Goal: Task Accomplishment & Management: Manage account settings

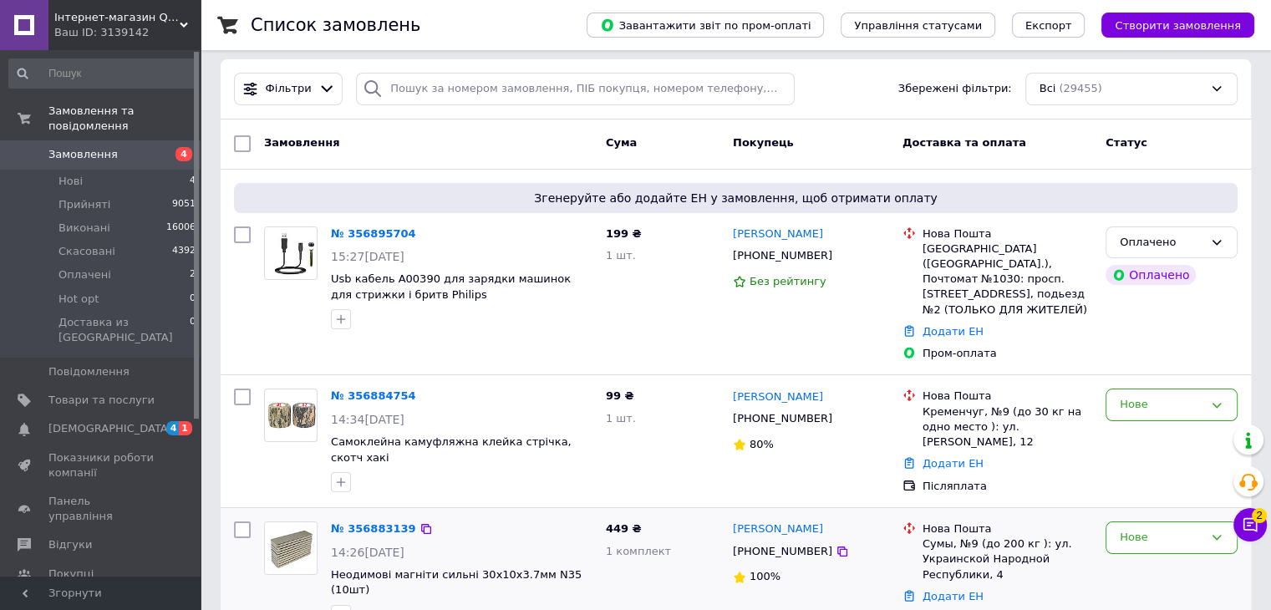
scroll to position [84, 0]
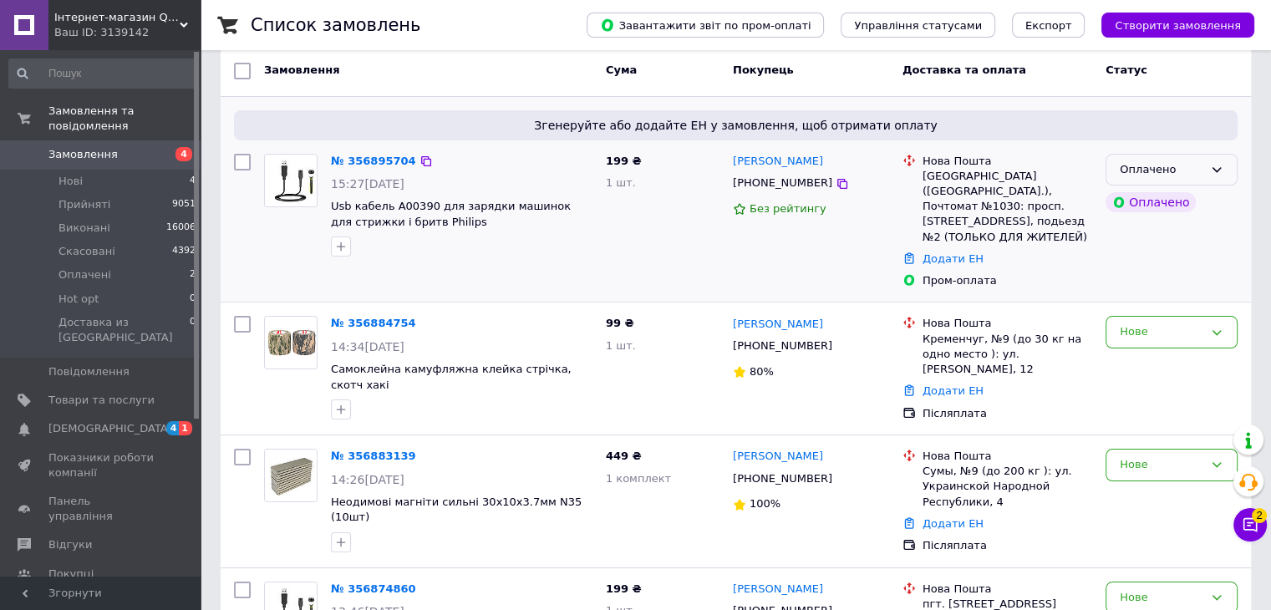
click at [1189, 161] on div "Оплачено" at bounding box center [1162, 170] width 84 height 18
click at [1205, 193] on li "Прийнято" at bounding box center [1171, 204] width 130 height 31
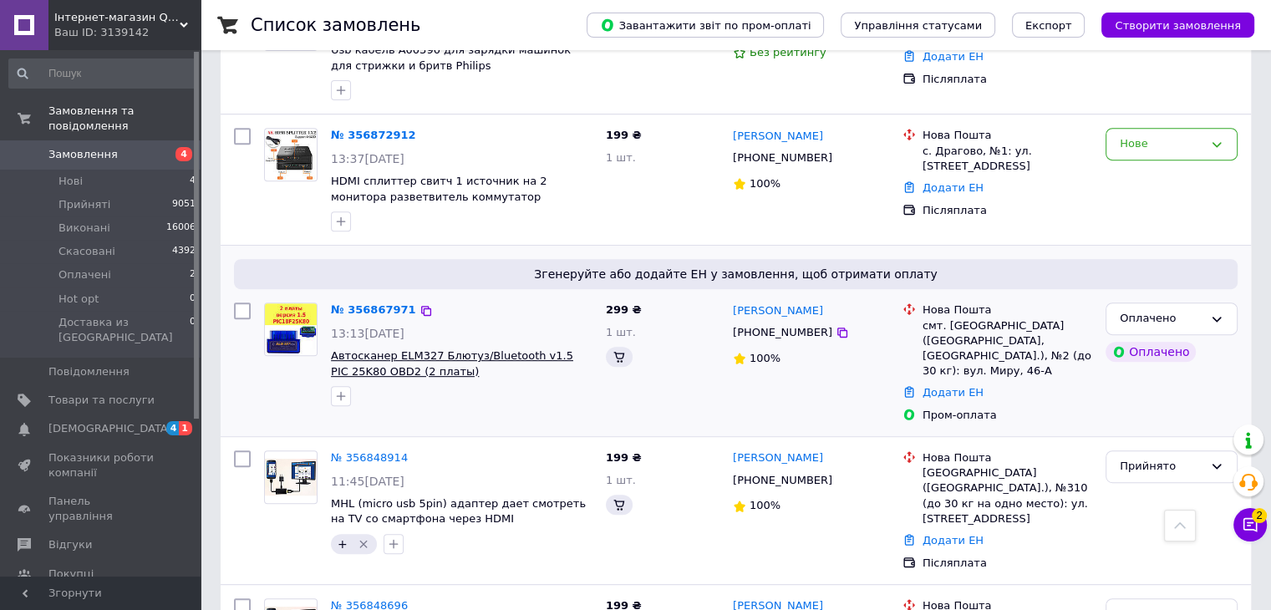
scroll to position [682, 0]
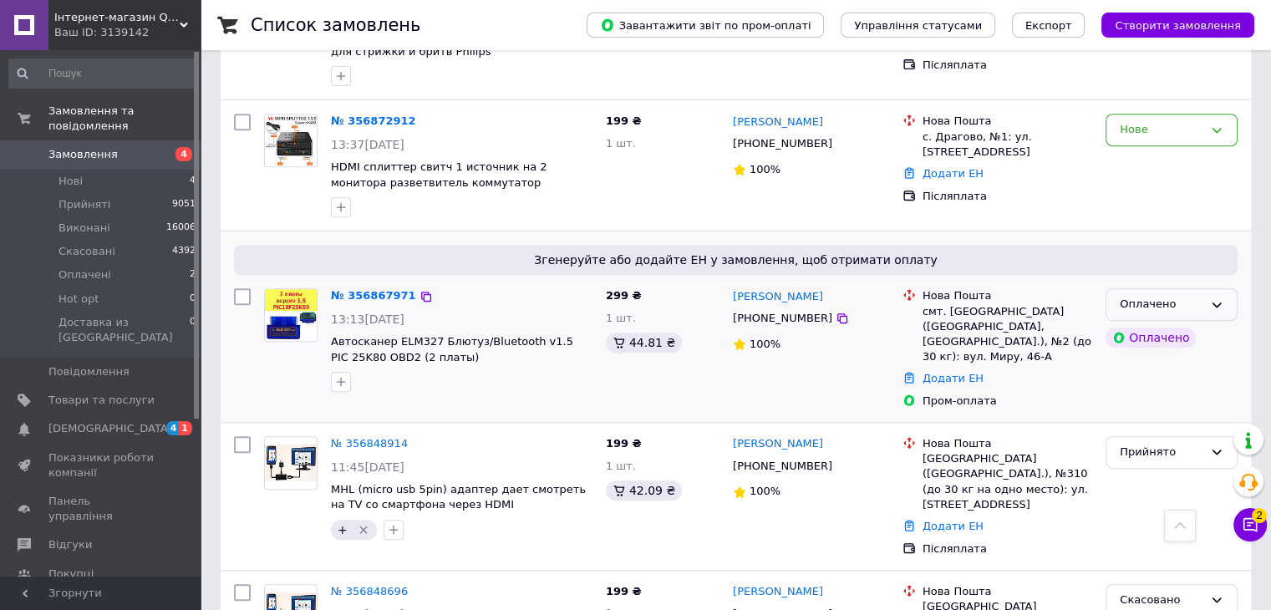
click at [1221, 298] on icon at bounding box center [1216, 304] width 13 height 13
click at [1219, 324] on li "Прийнято" at bounding box center [1171, 339] width 130 height 31
click at [344, 375] on icon "button" at bounding box center [340, 381] width 13 height 13
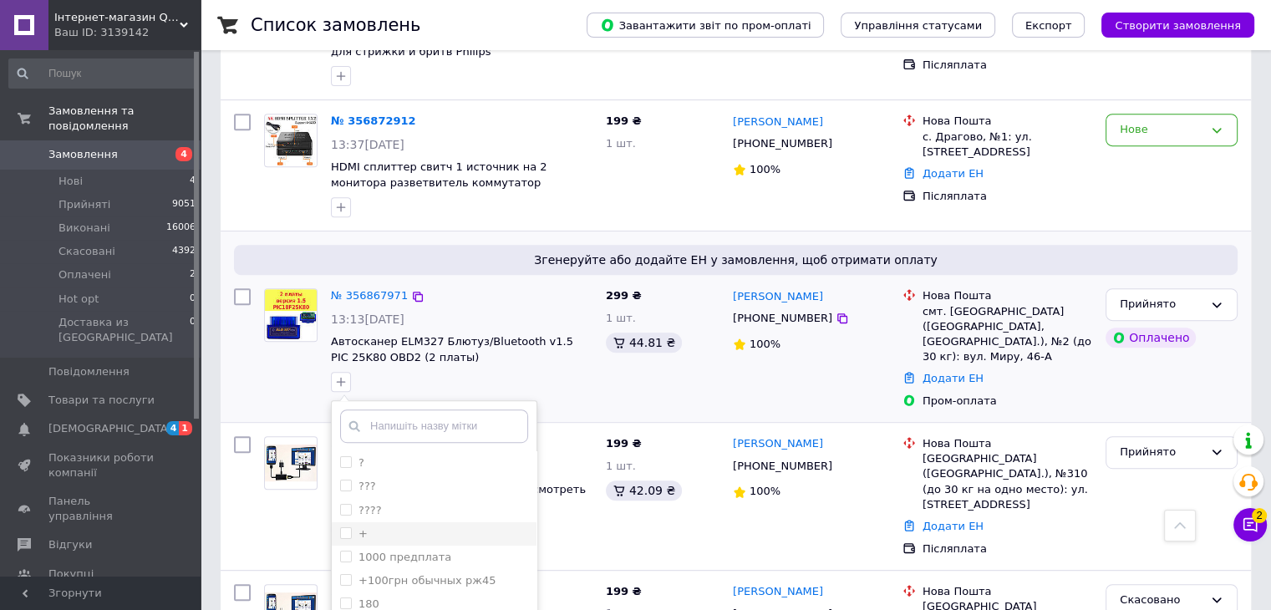
click at [348, 527] on input "+" at bounding box center [345, 532] width 11 height 11
checkbox input "true"
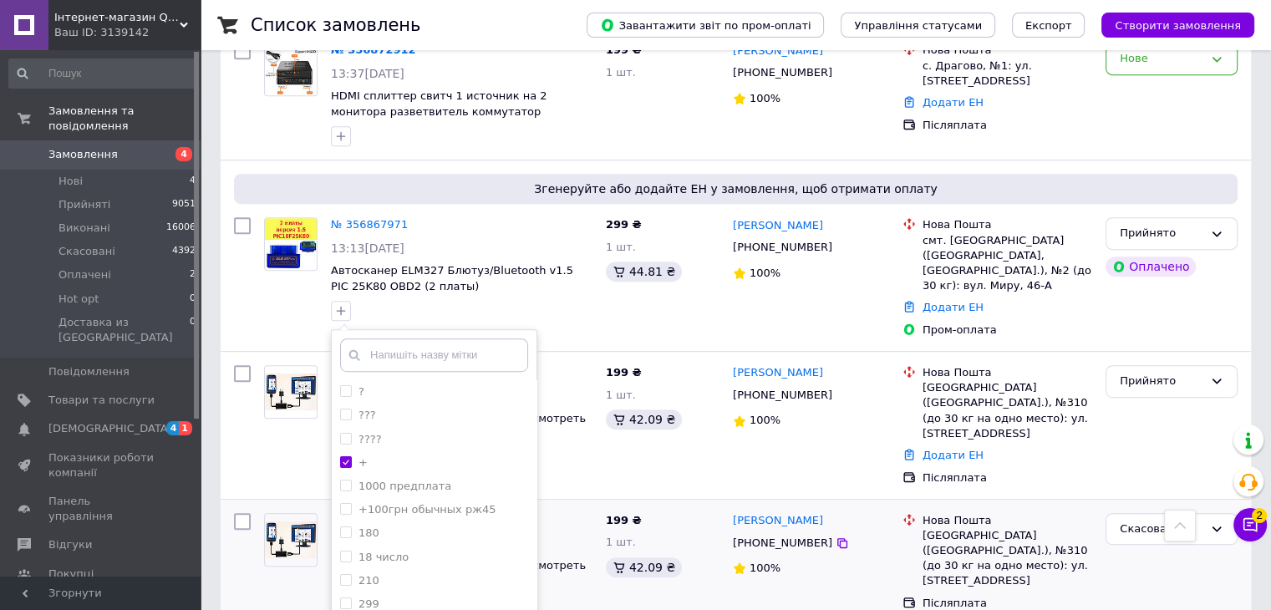
scroll to position [849, 0]
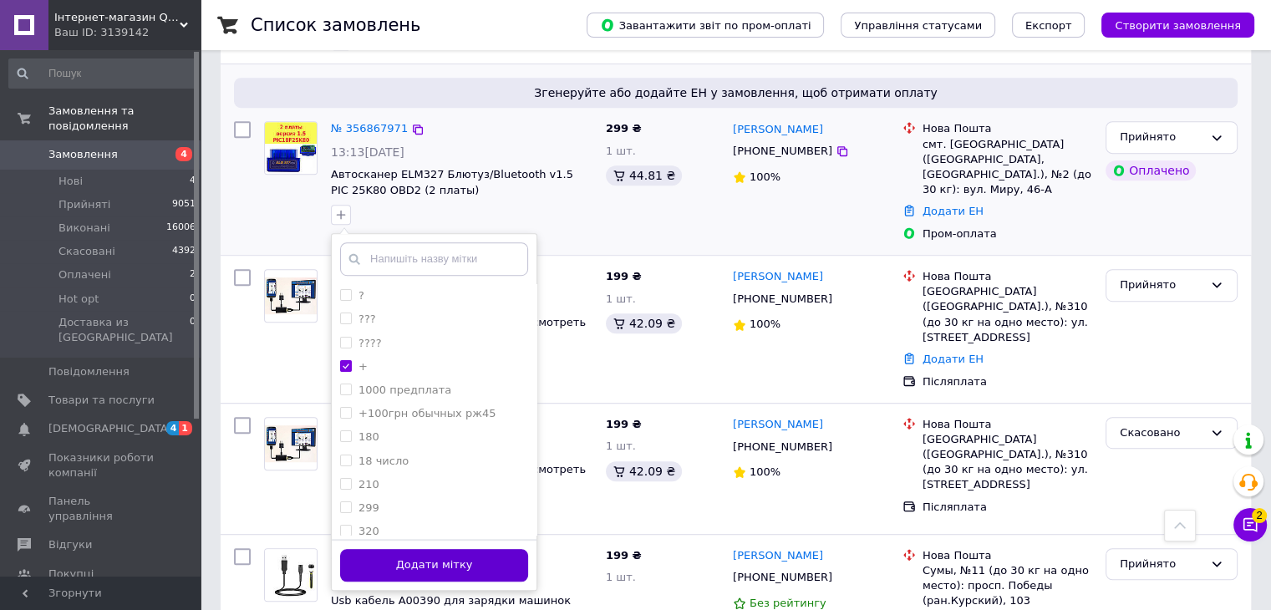
click at [518, 549] on button "Додати мітку" at bounding box center [434, 565] width 188 height 33
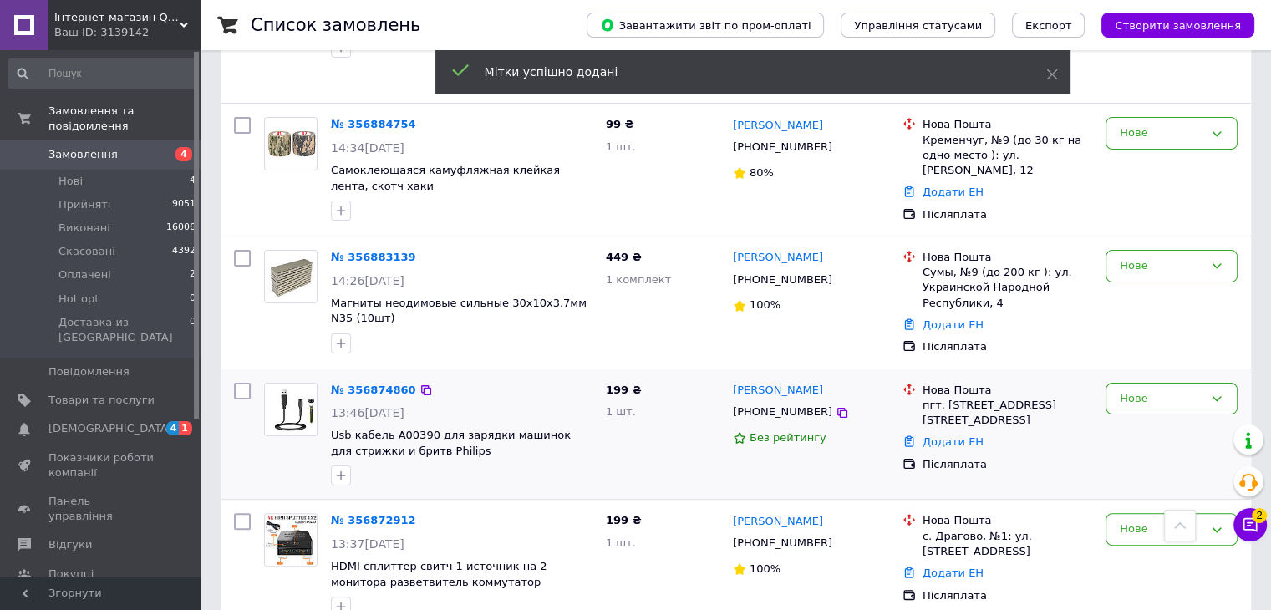
scroll to position [97, 0]
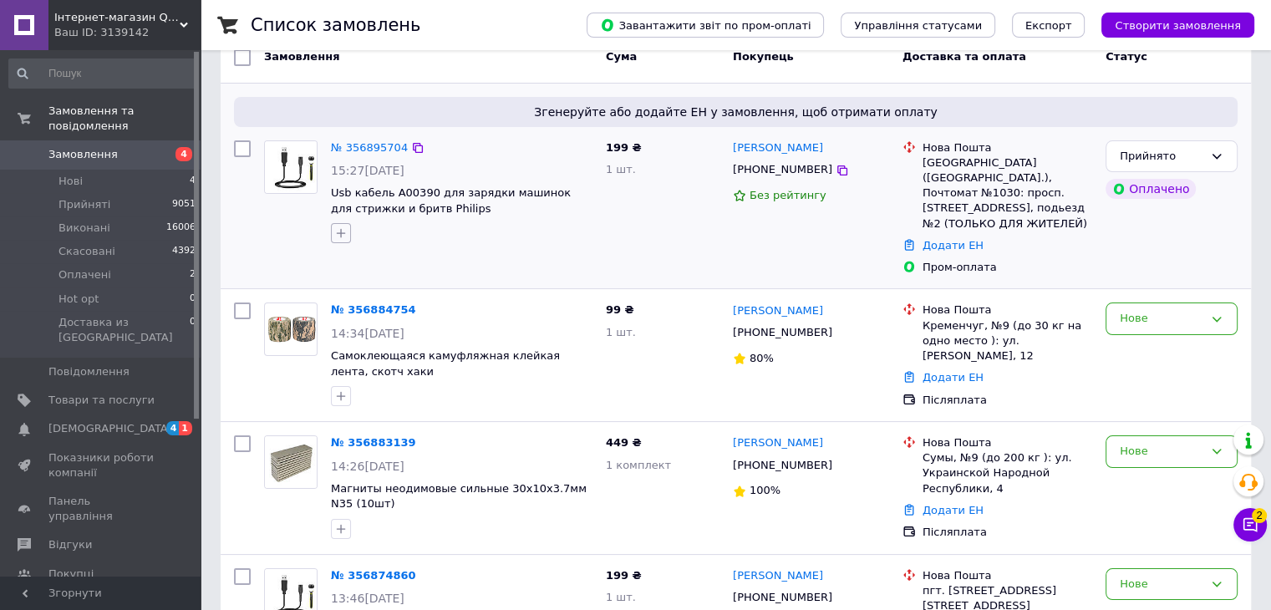
click at [338, 233] on icon "button" at bounding box center [340, 232] width 13 height 13
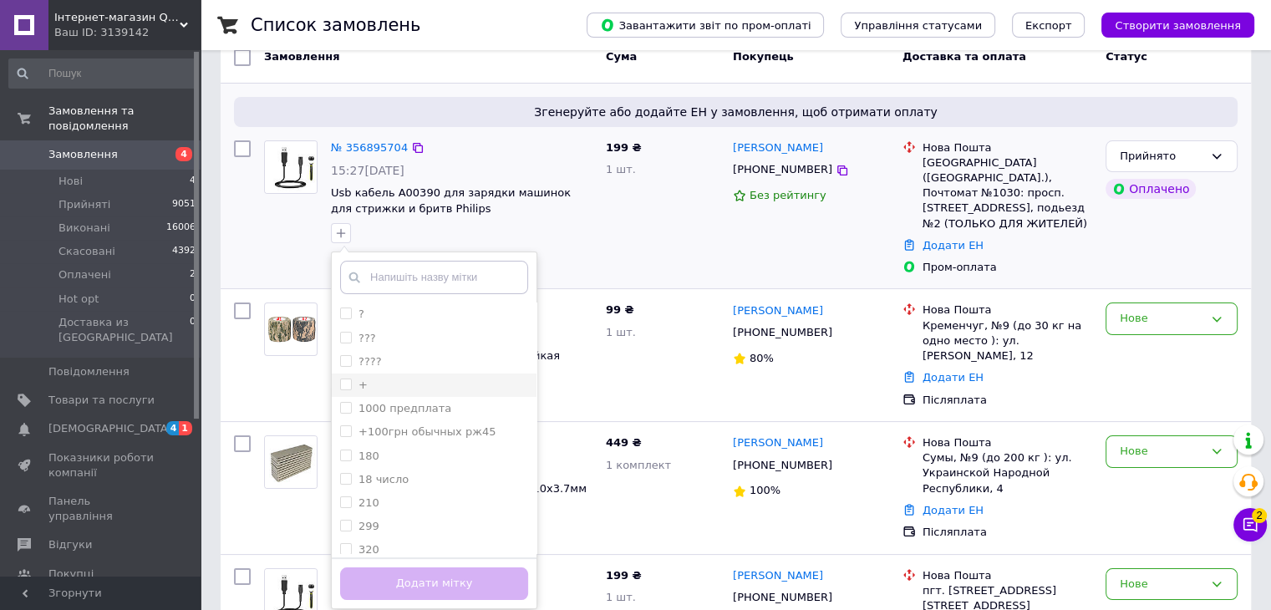
click at [344, 379] on input "+" at bounding box center [345, 384] width 11 height 11
checkbox input "true"
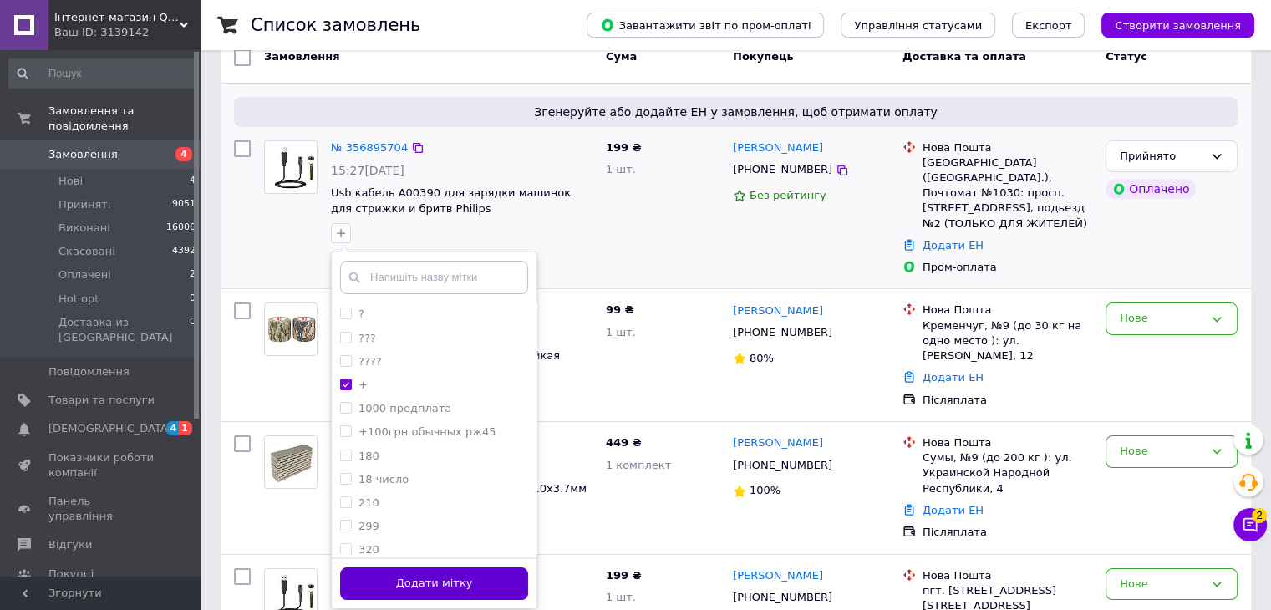
click at [497, 582] on button "Додати мітку" at bounding box center [434, 583] width 188 height 33
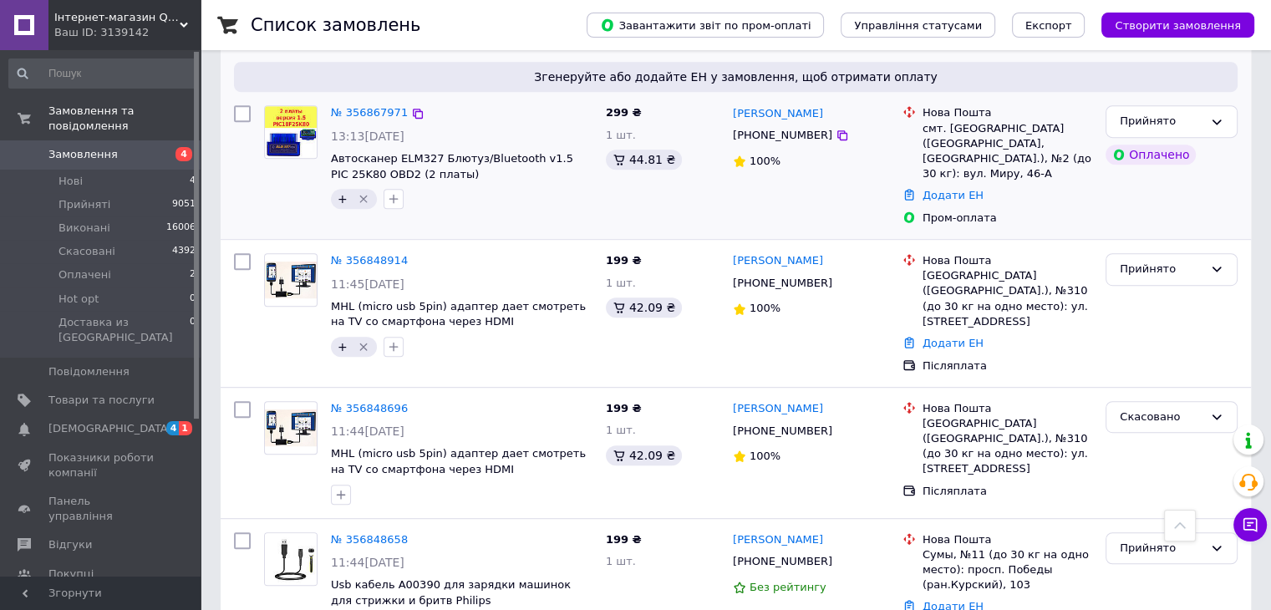
scroll to position [836, 0]
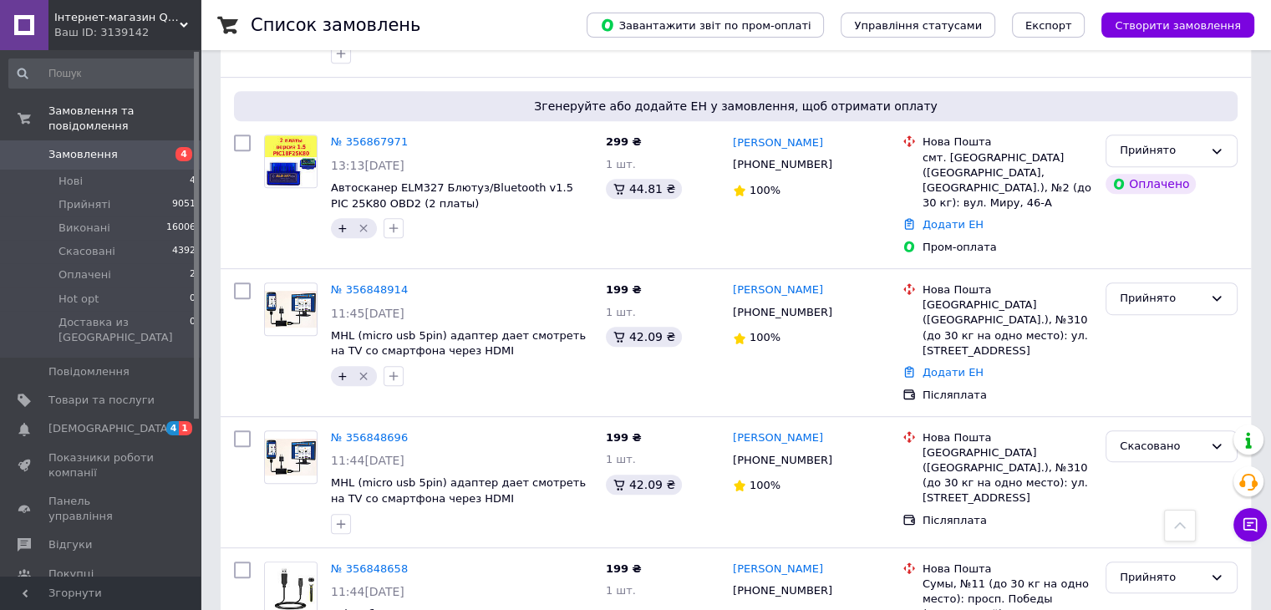
click at [359, 225] on icon "Видалити мітку" at bounding box center [363, 229] width 8 height 8
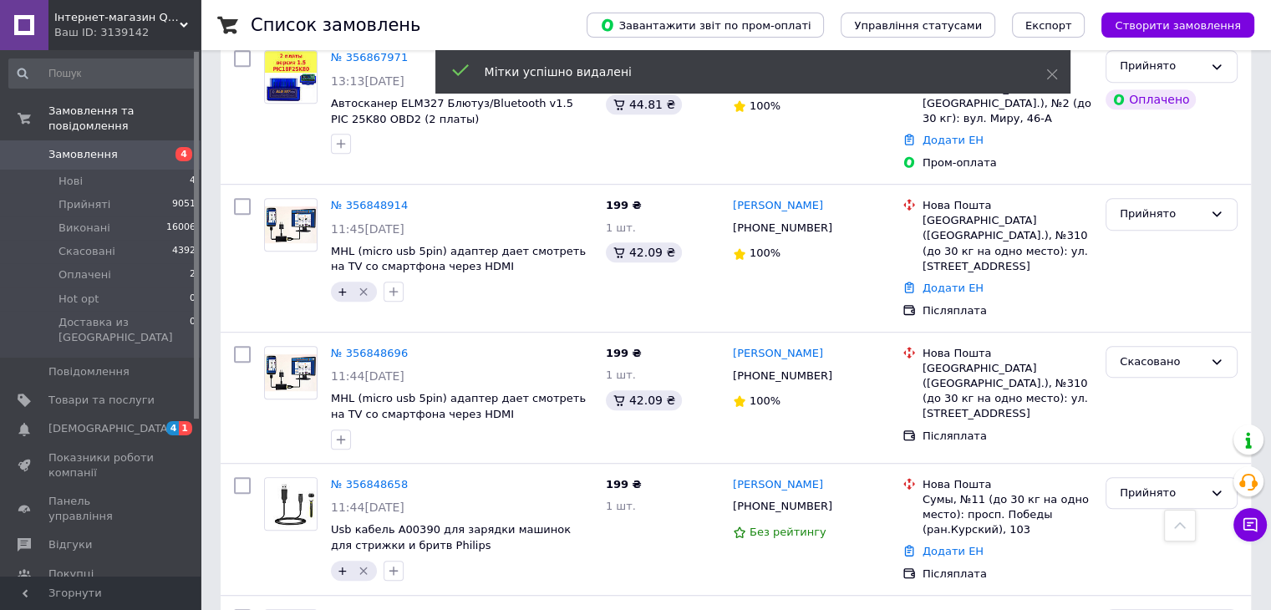
scroll to position [1003, 0]
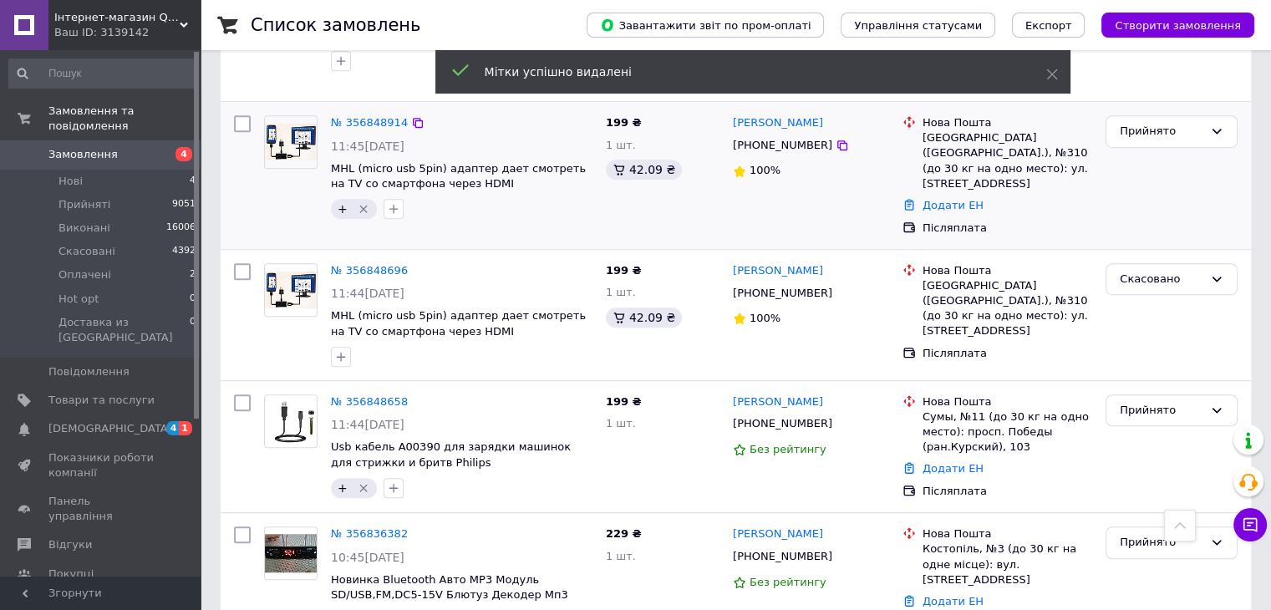
click at [361, 202] on icon "Видалити мітку" at bounding box center [363, 208] width 13 height 13
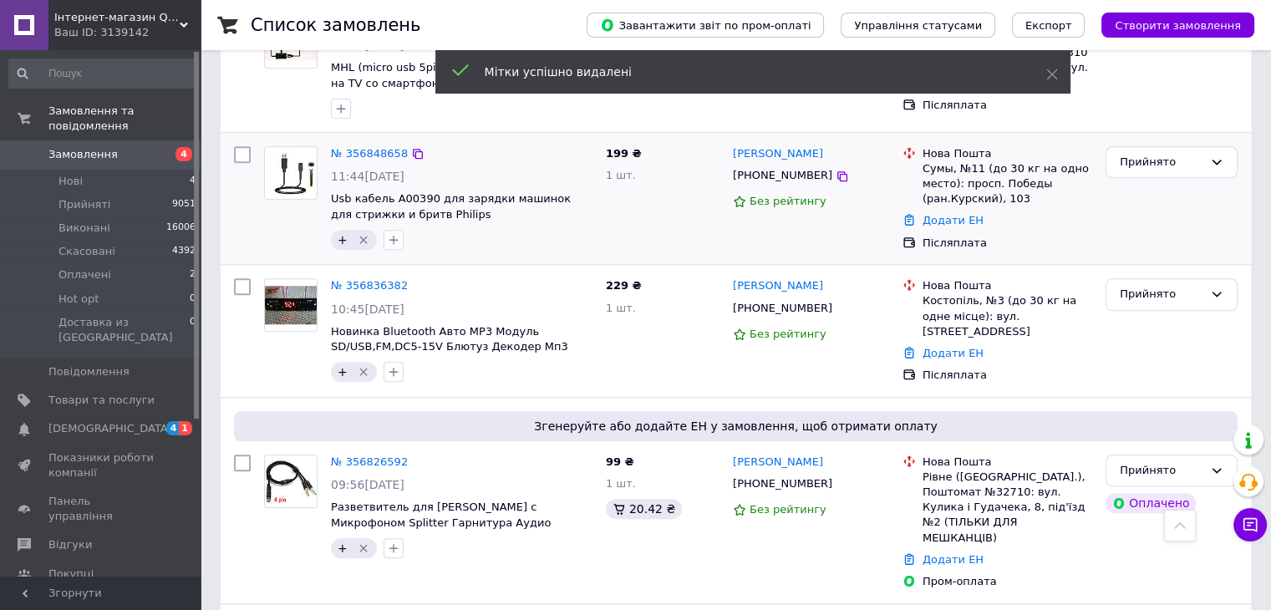
scroll to position [1253, 0]
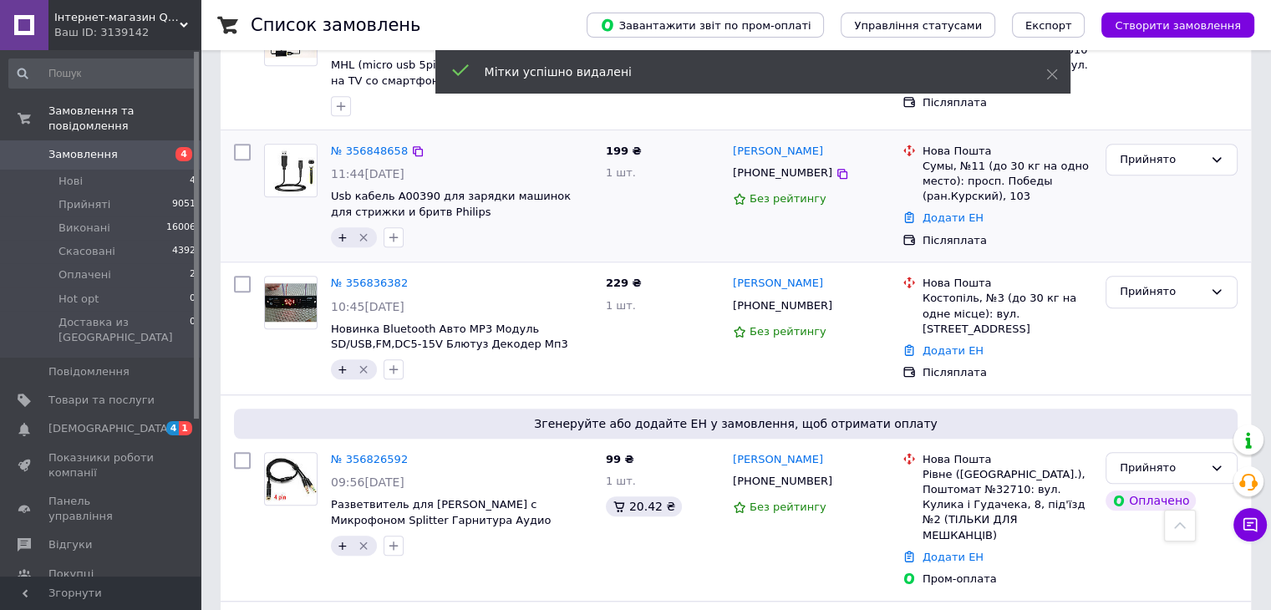
click at [363, 233] on icon "Видалити мітку" at bounding box center [363, 237] width 8 height 8
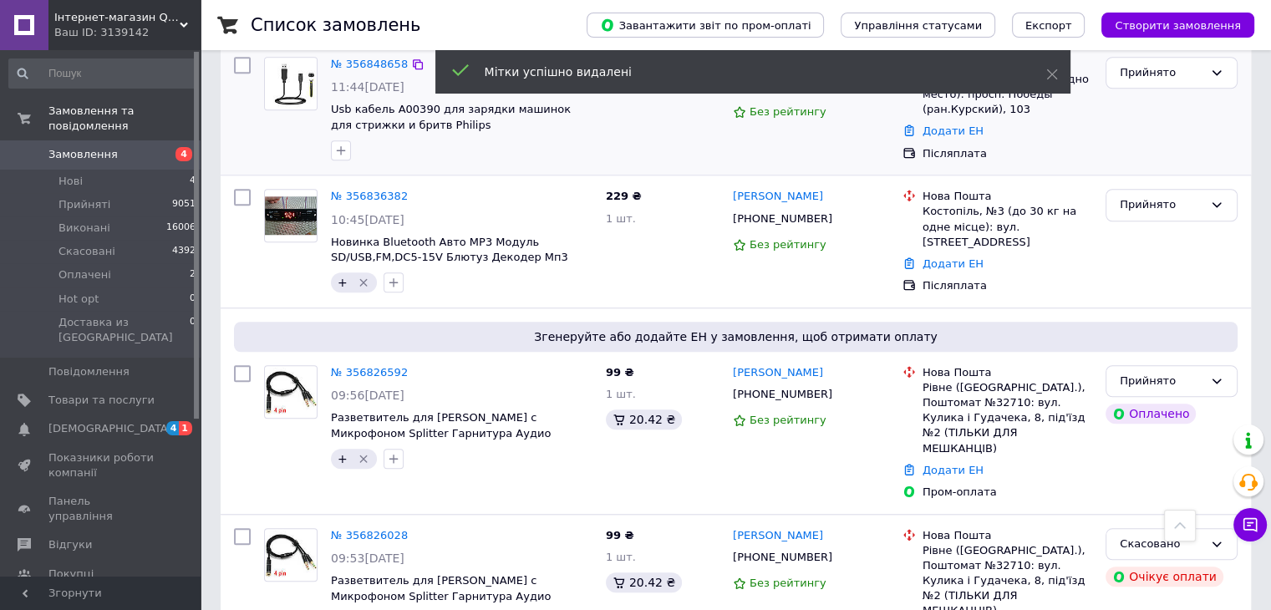
scroll to position [1421, 0]
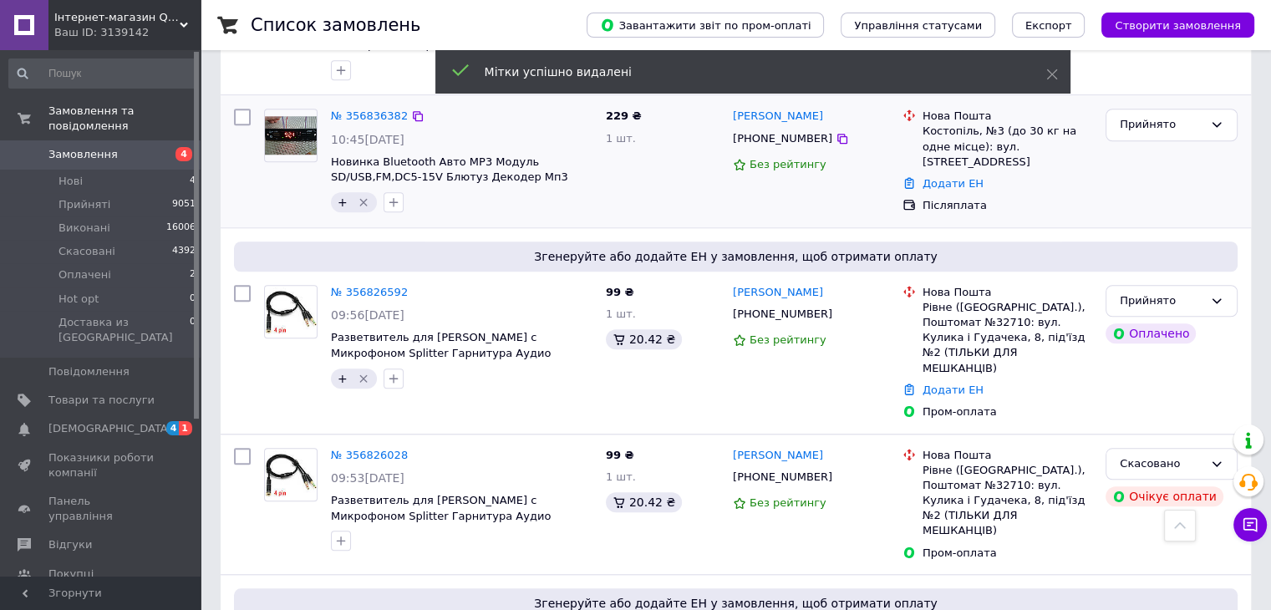
click at [363, 196] on icon "Видалити мітку" at bounding box center [363, 202] width 13 height 13
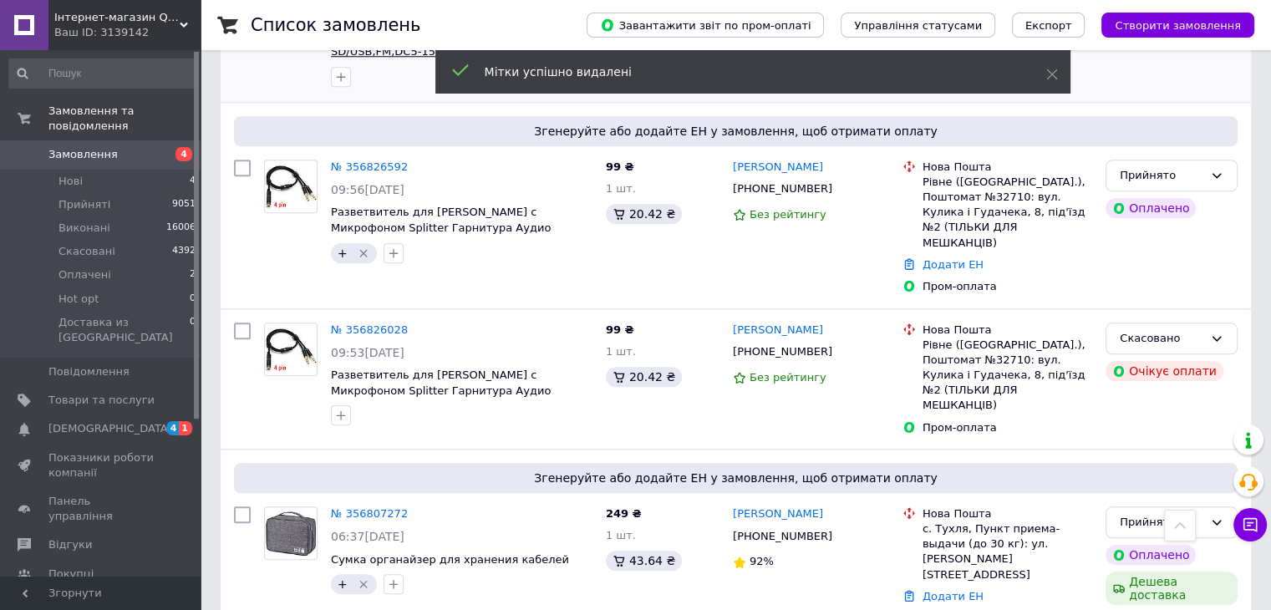
scroll to position [1588, 0]
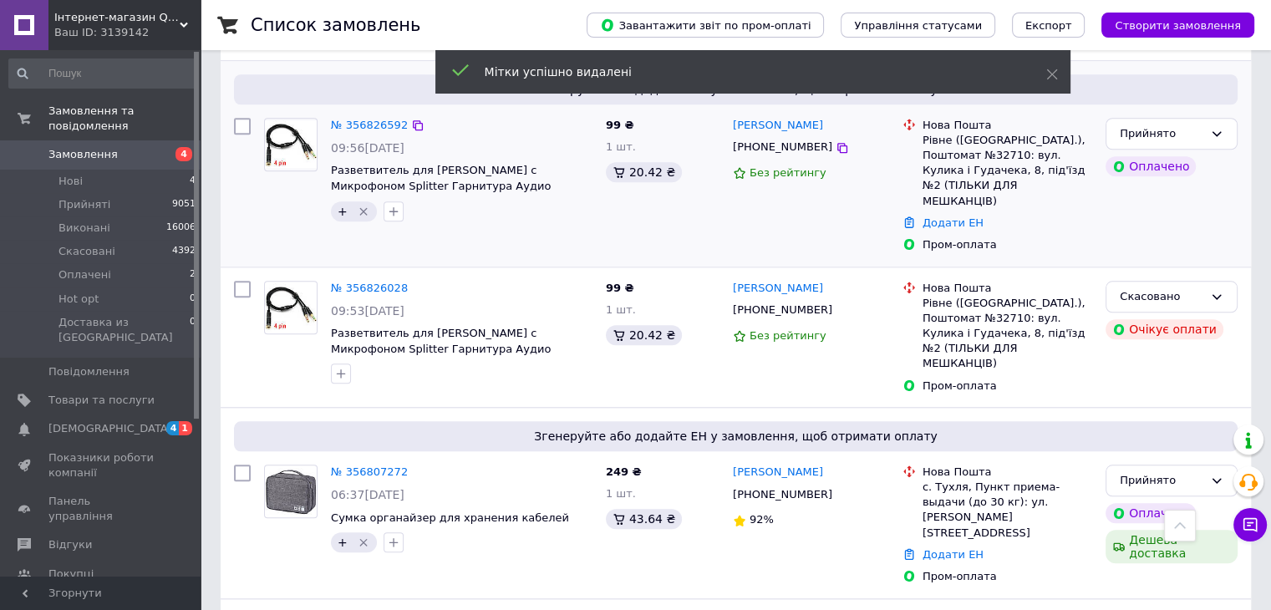
click at [363, 207] on icon "Видалити мітку" at bounding box center [363, 211] width 8 height 8
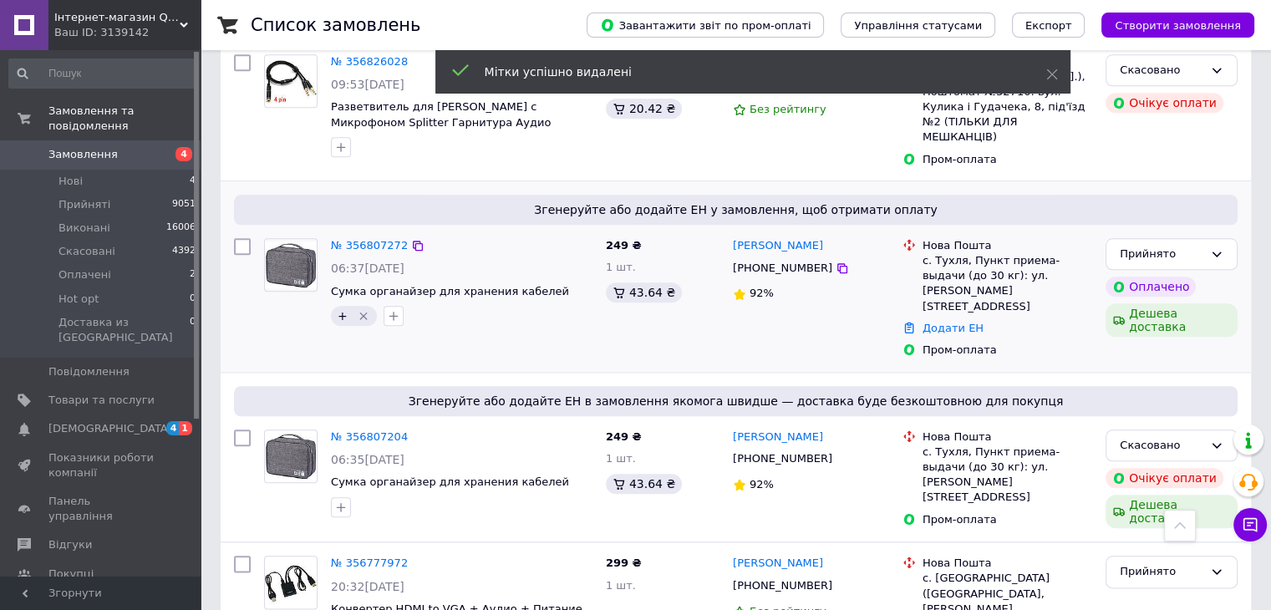
scroll to position [1838, 0]
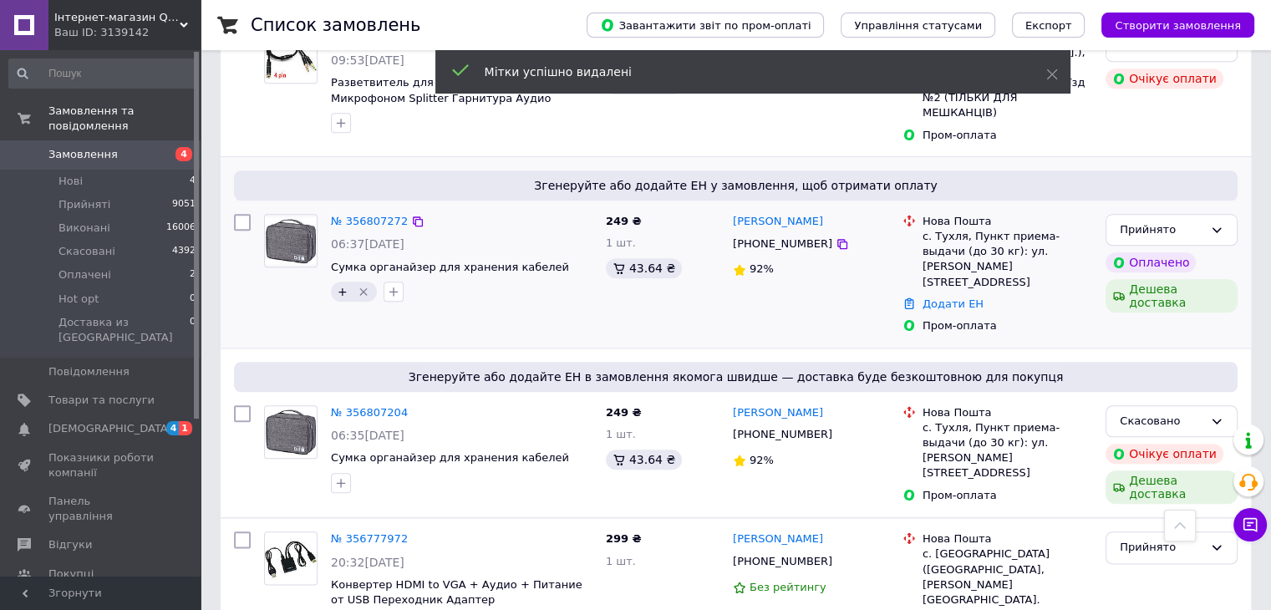
click at [363, 285] on icon "Видалити мітку" at bounding box center [363, 291] width 13 height 13
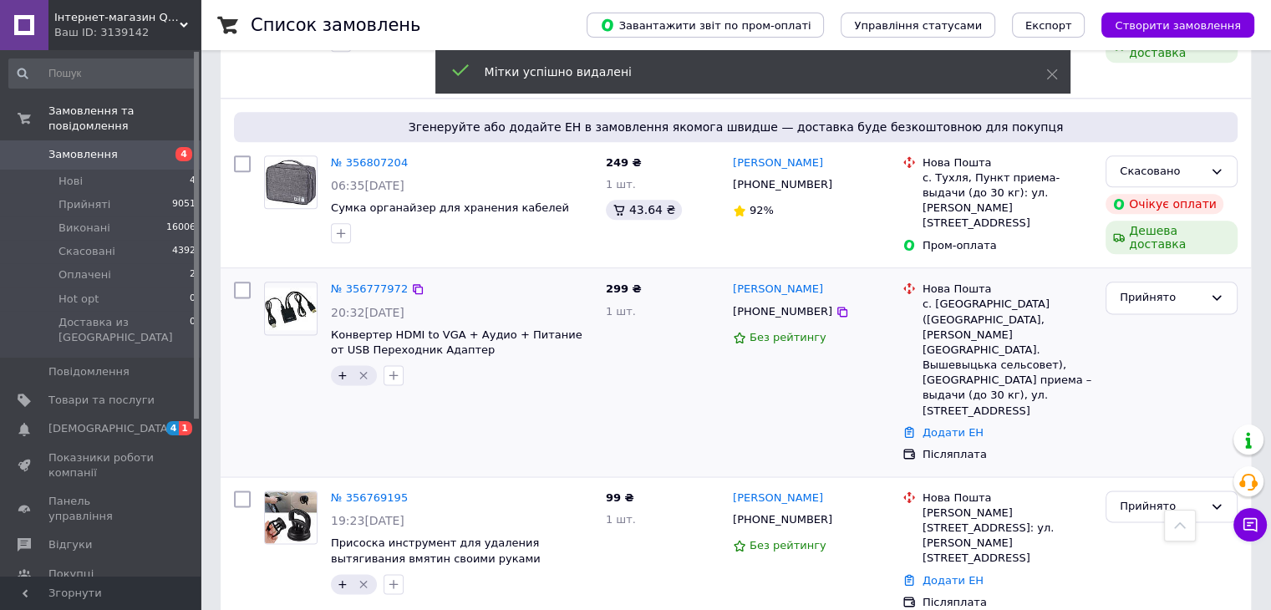
scroll to position [2089, 0]
click at [361, 368] on icon "Видалити мітку" at bounding box center [363, 374] width 13 height 13
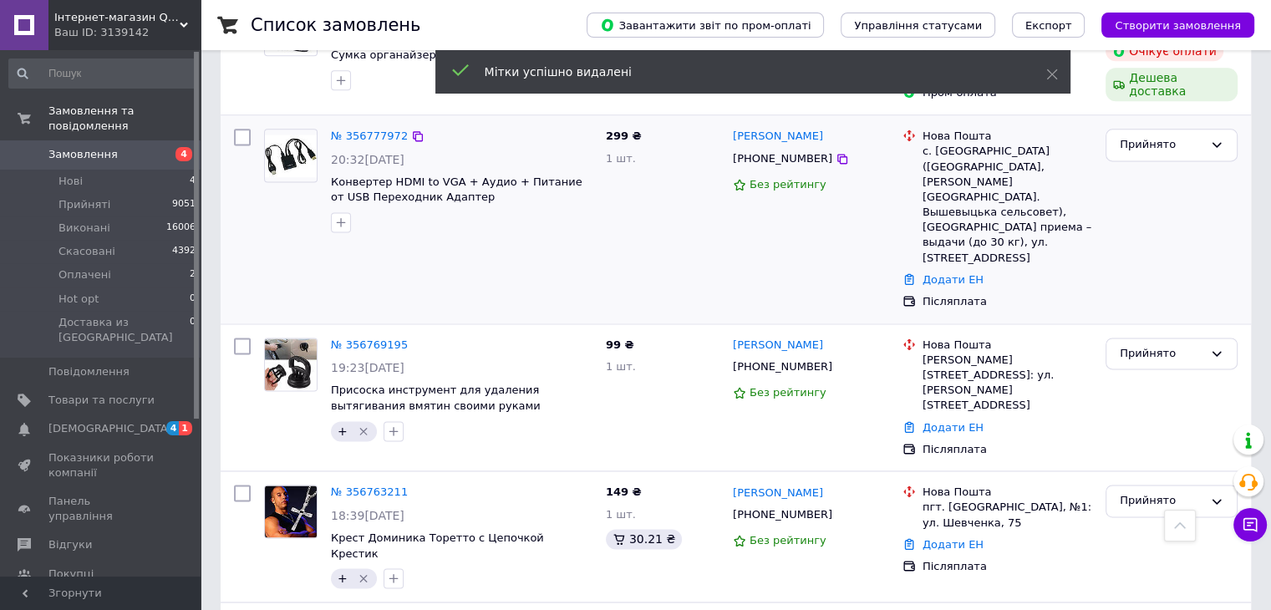
scroll to position [2256, 0]
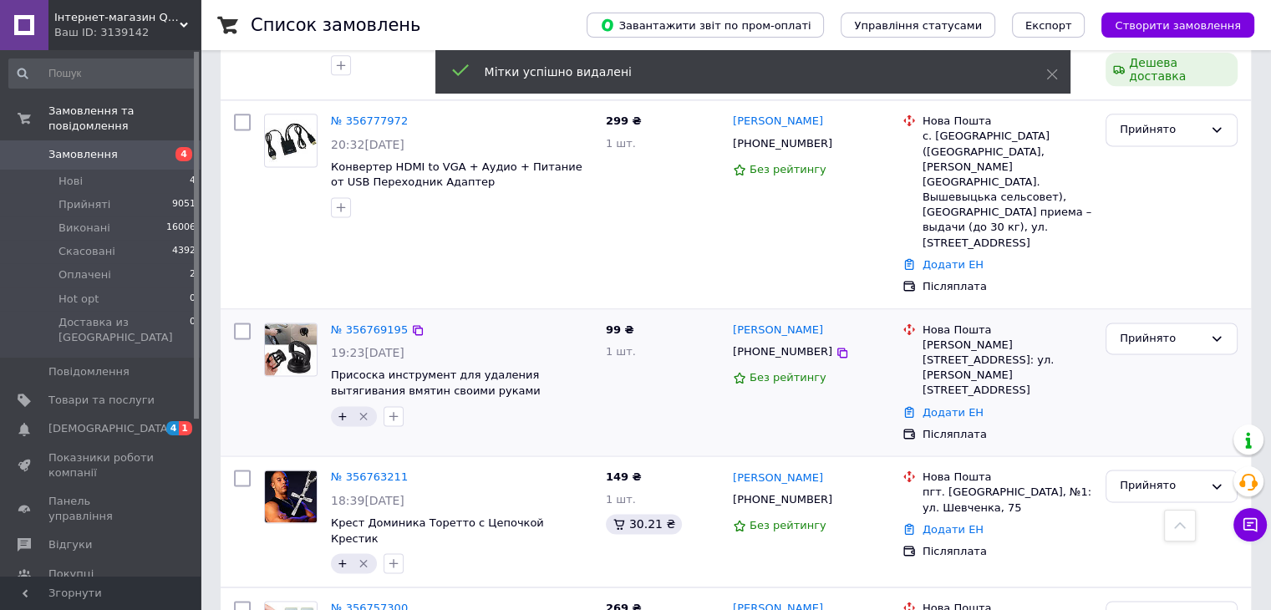
click at [360, 412] on icon "Видалити мітку" at bounding box center [363, 416] width 8 height 8
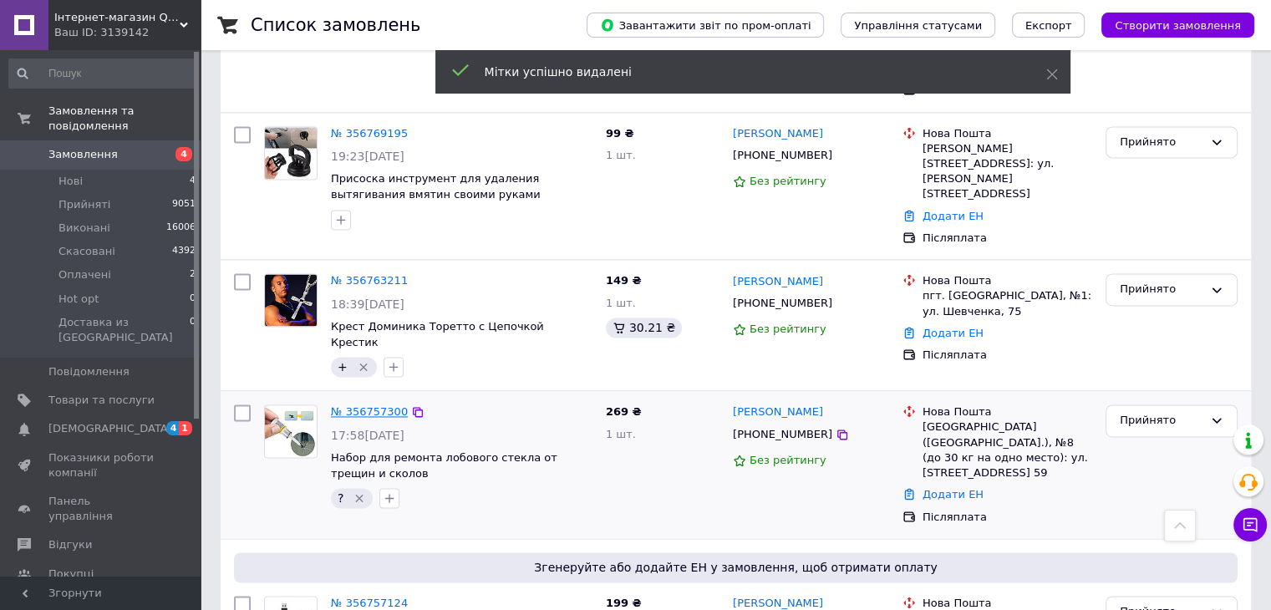
scroll to position [2423, 0]
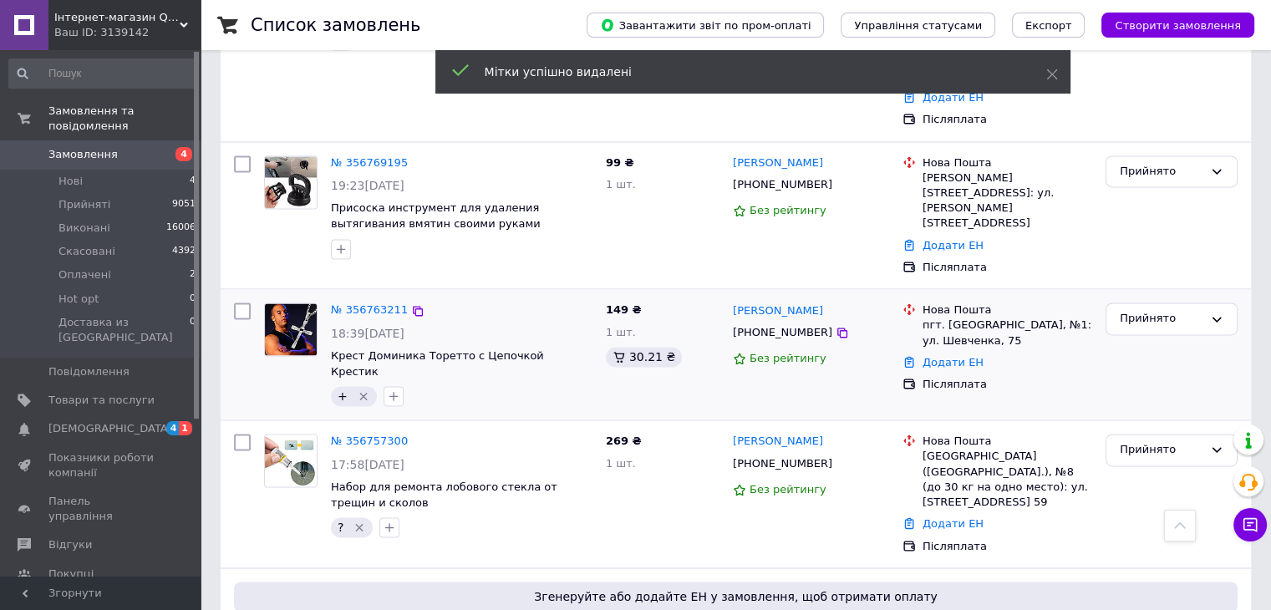
click at [360, 393] on icon "Видалити мітку" at bounding box center [363, 397] width 8 height 8
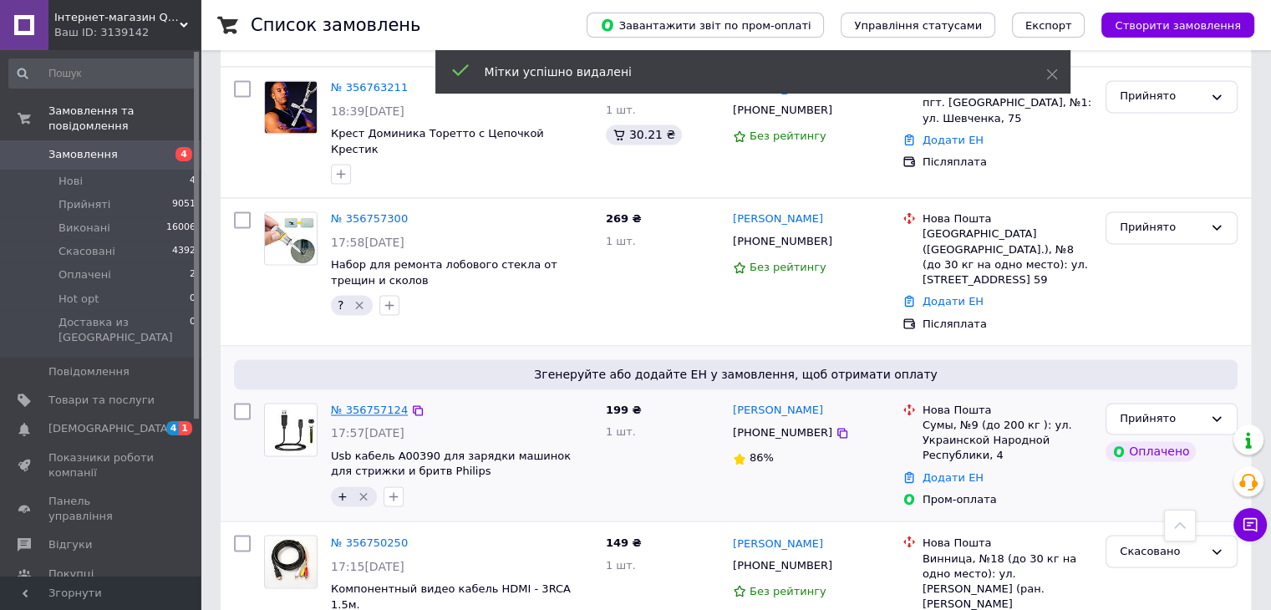
scroll to position [2674, 0]
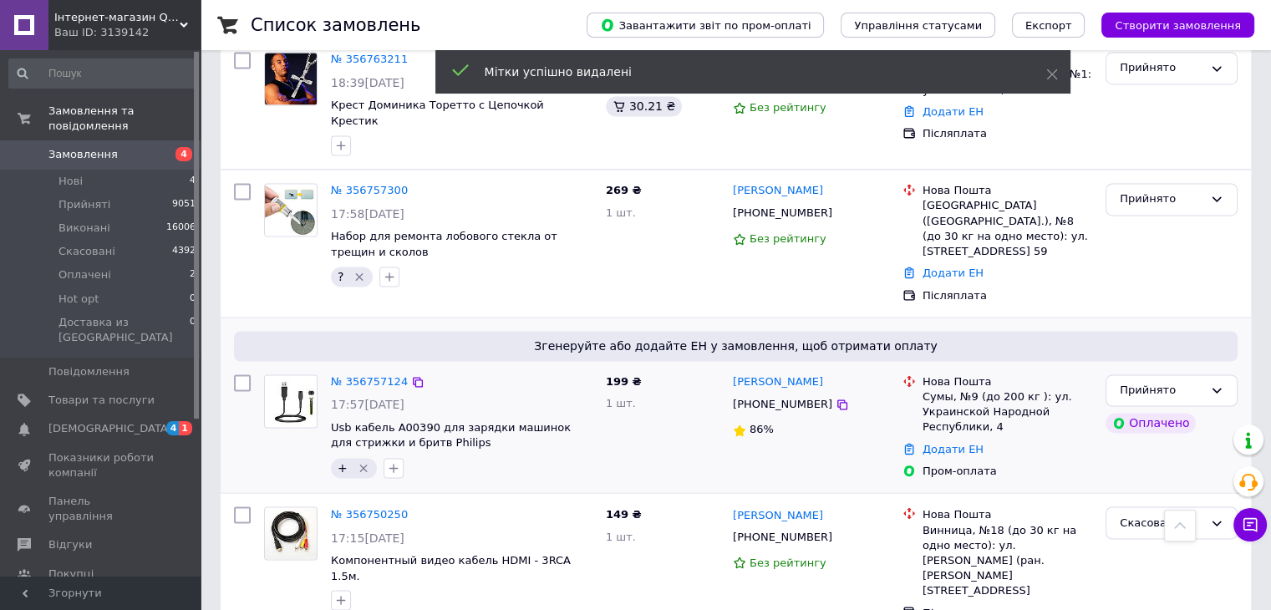
click at [361, 464] on icon "Видалити мітку" at bounding box center [363, 468] width 8 height 8
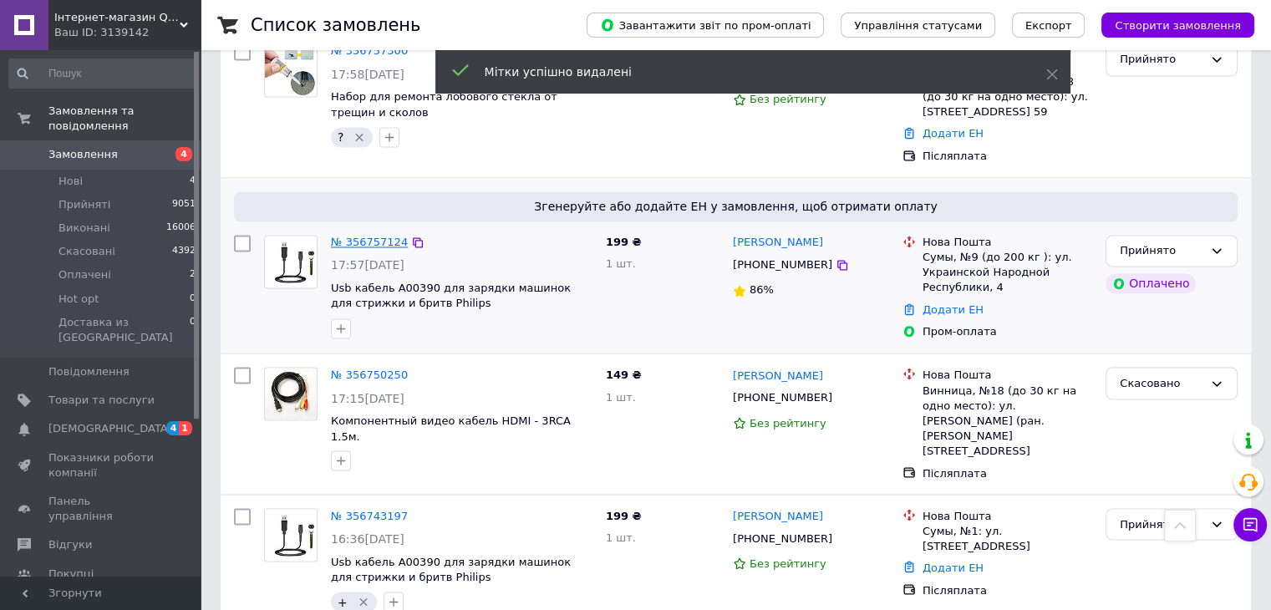
scroll to position [2925, 0]
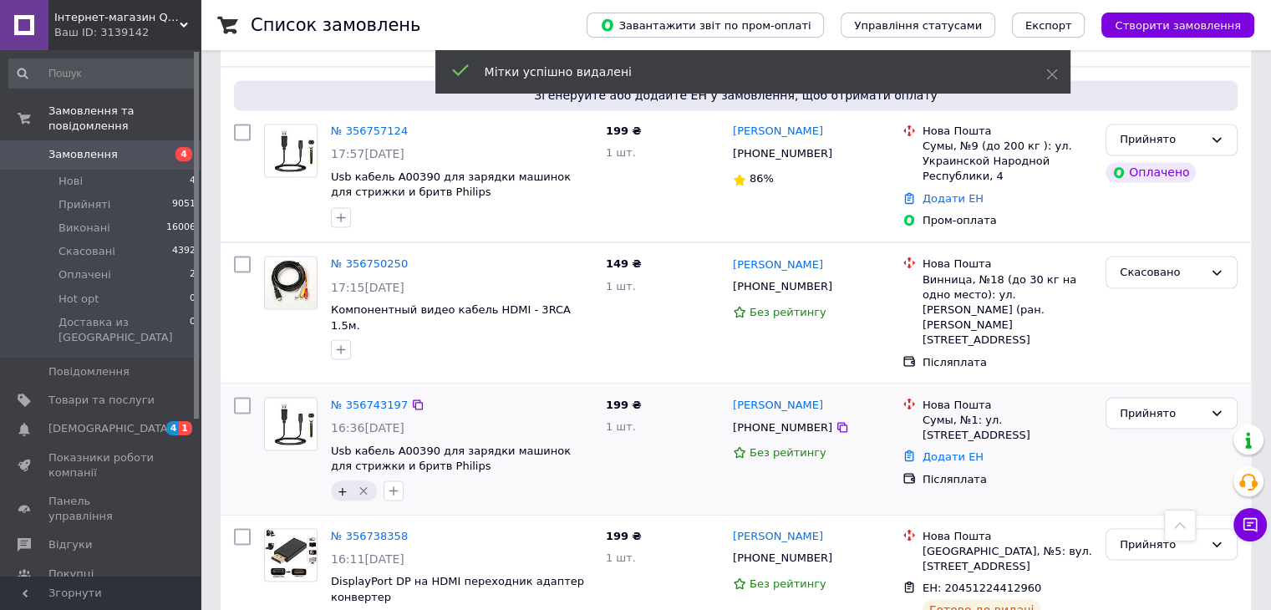
click at [362, 486] on icon "Видалити мітку" at bounding box center [363, 490] width 8 height 8
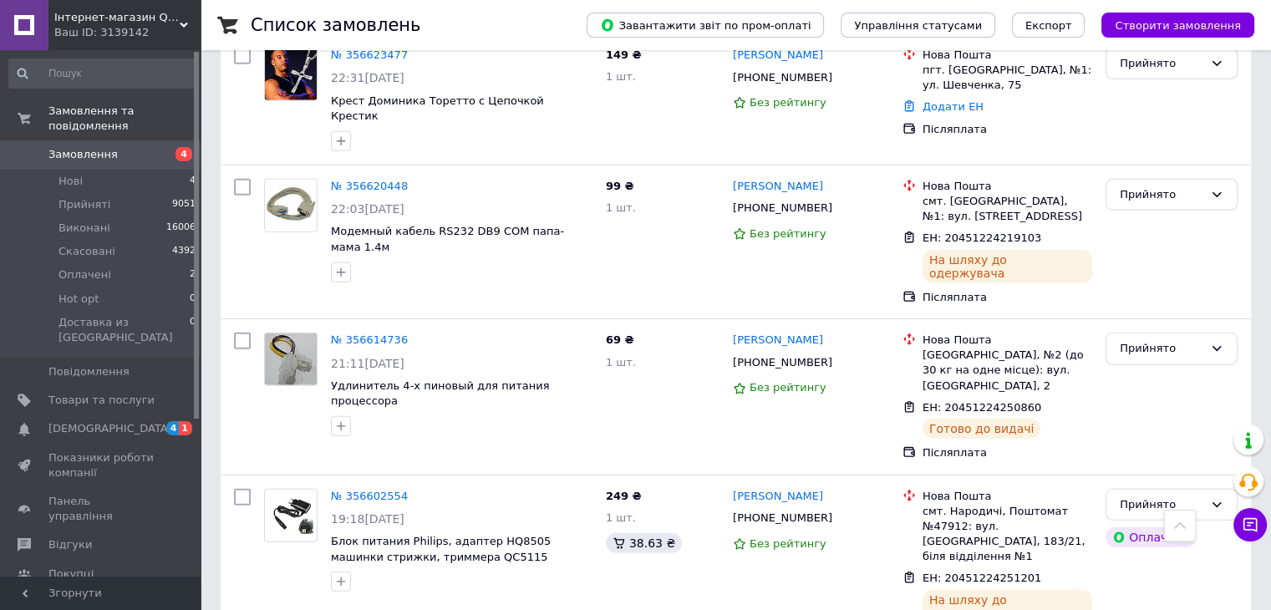
scroll to position [4847, 0]
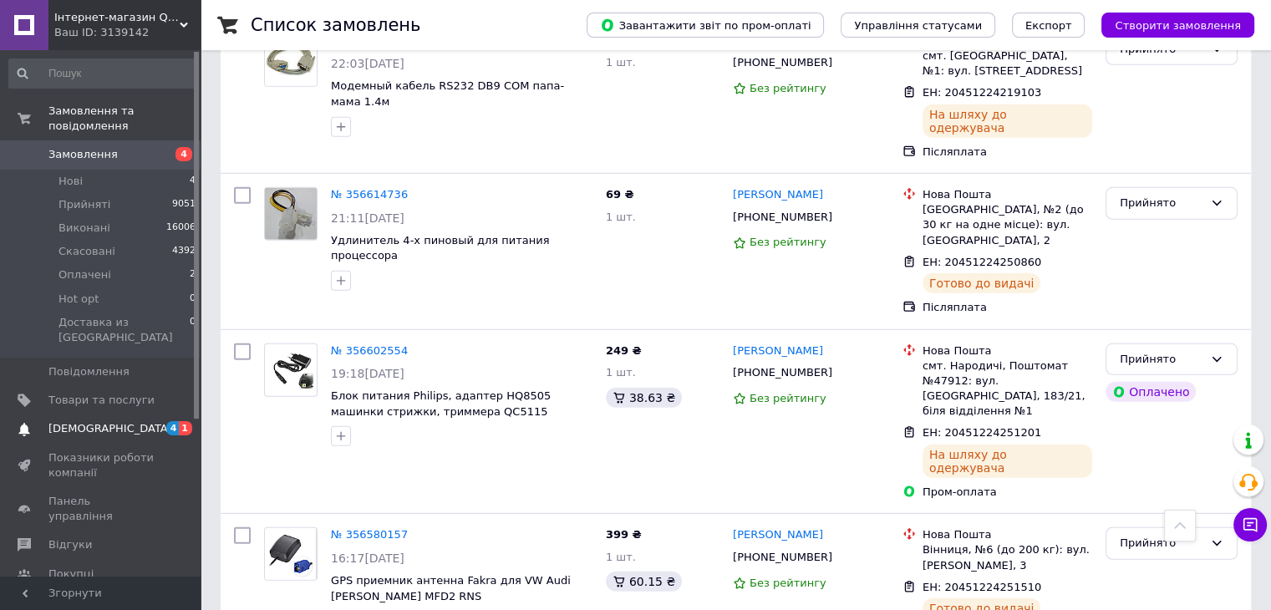
click at [125, 421] on span "[DEMOGRAPHIC_DATA]" at bounding box center [101, 428] width 106 height 15
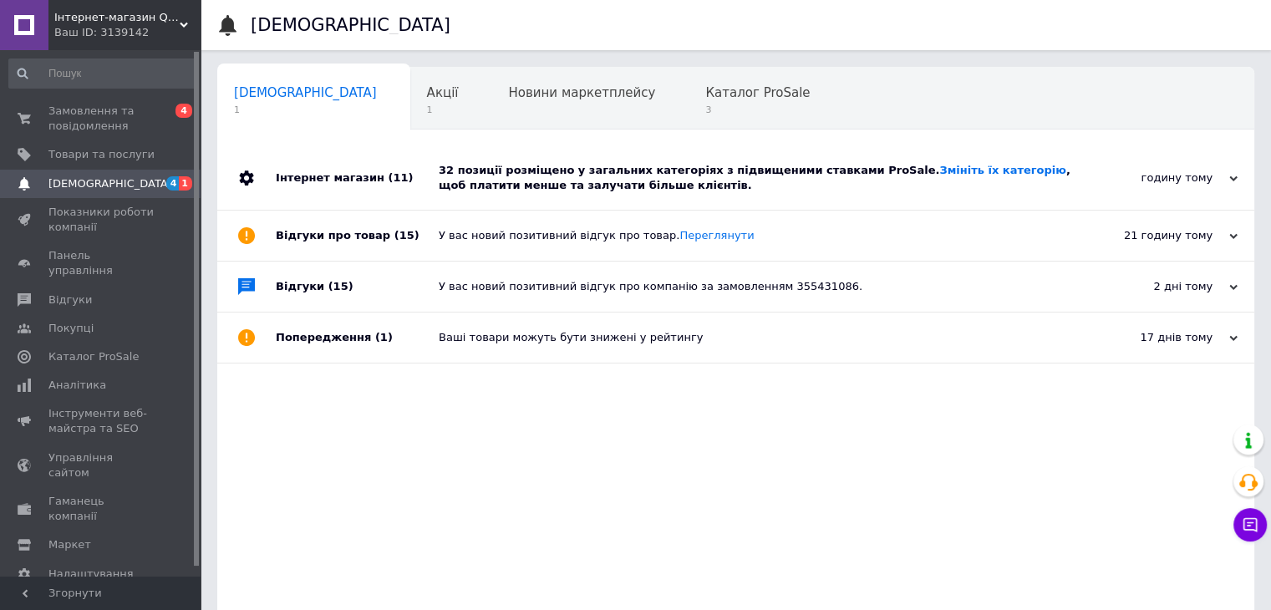
click at [491, 175] on div "32 позиції розміщено у загальних категоріях з підвищеними ставками ProSale. Змі…" at bounding box center [755, 178] width 632 height 30
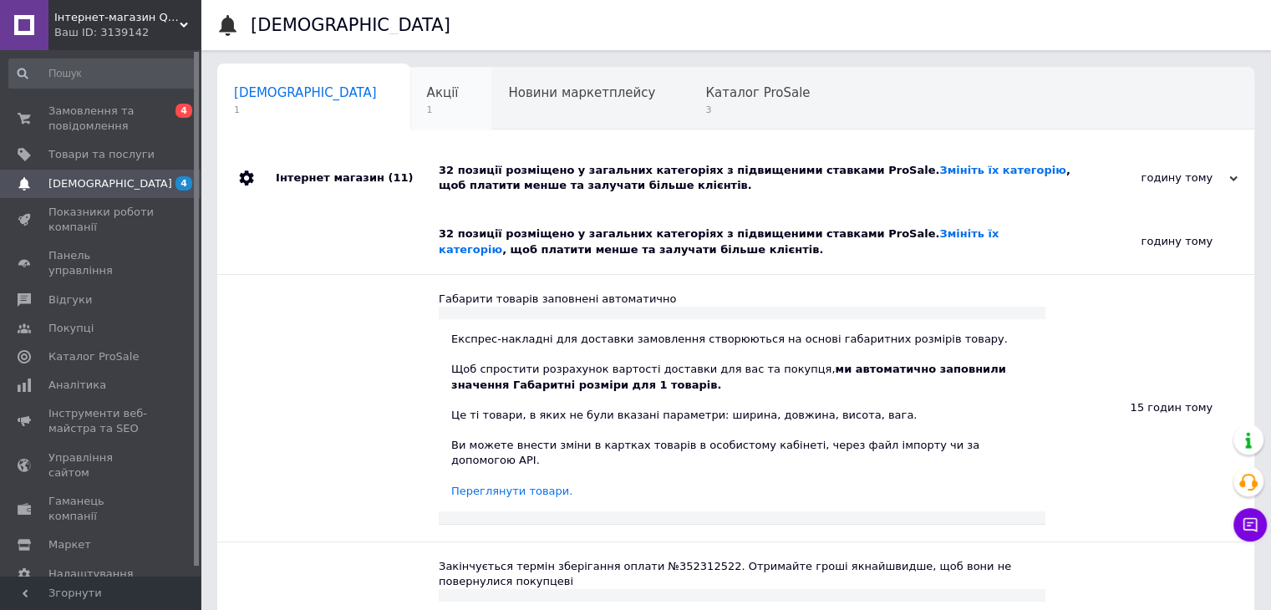
click at [427, 109] on span "1" at bounding box center [443, 110] width 32 height 13
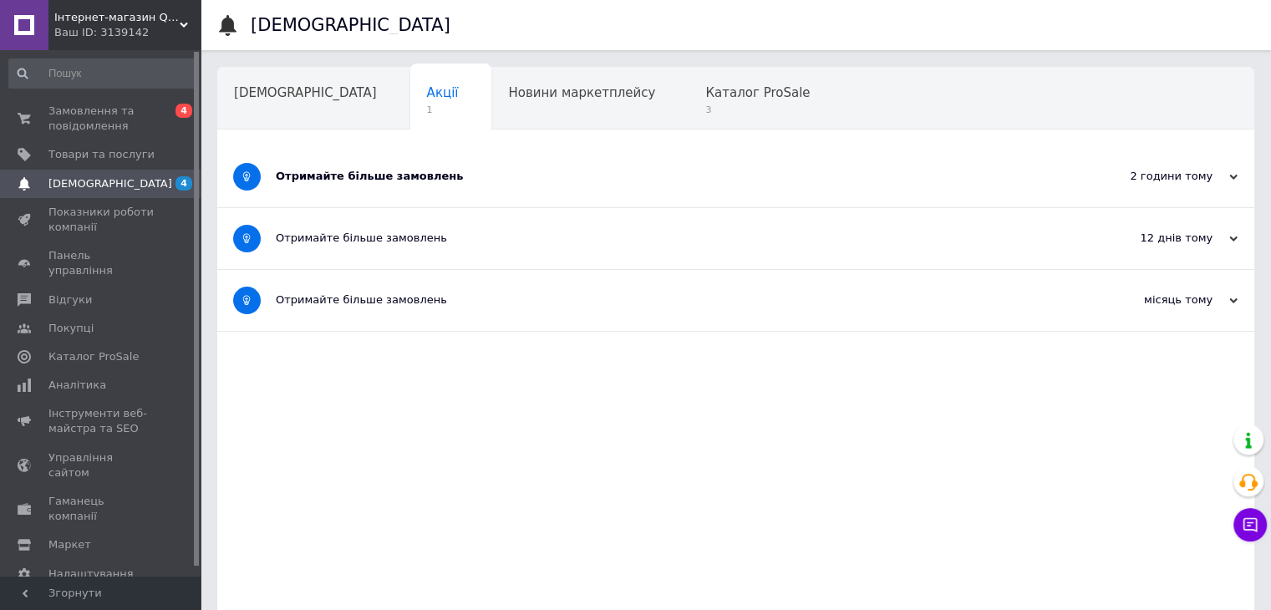
click at [365, 183] on div "Отримайте більше замовлень" at bounding box center [673, 176] width 795 height 15
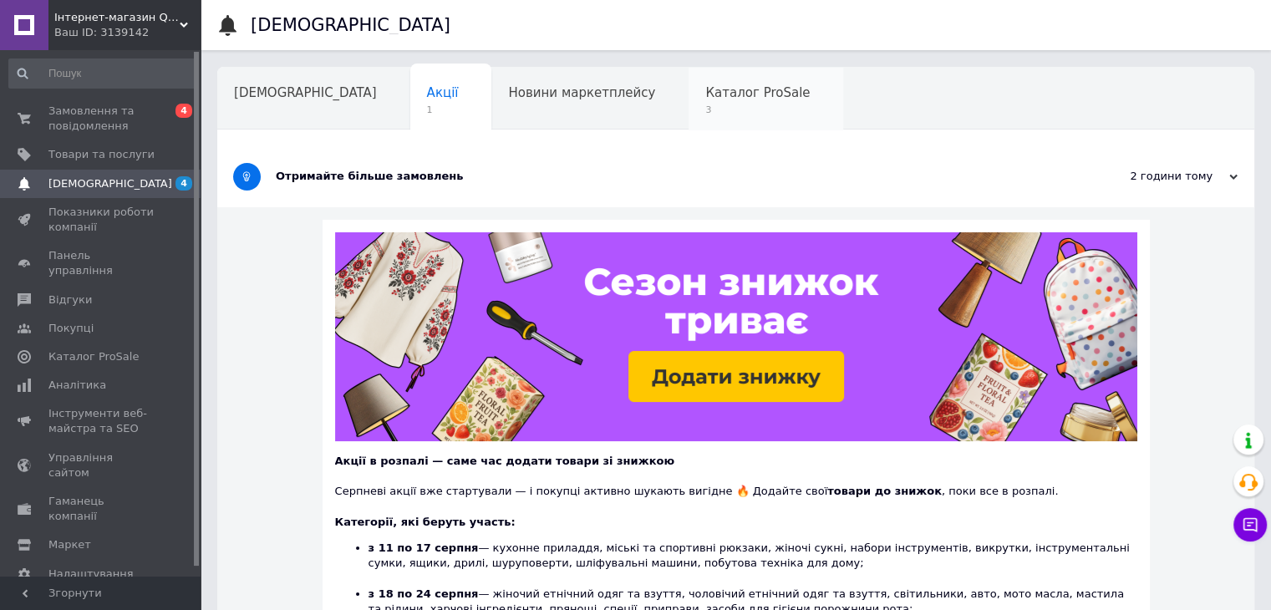
click at [689, 101] on div "Каталог ProSale 3" at bounding box center [766, 100] width 155 height 64
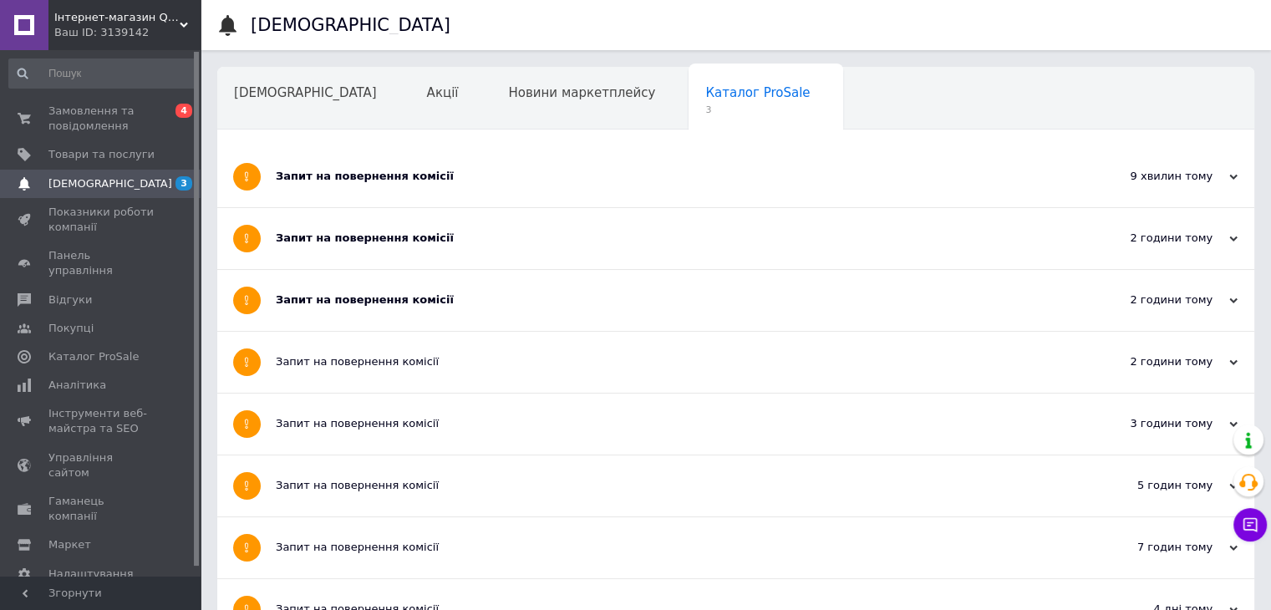
click at [419, 180] on div "Запит на повернення комісії" at bounding box center [673, 176] width 795 height 15
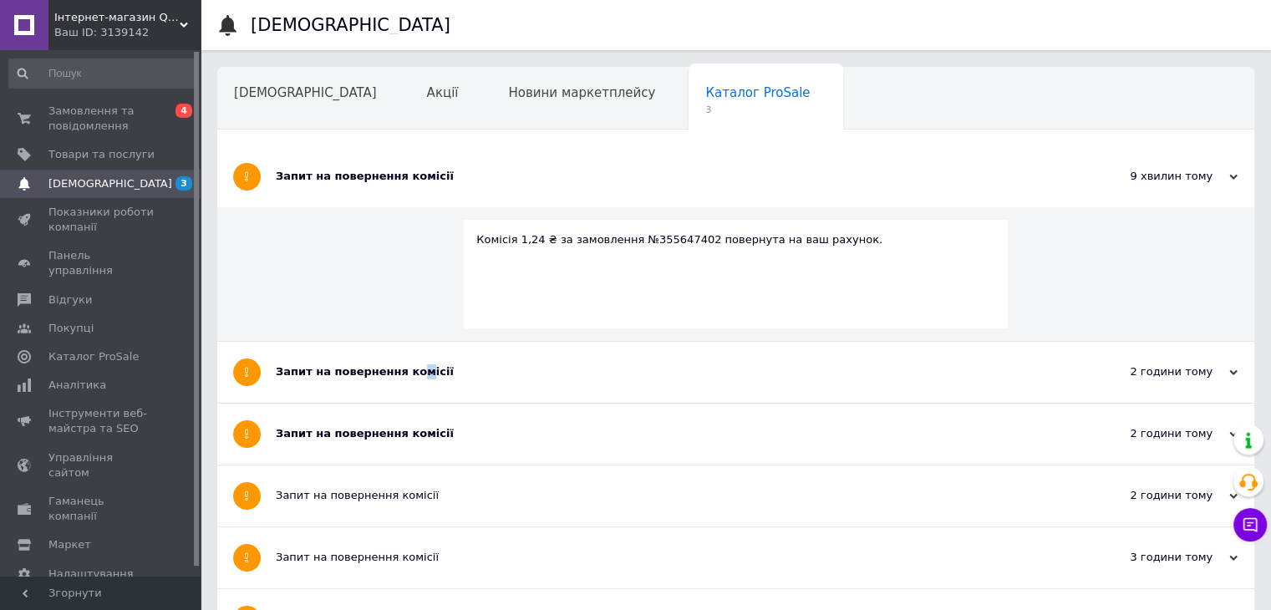
click at [409, 364] on div "Запит на повернення комісії" at bounding box center [673, 371] width 795 height 15
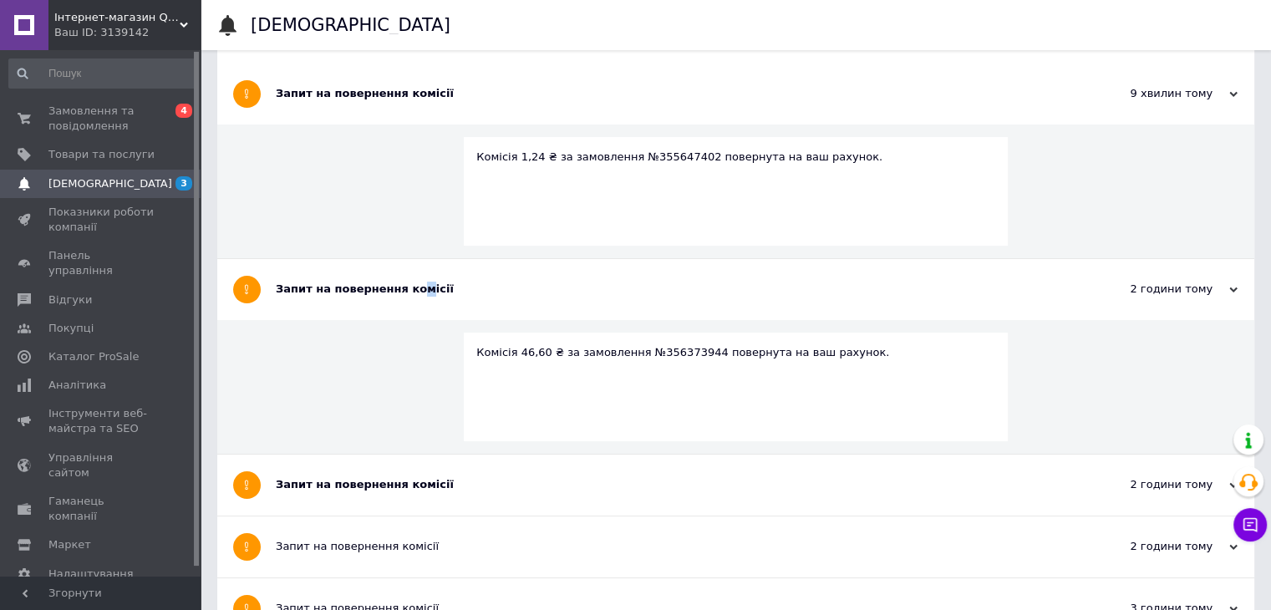
scroll to position [84, 0]
click at [397, 479] on div "Запит на повернення комісії" at bounding box center [673, 483] width 795 height 15
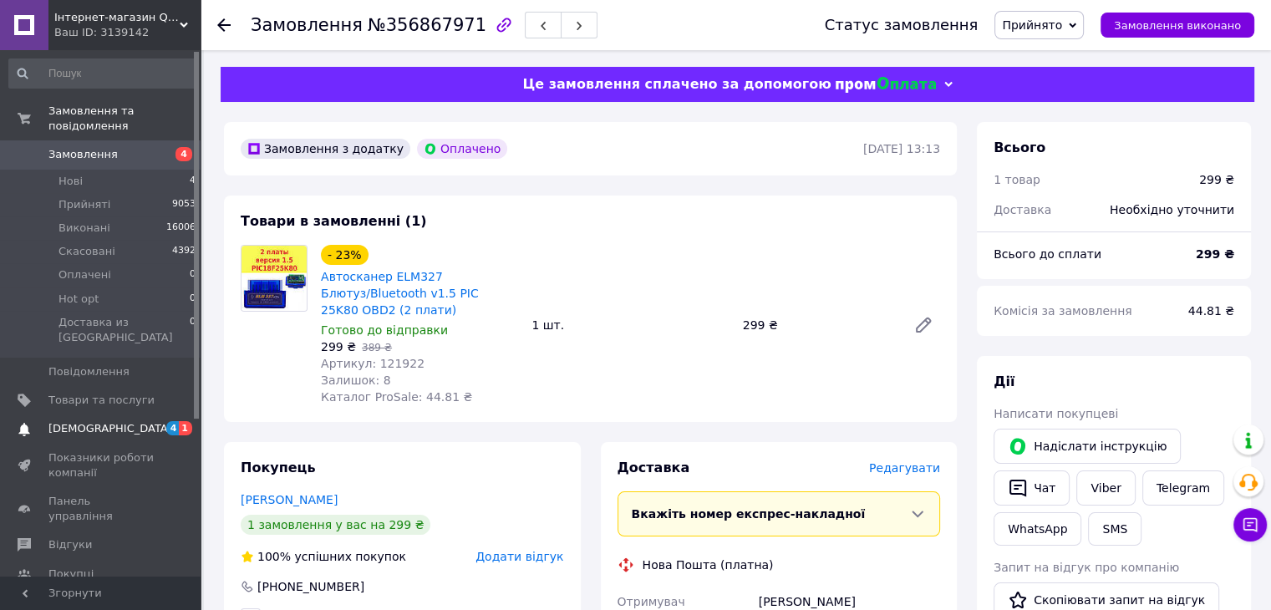
click at [110, 421] on span "[DEMOGRAPHIC_DATA]" at bounding box center [101, 428] width 106 height 15
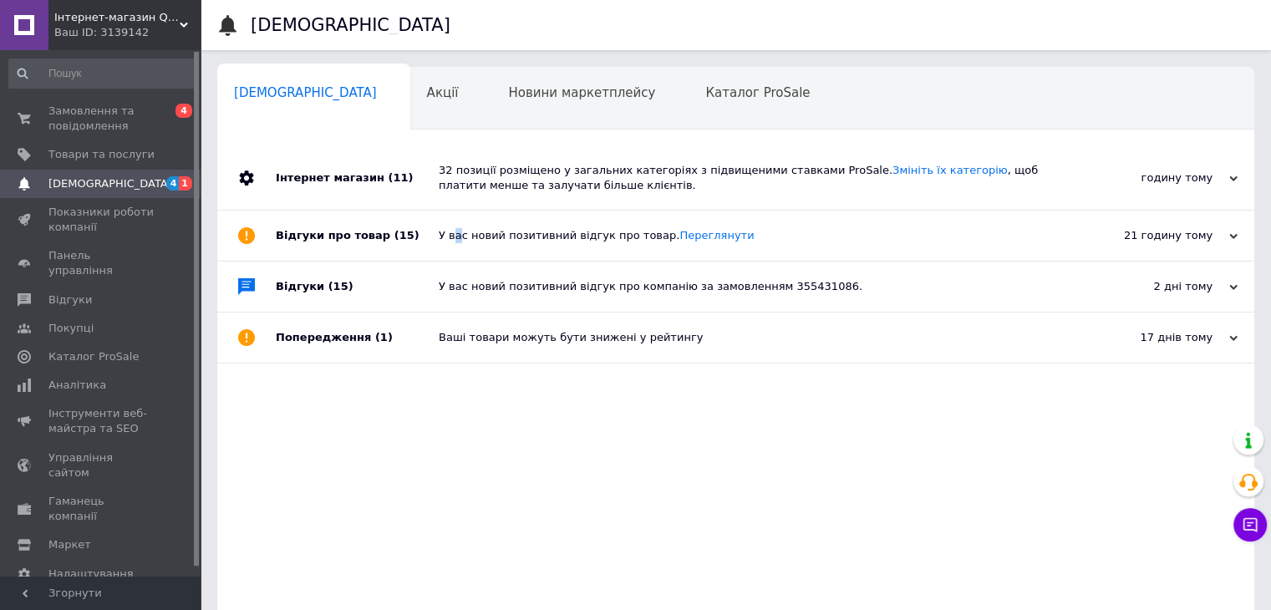
click at [456, 228] on div "У вас новий позитивний відгук про товар. Переглянути" at bounding box center [755, 235] width 632 height 15
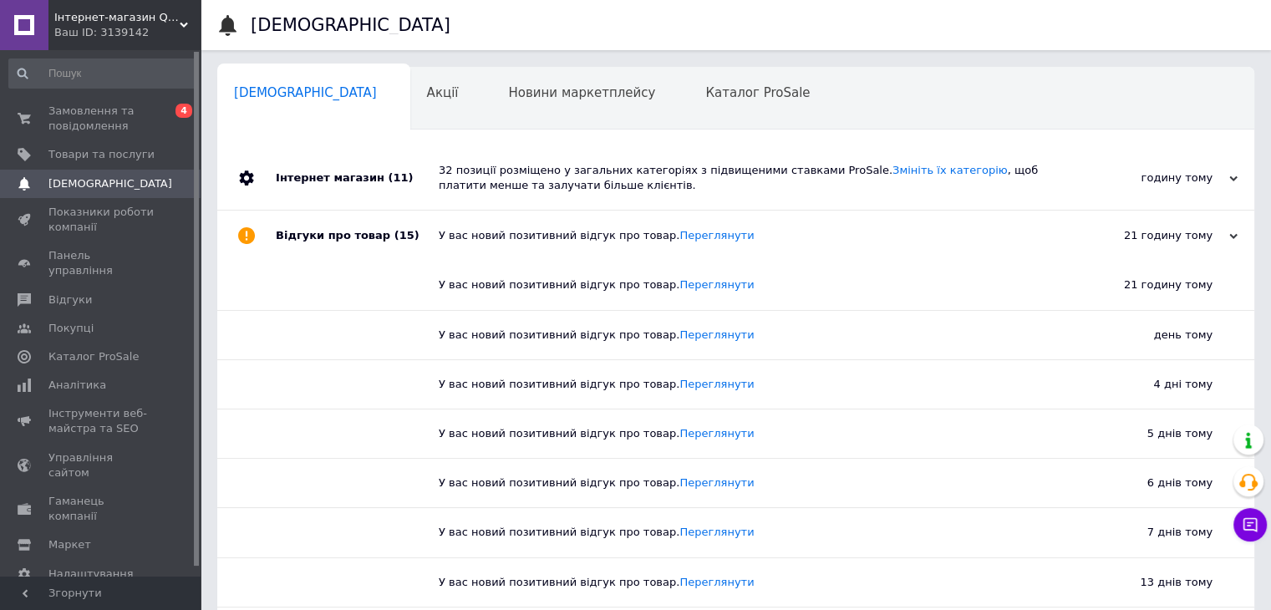
click at [168, 24] on span "Інтернет-магазин Quick Buy" at bounding box center [116, 17] width 125 height 15
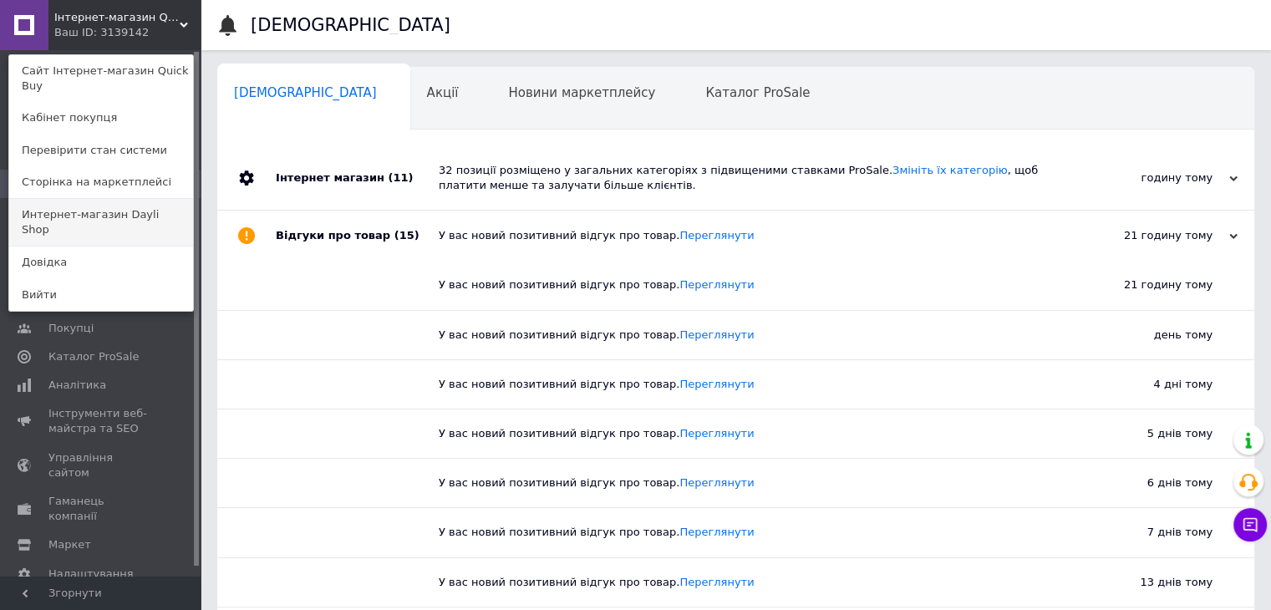
click at [140, 199] on link "Интернет-магазин Dayli Shop" at bounding box center [101, 222] width 184 height 47
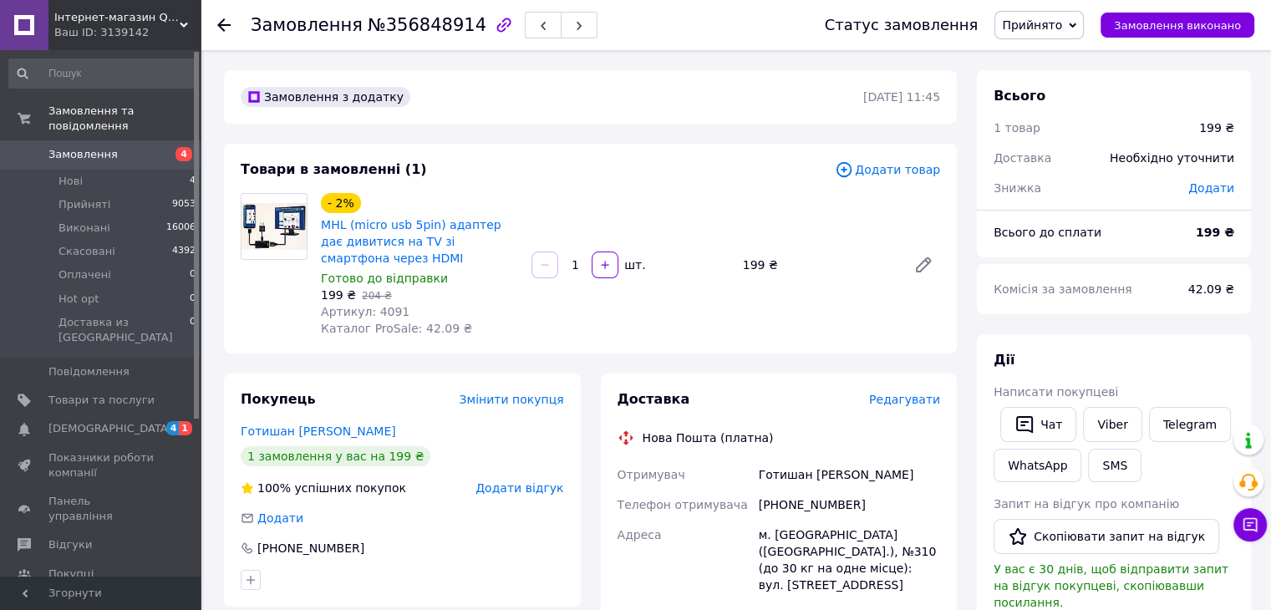
click at [904, 399] on span "Редагувати" at bounding box center [904, 399] width 71 height 13
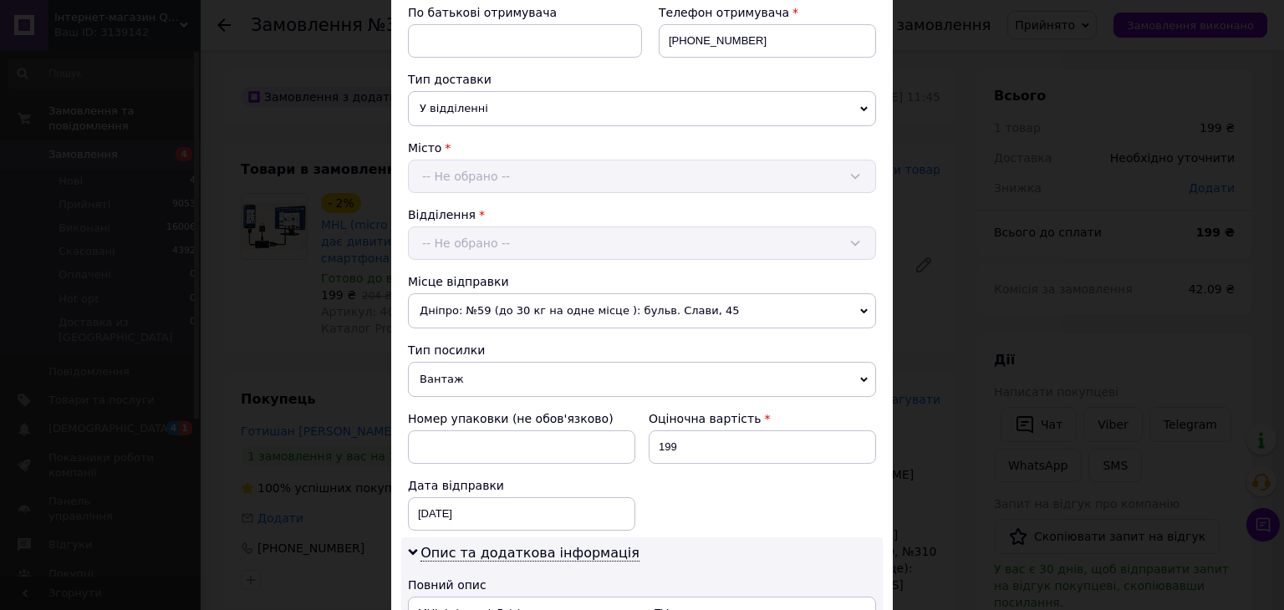
scroll to position [334, 0]
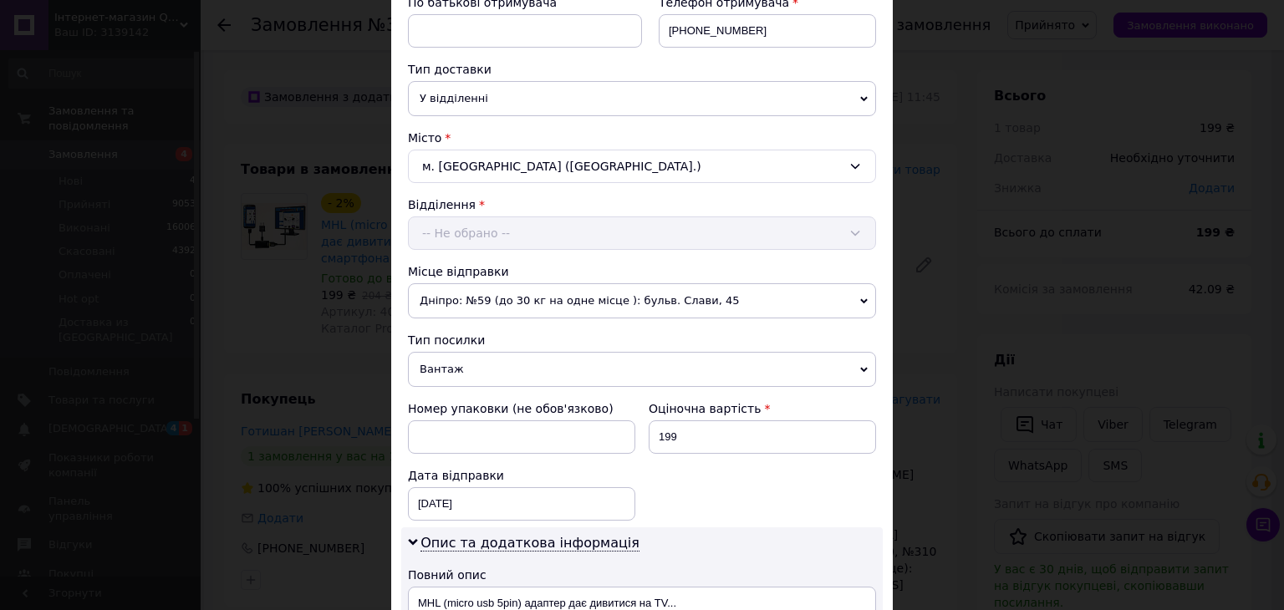
click at [452, 364] on span "Вантаж" at bounding box center [642, 369] width 468 height 35
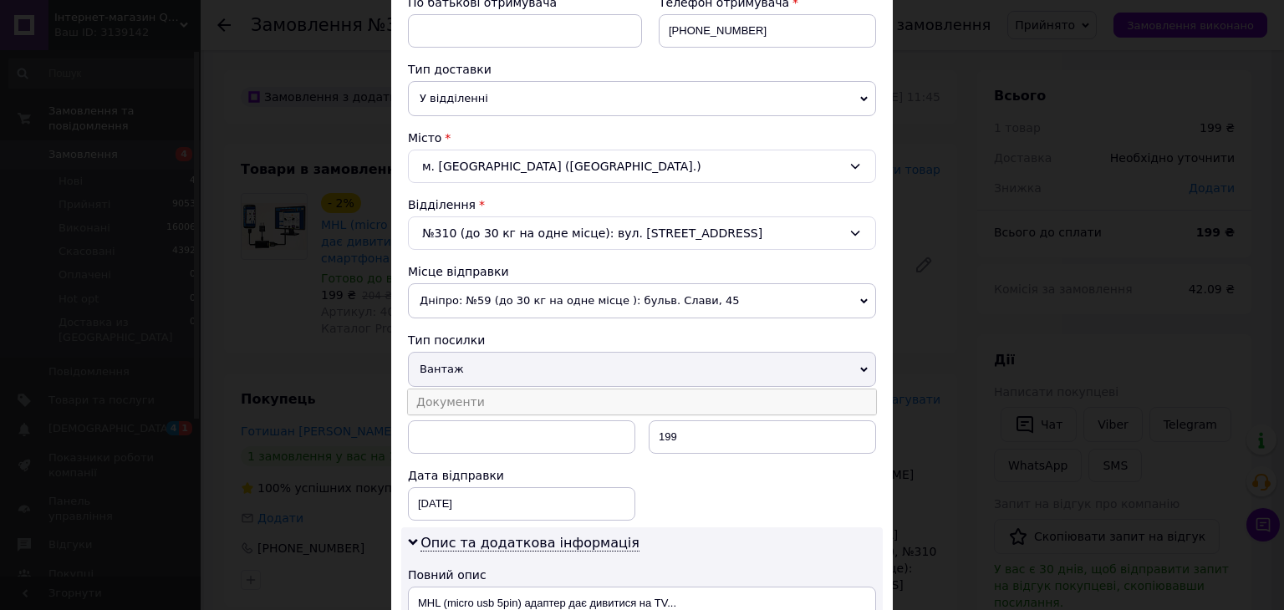
click at [457, 402] on li "Документи" at bounding box center [642, 401] width 468 height 25
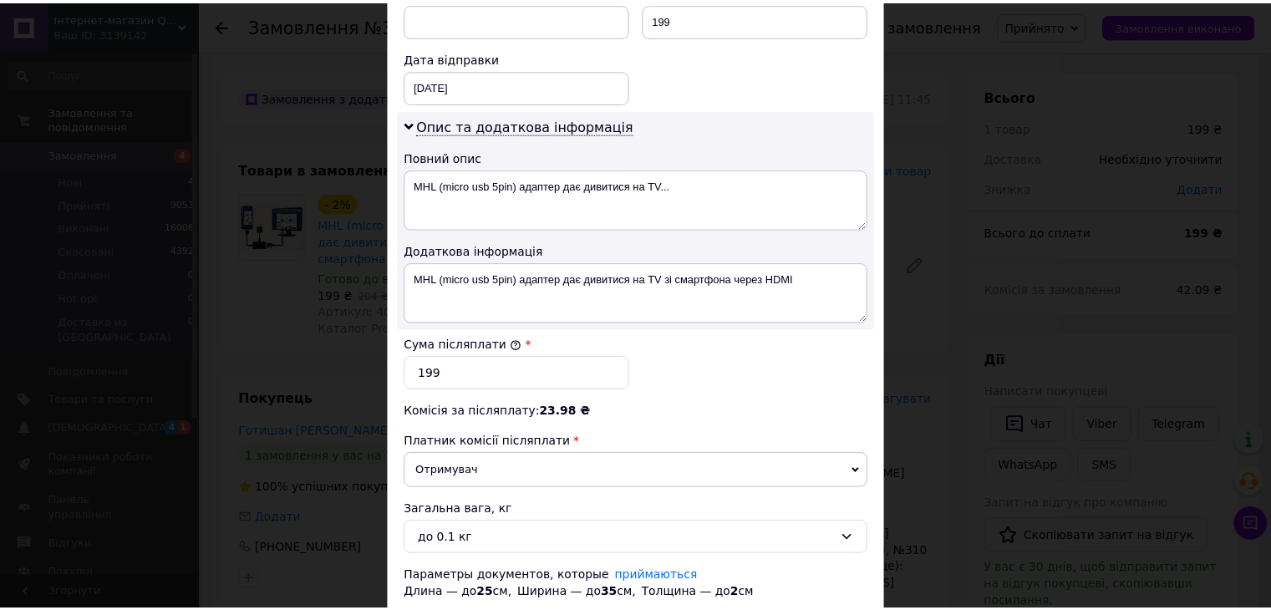
scroll to position [863, 0]
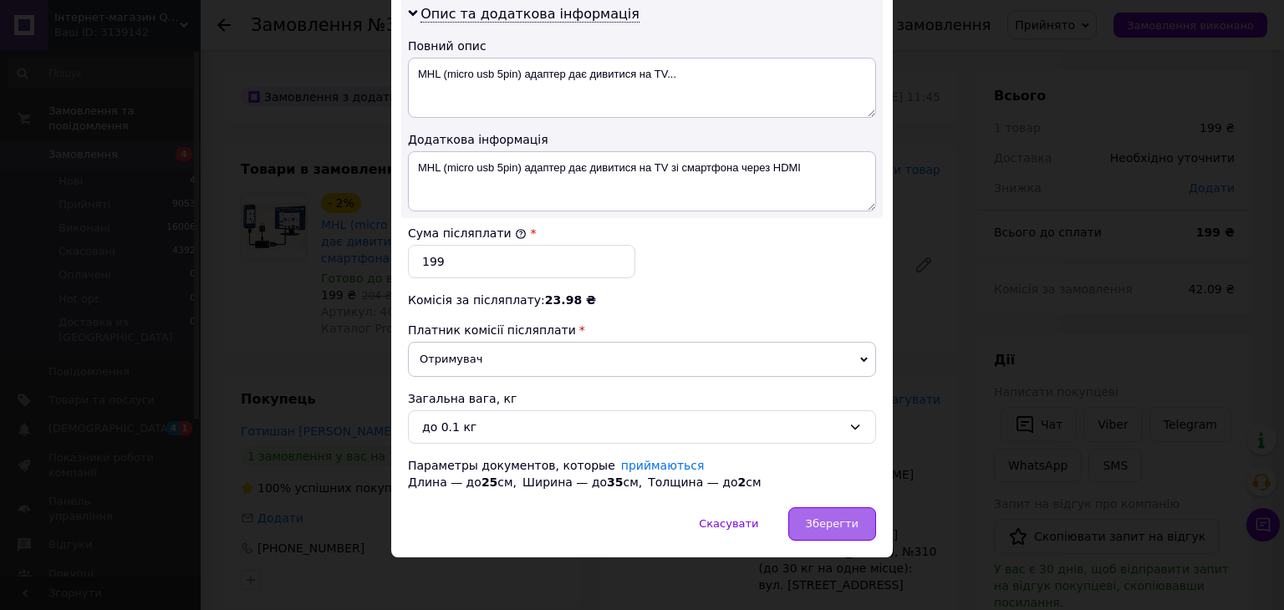
click at [830, 517] on span "Зберегти" at bounding box center [832, 523] width 53 height 13
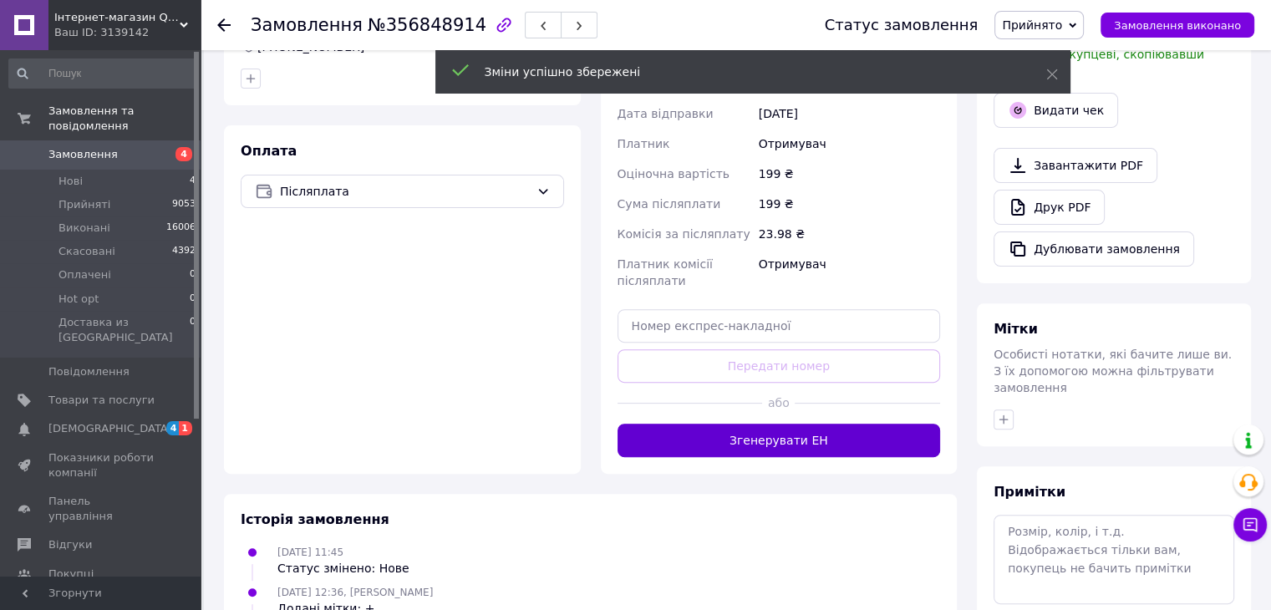
click at [798, 424] on button "Згенерувати ЕН" at bounding box center [779, 440] width 323 height 33
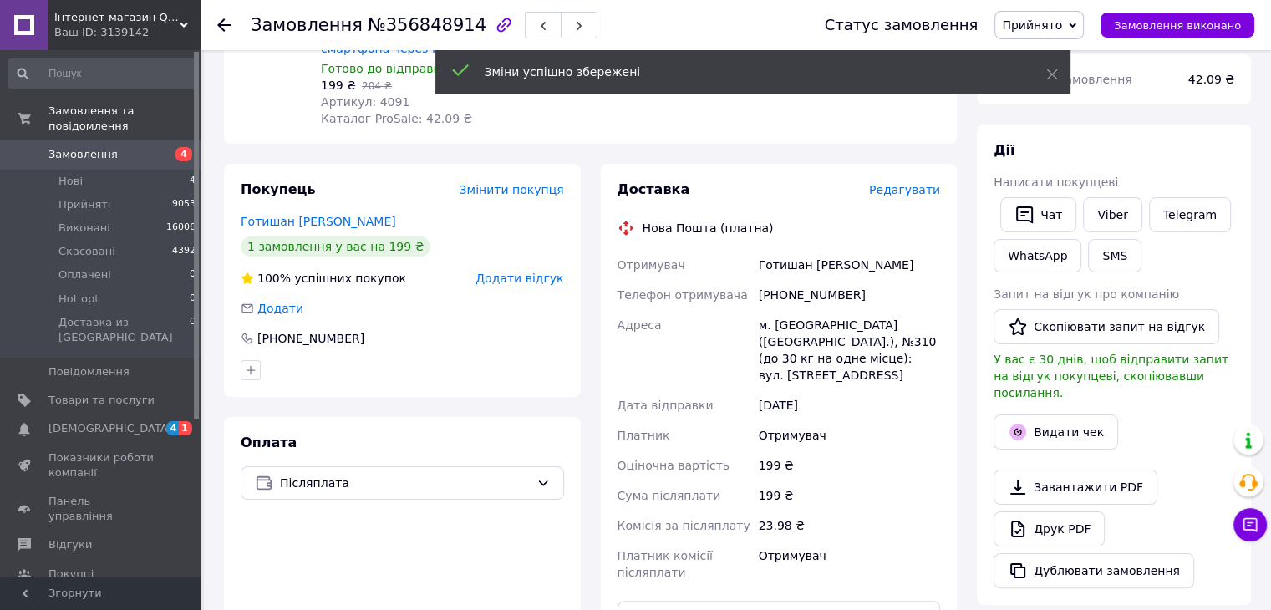
scroll to position [0, 0]
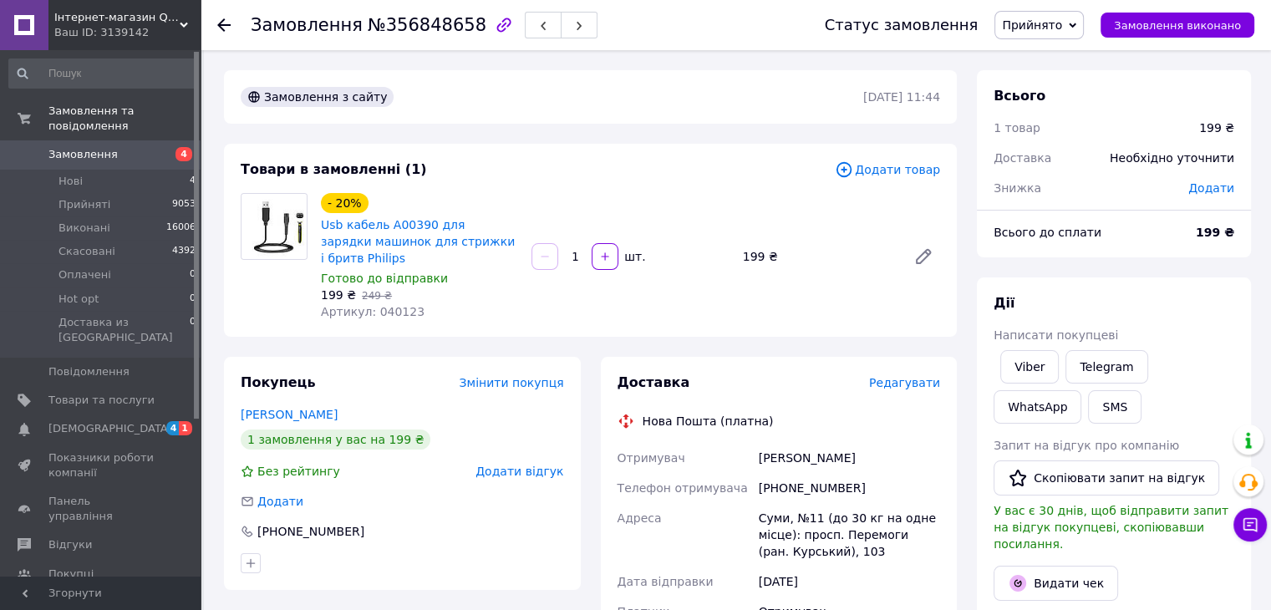
click at [921, 376] on span "Редагувати" at bounding box center [904, 382] width 71 height 13
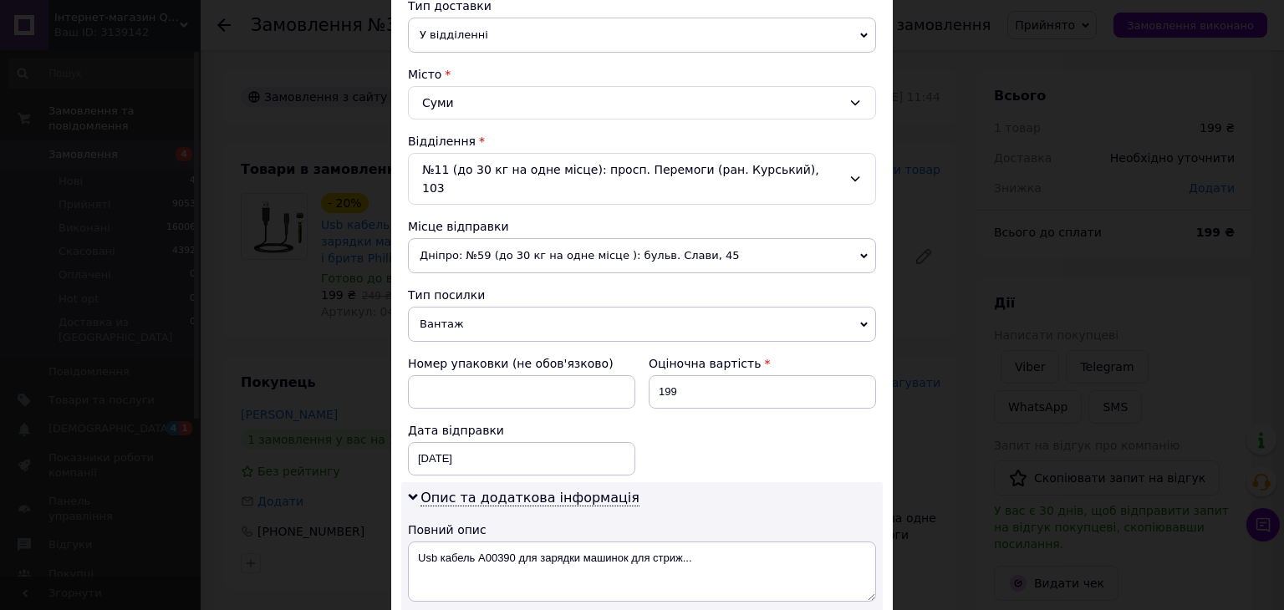
scroll to position [418, 0]
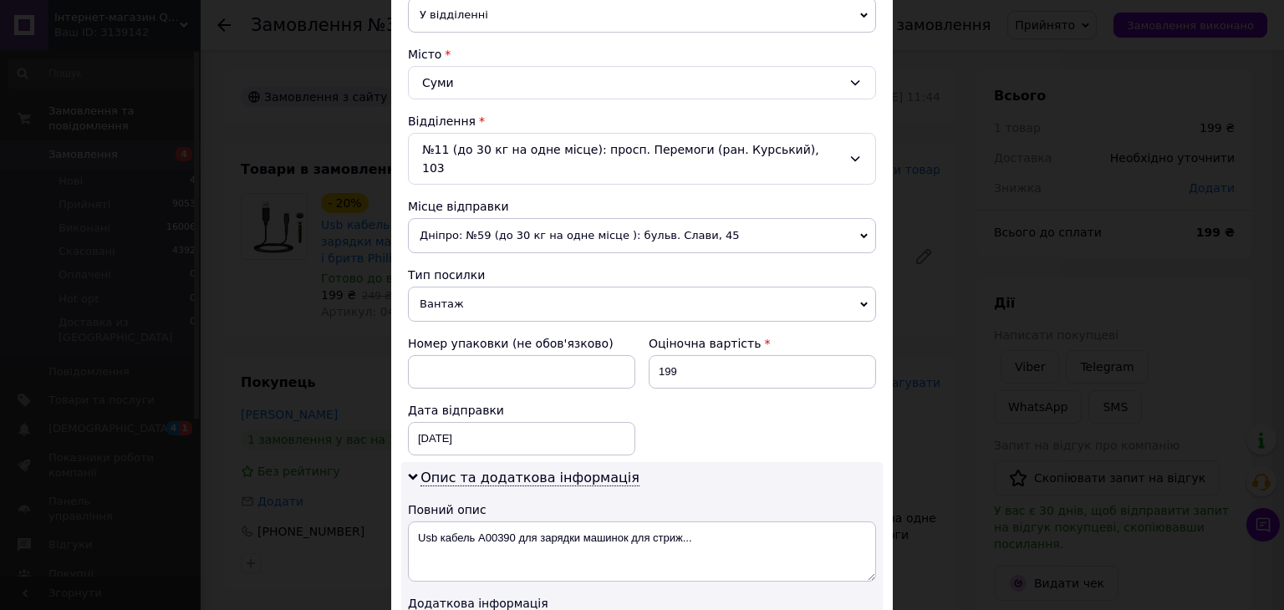
click at [456, 287] on span "Вантаж" at bounding box center [642, 304] width 468 height 35
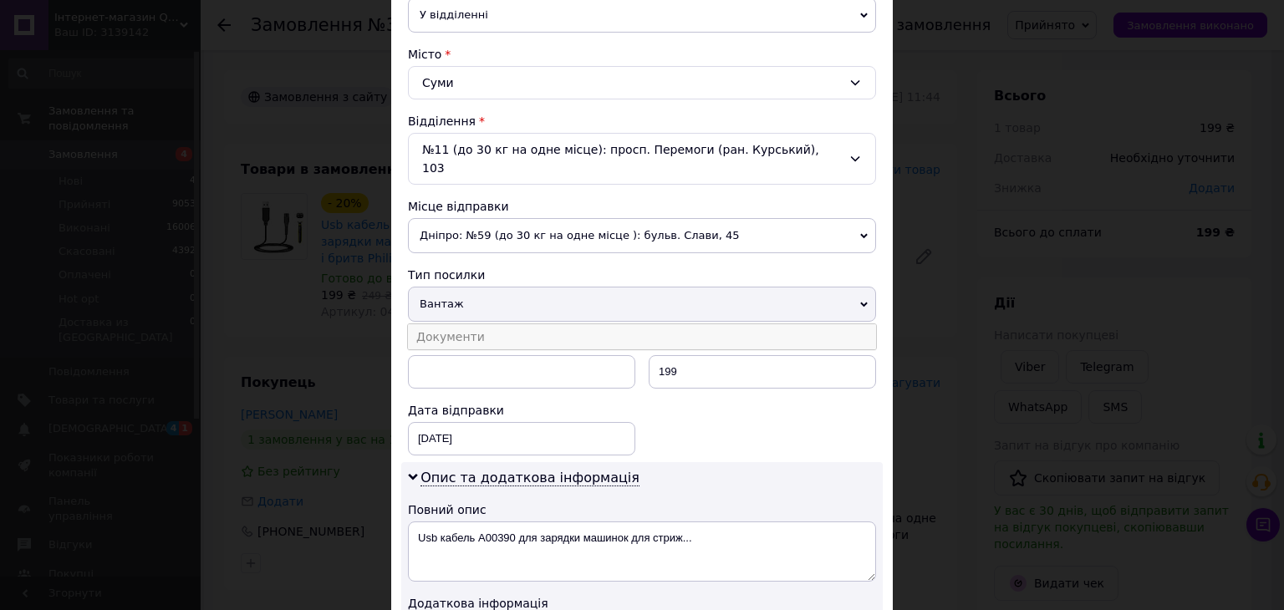
click at [448, 324] on li "Документи" at bounding box center [642, 336] width 468 height 25
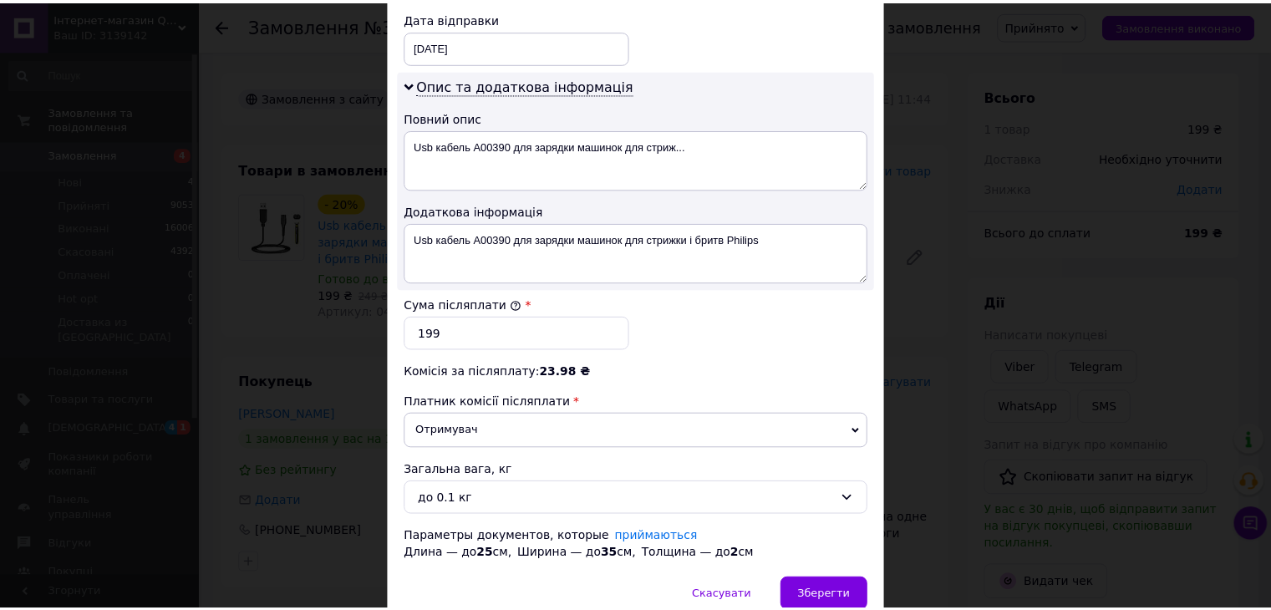
scroll to position [863, 0]
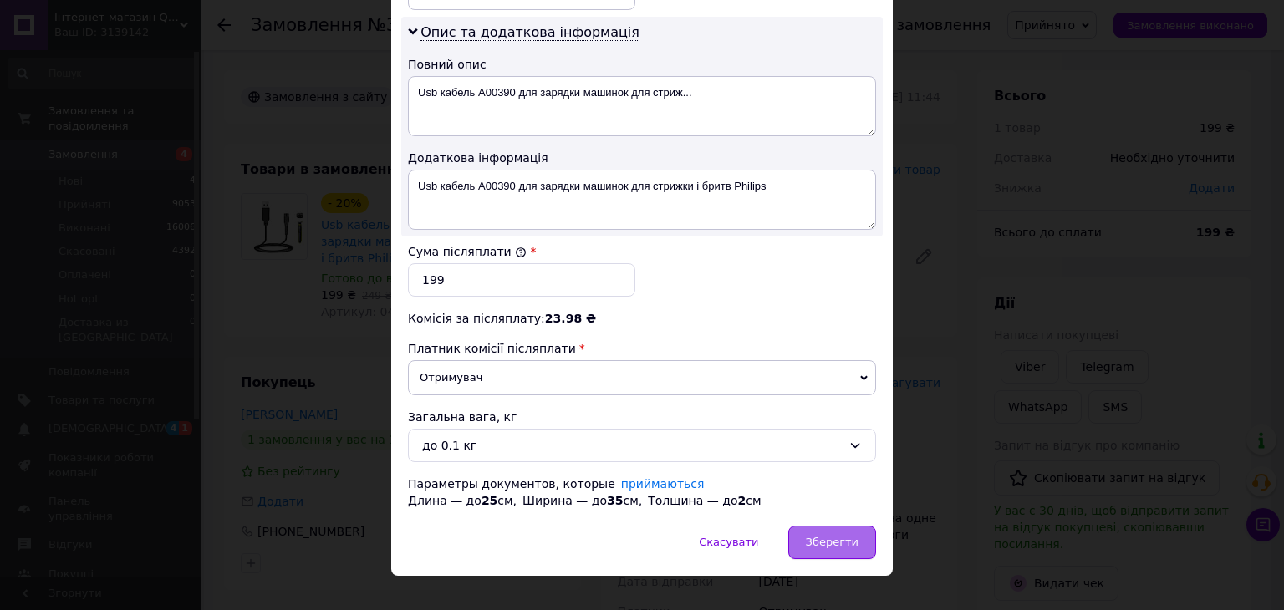
click at [840, 531] on div "Зберегти" at bounding box center [832, 542] width 88 height 33
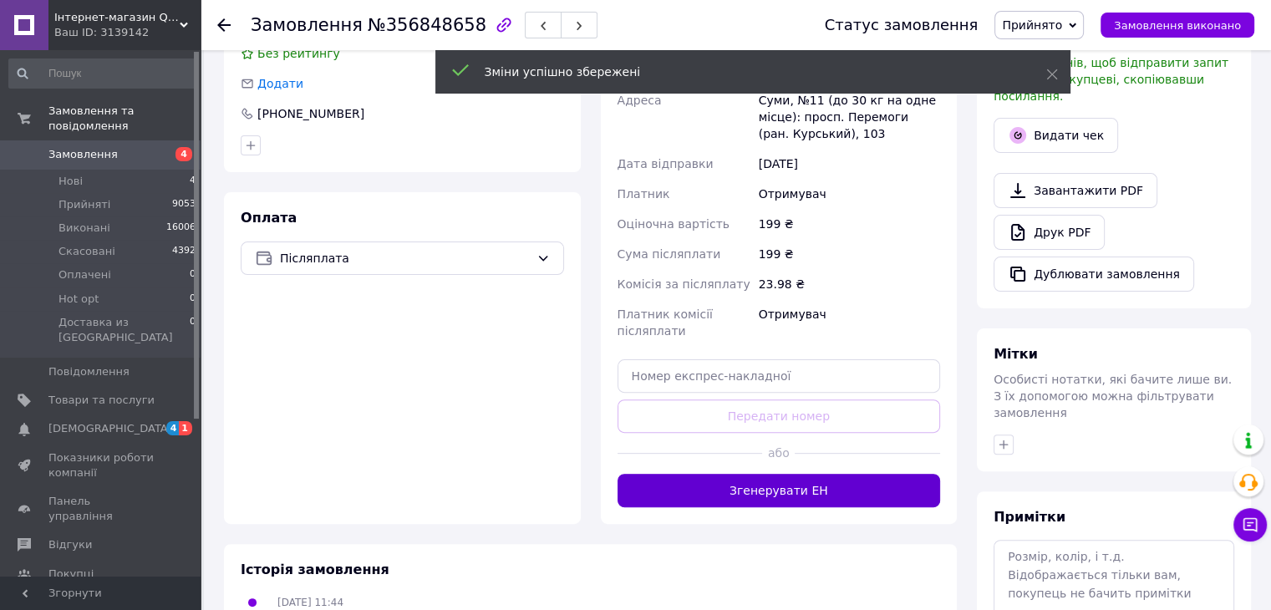
click at [829, 474] on button "Згенерувати ЕН" at bounding box center [779, 490] width 323 height 33
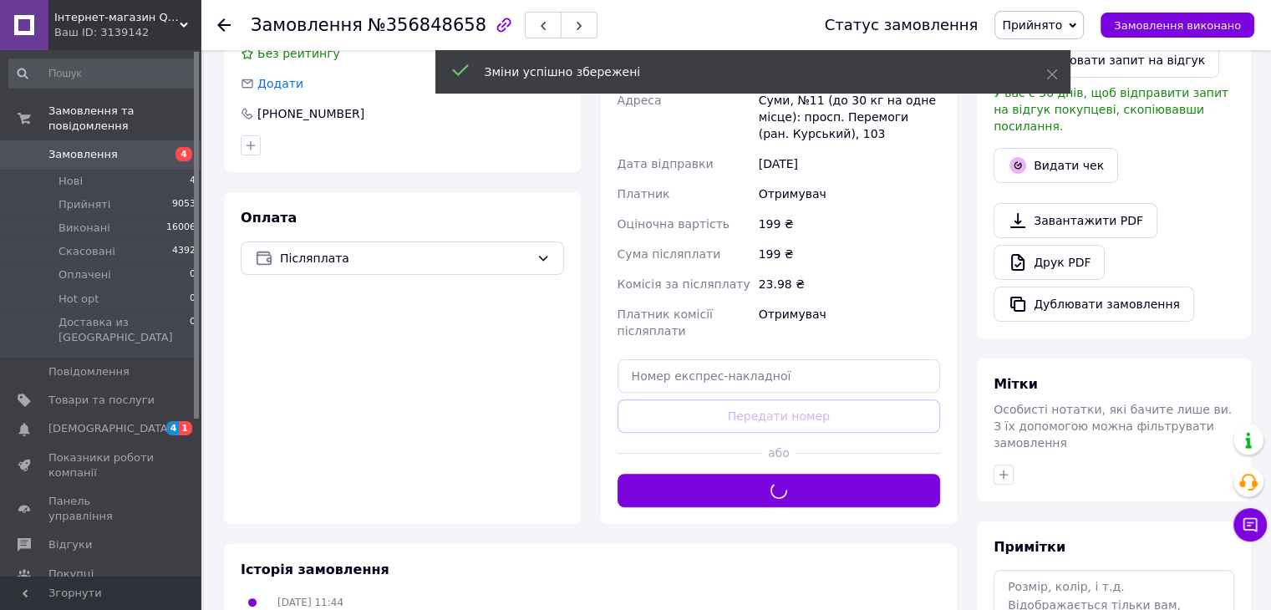
scroll to position [84, 0]
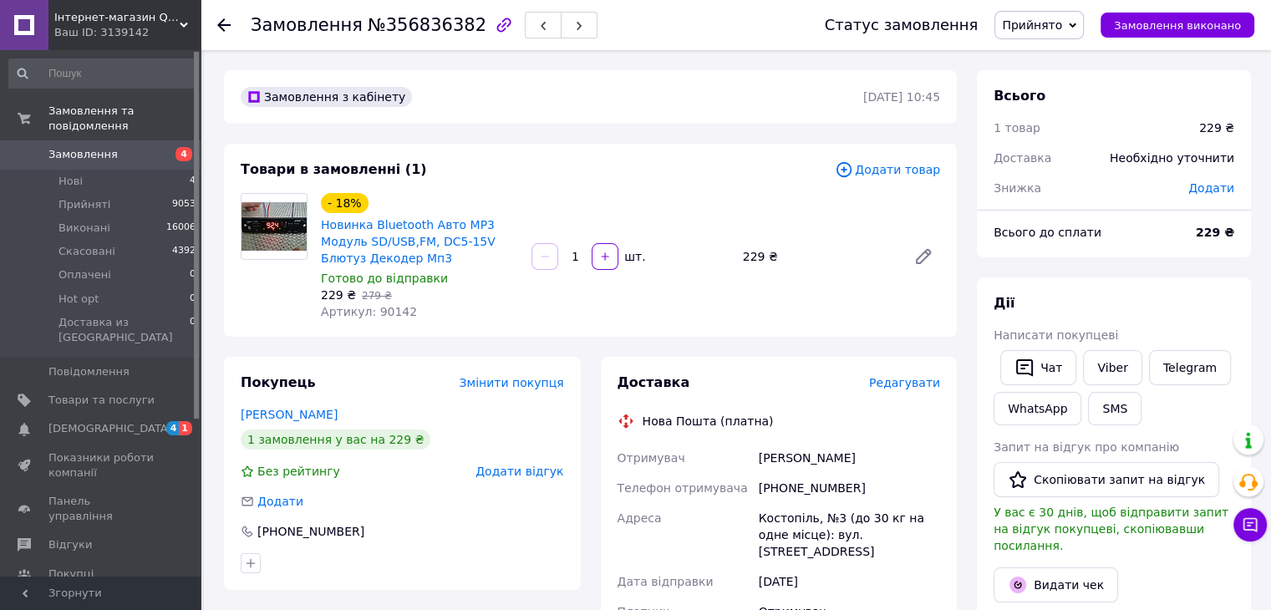
click at [899, 381] on span "Редагувати" at bounding box center [904, 382] width 71 height 13
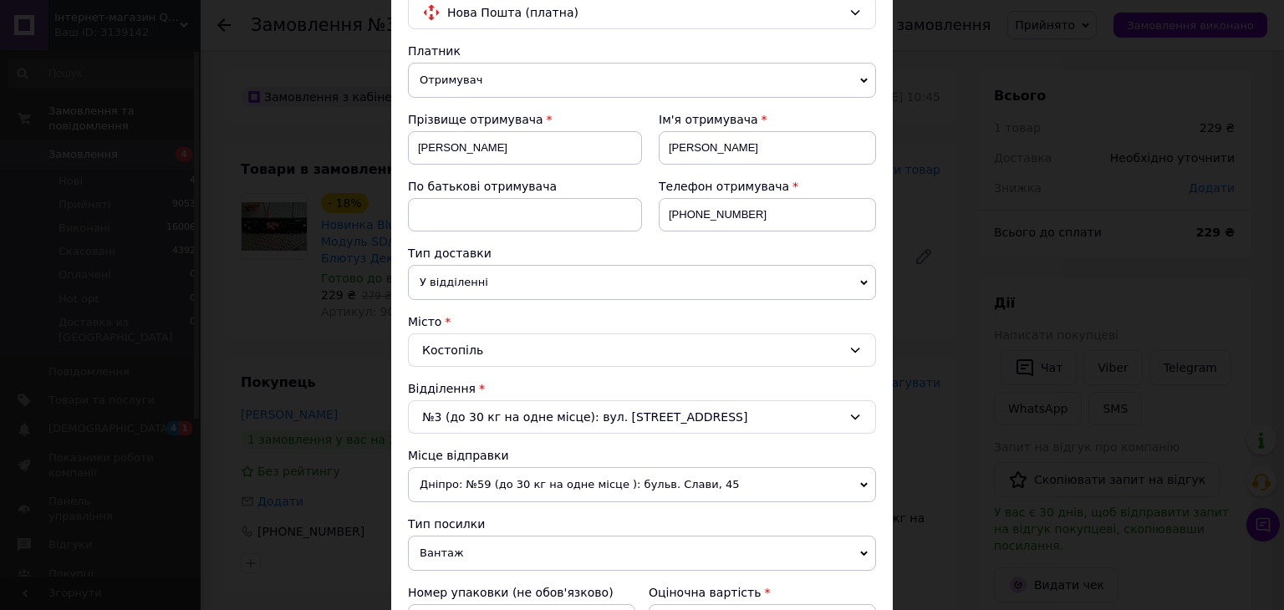
scroll to position [334, 0]
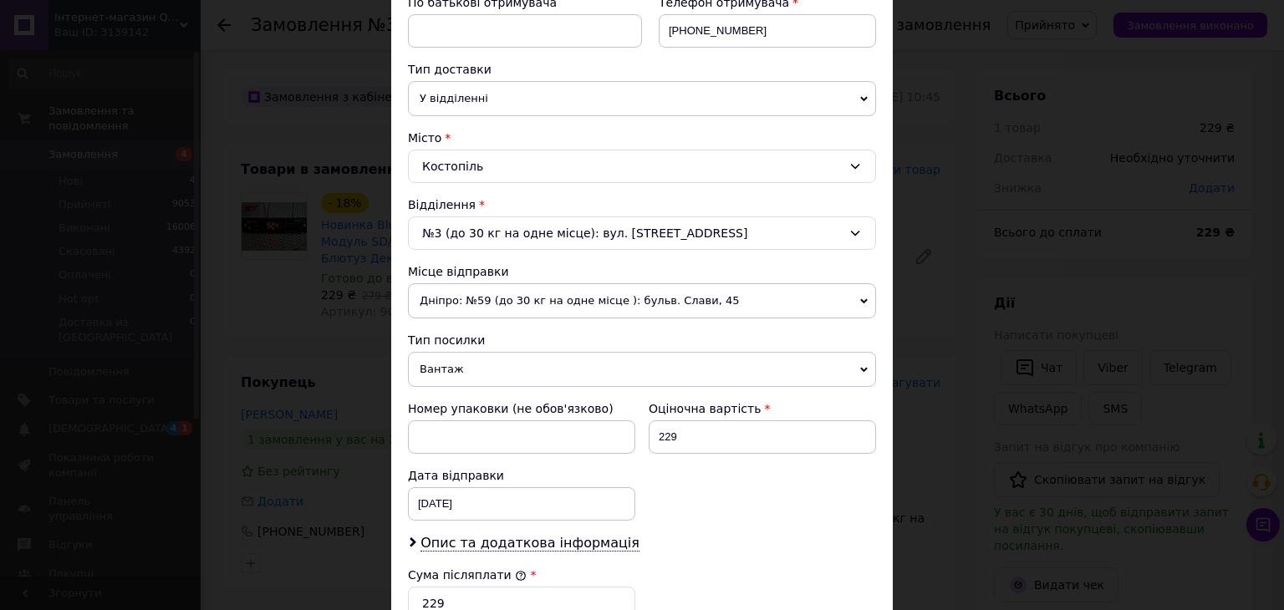
click at [475, 372] on span "Вантаж" at bounding box center [642, 369] width 468 height 35
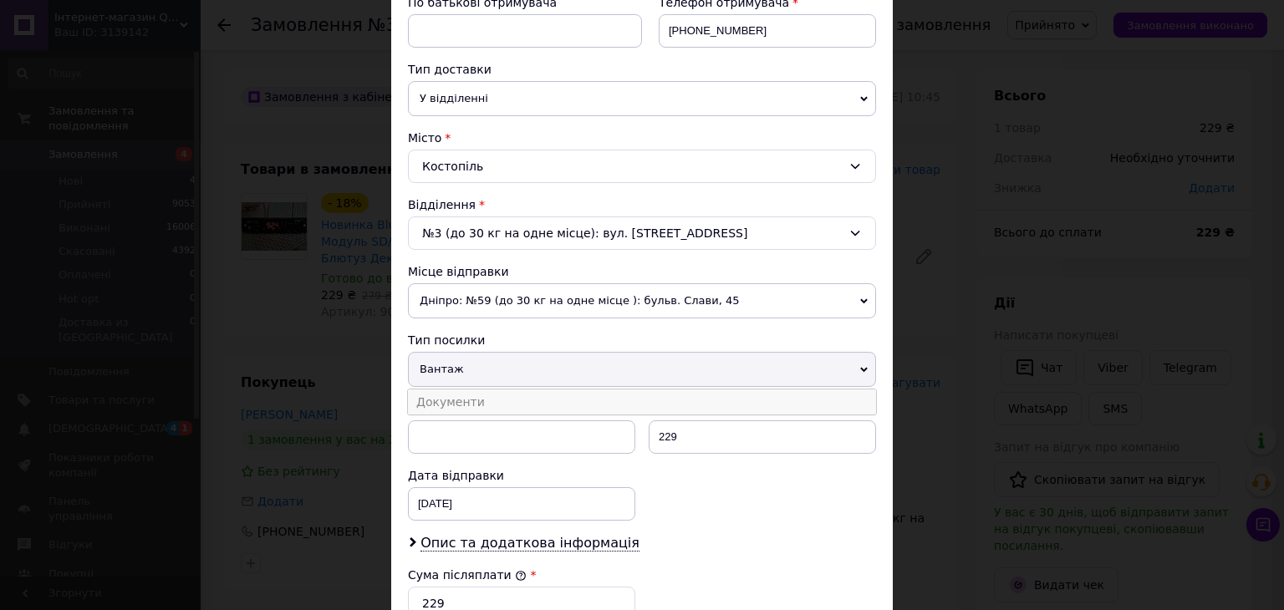
click at [454, 397] on li "Документи" at bounding box center [642, 401] width 468 height 25
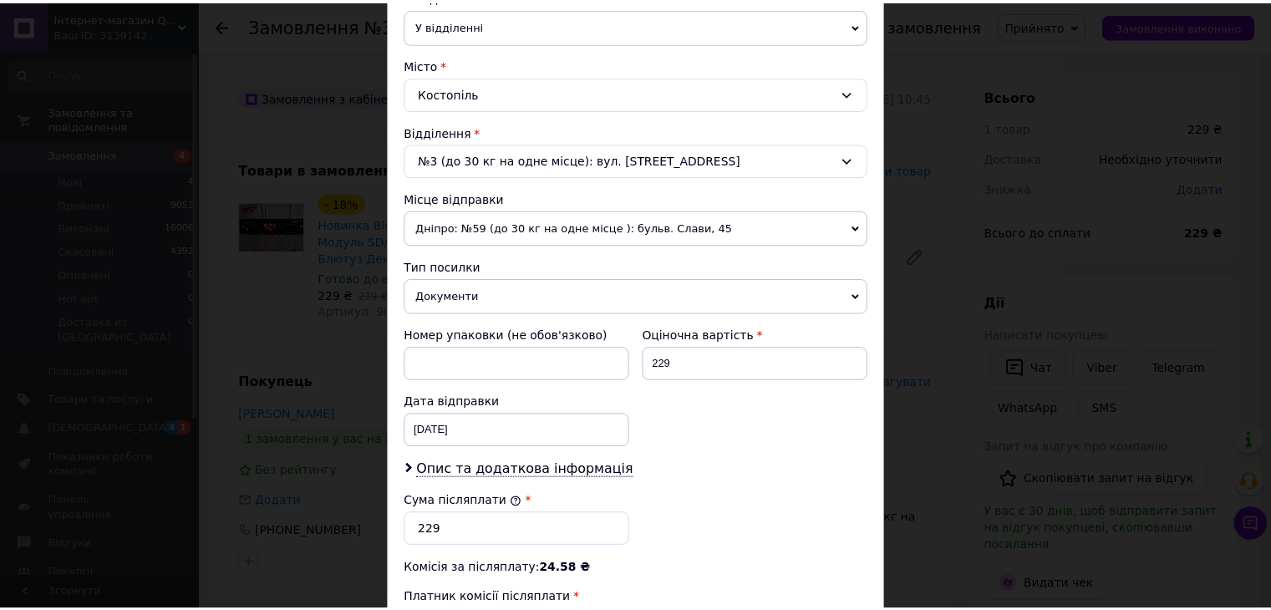
scroll to position [677, 0]
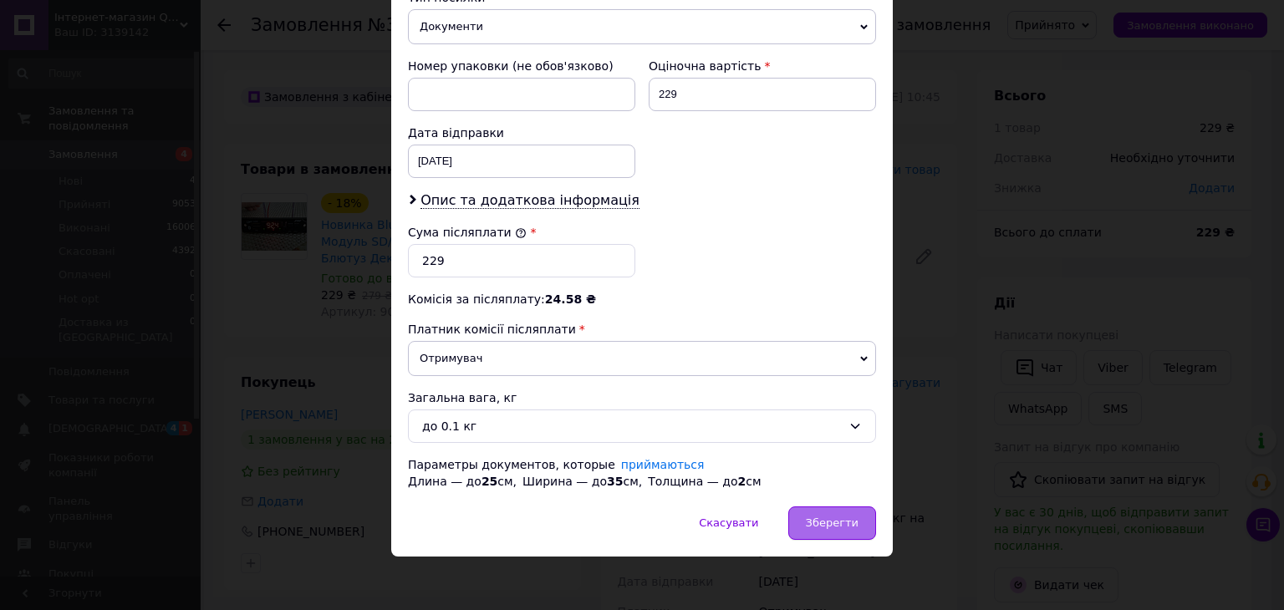
click at [819, 516] on span "Зберегти" at bounding box center [832, 522] width 53 height 13
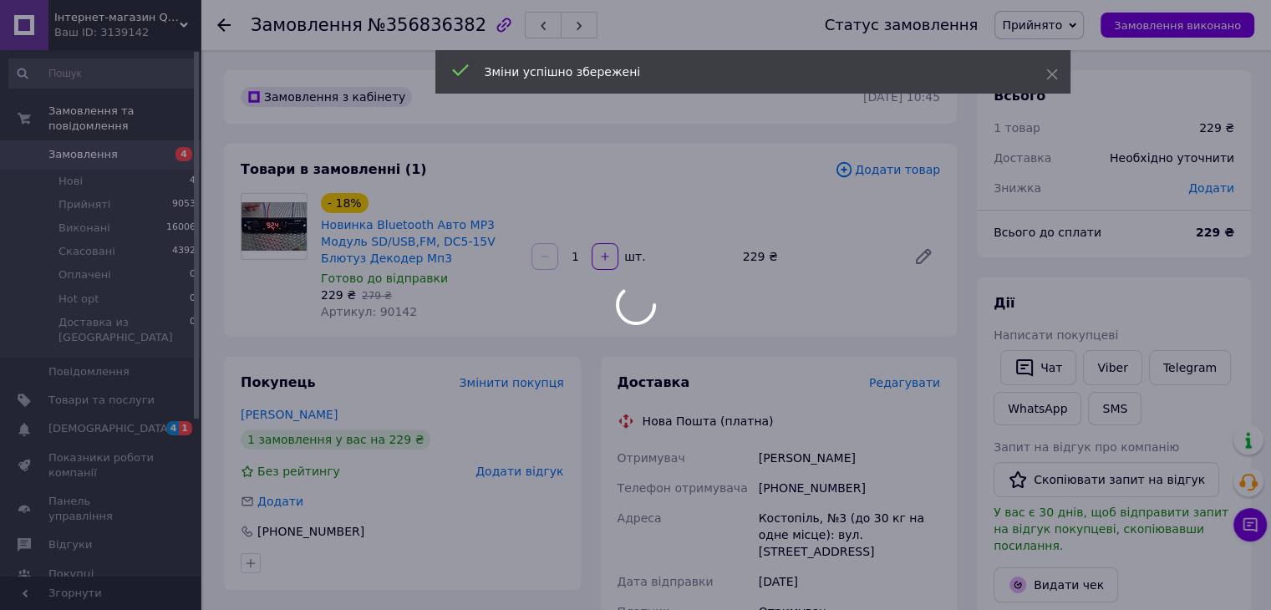
scroll to position [418, 0]
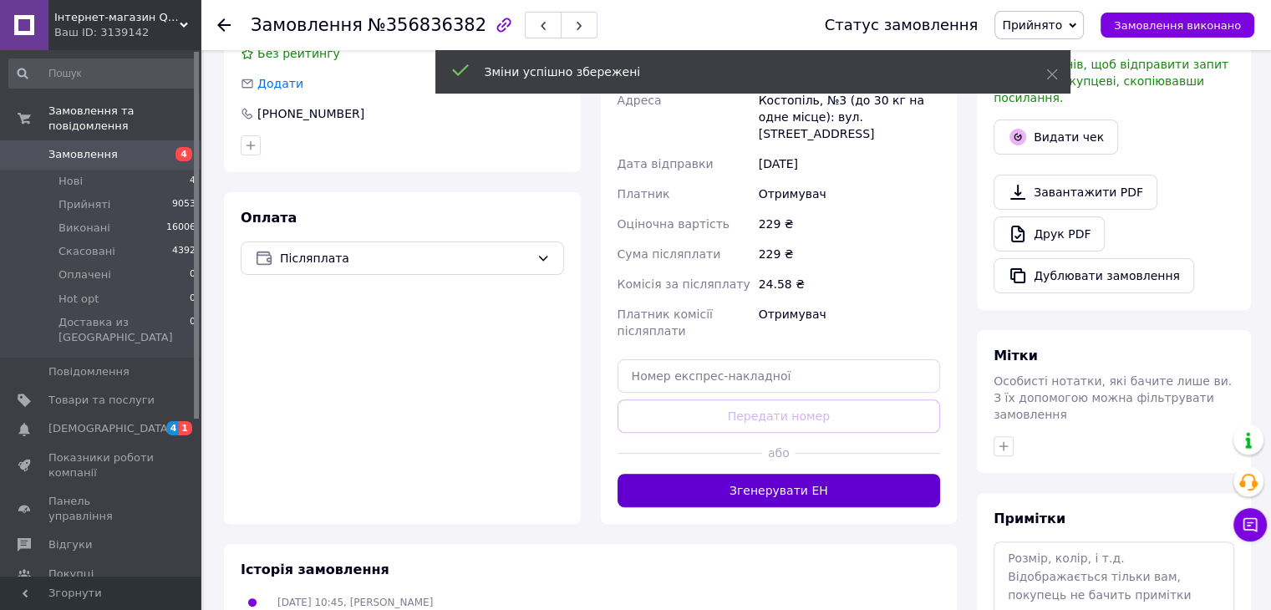
click at [814, 474] on button "Згенерувати ЕН" at bounding box center [779, 490] width 323 height 33
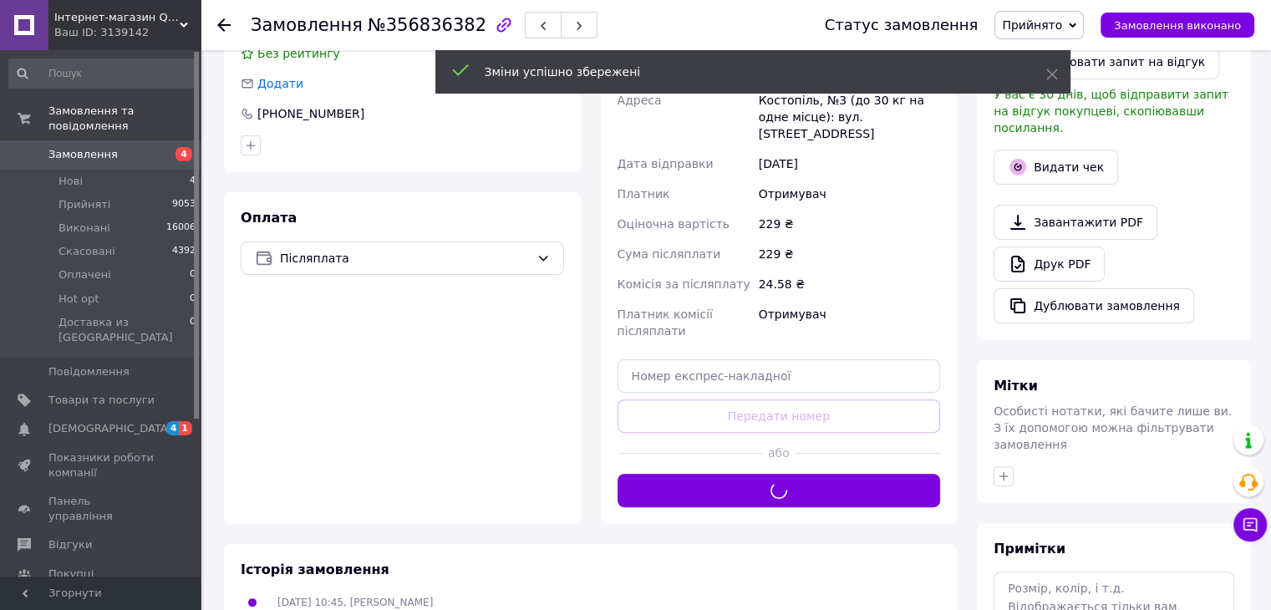
scroll to position [0, 0]
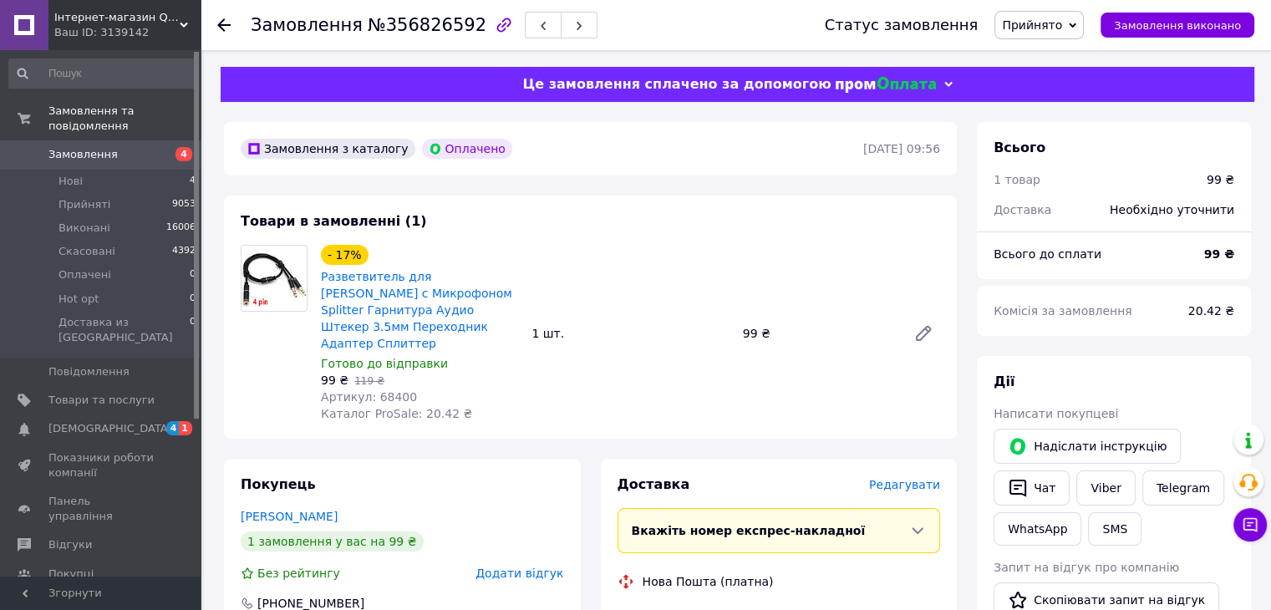
click at [920, 478] on span "Редагувати" at bounding box center [904, 484] width 71 height 13
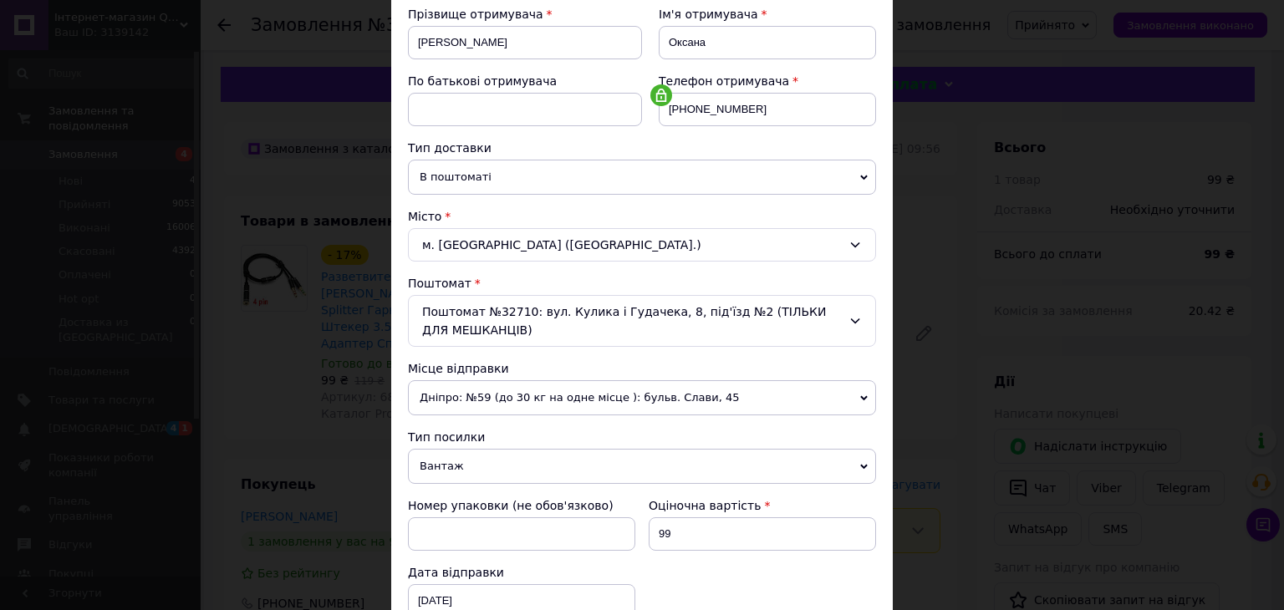
scroll to position [585, 0]
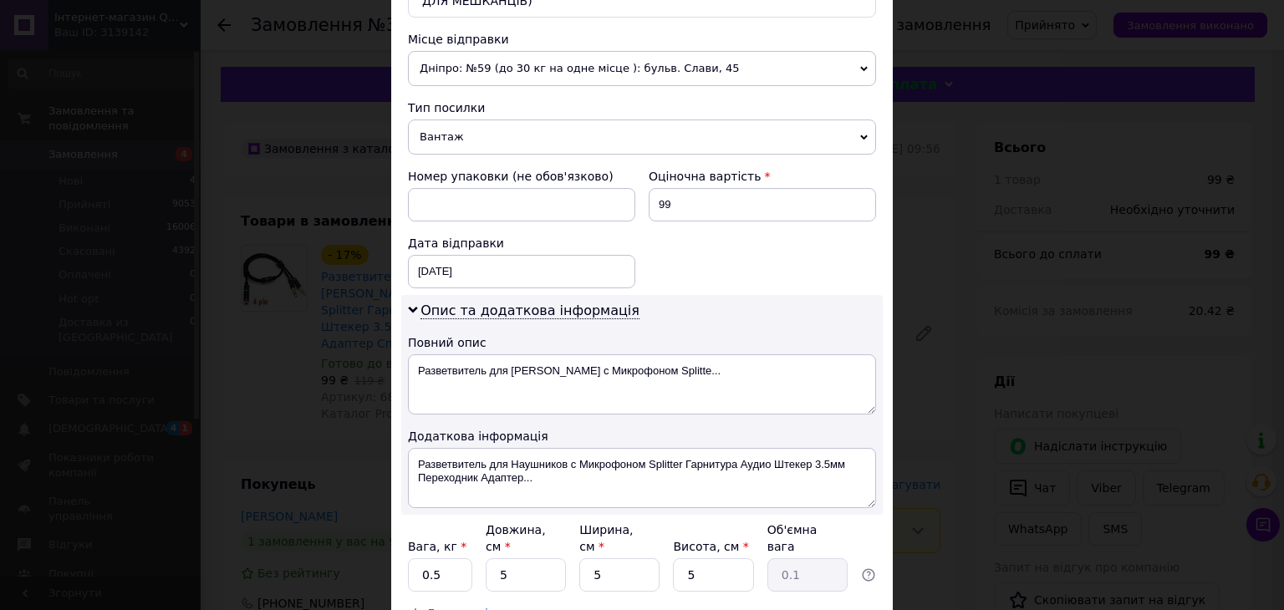
click at [459, 125] on span "Вантаж" at bounding box center [642, 136] width 468 height 35
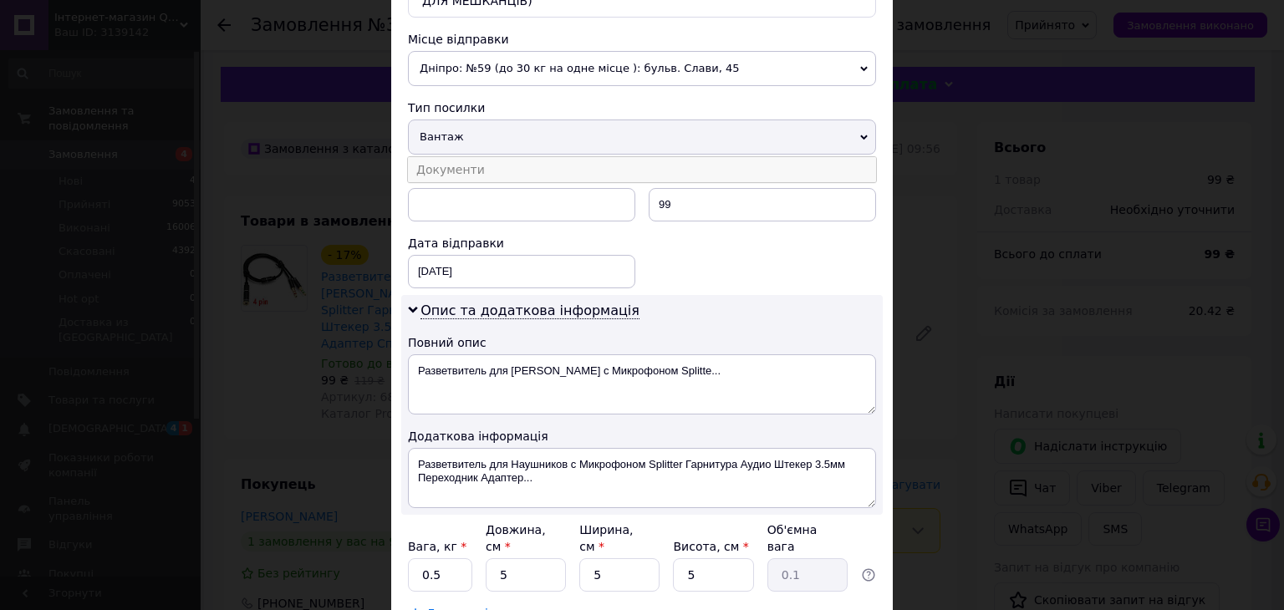
click at [455, 167] on li "Документи" at bounding box center [642, 169] width 468 height 25
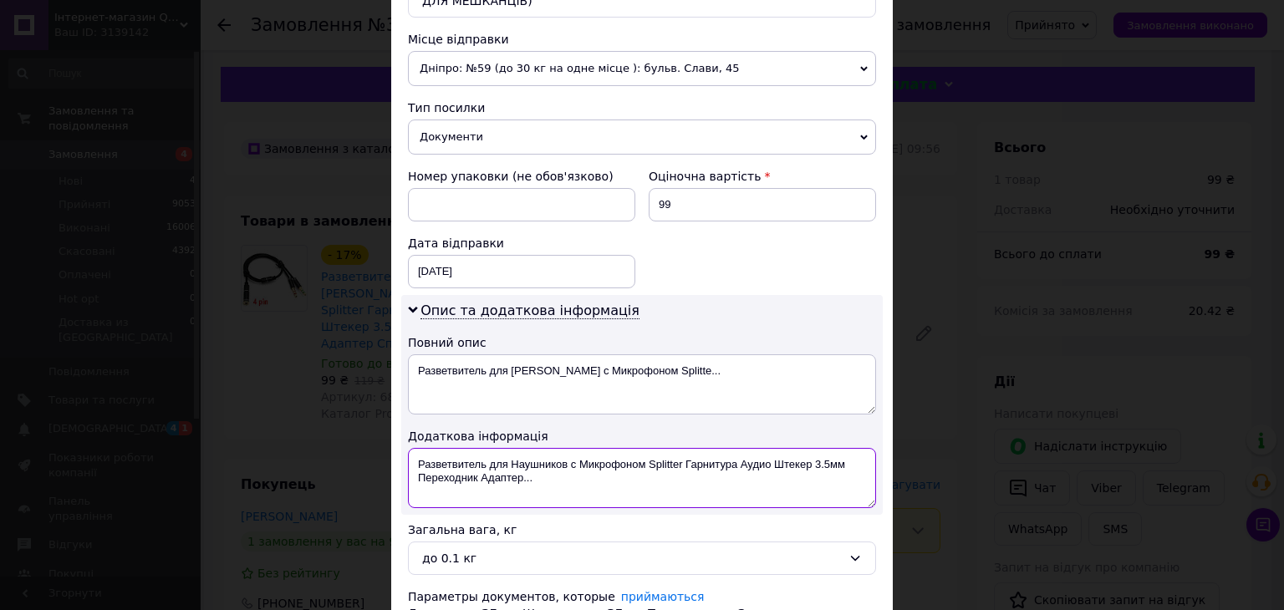
click at [610, 462] on textarea "Разветвитель для Наушников с Микрофоном Splitter Гарнитура Аудио Штекер 3.5мм П…" at bounding box center [642, 478] width 468 height 60
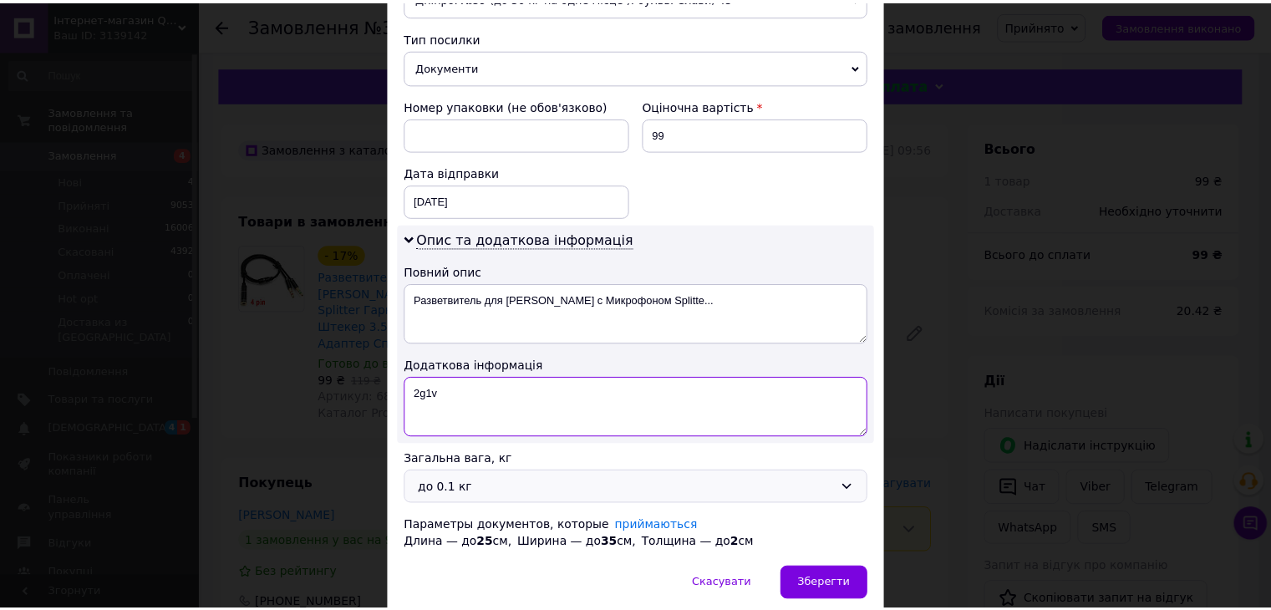
scroll to position [717, 0]
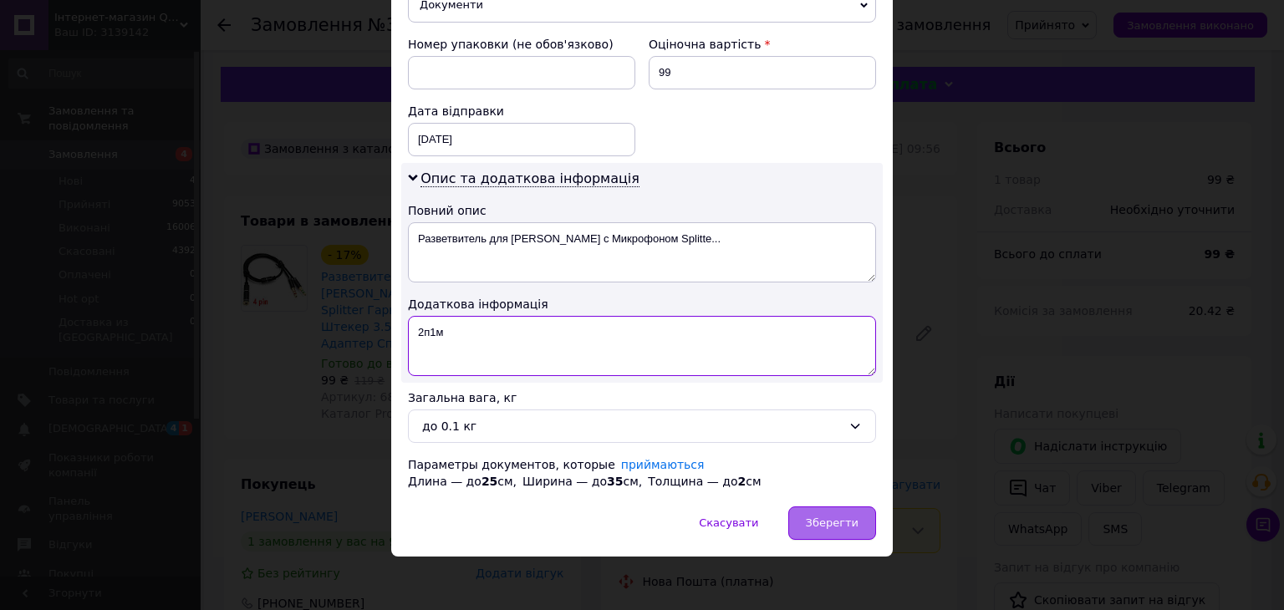
type textarea "2п1м"
click at [842, 516] on span "Зберегти" at bounding box center [832, 522] width 53 height 13
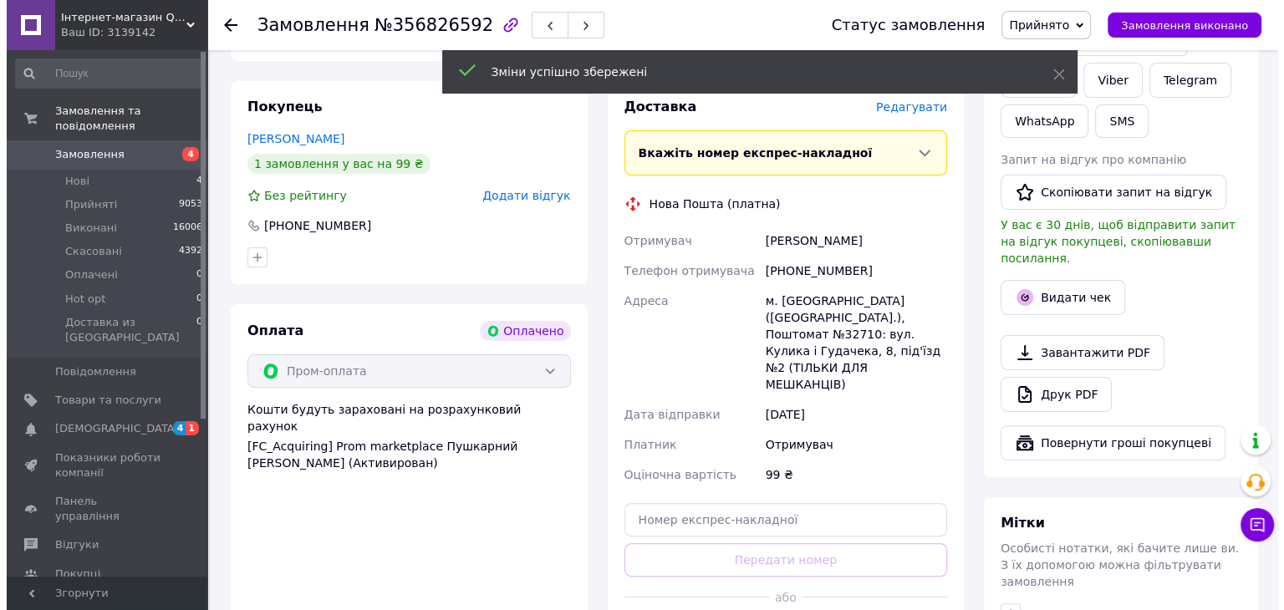
scroll to position [418, 0]
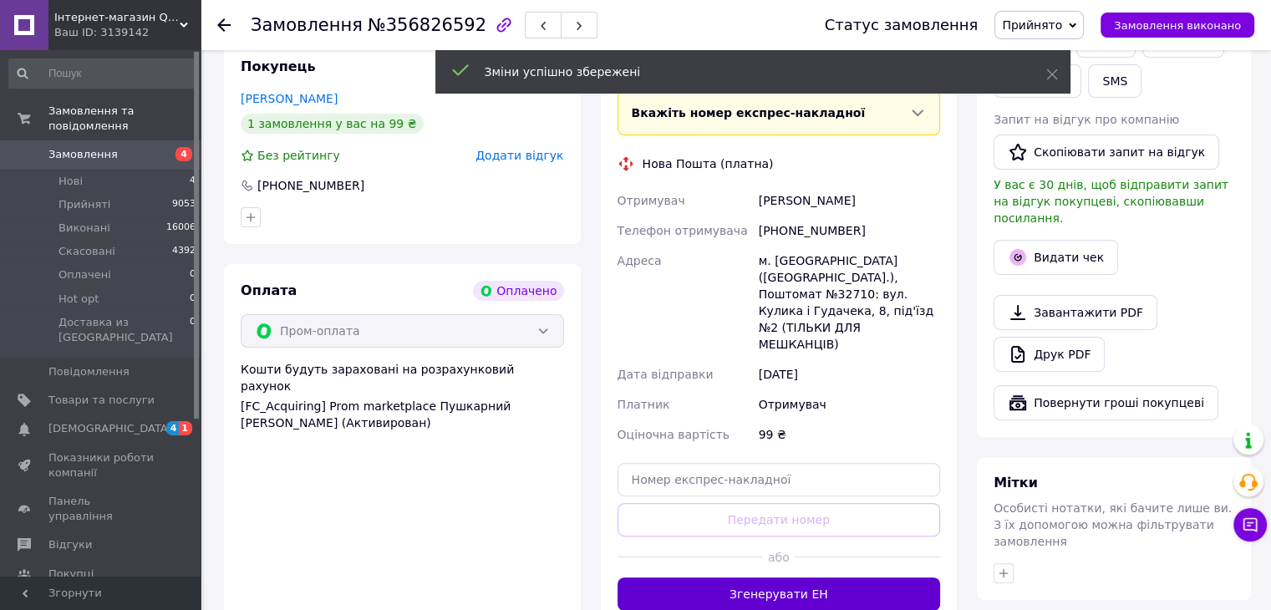
click at [818, 577] on button "Згенерувати ЕН" at bounding box center [779, 593] width 323 height 33
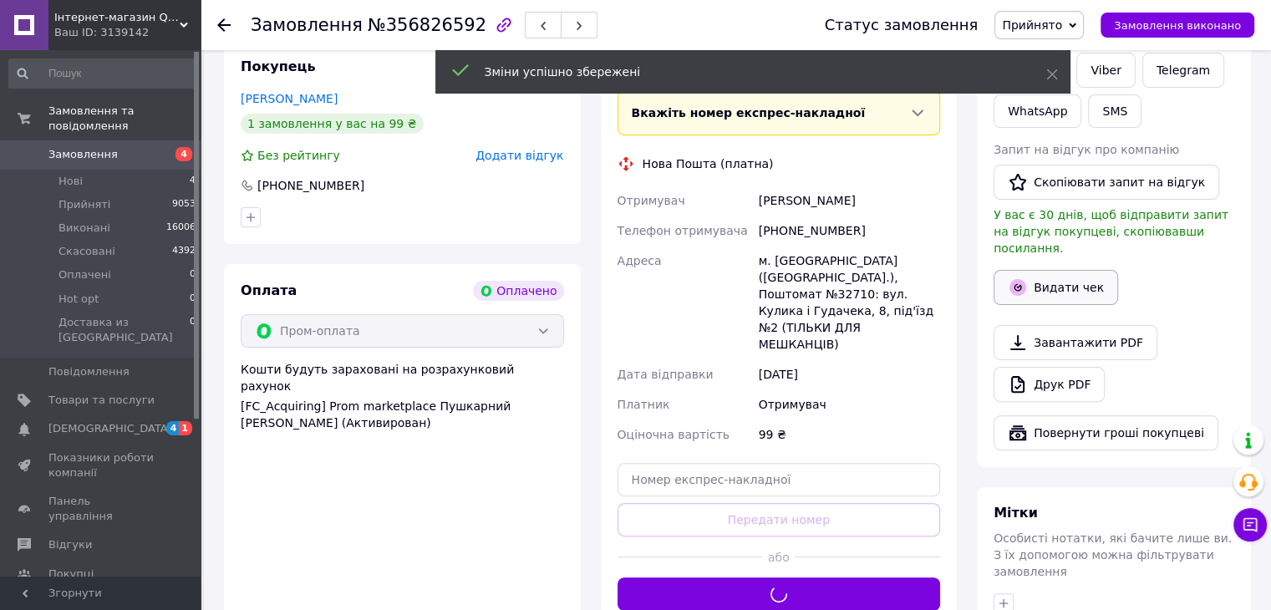
click at [1055, 277] on button "Видати чек" at bounding box center [1056, 287] width 125 height 35
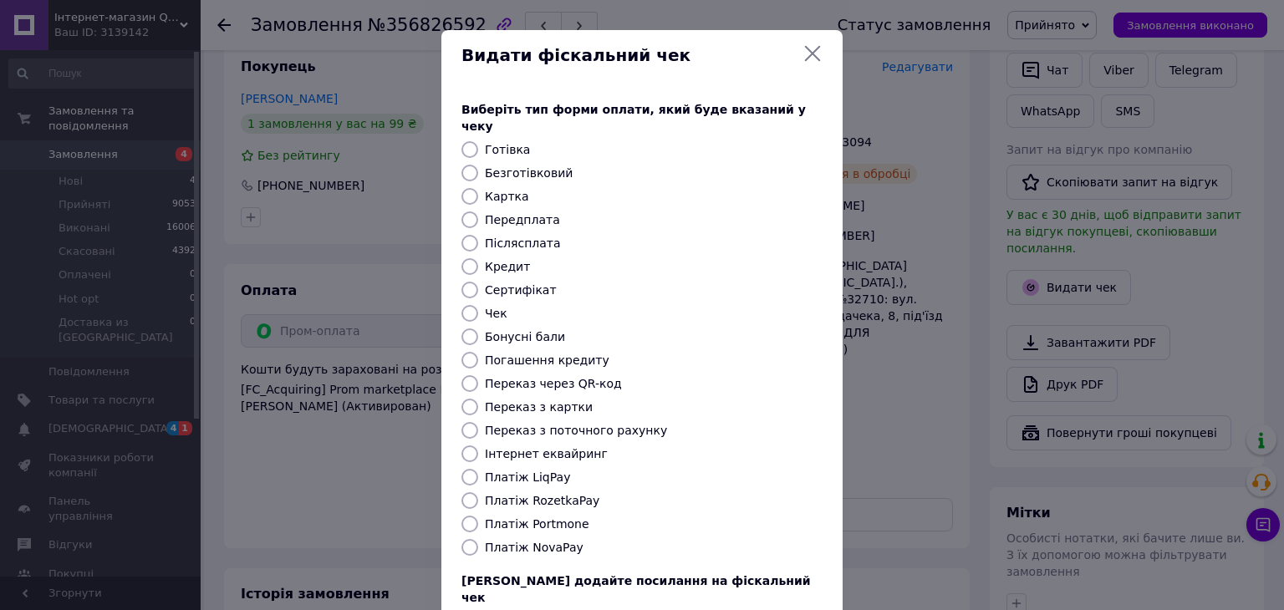
click at [522, 166] on label "Безготівковий" at bounding box center [529, 172] width 88 height 13
click at [478, 165] on input "Безготівковий" at bounding box center [469, 173] width 17 height 17
radio input "true"
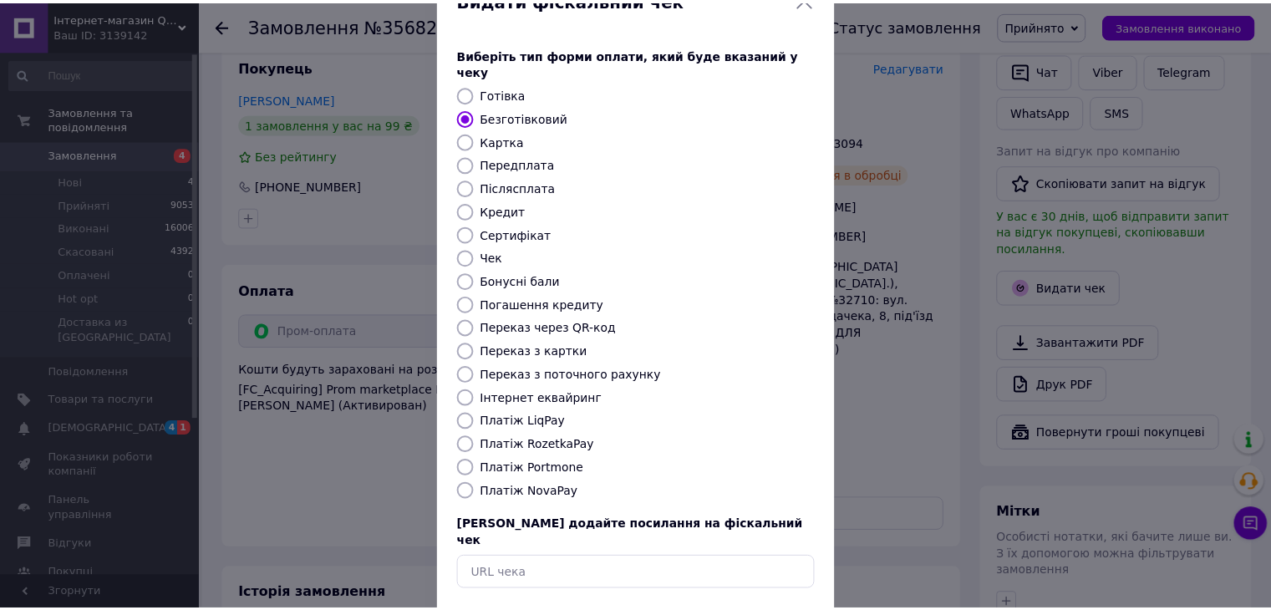
scroll to position [107, 0]
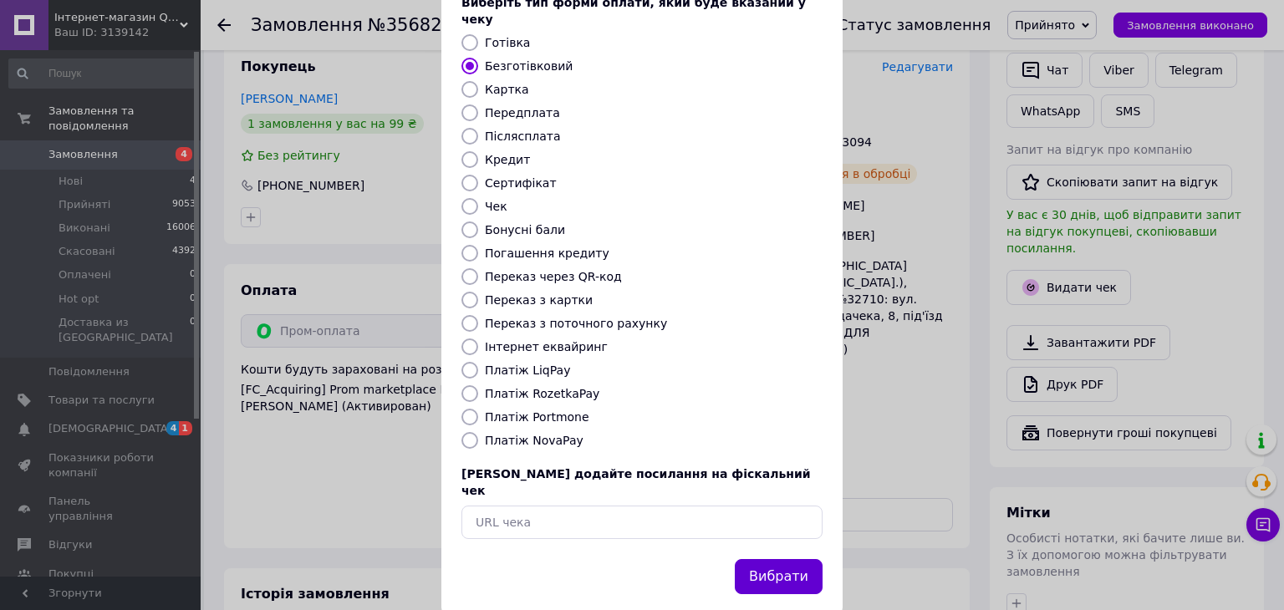
click at [783, 559] on button "Вибрати" at bounding box center [779, 577] width 88 height 36
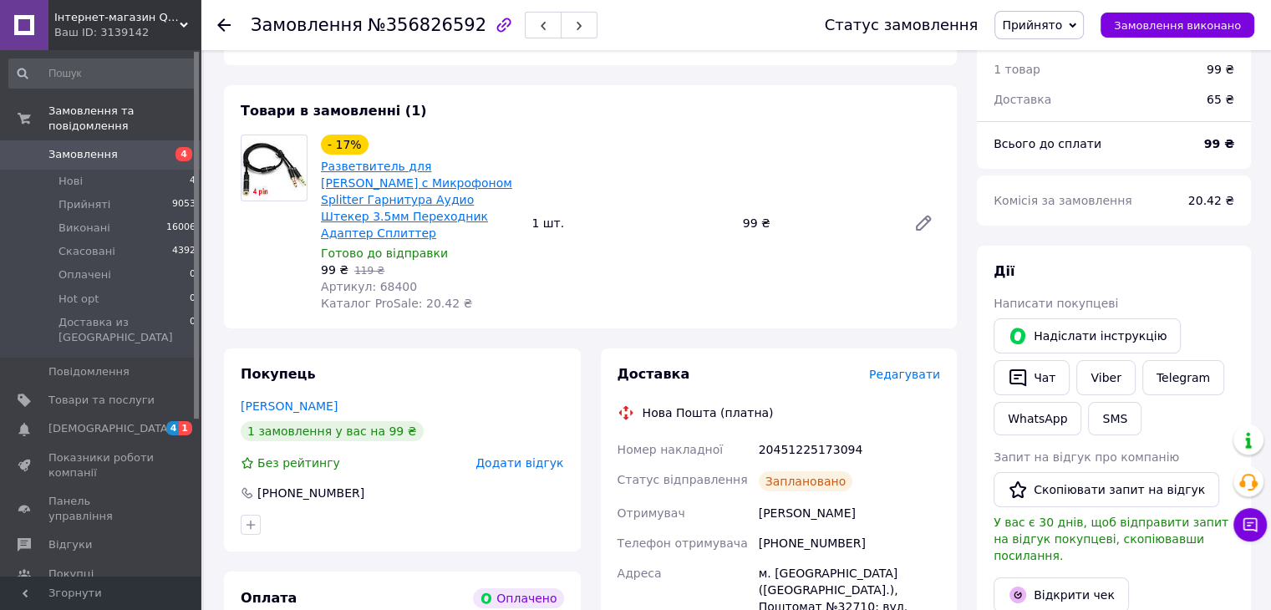
scroll to position [84, 0]
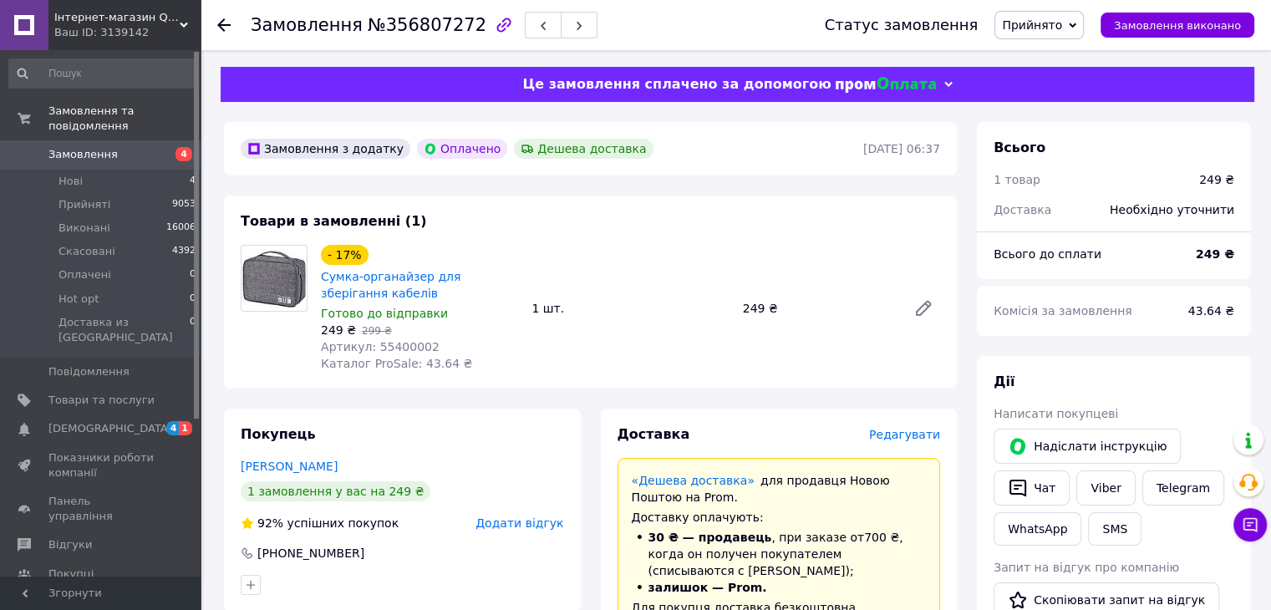
click at [905, 438] on span "Редагувати" at bounding box center [904, 434] width 71 height 13
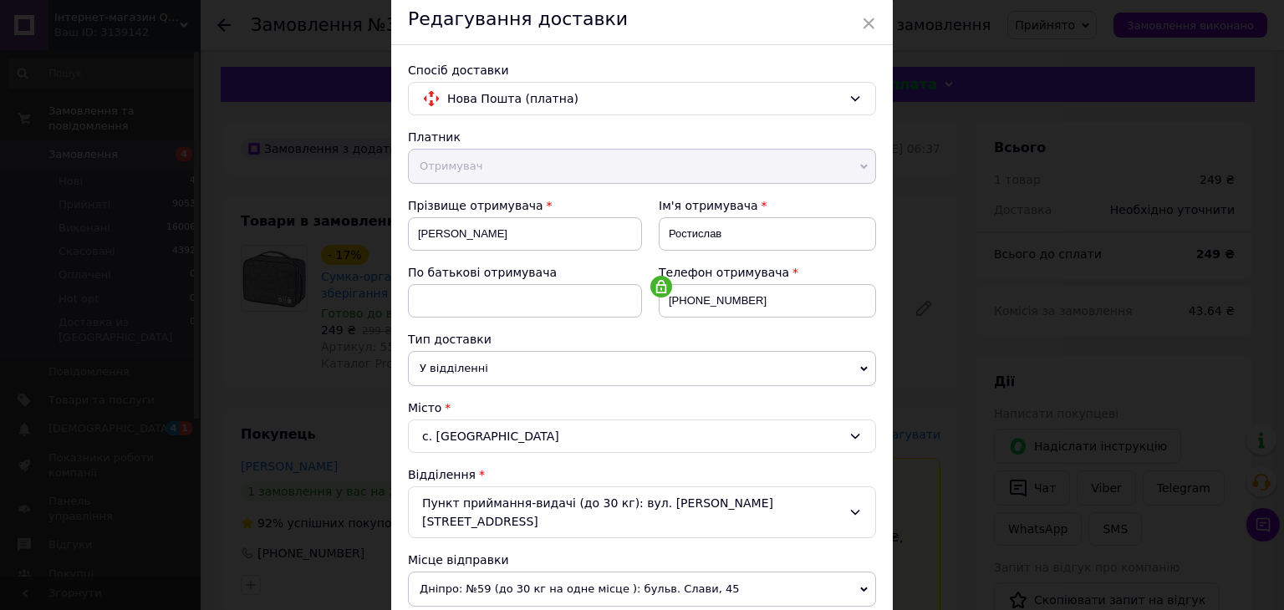
scroll to position [418, 0]
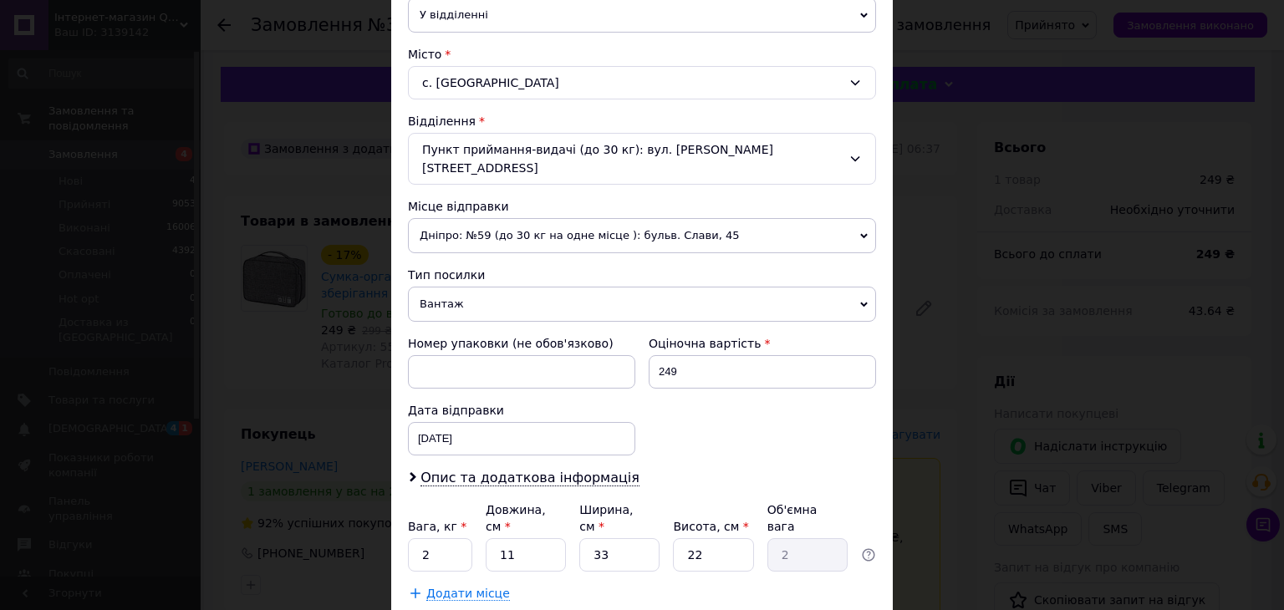
click at [457, 288] on span "Вантаж" at bounding box center [642, 304] width 468 height 35
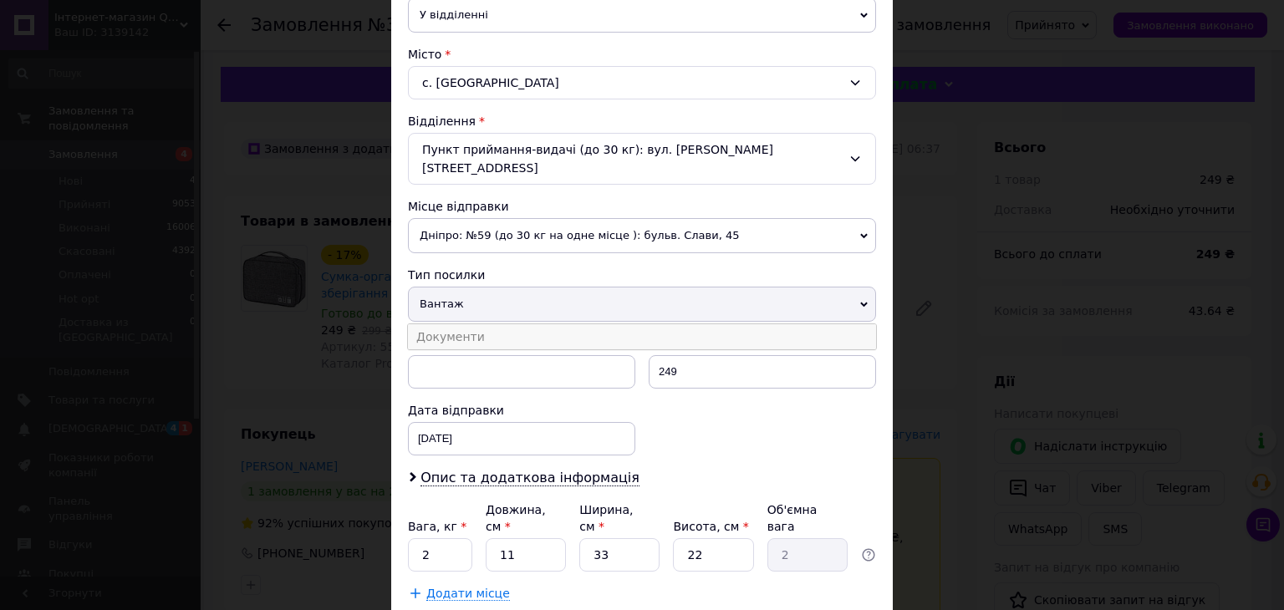
click at [450, 324] on li "Документи" at bounding box center [642, 336] width 468 height 25
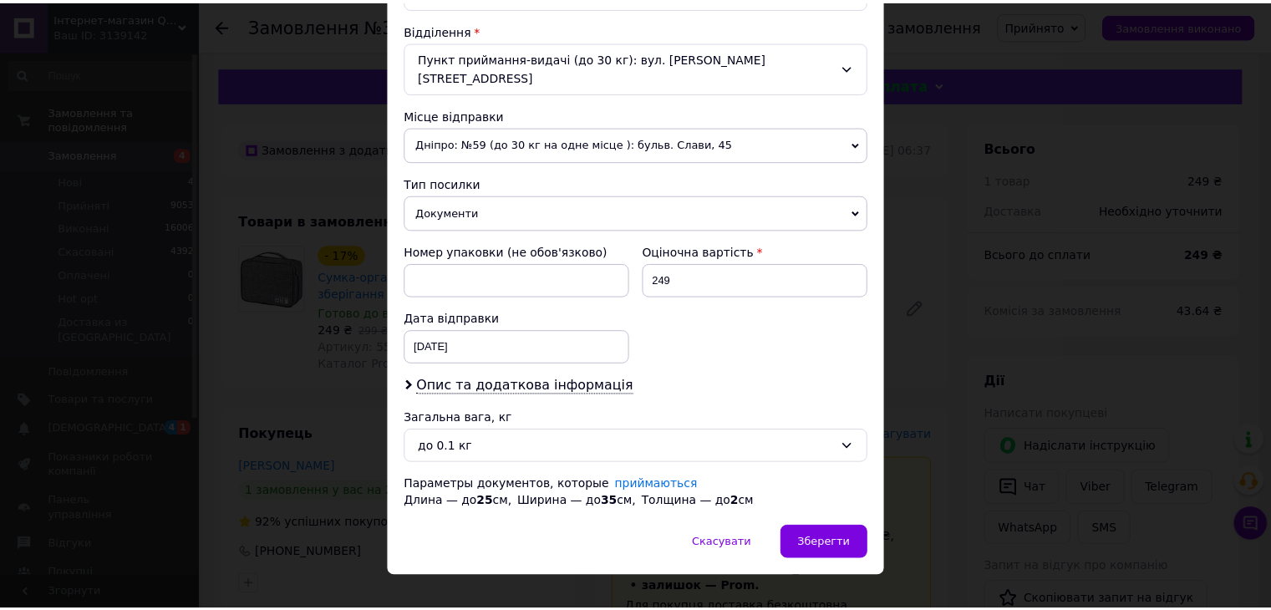
scroll to position [511, 0]
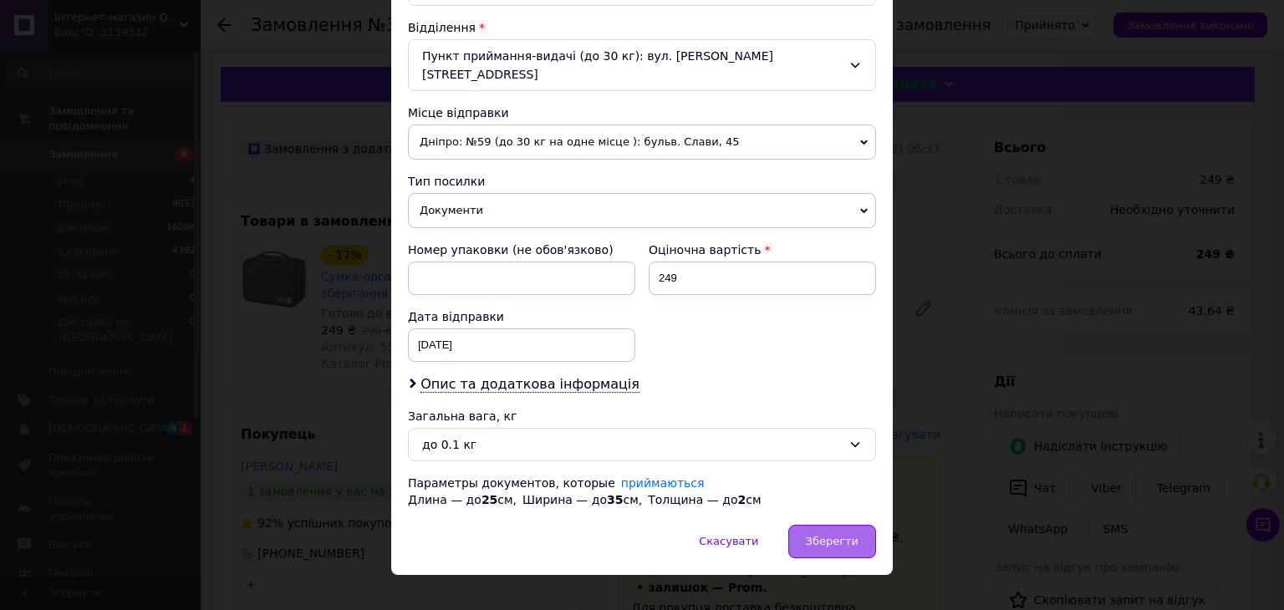
click at [824, 535] on span "Зберегти" at bounding box center [832, 541] width 53 height 13
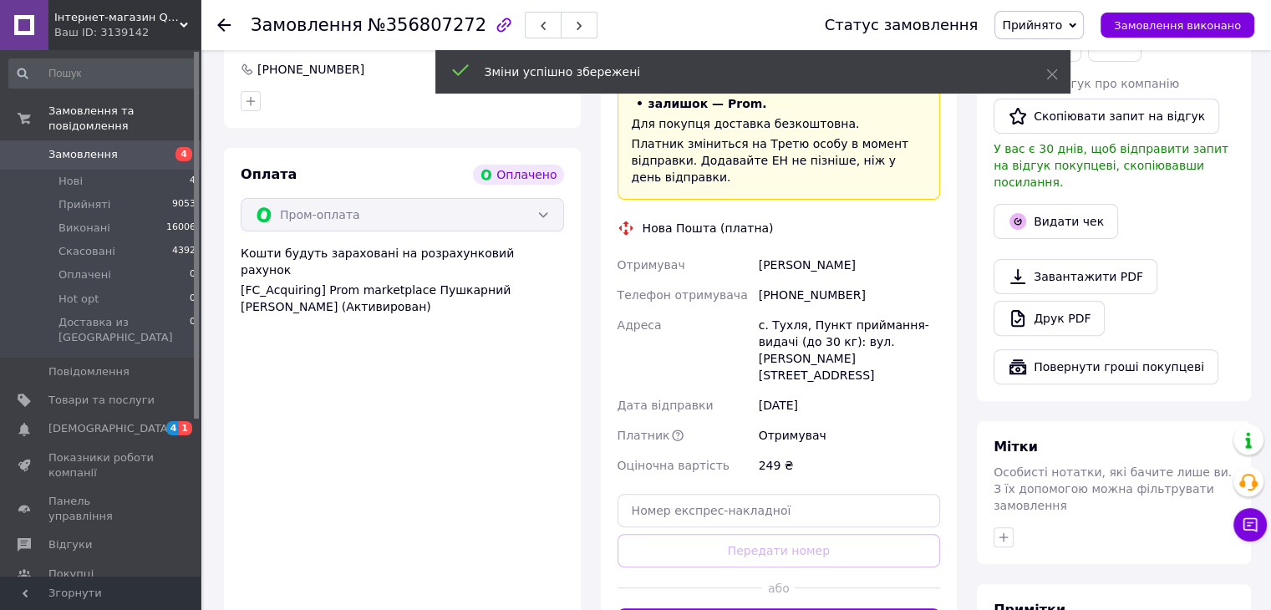
scroll to position [668, 0]
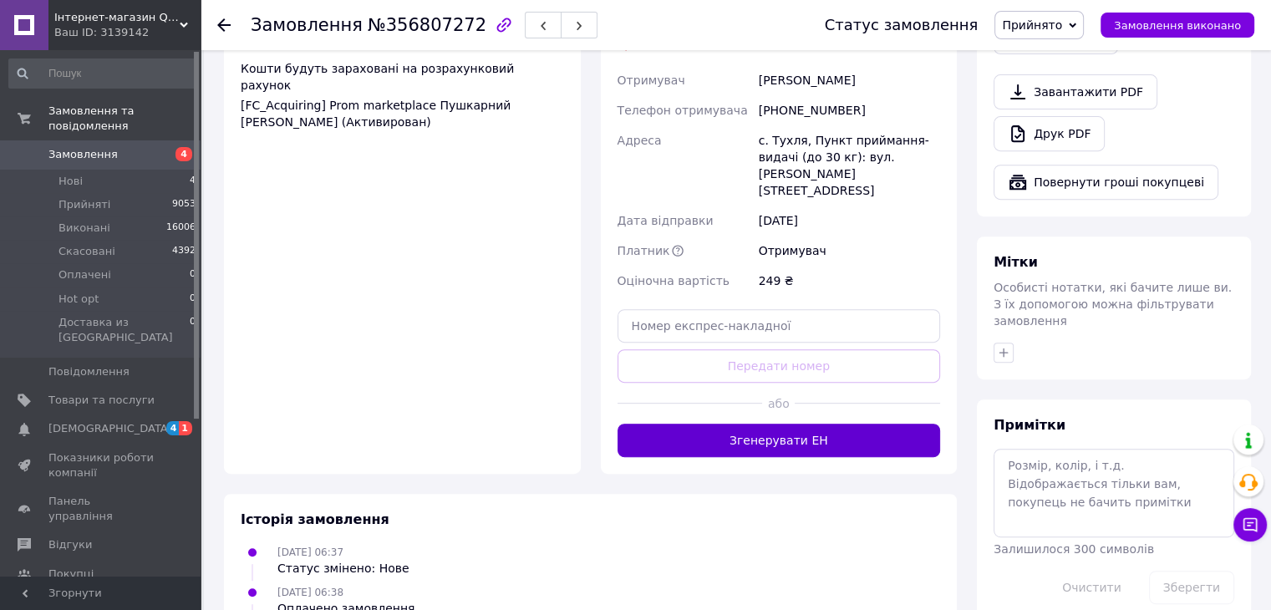
click at [807, 424] on button "Згенерувати ЕН" at bounding box center [779, 440] width 323 height 33
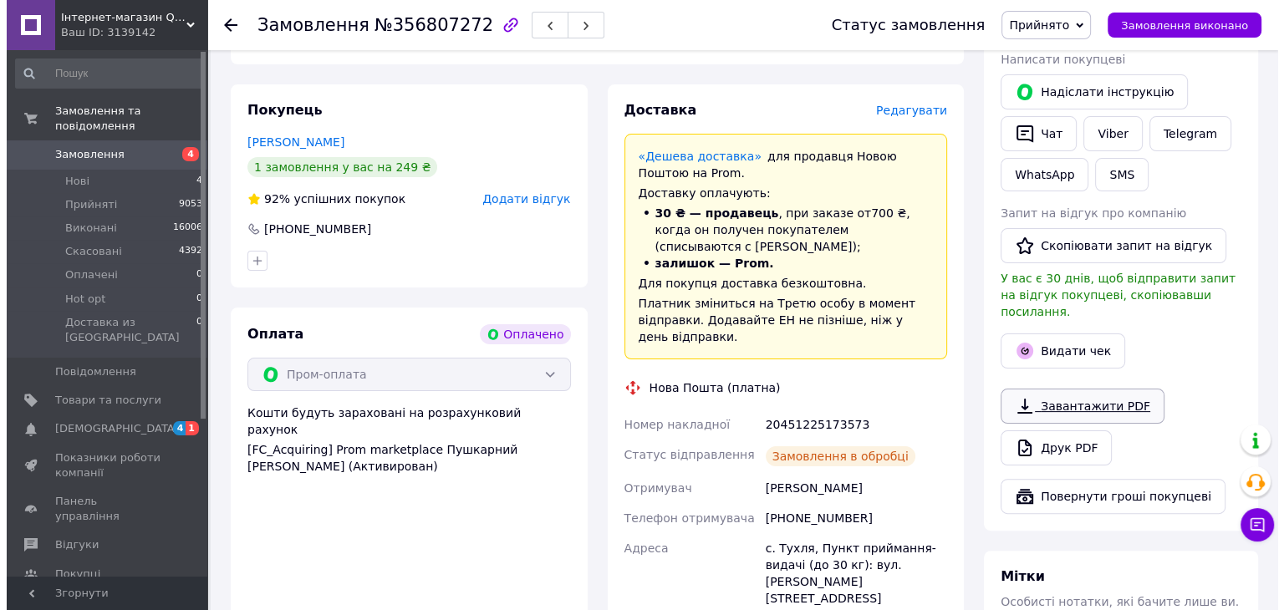
scroll to position [334, 0]
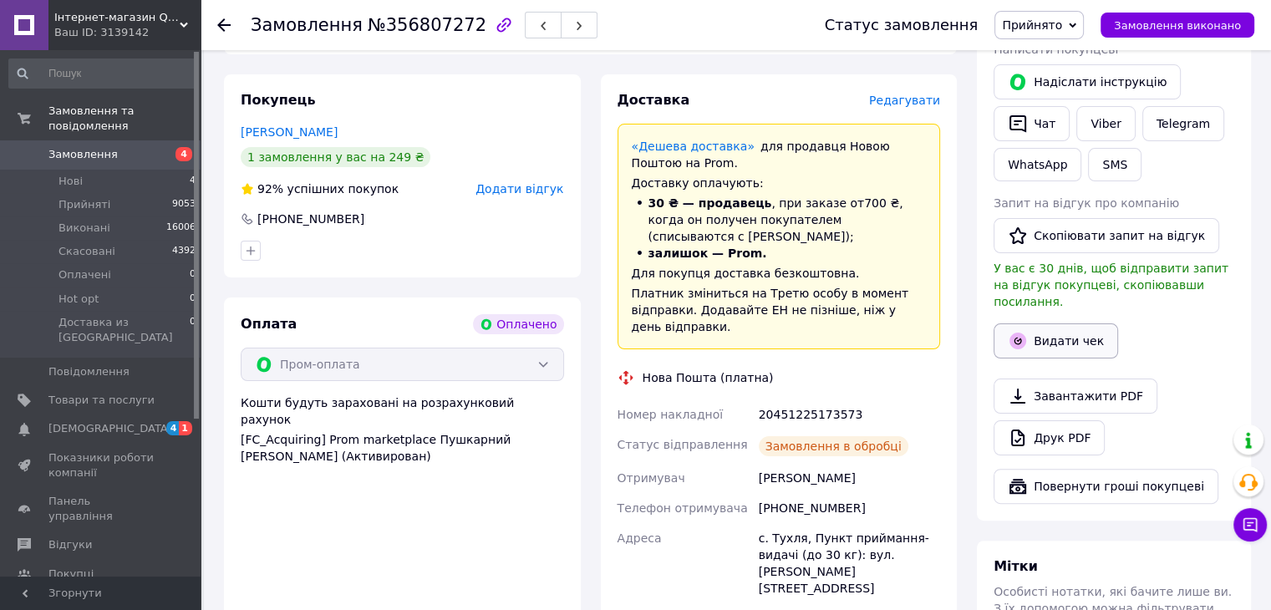
click at [1064, 328] on button "Видати чек" at bounding box center [1056, 340] width 125 height 35
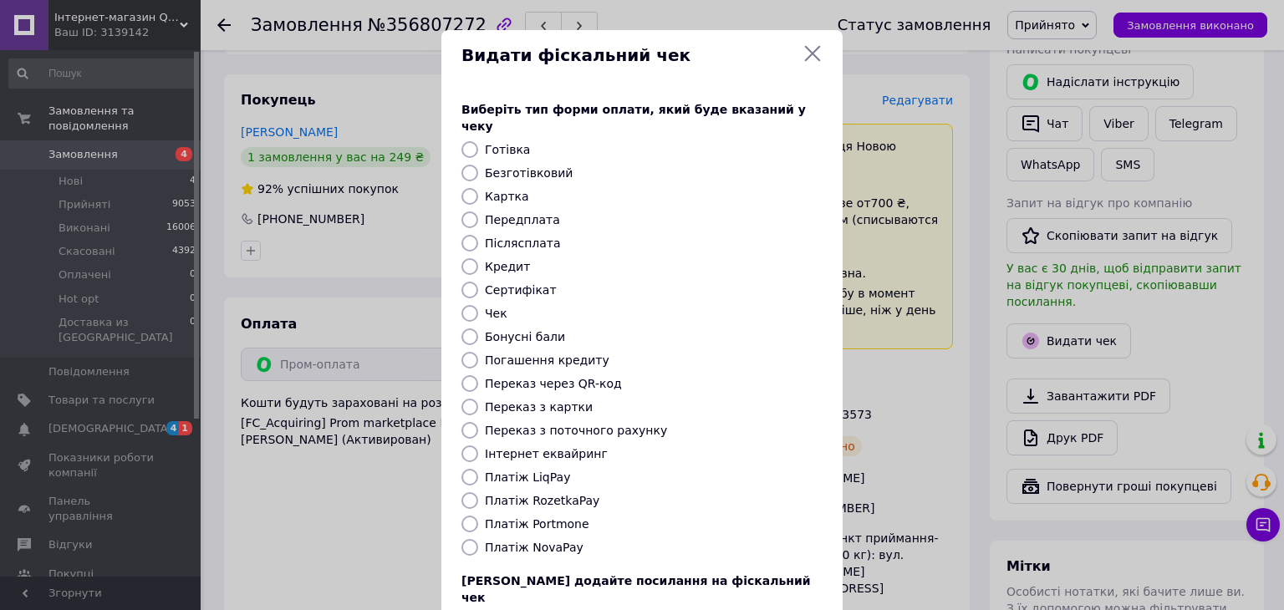
click at [534, 166] on label "Безготівковий" at bounding box center [529, 172] width 88 height 13
click at [478, 165] on input "Безготівковий" at bounding box center [469, 173] width 17 height 17
radio input "true"
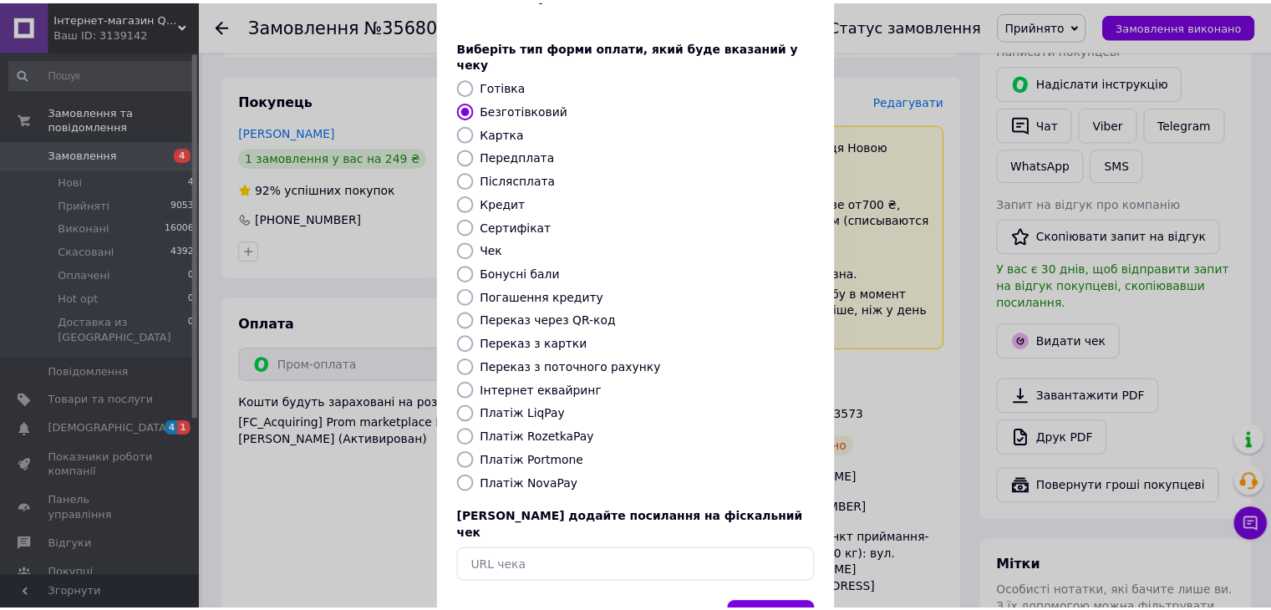
scroll to position [107, 0]
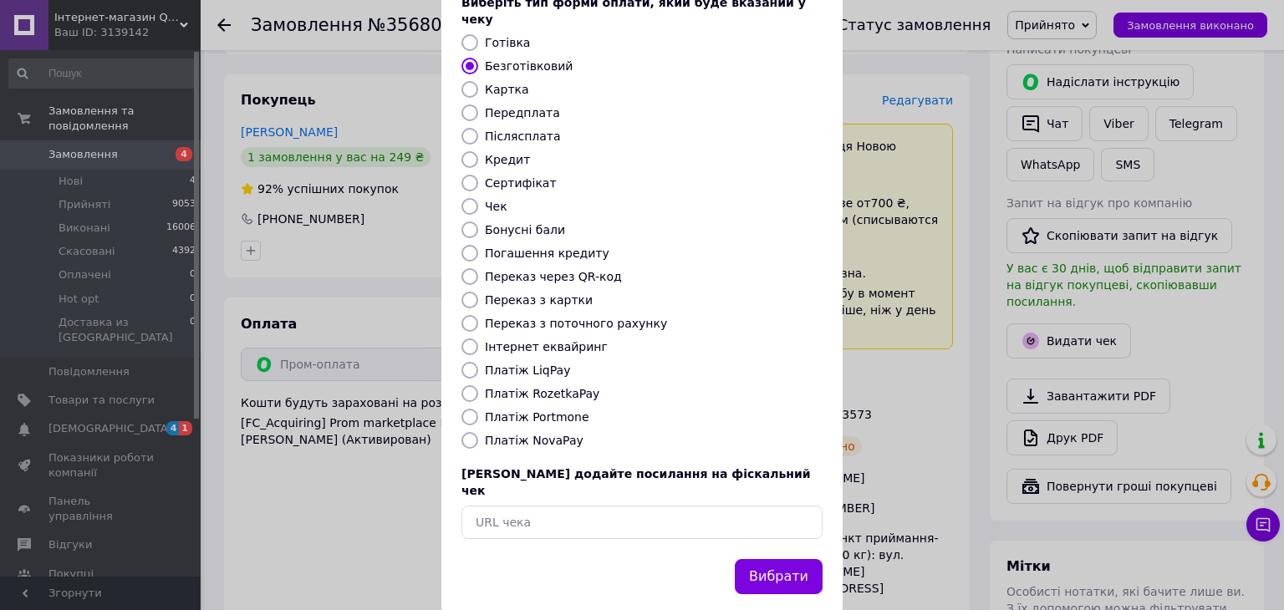
click at [778, 559] on button "Вибрати" at bounding box center [779, 577] width 88 height 36
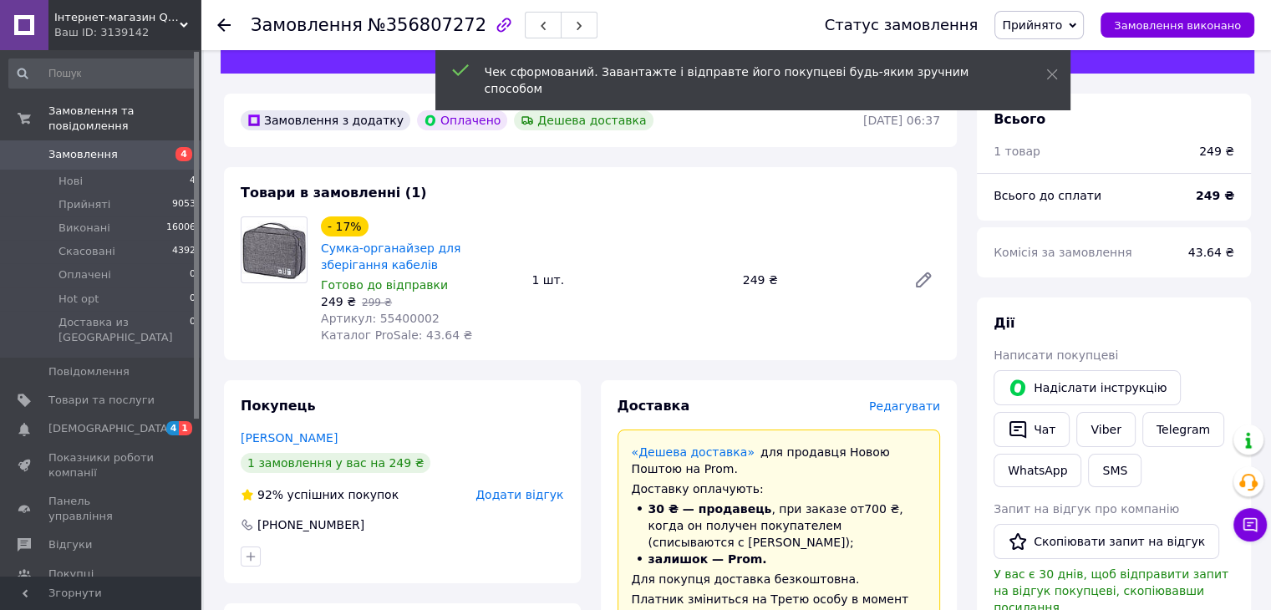
scroll to position [0, 0]
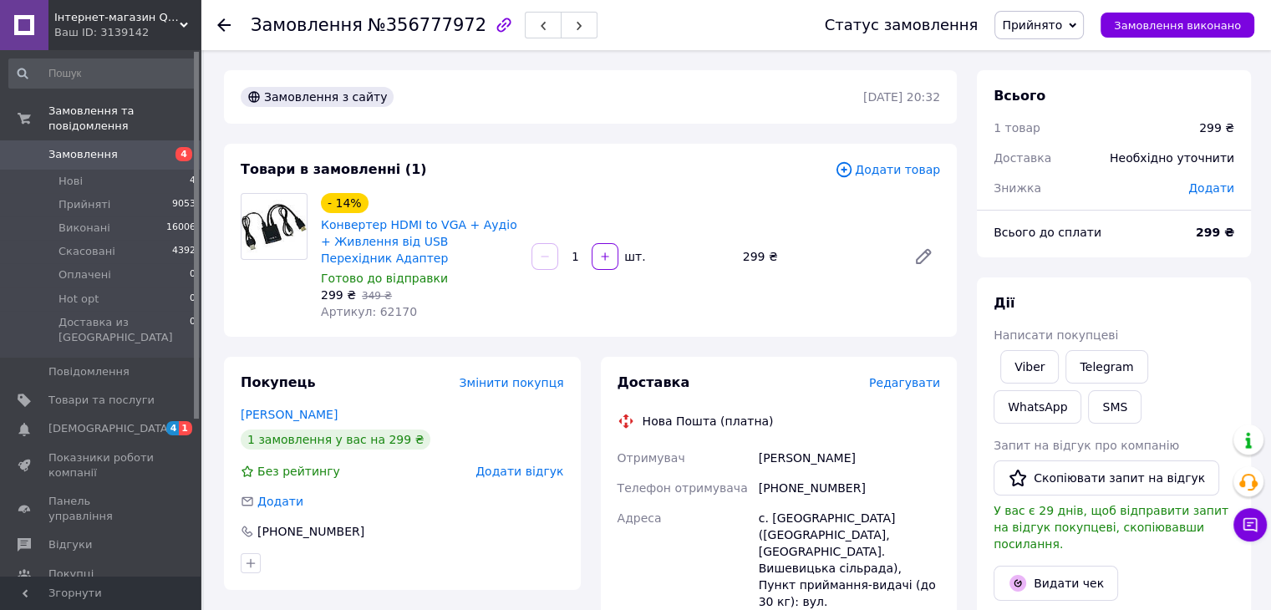
click at [920, 386] on span "Редагувати" at bounding box center [904, 382] width 71 height 13
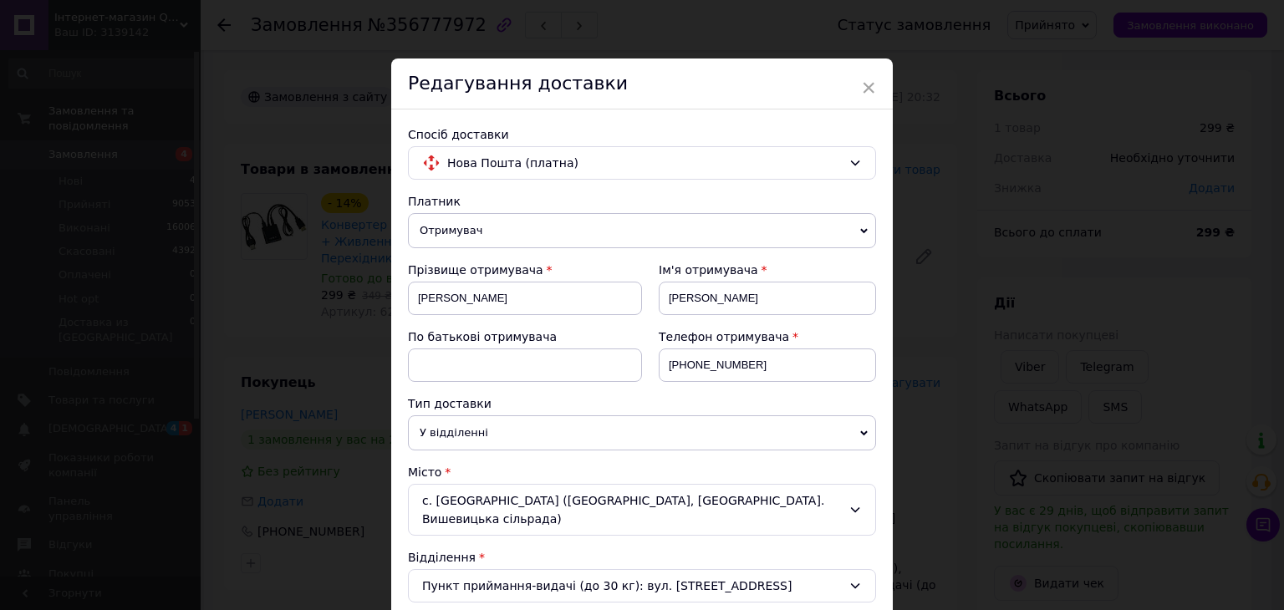
scroll to position [251, 0]
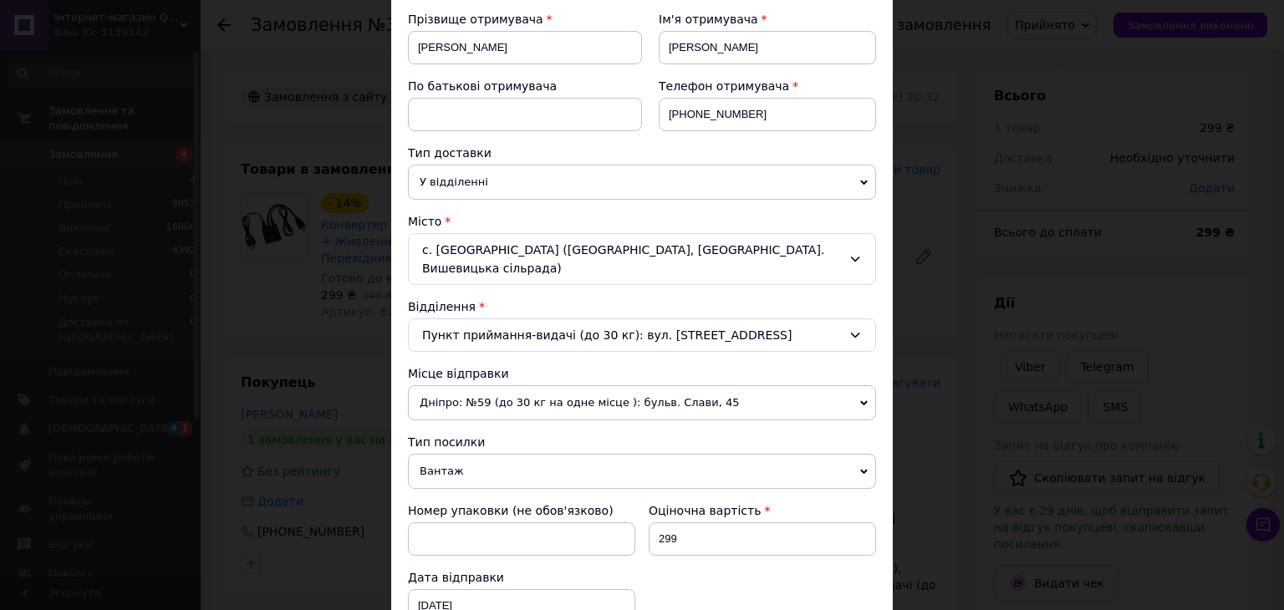
click at [458, 180] on span "У відділенні" at bounding box center [642, 182] width 468 height 35
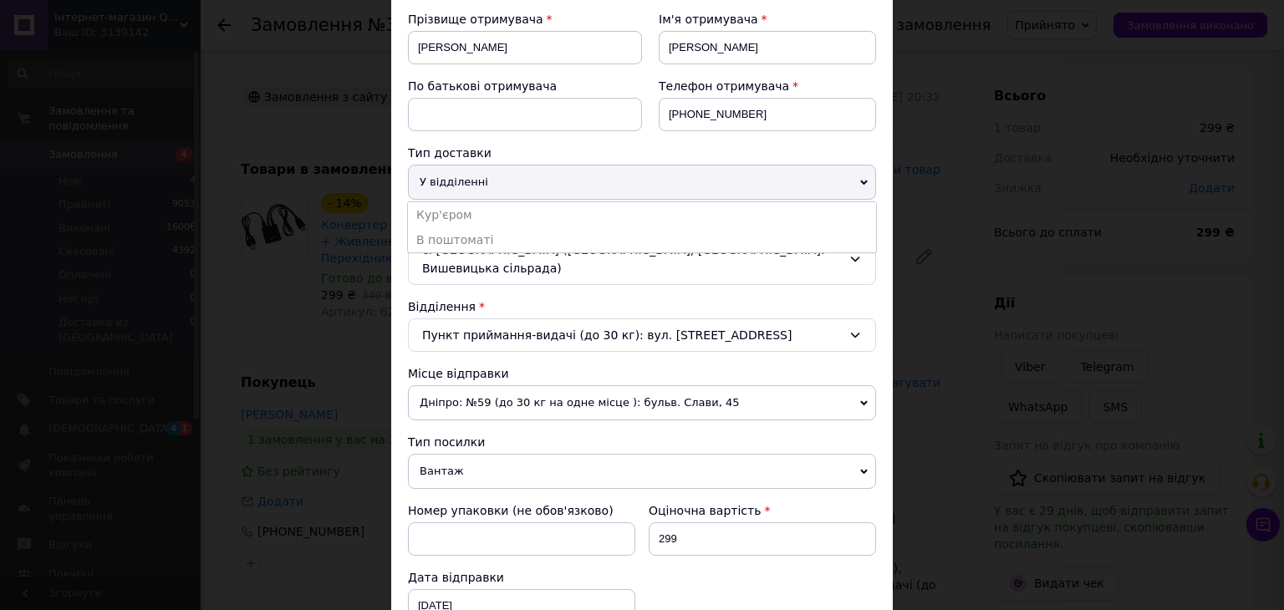
click at [446, 460] on span "Вантаж" at bounding box center [642, 471] width 468 height 35
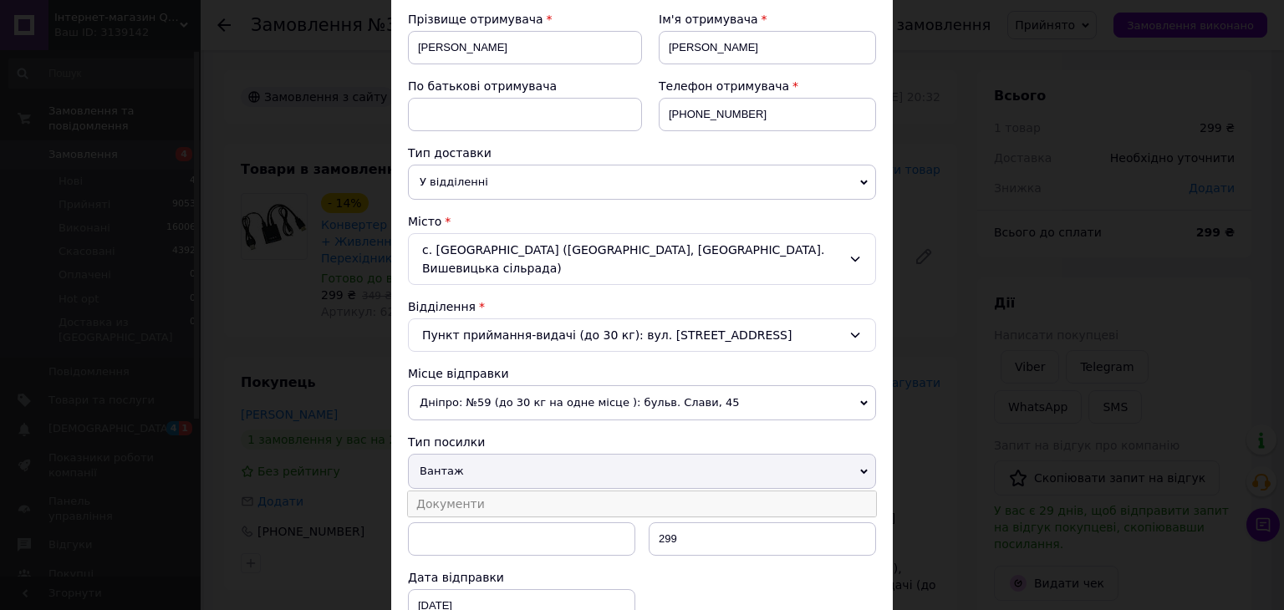
click at [455, 491] on li "Документи" at bounding box center [642, 503] width 468 height 25
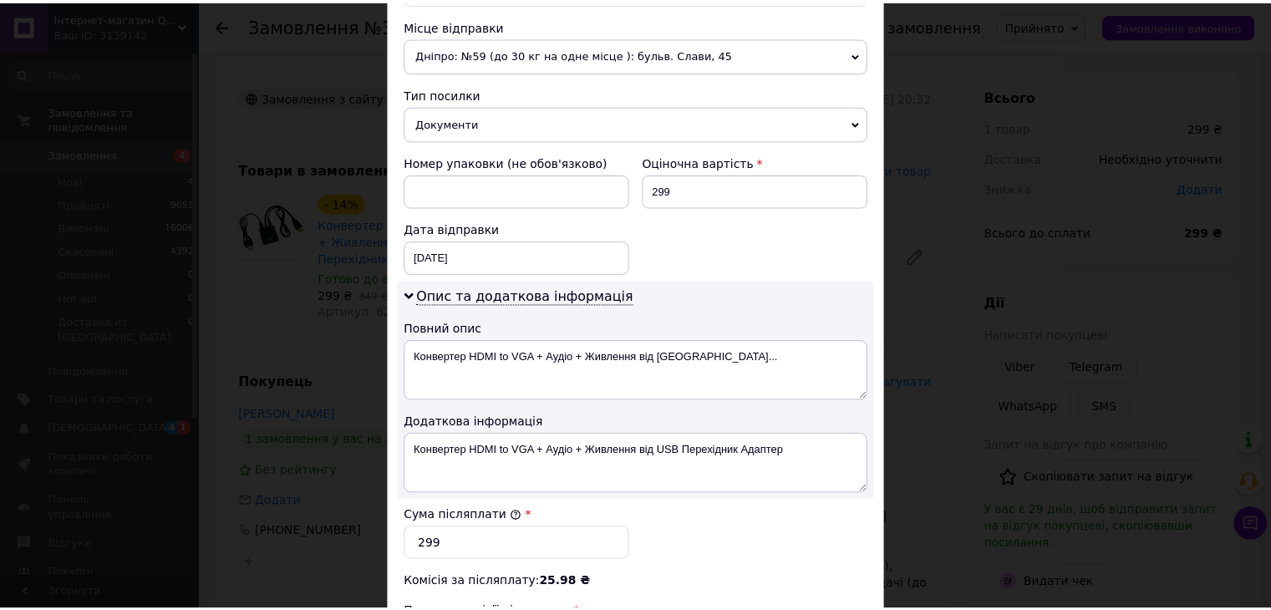
scroll to position [863, 0]
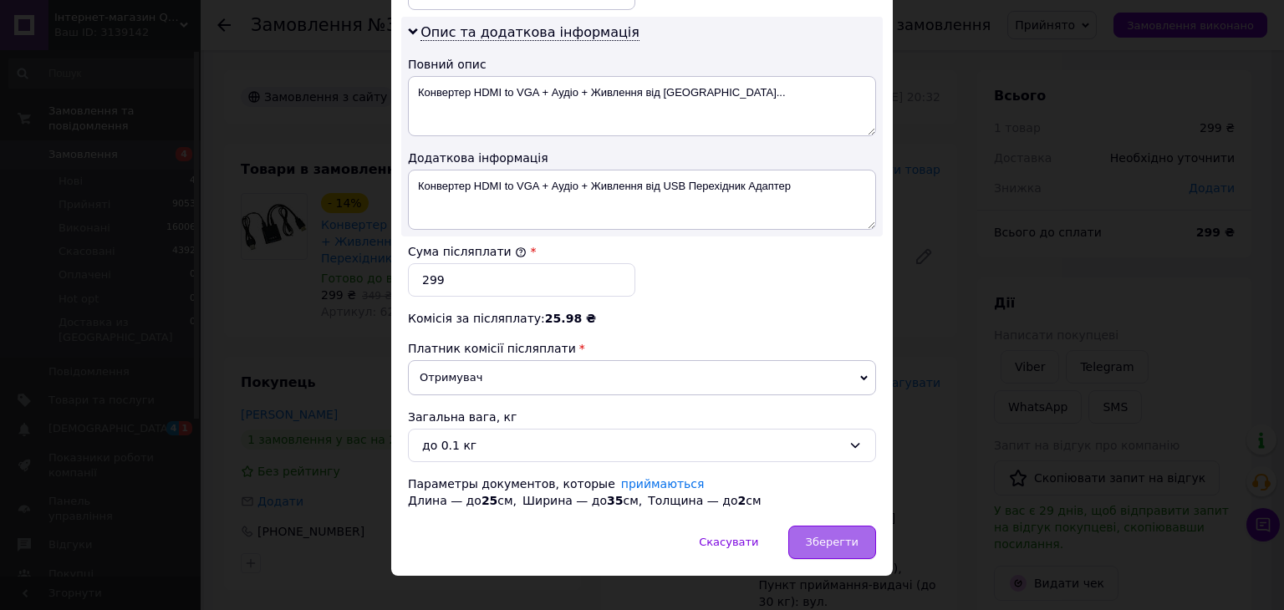
click at [826, 536] on span "Зберегти" at bounding box center [832, 542] width 53 height 13
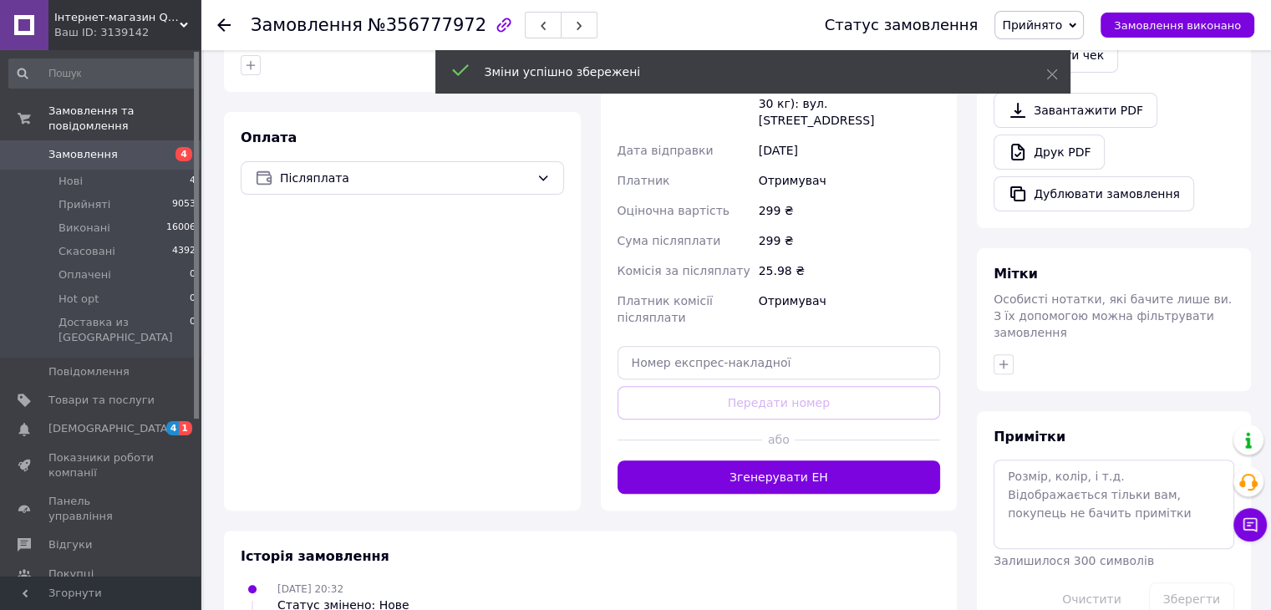
scroll to position [501, 0]
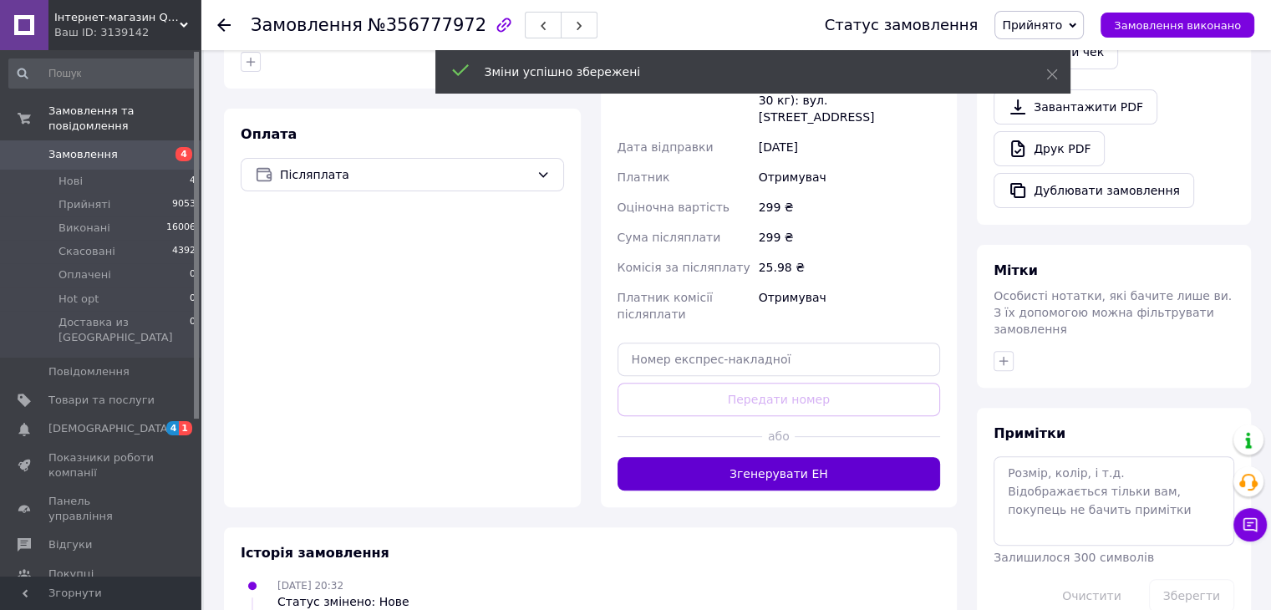
click at [811, 457] on button "Згенерувати ЕН" at bounding box center [779, 473] width 323 height 33
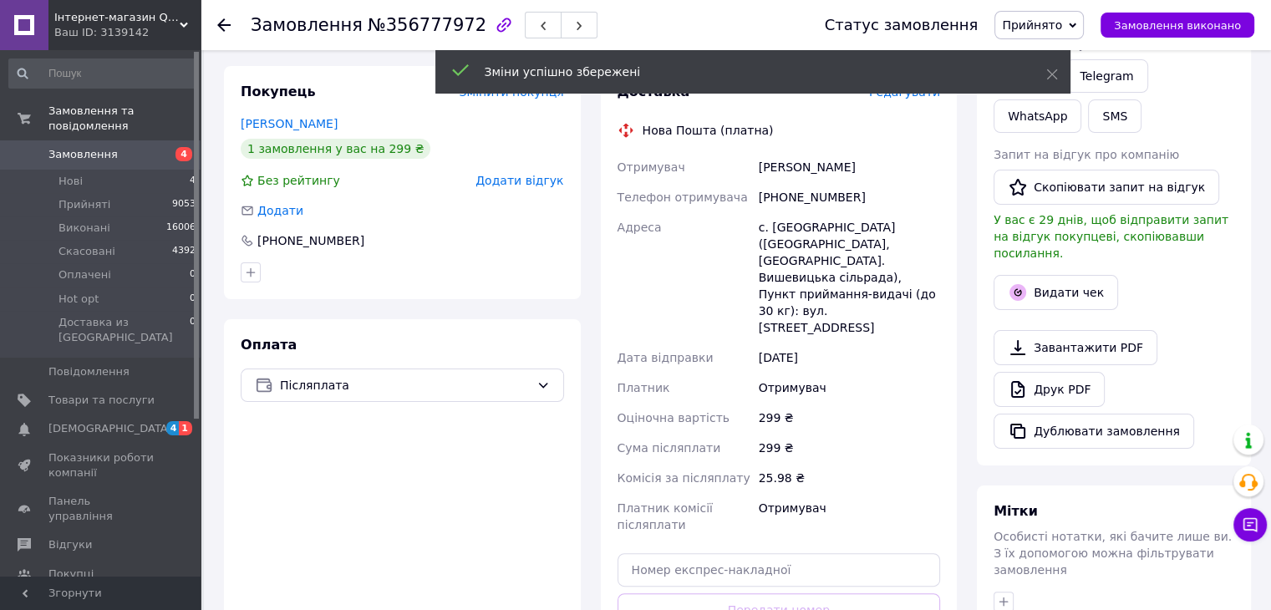
scroll to position [84, 0]
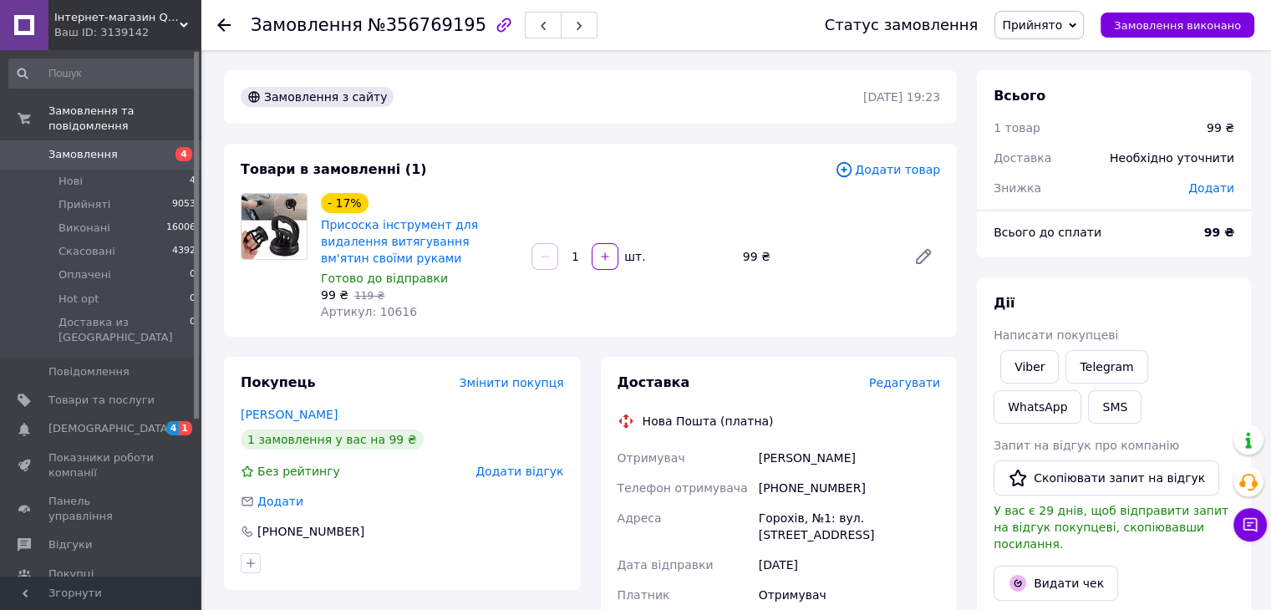
click at [907, 376] on span "Редагувати" at bounding box center [904, 382] width 71 height 13
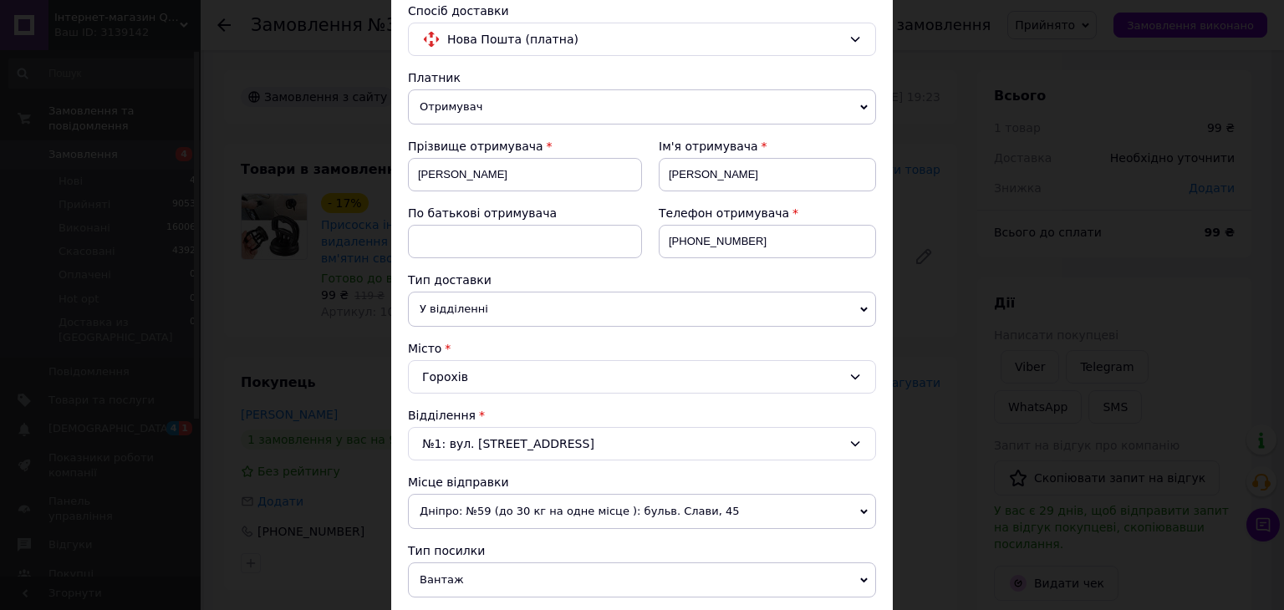
scroll to position [334, 0]
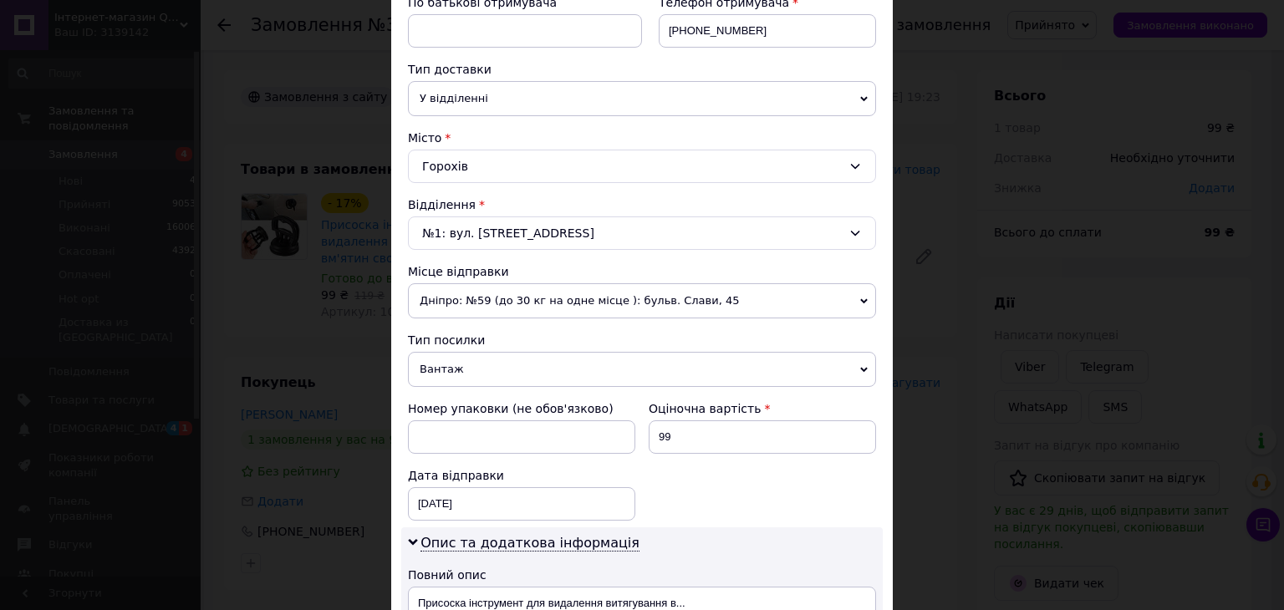
click at [443, 365] on span "Вантаж" at bounding box center [642, 369] width 468 height 35
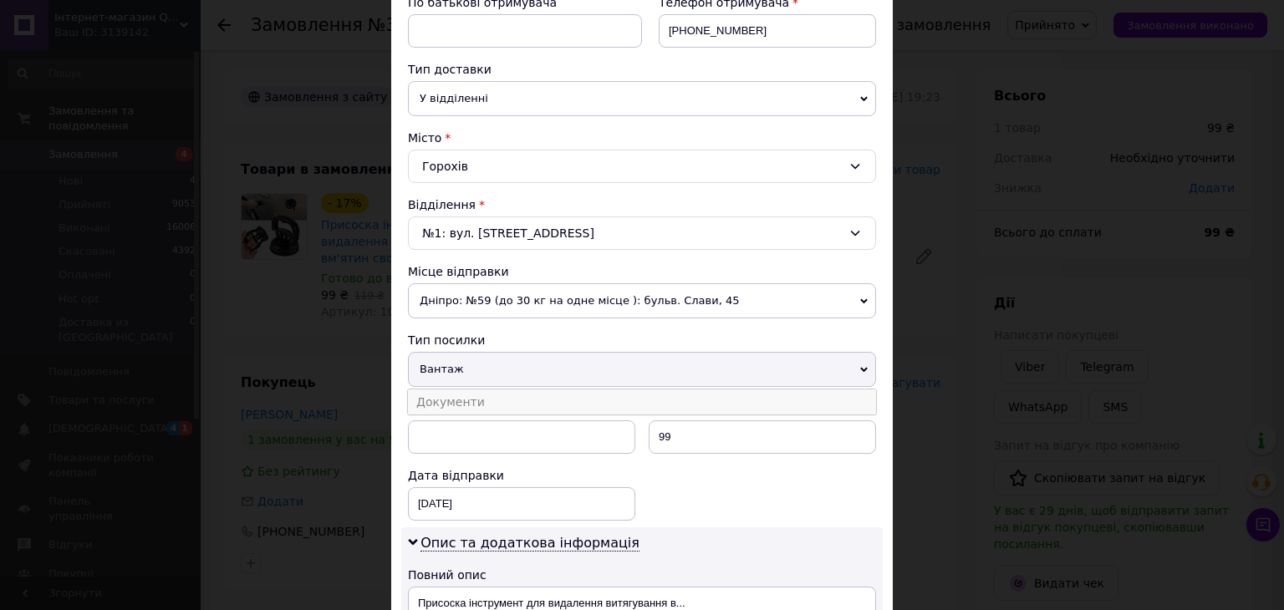
click at [444, 399] on li "Документи" at bounding box center [642, 401] width 468 height 25
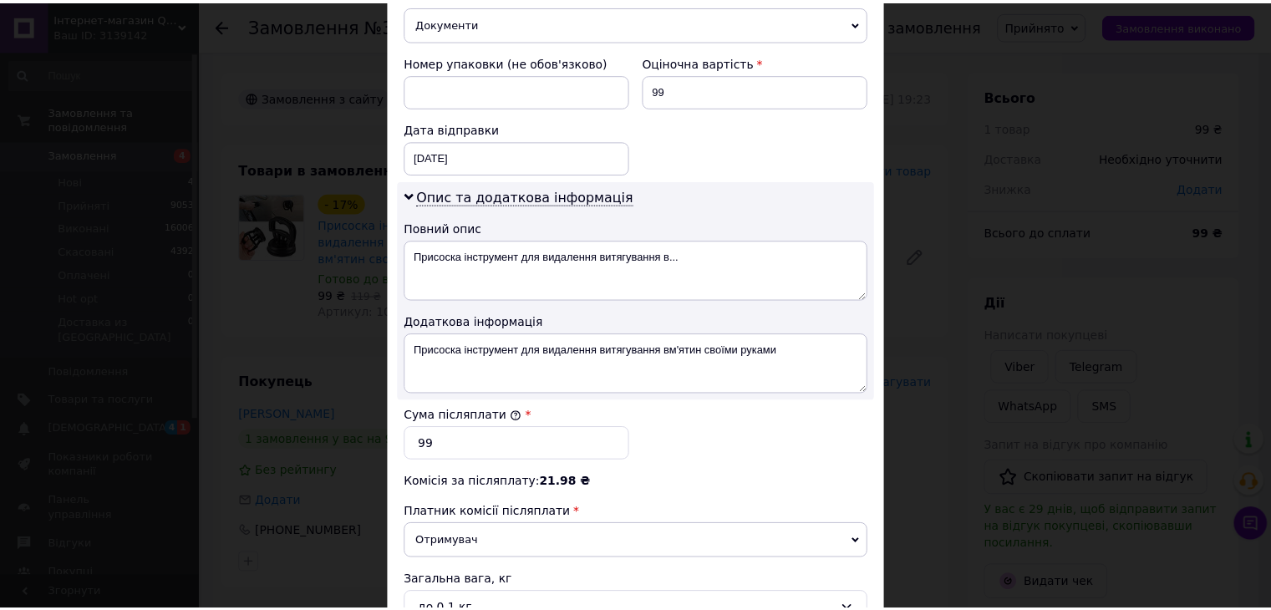
scroll to position [836, 0]
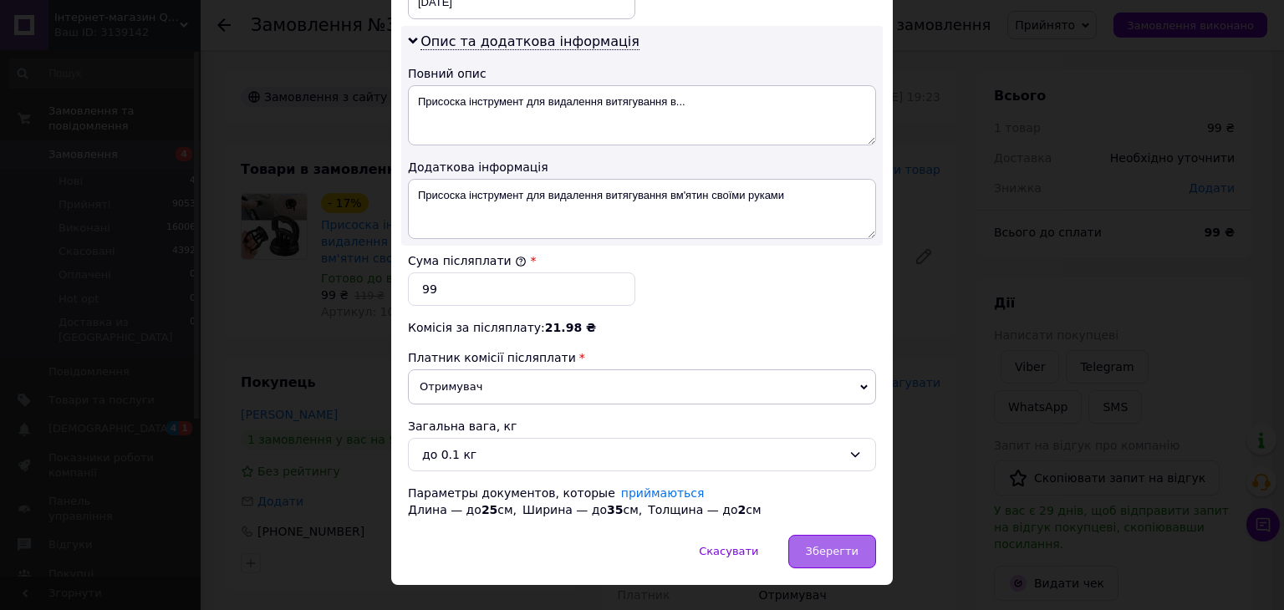
click at [825, 545] on span "Зберегти" at bounding box center [832, 551] width 53 height 13
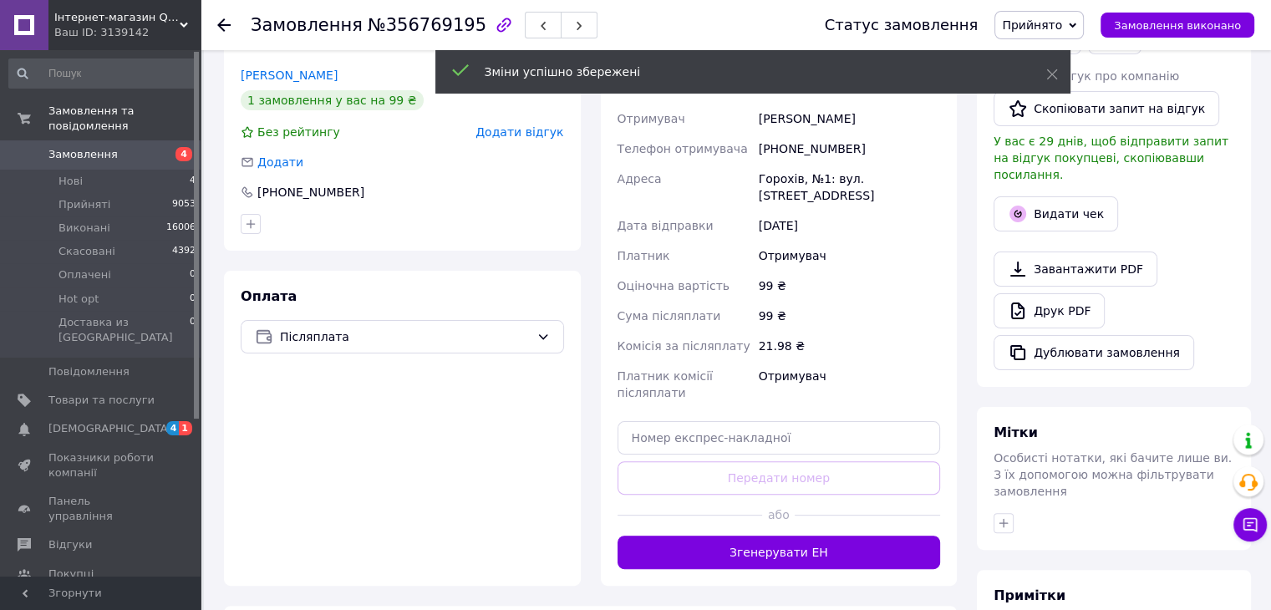
scroll to position [418, 0]
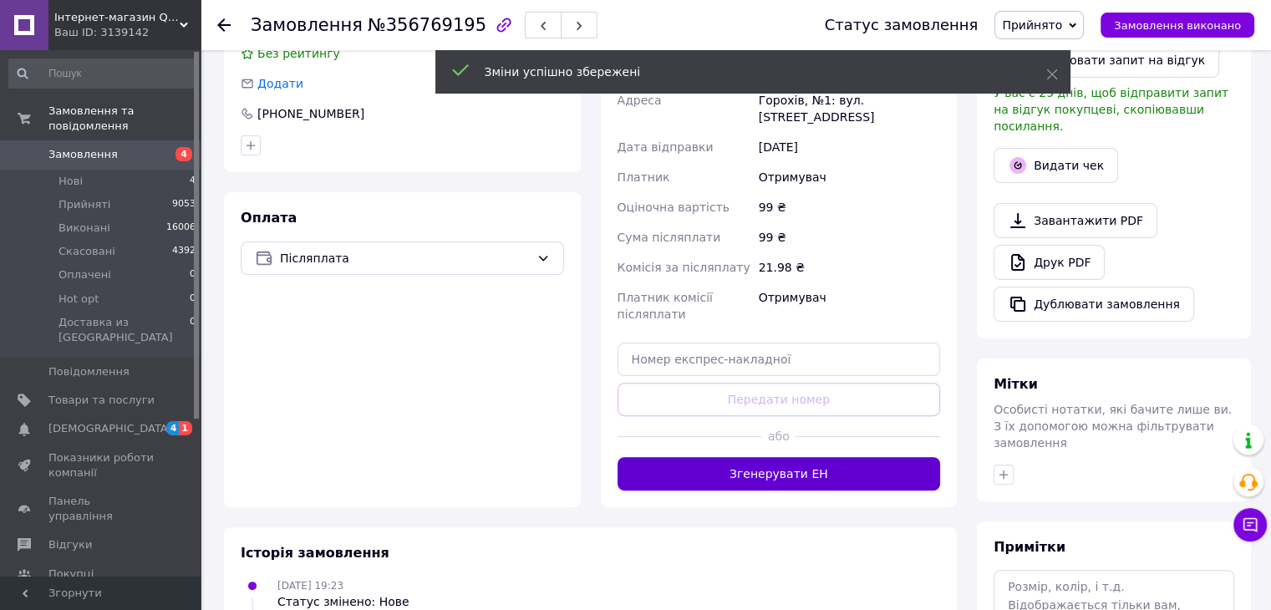
click at [792, 457] on button "Згенерувати ЕН" at bounding box center [779, 473] width 323 height 33
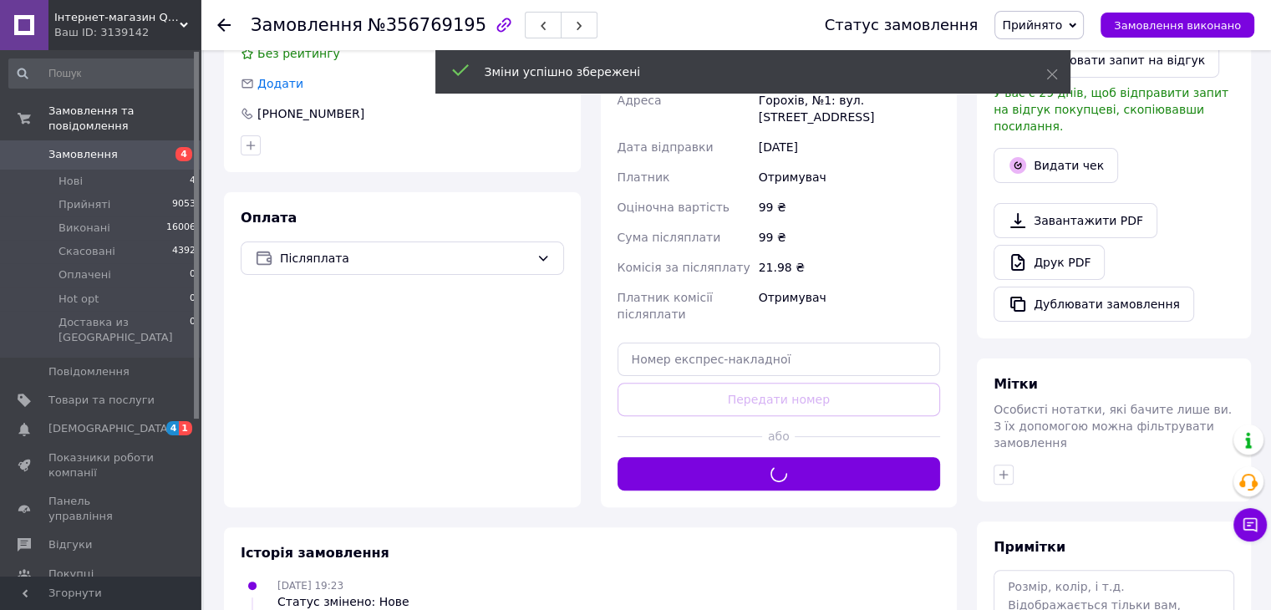
scroll to position [167, 0]
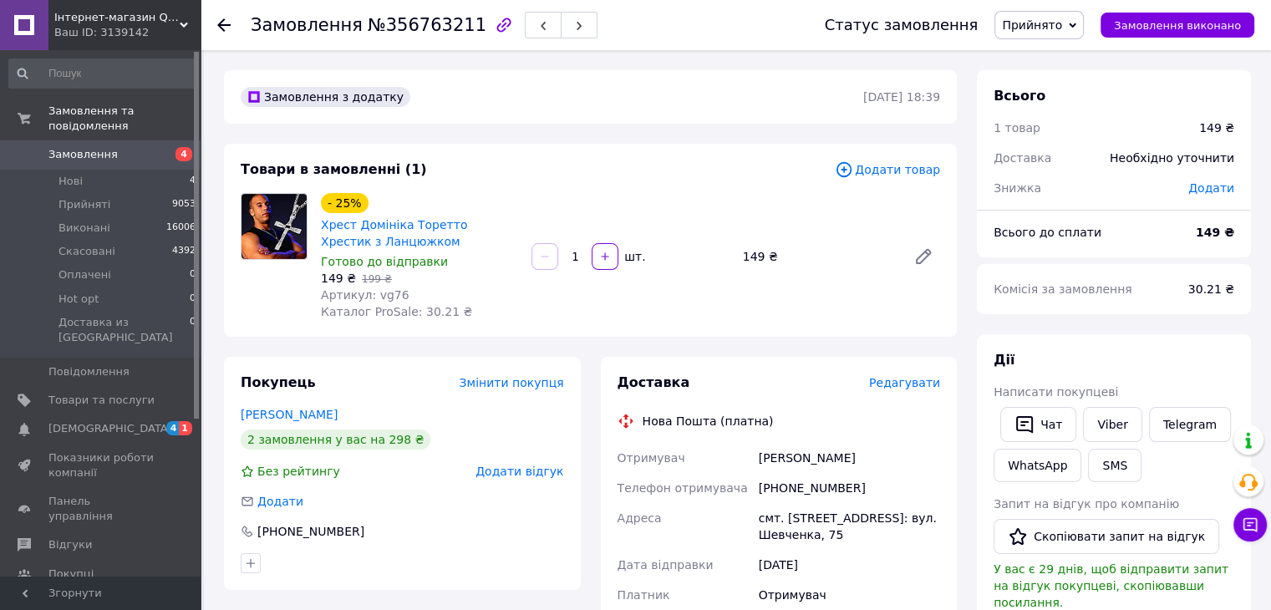
click at [909, 381] on span "Редагувати" at bounding box center [904, 382] width 71 height 13
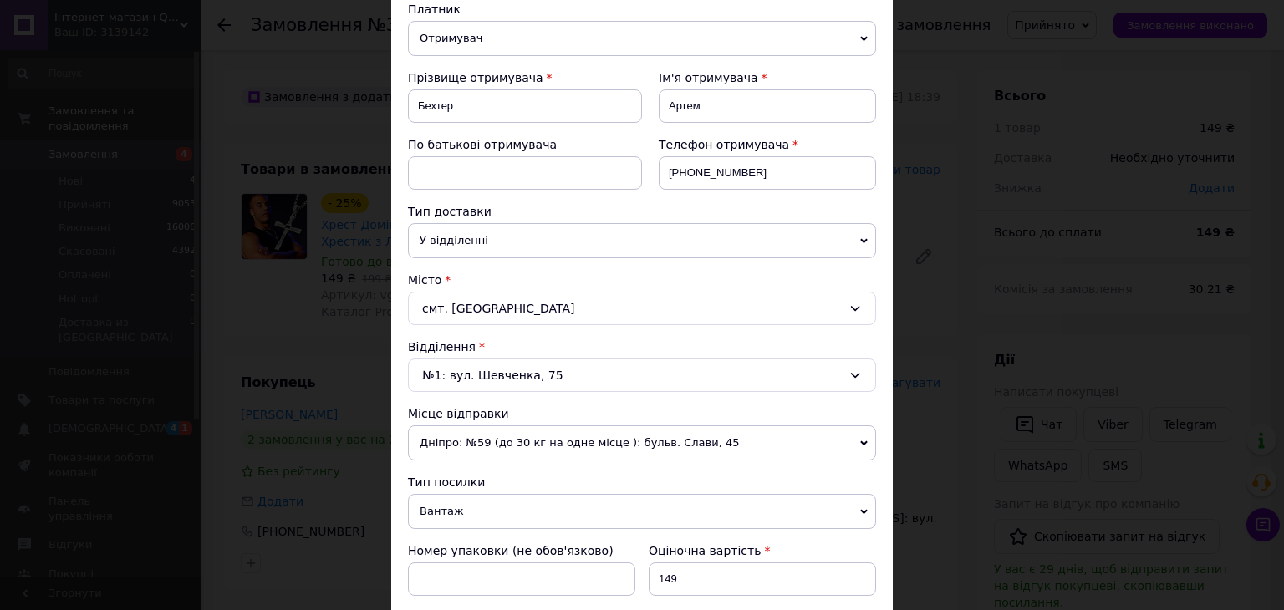
scroll to position [418, 0]
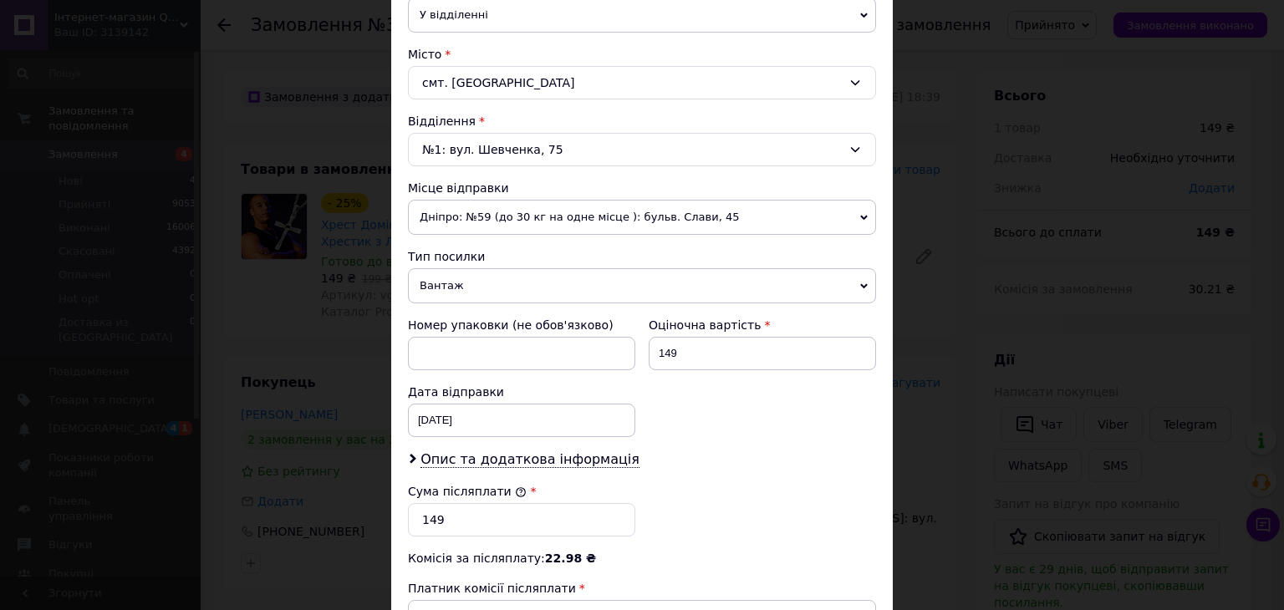
click at [465, 286] on span "Вантаж" at bounding box center [642, 285] width 468 height 35
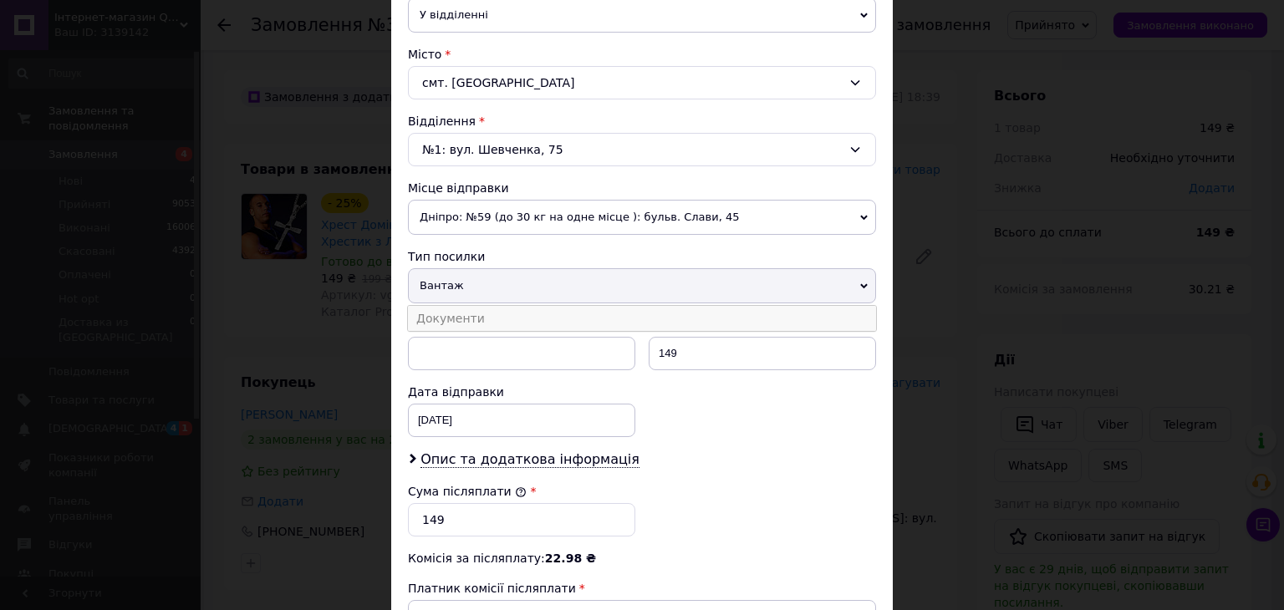
click at [455, 314] on li "Документи" at bounding box center [642, 318] width 468 height 25
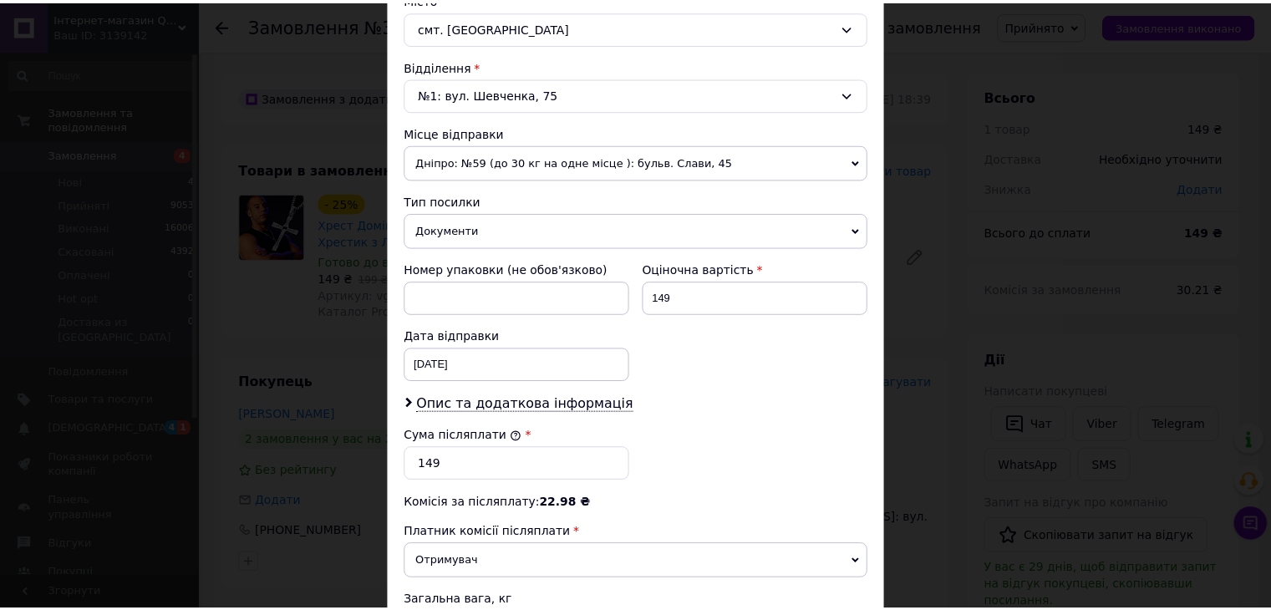
scroll to position [677, 0]
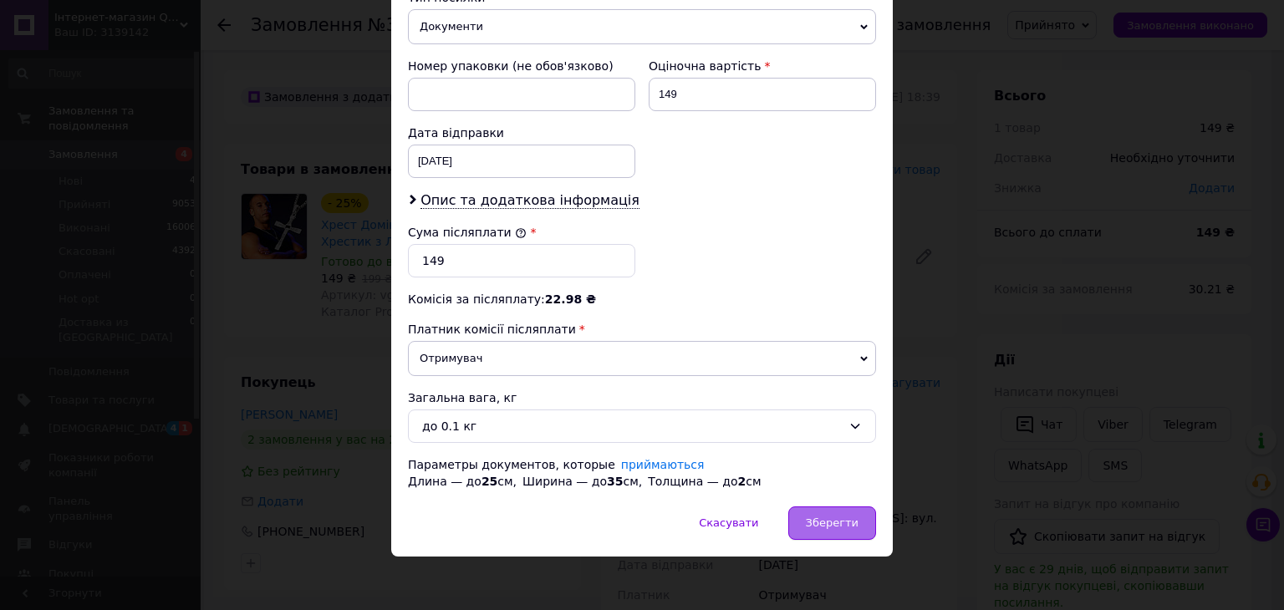
click at [836, 516] on span "Зберегти" at bounding box center [832, 522] width 53 height 13
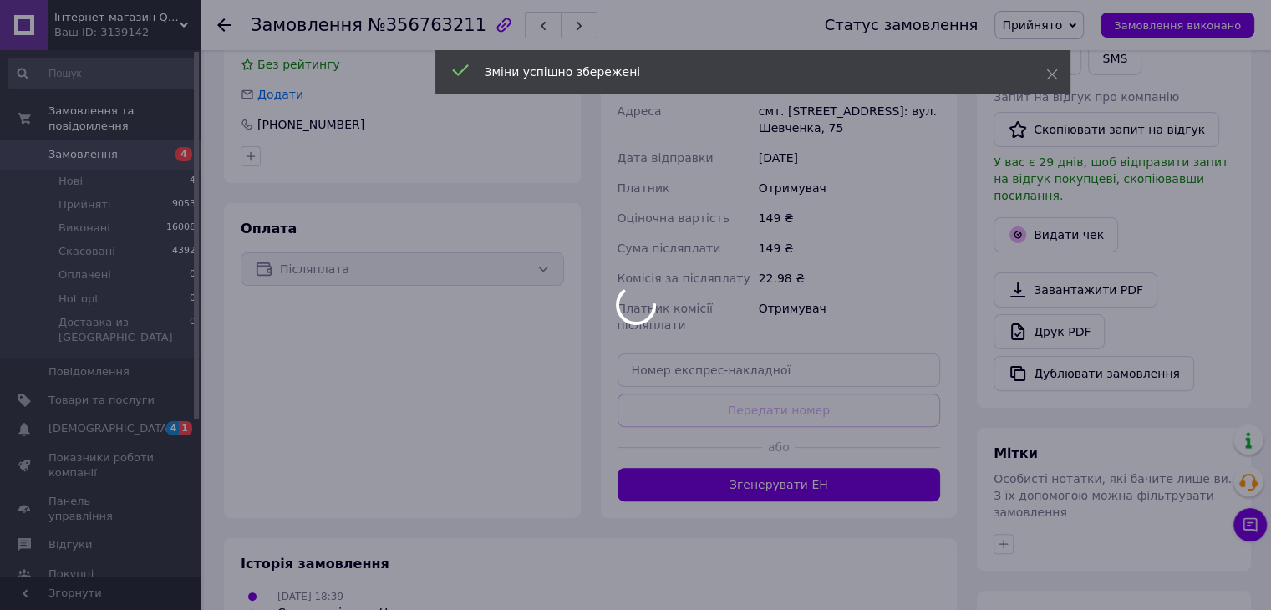
scroll to position [418, 0]
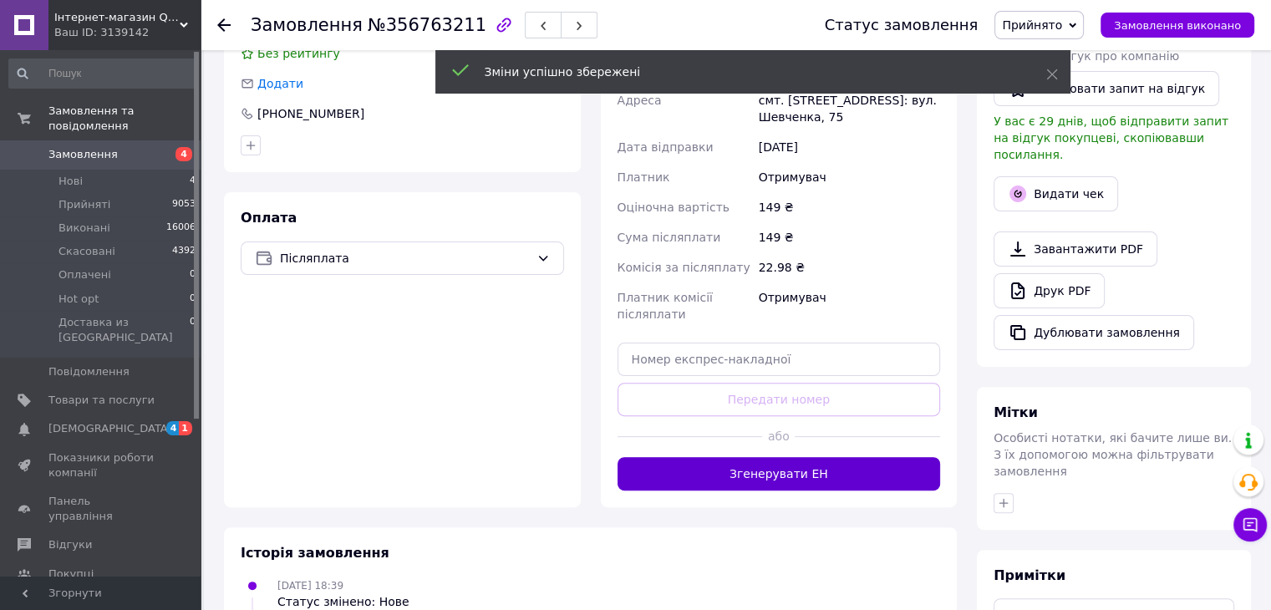
click at [802, 472] on button "Згенерувати ЕН" at bounding box center [779, 473] width 323 height 33
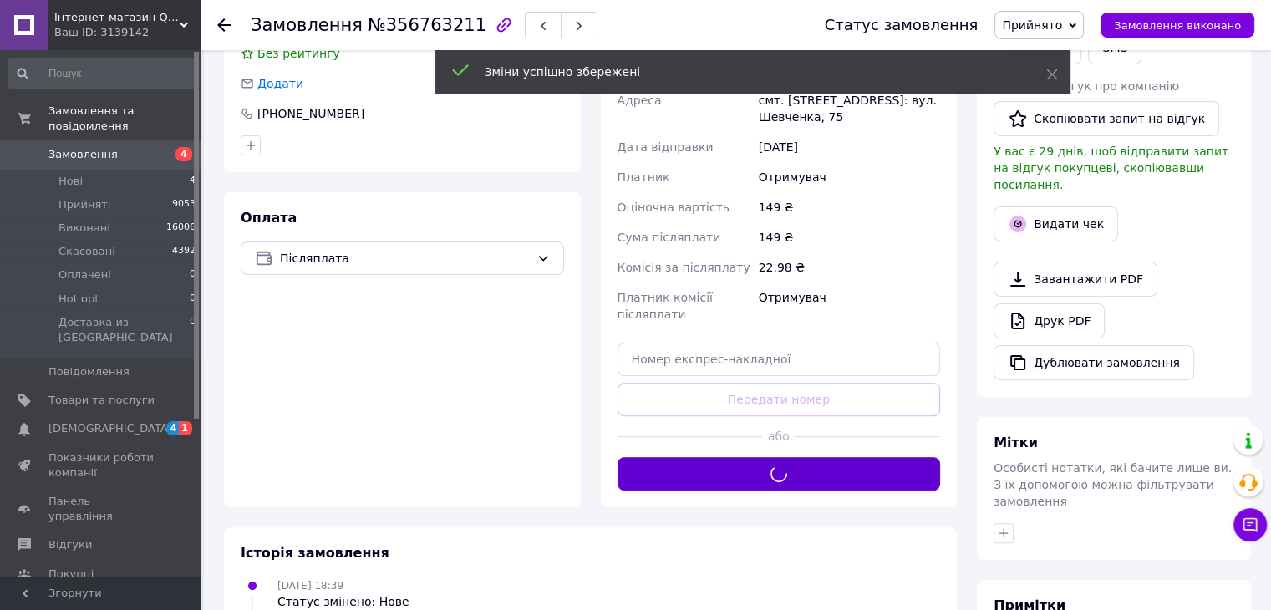
scroll to position [0, 0]
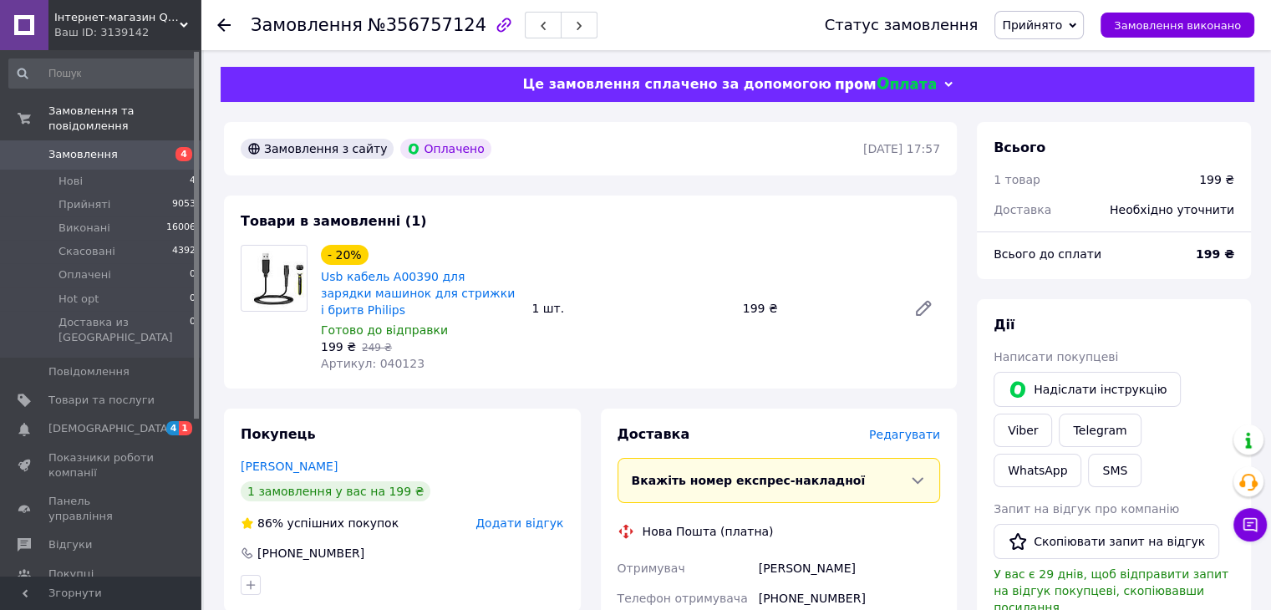
click at [906, 428] on span "Редагувати" at bounding box center [904, 434] width 71 height 13
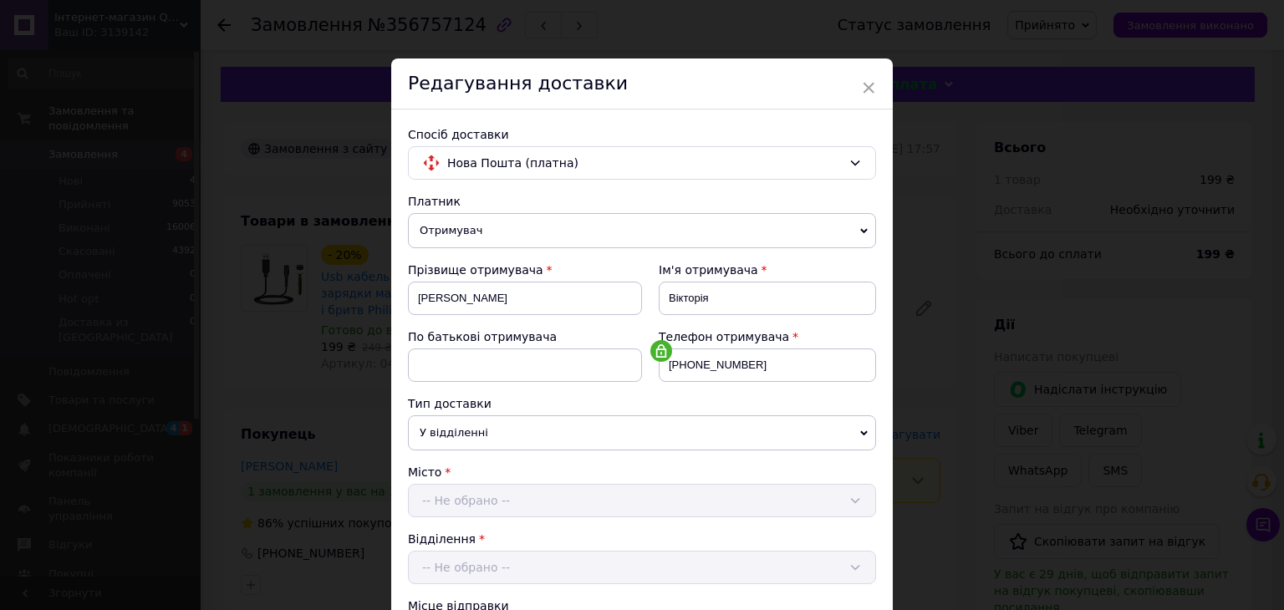
scroll to position [418, 0]
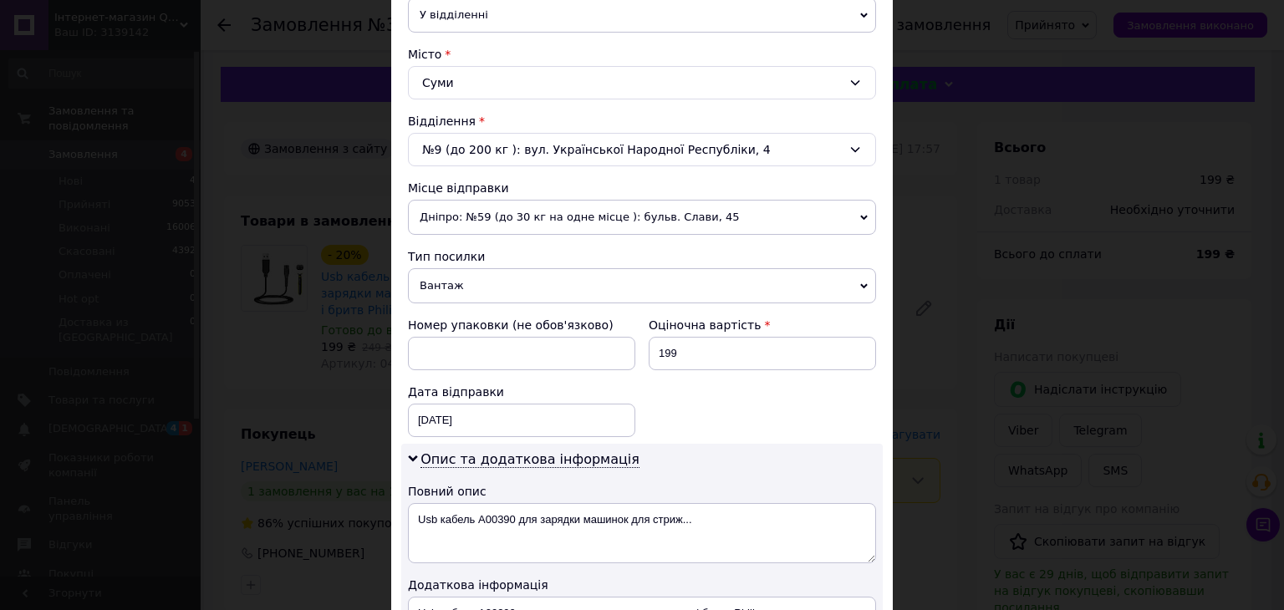
click at [448, 279] on span "Вантаж" at bounding box center [642, 285] width 468 height 35
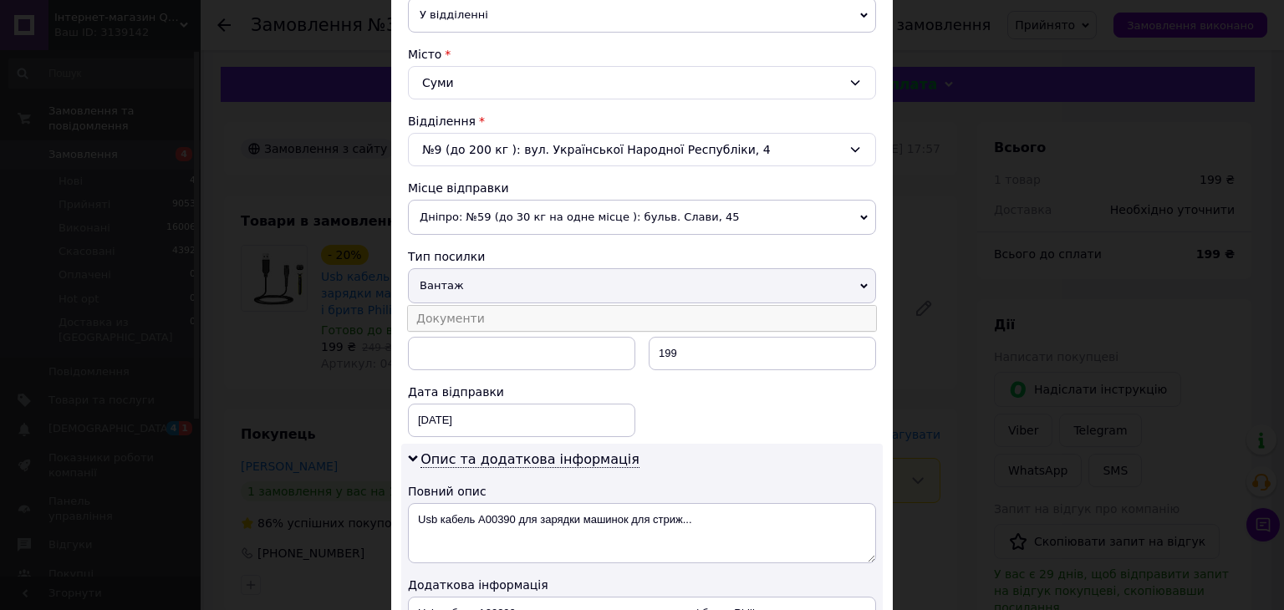
click at [445, 315] on li "Документи" at bounding box center [642, 318] width 468 height 25
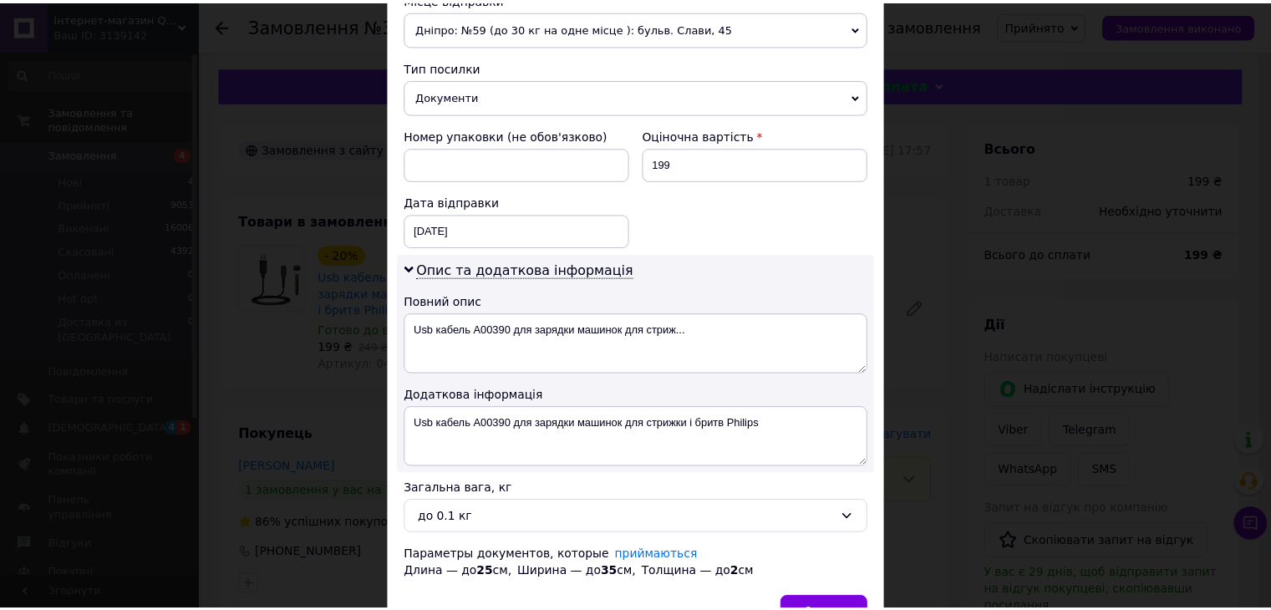
scroll to position [699, 0]
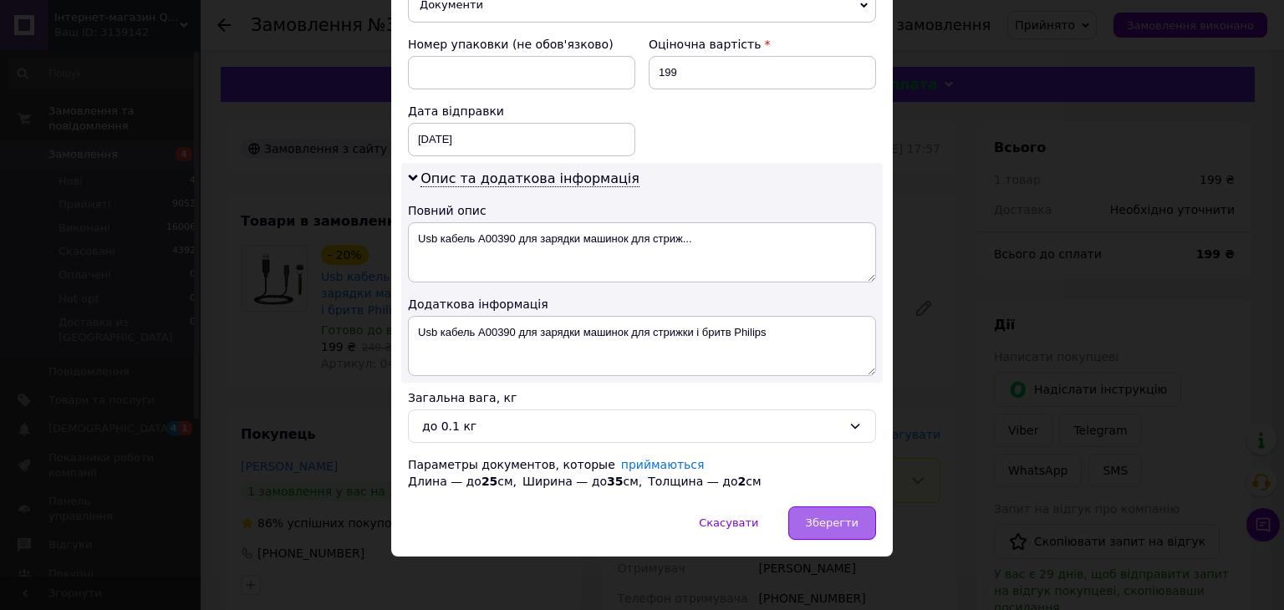
click at [839, 522] on span "Зберегти" at bounding box center [832, 522] width 53 height 13
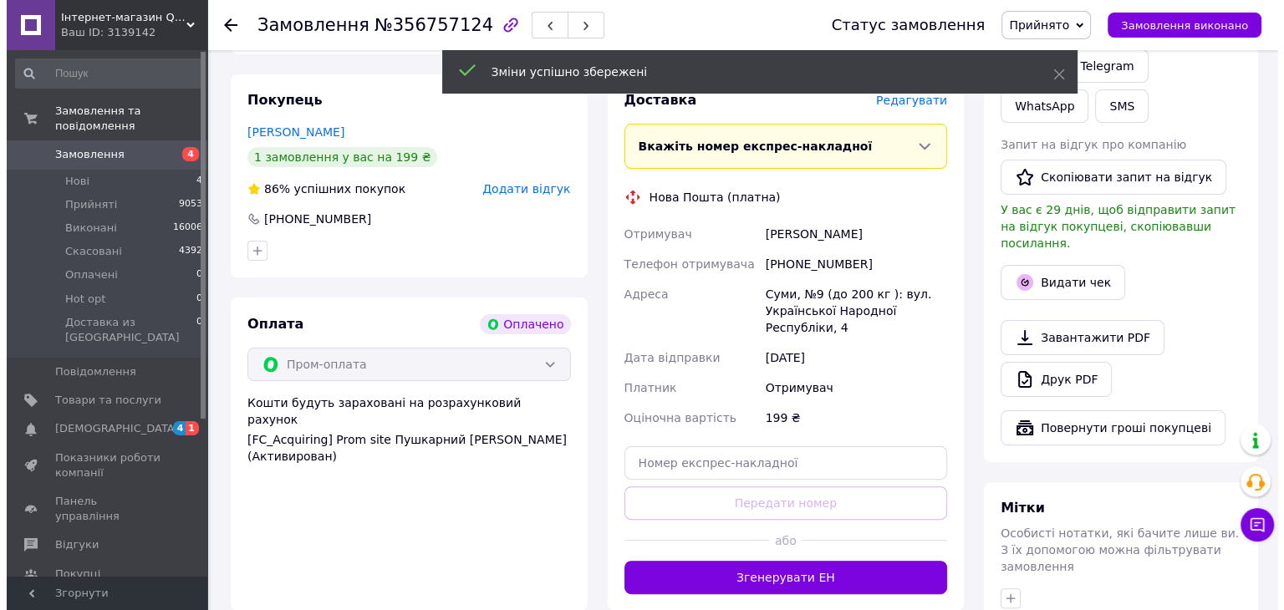
scroll to position [418, 0]
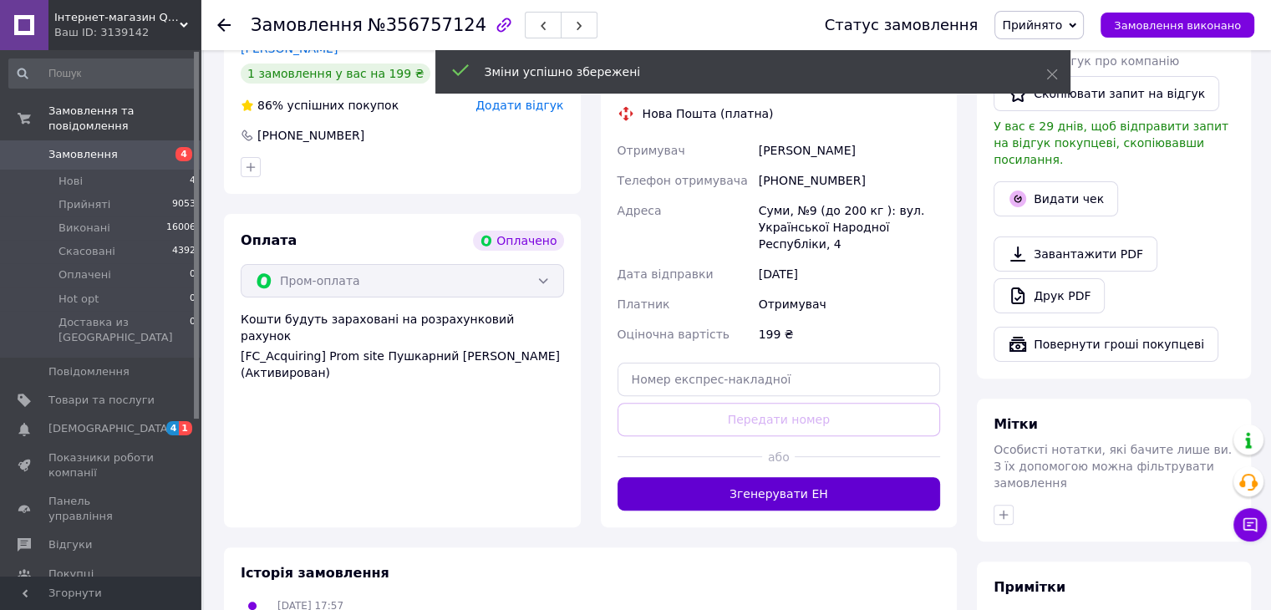
click at [801, 482] on button "Згенерувати ЕН" at bounding box center [779, 493] width 323 height 33
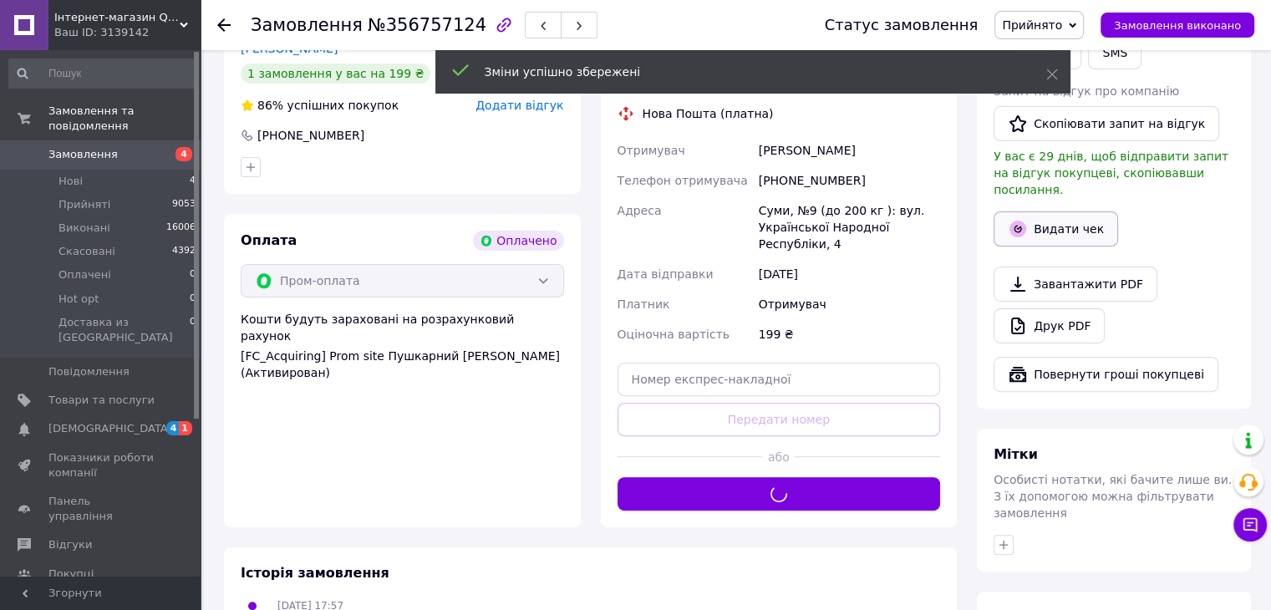
click at [1060, 211] on button "Видати чек" at bounding box center [1056, 228] width 125 height 35
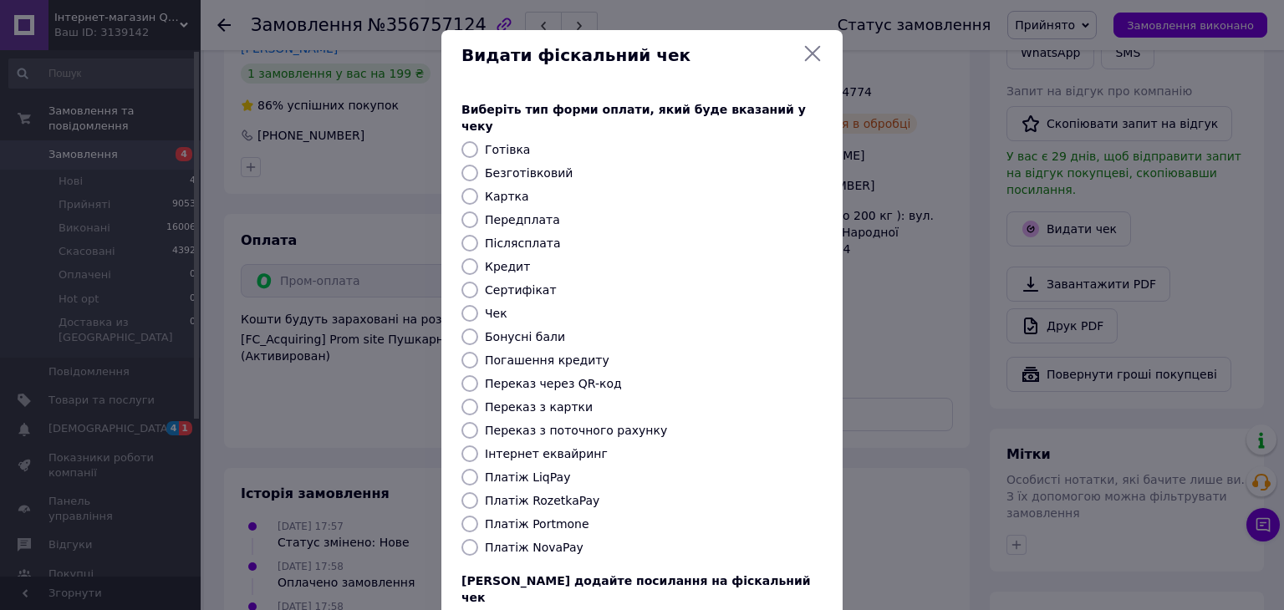
click at [508, 166] on label "Безготівковий" at bounding box center [529, 172] width 88 height 13
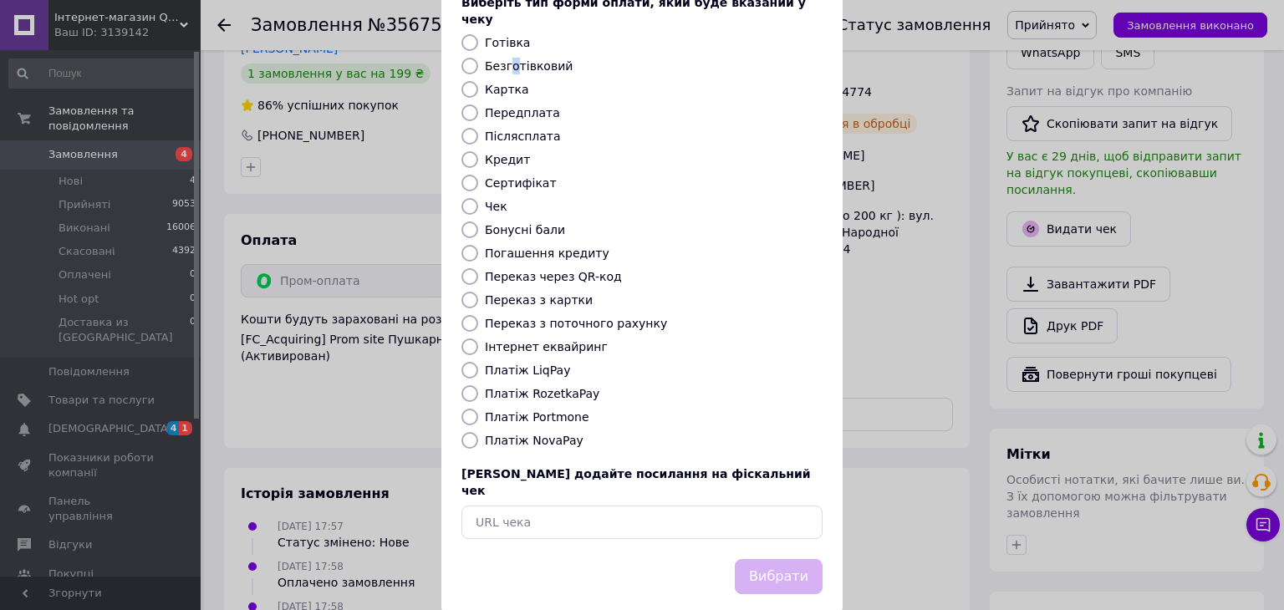
scroll to position [0, 0]
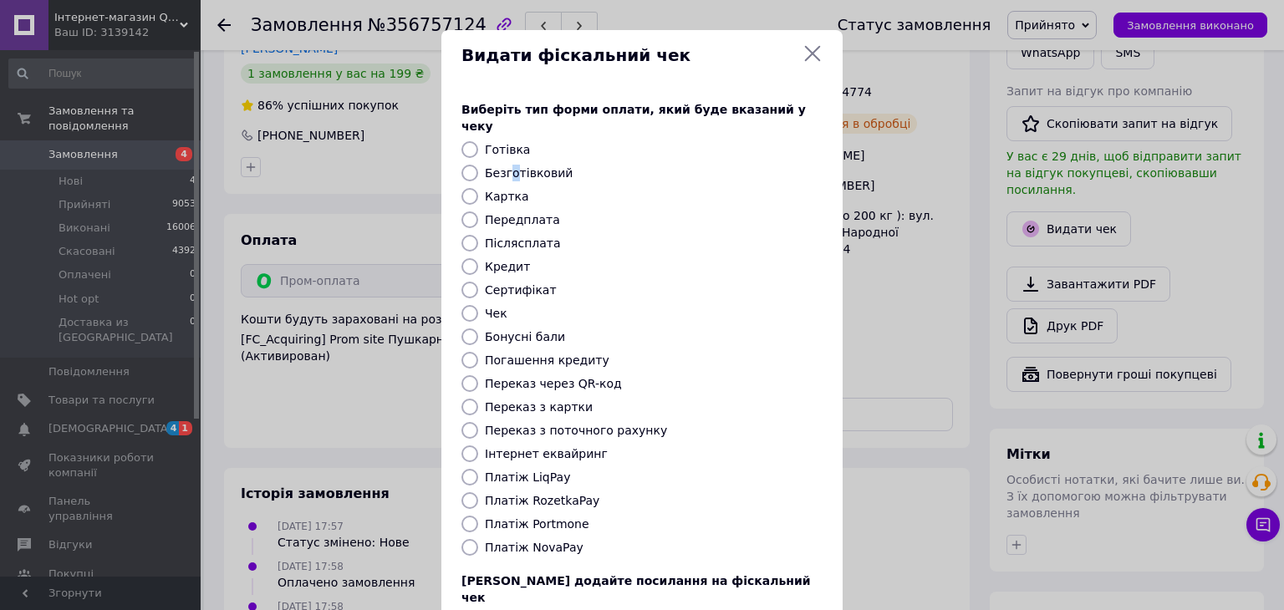
click at [470, 165] on input "Безготівковий" at bounding box center [469, 173] width 17 height 17
radio input "true"
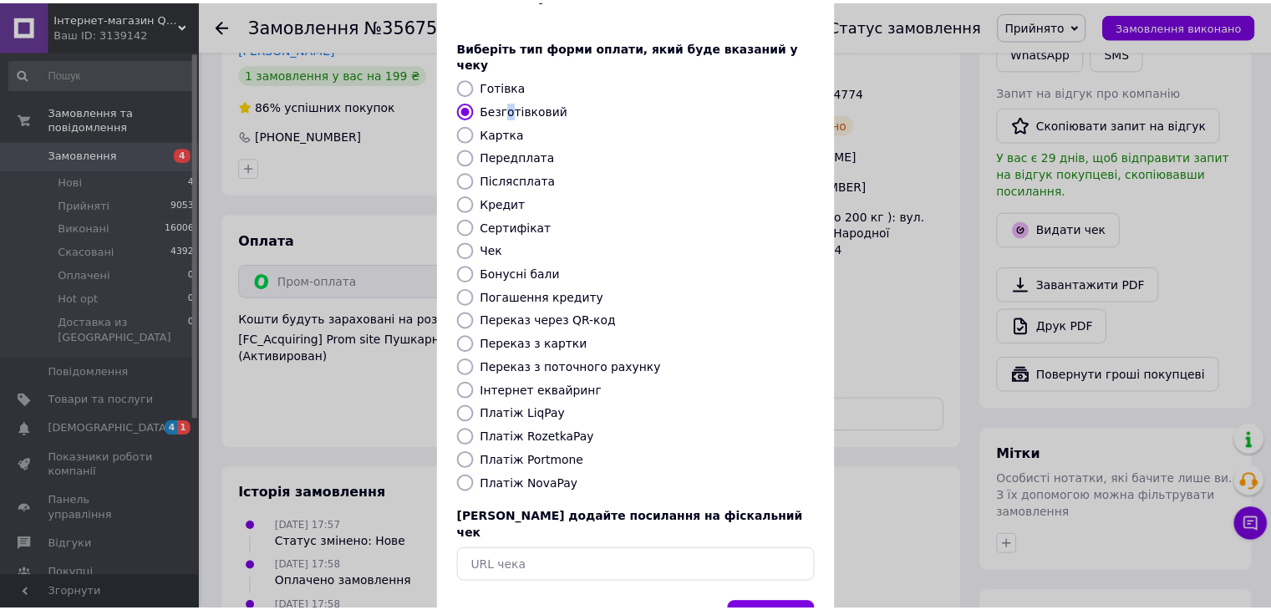
scroll to position [107, 0]
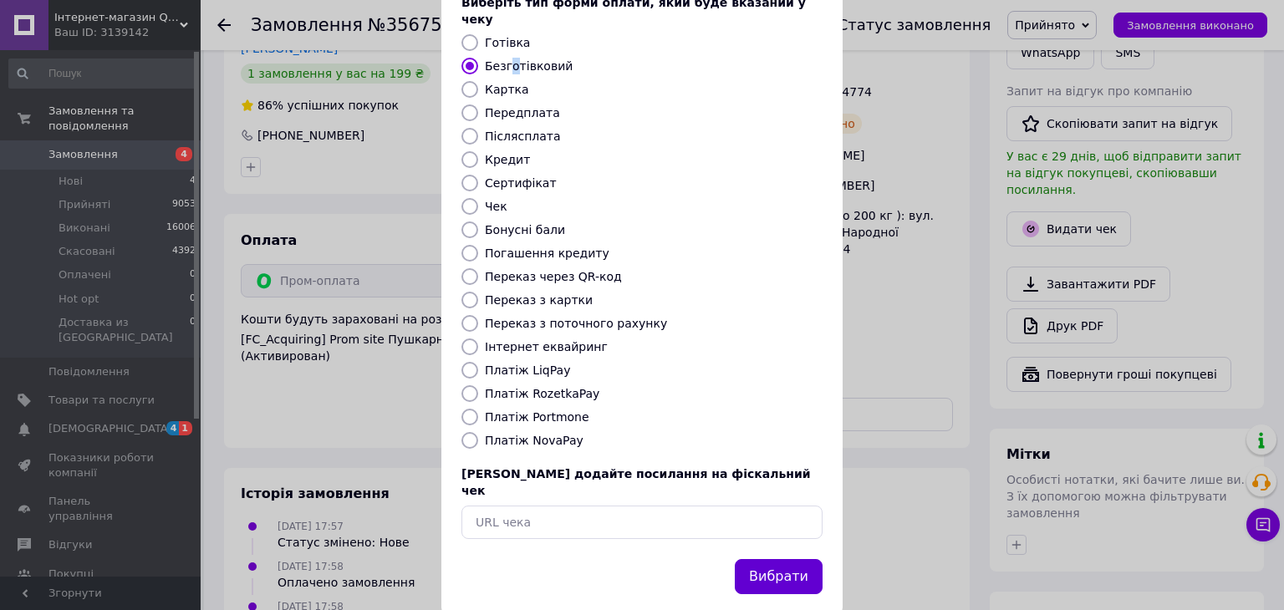
click at [792, 559] on button "Вибрати" at bounding box center [779, 577] width 88 height 36
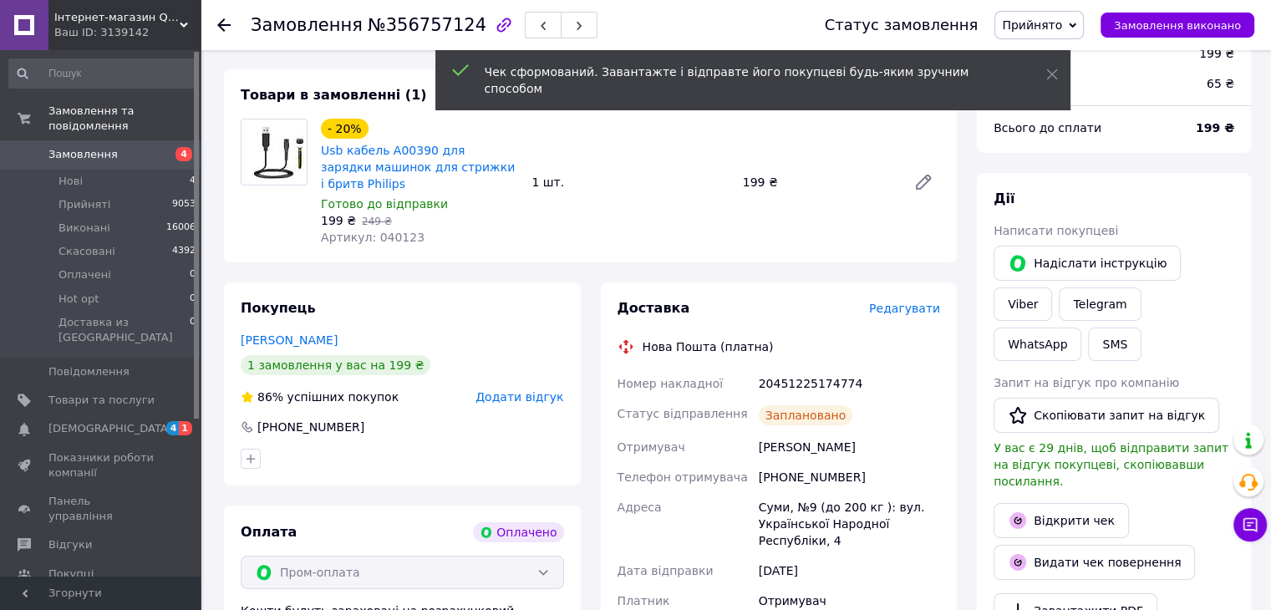
scroll to position [84, 0]
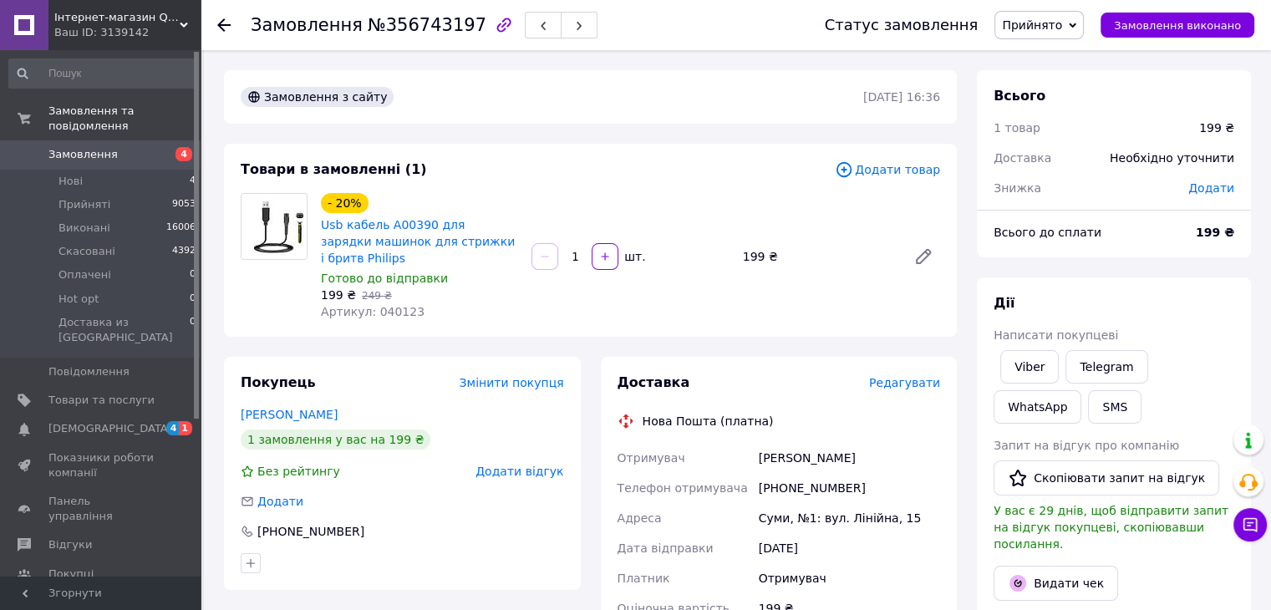
click at [926, 376] on span "Редагувати" at bounding box center [904, 382] width 71 height 13
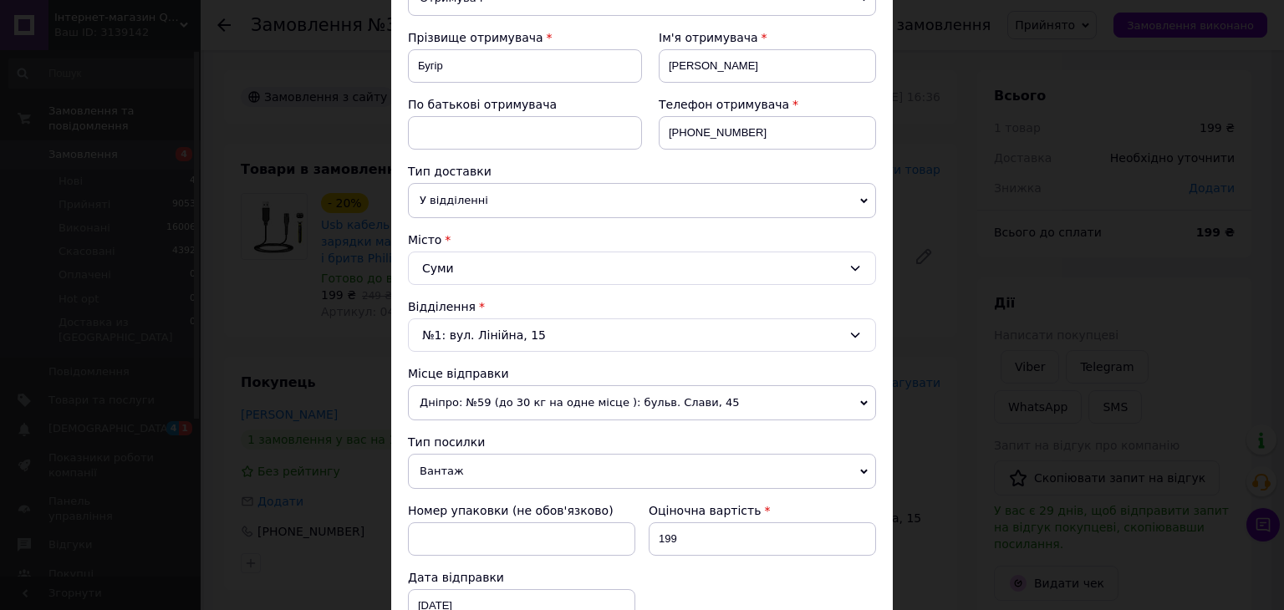
scroll to position [501, 0]
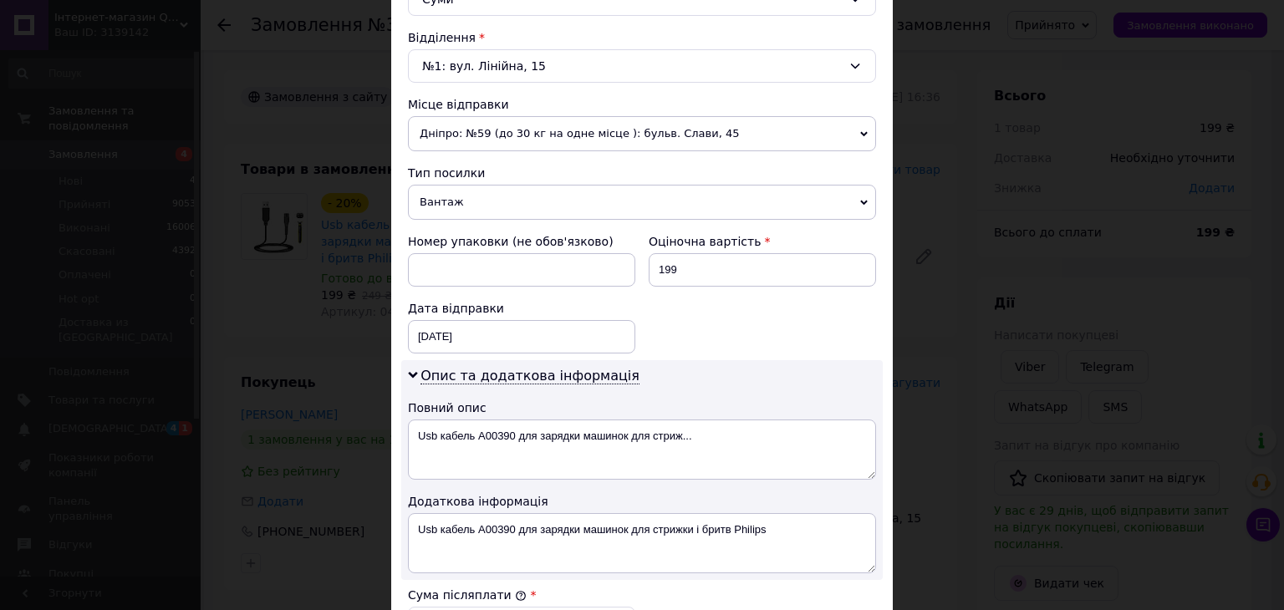
click at [461, 200] on span "Вантаж" at bounding box center [642, 202] width 468 height 35
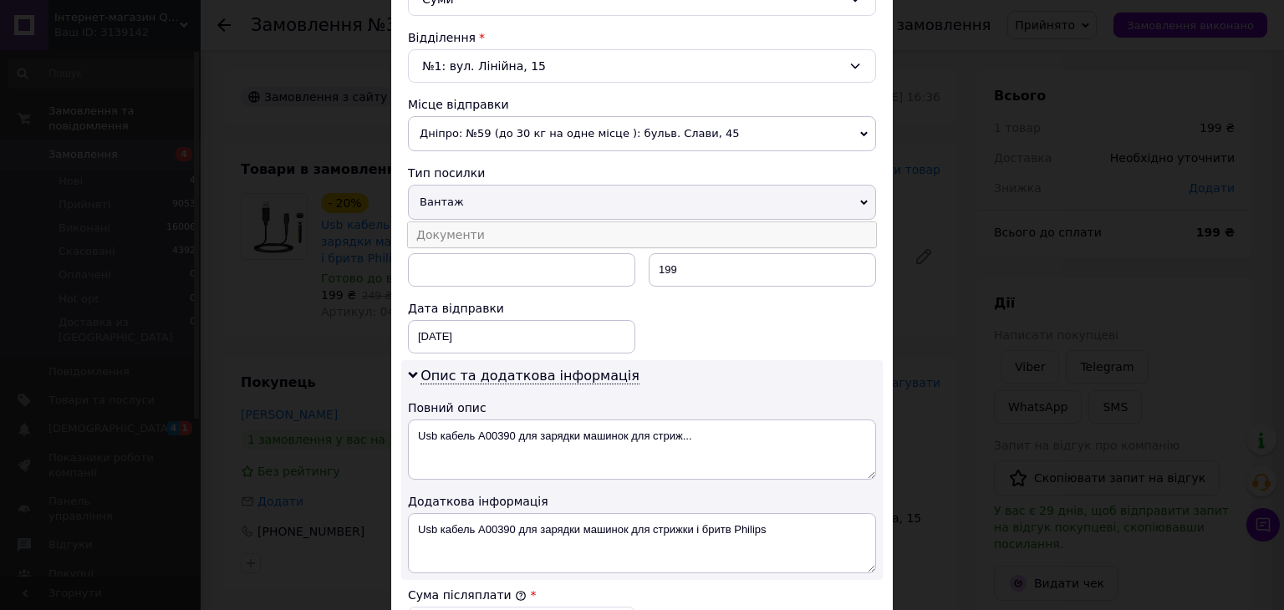
click at [443, 238] on li "Документи" at bounding box center [642, 234] width 468 height 25
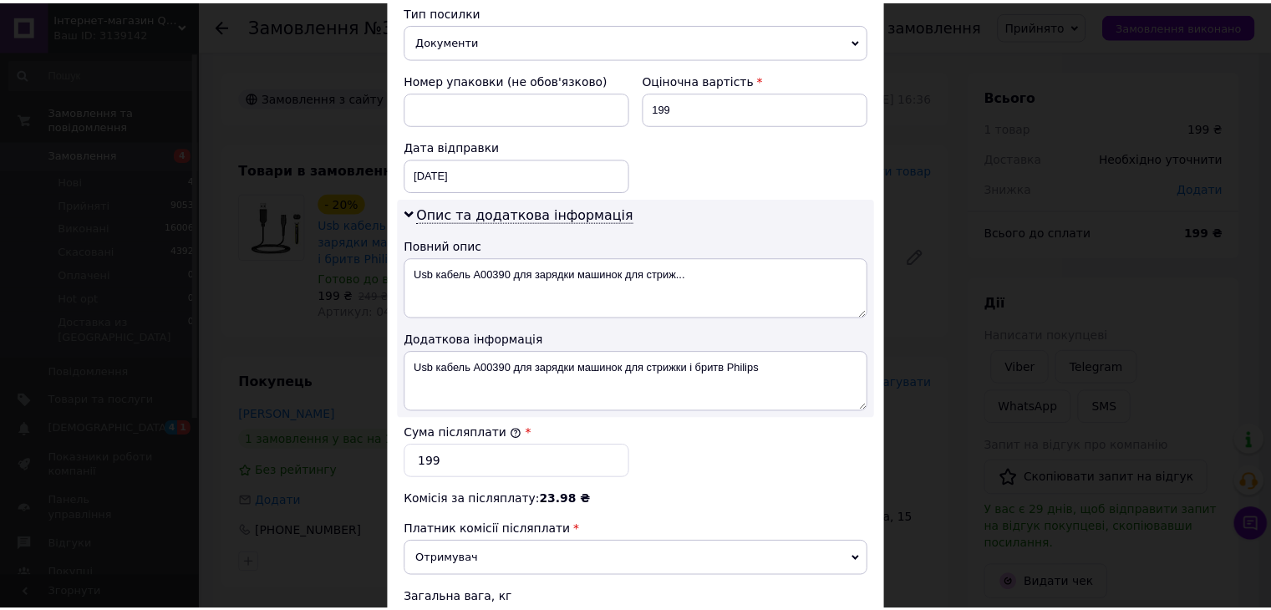
scroll to position [863, 0]
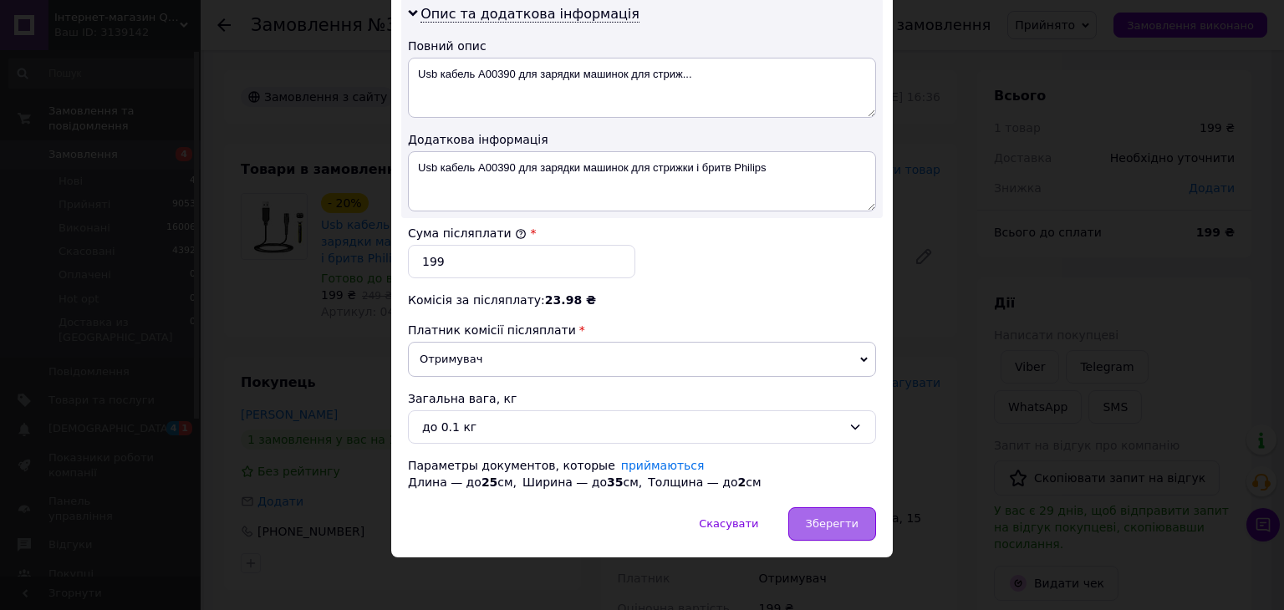
click at [829, 521] on span "Зберегти" at bounding box center [832, 523] width 53 height 13
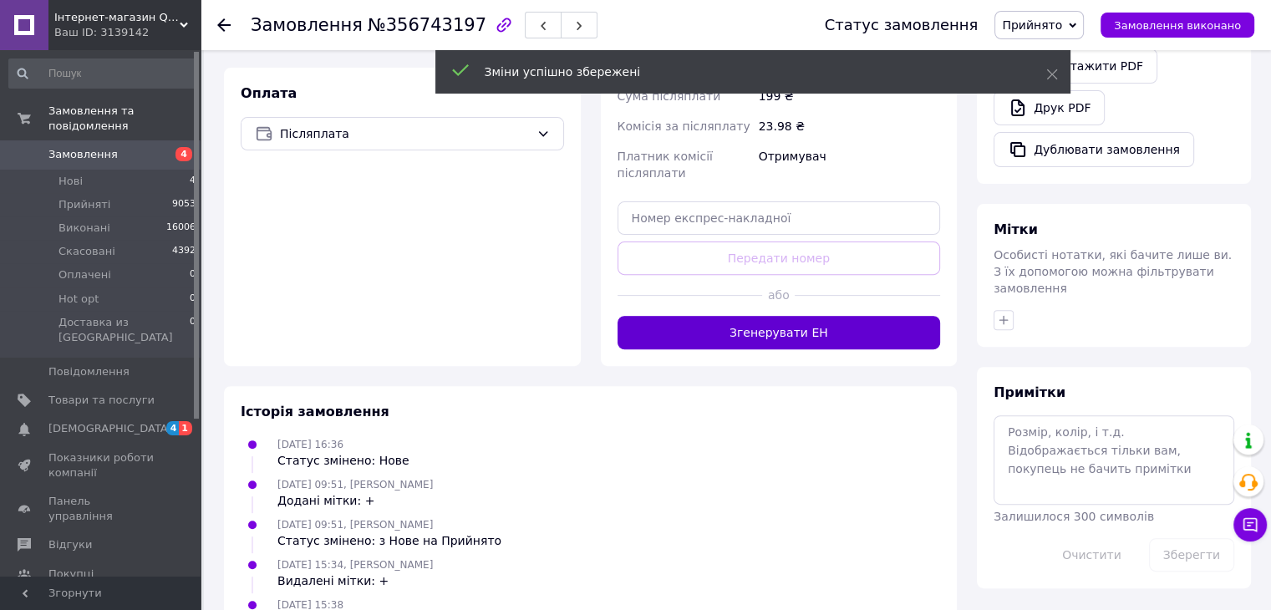
click at [807, 316] on button "Згенерувати ЕН" at bounding box center [779, 332] width 323 height 33
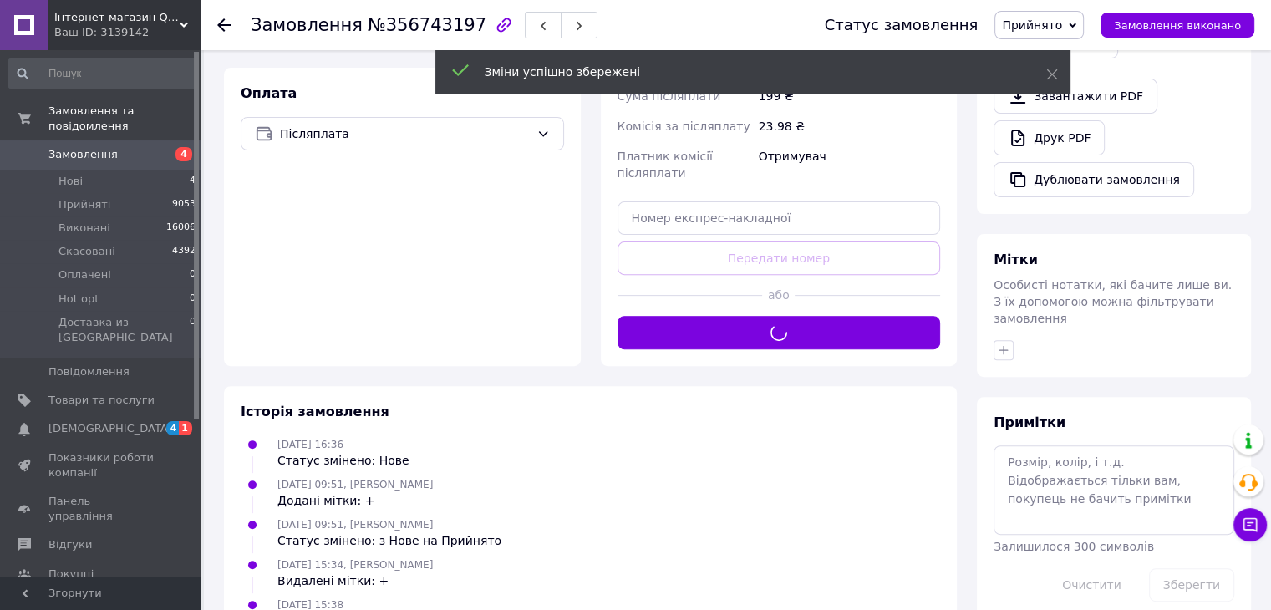
scroll to position [41, 0]
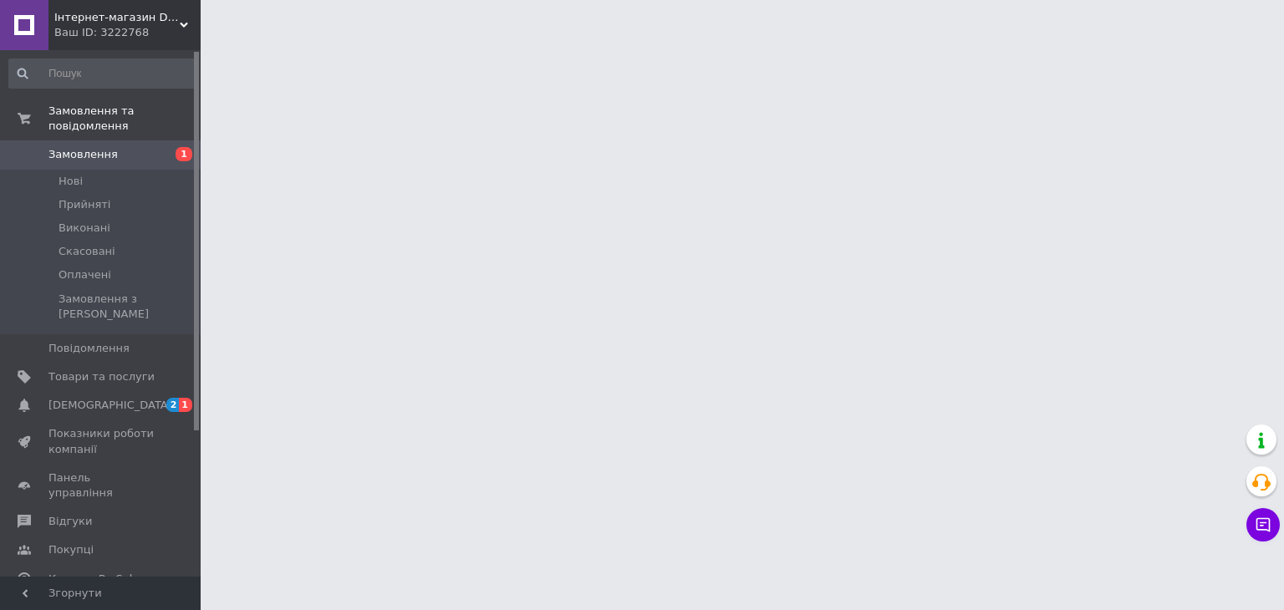
click at [159, 15] on span "Інтернет-магазин Dayli Shop" at bounding box center [116, 17] width 125 height 15
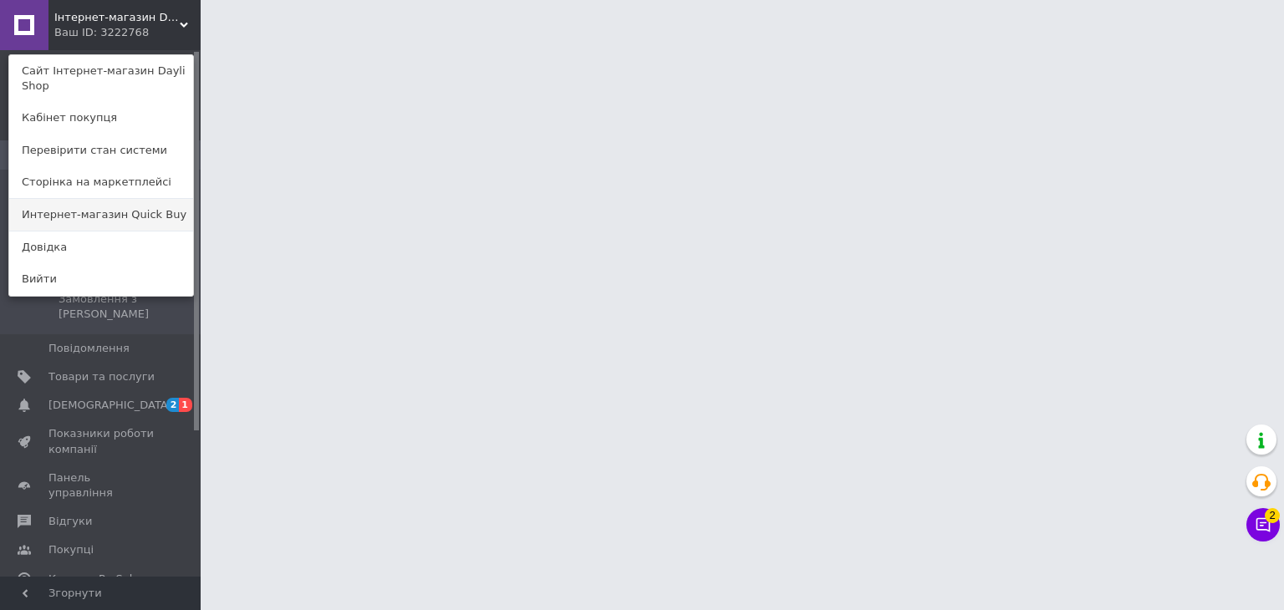
click at [136, 201] on link "Интернет-магазин Quick Buy" at bounding box center [101, 215] width 184 height 32
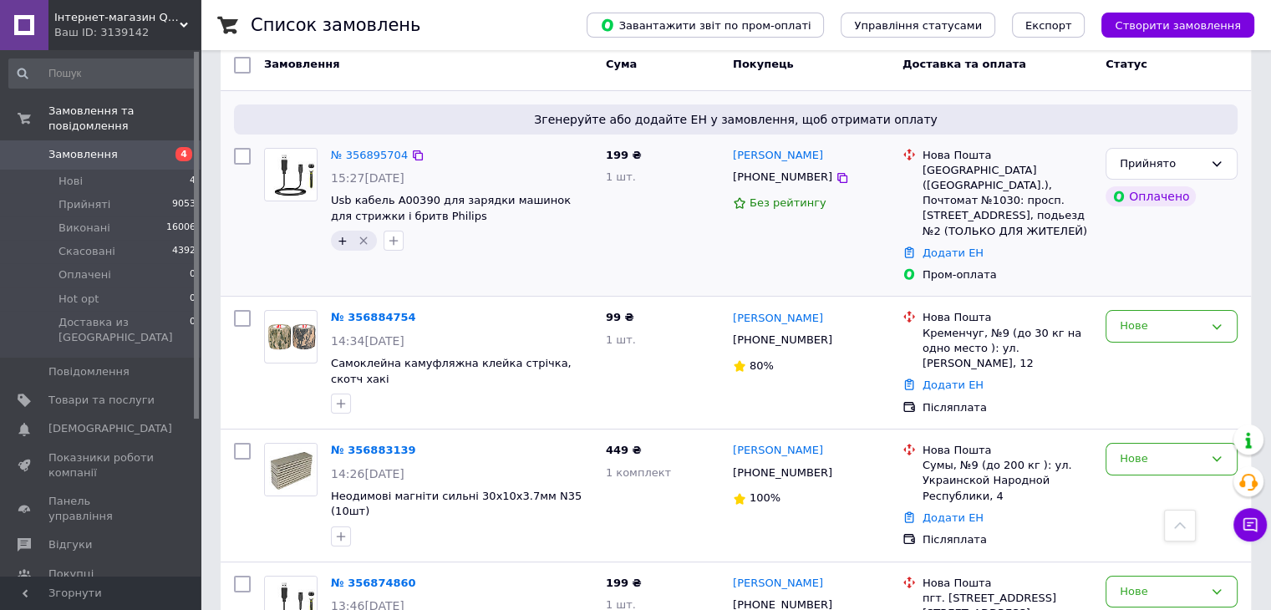
scroll to position [84, 0]
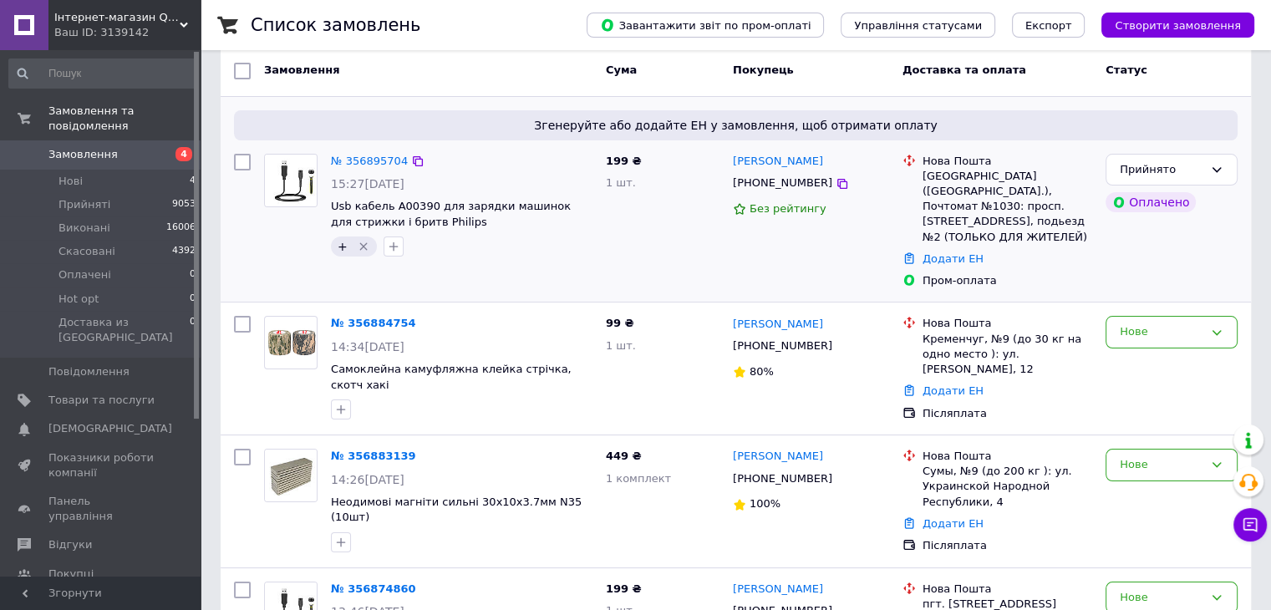
click at [362, 242] on icon "Видалити мітку" at bounding box center [363, 246] width 13 height 13
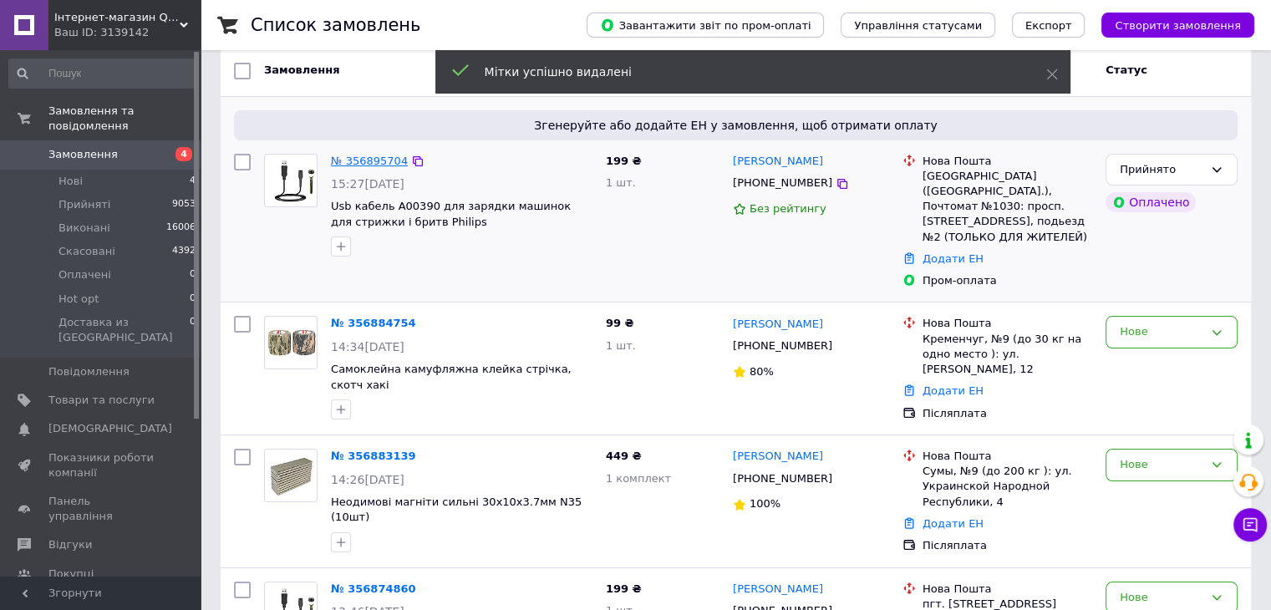
click at [368, 158] on link "№ 356895704" at bounding box center [369, 161] width 77 height 13
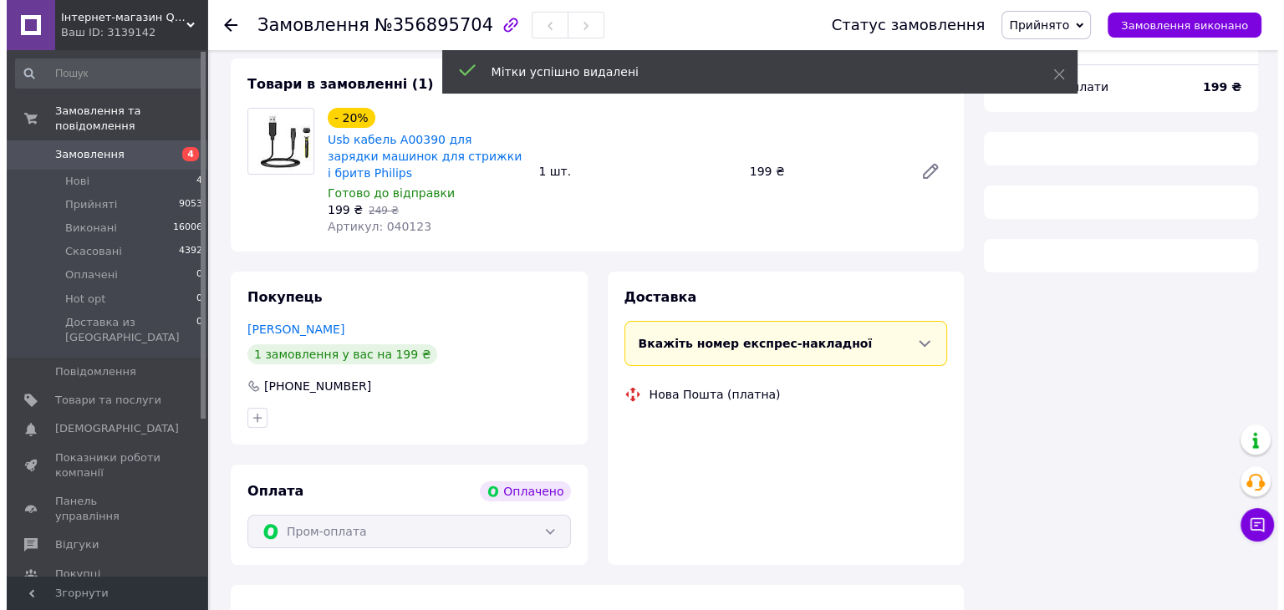
scroll to position [152, 0]
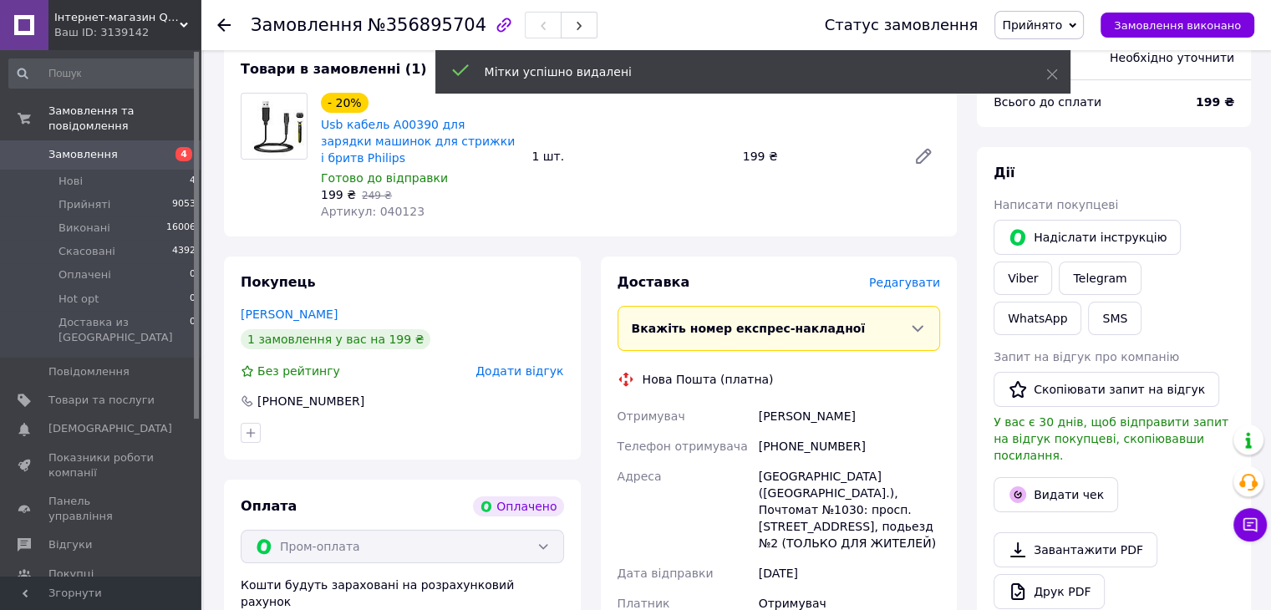
click at [915, 276] on span "Редагувати" at bounding box center [904, 282] width 71 height 13
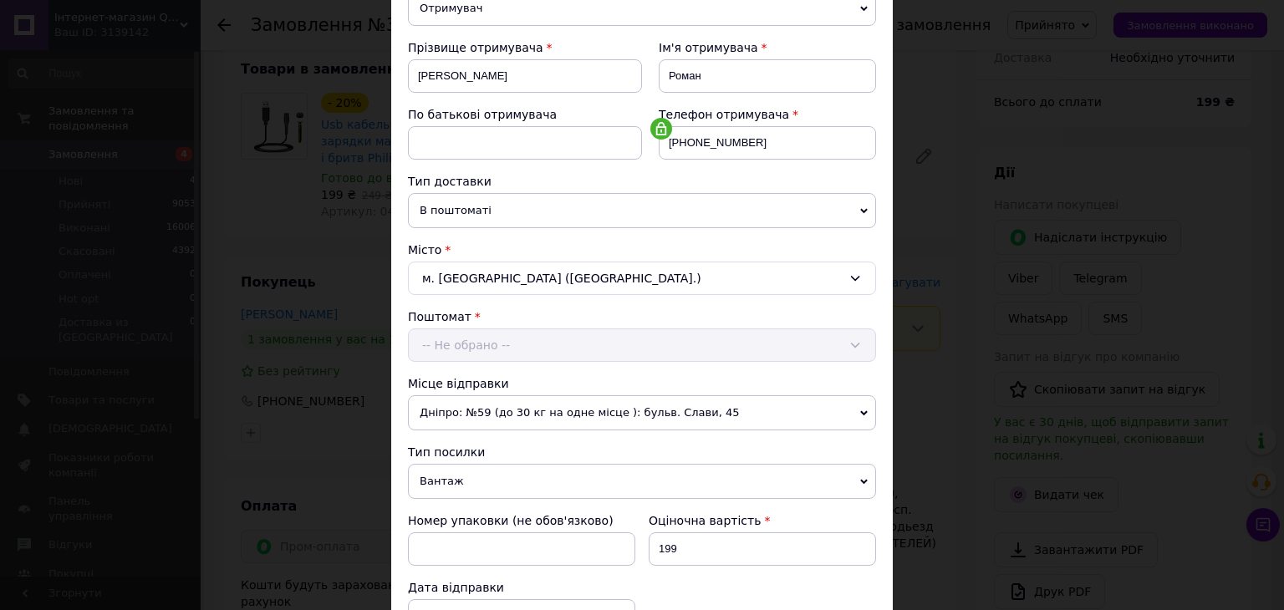
scroll to position [418, 0]
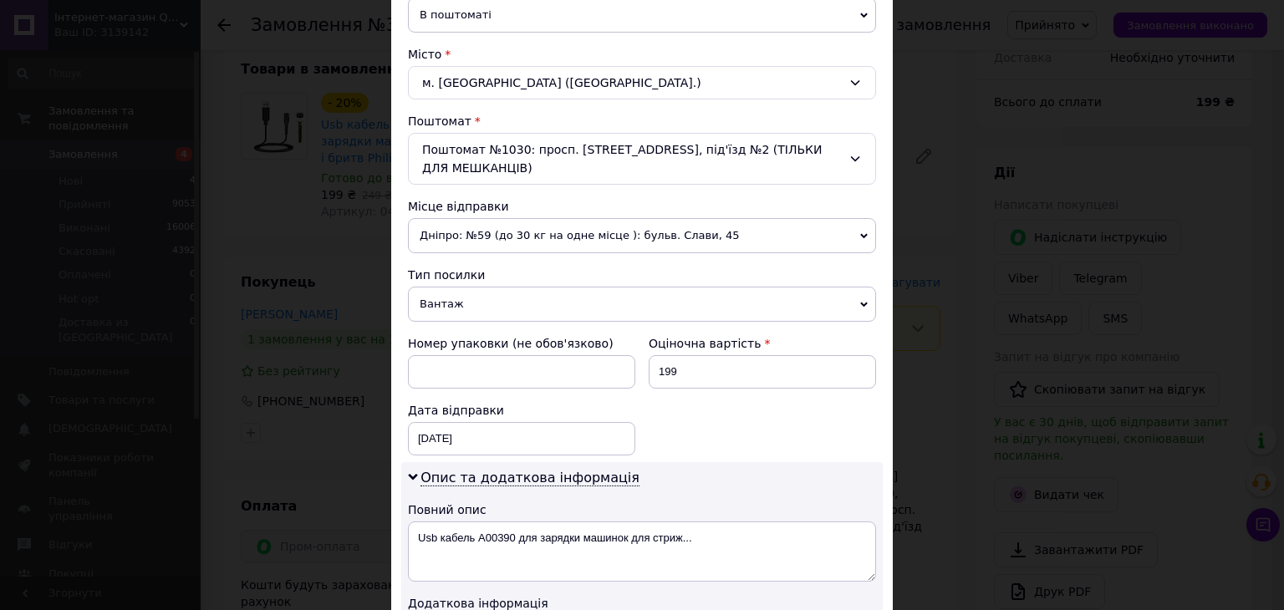
click at [444, 299] on span "Вантаж" at bounding box center [642, 304] width 468 height 35
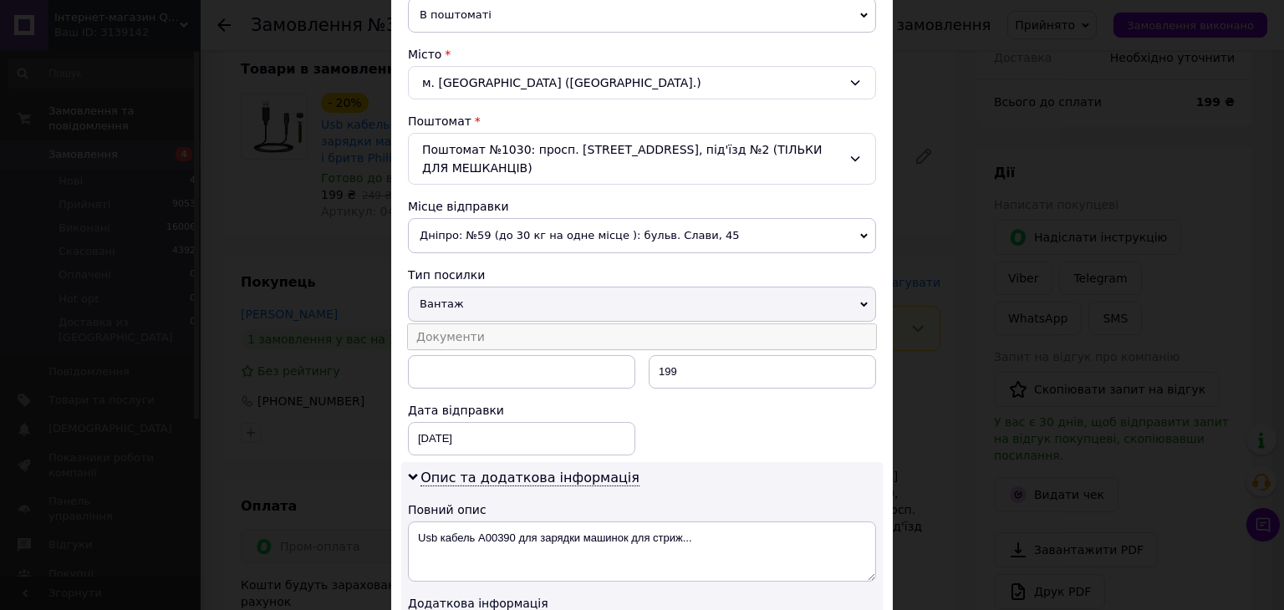
click at [448, 328] on li "Документи" at bounding box center [642, 336] width 468 height 25
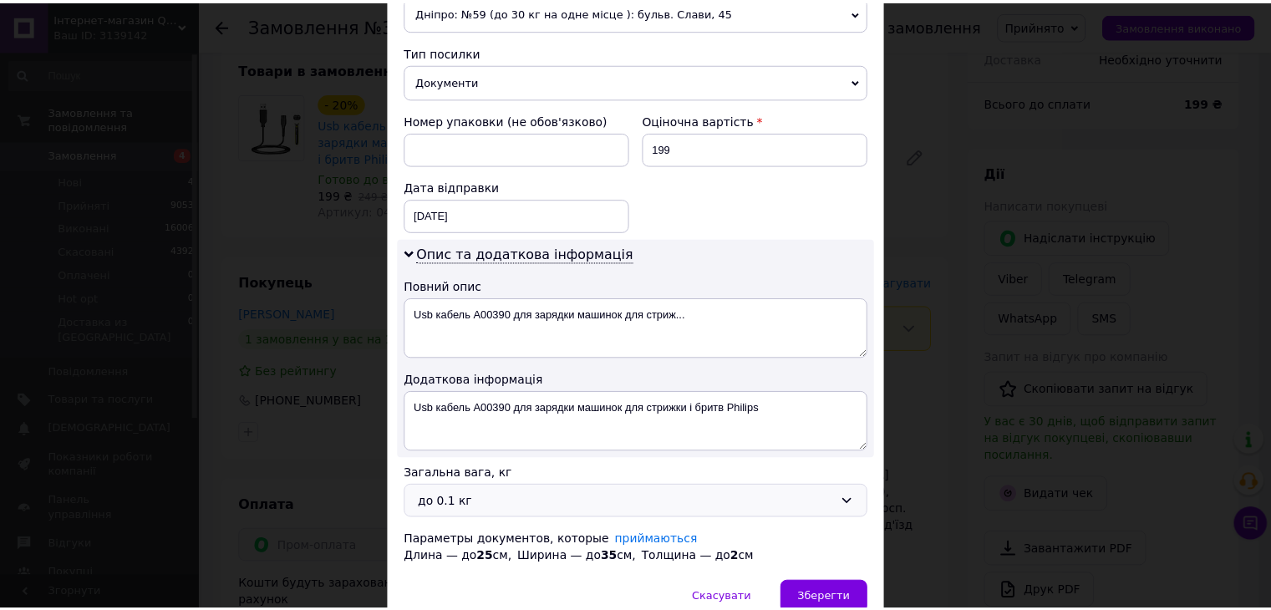
scroll to position [717, 0]
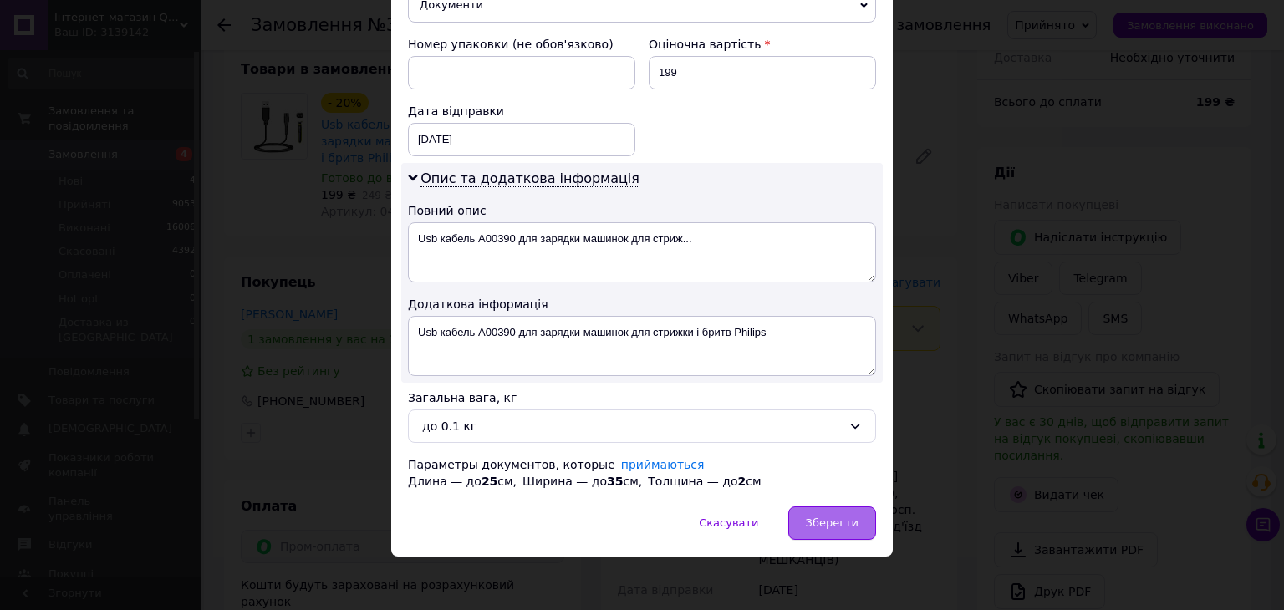
click at [835, 516] on span "Зберегти" at bounding box center [832, 522] width 53 height 13
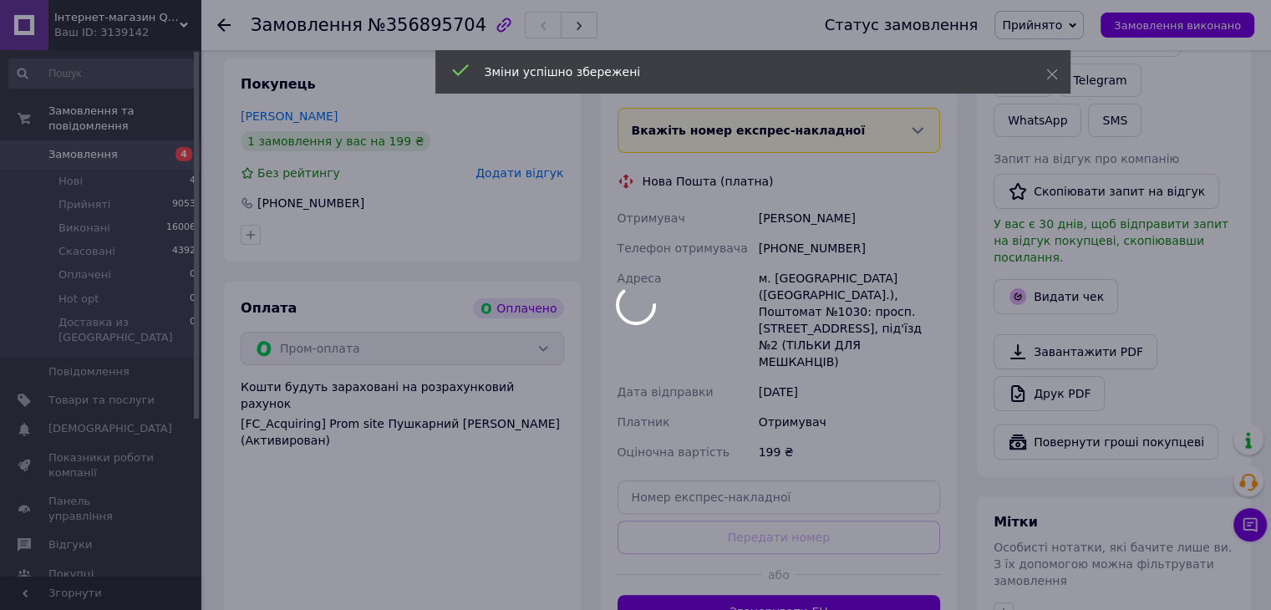
scroll to position [570, 0]
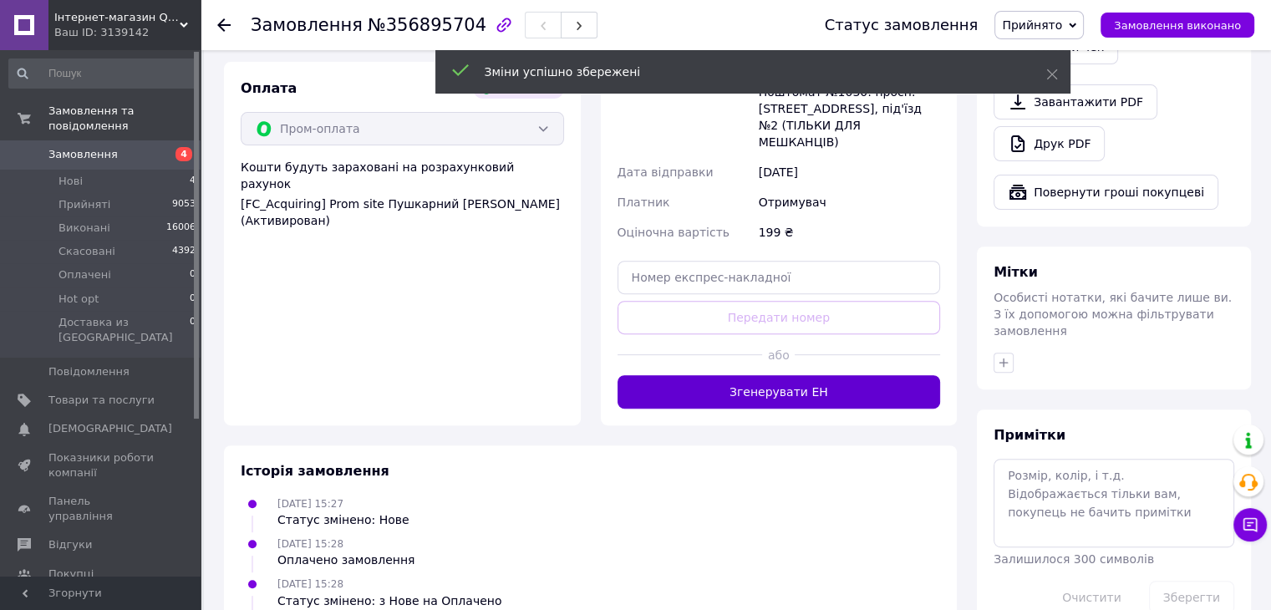
click at [816, 375] on button "Згенерувати ЕН" at bounding box center [779, 391] width 323 height 33
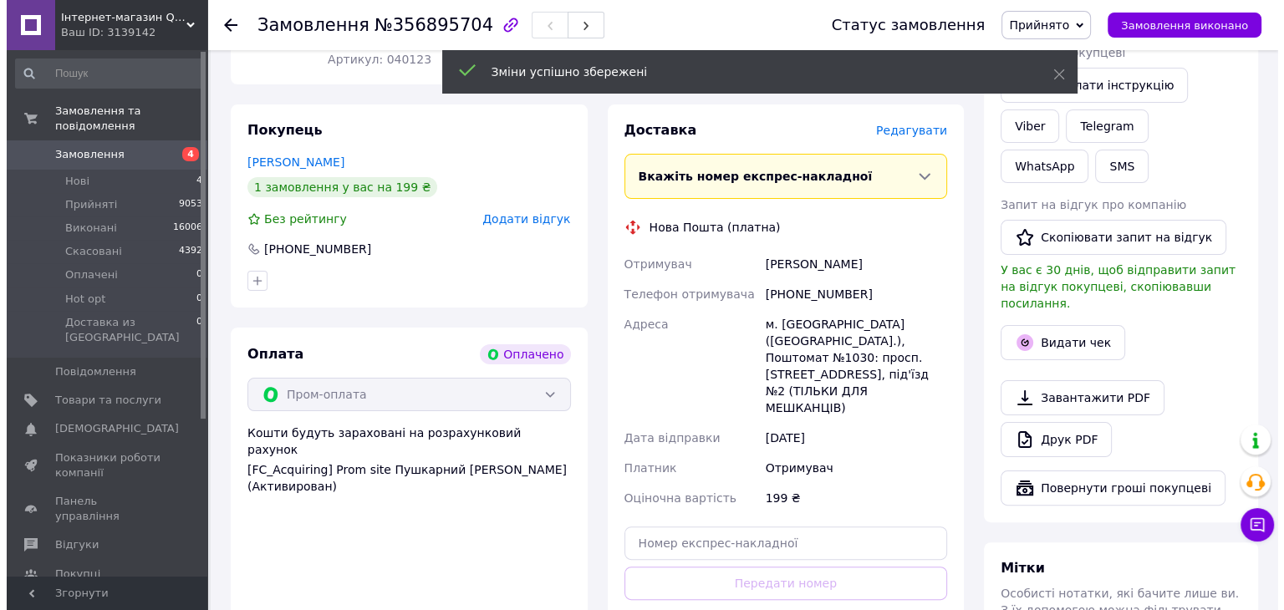
scroll to position [236, 0]
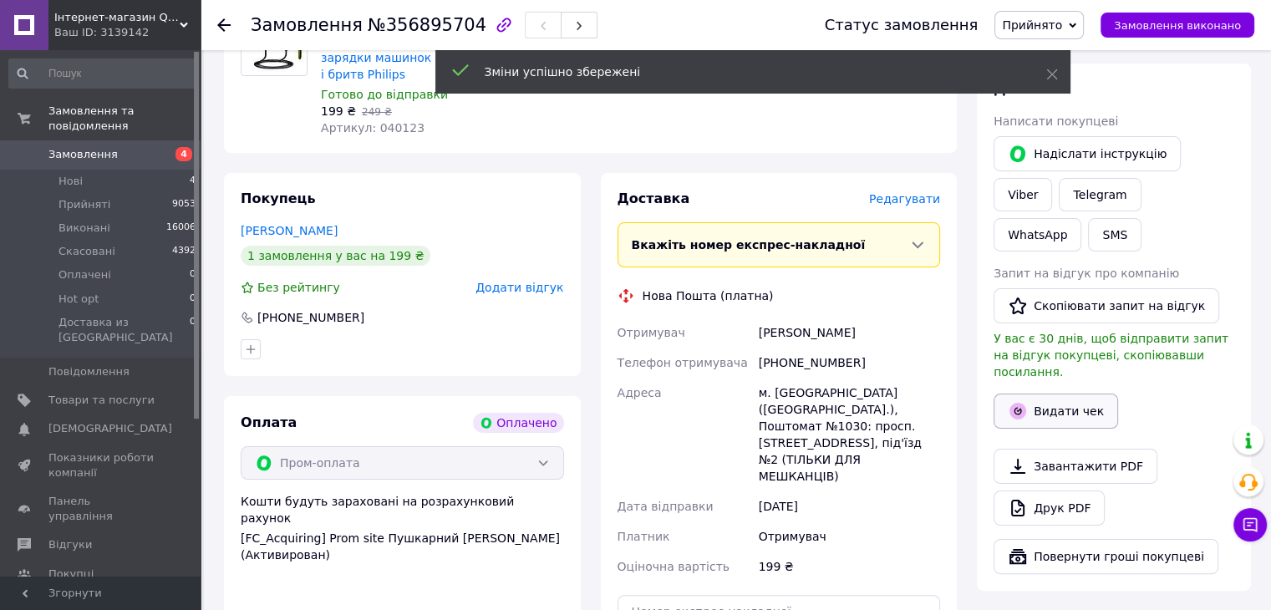
click at [1044, 394] on button "Видати чек" at bounding box center [1056, 411] width 125 height 35
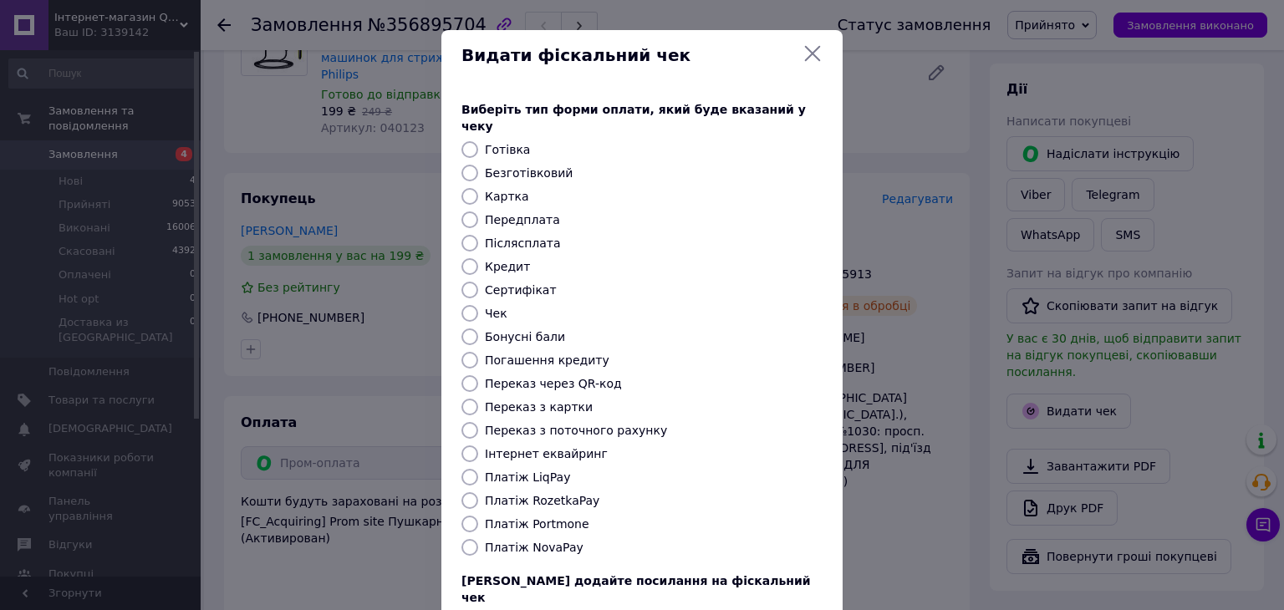
click at [515, 166] on label "Безготівковий" at bounding box center [529, 172] width 88 height 13
click at [478, 165] on input "Безготівковий" at bounding box center [469, 173] width 17 height 17
radio input "true"
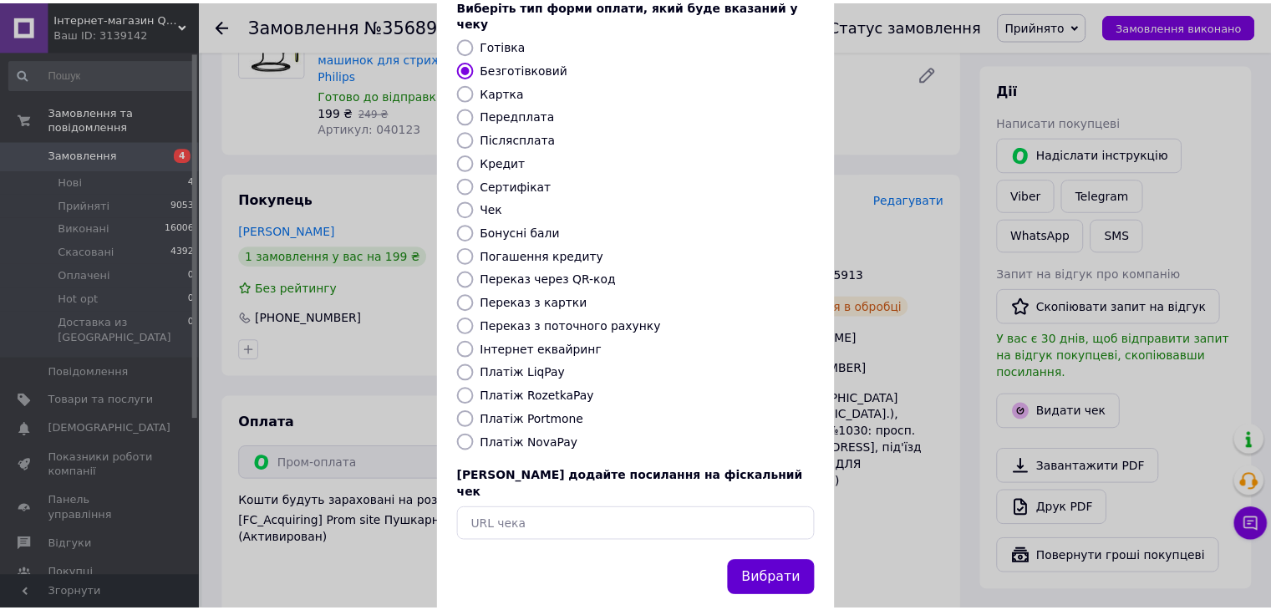
scroll to position [107, 0]
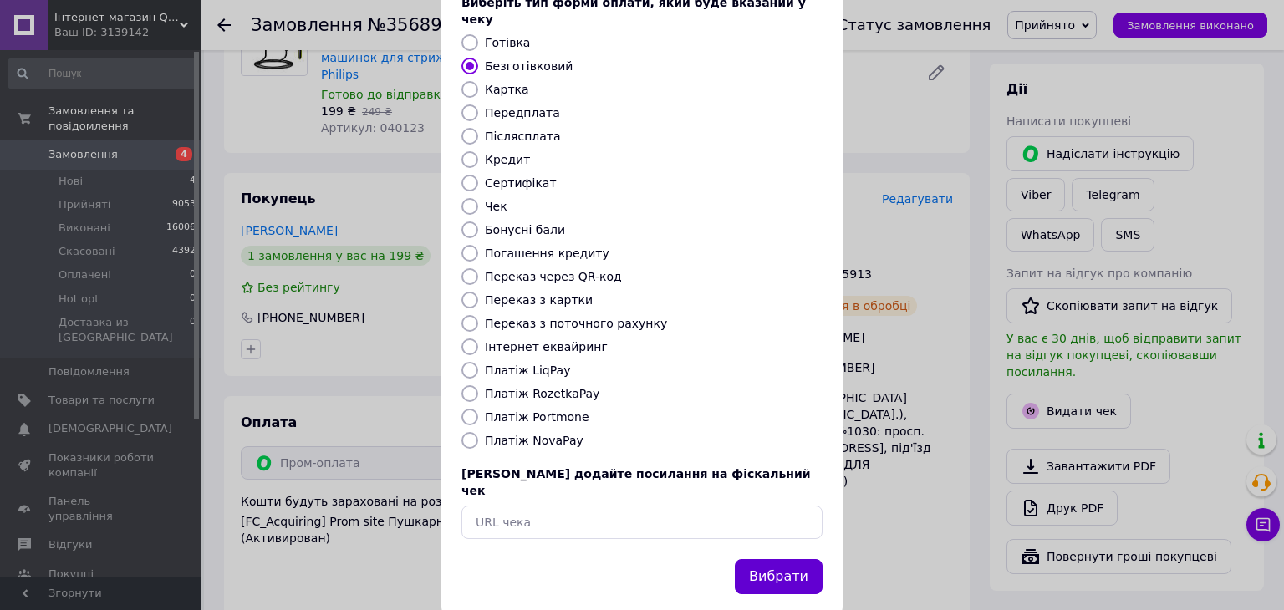
click at [785, 559] on button "Вибрати" at bounding box center [779, 577] width 88 height 36
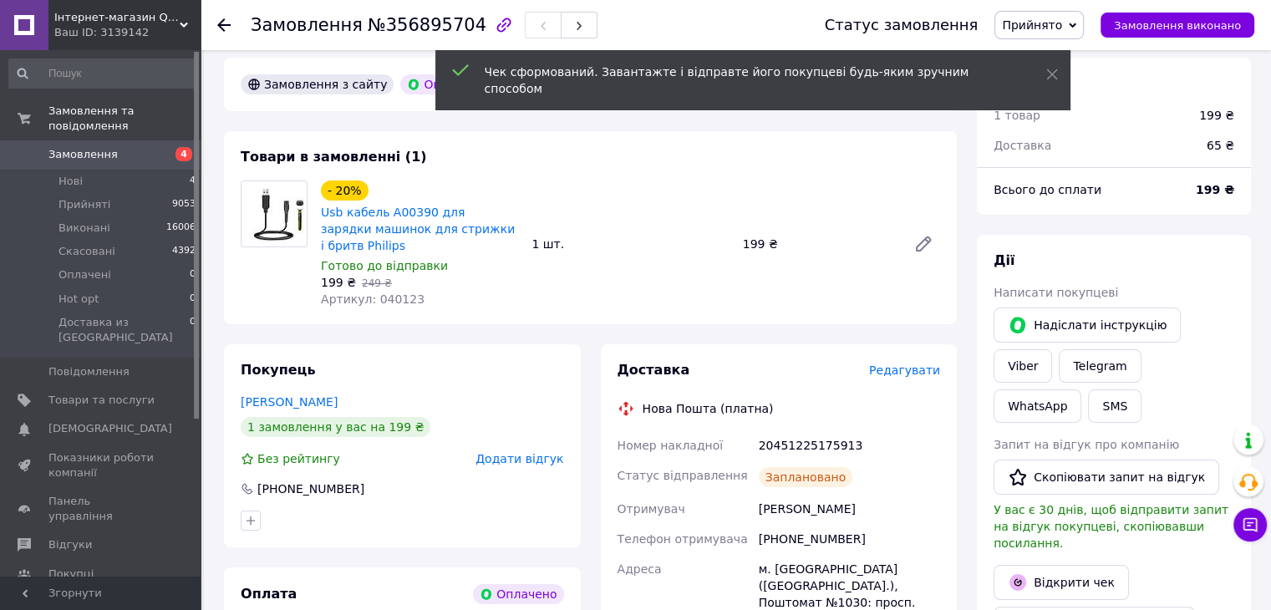
scroll to position [0, 0]
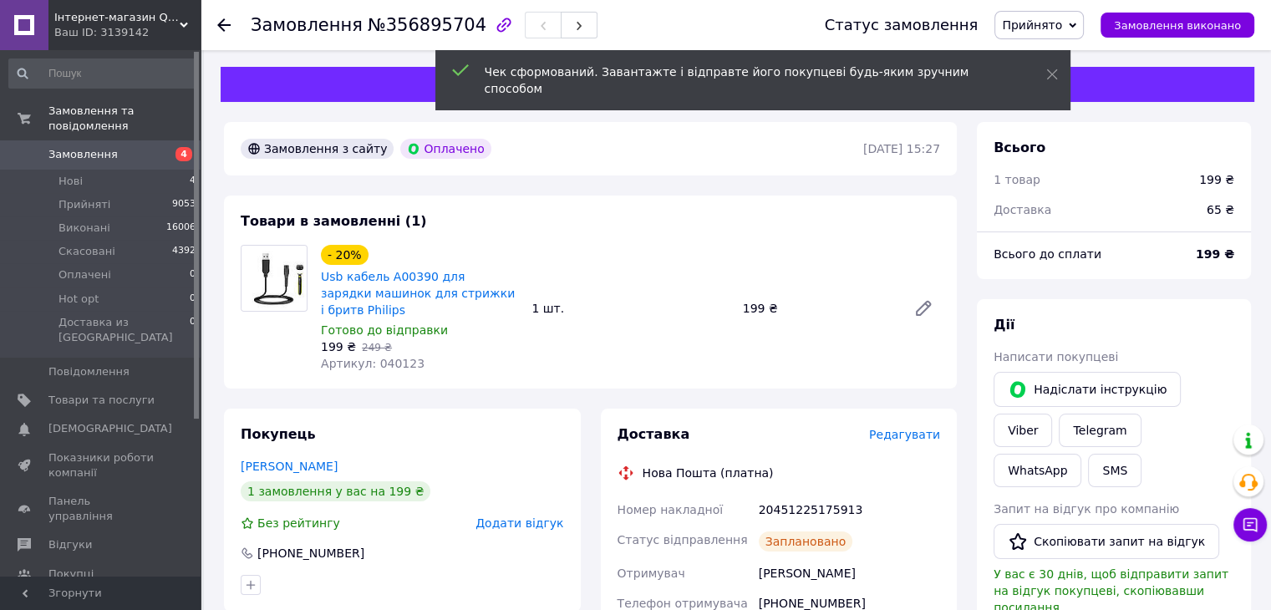
click at [86, 147] on span "Замовлення" at bounding box center [82, 154] width 69 height 15
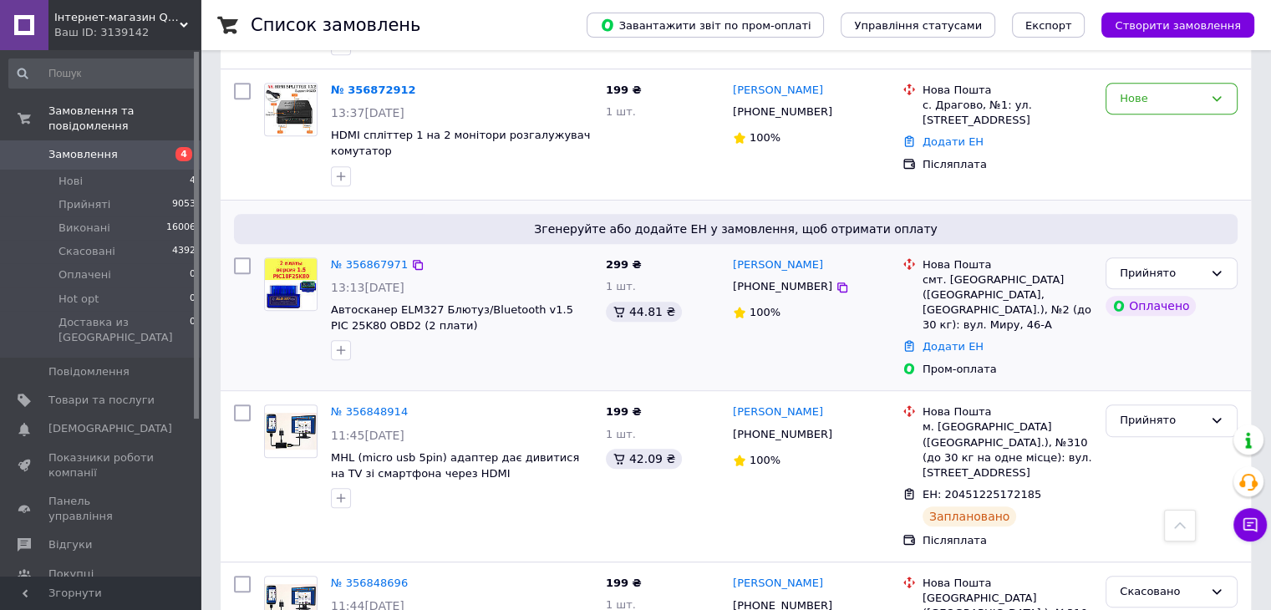
scroll to position [836, 0]
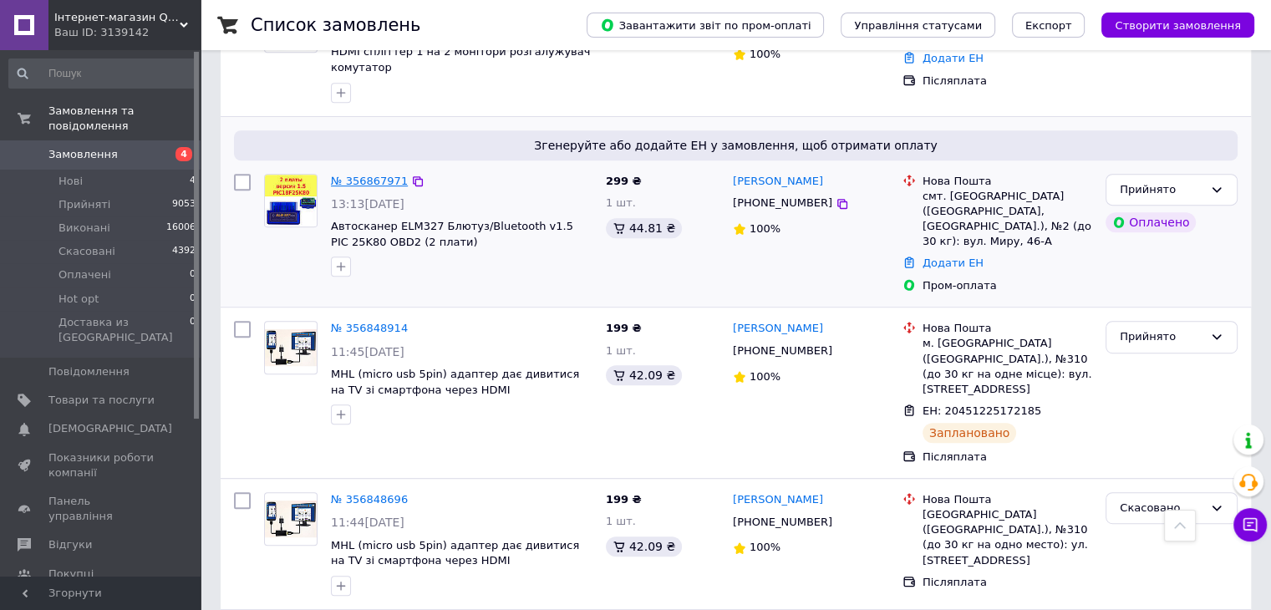
click at [363, 175] on link "№ 356867971" at bounding box center [369, 181] width 77 height 13
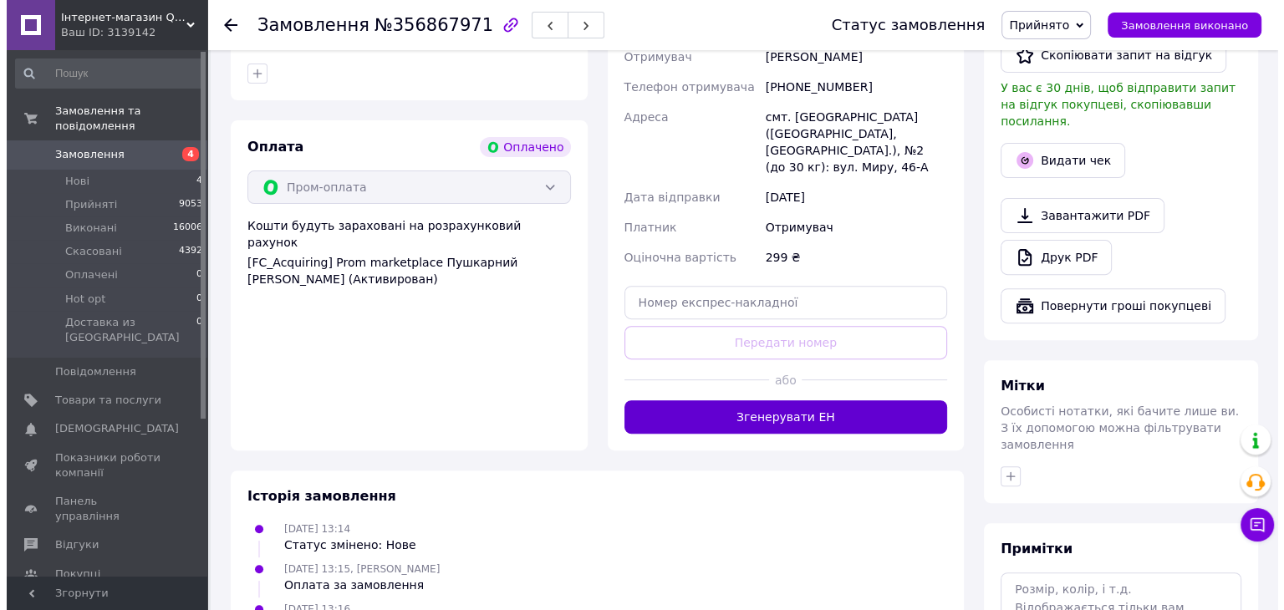
scroll to position [351, 0]
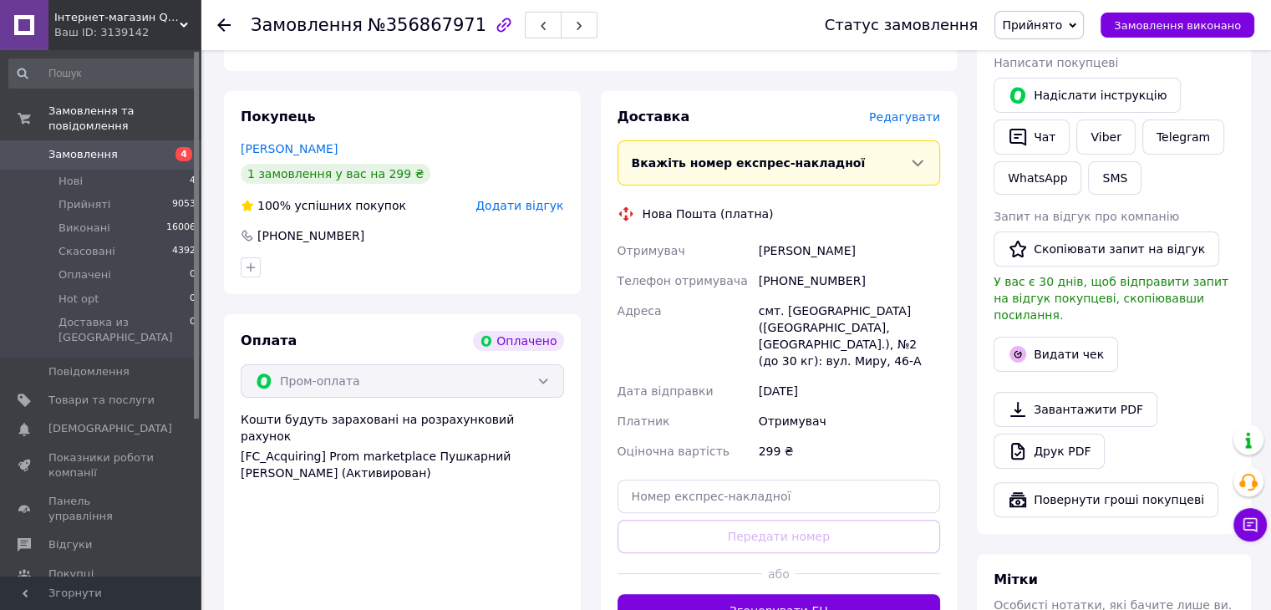
click at [916, 124] on span "Редагувати" at bounding box center [904, 116] width 71 height 13
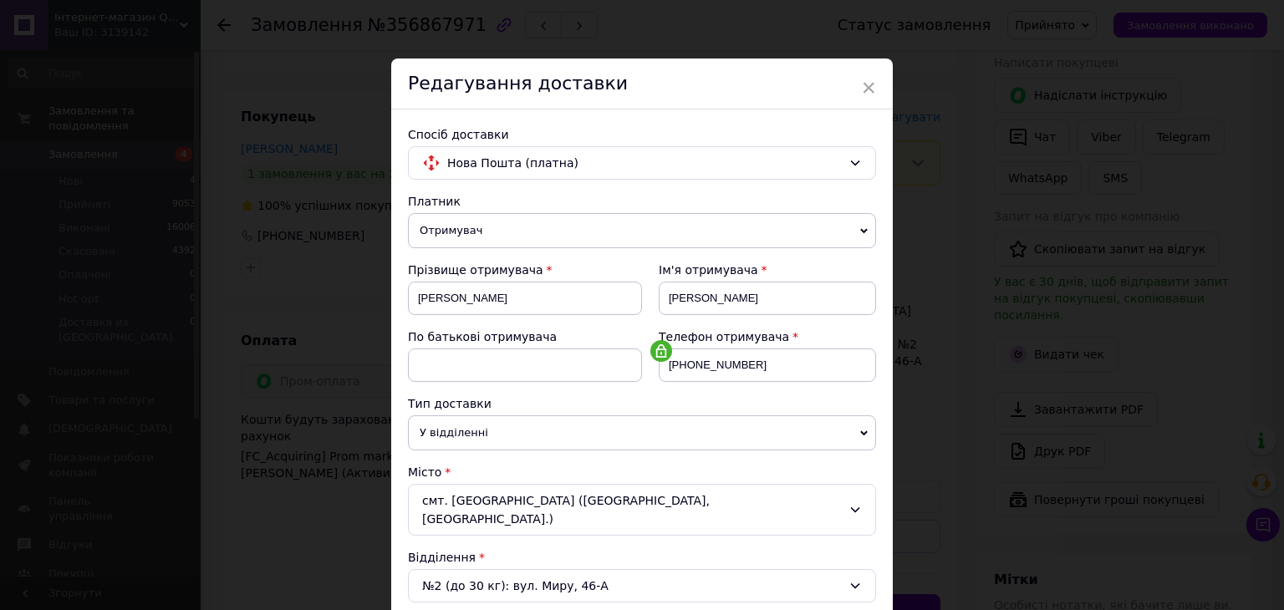
scroll to position [585, 0]
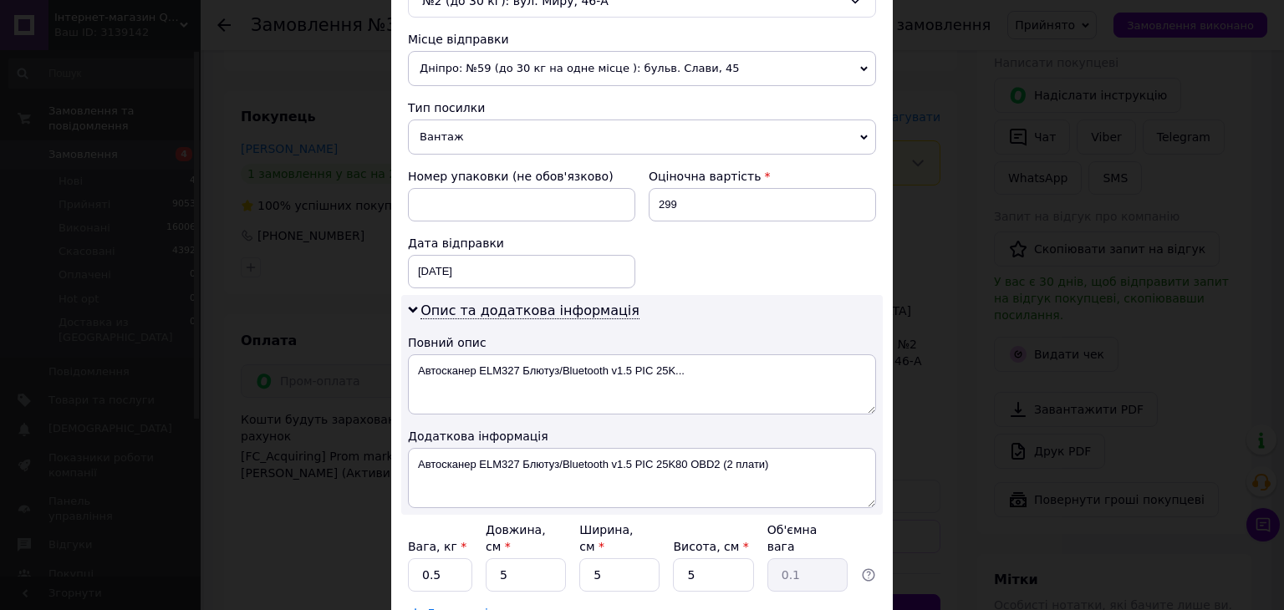
click at [465, 125] on span "Вантаж" at bounding box center [642, 136] width 468 height 35
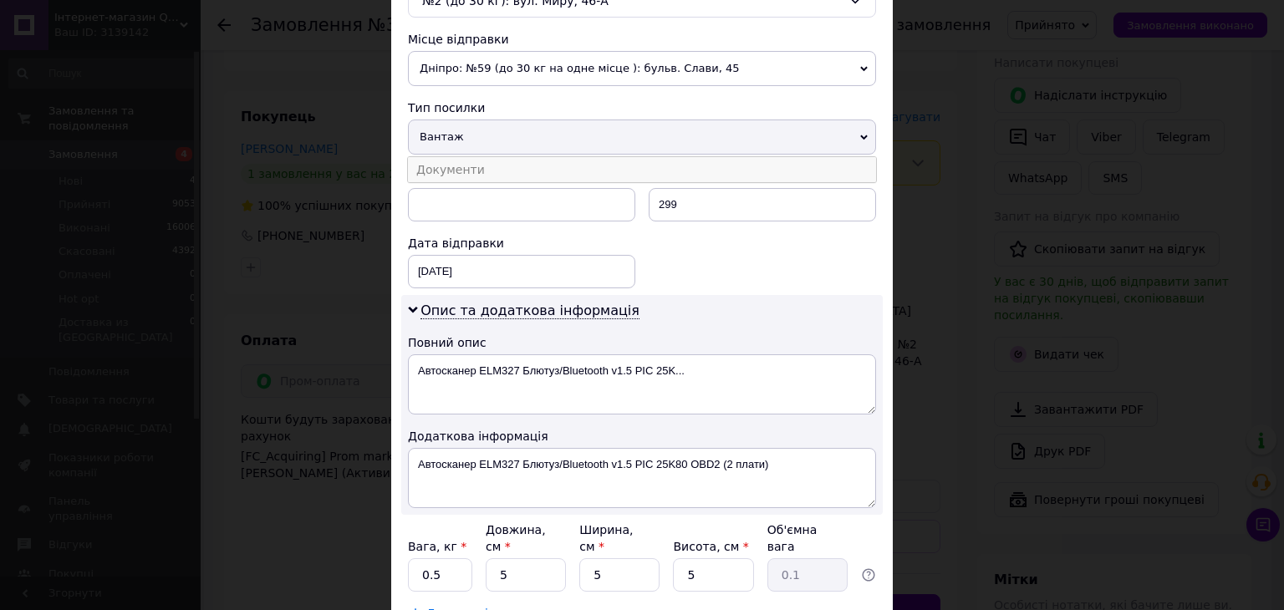
click at [452, 157] on li "Документи" at bounding box center [642, 169] width 468 height 25
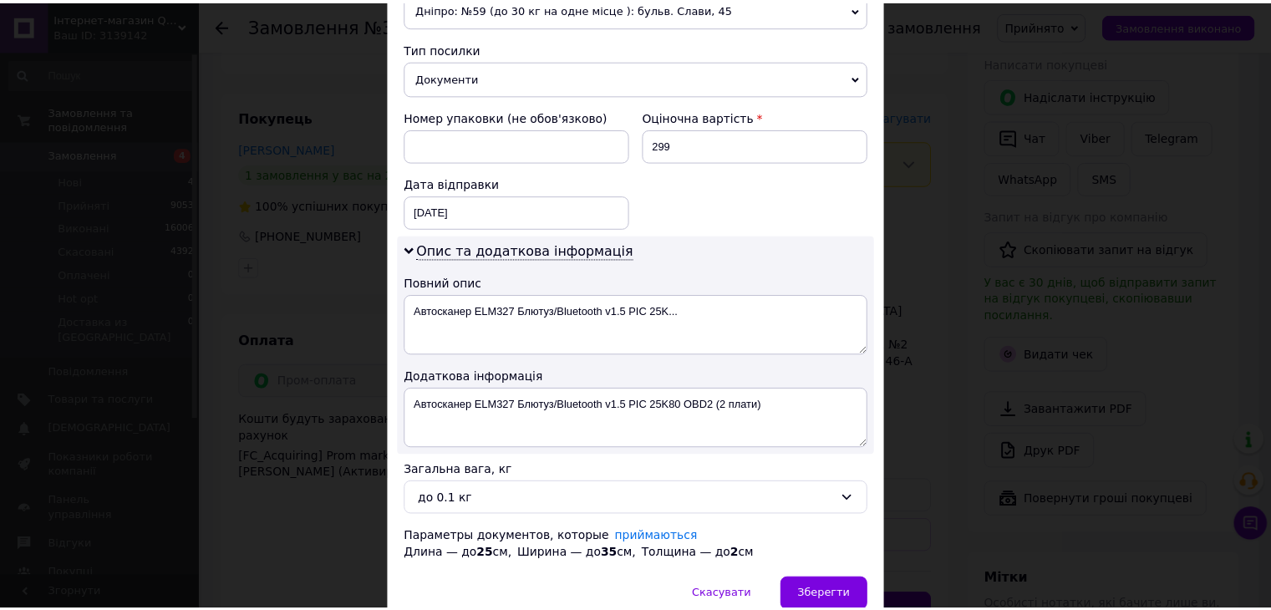
scroll to position [699, 0]
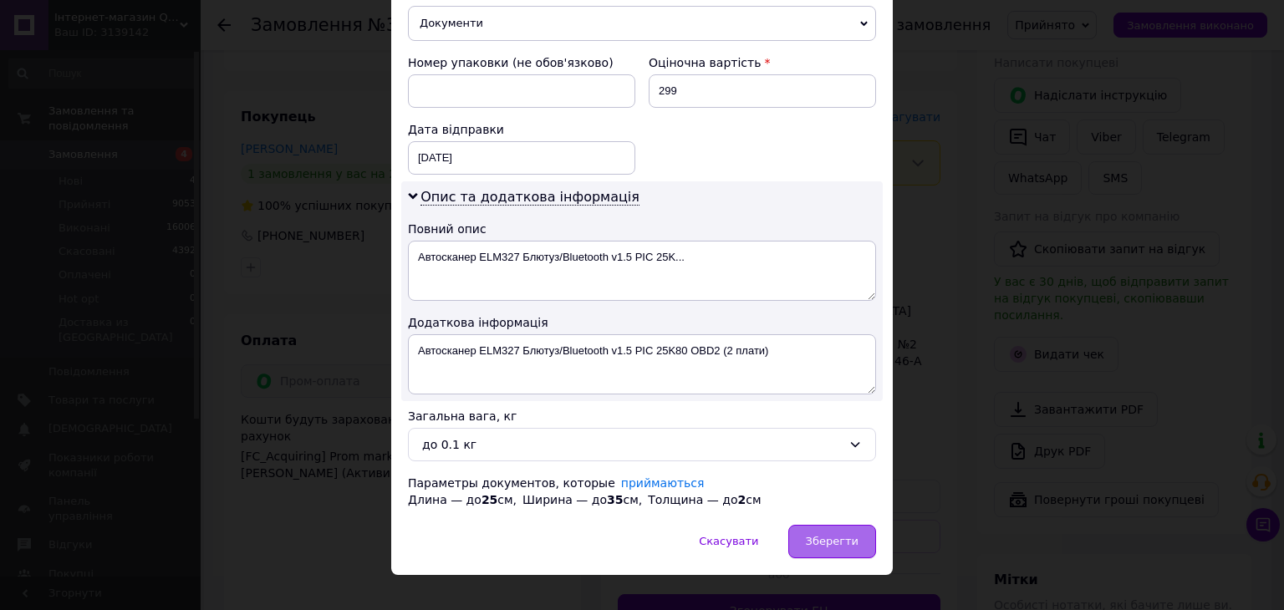
click at [829, 535] on span "Зберегти" at bounding box center [832, 541] width 53 height 13
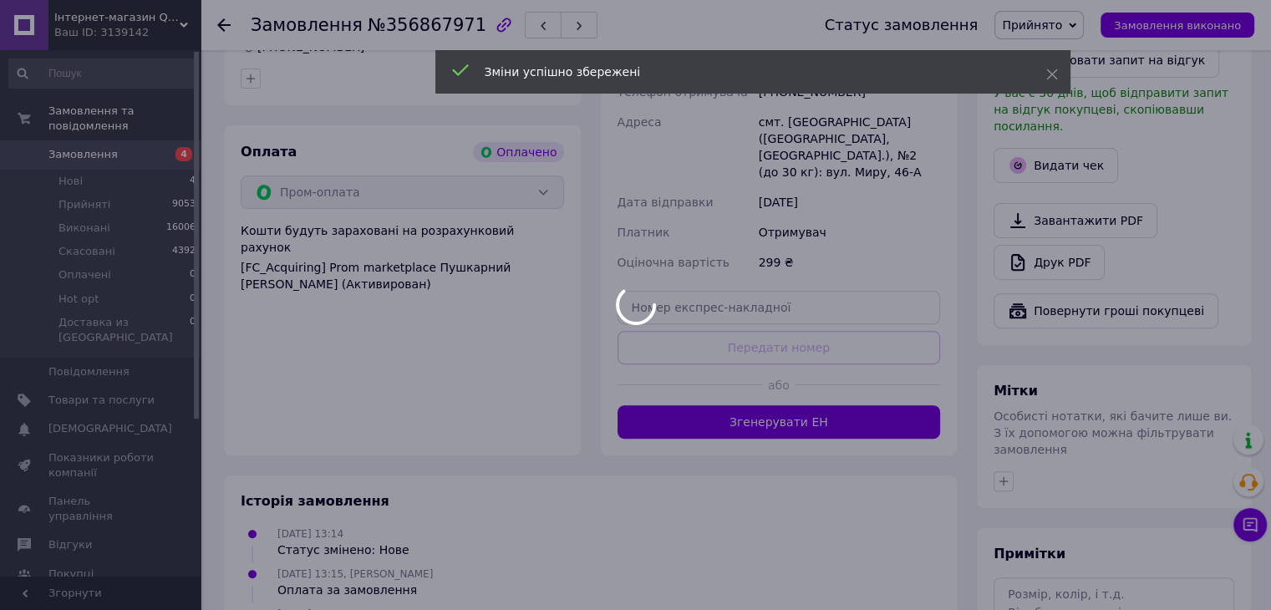
scroll to position [769, 0]
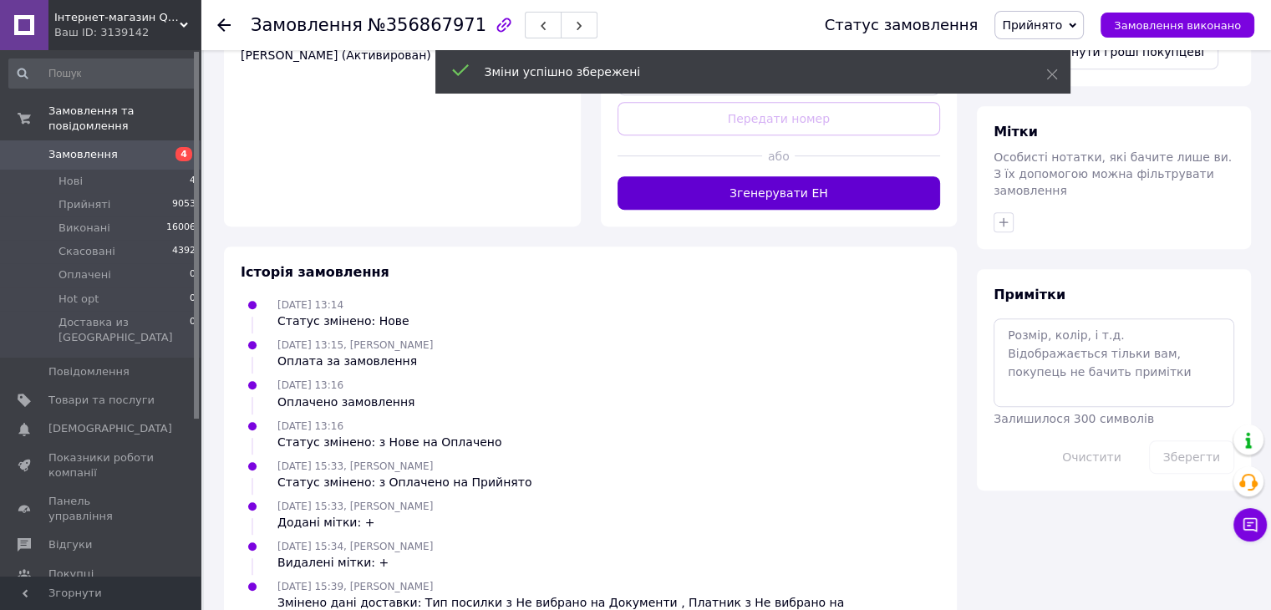
click at [806, 191] on button "Згенерувати ЕН" at bounding box center [779, 192] width 323 height 33
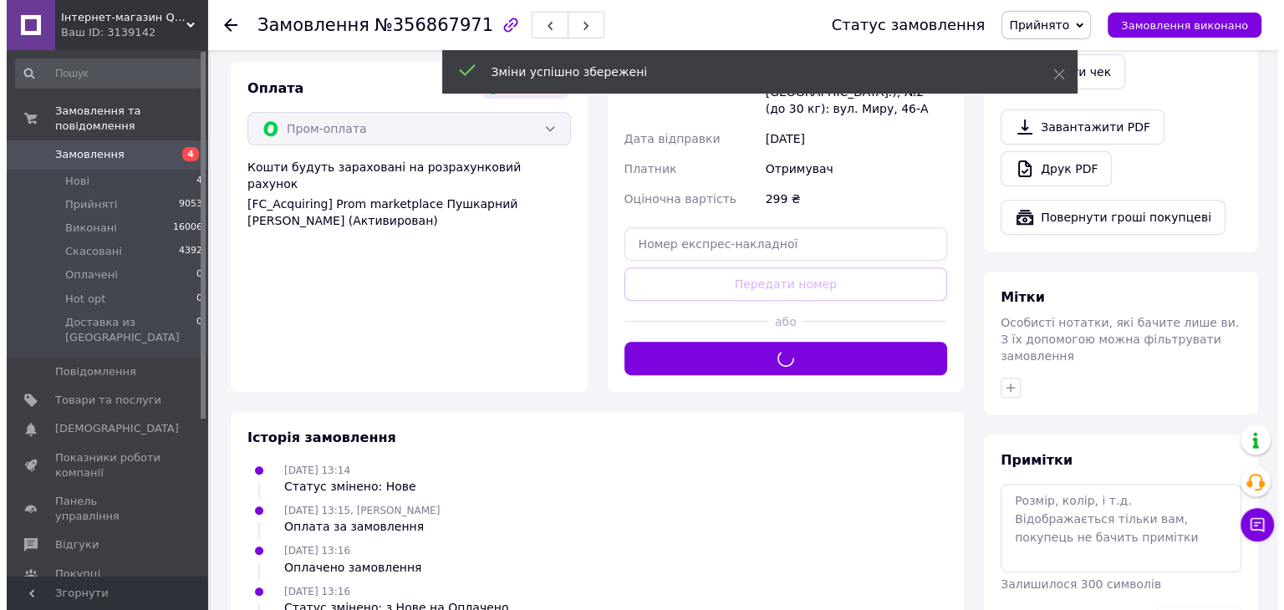
scroll to position [518, 0]
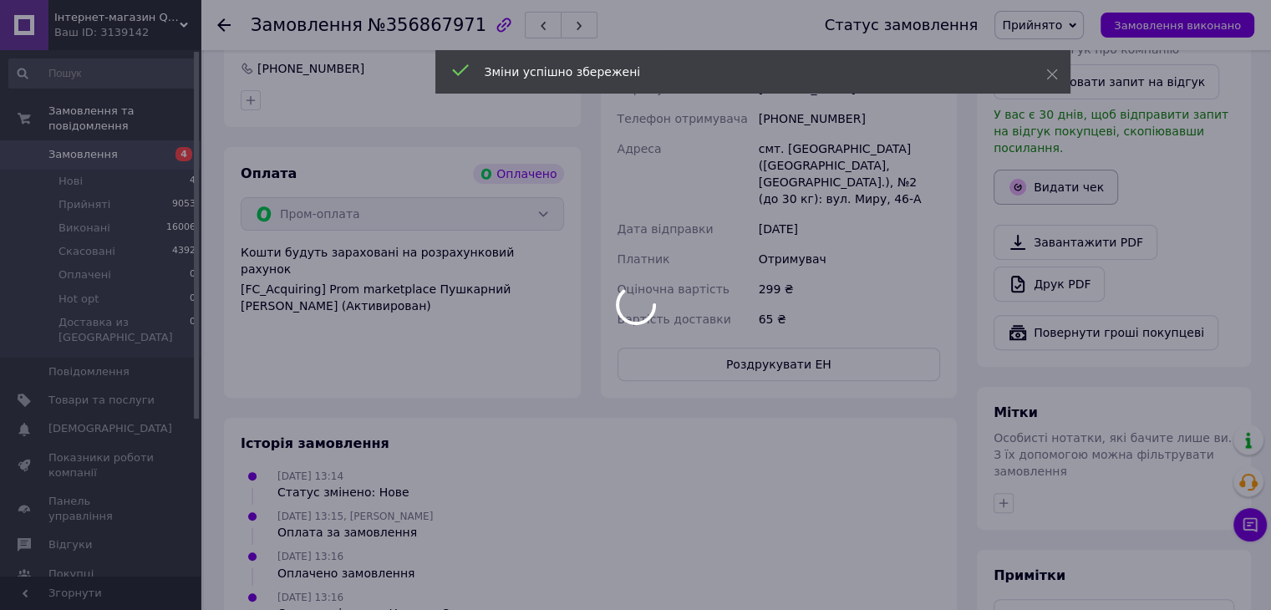
click at [1052, 170] on button "Видати чек" at bounding box center [1056, 187] width 125 height 35
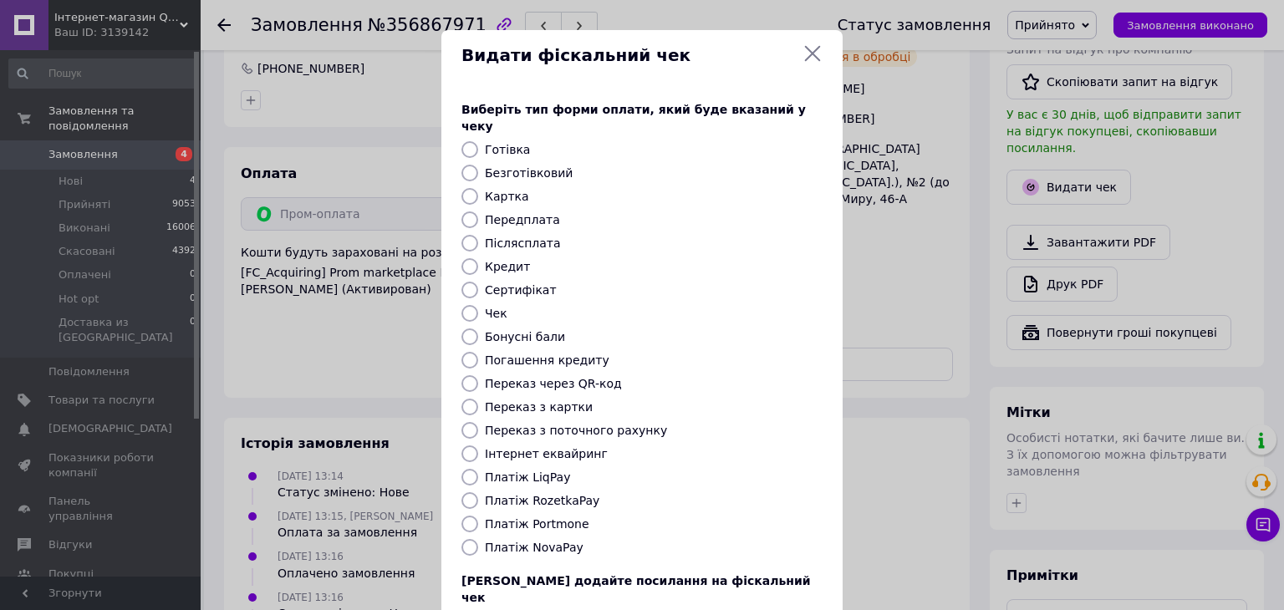
click at [511, 166] on label "Безготівковий" at bounding box center [529, 172] width 88 height 13
click at [478, 165] on input "Безготівковий" at bounding box center [469, 173] width 17 height 17
radio input "true"
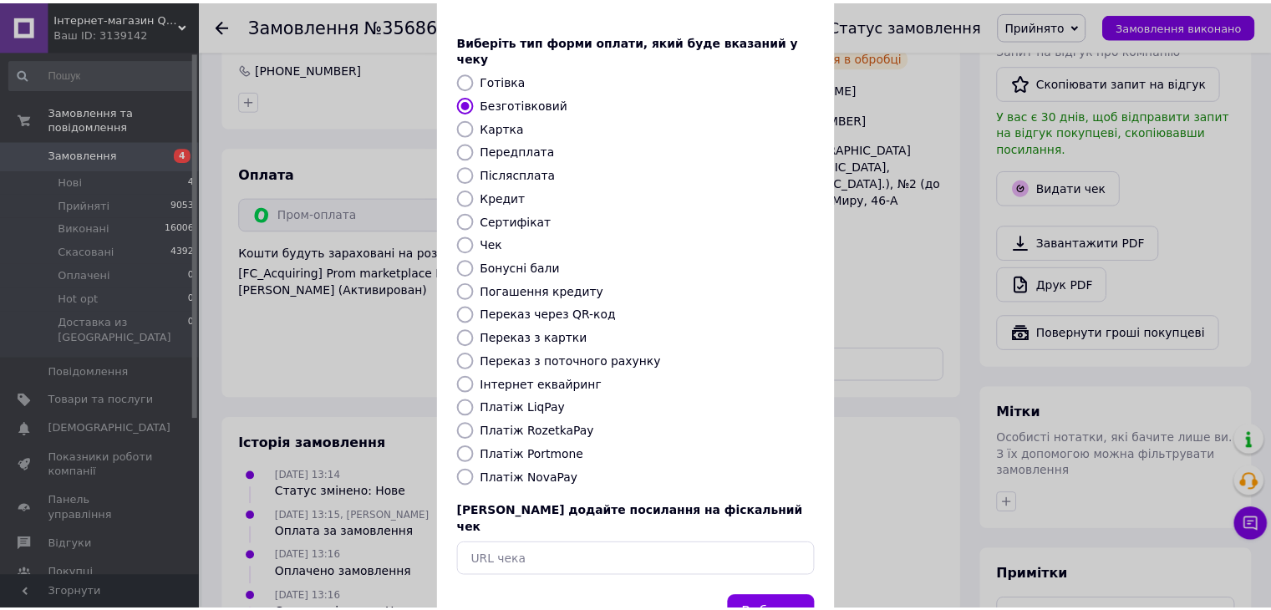
scroll to position [107, 0]
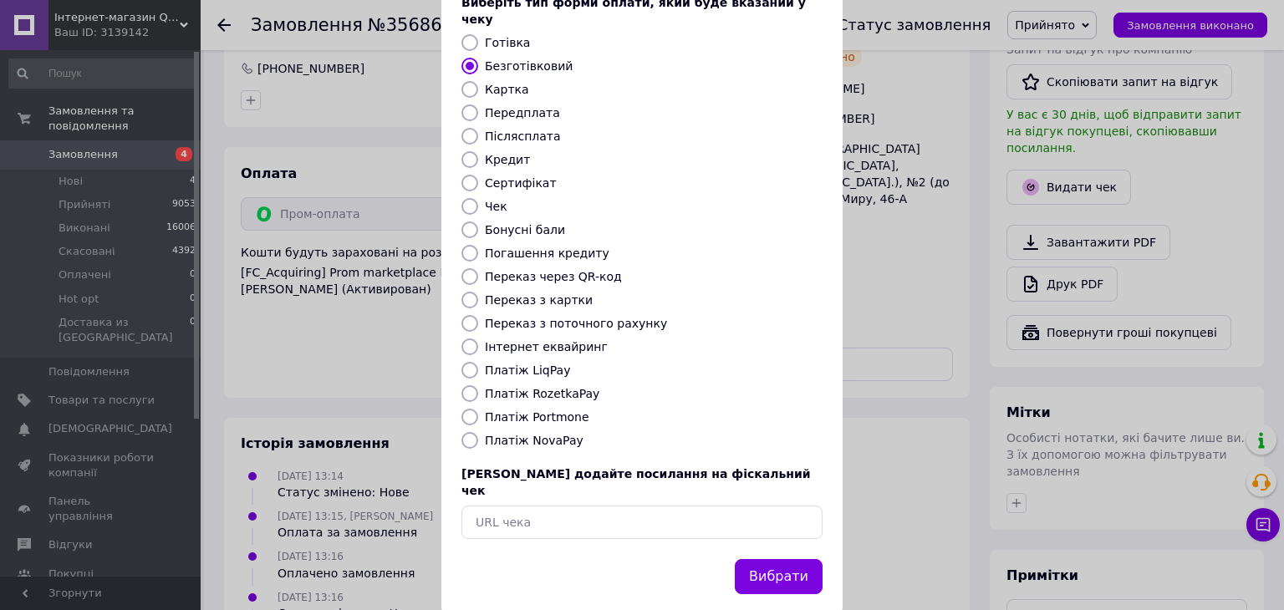
click at [796, 559] on button "Вибрати" at bounding box center [779, 577] width 88 height 36
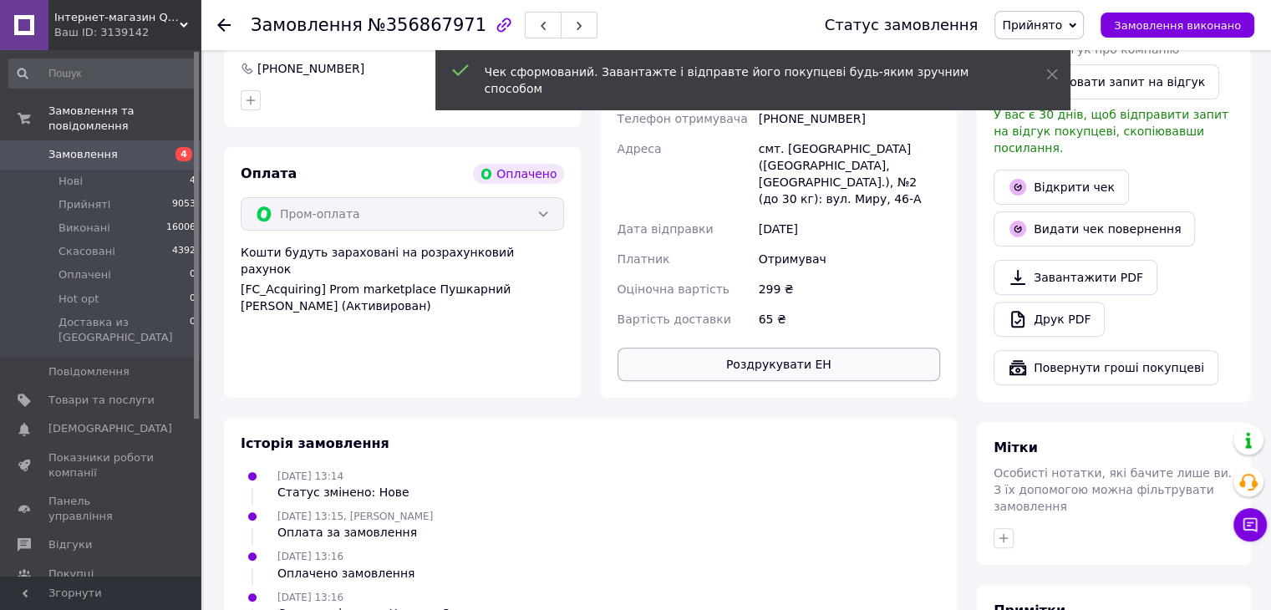
scroll to position [0, 0]
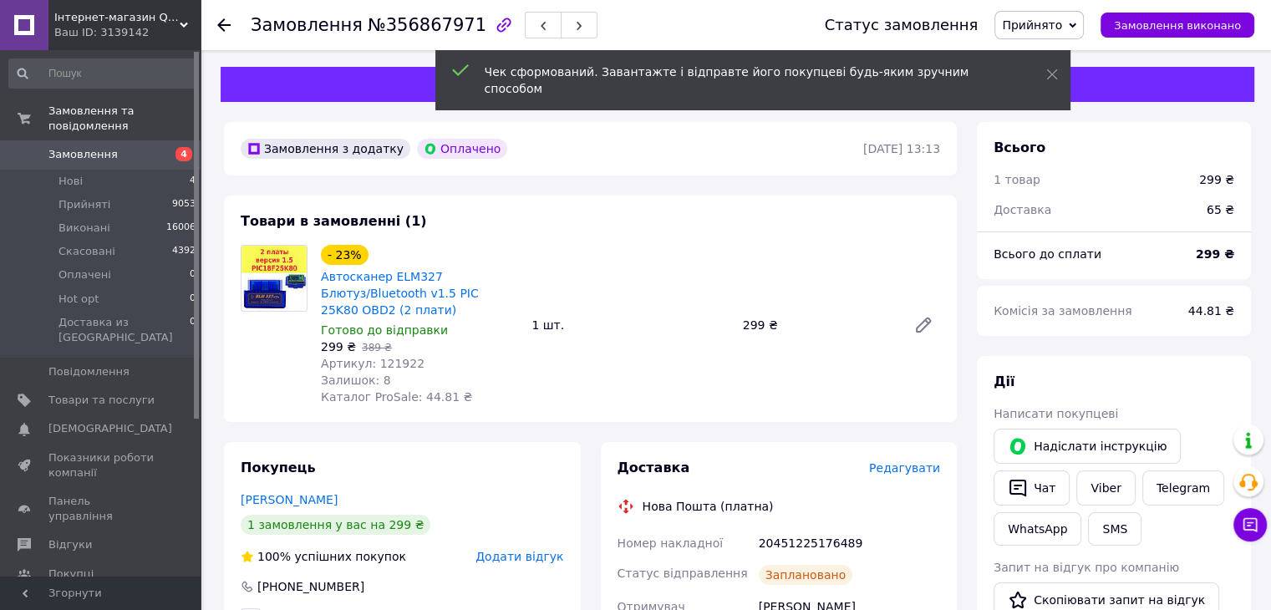
click at [824, 547] on div "20451225176489" at bounding box center [849, 543] width 188 height 30
copy div "20451225176489"
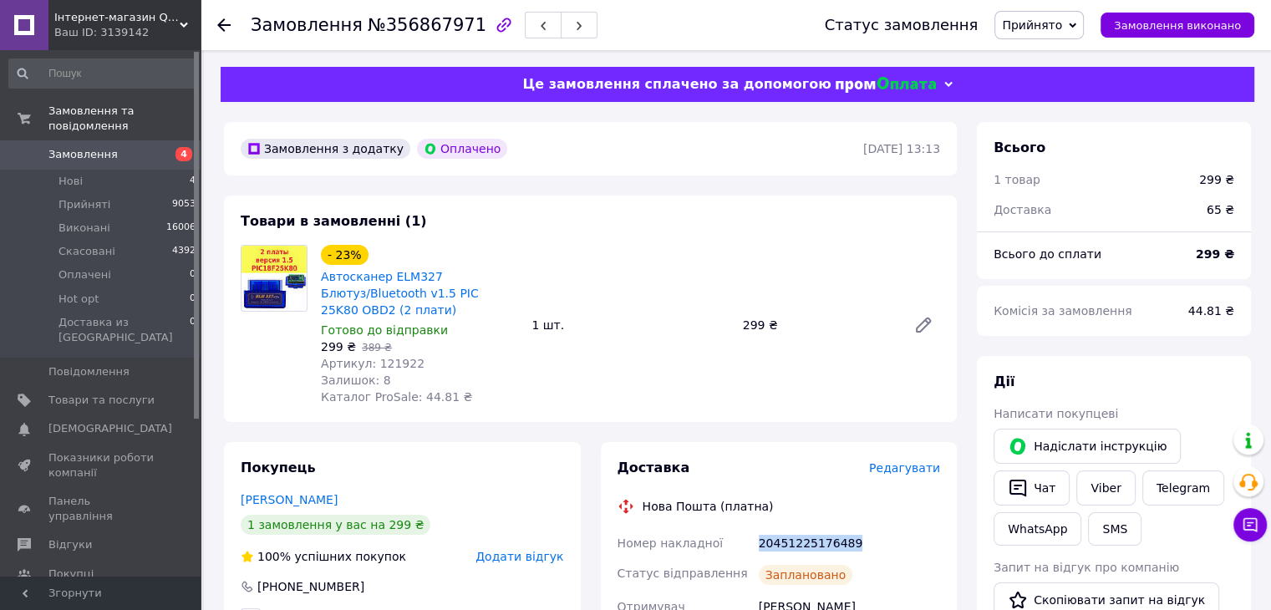
click at [82, 147] on span "Замовлення" at bounding box center [82, 154] width 69 height 15
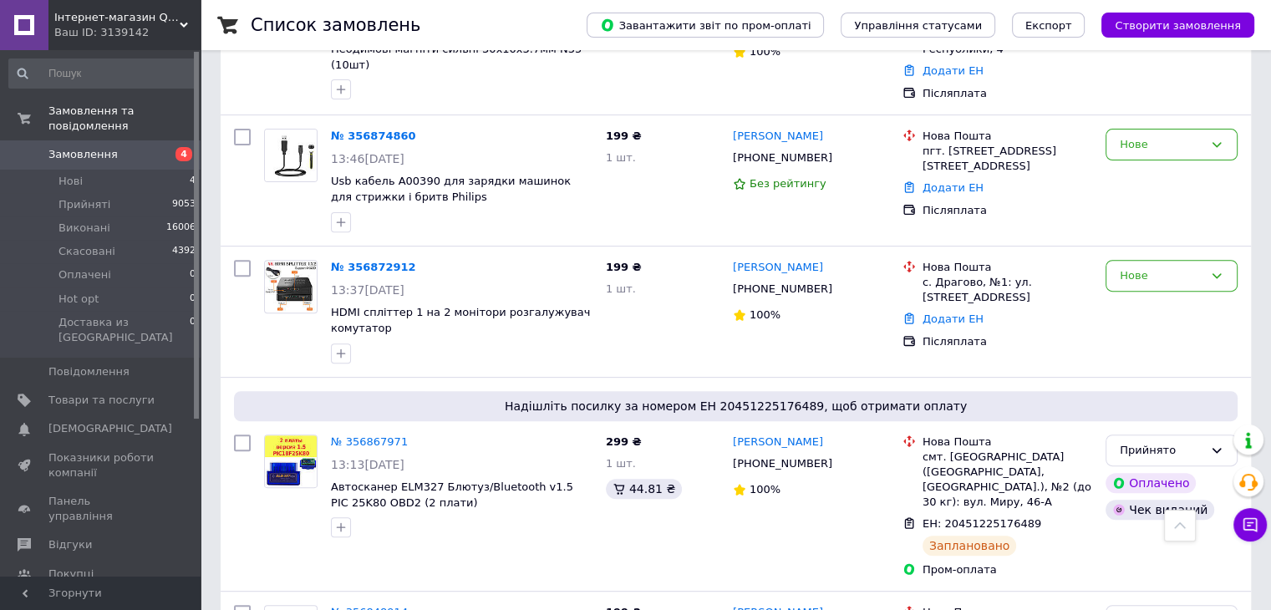
scroll to position [585, 0]
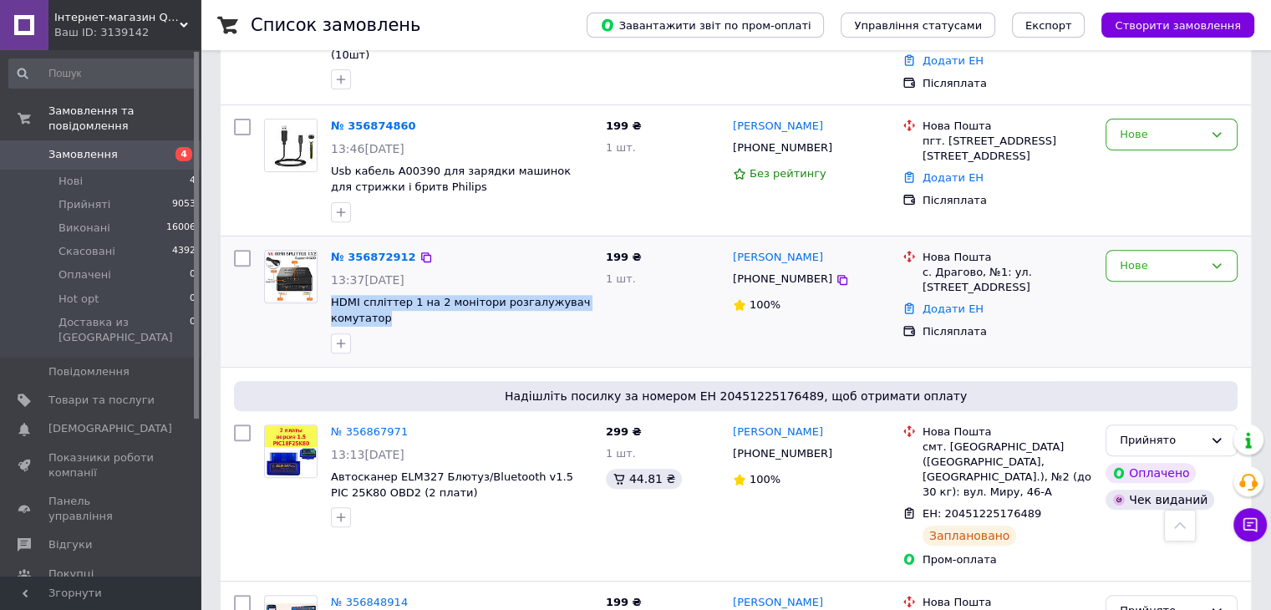
drag, startPoint x: 411, startPoint y: 272, endPoint x: 330, endPoint y: 258, distance: 82.3
click at [330, 258] on div "№ 356872912 13:37, 12.08.2025 HDMI спліттер 1 на 2 монітори розгалужувач комута…" at bounding box center [461, 301] width 275 height 117
copy span "HDMI спліттер 1 на 2 монітори розгалужувач комутатор"
click at [366, 251] on link "№ 356872912" at bounding box center [373, 257] width 85 height 13
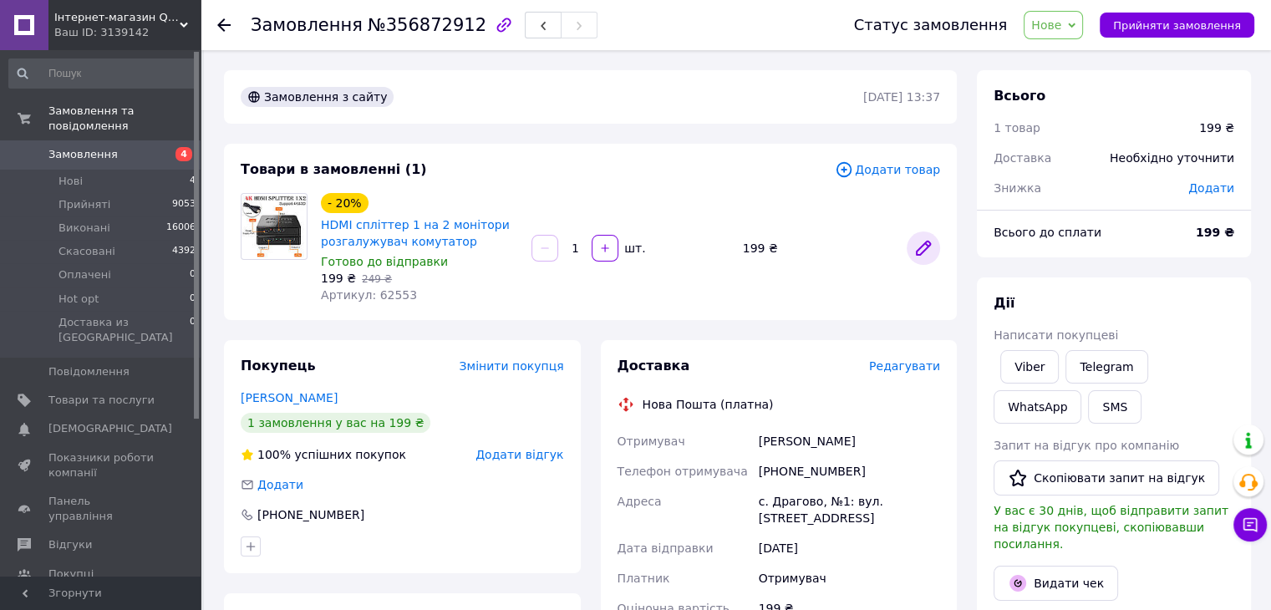
click at [925, 251] on icon at bounding box center [923, 247] width 13 height 13
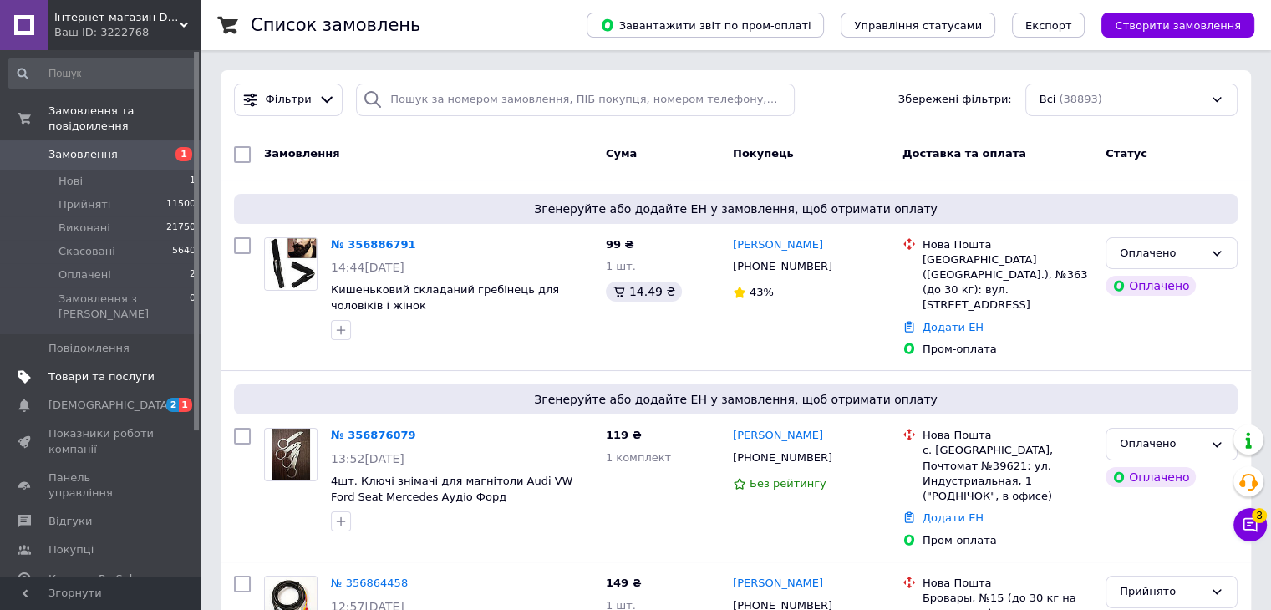
click at [107, 369] on span "Товари та послуги" at bounding box center [101, 376] width 106 height 15
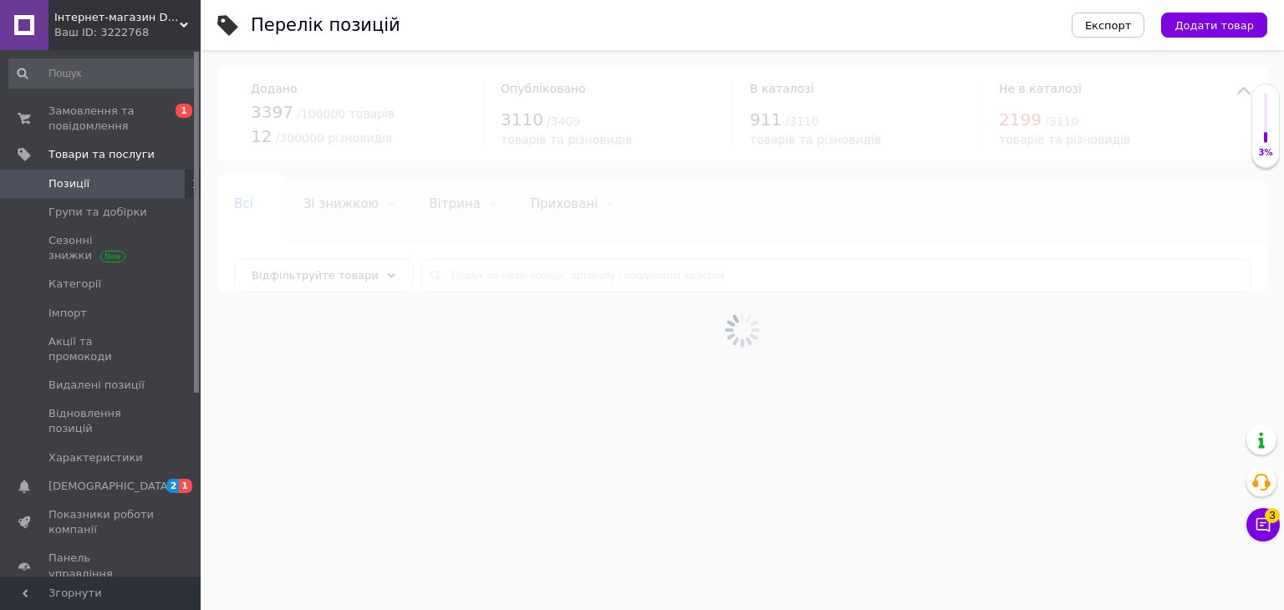
click at [525, 281] on div at bounding box center [742, 330] width 1083 height 560
click at [562, 281] on div at bounding box center [742, 330] width 1083 height 560
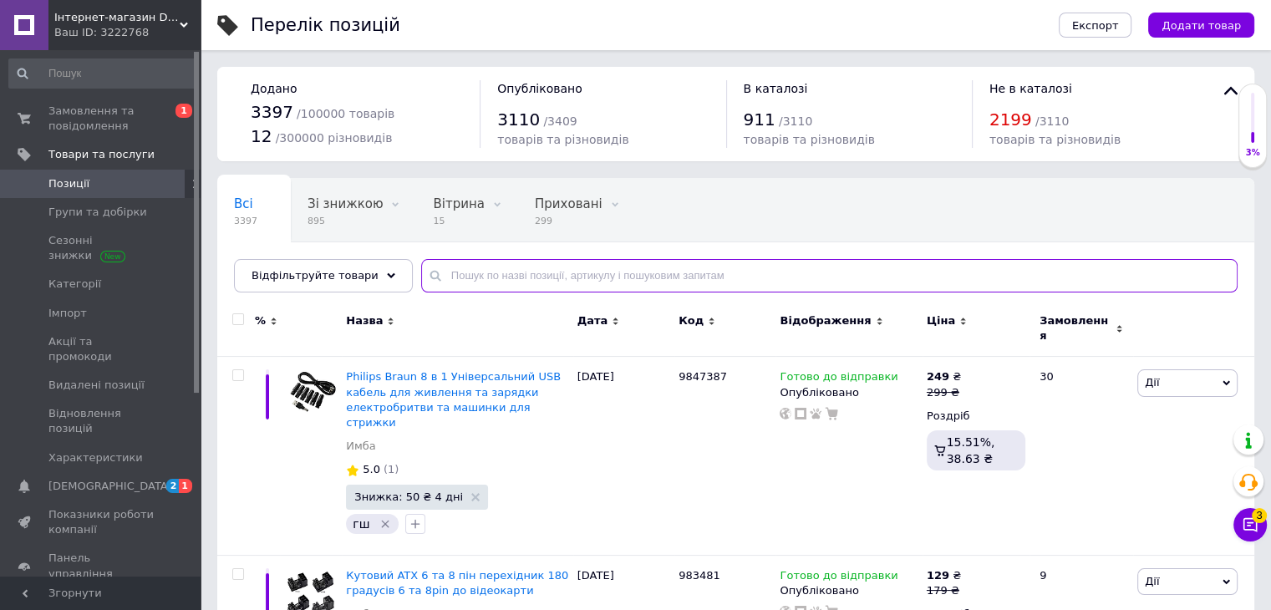
click at [590, 278] on input "text" at bounding box center [829, 275] width 816 height 33
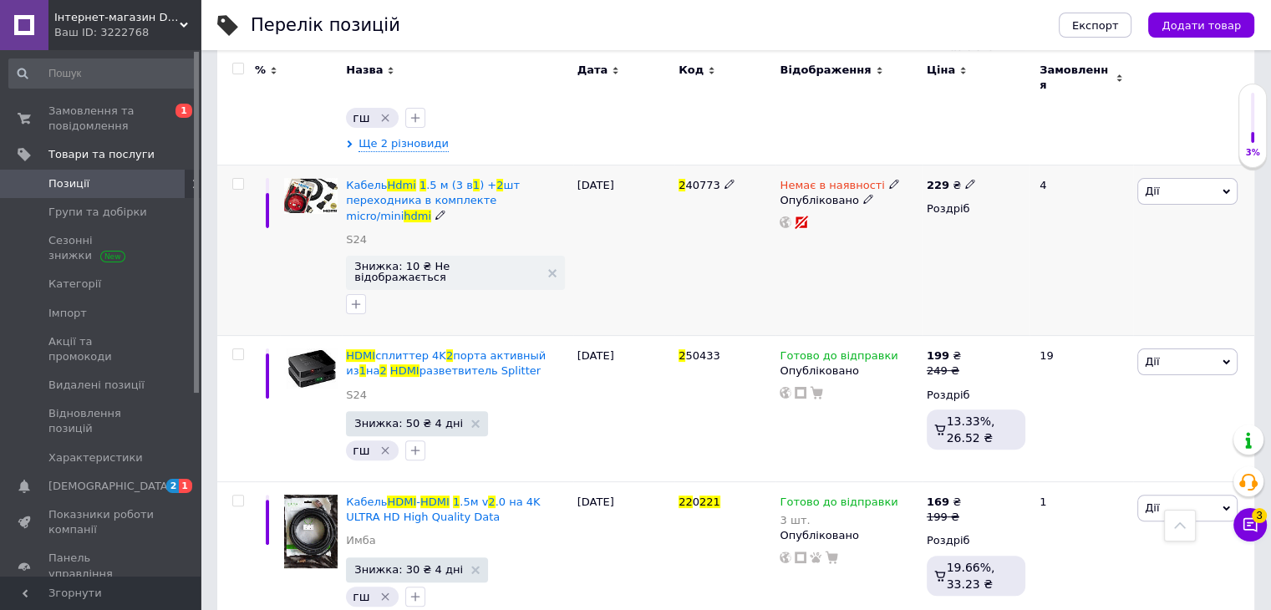
scroll to position [501, 0]
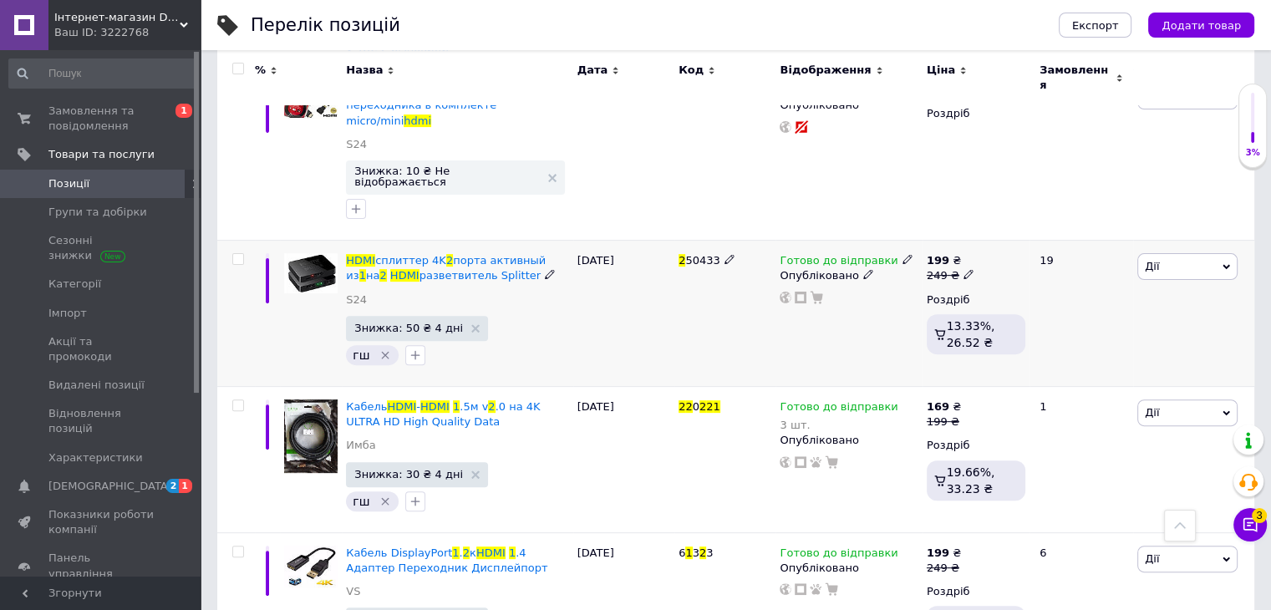
type input "1 2 hdmi"
click at [963, 269] on icon at bounding box center [968, 274] width 10 height 10
click at [1036, 232] on input "249" at bounding box center [1047, 248] width 127 height 33
type input "449"
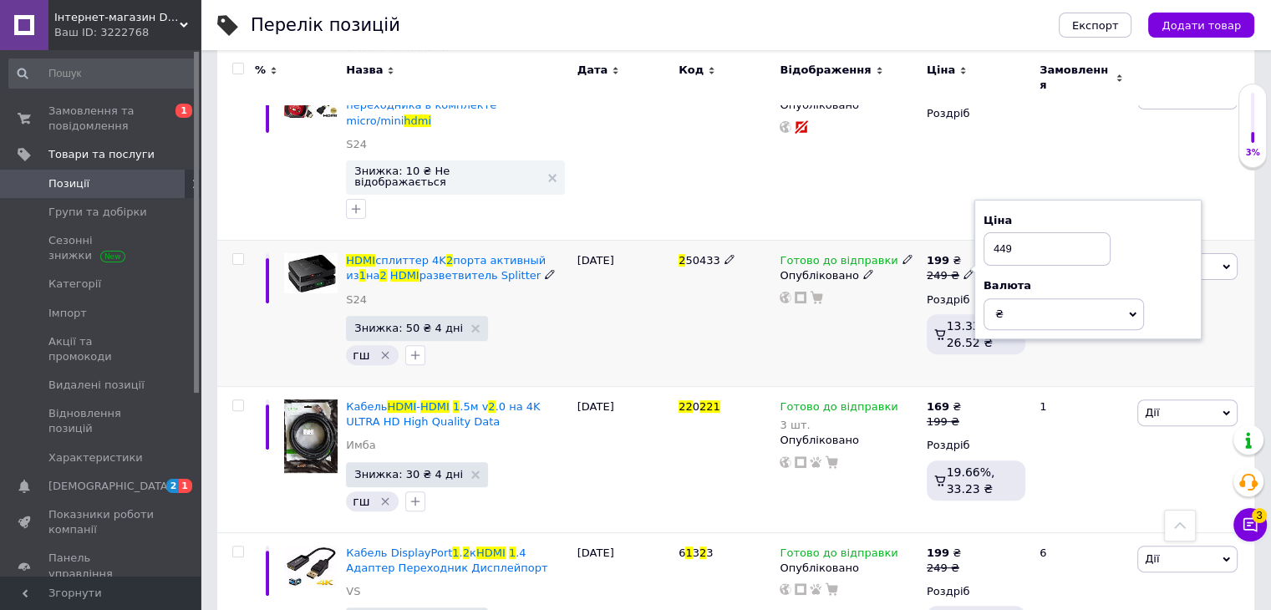
click at [889, 282] on div "Готово до відправки Опубліковано" at bounding box center [848, 314] width 146 height 146
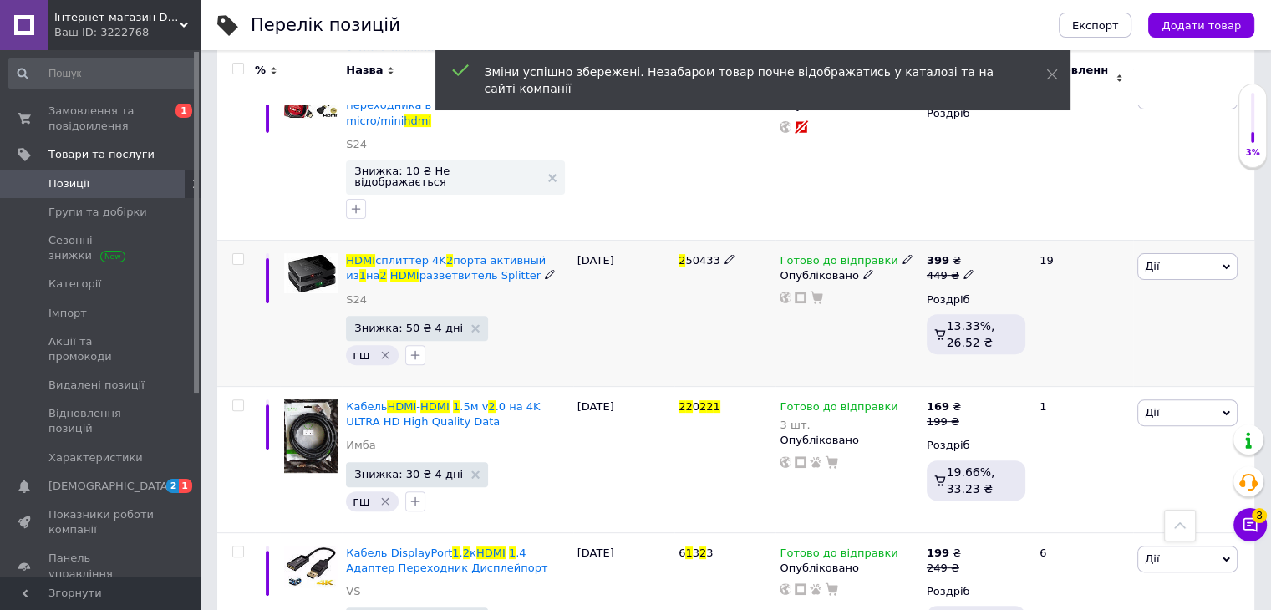
click at [902, 254] on icon at bounding box center [907, 259] width 10 height 10
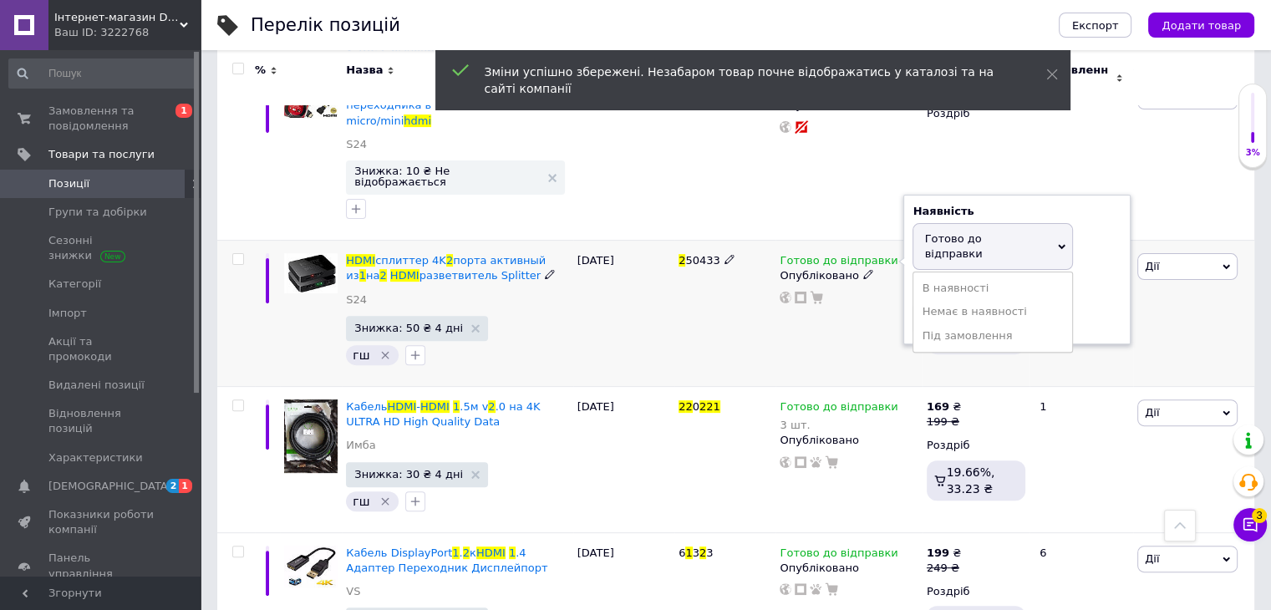
click at [1084, 204] on div "Наявність [PERSON_NAME] до відправки В наявності Немає в наявності Під замовлен…" at bounding box center [1016, 270] width 209 height 132
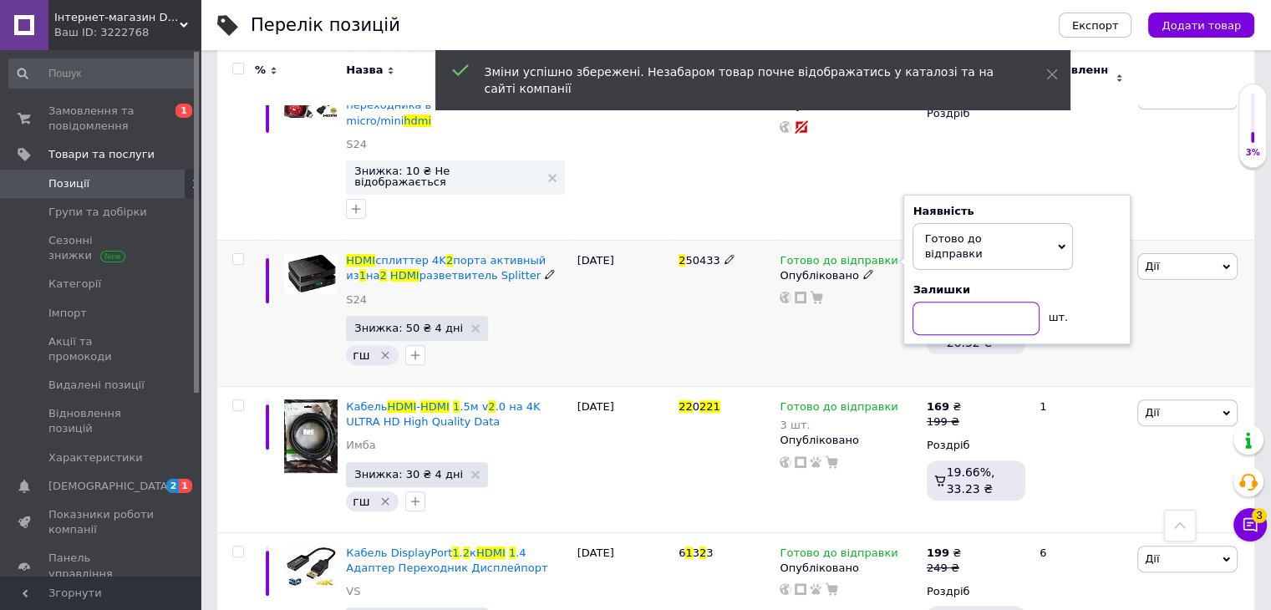
click at [981, 302] on input at bounding box center [975, 318] width 127 height 33
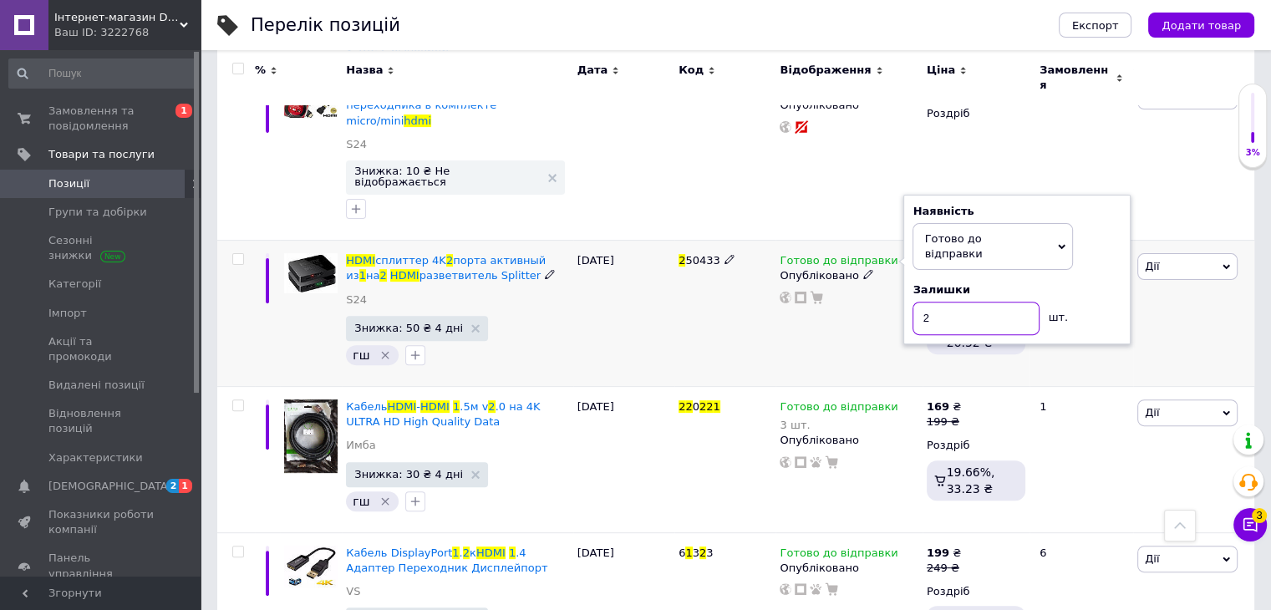
type input "2"
click at [722, 262] on div "2 50433" at bounding box center [724, 314] width 101 height 146
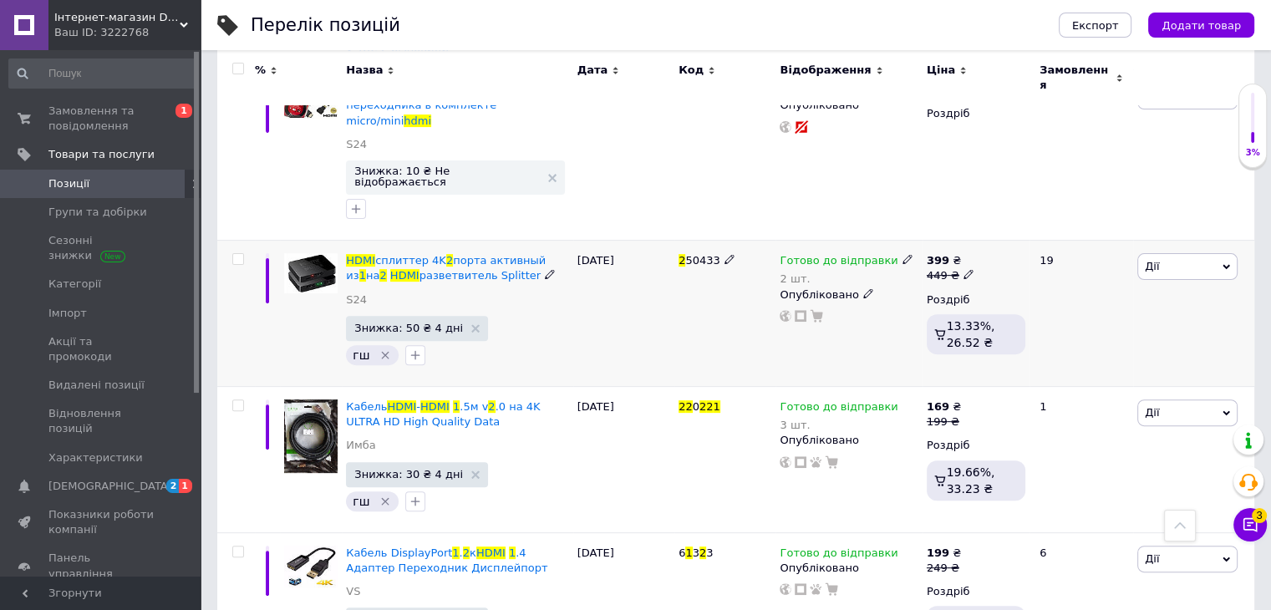
click at [902, 255] on use at bounding box center [906, 259] width 9 height 9
click at [1080, 213] on div "Наявність Готово до відправки В наявності Немає в наявності Під замовлення Зали…" at bounding box center [1016, 279] width 209 height 132
click at [973, 312] on input "2" at bounding box center [975, 328] width 127 height 33
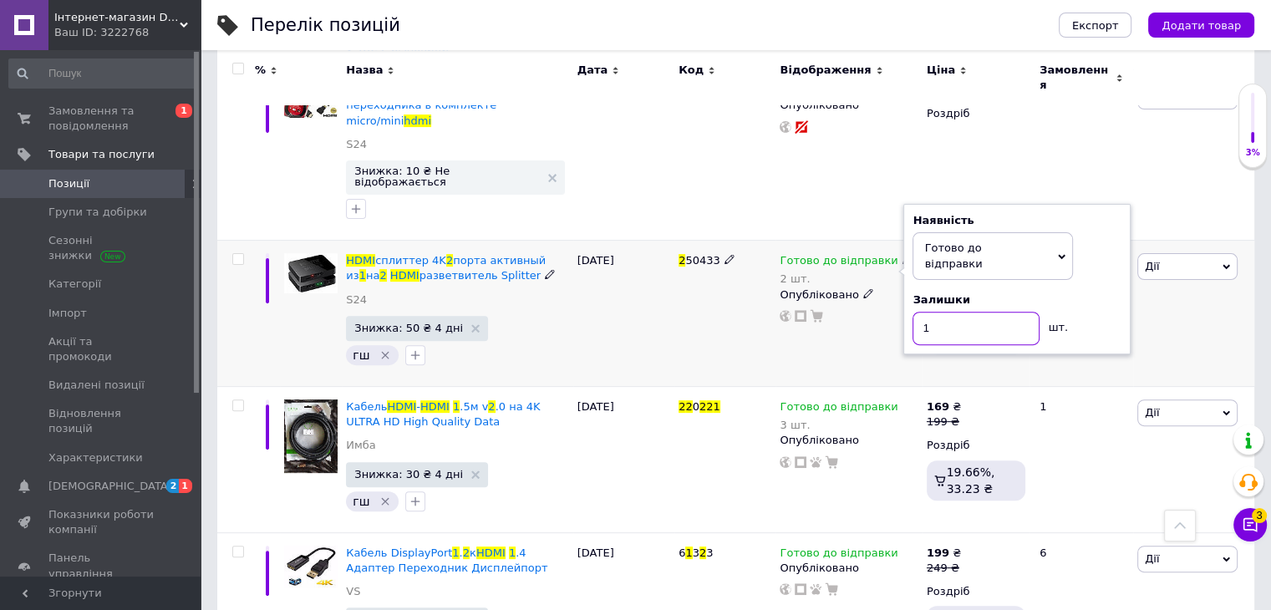
type input "1"
click at [650, 270] on div "10.04.2025" at bounding box center [623, 314] width 101 height 146
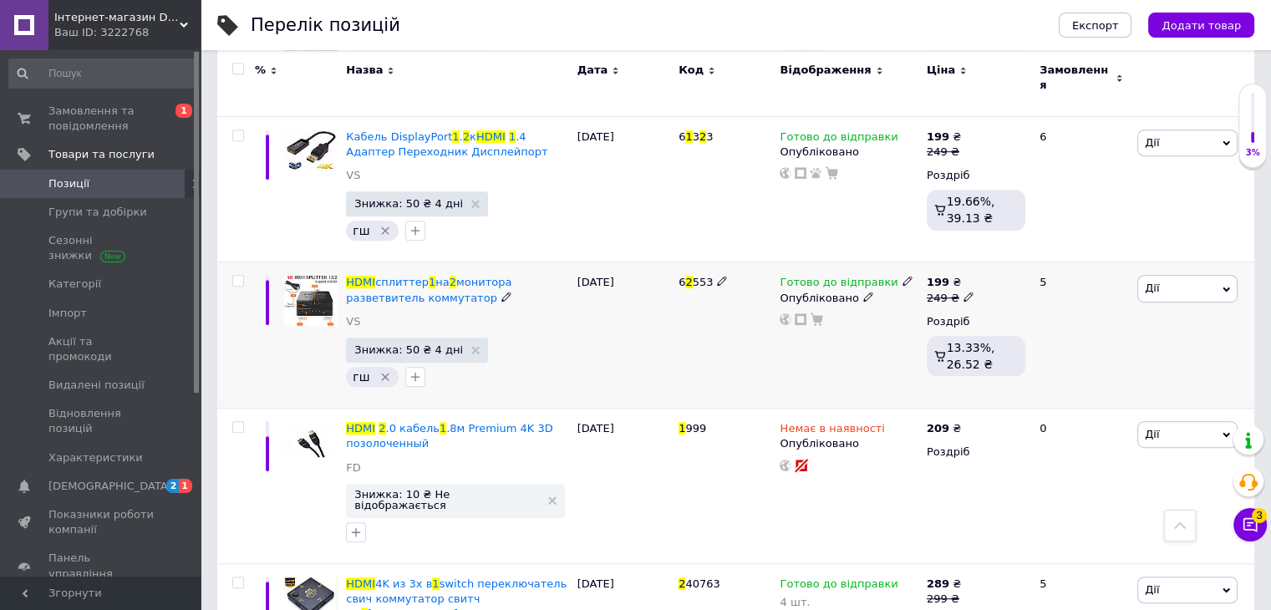
scroll to position [919, 0]
click at [963, 290] on icon at bounding box center [968, 295] width 10 height 10
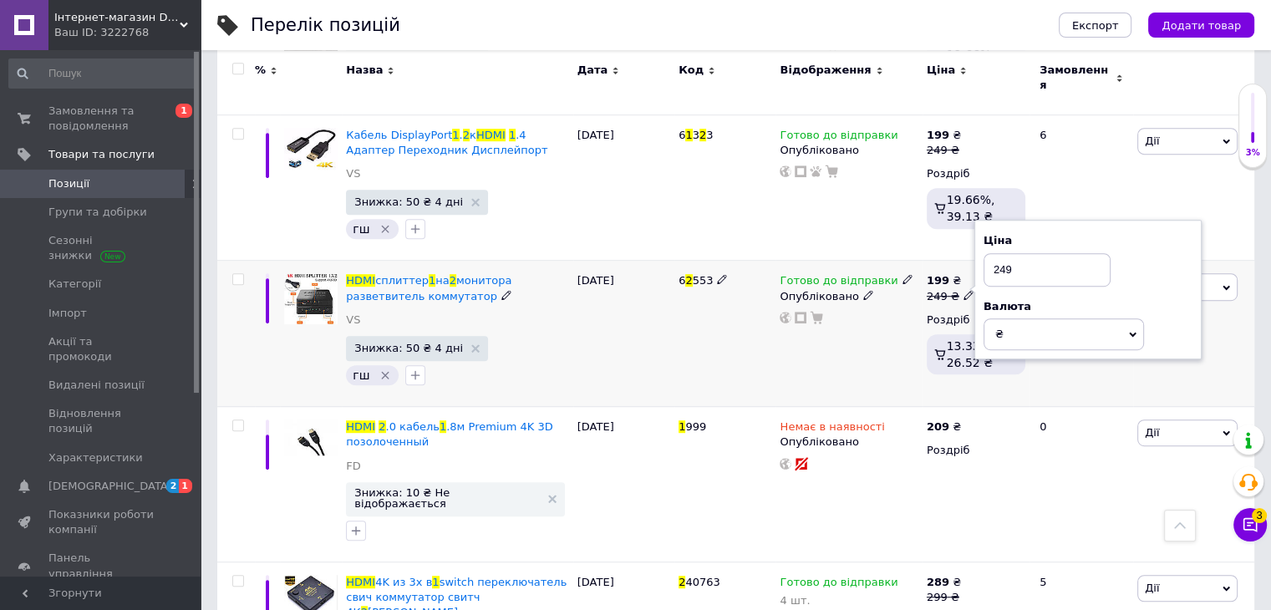
click at [1039, 253] on input "249" at bounding box center [1047, 269] width 127 height 33
type input "449"
click at [809, 303] on div "Готово до відправки Опубліковано" at bounding box center [848, 334] width 146 height 146
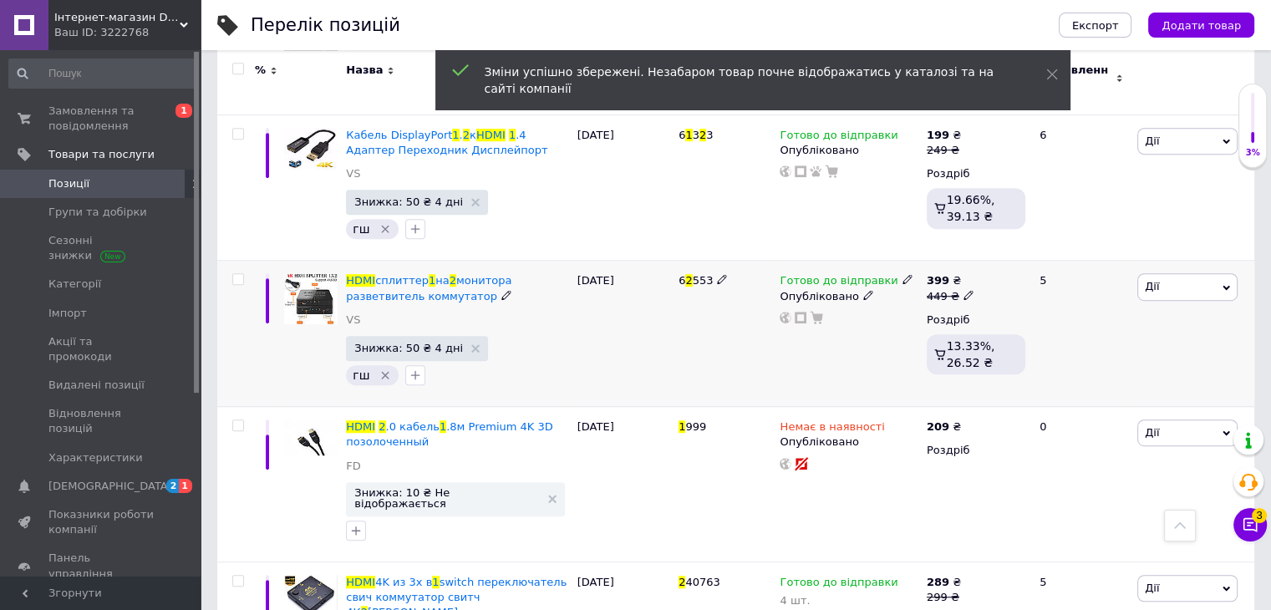
click at [902, 274] on icon at bounding box center [907, 279] width 10 height 10
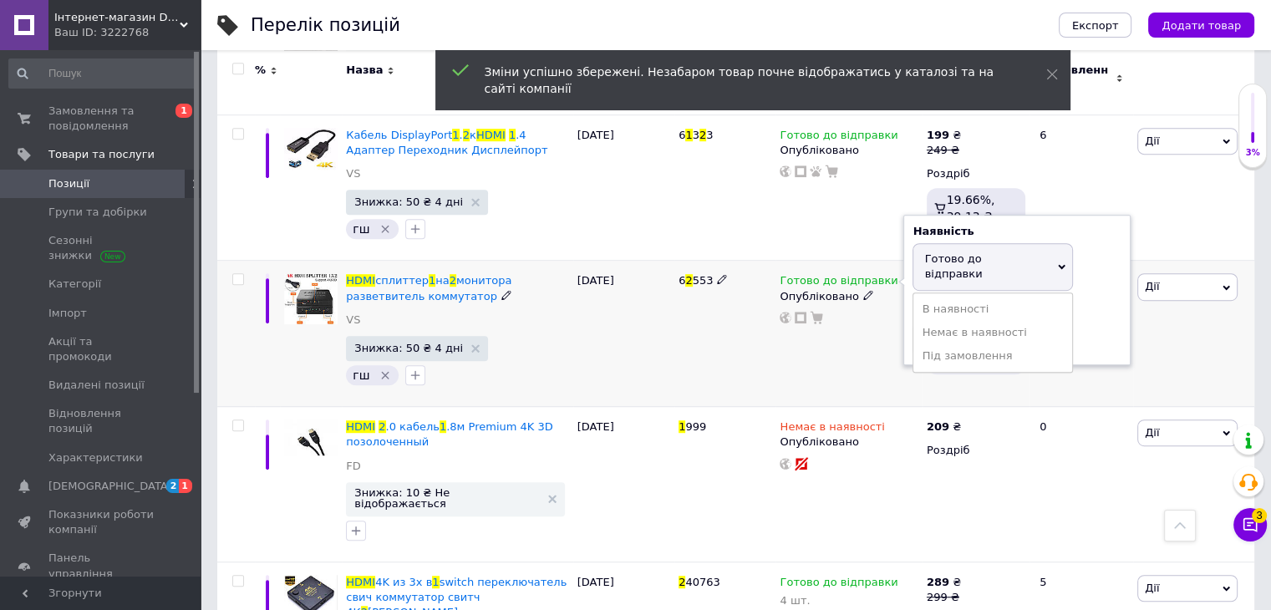
click at [1089, 224] on div "Наявність Готово до відправки В наявності Немає в наявності Під замовлення Зали…" at bounding box center [1016, 290] width 209 height 132
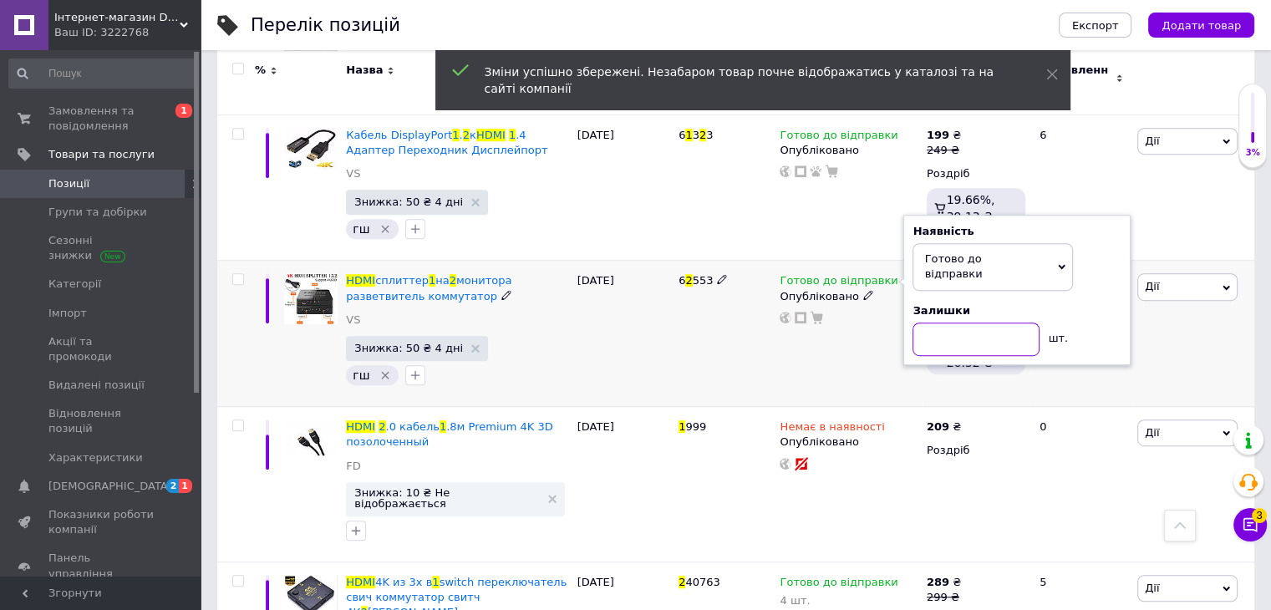
click at [946, 323] on input at bounding box center [975, 339] width 127 height 33
type input "449"
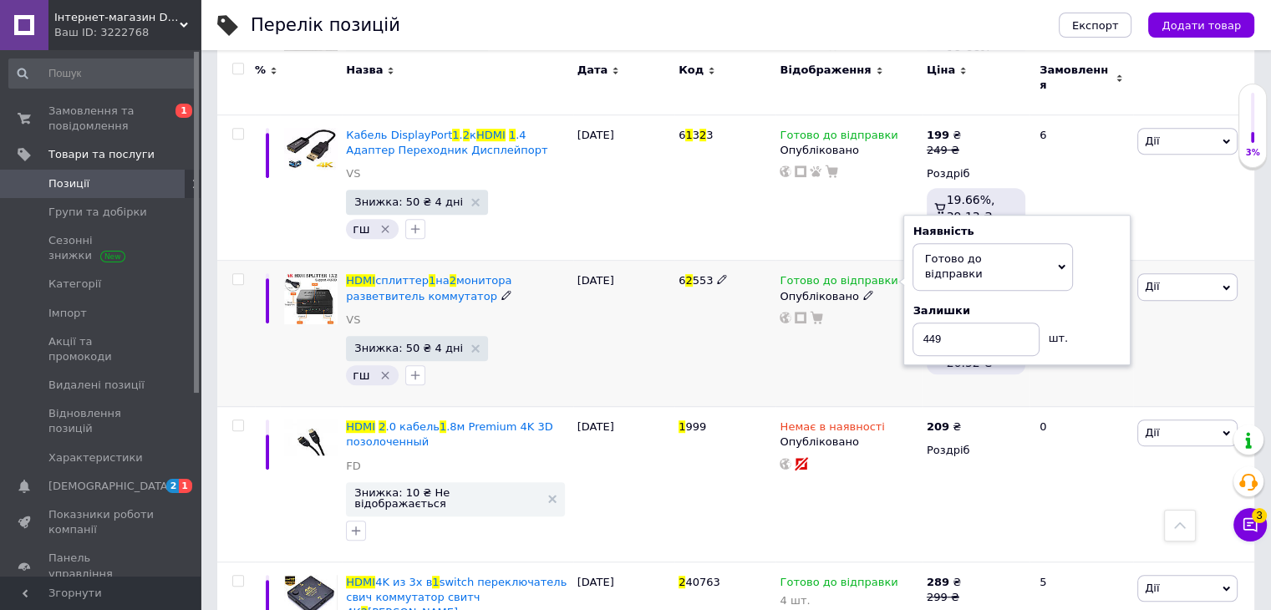
click at [815, 323] on div "Готово до відправки Наявність Готово до відправки В наявності Немає в наявності…" at bounding box center [848, 334] width 146 height 146
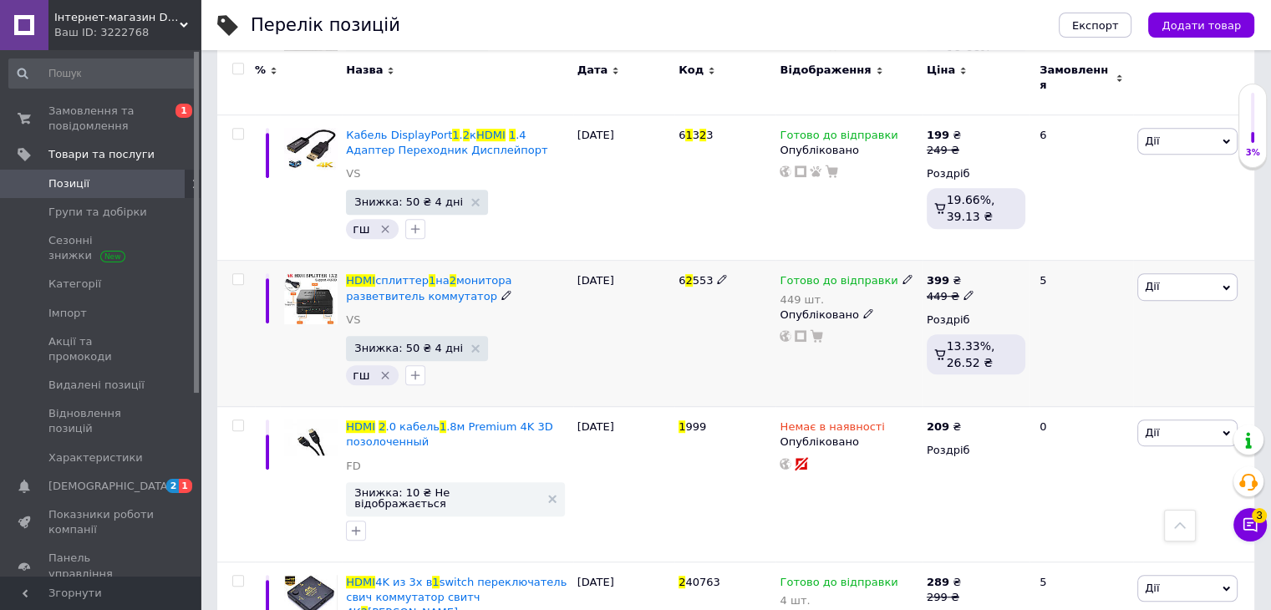
click at [902, 274] on icon at bounding box center [907, 279] width 10 height 10
click at [1077, 241] on div "Наявність Готово до відправки В наявності Немає в наявності Під замовлення Зали…" at bounding box center [1016, 299] width 209 height 132
click at [955, 332] on input "449" at bounding box center [975, 348] width 127 height 33
type input "1"
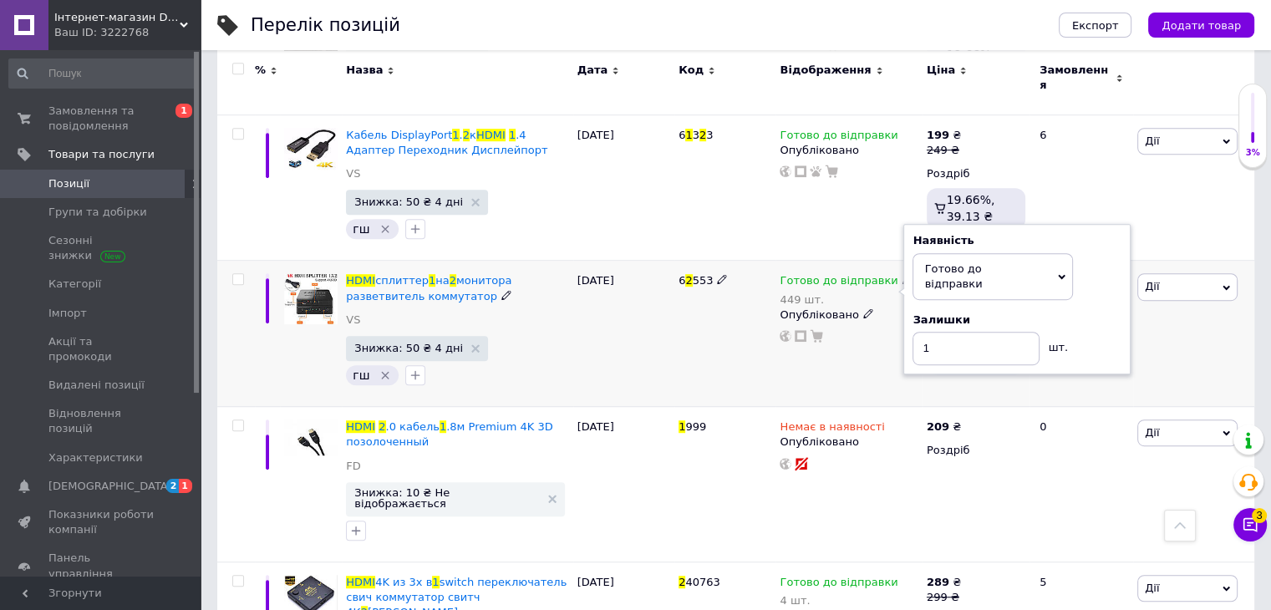
click at [712, 312] on div "6 2 553" at bounding box center [724, 334] width 101 height 146
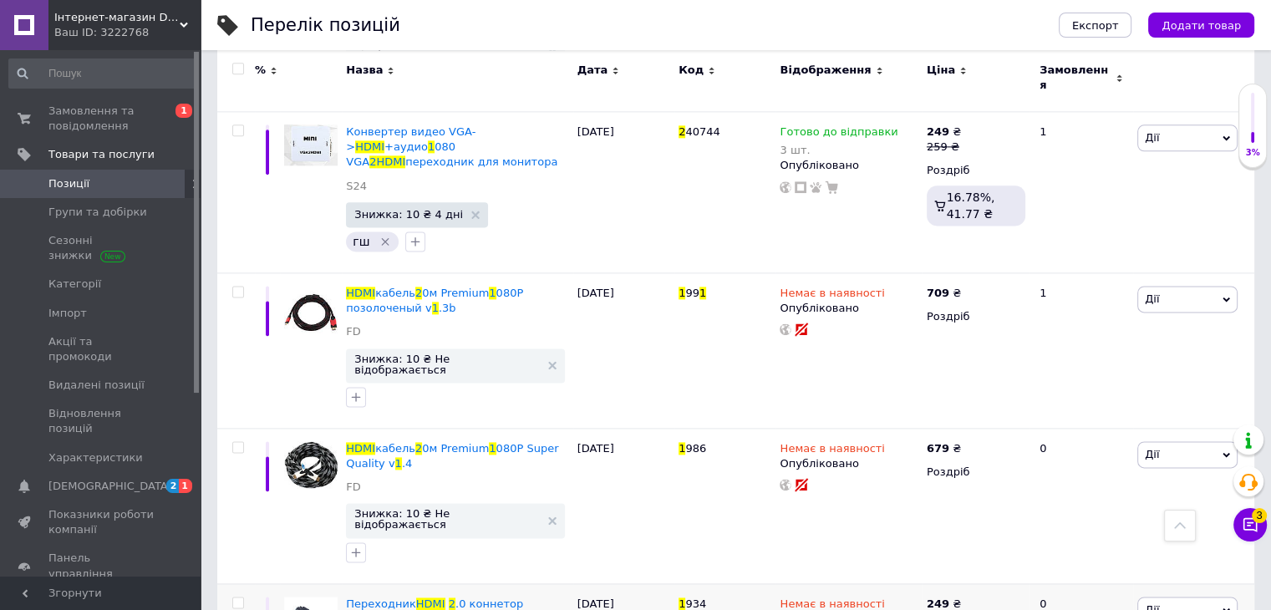
scroll to position [2173, 0]
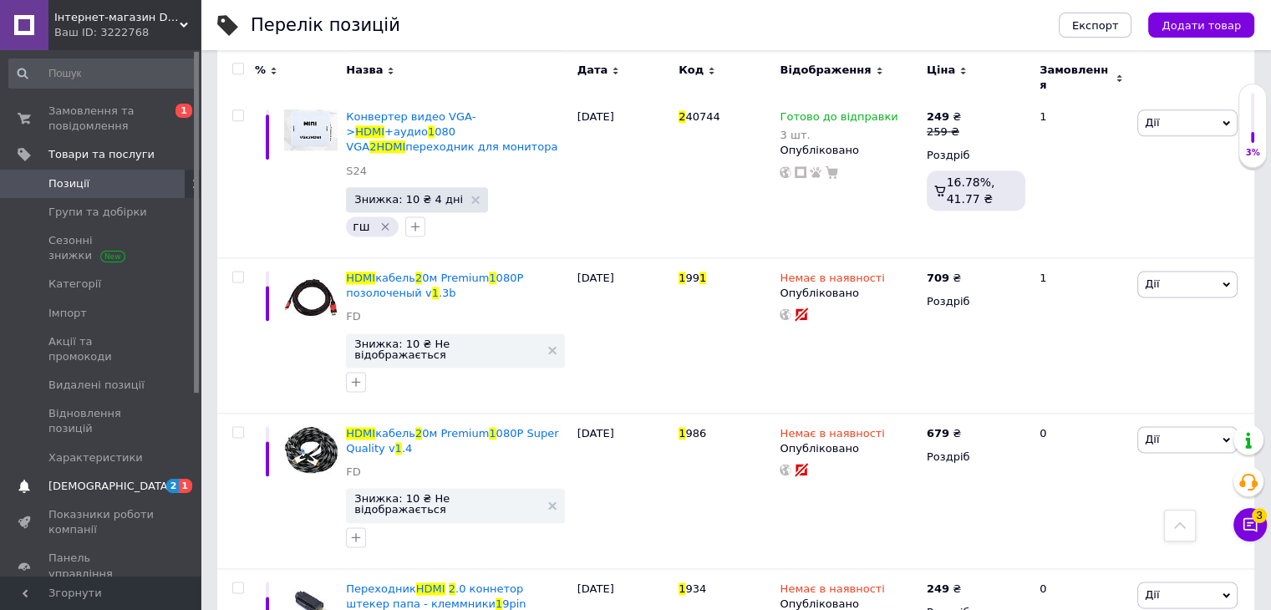
click at [114, 479] on span "[DEMOGRAPHIC_DATA]" at bounding box center [101, 486] width 106 height 15
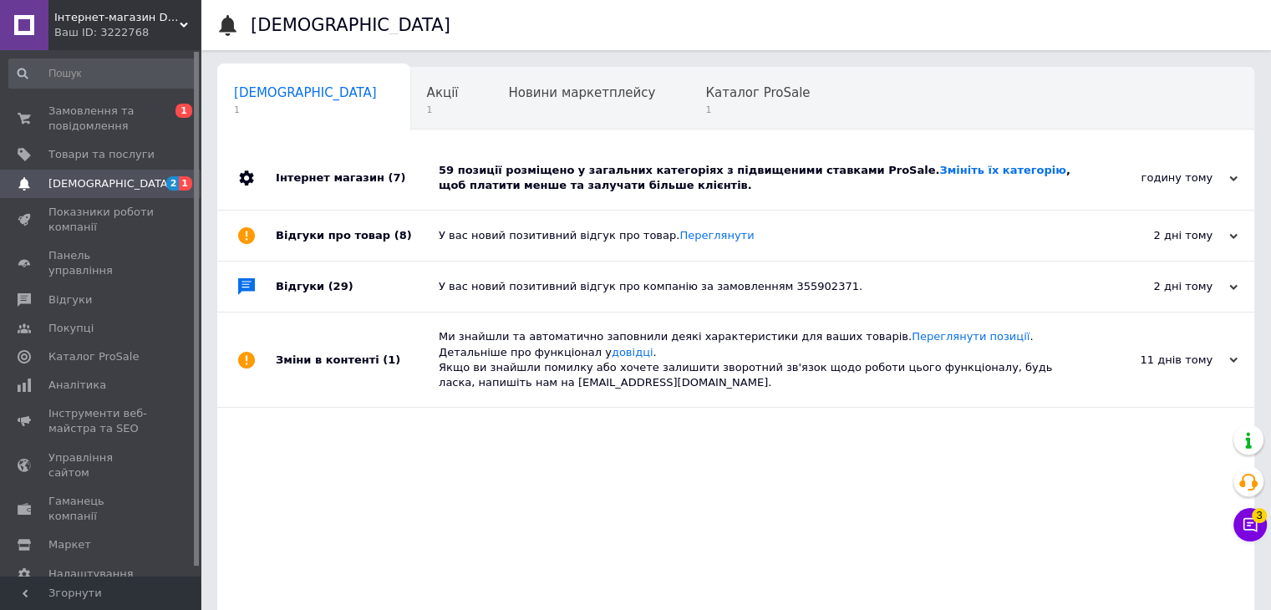
click at [521, 248] on div "У вас новий позитивний відгук про товар. Переглянути" at bounding box center [755, 236] width 632 height 50
click at [500, 182] on div "59 позиції розміщено у загальних категоріях з підвищеними ставками ProSale. Змі…" at bounding box center [755, 178] width 632 height 30
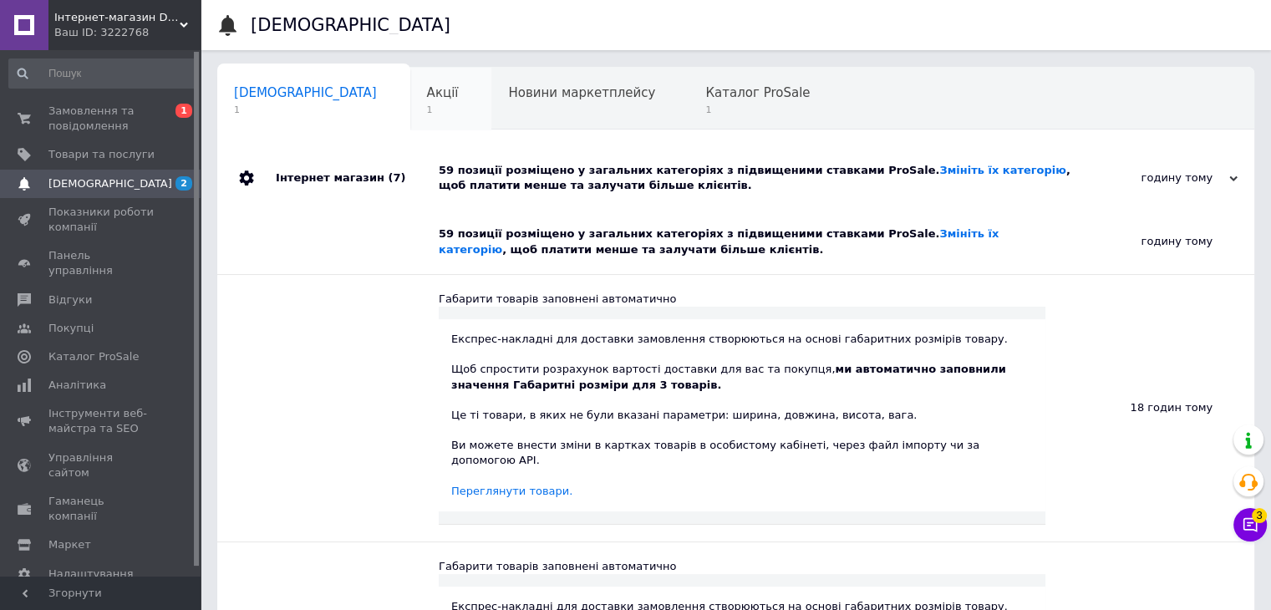
click at [427, 106] on span "1" at bounding box center [443, 110] width 32 height 13
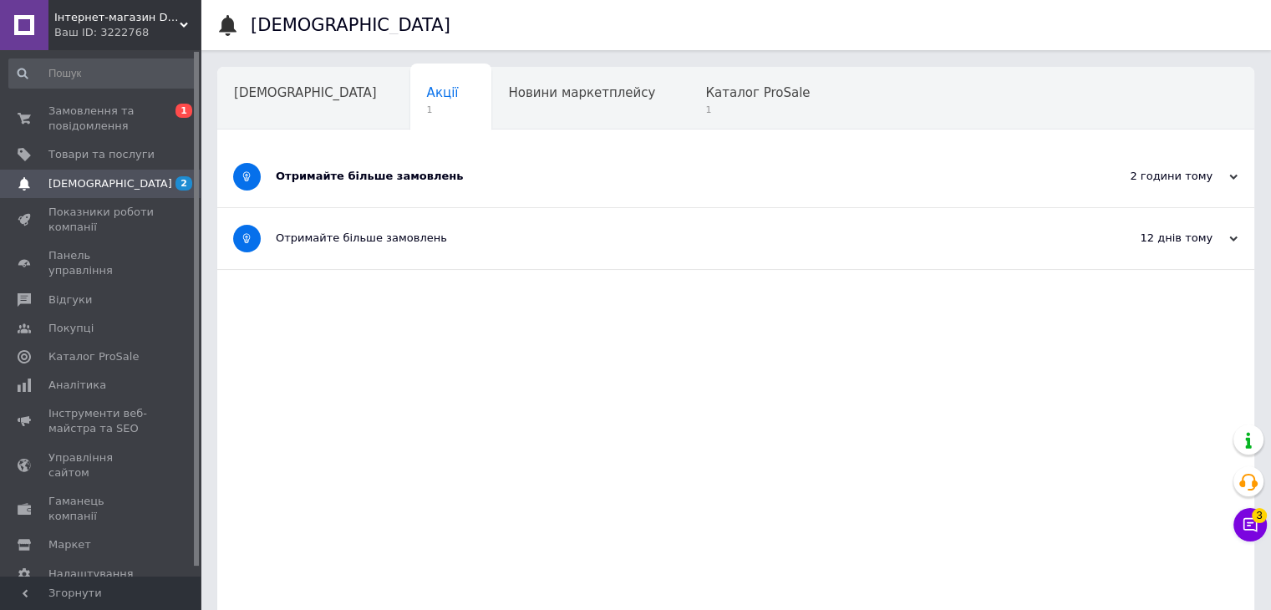
click at [364, 170] on div "Отримайте більше замовлень" at bounding box center [673, 176] width 795 height 15
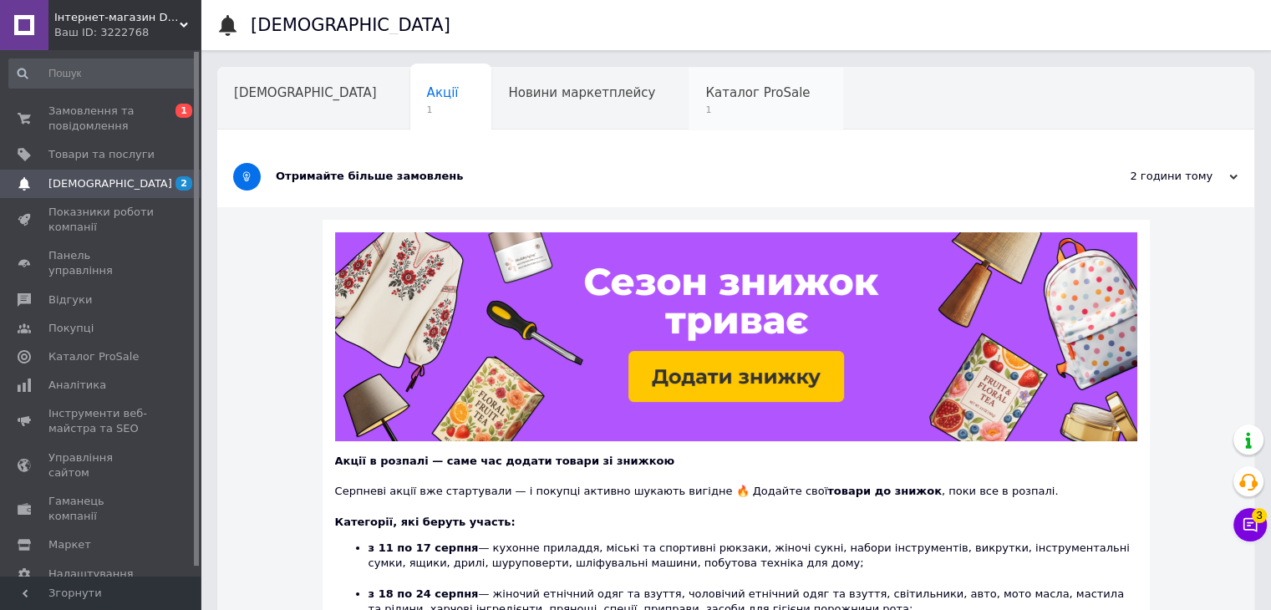
click at [705, 111] on span "1" at bounding box center [757, 110] width 104 height 13
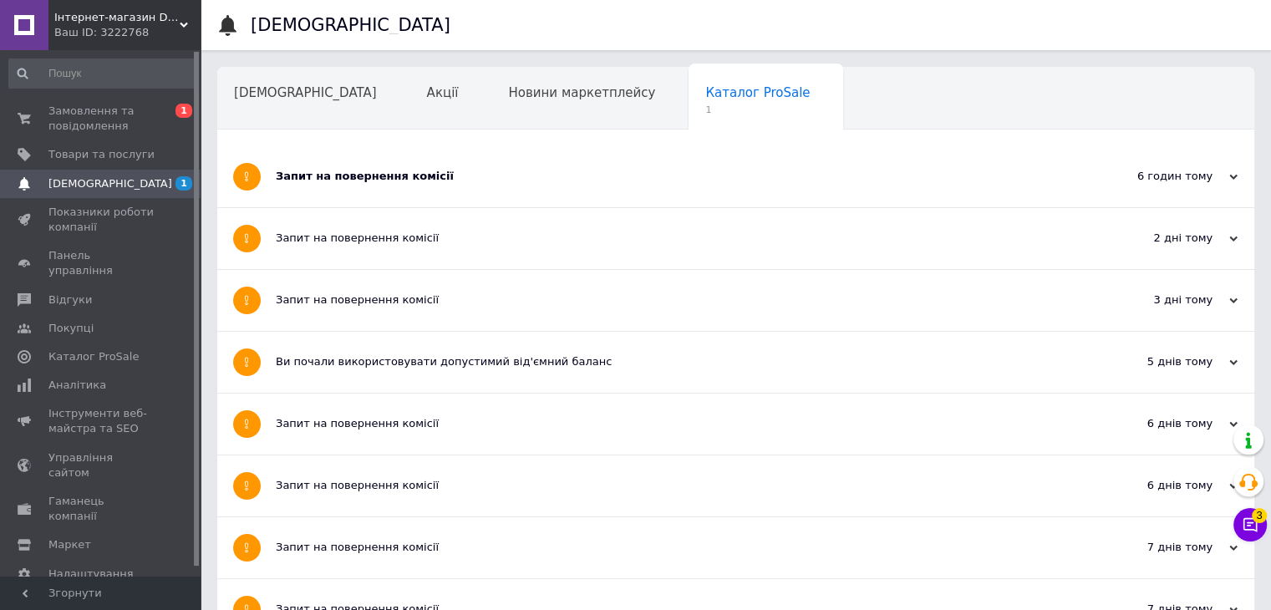
click at [425, 179] on div "Запит на повернення комісії" at bounding box center [673, 176] width 795 height 15
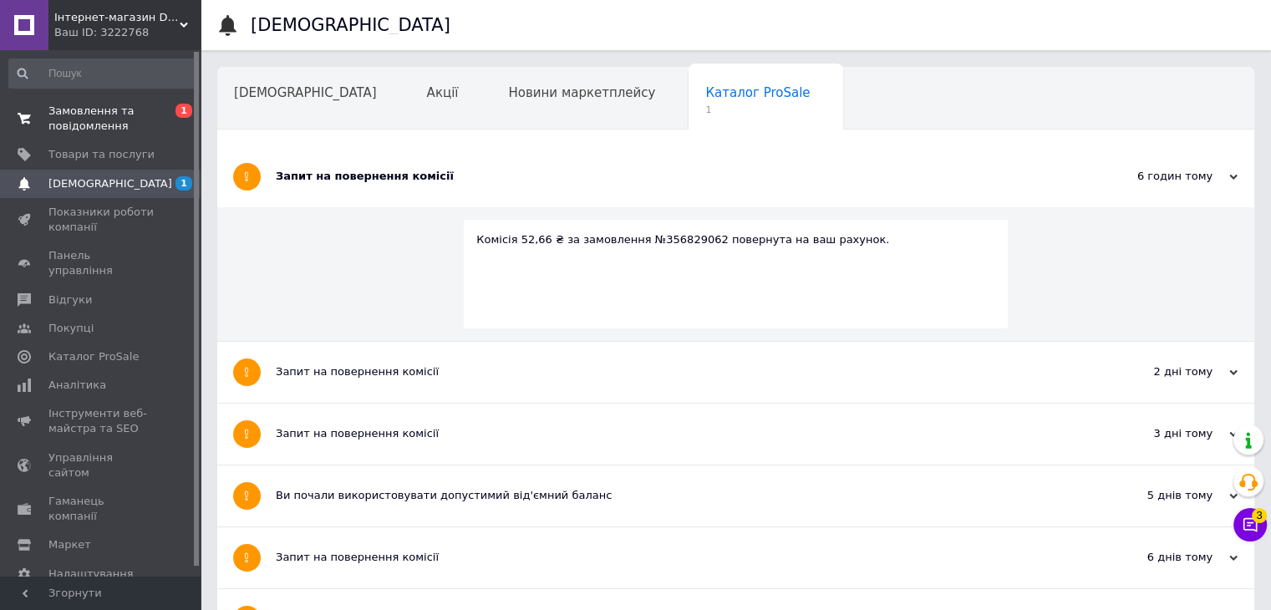
click at [85, 116] on span "Замовлення та повідомлення" at bounding box center [101, 119] width 106 height 30
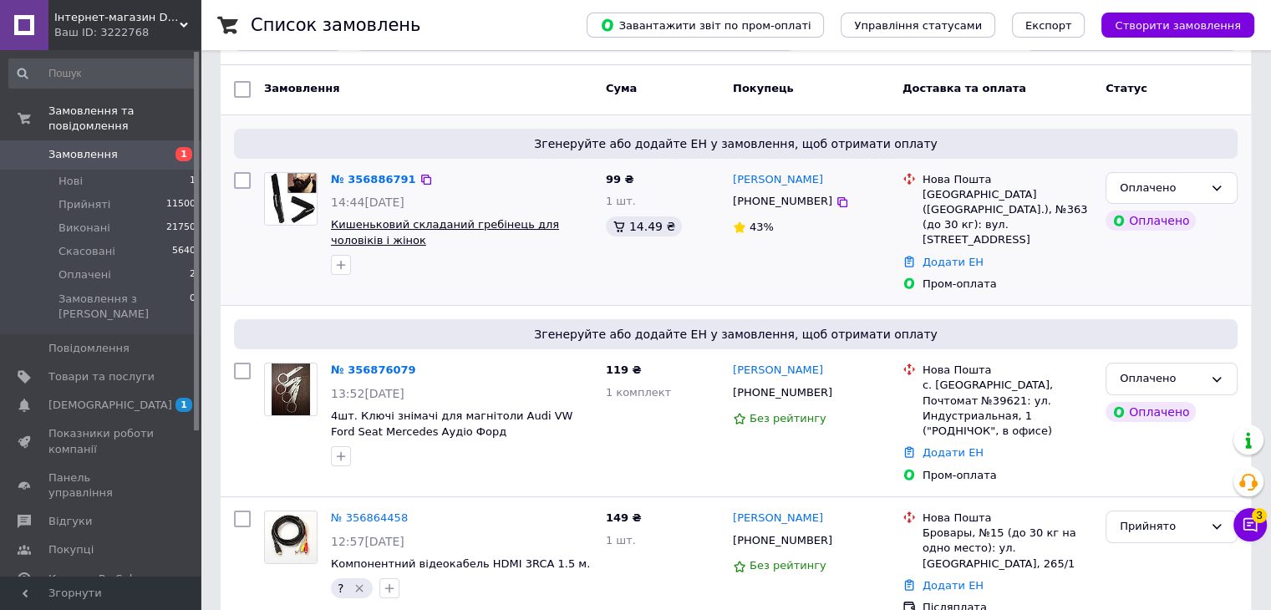
scroll to position [84, 0]
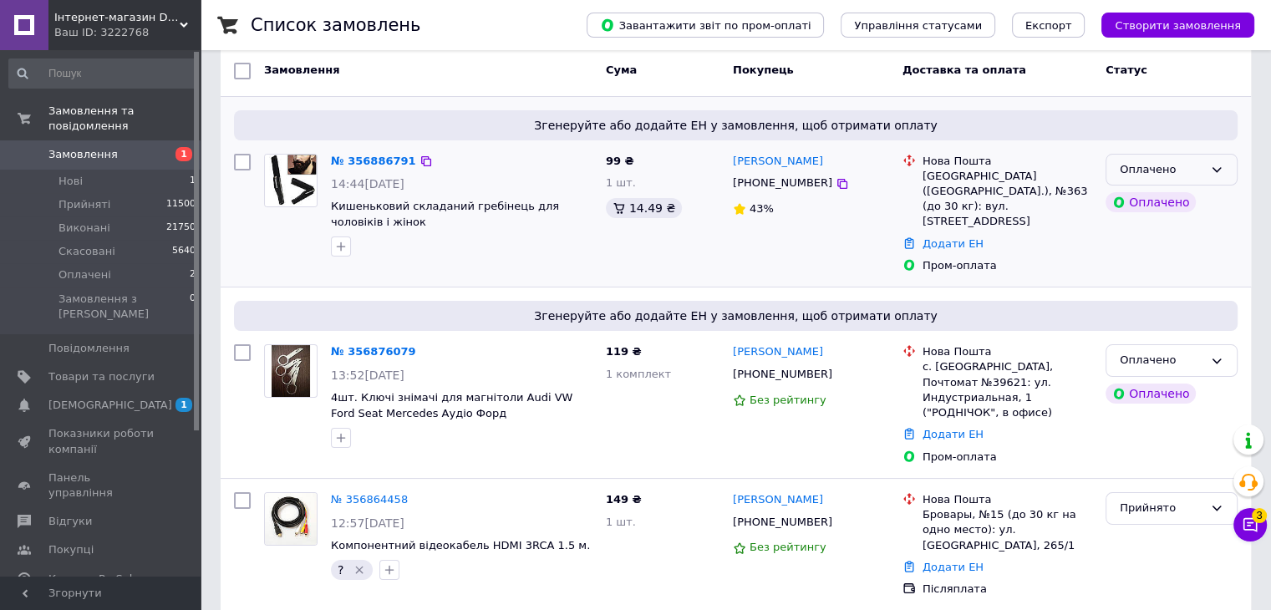
click at [1192, 170] on div "Оплачено" at bounding box center [1162, 170] width 84 height 18
click at [1165, 193] on li "Прийнято" at bounding box center [1171, 204] width 130 height 31
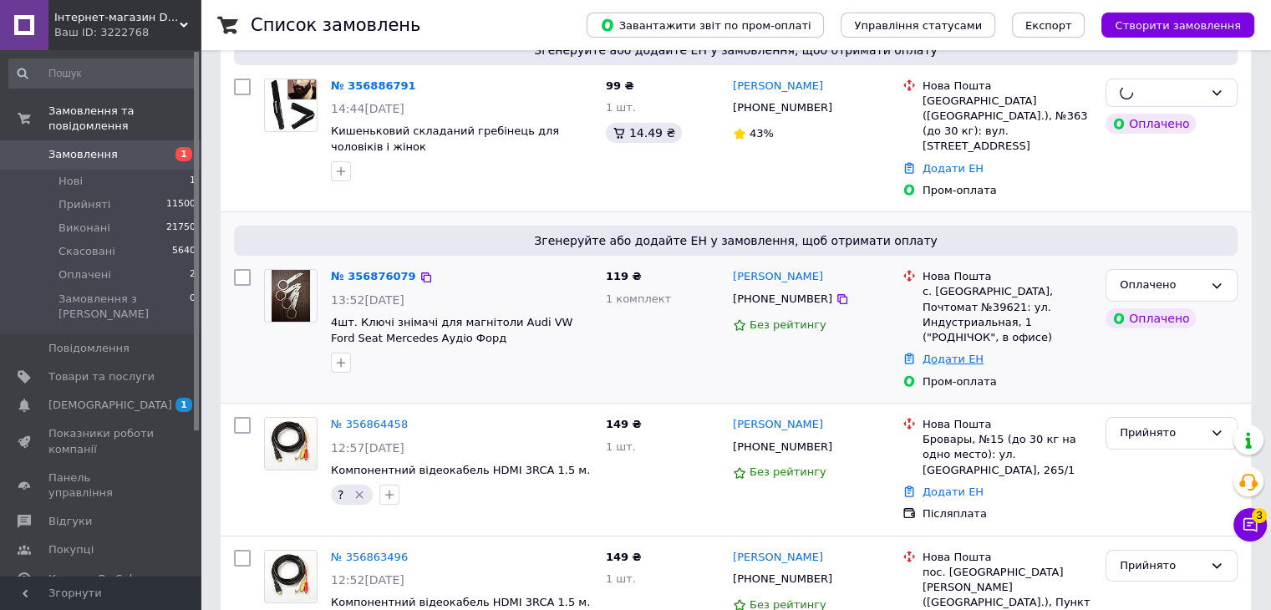
scroll to position [251, 0]
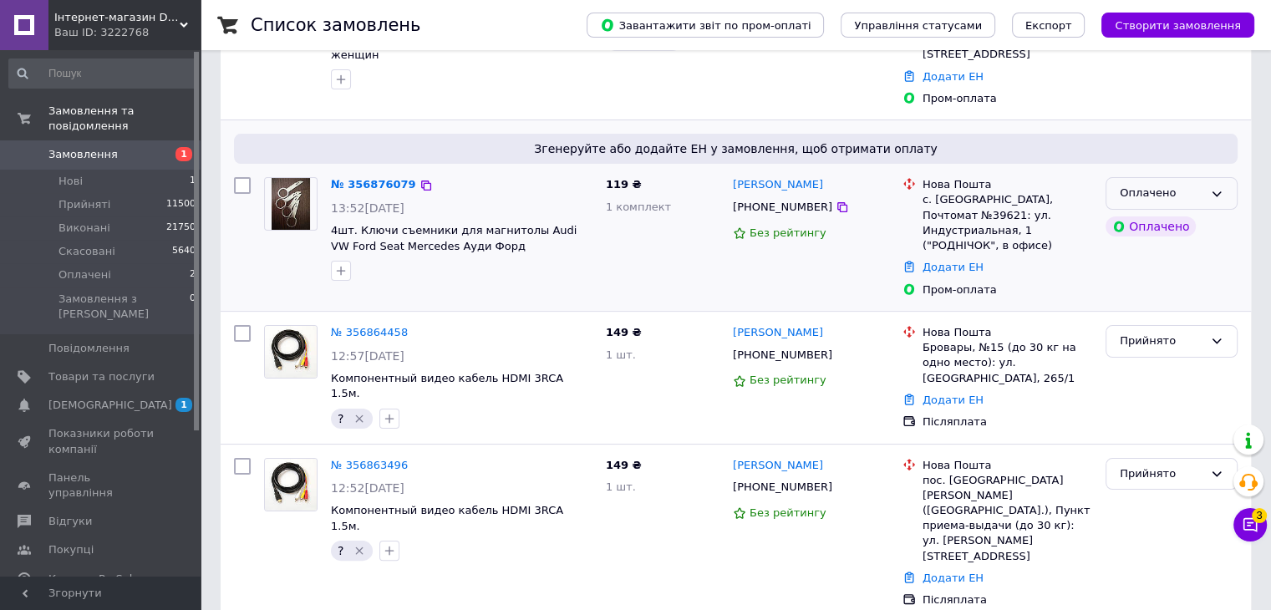
click at [1176, 185] on div "Оплачено" at bounding box center [1162, 194] width 84 height 18
click at [1151, 213] on li "Прийнято" at bounding box center [1171, 228] width 130 height 31
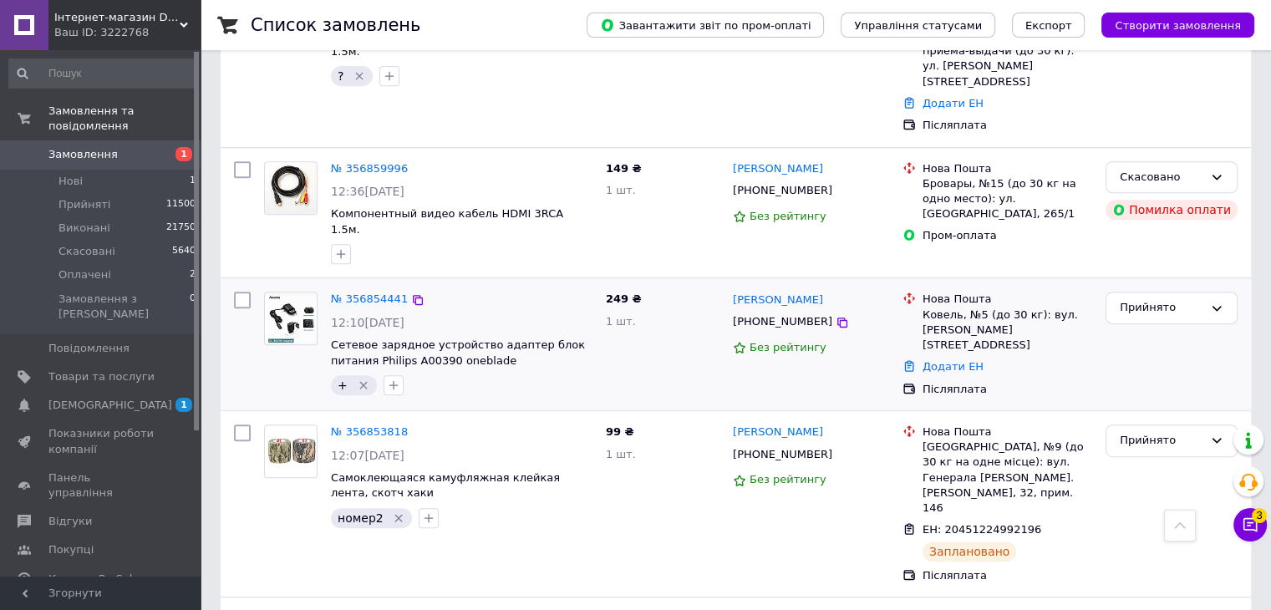
scroll to position [752, 0]
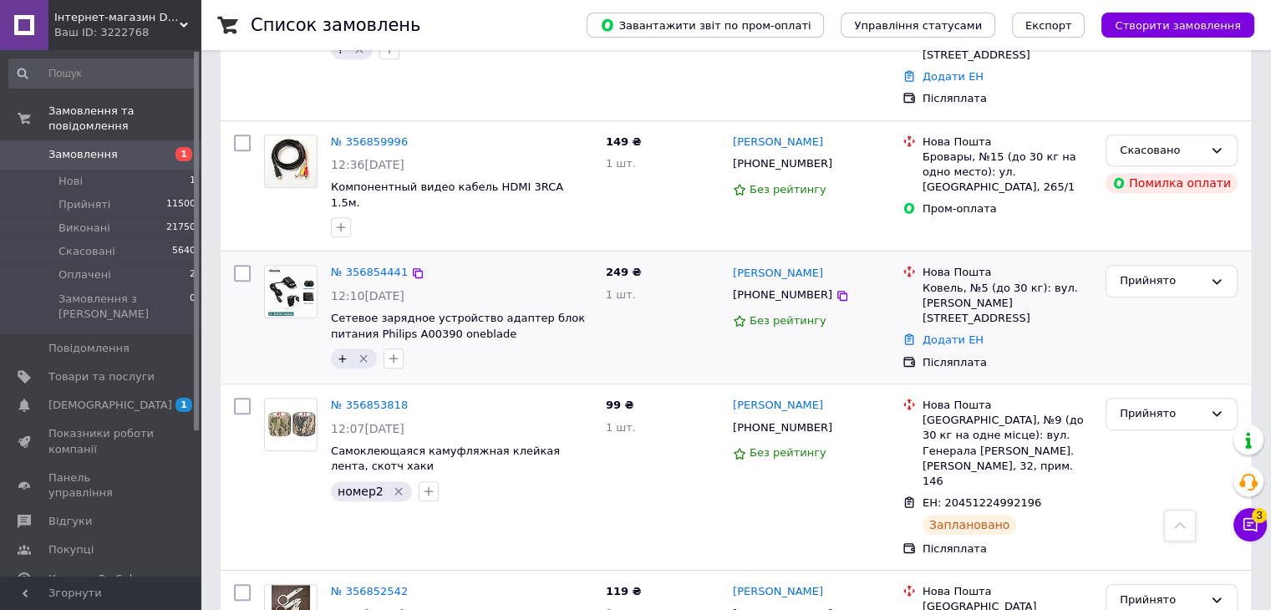
click at [361, 355] on icon "Видалити мітку" at bounding box center [363, 359] width 8 height 8
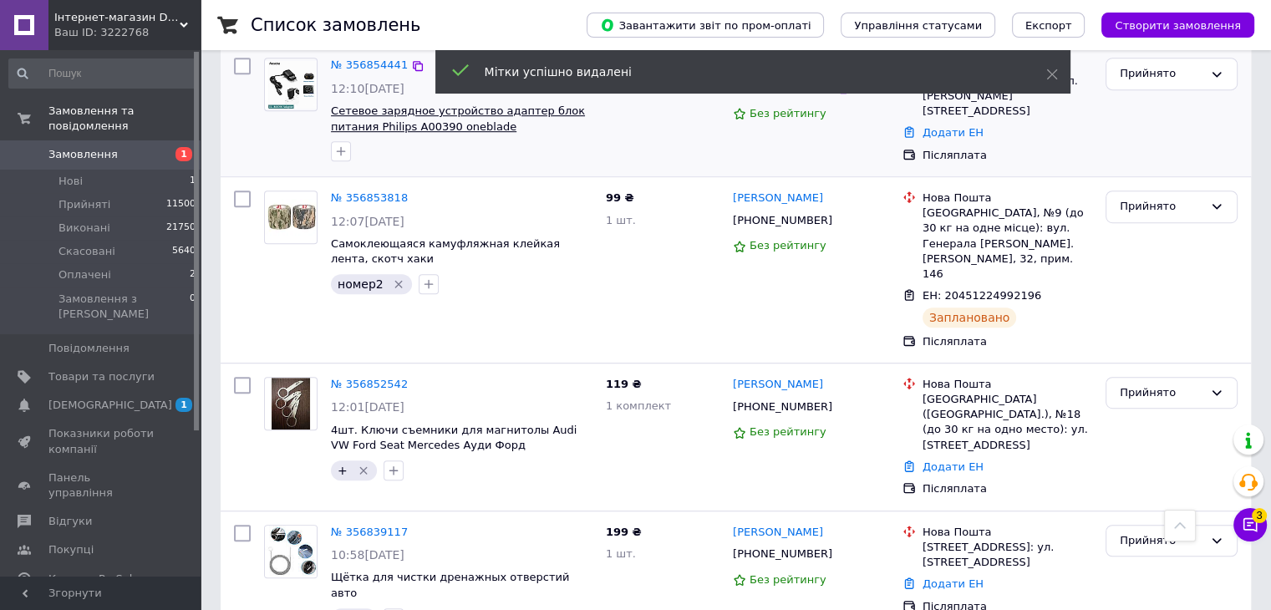
scroll to position [919, 0]
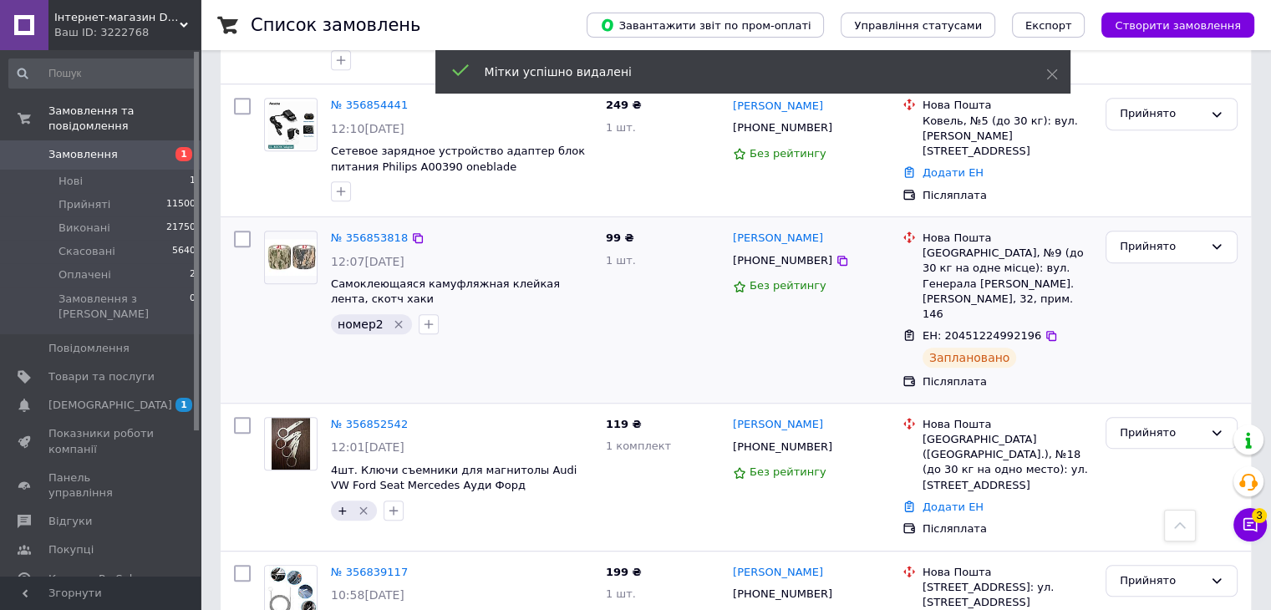
click at [393, 318] on icon "Видалити мітку" at bounding box center [398, 324] width 13 height 13
click at [362, 506] on icon "Видалити мітку" at bounding box center [363, 510] width 8 height 8
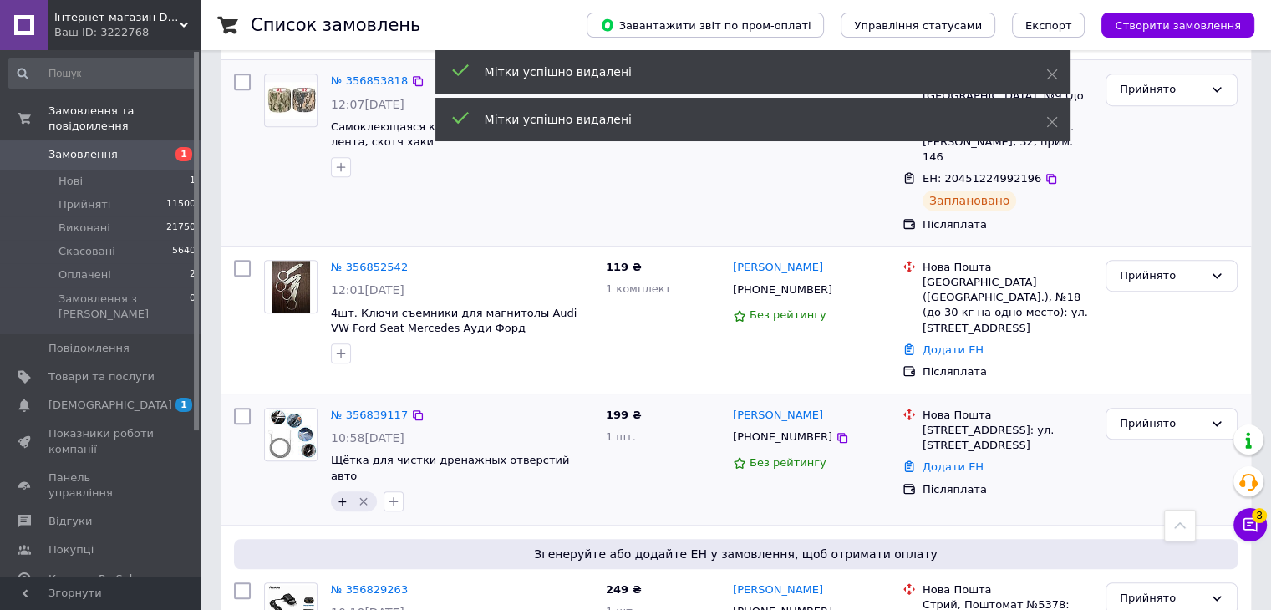
scroll to position [1086, 0]
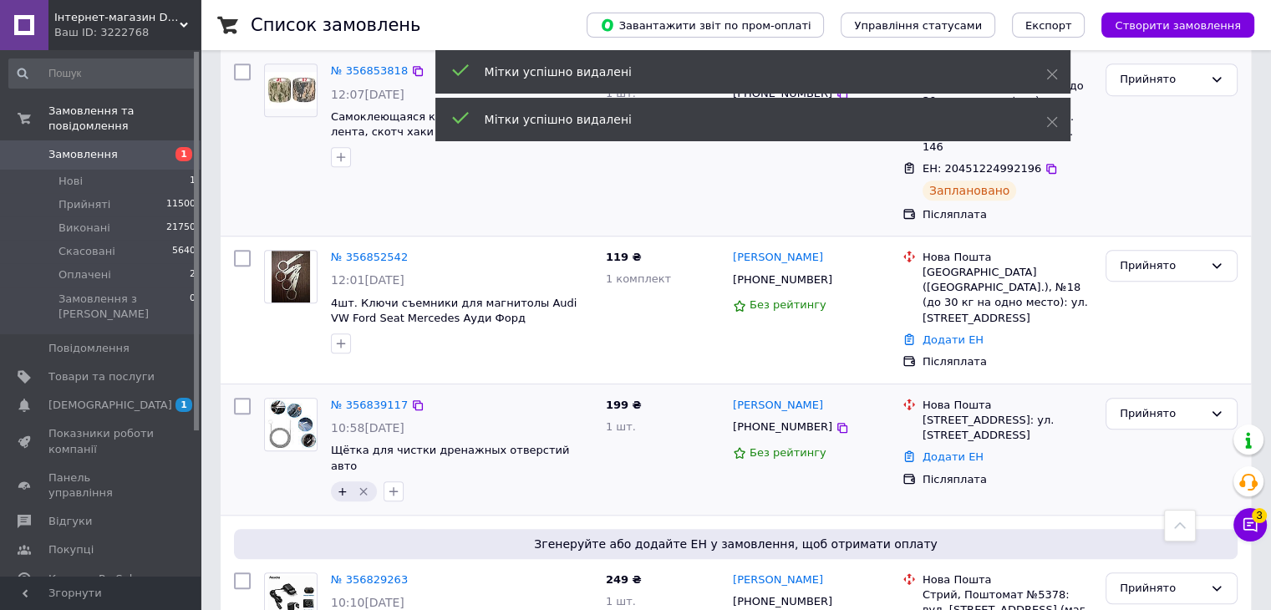
click at [362, 485] on icon "Видалити мітку" at bounding box center [363, 491] width 13 height 13
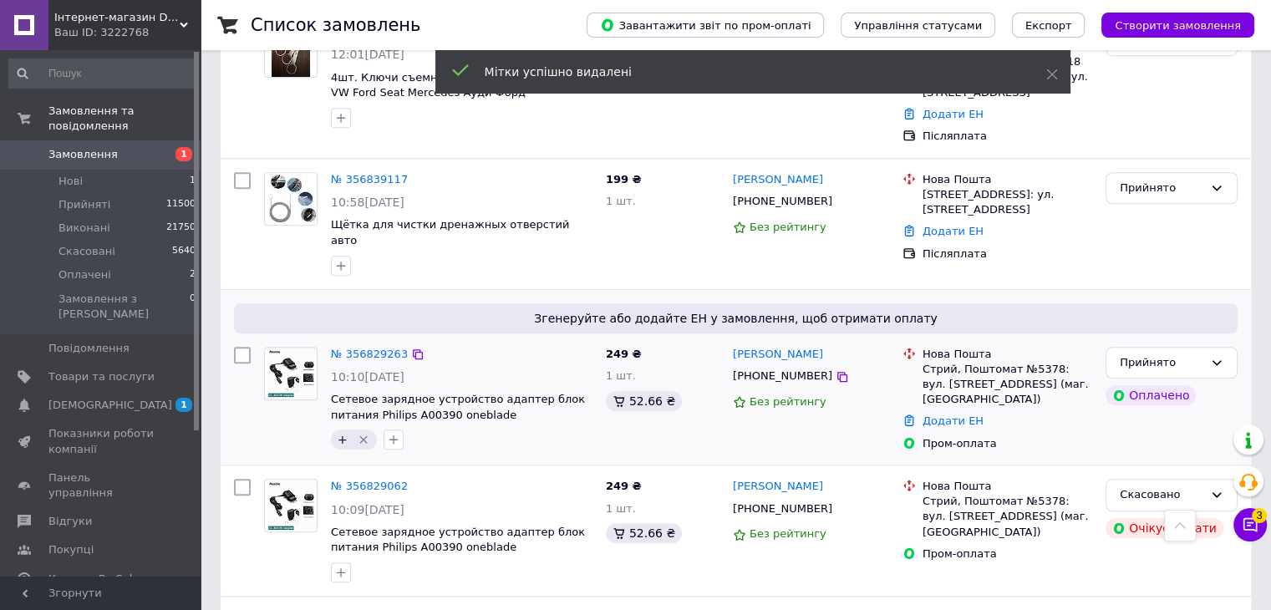
scroll to position [1337, 0]
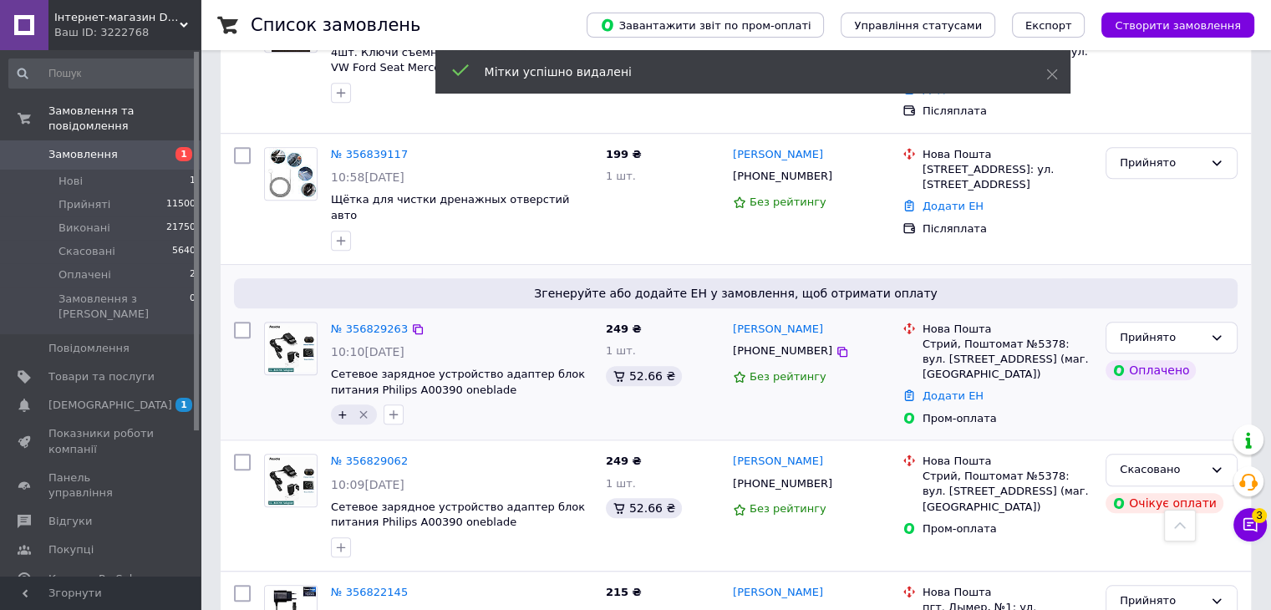
click at [363, 408] on icon "Видалити мітку" at bounding box center [363, 414] width 13 height 13
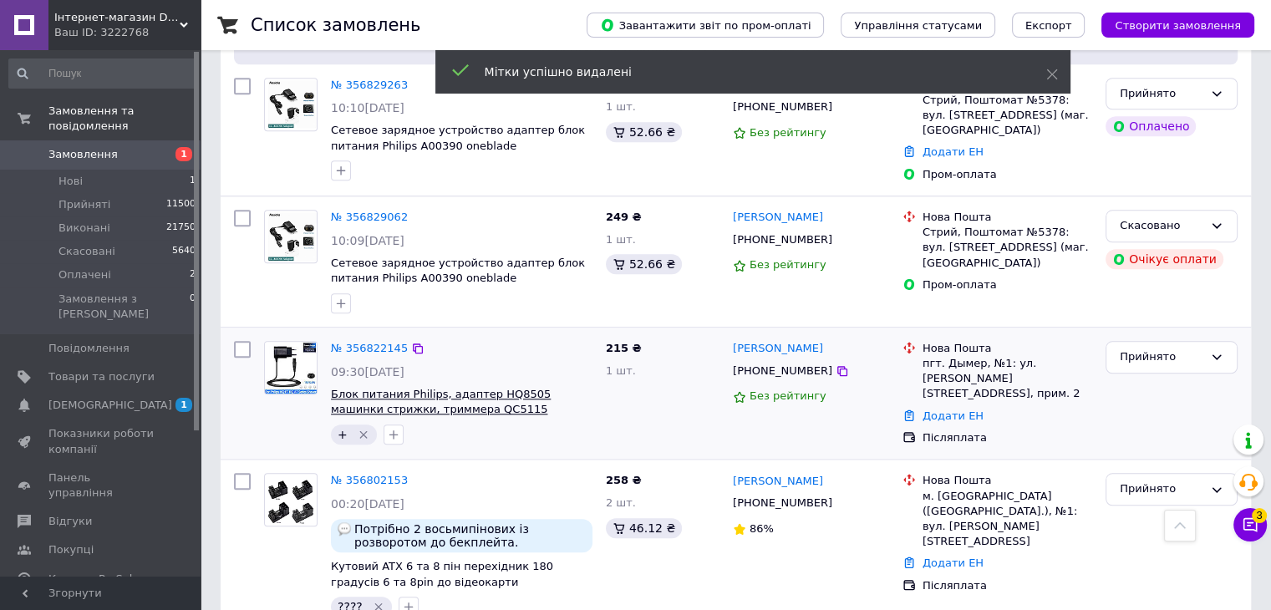
scroll to position [1588, 0]
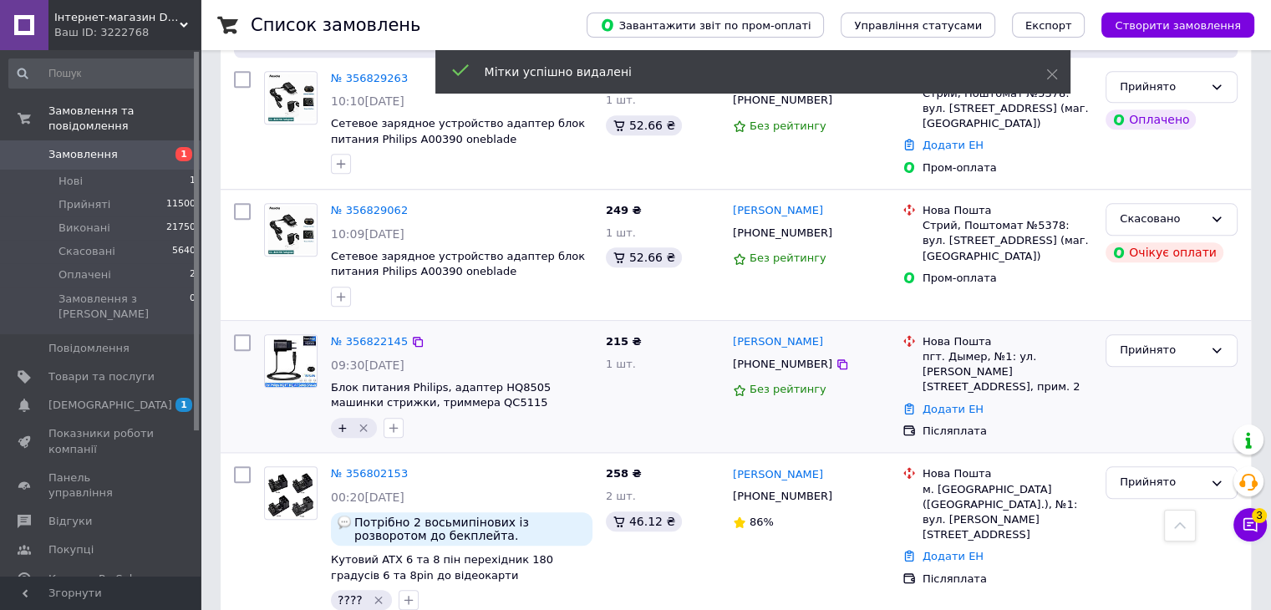
click at [361, 424] on icon "Видалити мітку" at bounding box center [363, 428] width 8 height 8
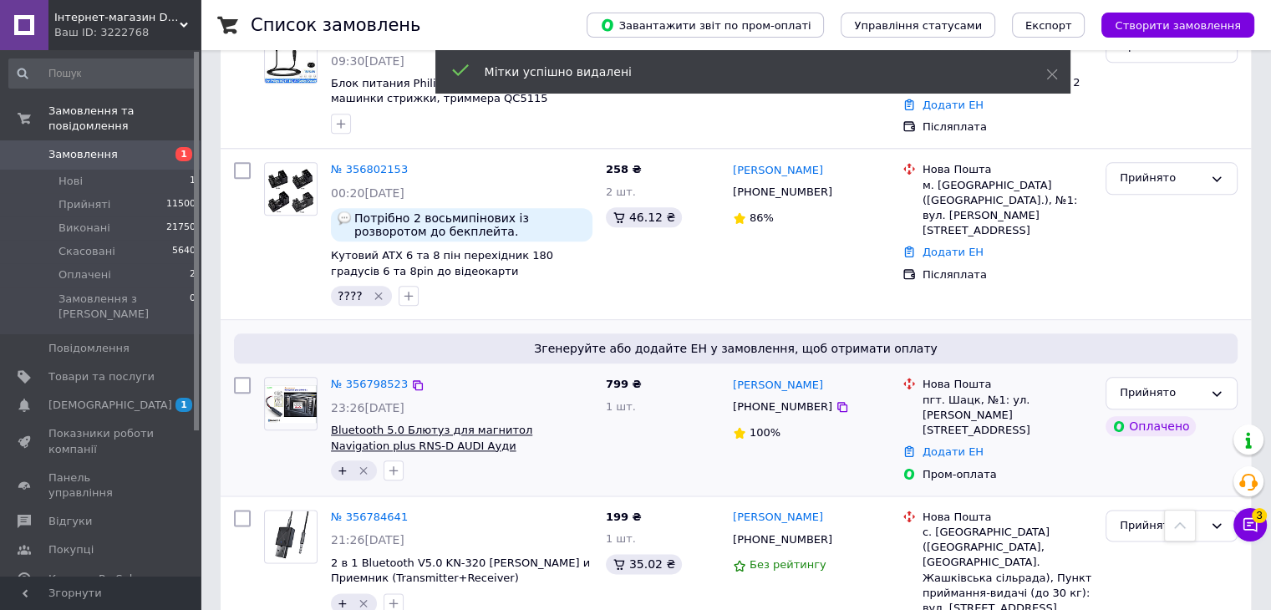
scroll to position [1922, 0]
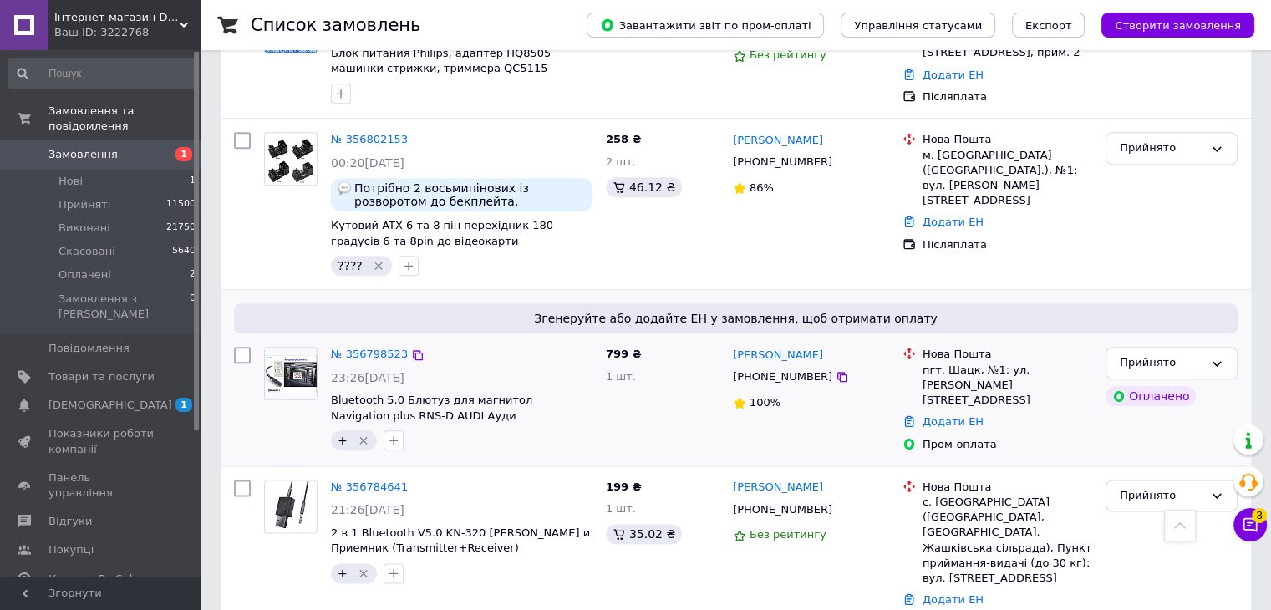
click at [361, 437] on icon "Видалити мітку" at bounding box center [363, 441] width 8 height 8
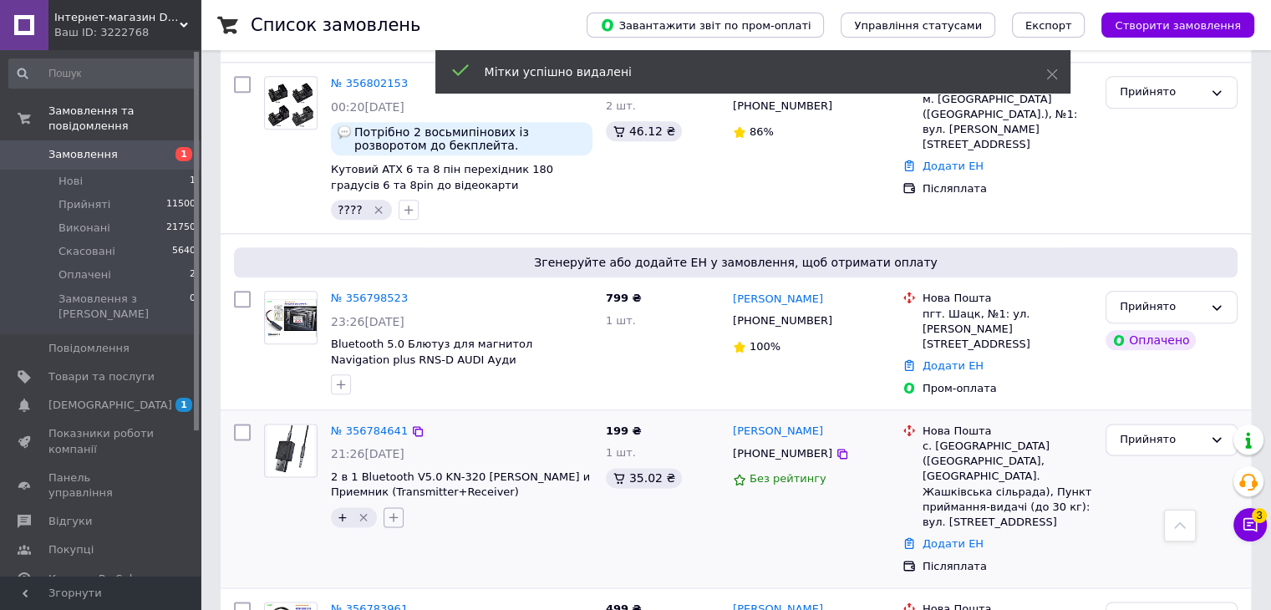
scroll to position [2089, 0]
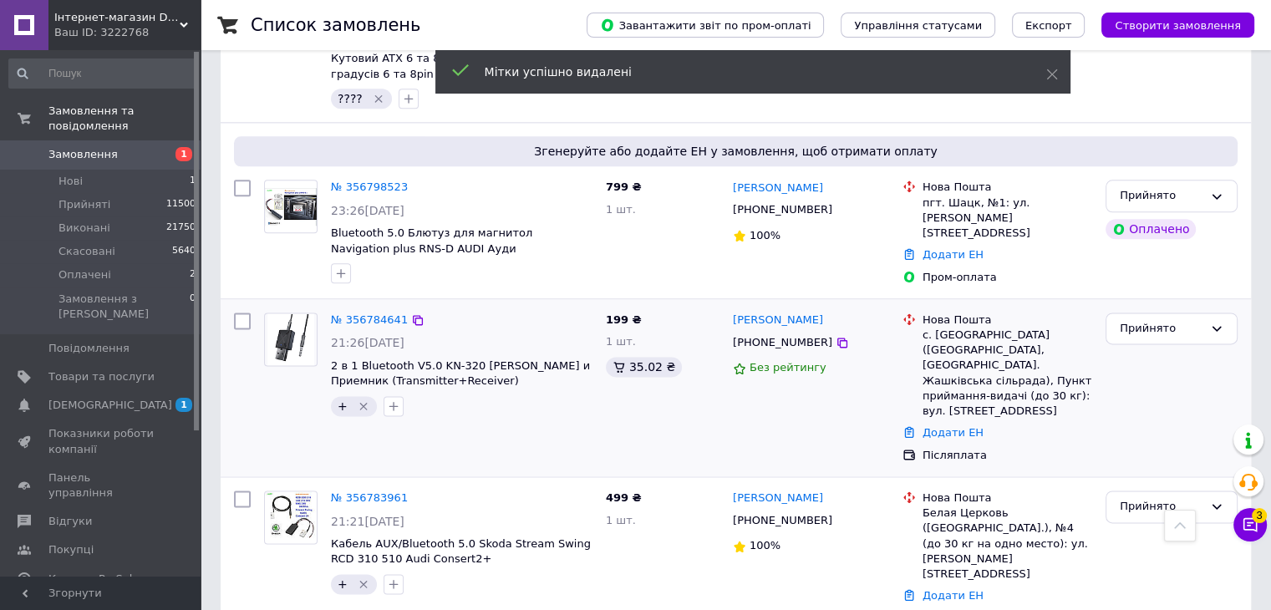
click at [364, 399] on icon "Видалити мітку" at bounding box center [363, 405] width 13 height 13
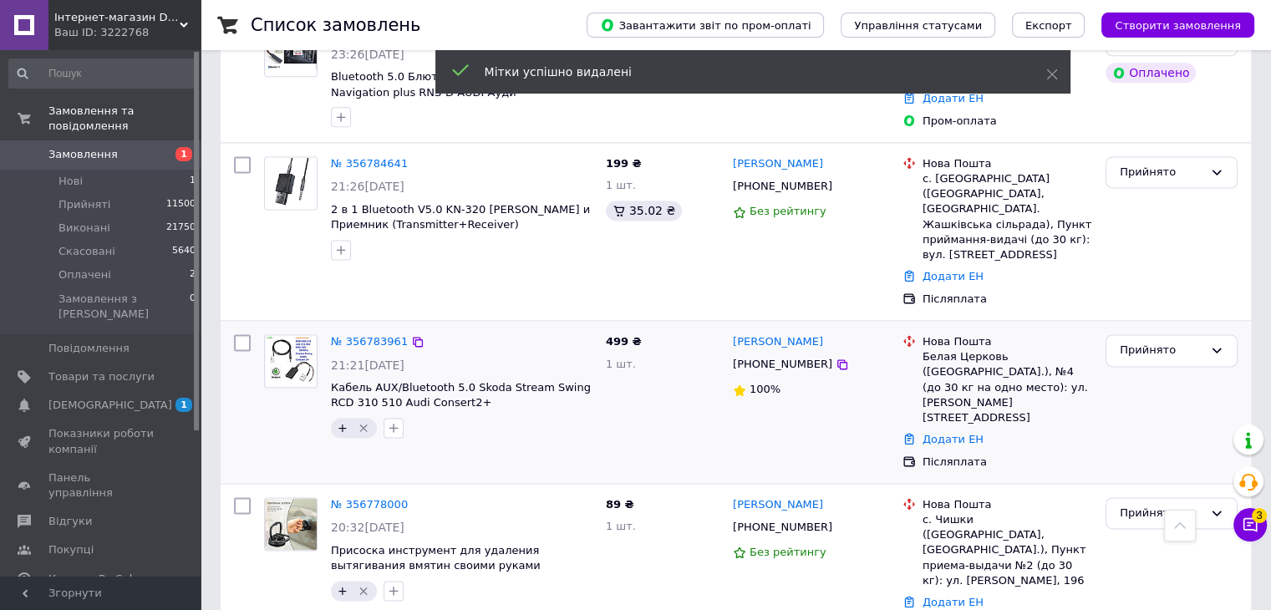
scroll to position [2256, 0]
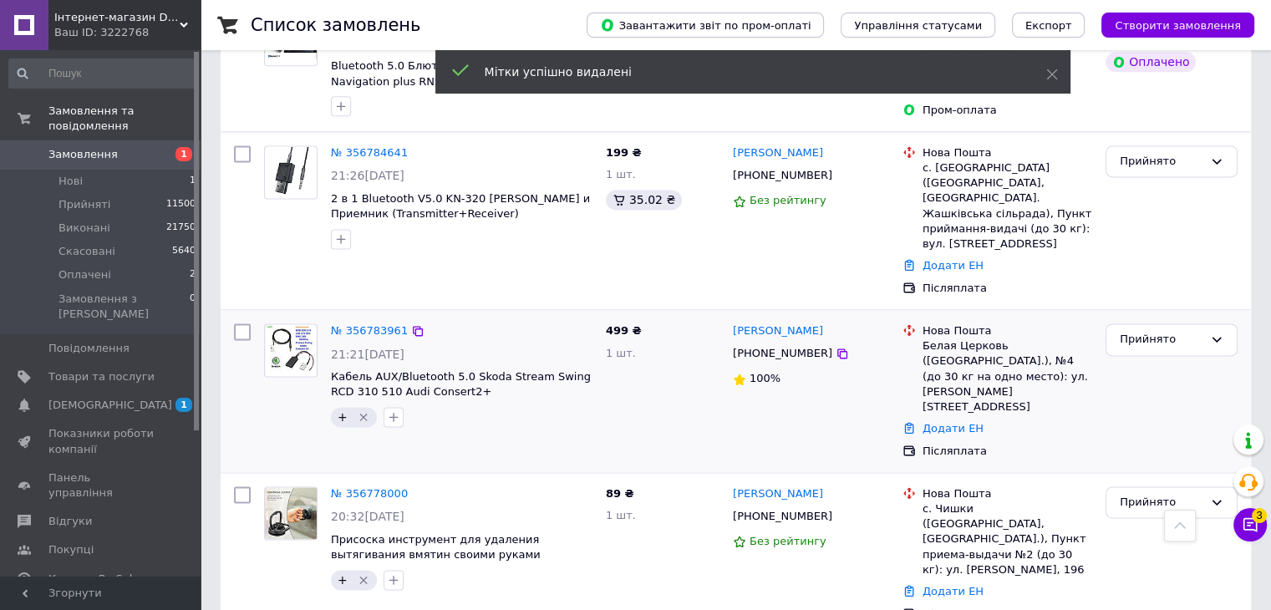
click at [359, 413] on icon "Видалити мітку" at bounding box center [363, 417] width 8 height 8
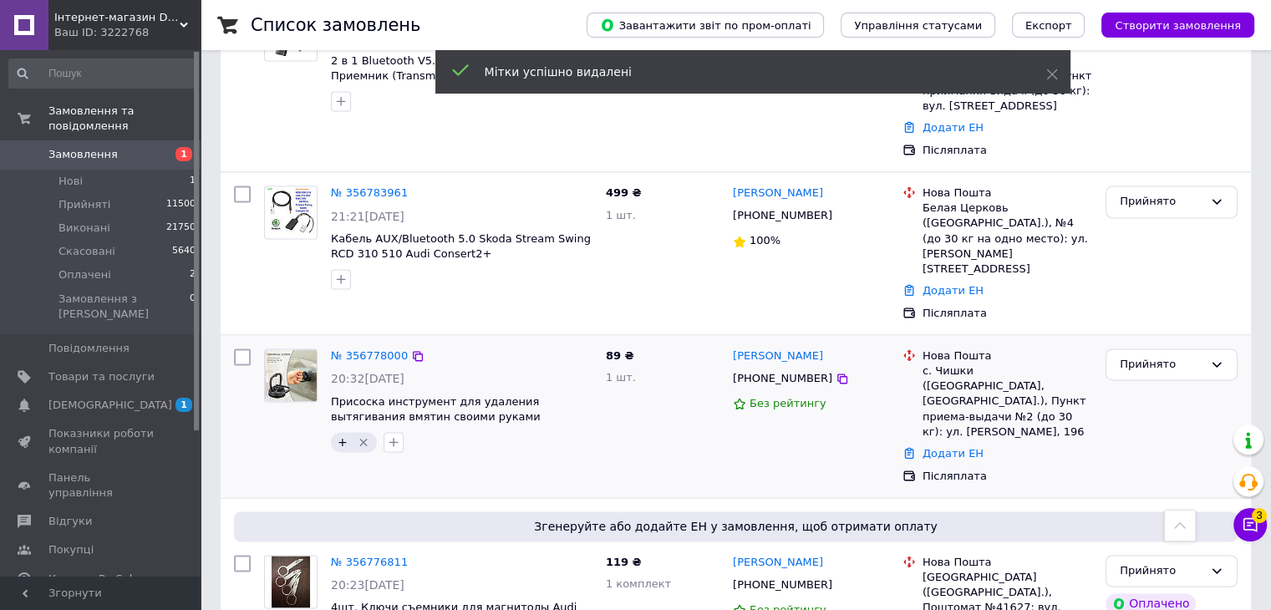
scroll to position [2423, 0]
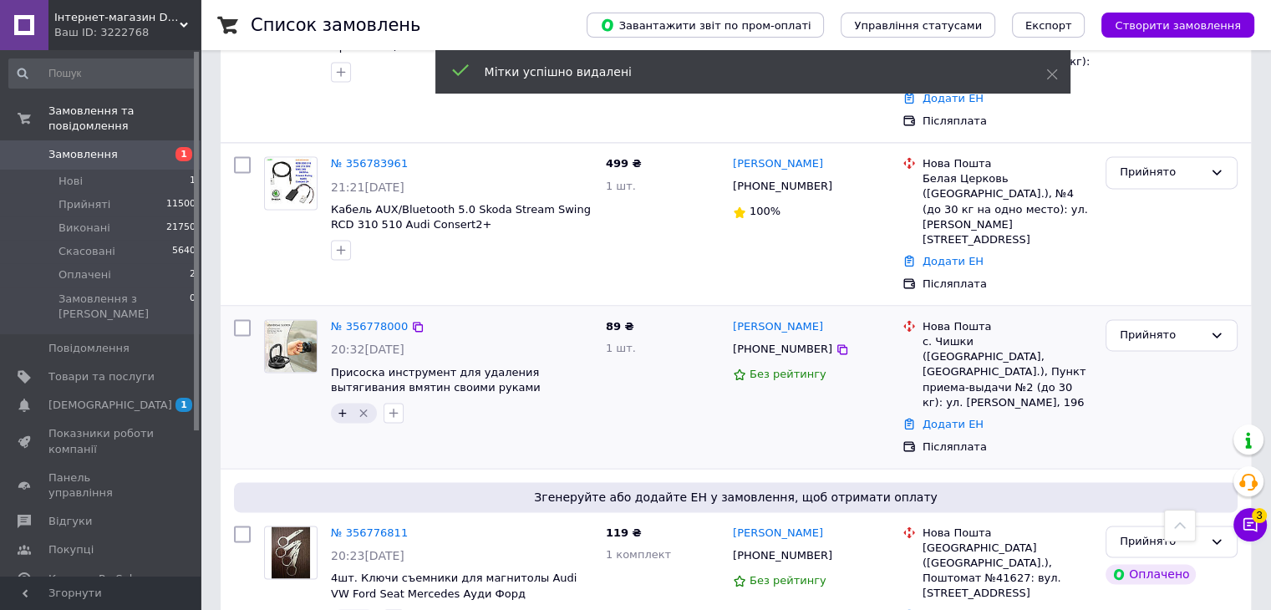
click at [361, 406] on icon "Видалити мітку" at bounding box center [363, 412] width 13 height 13
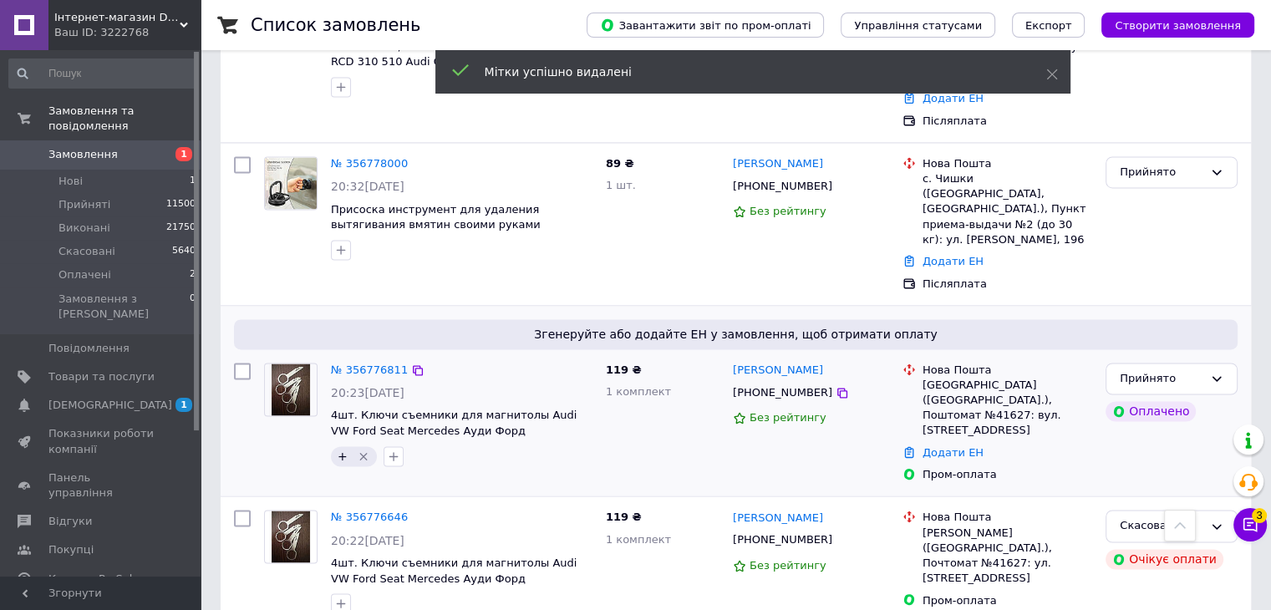
scroll to position [2590, 0]
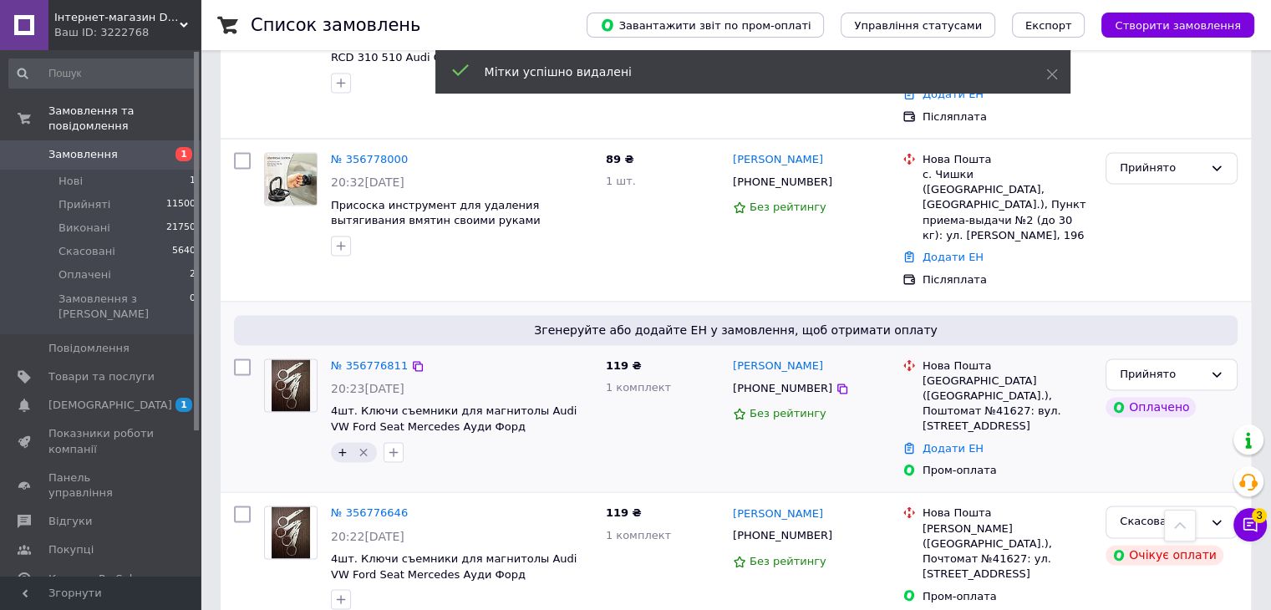
click at [360, 448] on icon "Видалити мітку" at bounding box center [363, 452] width 8 height 8
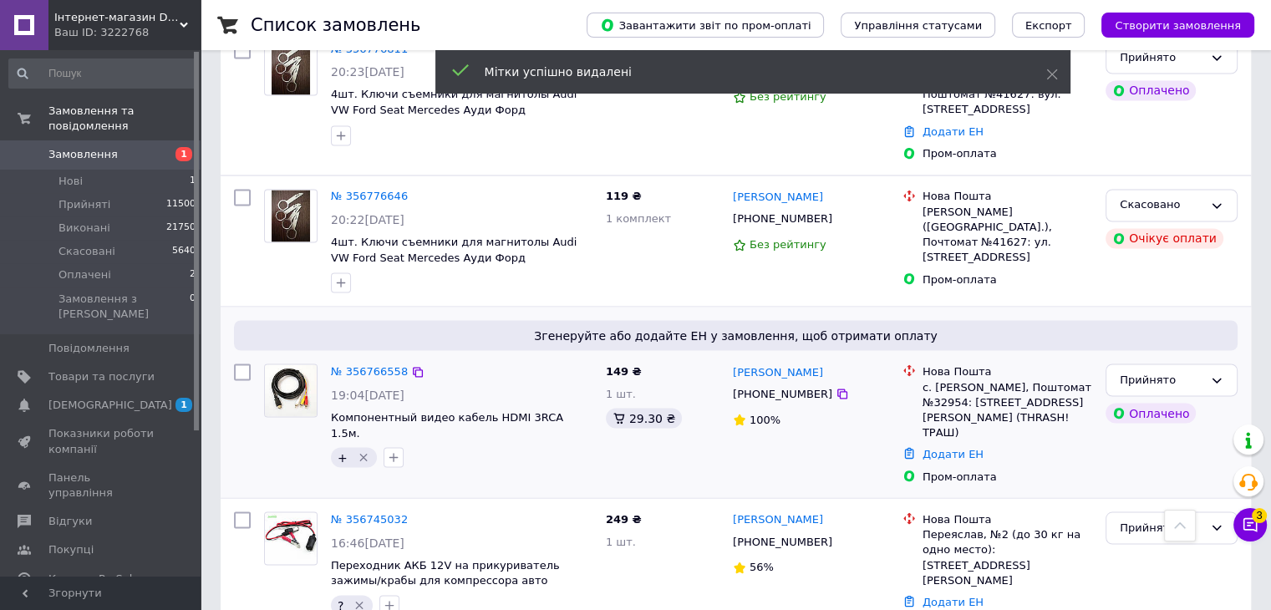
scroll to position [2925, 0]
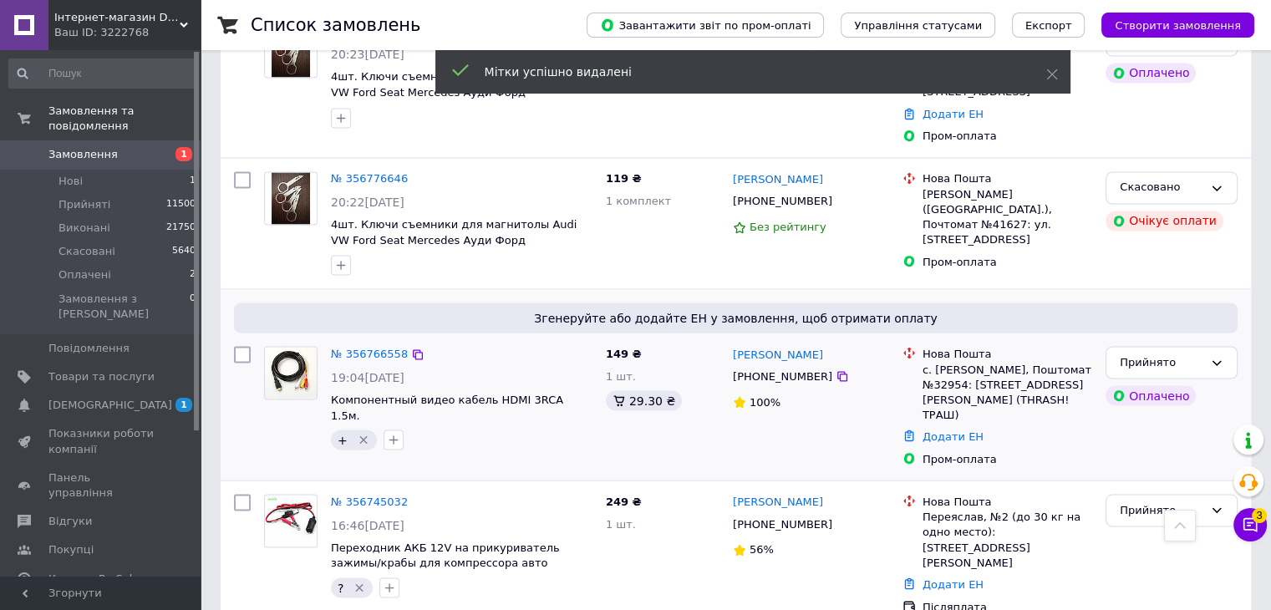
click at [359, 433] on icon "Видалити мітку" at bounding box center [363, 439] width 13 height 13
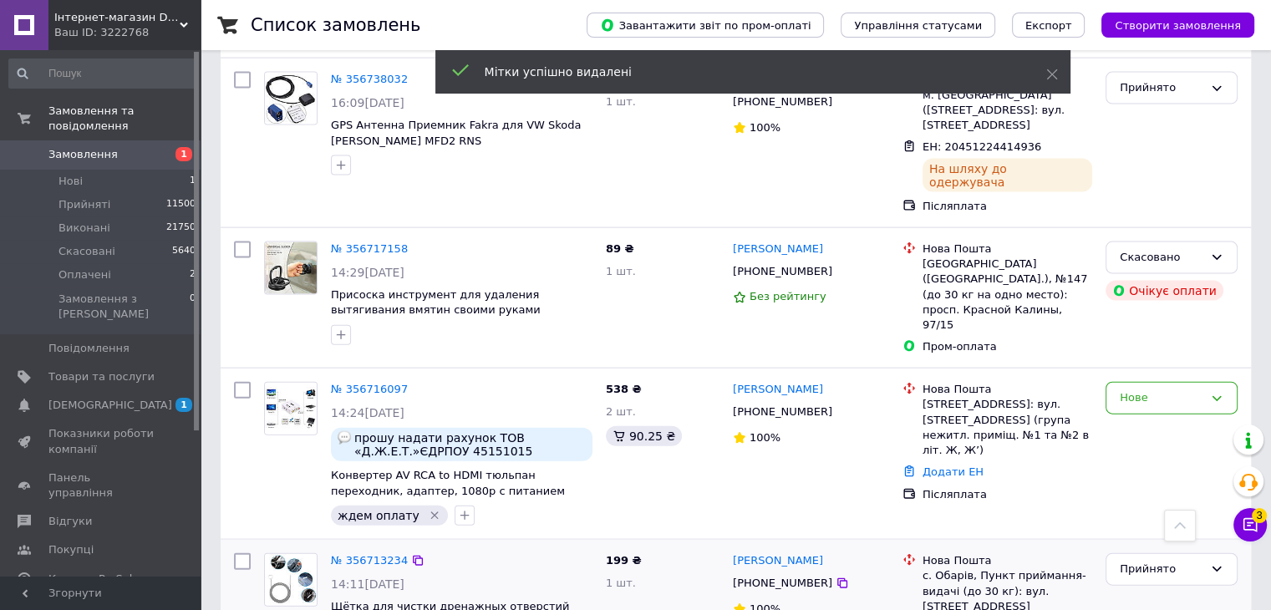
scroll to position [3593, 0]
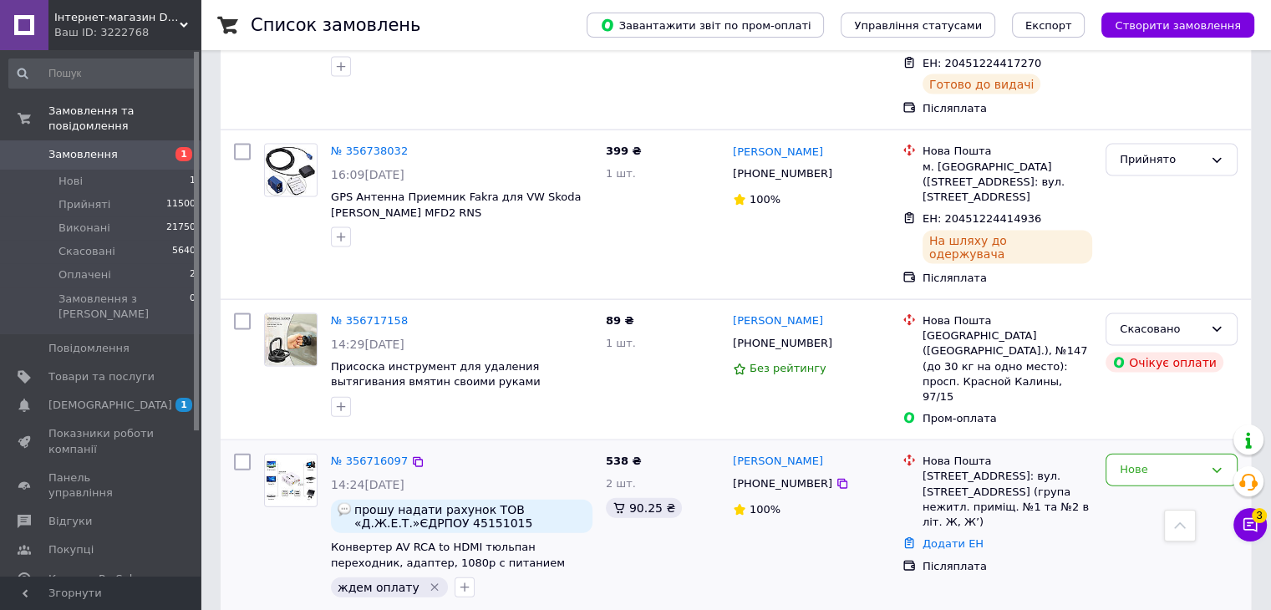
click at [706, 447] on div "538 ₴ 2 шт. 90.25 ₴" at bounding box center [662, 525] width 127 height 157
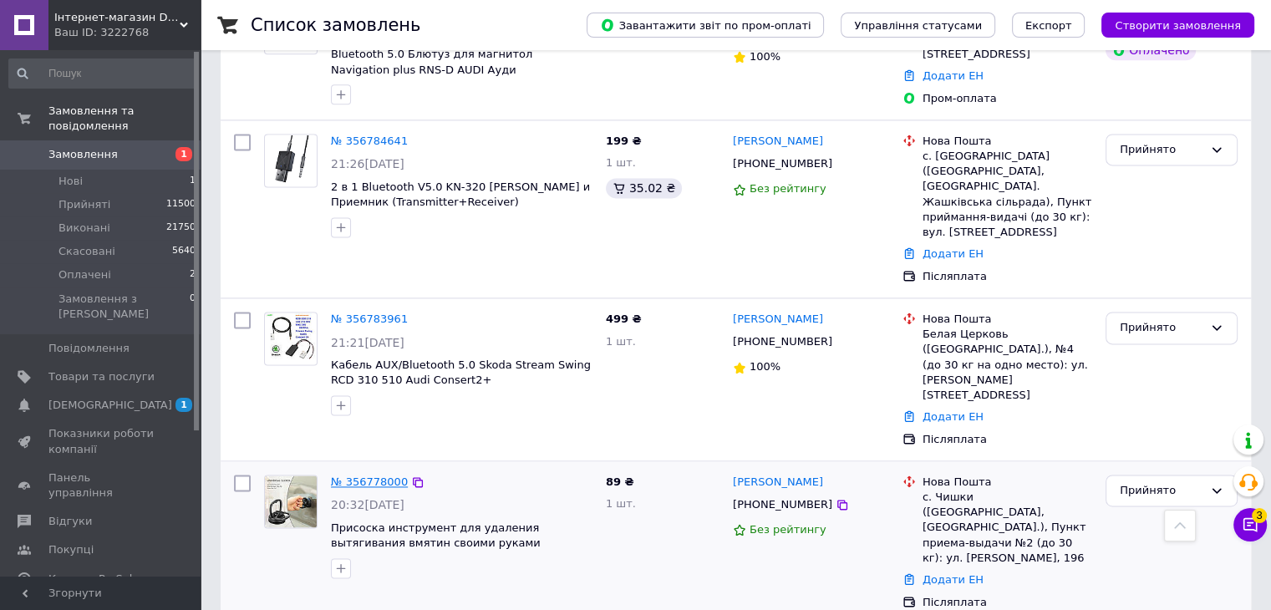
click at [379, 475] on link "№ 356778000" at bounding box center [369, 481] width 77 height 13
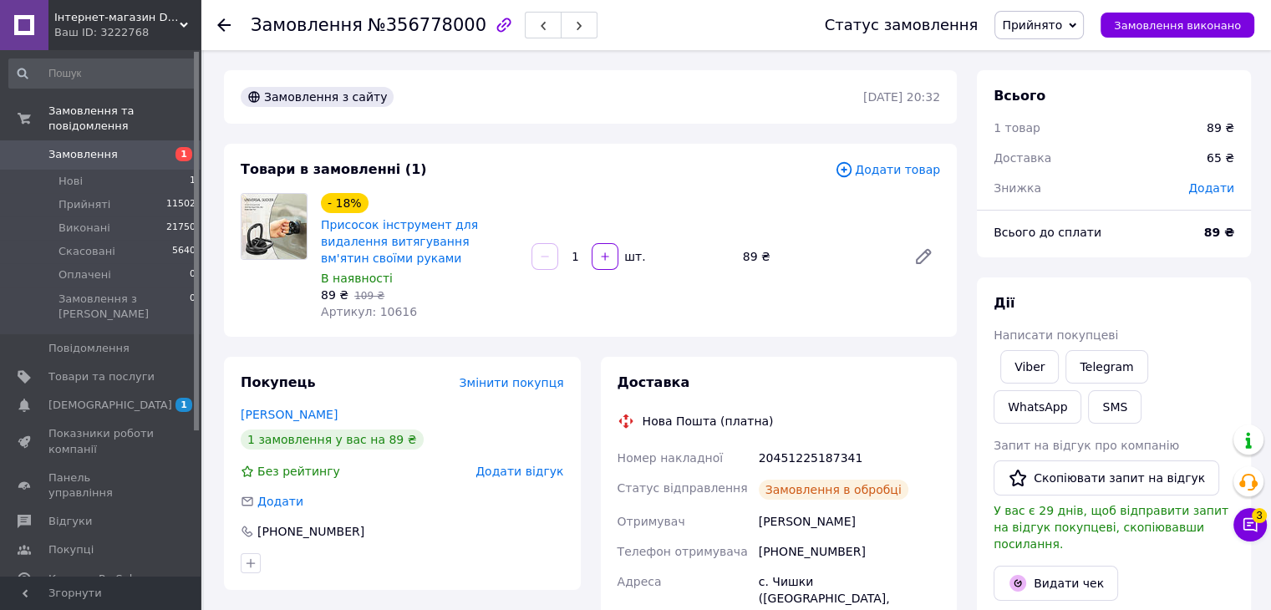
scroll to position [84, 0]
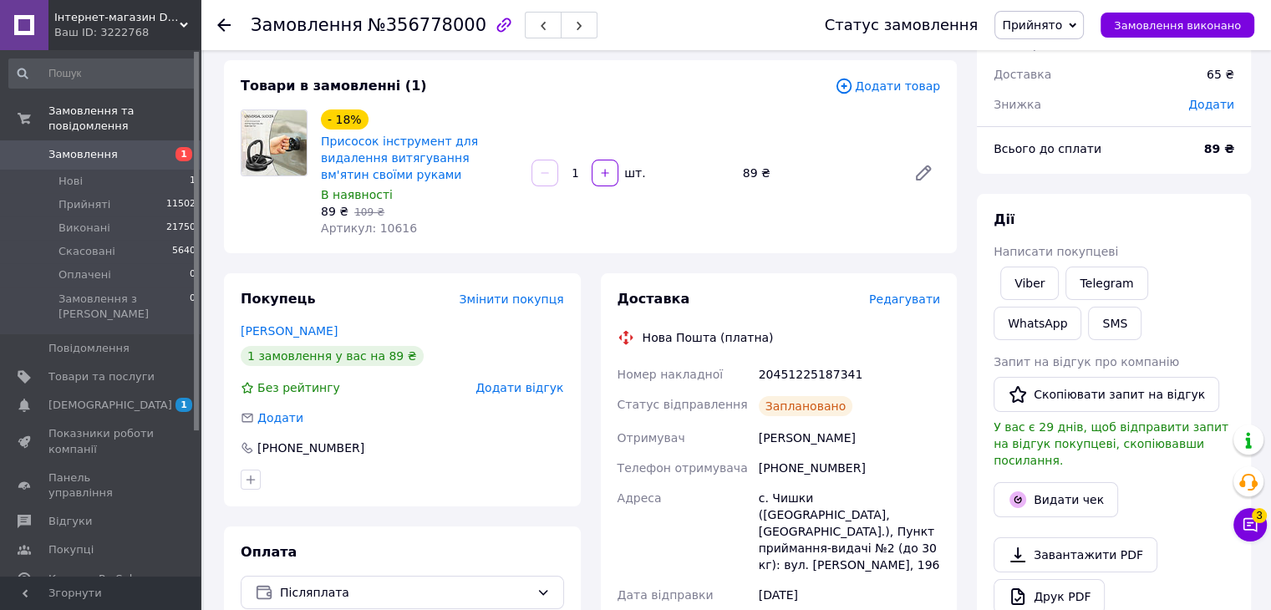
click at [834, 362] on div "20451225187341" at bounding box center [849, 374] width 188 height 30
click at [833, 362] on div "20451225187341" at bounding box center [849, 374] width 188 height 30
copy div "20451225187341"
click at [80, 147] on span "Замовлення" at bounding box center [82, 154] width 69 height 15
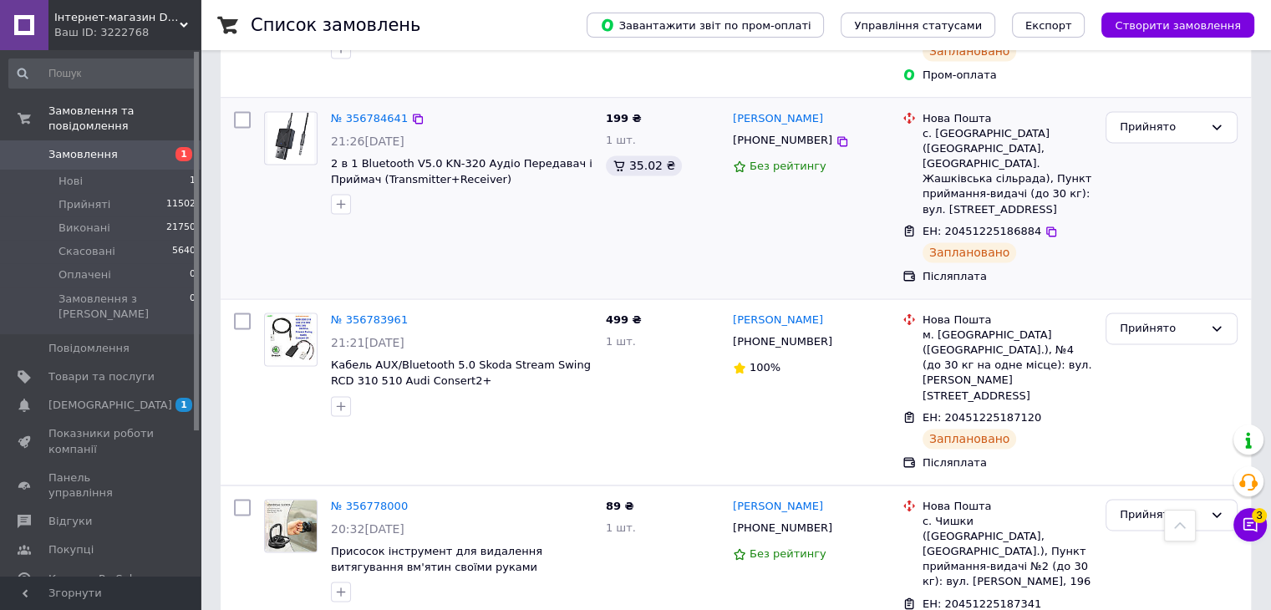
scroll to position [3577, 0]
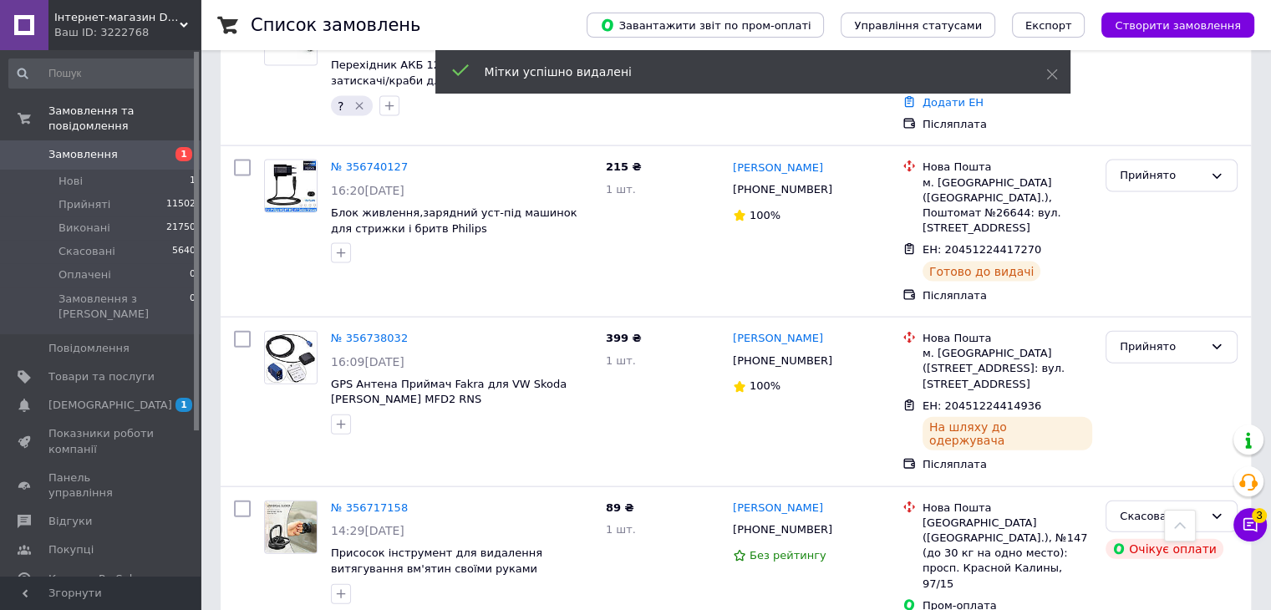
scroll to position [3828, 0]
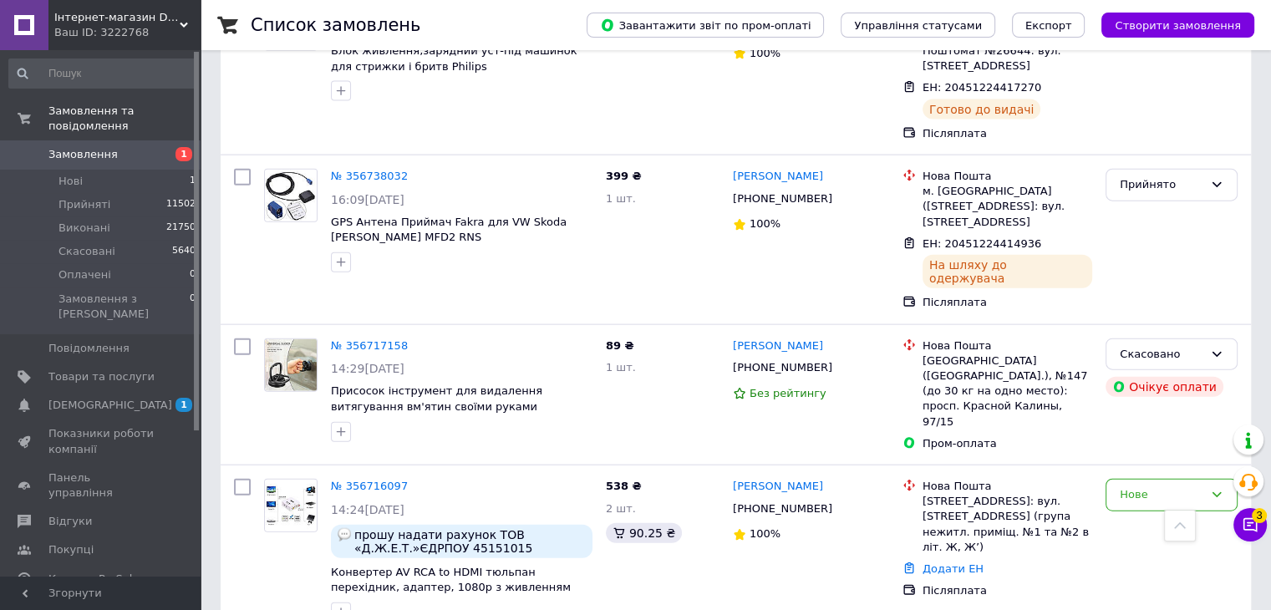
type input "ОПЛАТИЛ"
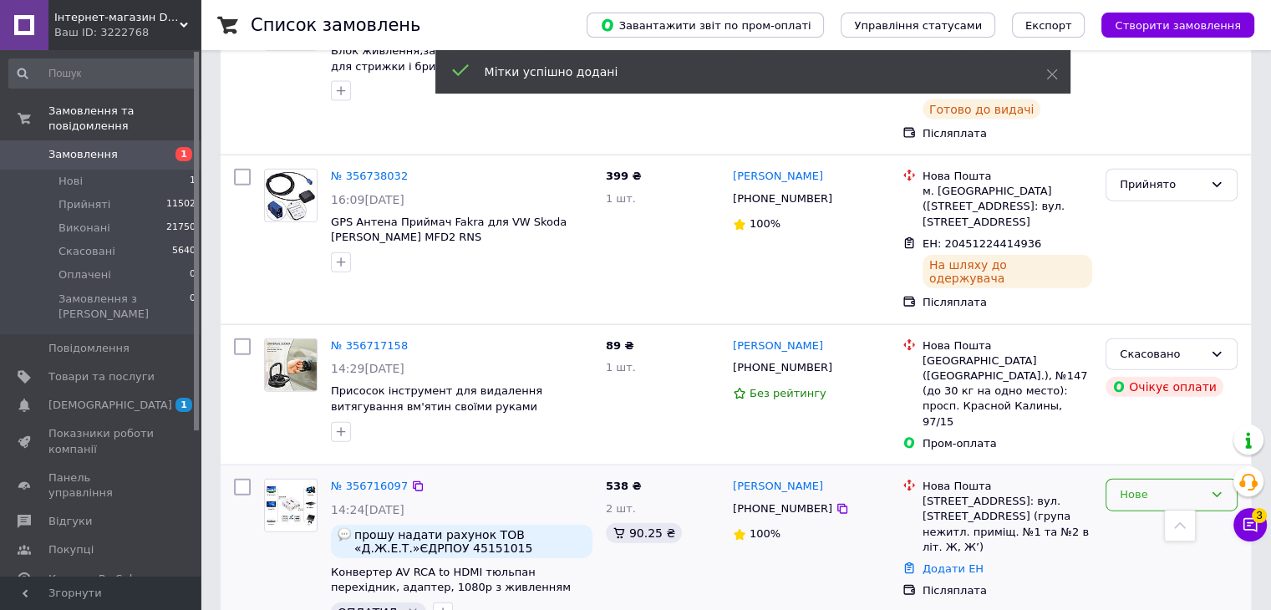
click at [1158, 486] on div "Нове" at bounding box center [1162, 495] width 84 height 18
click at [1145, 515] on li "Прийнято" at bounding box center [1171, 530] width 130 height 31
click at [151, 29] on div "Ваш ID: 3222768" at bounding box center [127, 32] width 146 height 15
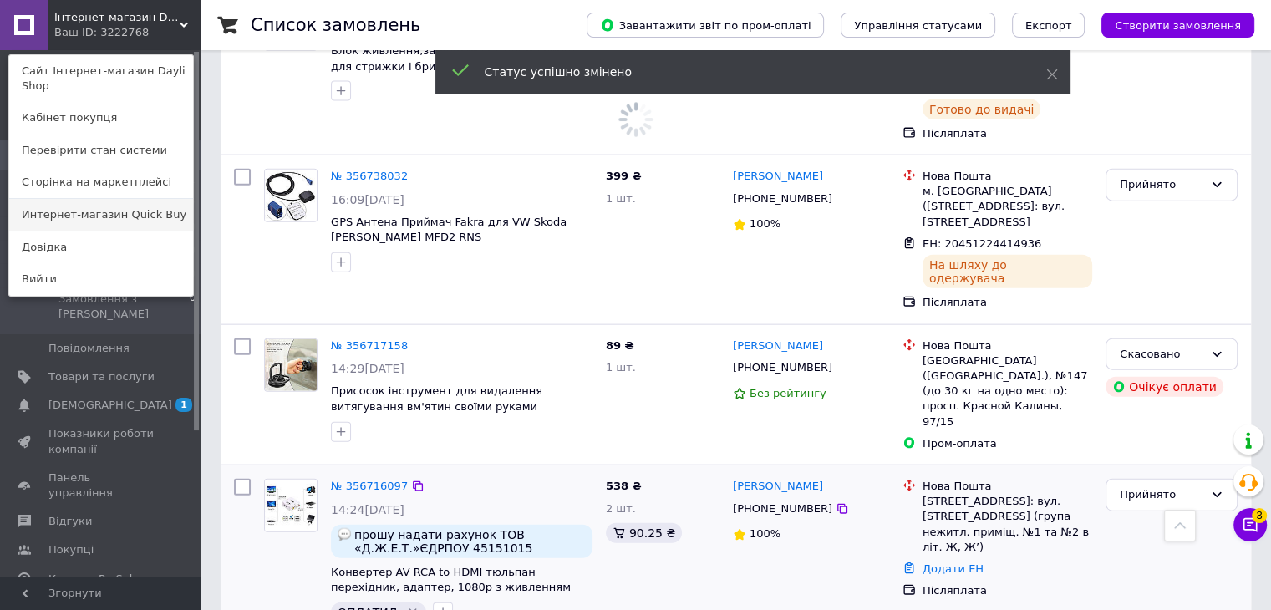
click at [114, 201] on link "Интернет-магазин Quick Buy" at bounding box center [101, 215] width 184 height 32
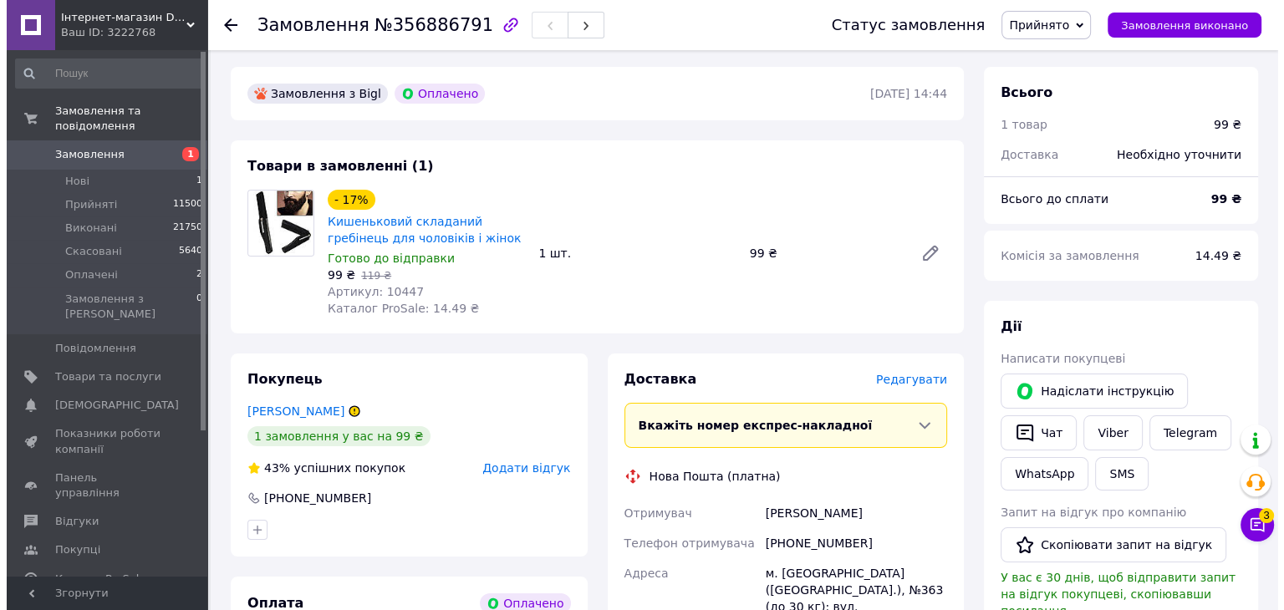
scroll to position [84, 0]
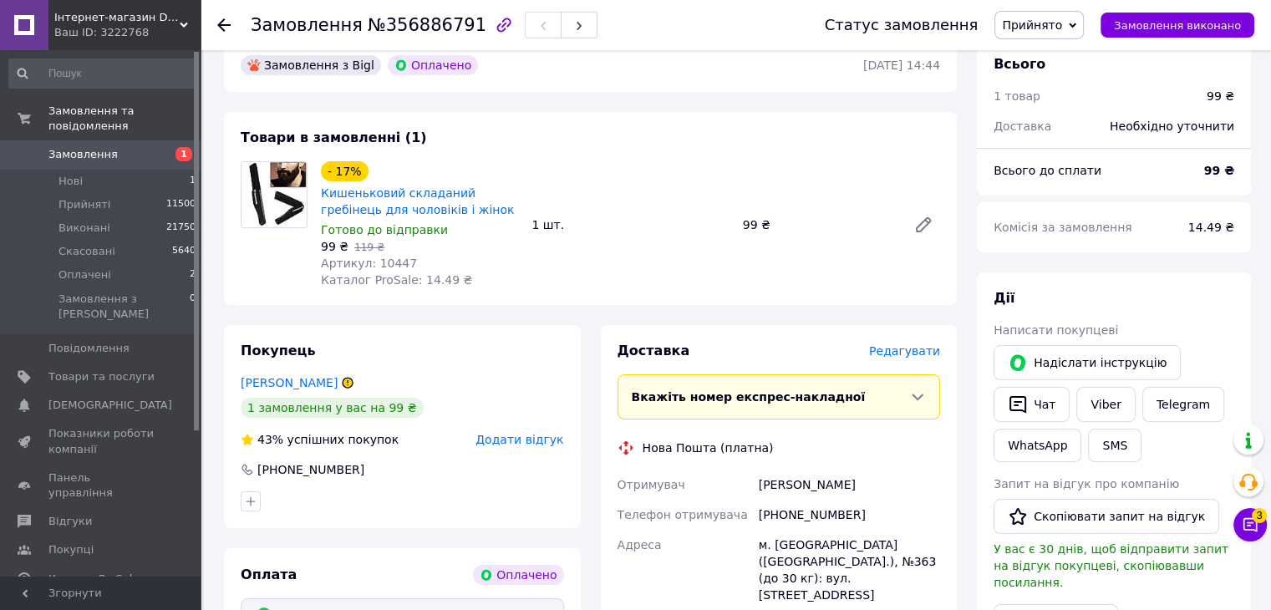
click at [911, 355] on span "Редагувати" at bounding box center [904, 350] width 71 height 13
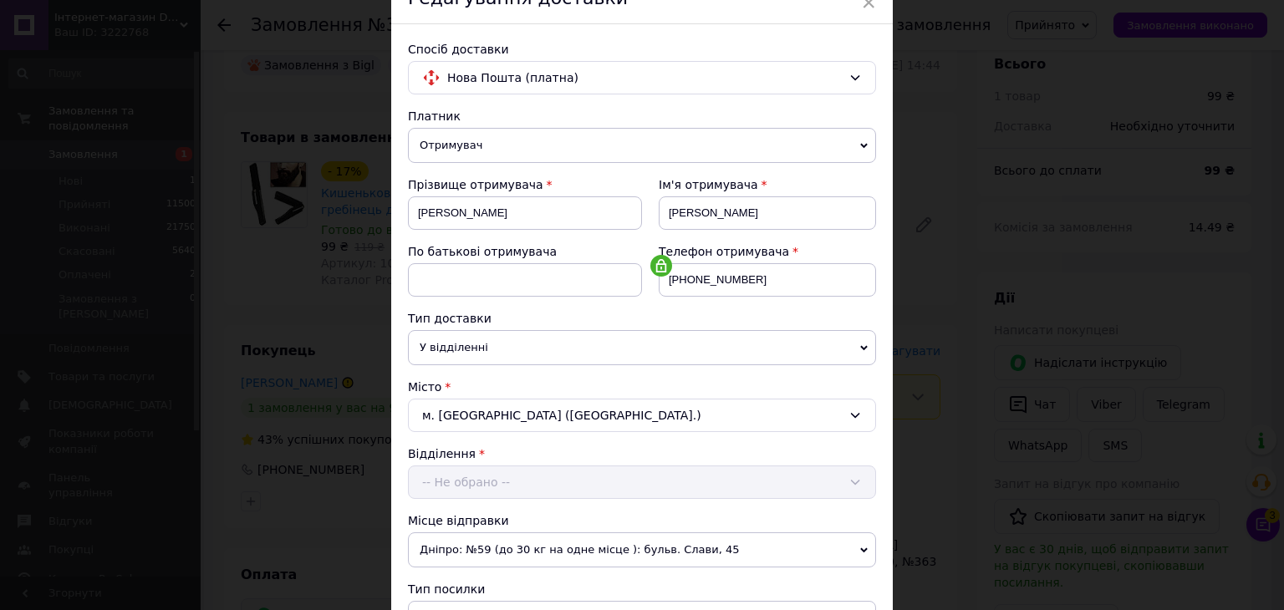
scroll to position [334, 0]
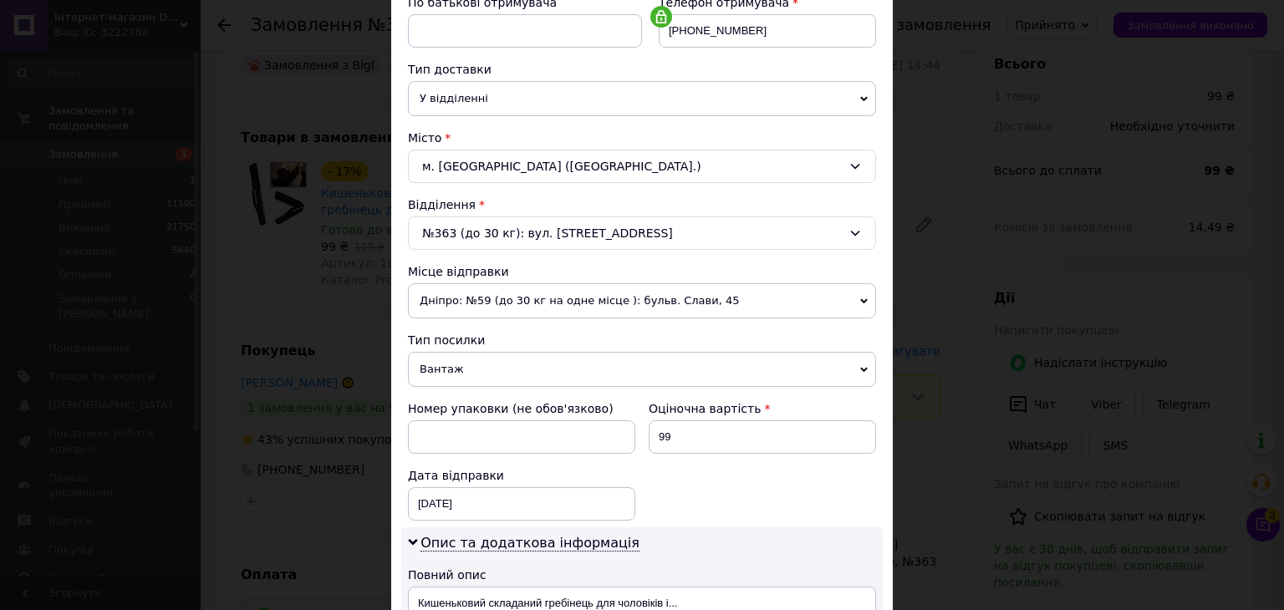
click at [461, 363] on span "Вантаж" at bounding box center [642, 369] width 468 height 35
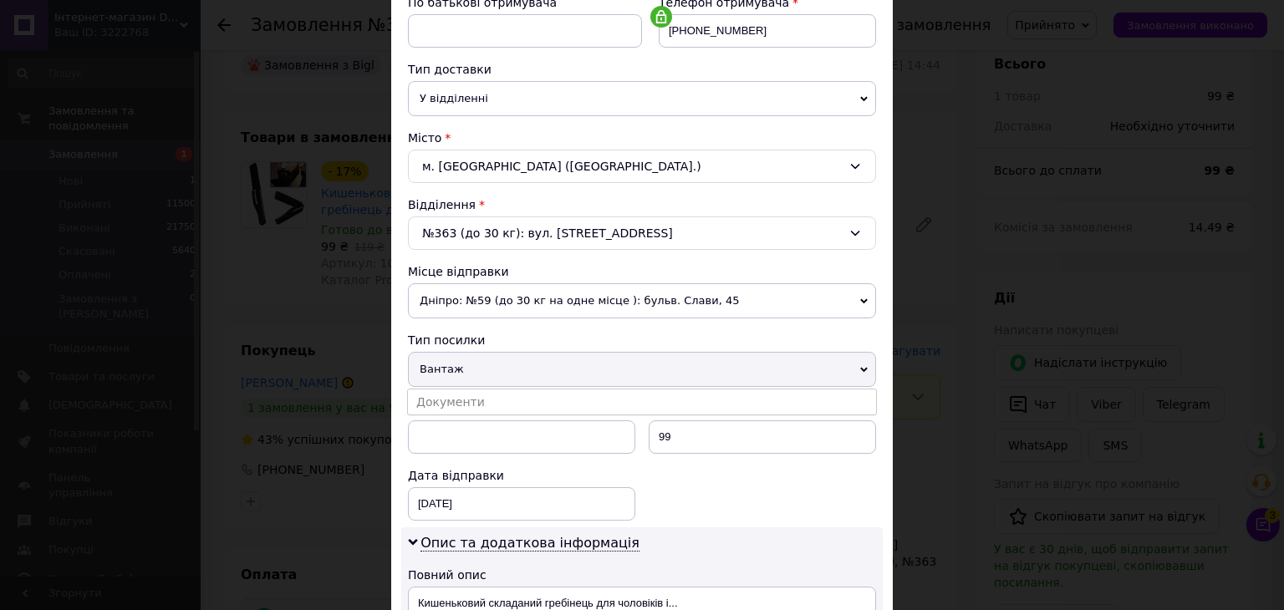
click at [449, 396] on li "Документи" at bounding box center [642, 401] width 468 height 25
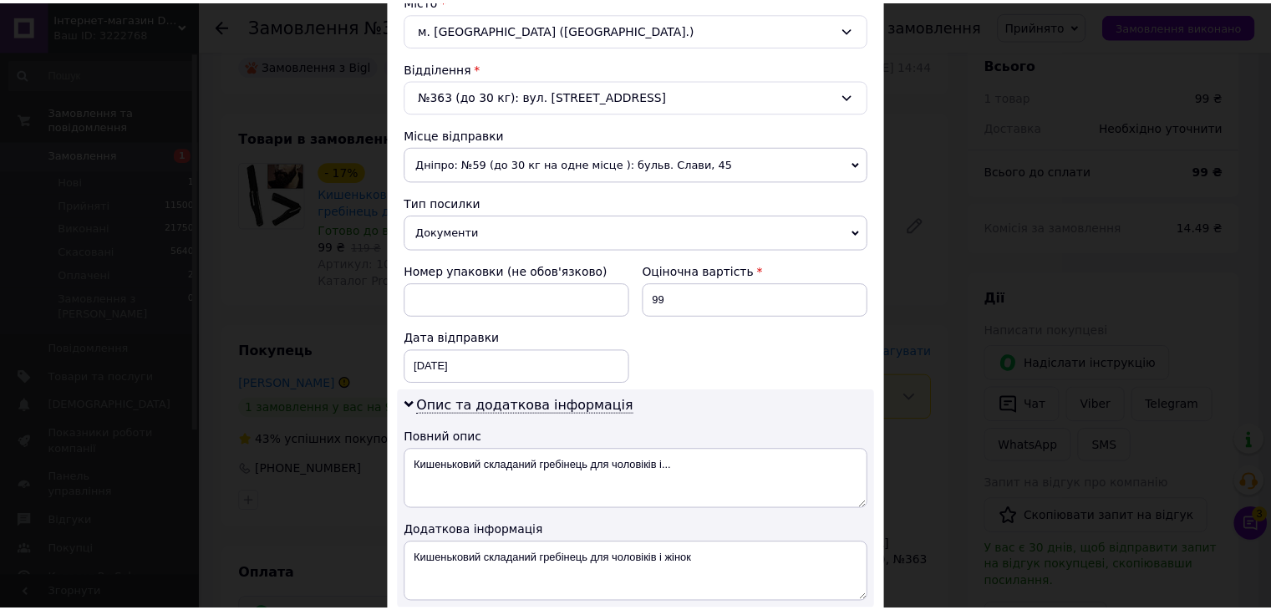
scroll to position [699, 0]
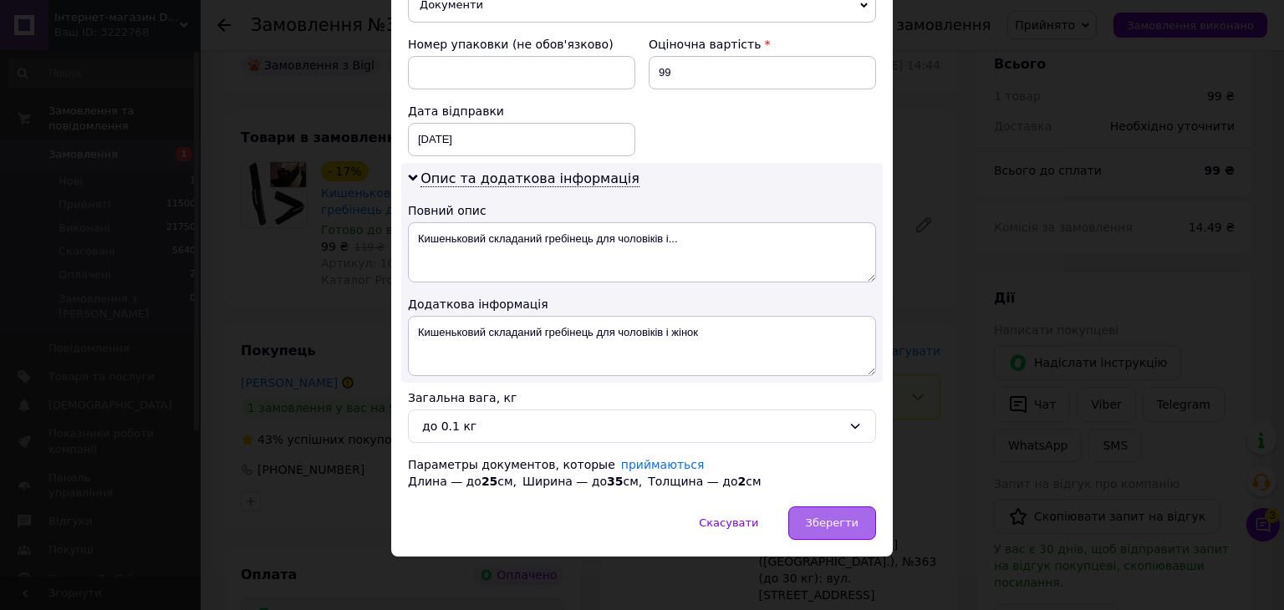
click at [823, 516] on span "Зберегти" at bounding box center [832, 522] width 53 height 13
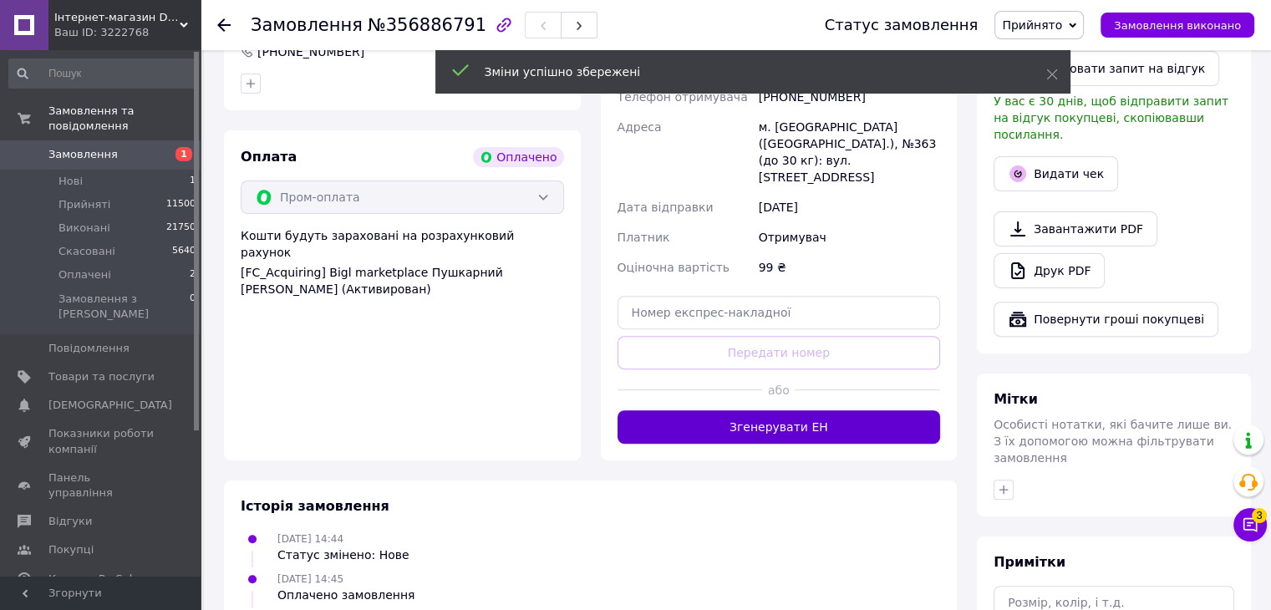
click at [806, 410] on button "Згенерувати ЕН" at bounding box center [779, 426] width 323 height 33
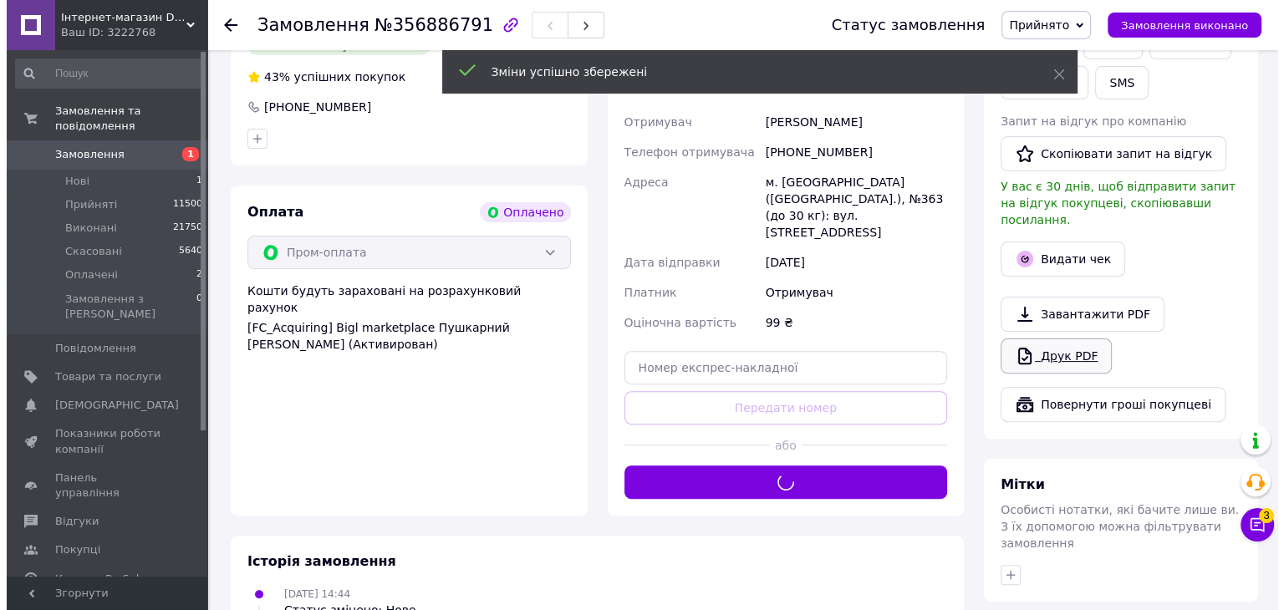
scroll to position [418, 0]
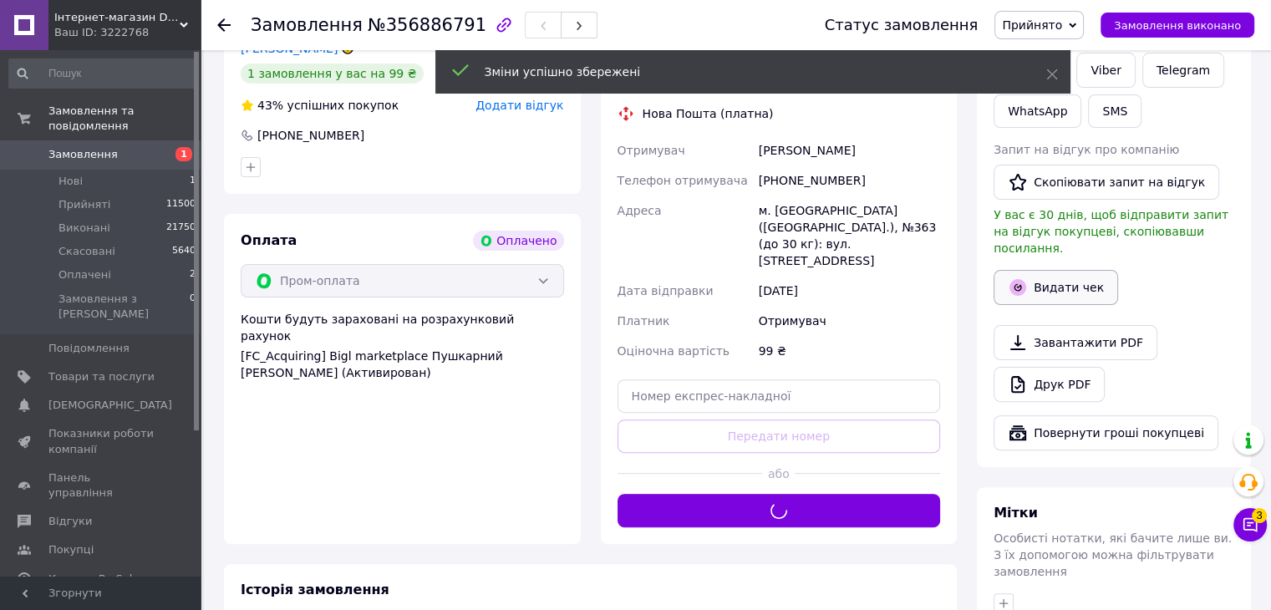
click at [1072, 270] on button "Видати чек" at bounding box center [1056, 287] width 125 height 35
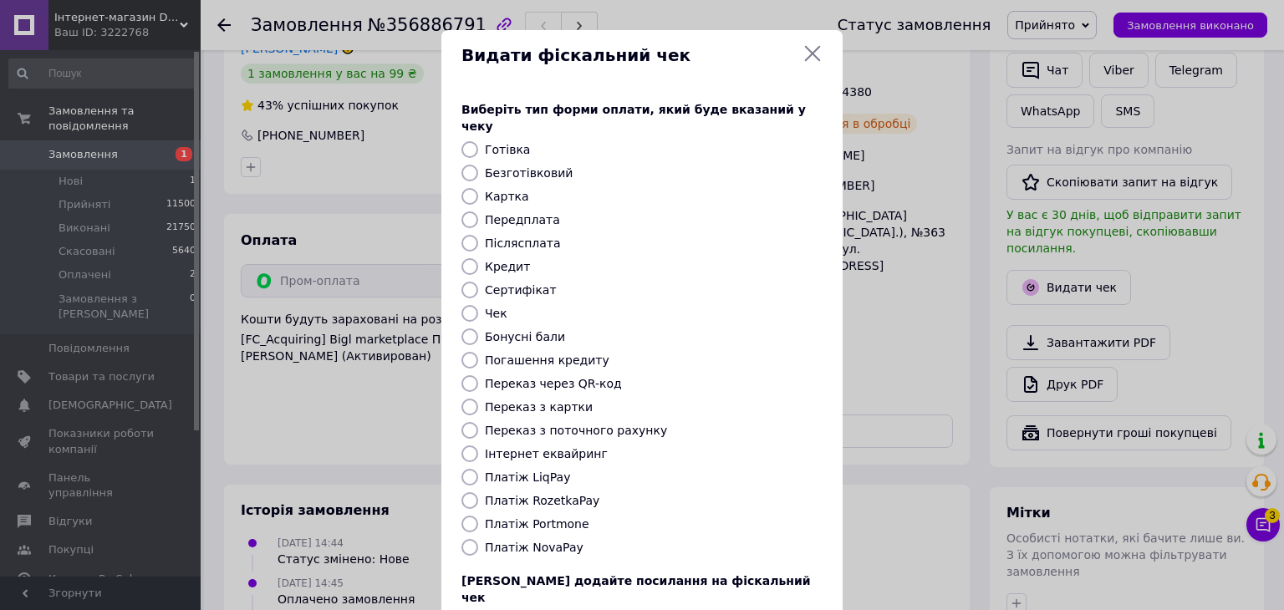
click at [531, 166] on label "Безготівковий" at bounding box center [529, 172] width 88 height 13
click at [478, 165] on input "Безготівковий" at bounding box center [469, 173] width 17 height 17
radio input "true"
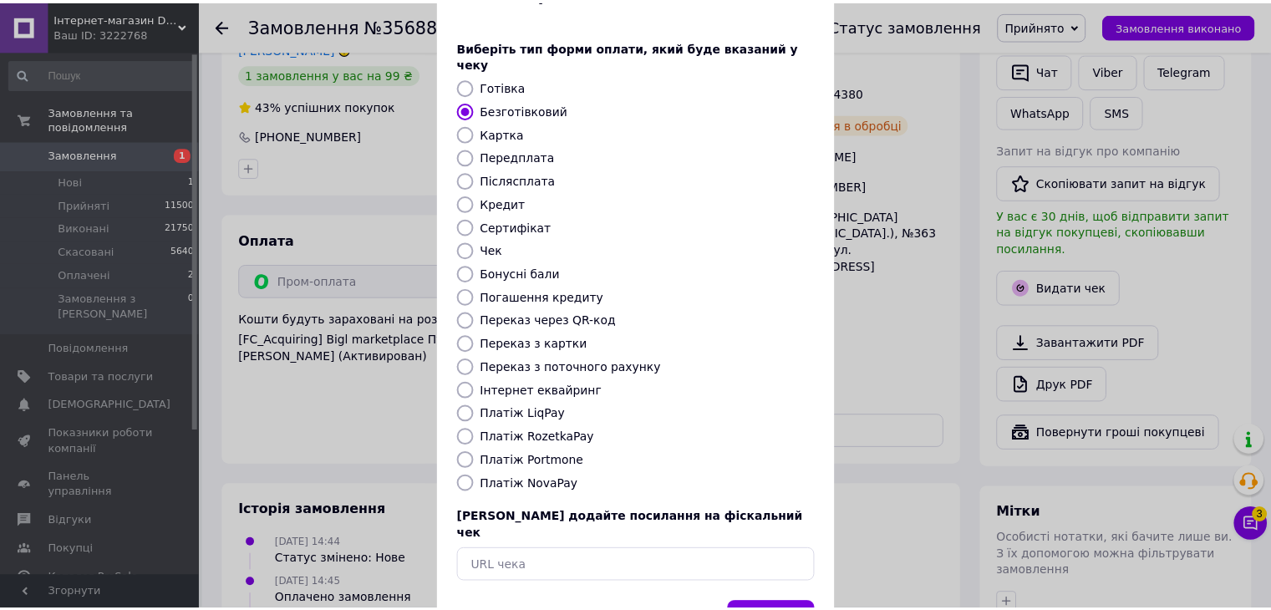
scroll to position [107, 0]
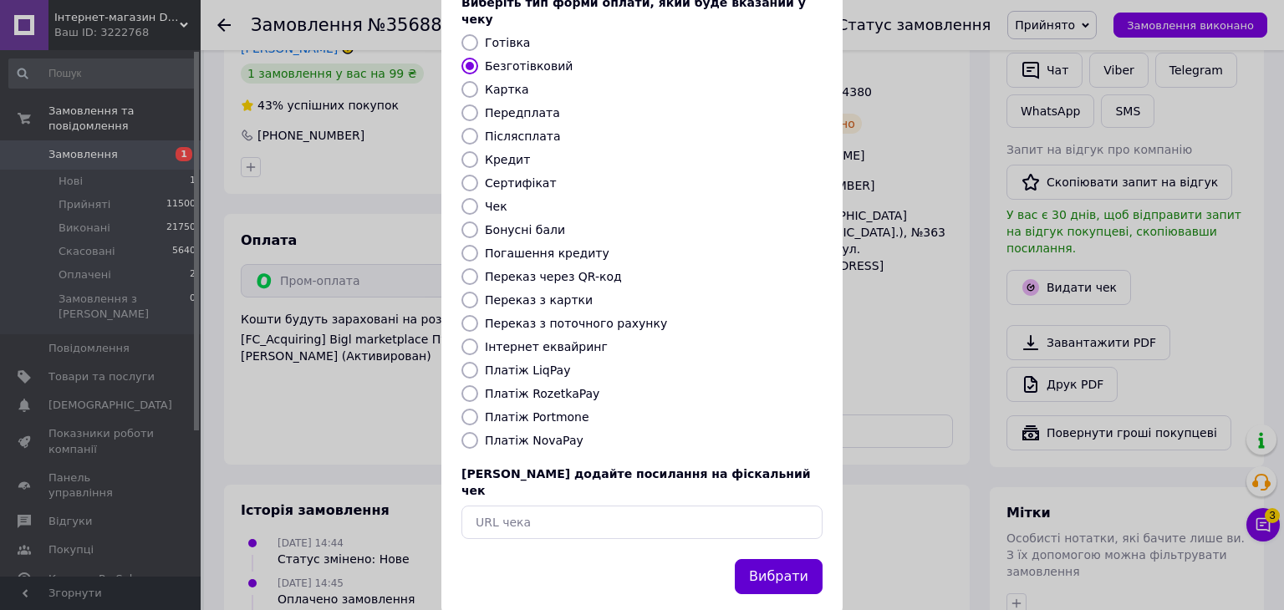
click at [785, 559] on button "Вибрати" at bounding box center [779, 577] width 88 height 36
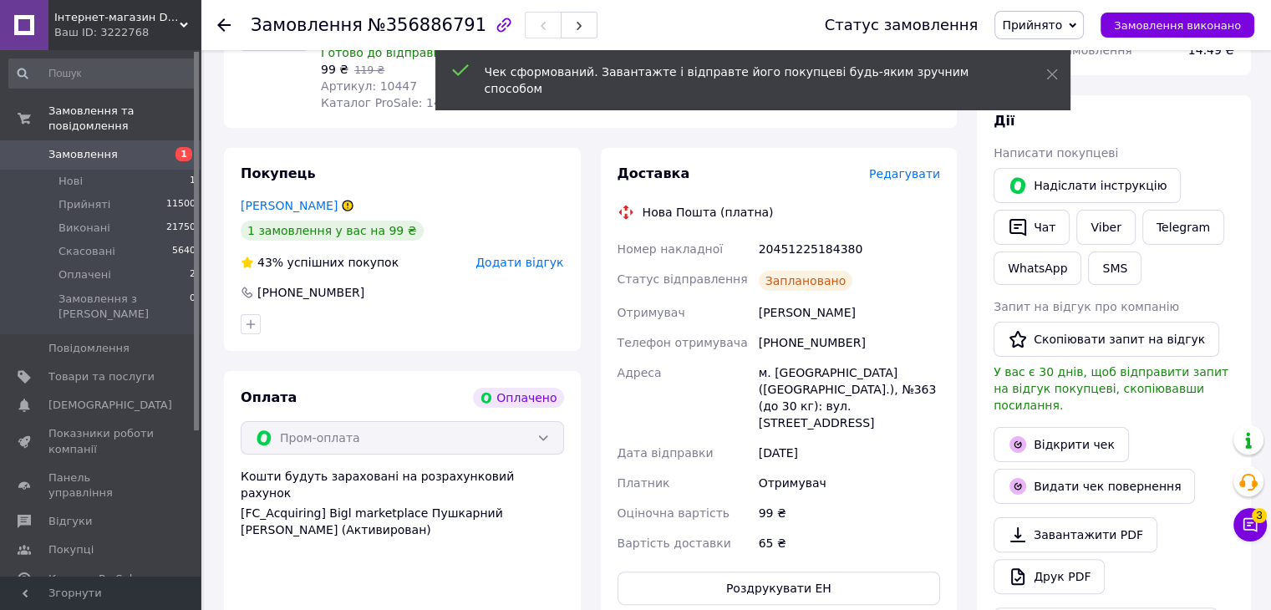
scroll to position [0, 0]
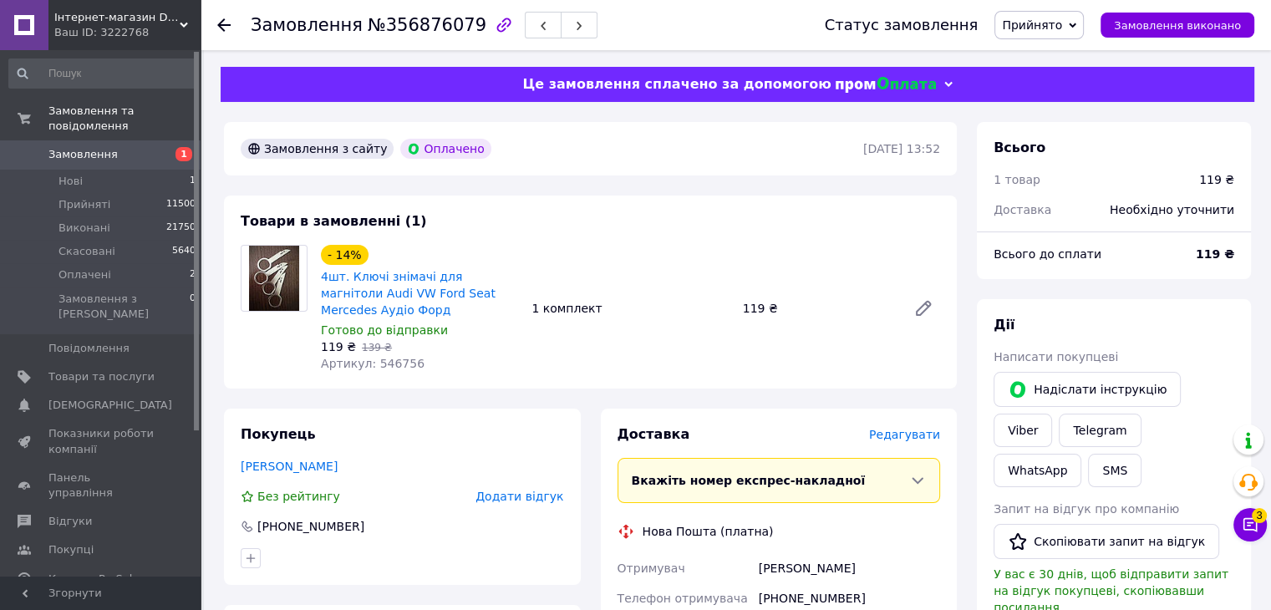
click at [912, 440] on span "Редагувати" at bounding box center [904, 434] width 71 height 13
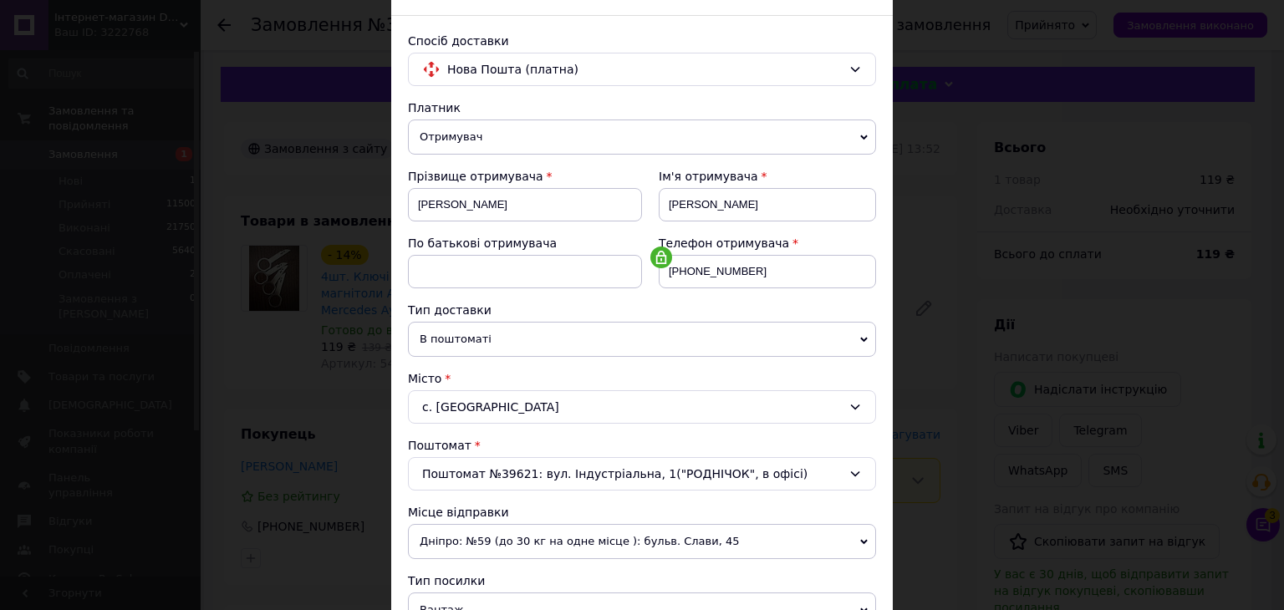
scroll to position [251, 0]
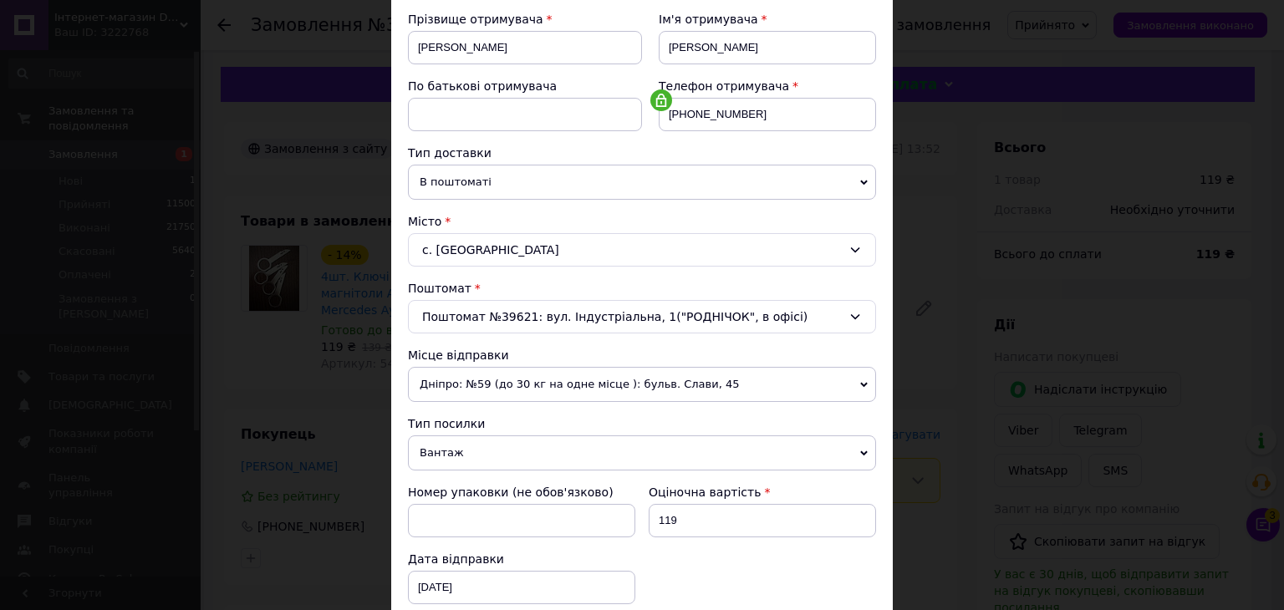
click at [441, 455] on span "Вантаж" at bounding box center [642, 452] width 468 height 35
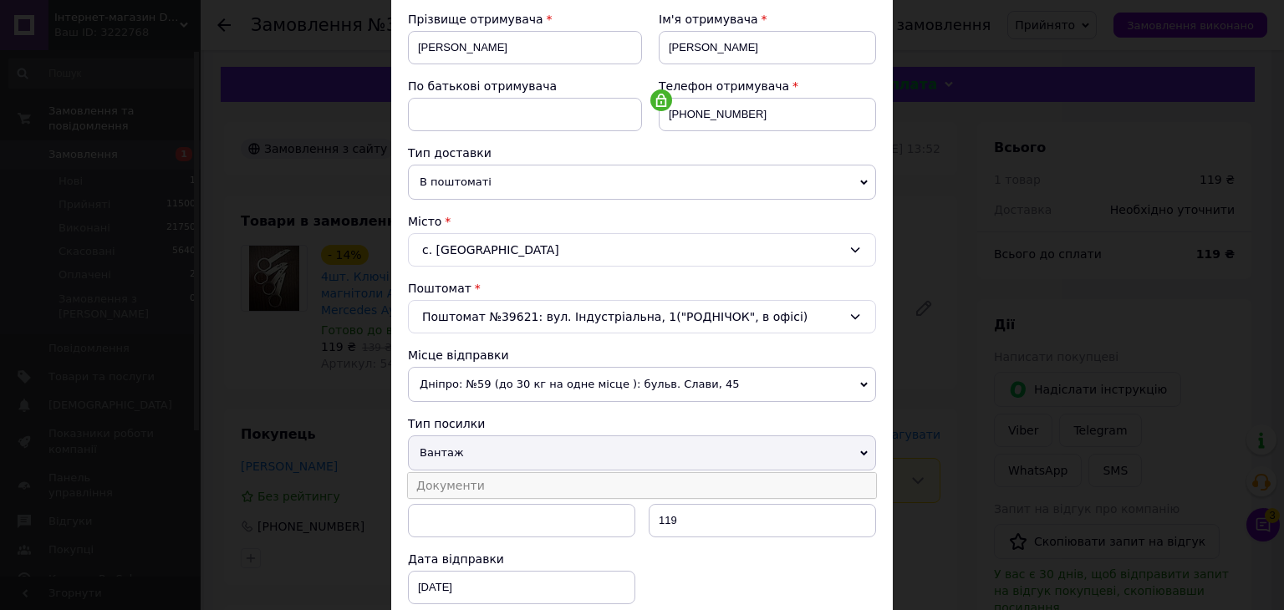
click at [456, 480] on li "Документи" at bounding box center [642, 485] width 468 height 25
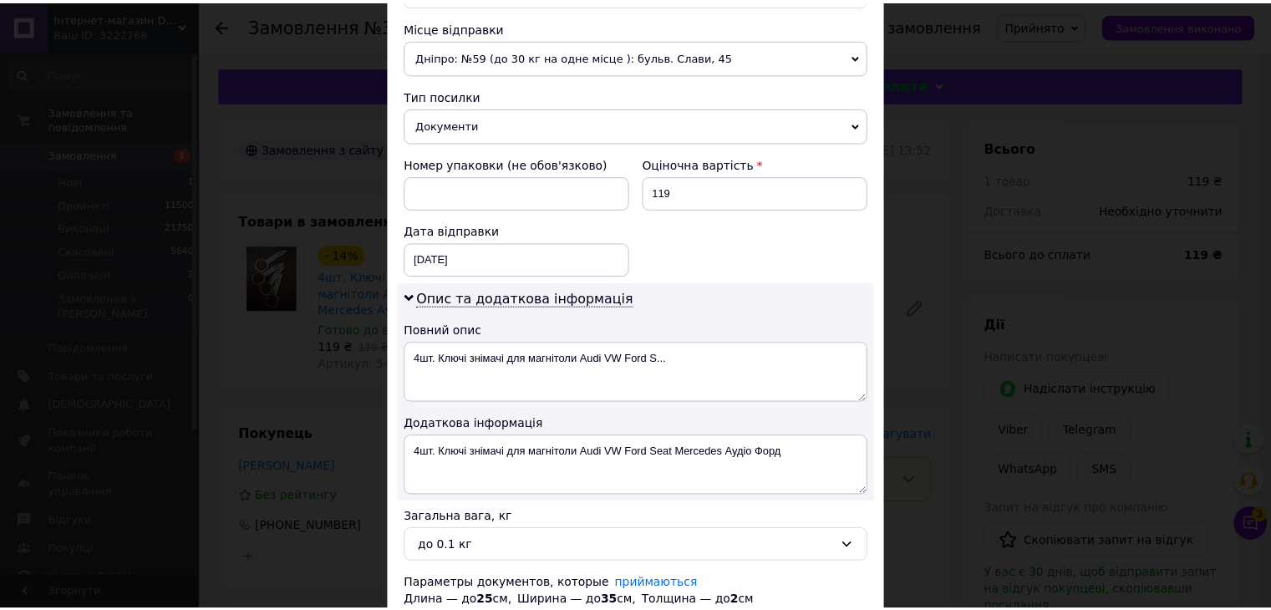
scroll to position [699, 0]
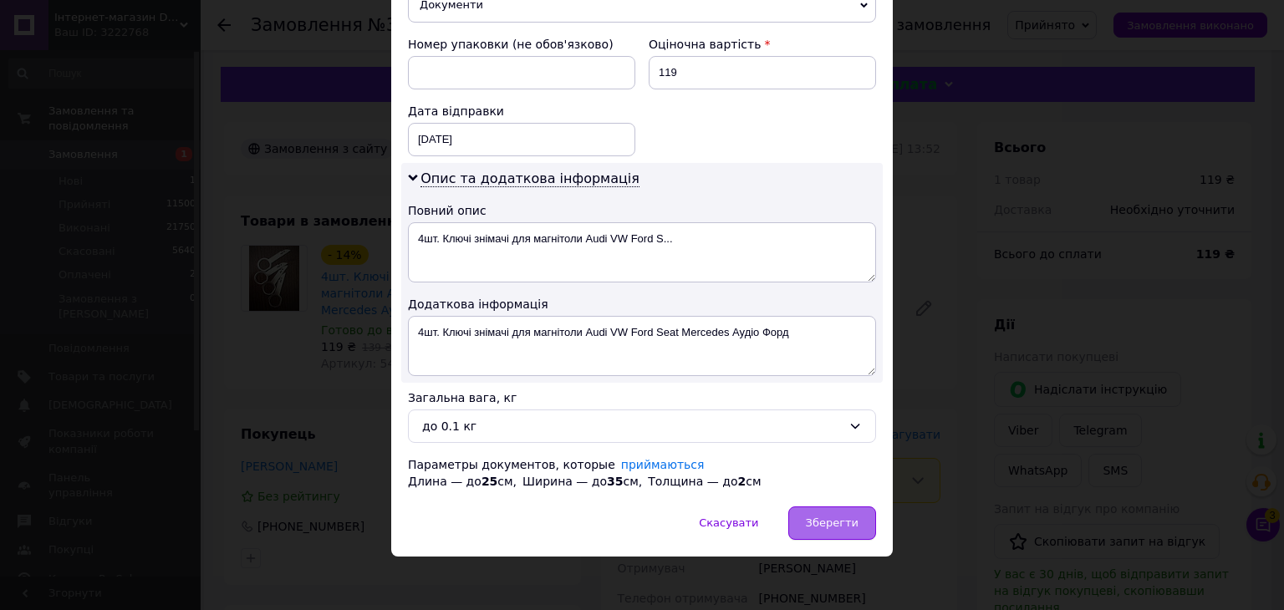
click at [831, 519] on span "Зберегти" at bounding box center [832, 522] width 53 height 13
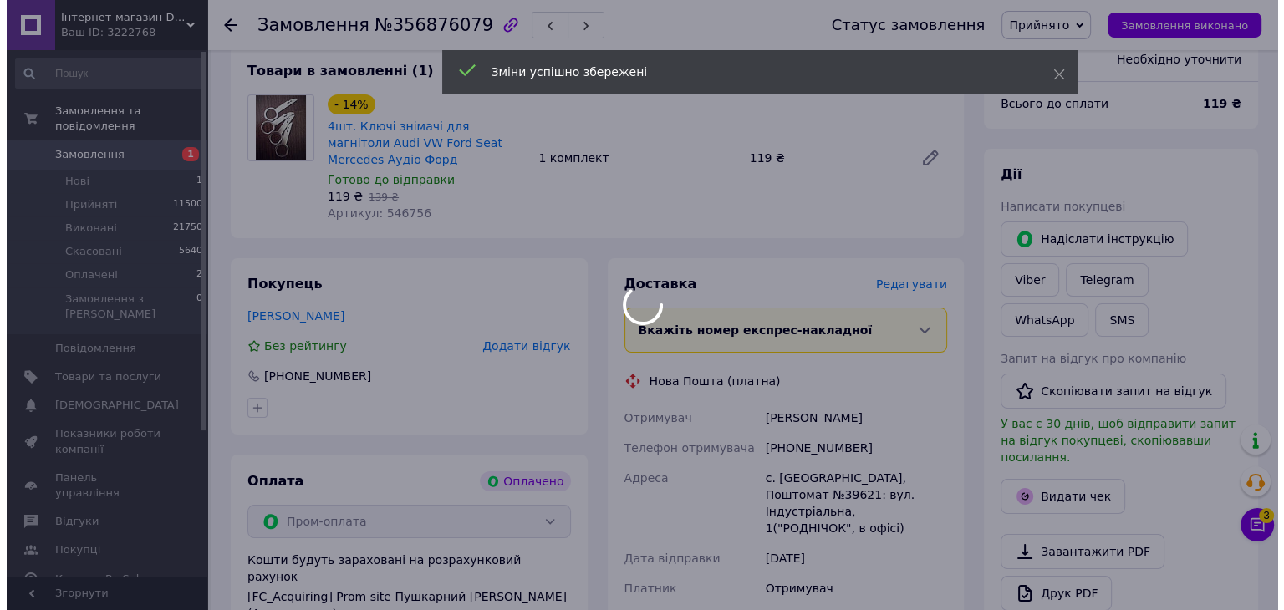
scroll to position [334, 0]
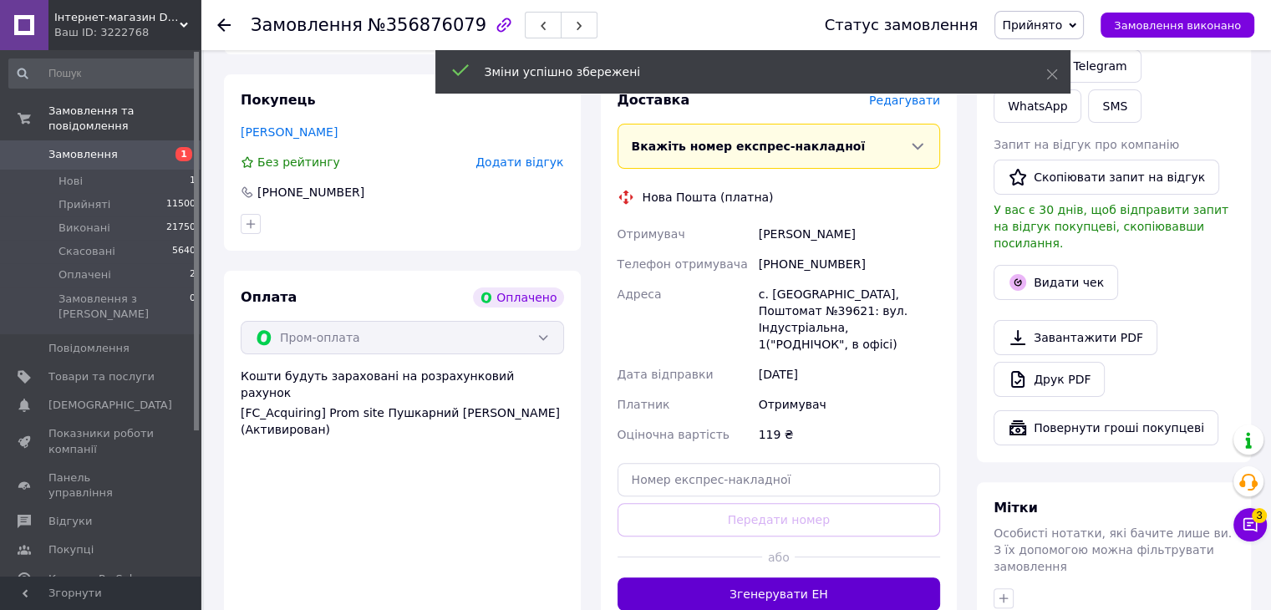
click at [819, 577] on button "Згенерувати ЕН" at bounding box center [779, 593] width 323 height 33
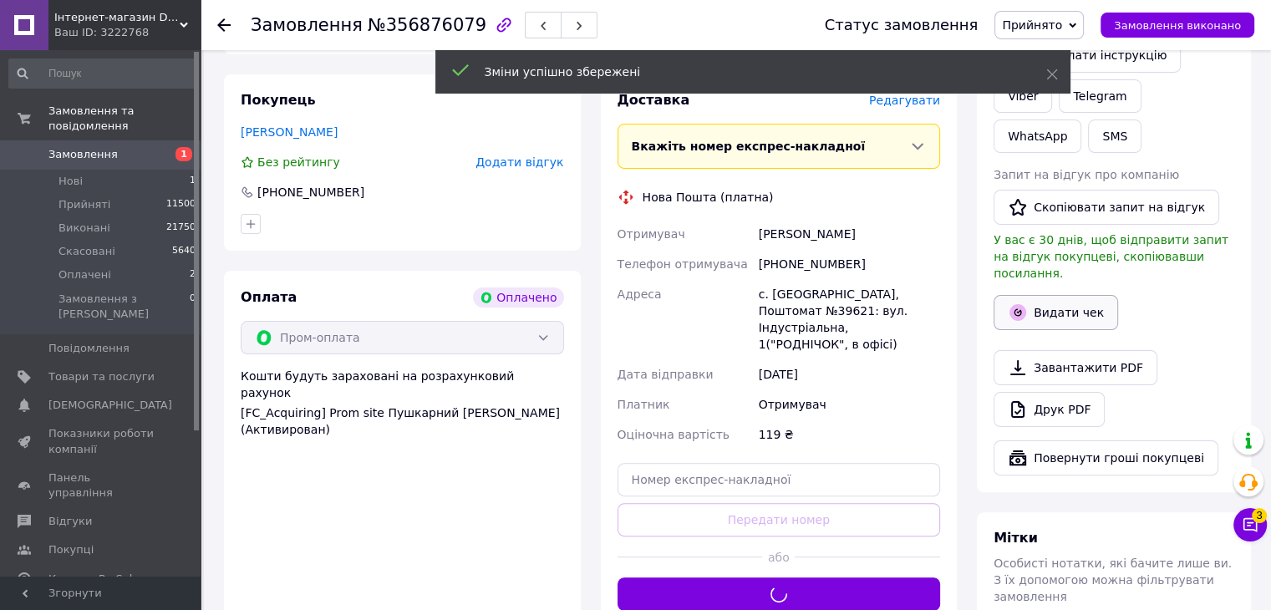
click at [1050, 295] on button "Видати чек" at bounding box center [1056, 312] width 125 height 35
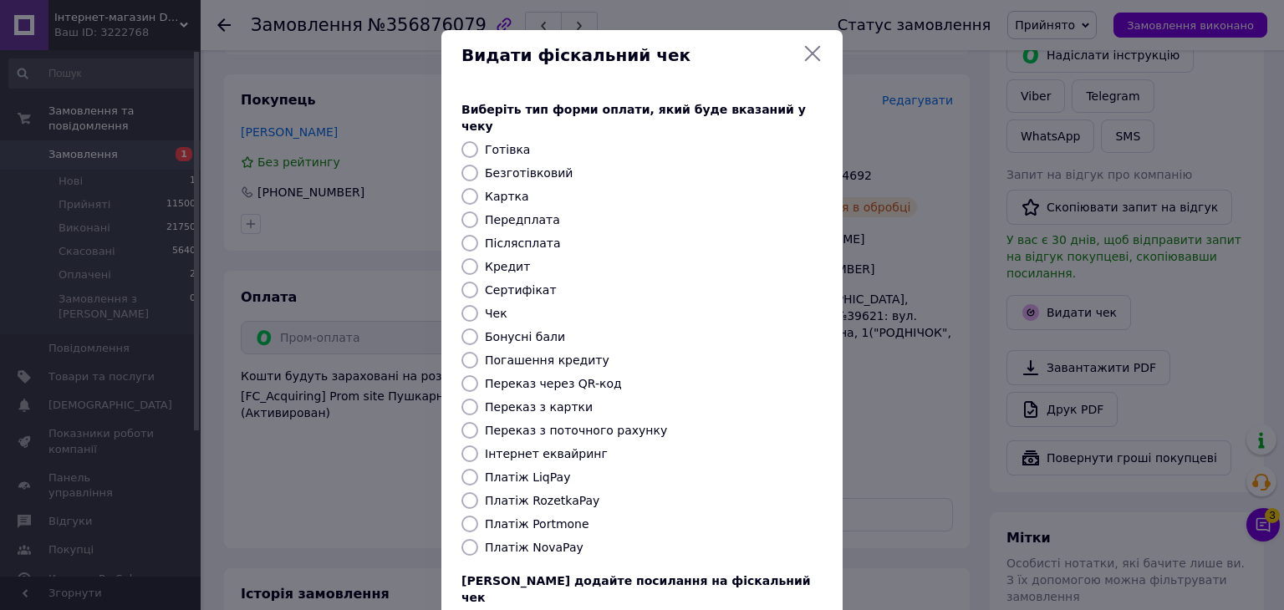
click at [521, 166] on label "Безготівковий" at bounding box center [529, 172] width 88 height 13
click at [478, 165] on input "Безготівковий" at bounding box center [469, 173] width 17 height 17
radio input "true"
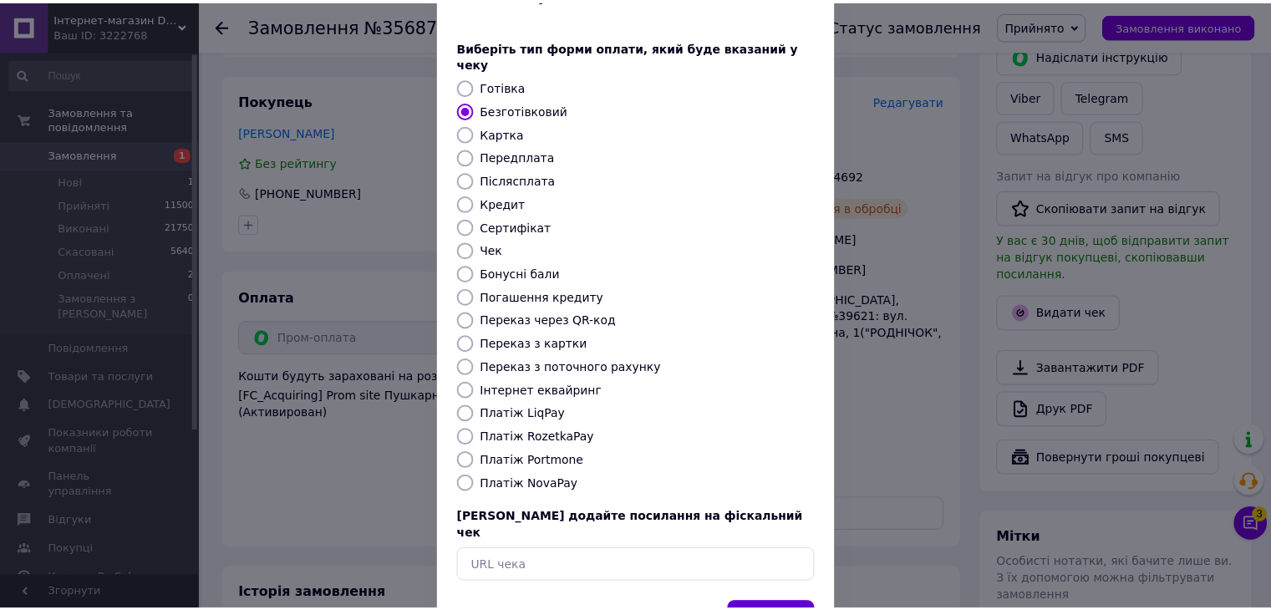
scroll to position [107, 0]
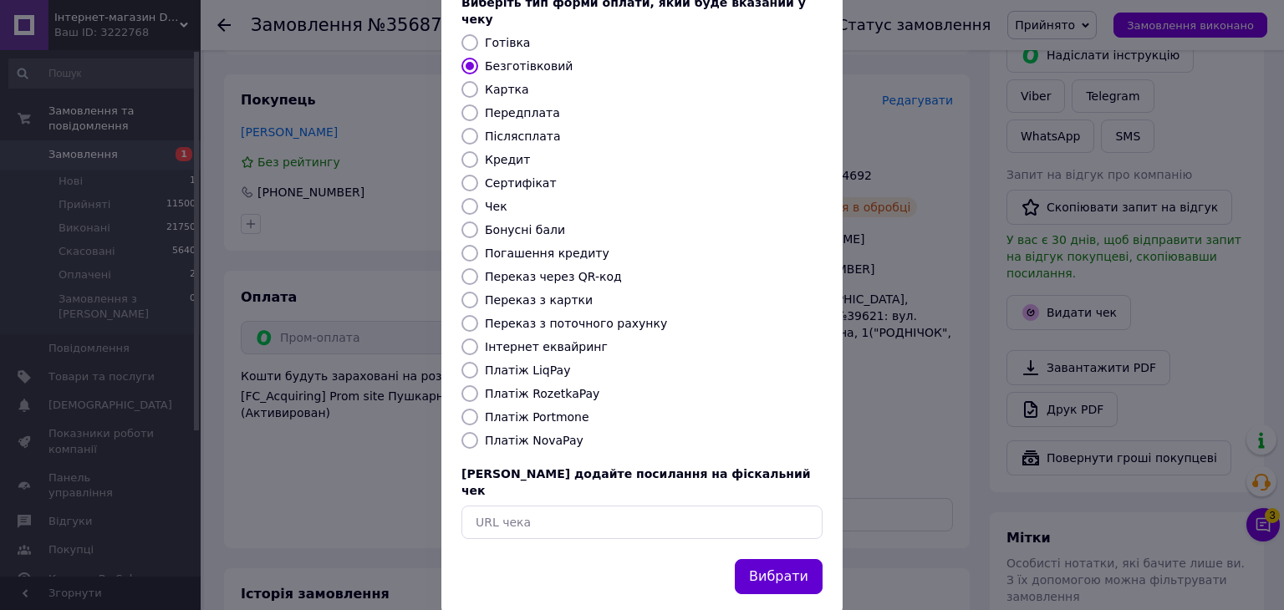
click at [789, 559] on button "Вибрати" at bounding box center [779, 577] width 88 height 36
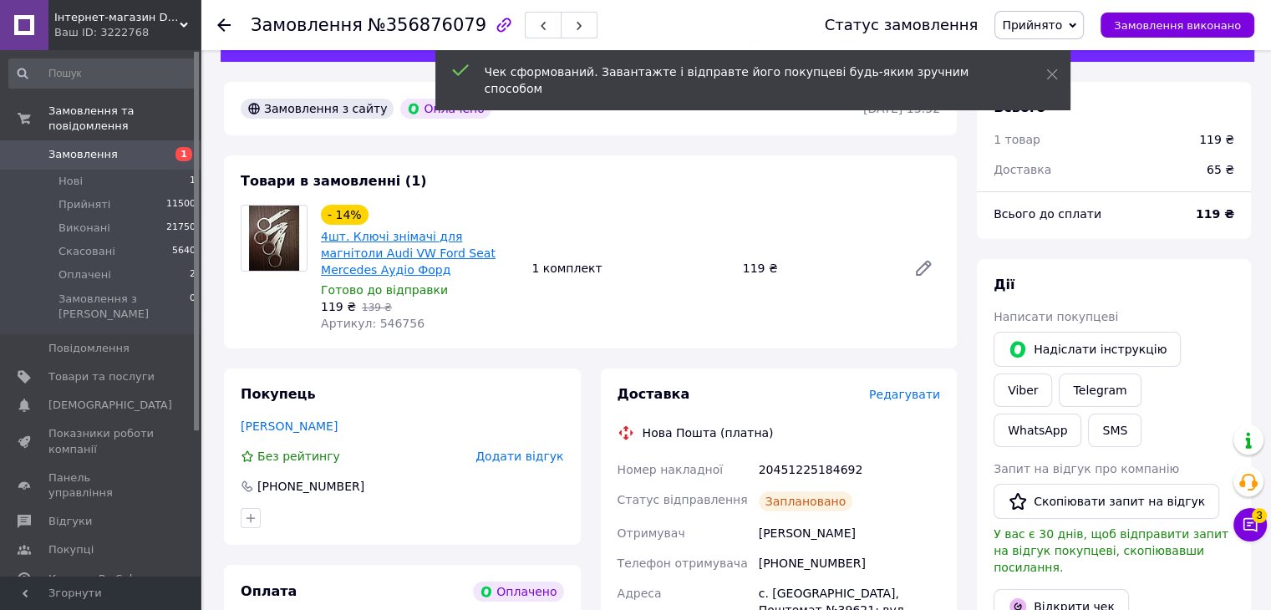
scroll to position [0, 0]
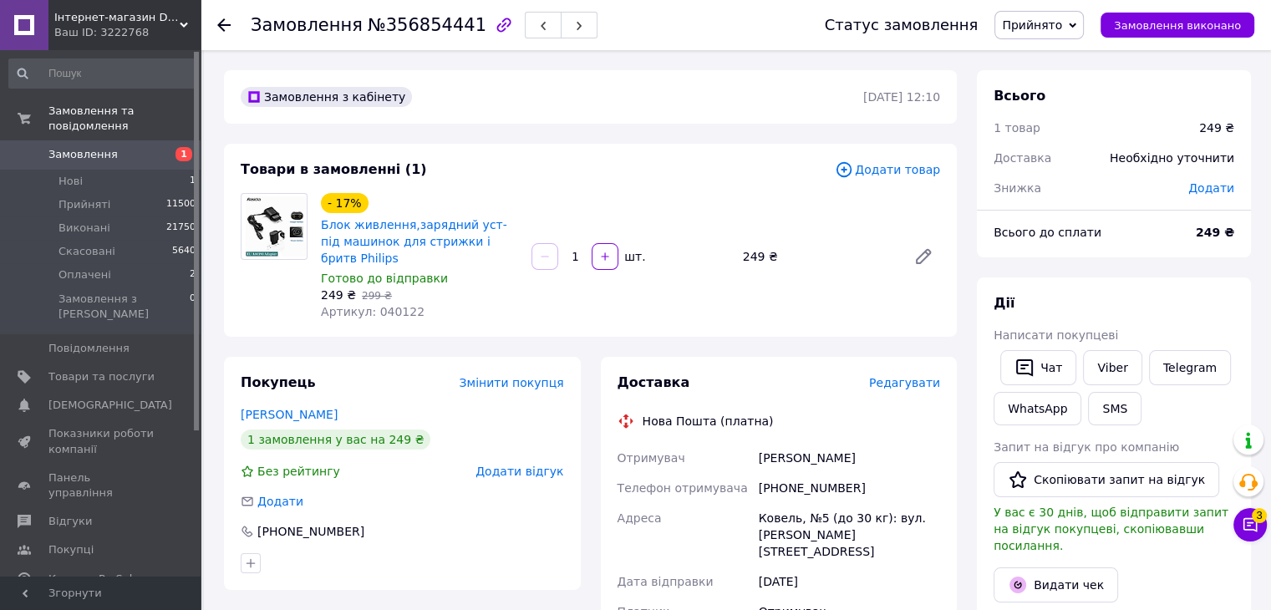
click at [902, 376] on span "Редагувати" at bounding box center [904, 382] width 71 height 13
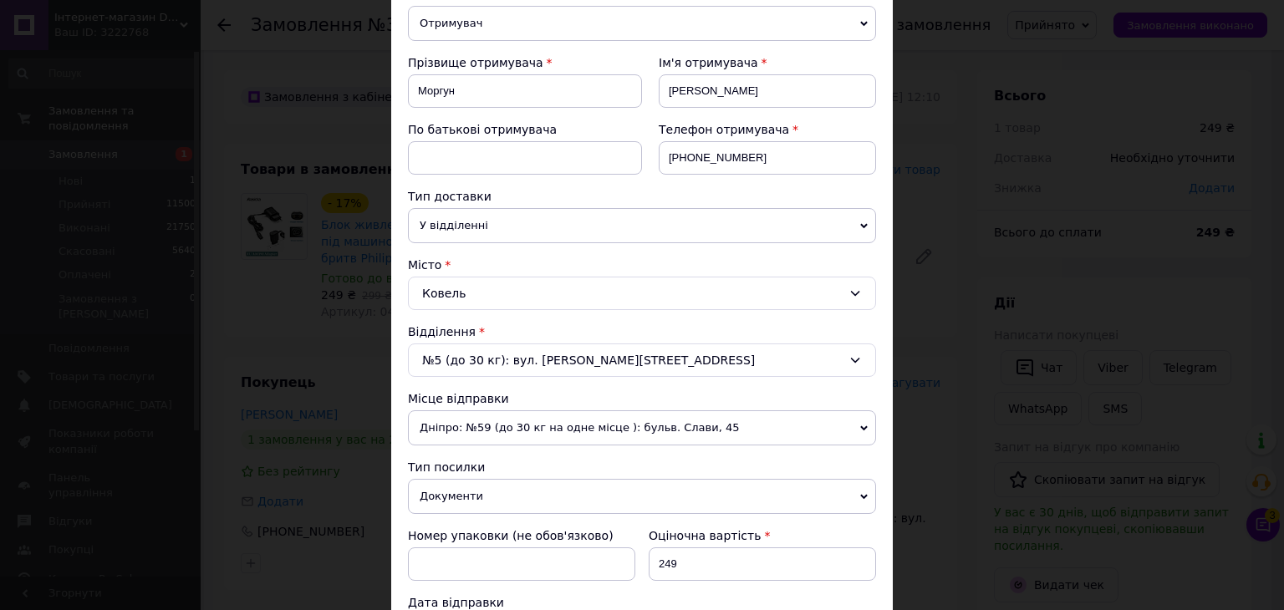
scroll to position [418, 0]
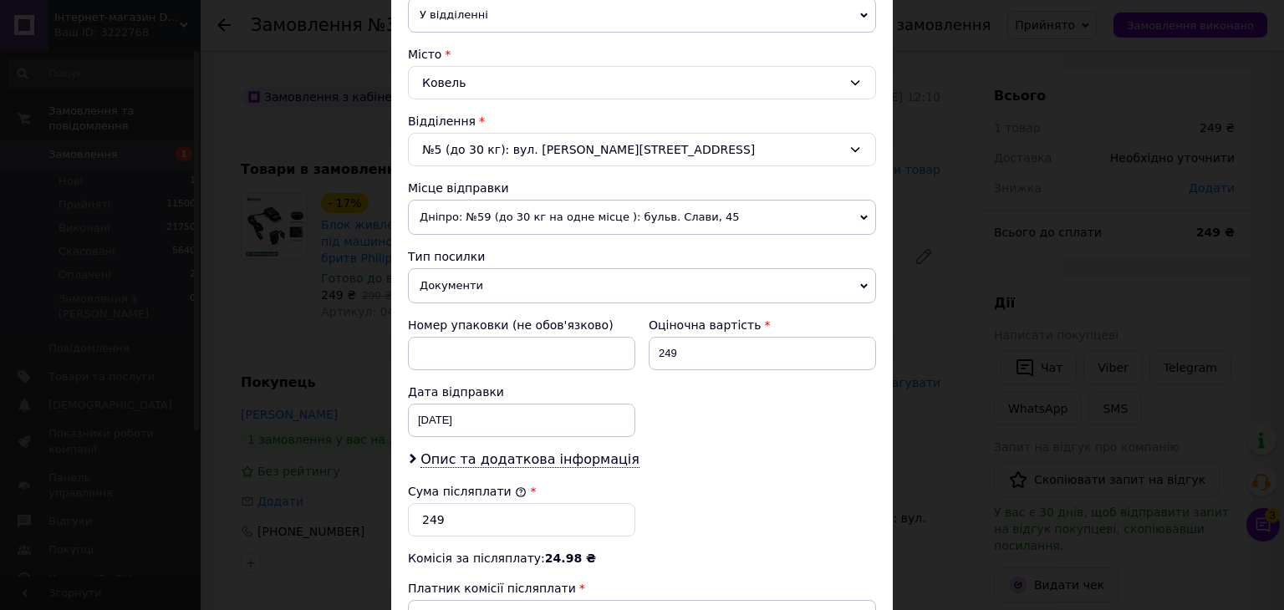
click at [464, 292] on span "Документи" at bounding box center [642, 285] width 468 height 35
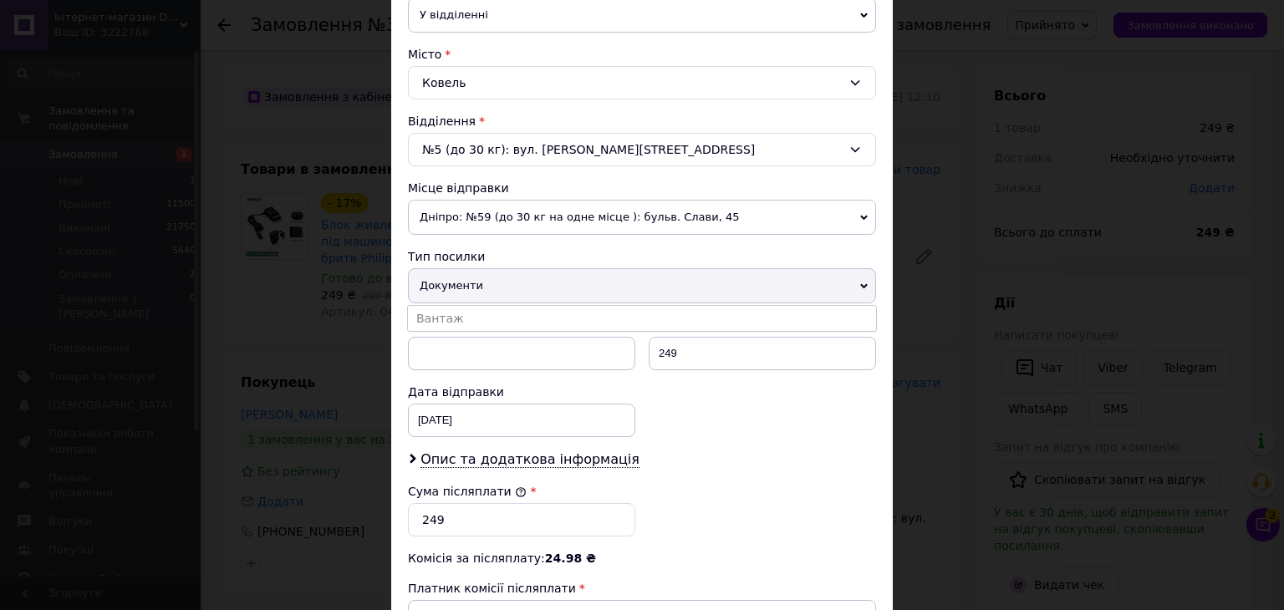
click at [746, 423] on div "Номер упаковки (не обов'язково) Оціночна вартість 249 Дата відправки [DATE] < 2…" at bounding box center [641, 377] width 481 height 134
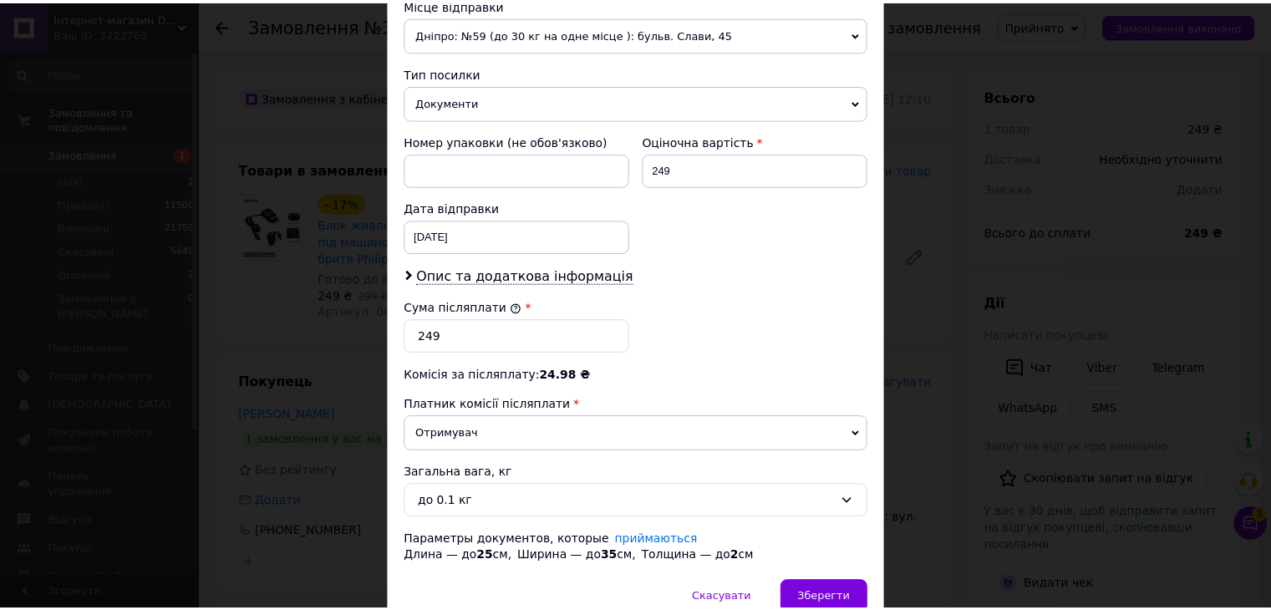
scroll to position [677, 0]
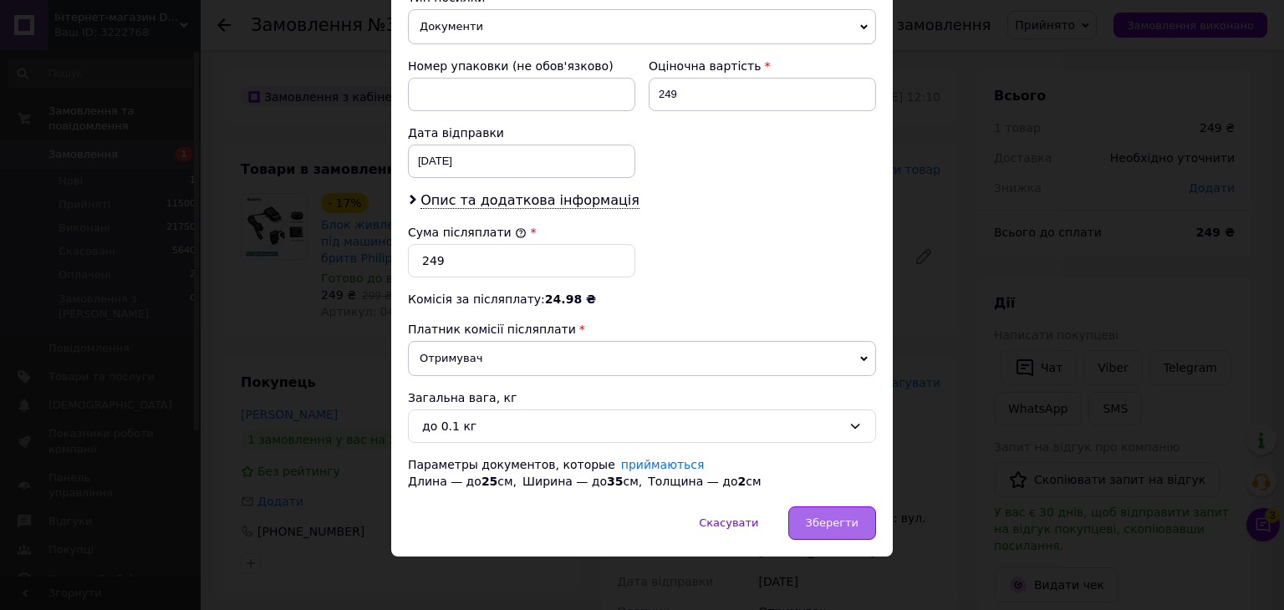
click at [824, 516] on span "Зберегти" at bounding box center [832, 522] width 53 height 13
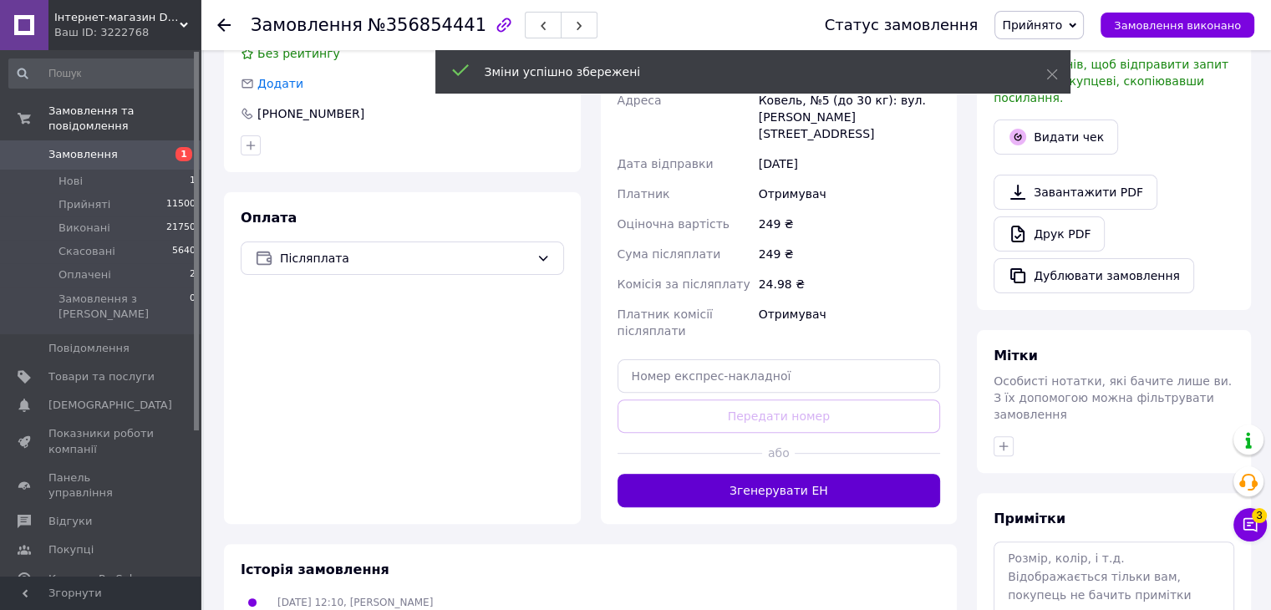
click at [812, 474] on button "Згенерувати ЕН" at bounding box center [779, 490] width 323 height 33
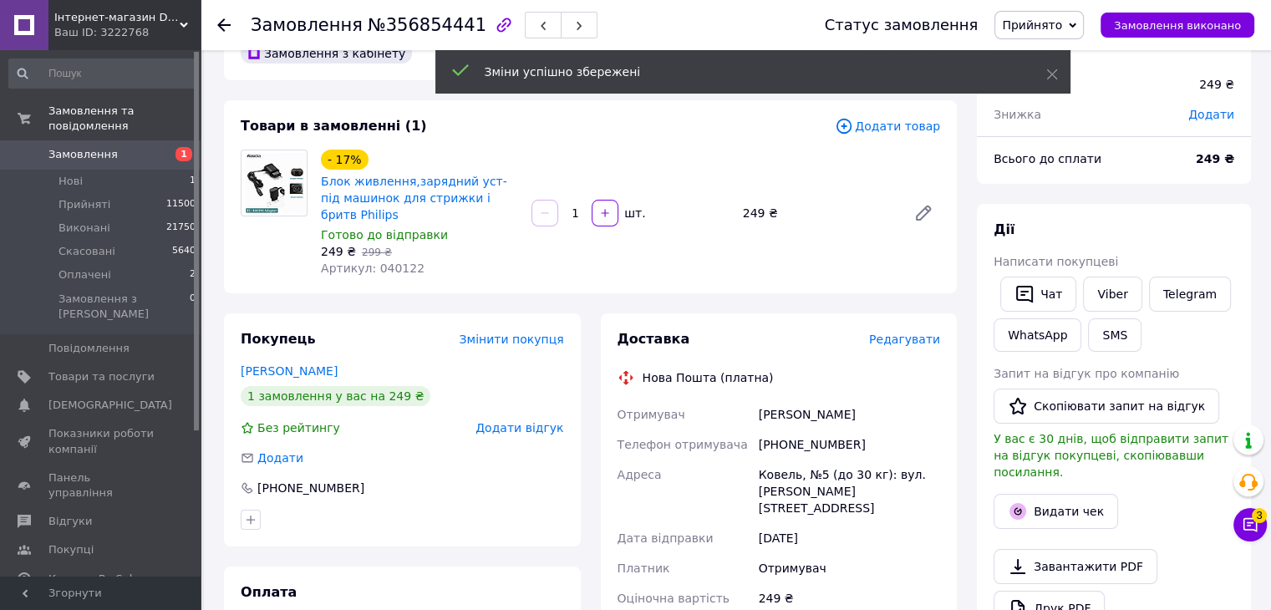
scroll to position [0, 0]
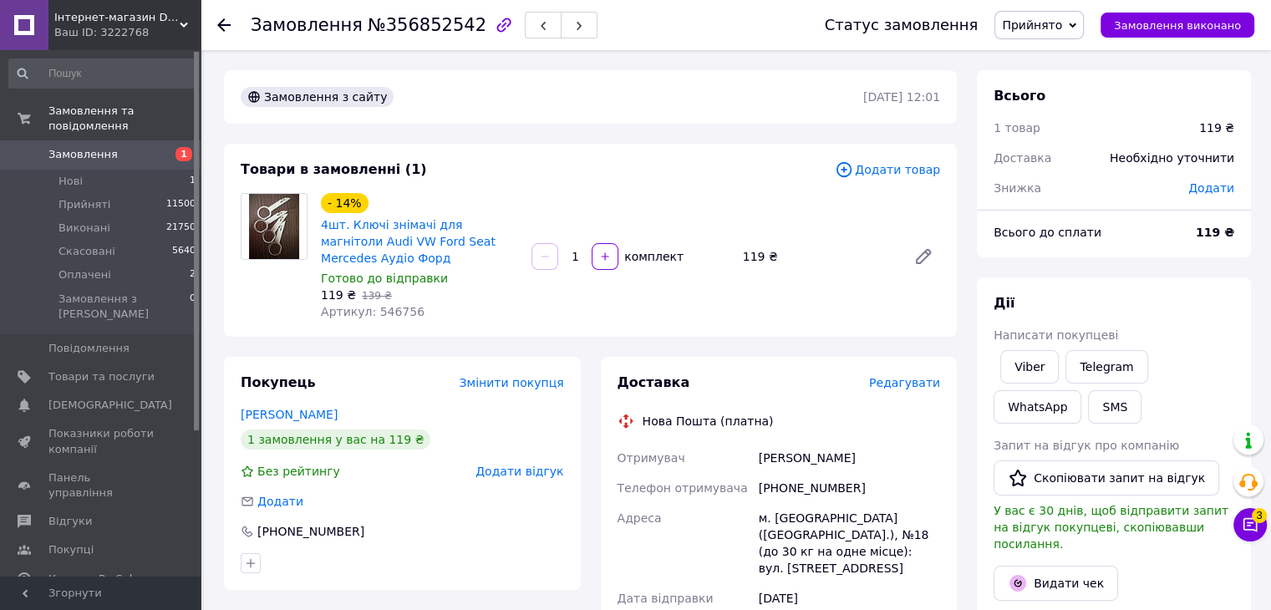
click at [914, 385] on span "Редагувати" at bounding box center [904, 382] width 71 height 13
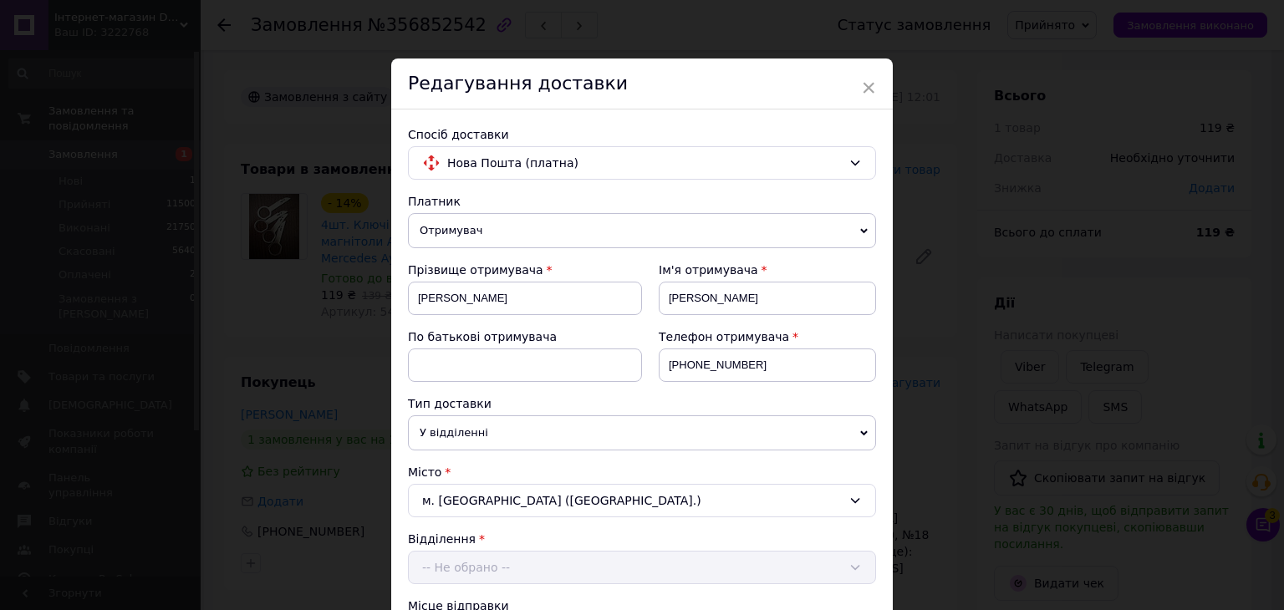
scroll to position [418, 0]
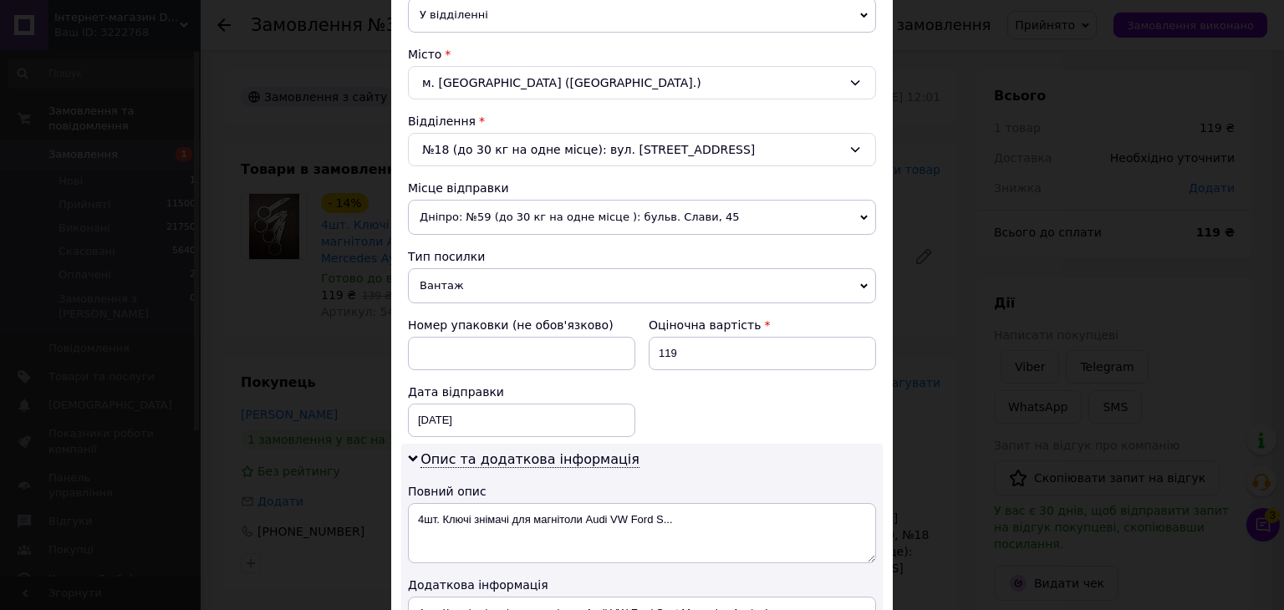
click at [435, 282] on span "Вантаж" at bounding box center [642, 285] width 468 height 35
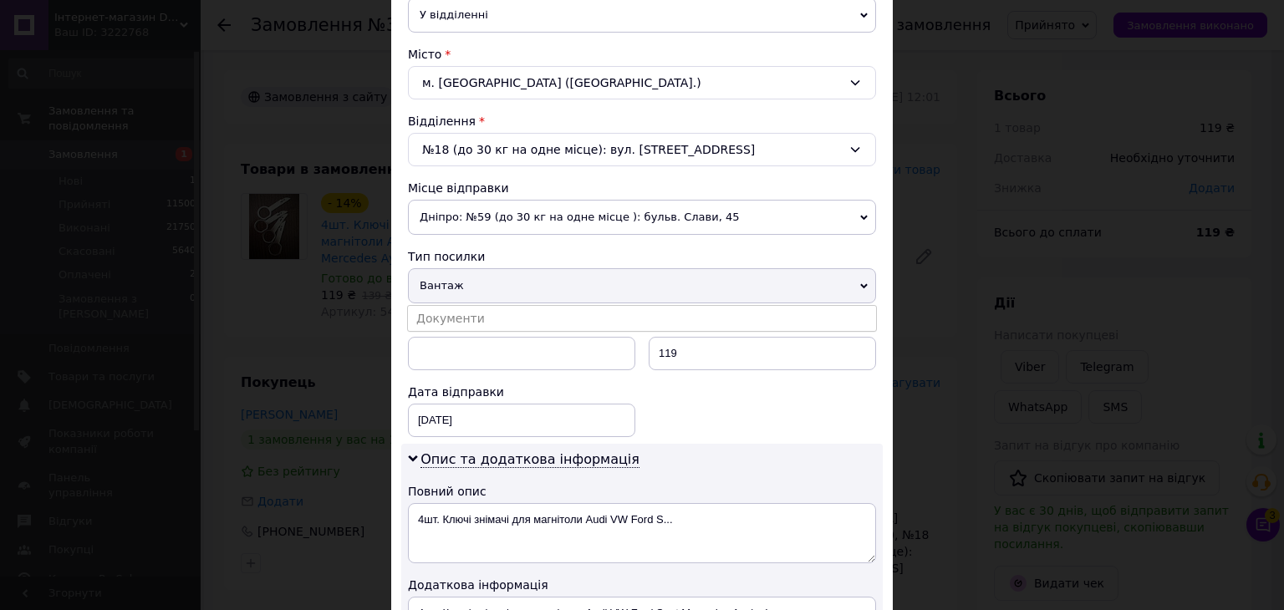
click at [437, 314] on li "Документи" at bounding box center [642, 318] width 468 height 25
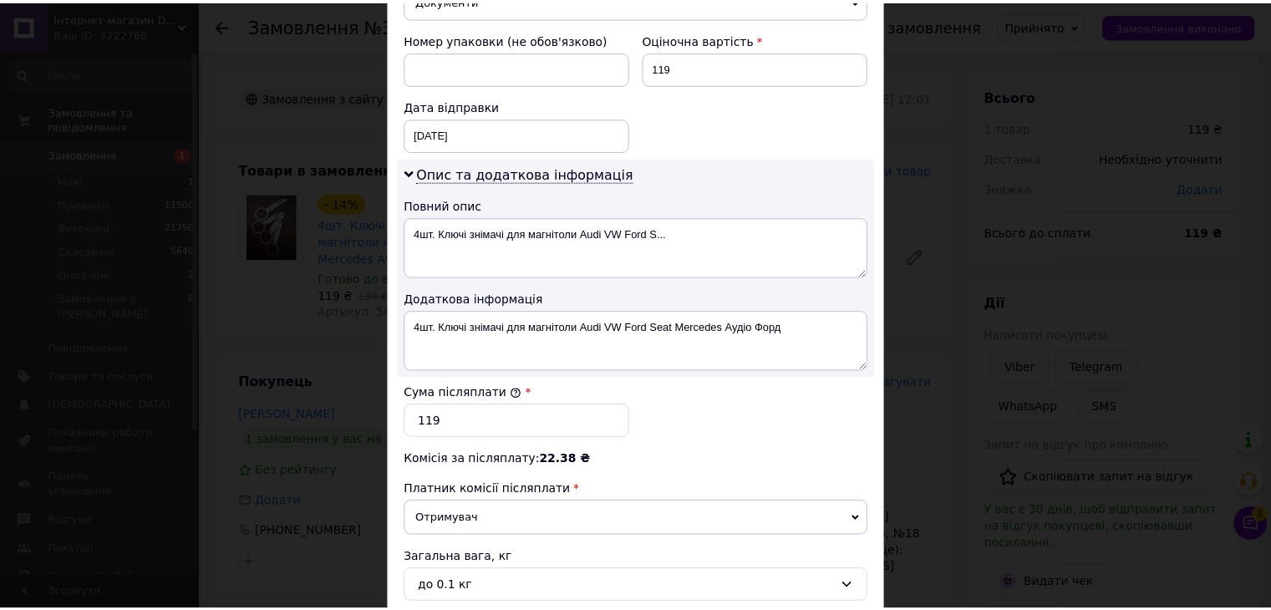
scroll to position [863, 0]
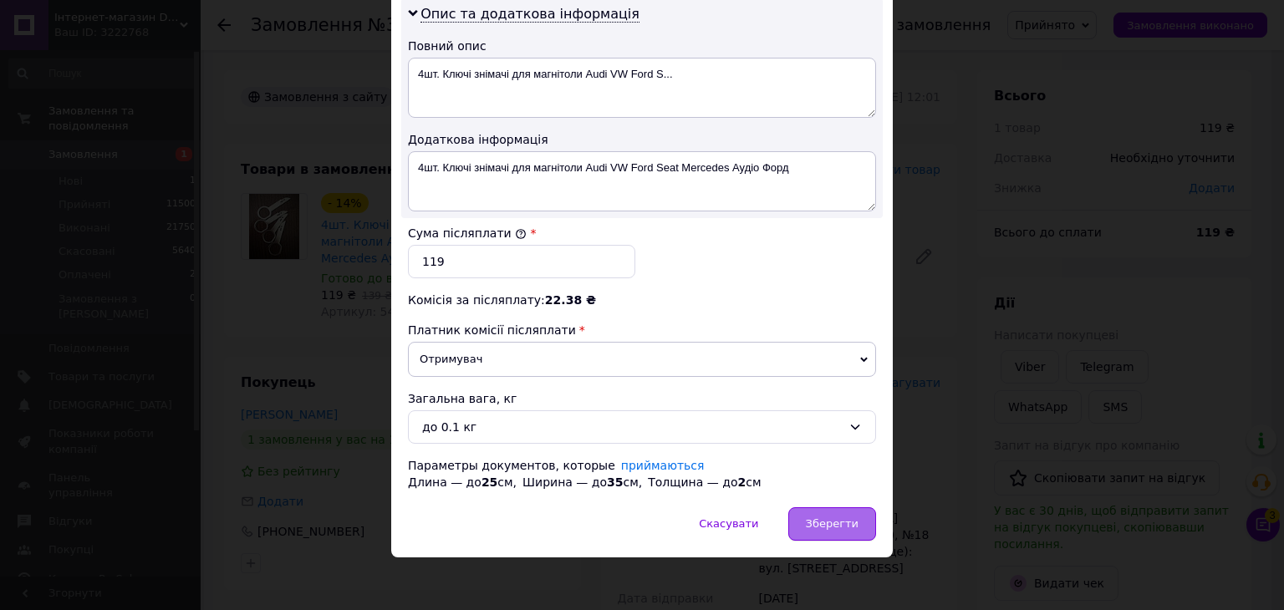
click at [828, 517] on span "Зберегти" at bounding box center [832, 523] width 53 height 13
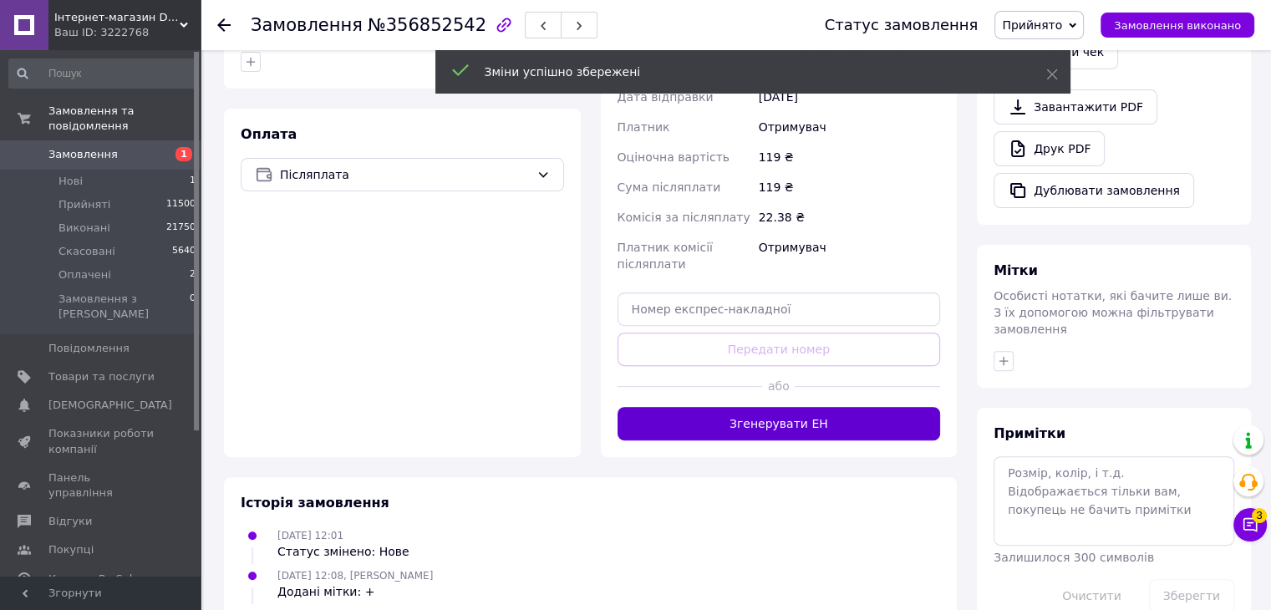
click at [782, 411] on button "Згенерувати ЕН" at bounding box center [779, 423] width 323 height 33
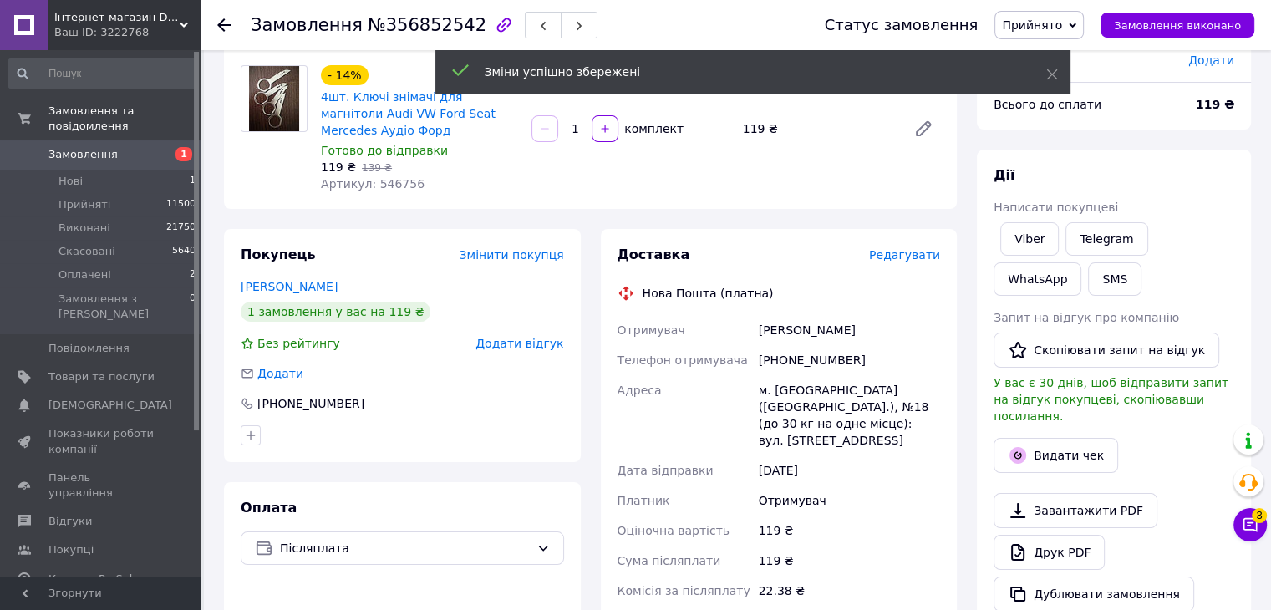
scroll to position [84, 0]
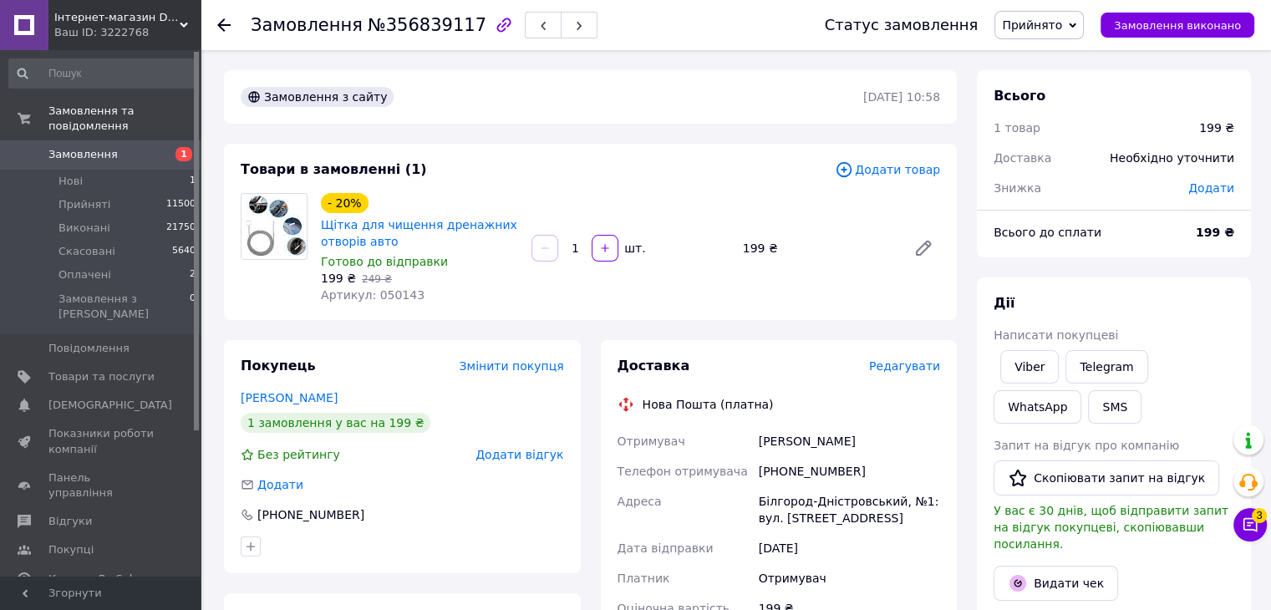
click at [909, 372] on span "Редагувати" at bounding box center [904, 365] width 71 height 13
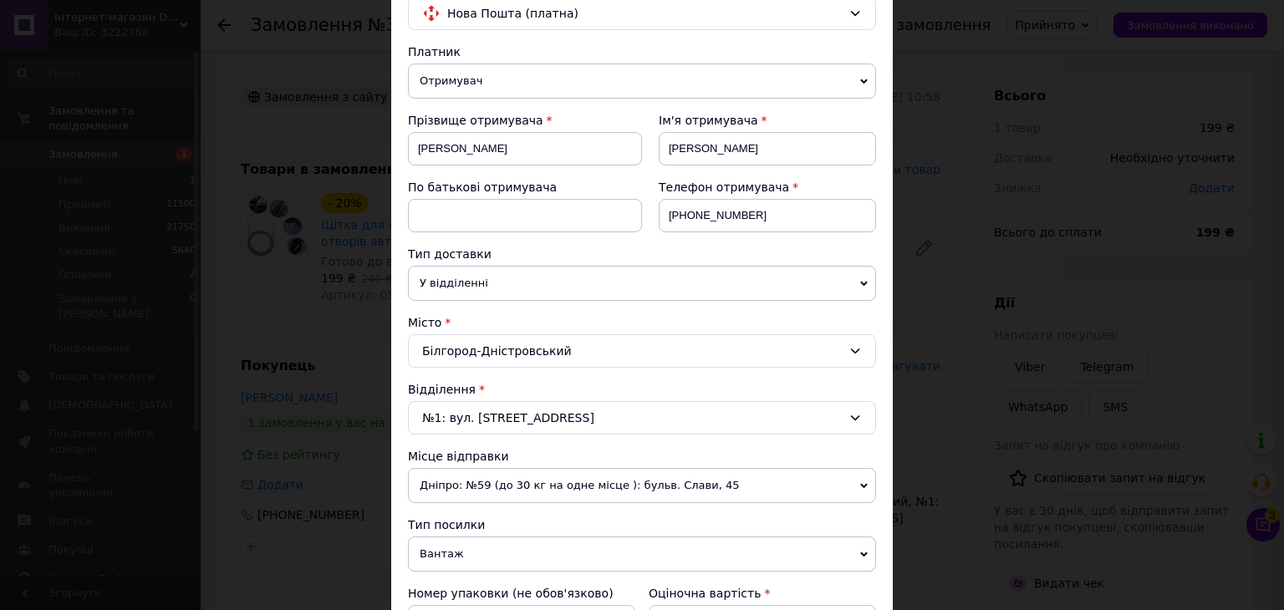
scroll to position [418, 0]
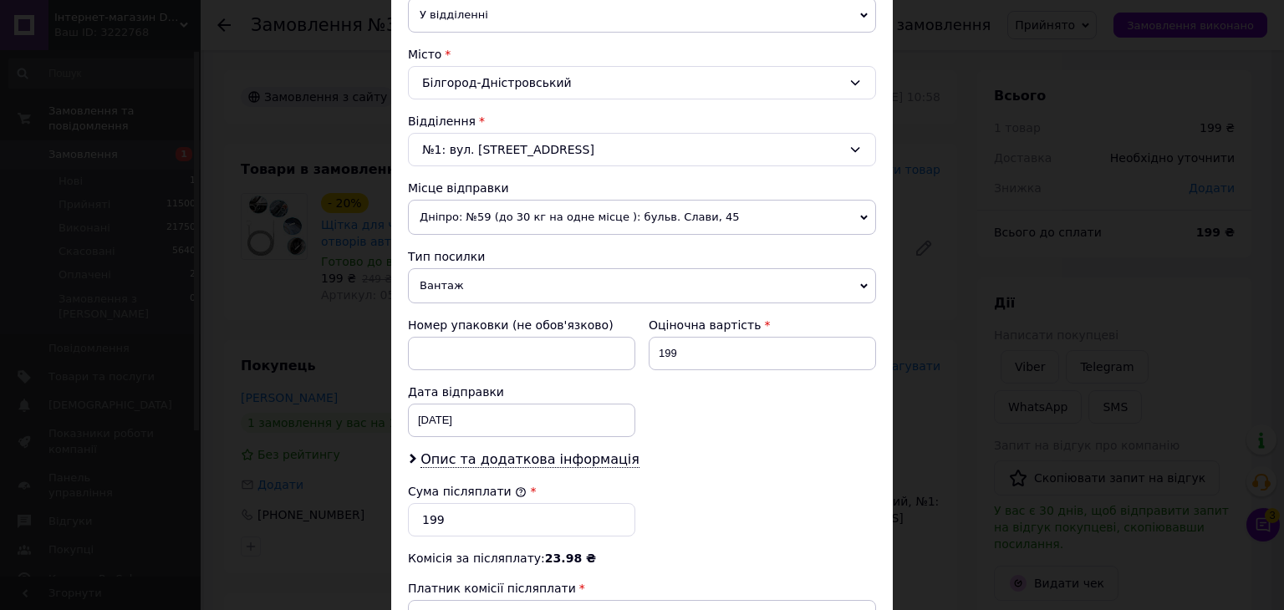
click at [440, 289] on span "Вантаж" at bounding box center [642, 285] width 468 height 35
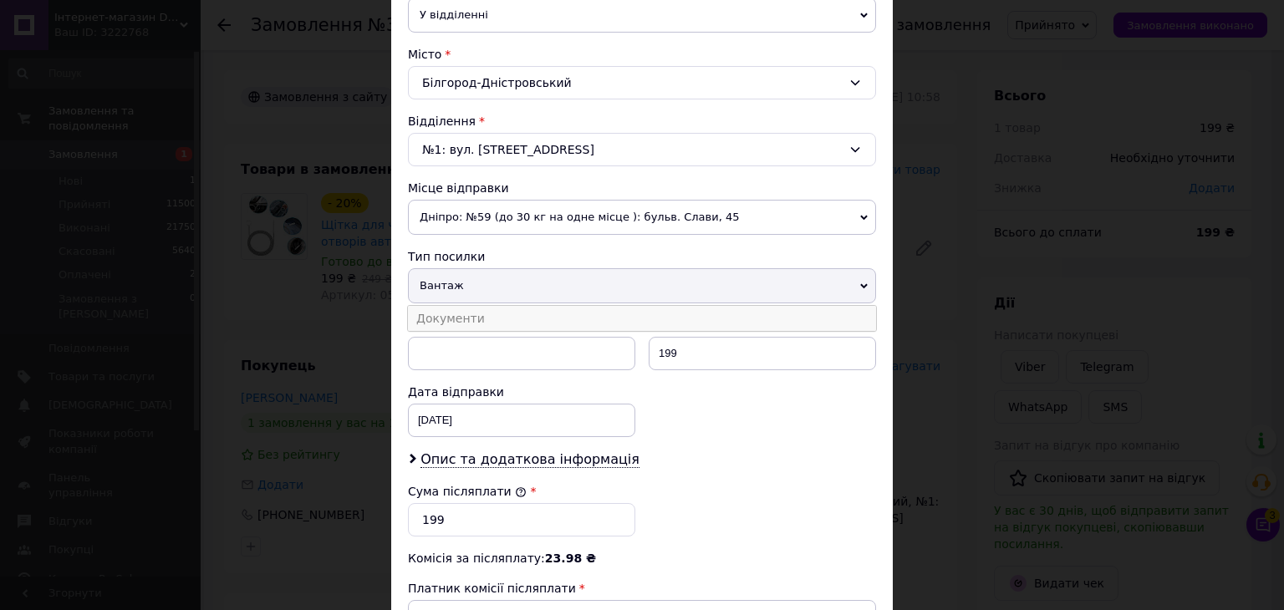
click at [443, 319] on li "Документи" at bounding box center [642, 318] width 468 height 25
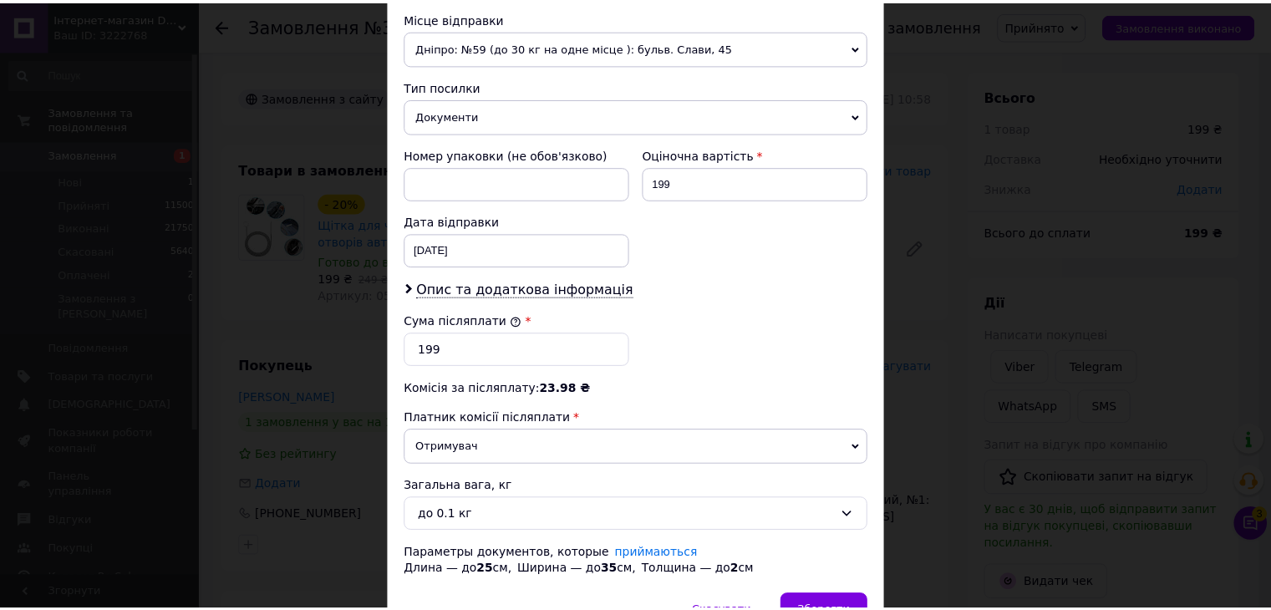
scroll to position [677, 0]
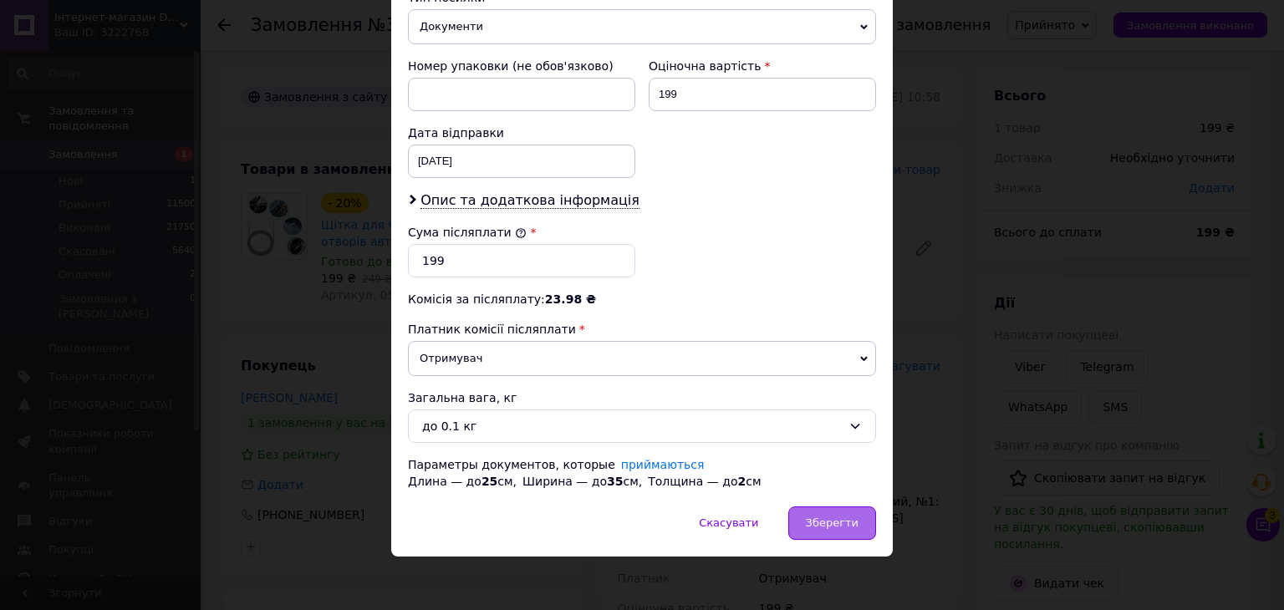
click at [835, 522] on span "Зберегти" at bounding box center [832, 522] width 53 height 13
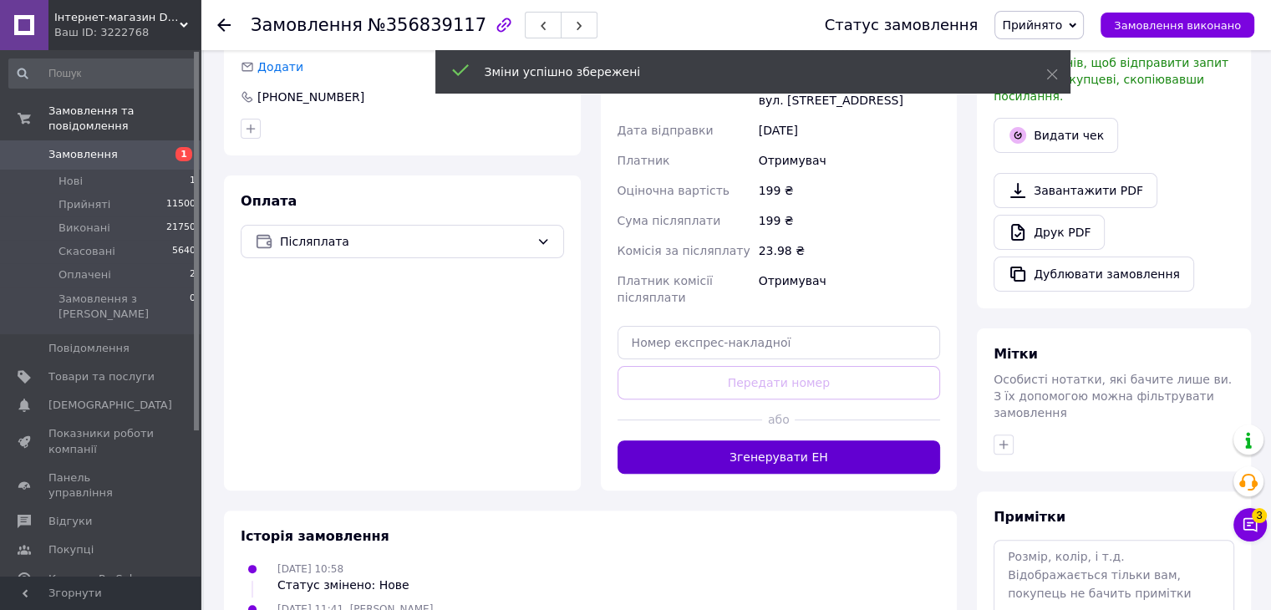
click at [794, 455] on button "Згенерувати ЕН" at bounding box center [779, 456] width 323 height 33
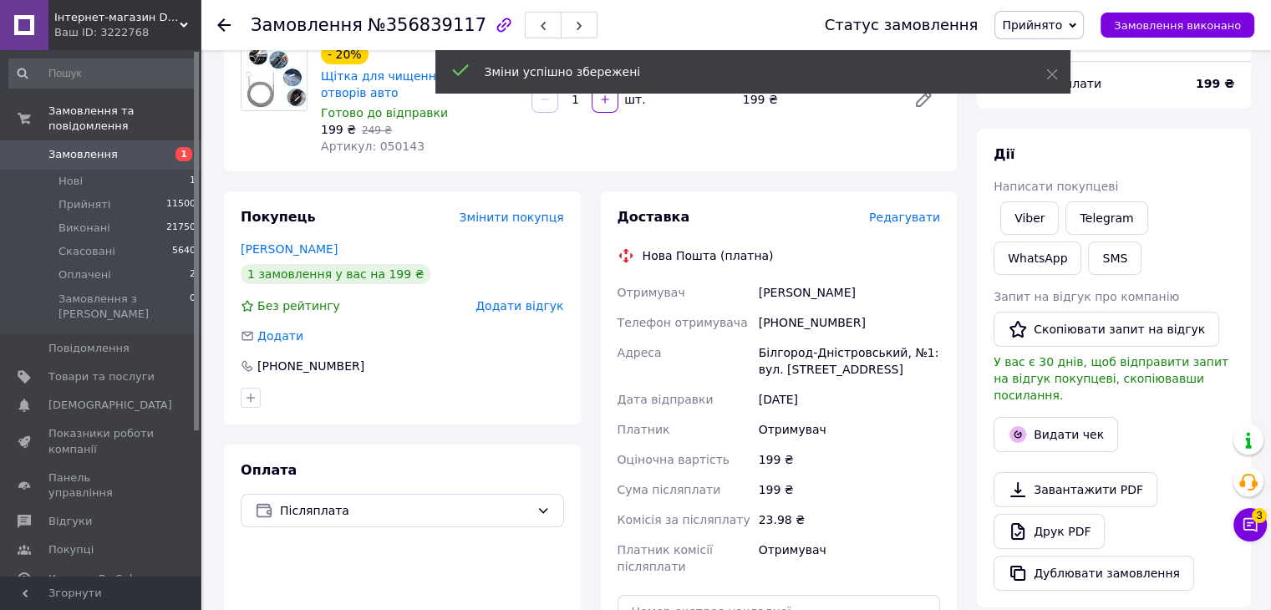
scroll to position [84, 0]
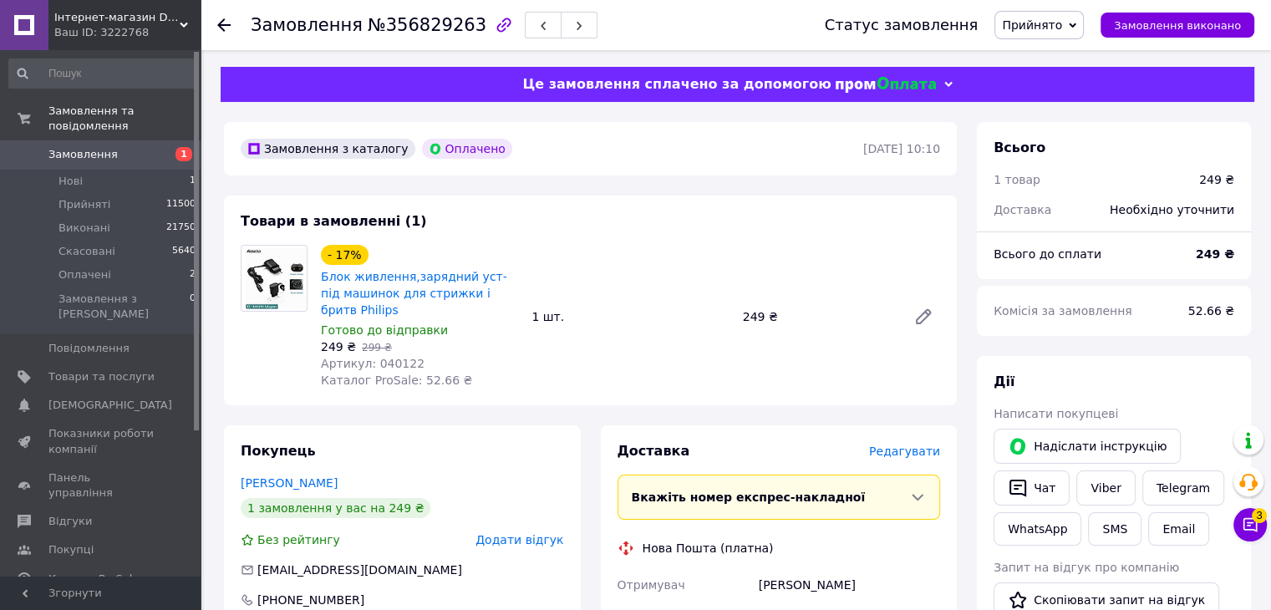
click at [917, 445] on span "Редагувати" at bounding box center [904, 451] width 71 height 13
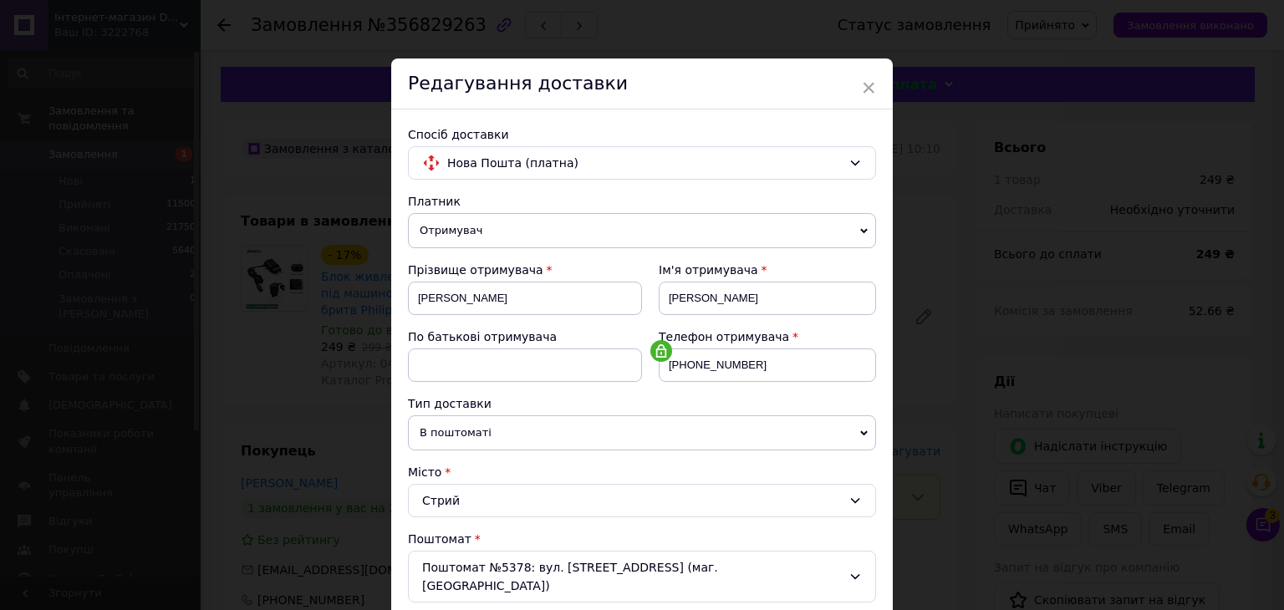
scroll to position [501, 0]
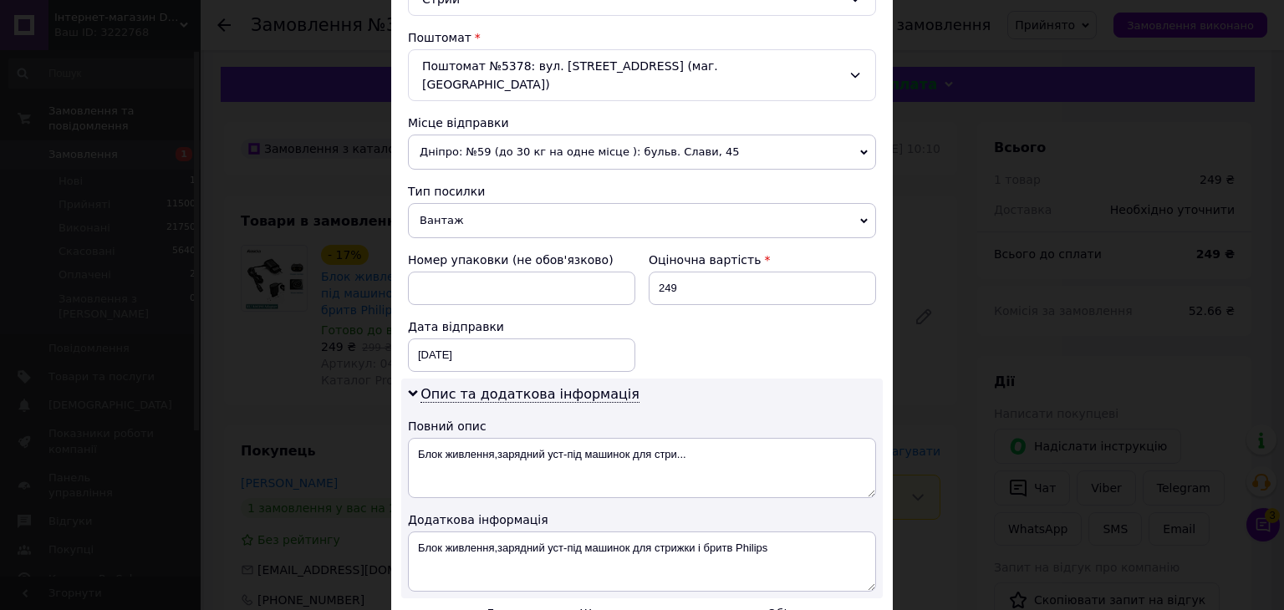
click at [477, 203] on span "Вантаж" at bounding box center [642, 220] width 468 height 35
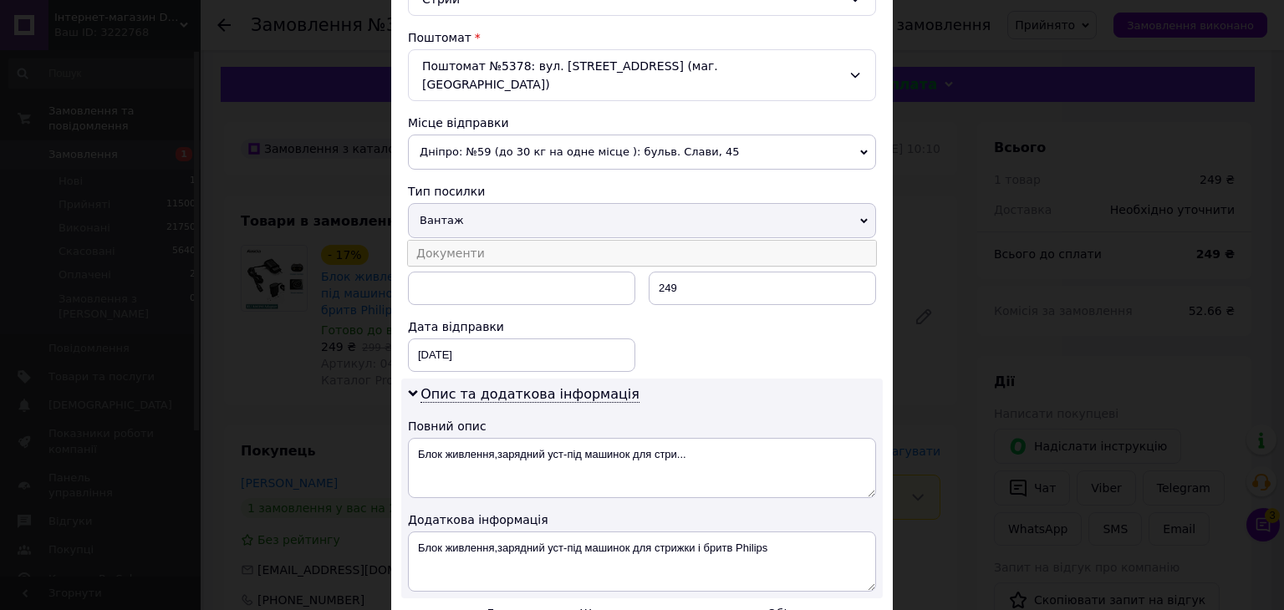
click at [451, 241] on li "Документи" at bounding box center [642, 253] width 468 height 25
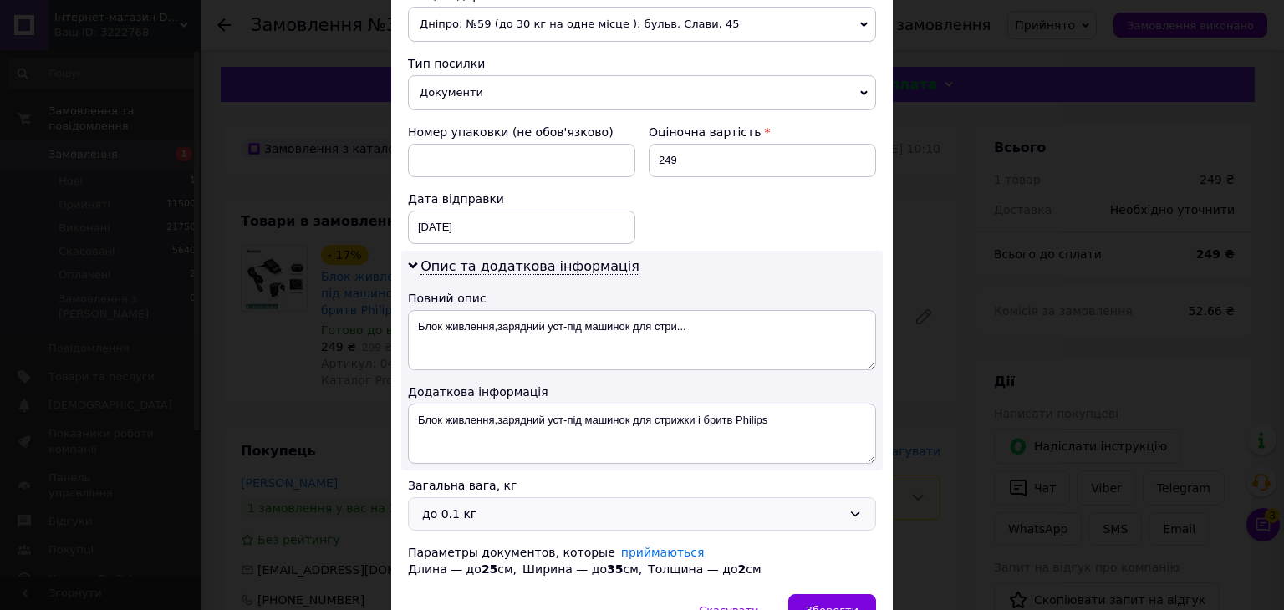
scroll to position [699, 0]
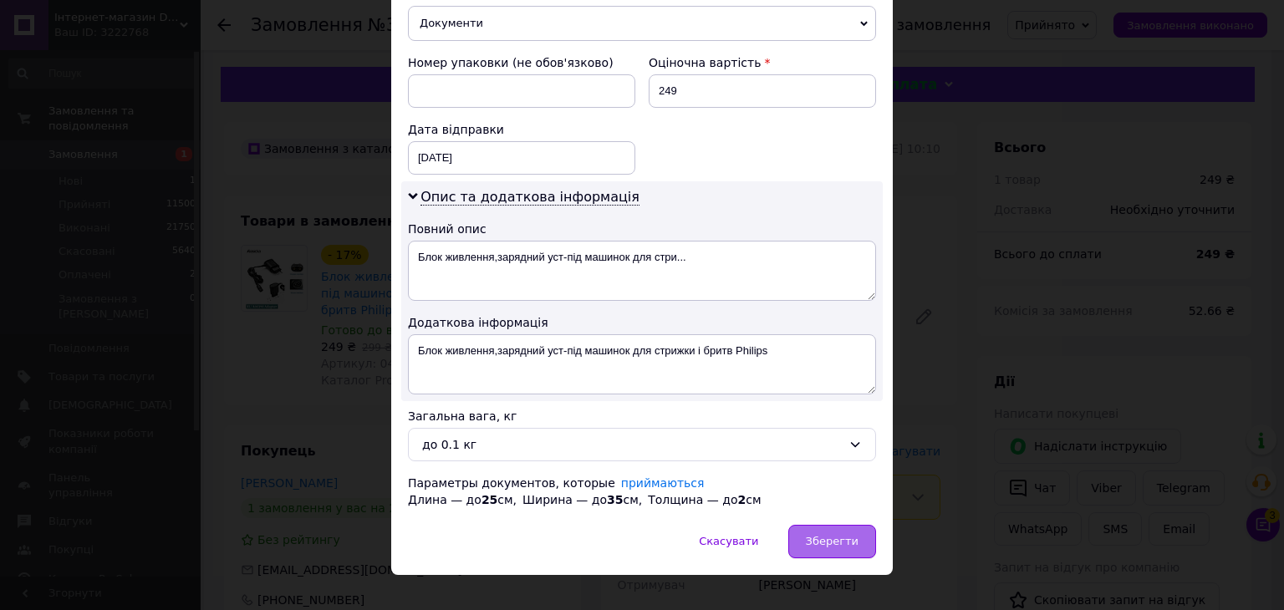
click at [838, 526] on div "Зберегти" at bounding box center [832, 541] width 88 height 33
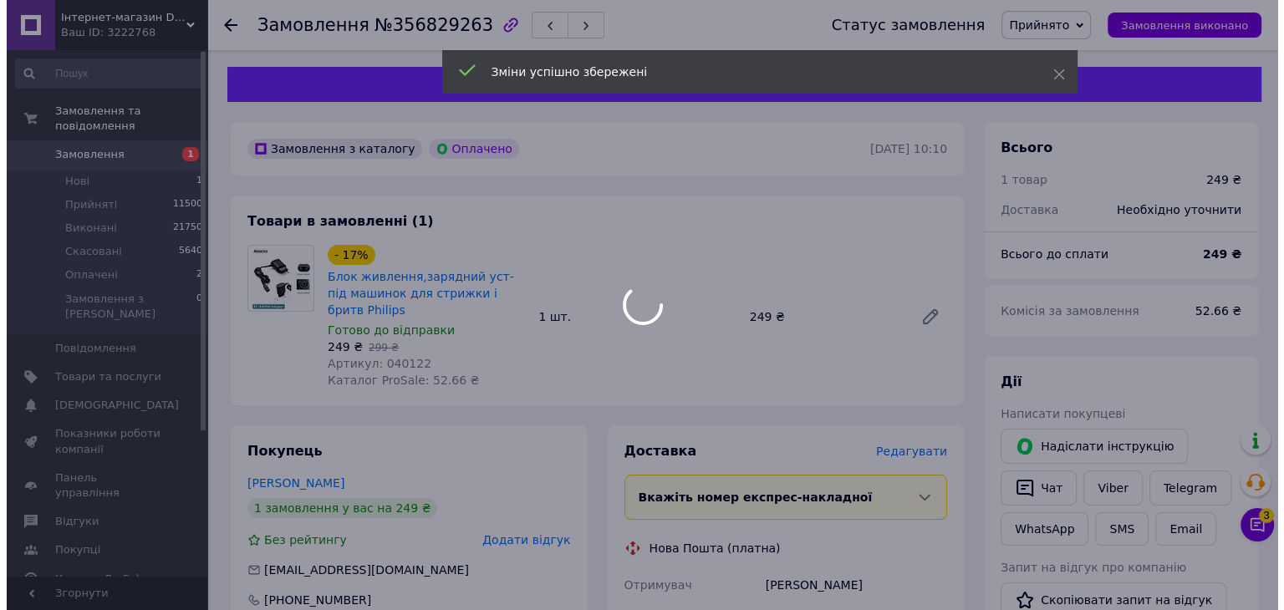
scroll to position [418, 0]
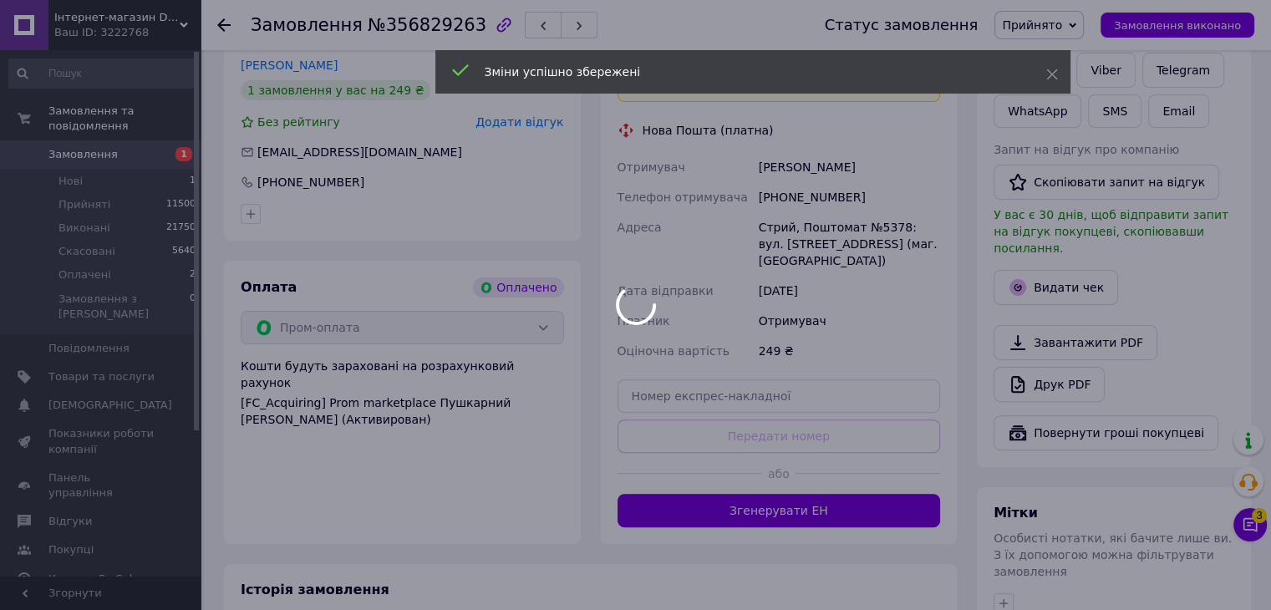
click at [801, 482] on div at bounding box center [635, 305] width 1271 height 610
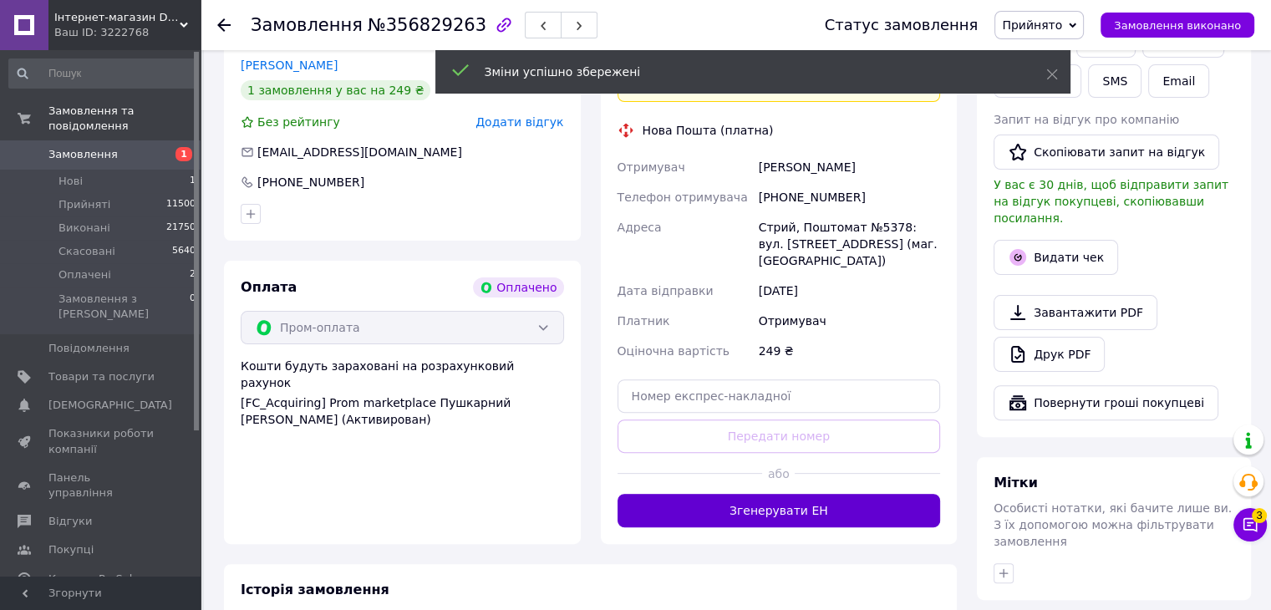
click at [799, 494] on button "Згенерувати ЕН" at bounding box center [779, 510] width 323 height 33
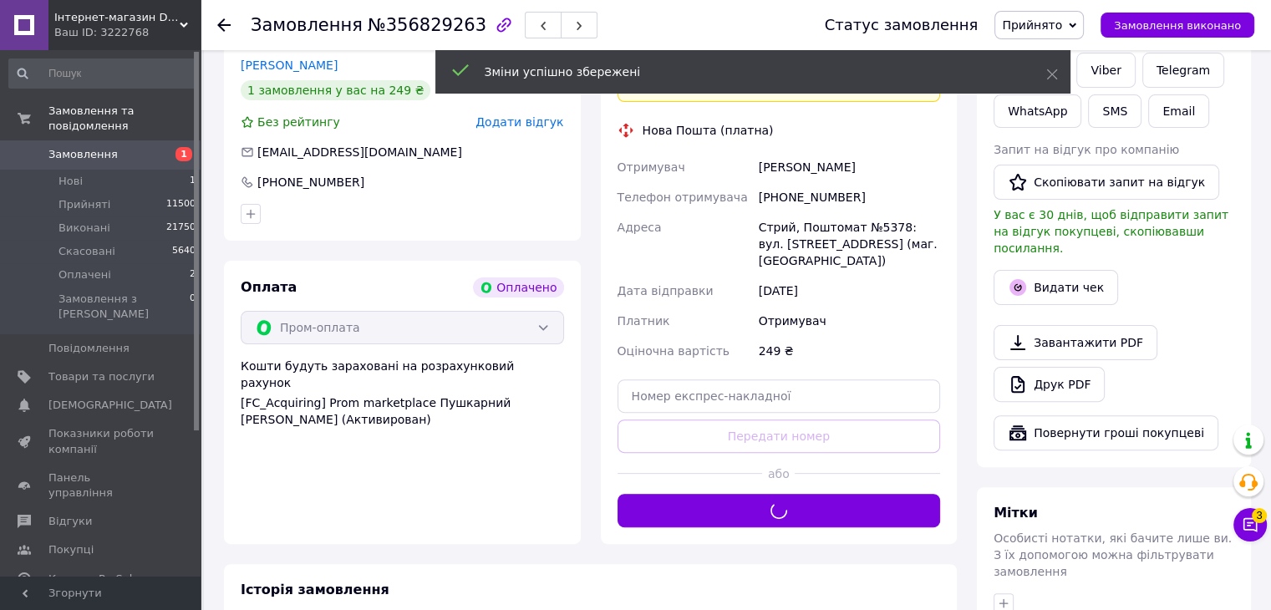
click at [1056, 243] on div "Дії Написати покупцеві   [PERSON_NAME] інструкцію   Чат Viber Telegram WhatsApp…" at bounding box center [1114, 203] width 241 height 496
click at [1053, 270] on button "Видати чек" at bounding box center [1056, 287] width 125 height 35
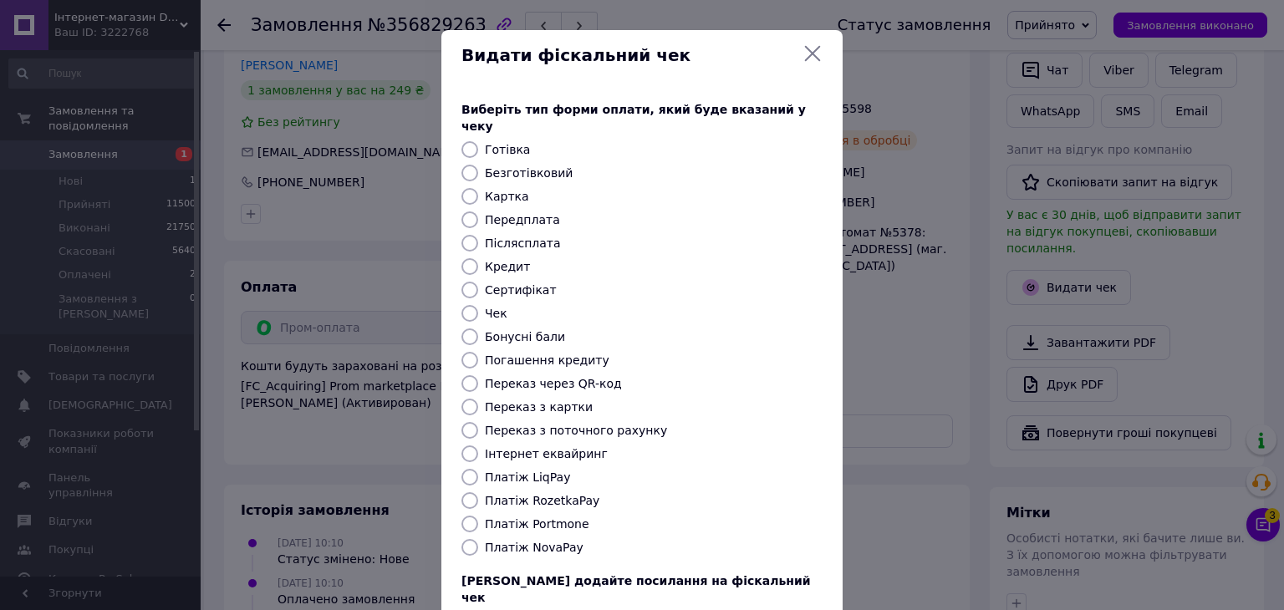
click at [538, 166] on label "Безготівковий" at bounding box center [529, 172] width 88 height 13
click at [478, 165] on input "Безготівковий" at bounding box center [469, 173] width 17 height 17
radio input "true"
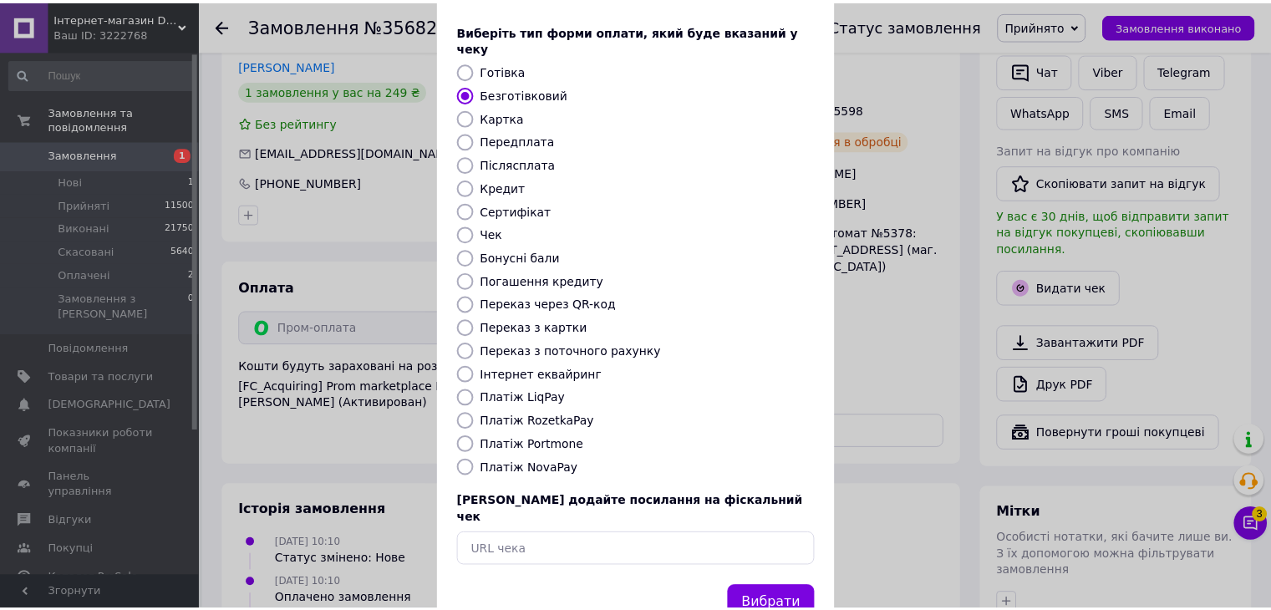
scroll to position [107, 0]
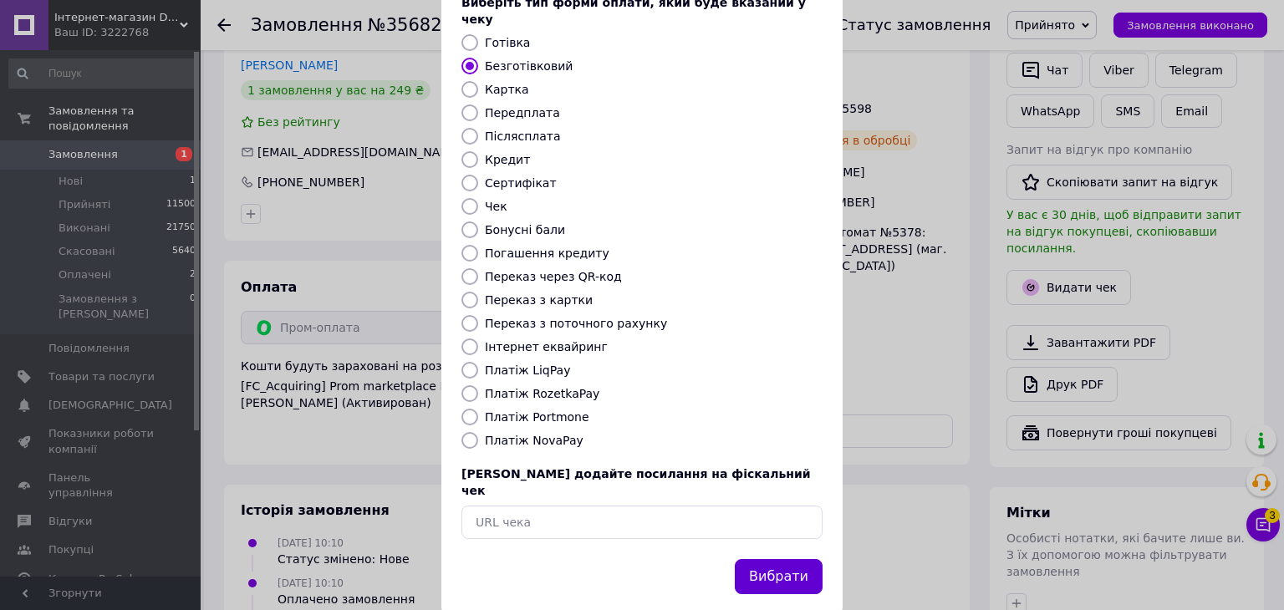
click at [781, 559] on button "Вибрати" at bounding box center [779, 577] width 88 height 36
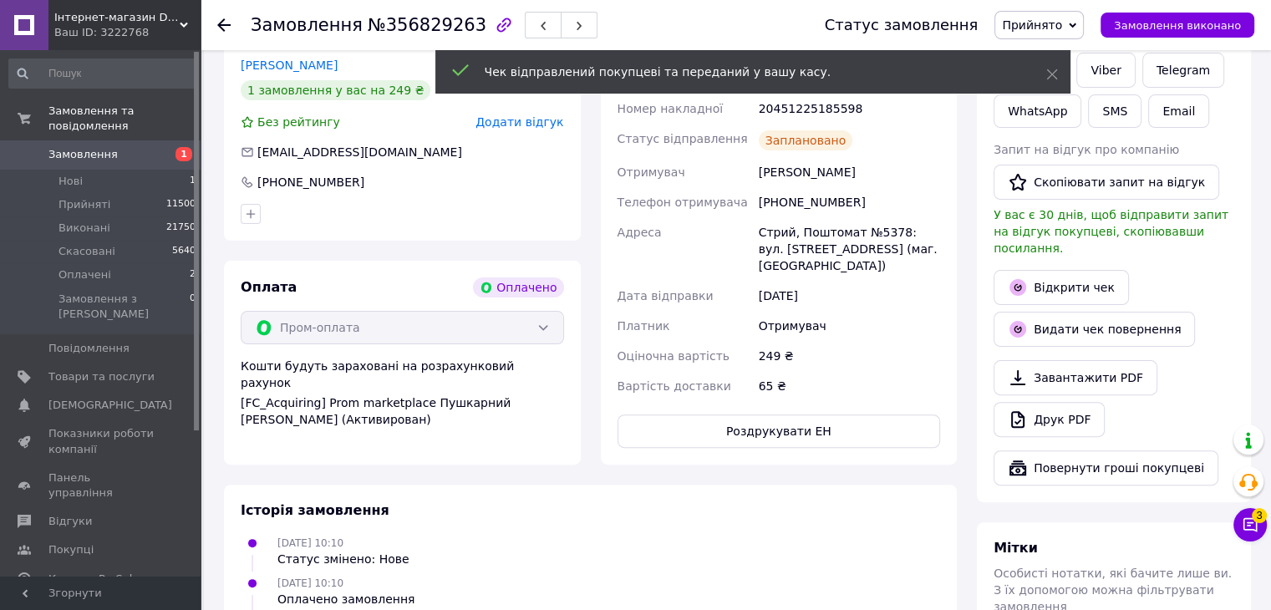
scroll to position [0, 0]
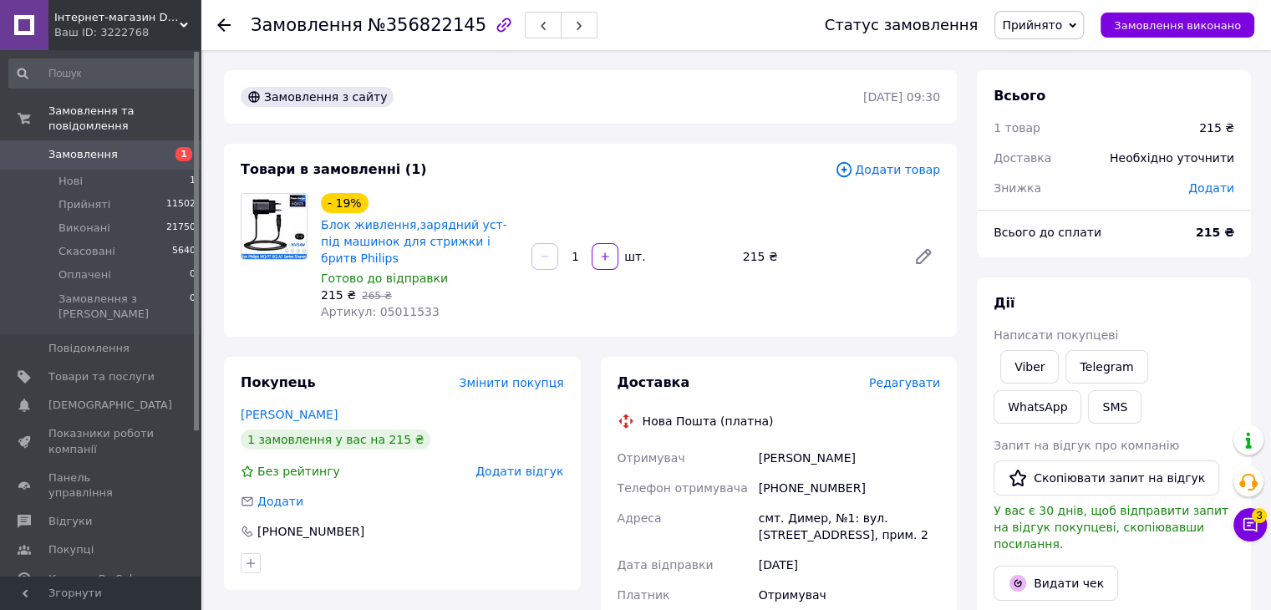
click at [911, 376] on span "Редагувати" at bounding box center [904, 382] width 71 height 13
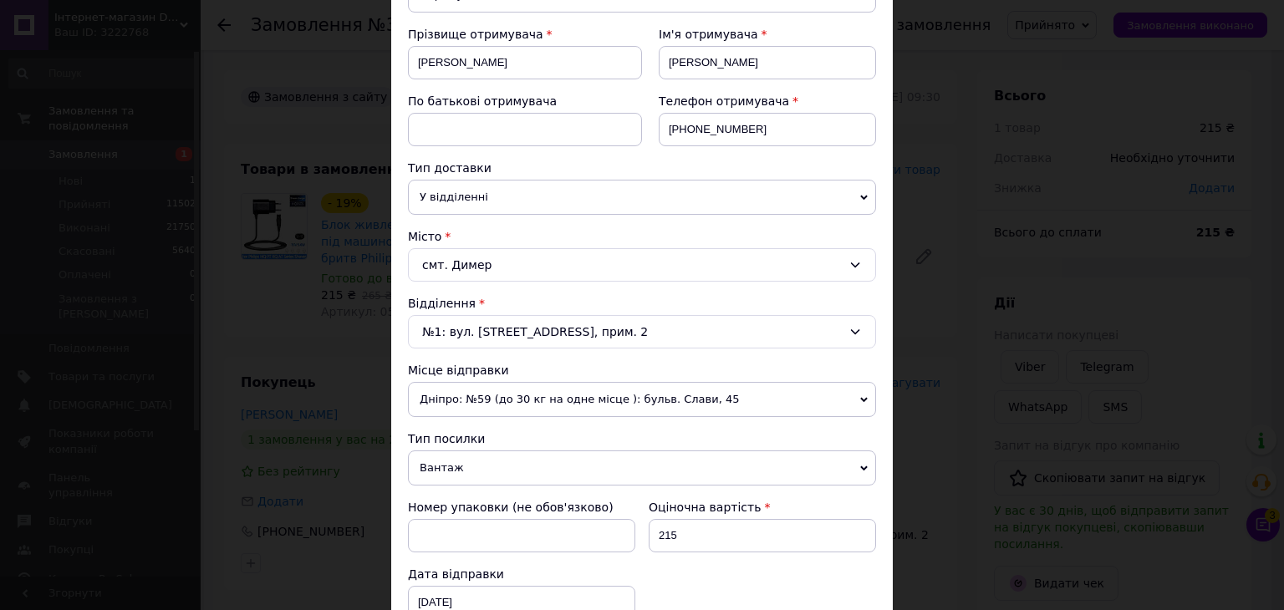
scroll to position [418, 0]
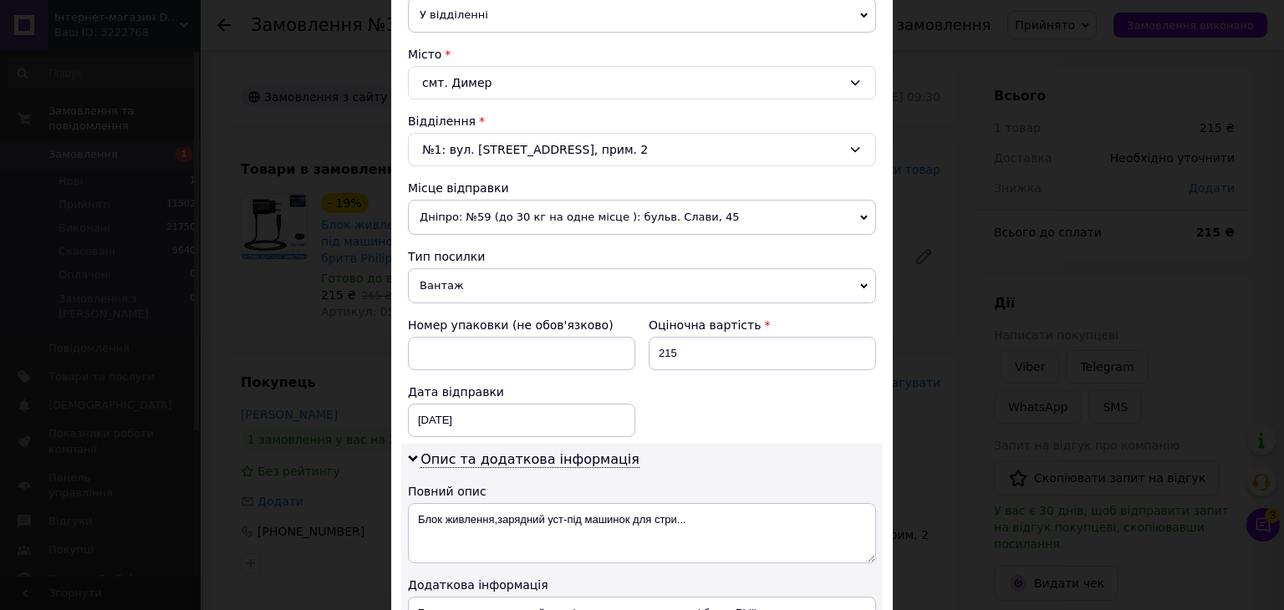
click at [460, 283] on span "Вантаж" at bounding box center [642, 285] width 468 height 35
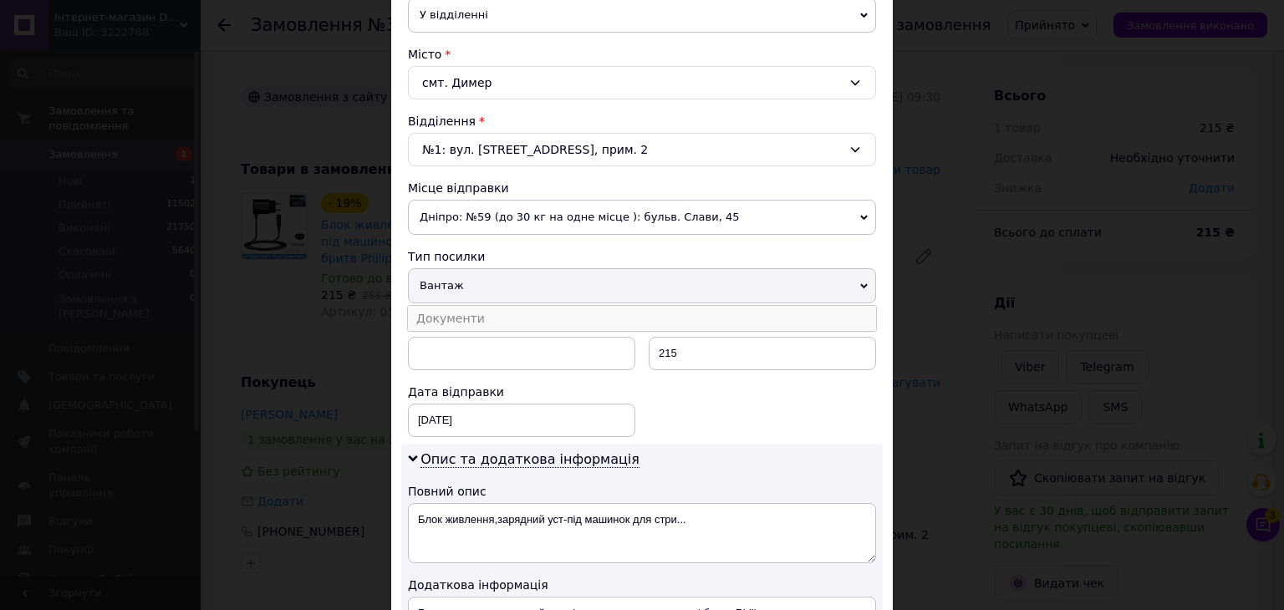
click at [445, 312] on li "Документи" at bounding box center [642, 318] width 468 height 25
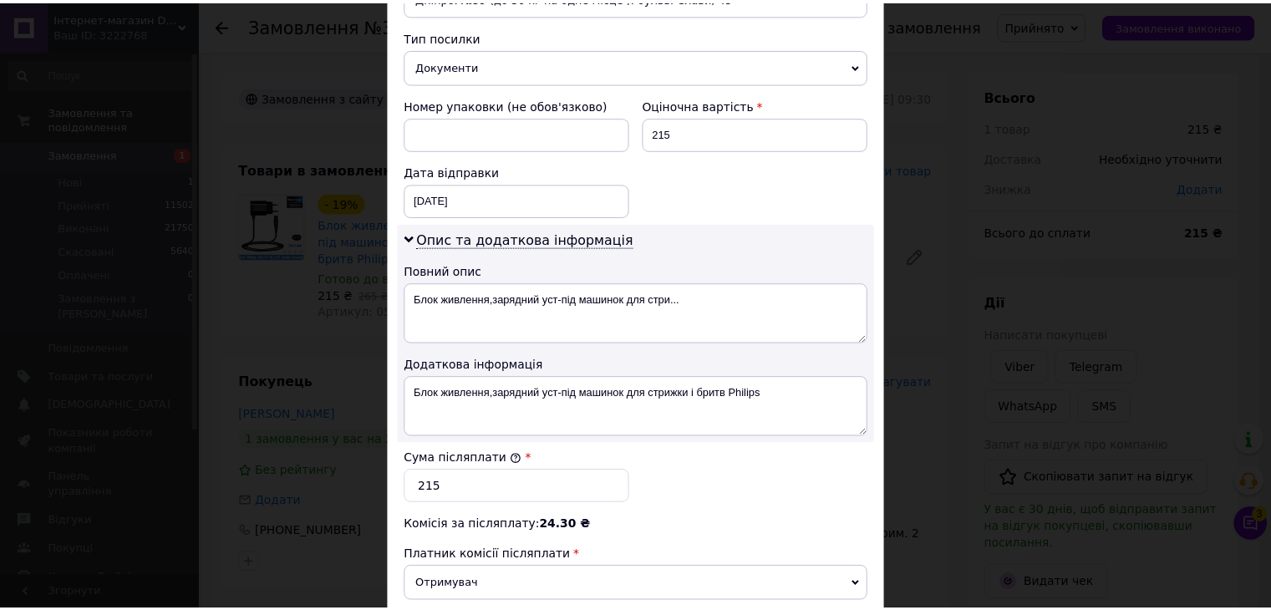
scroll to position [863, 0]
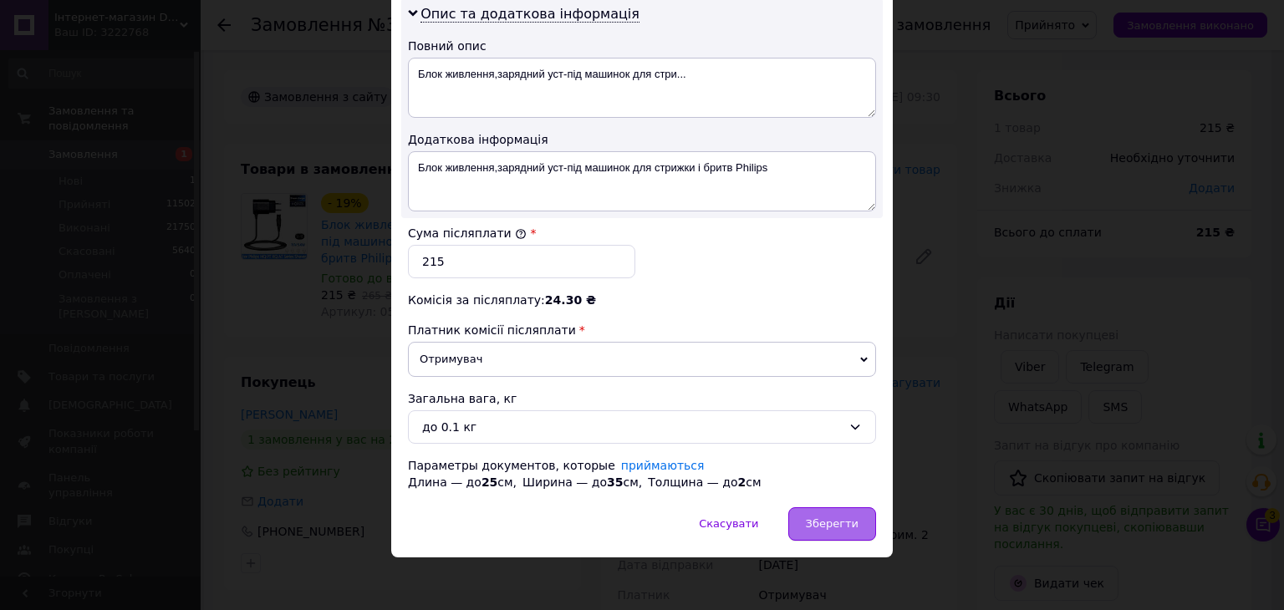
click at [831, 517] on span "Зберегти" at bounding box center [832, 523] width 53 height 13
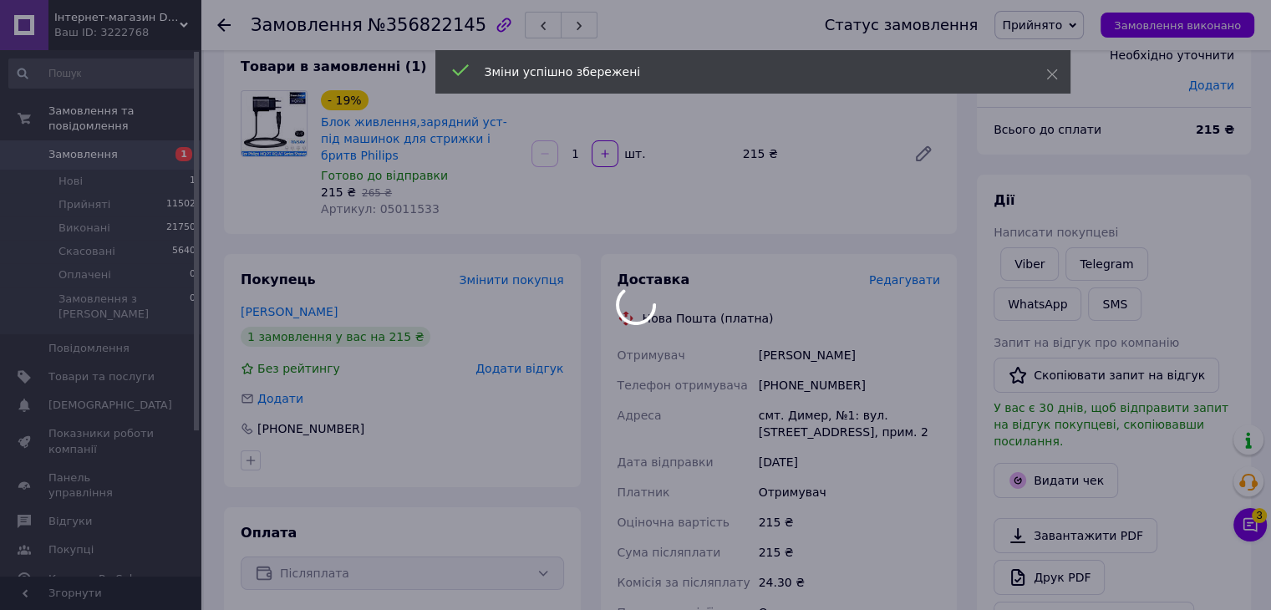
scroll to position [334, 0]
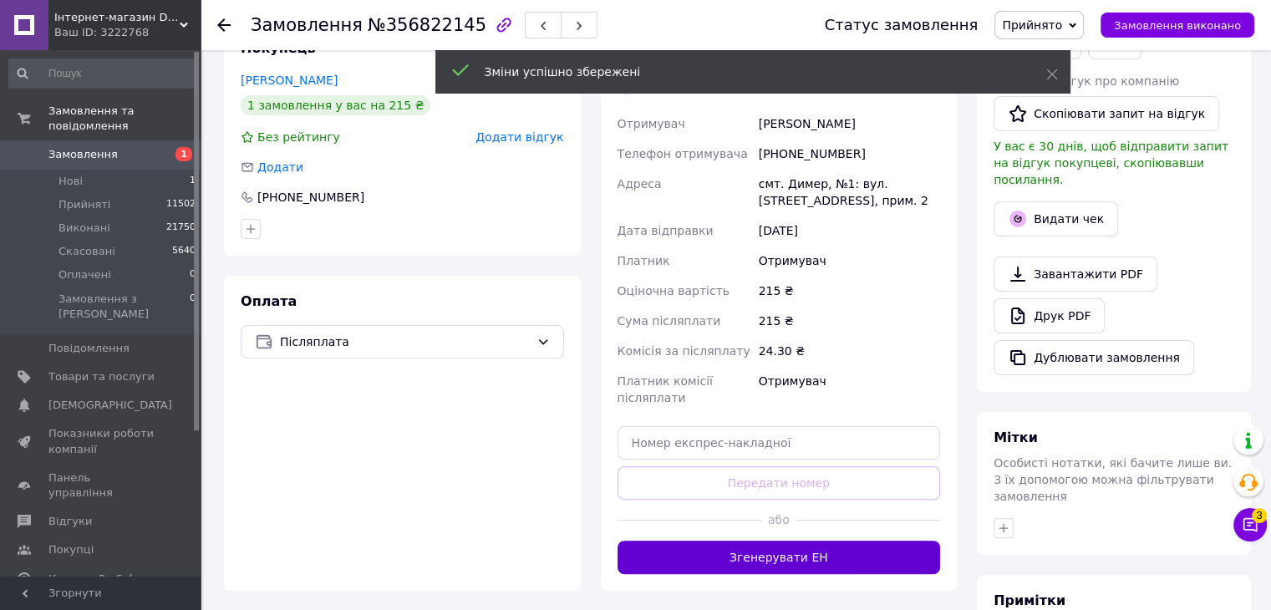
click at [792, 544] on button "Згенерувати ЕН" at bounding box center [779, 557] width 323 height 33
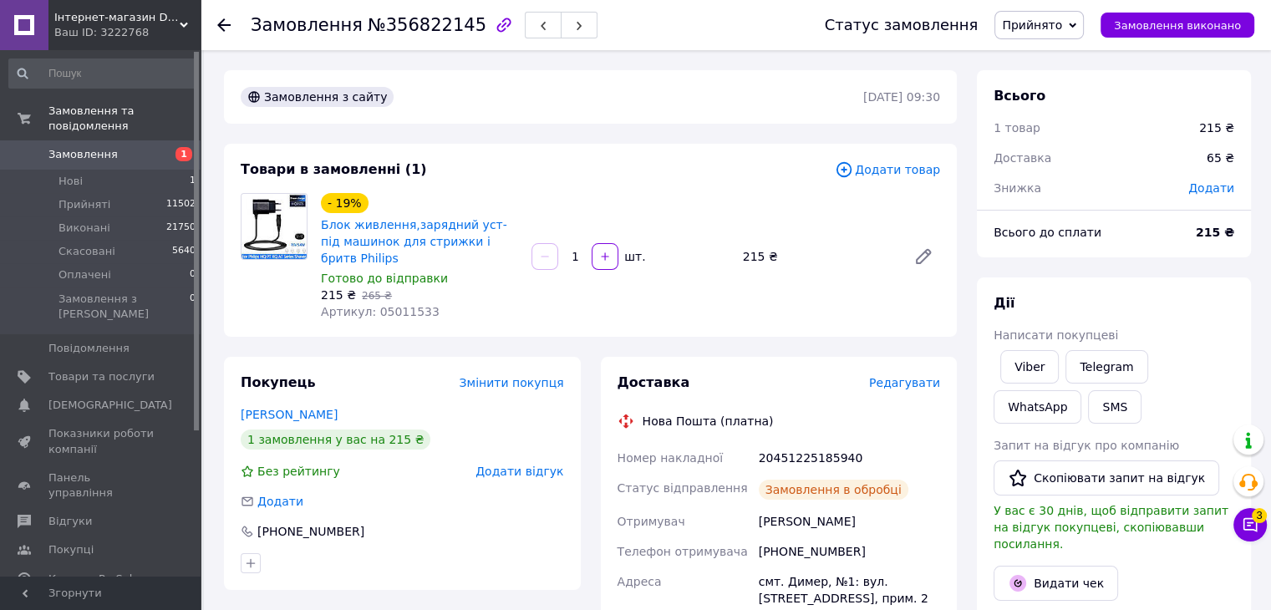
scroll to position [20, 0]
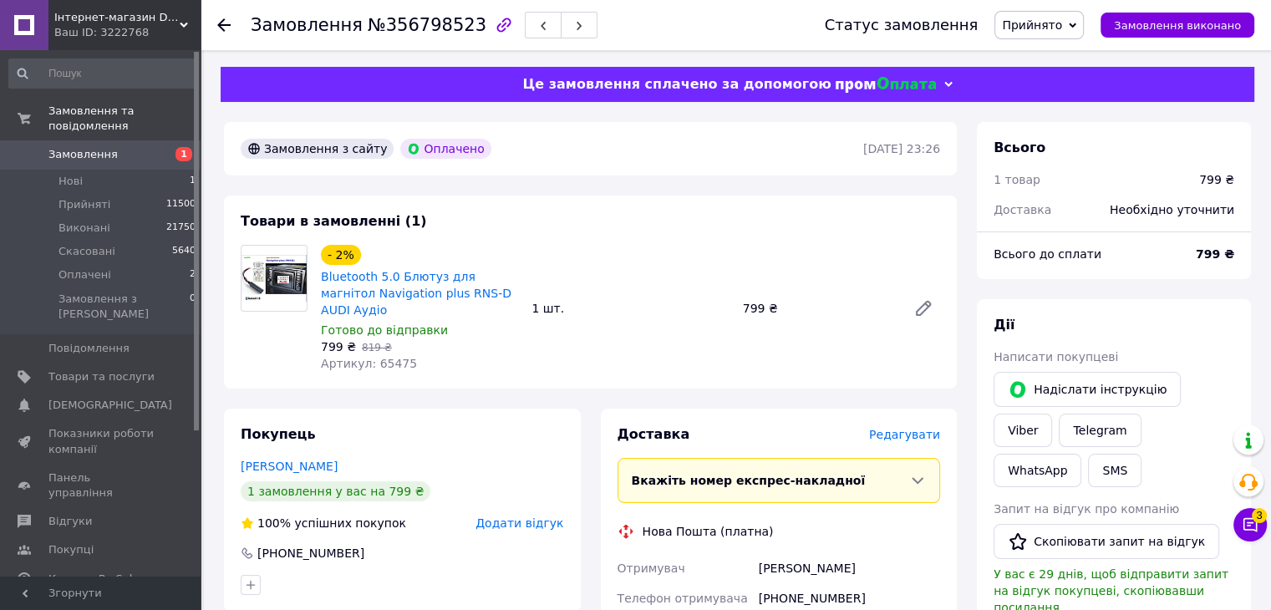
click at [922, 428] on span "Редагувати" at bounding box center [904, 434] width 71 height 13
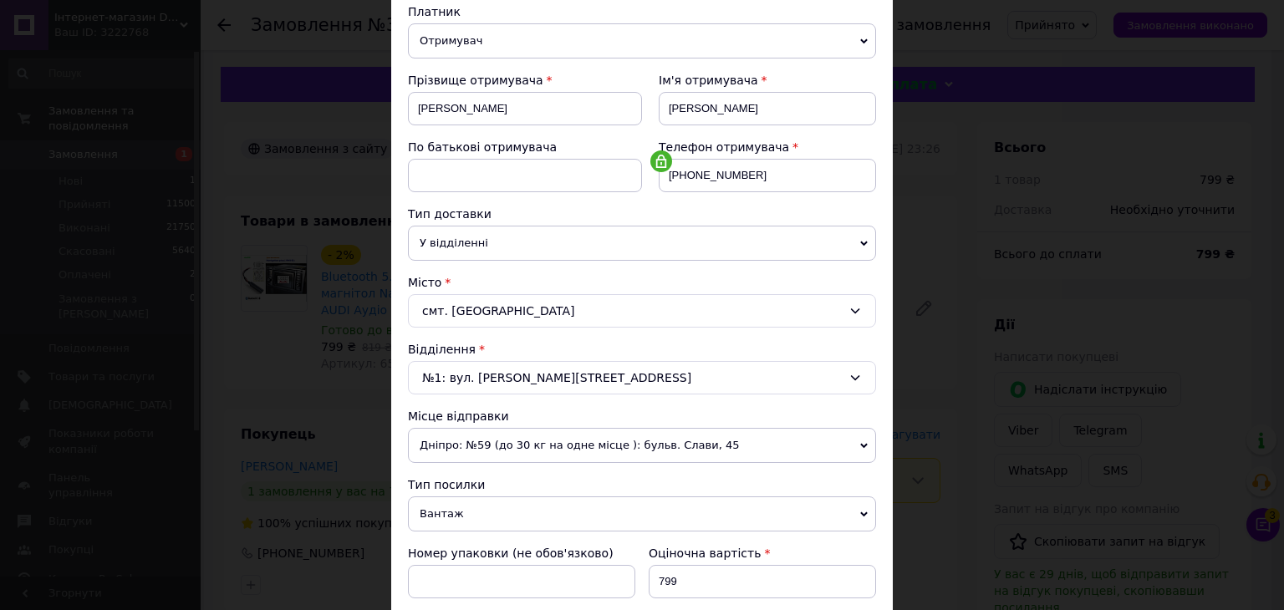
scroll to position [418, 0]
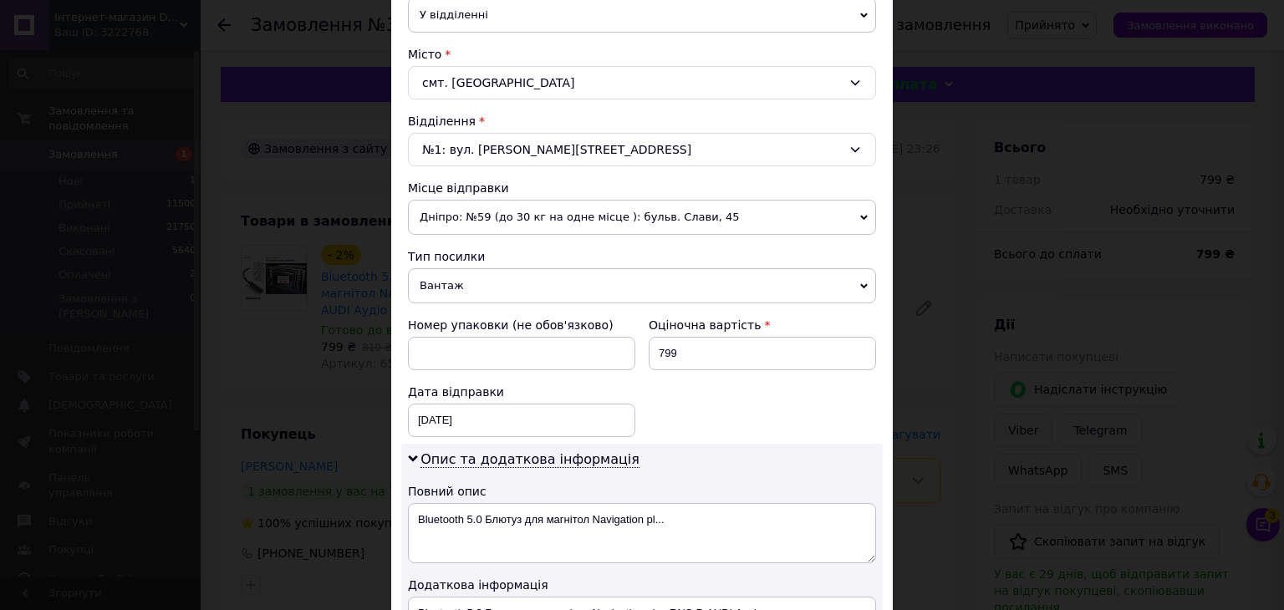
click at [452, 282] on span "Вантаж" at bounding box center [642, 285] width 468 height 35
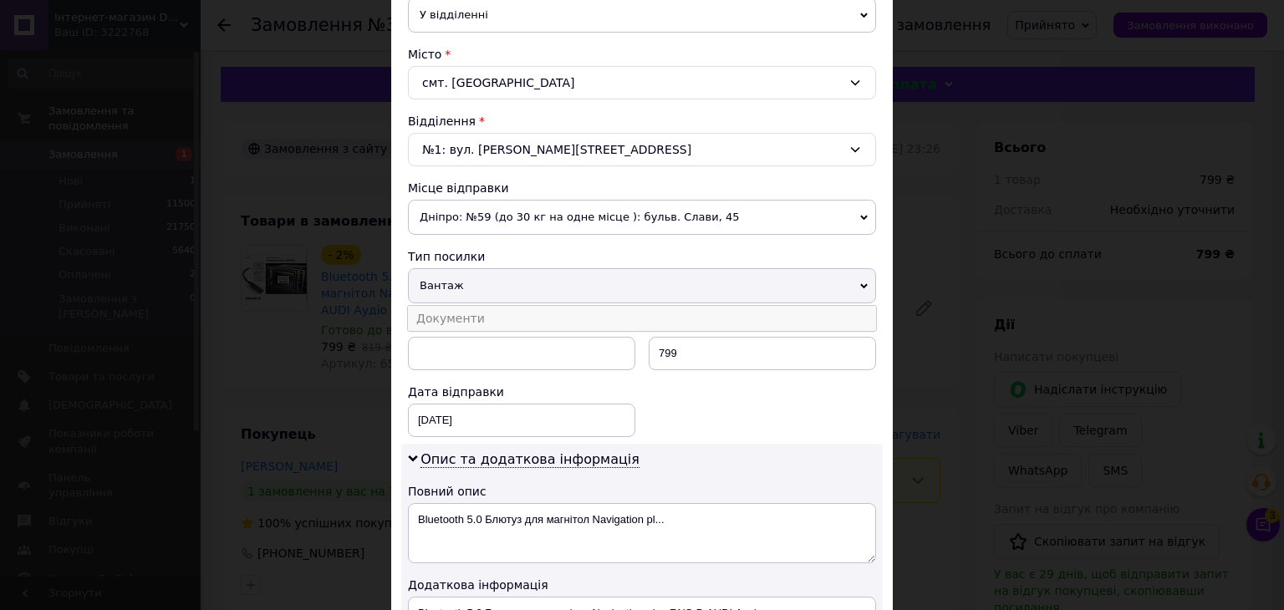
click at [442, 318] on li "Документи" at bounding box center [642, 318] width 468 height 25
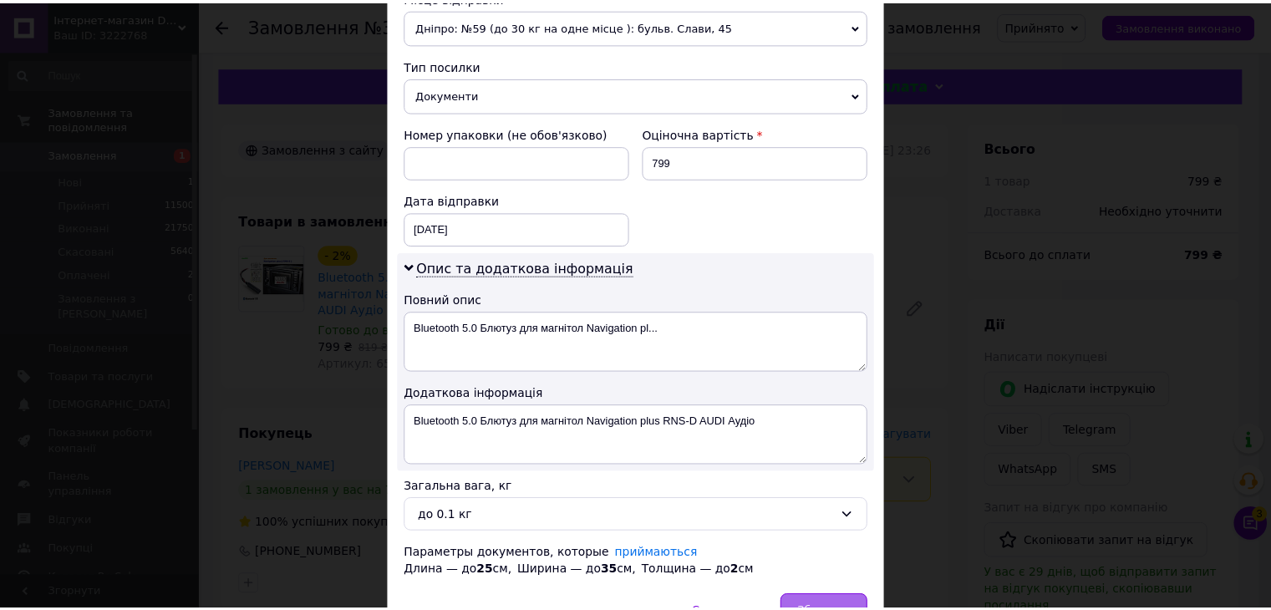
scroll to position [699, 0]
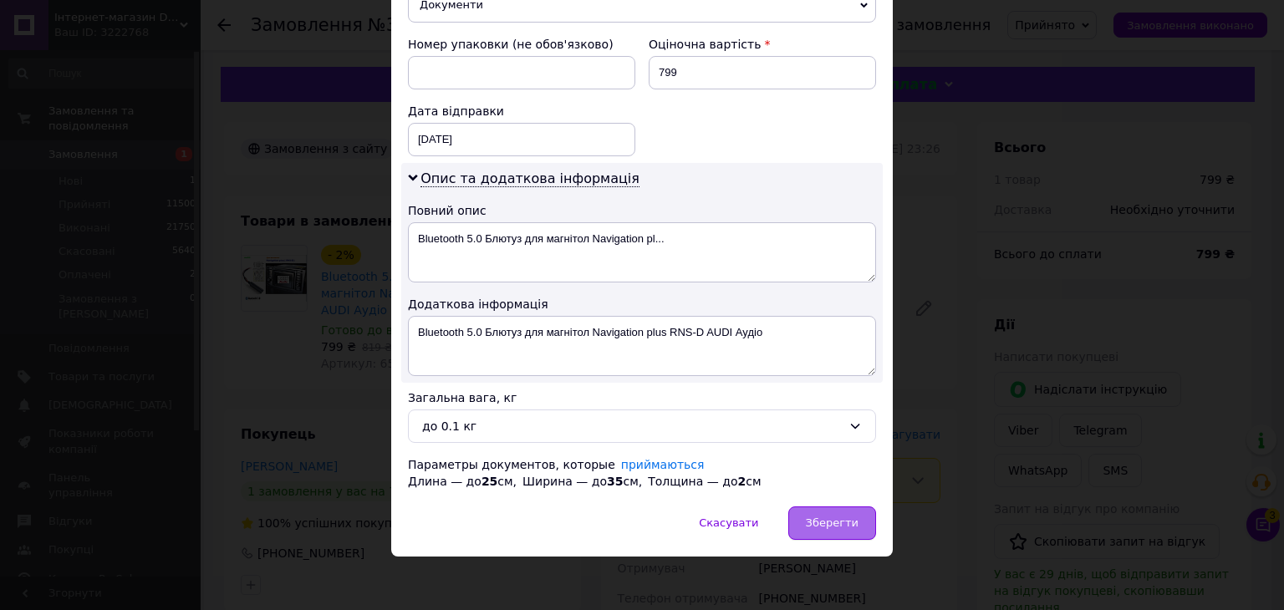
click at [841, 516] on span "Зберегти" at bounding box center [832, 522] width 53 height 13
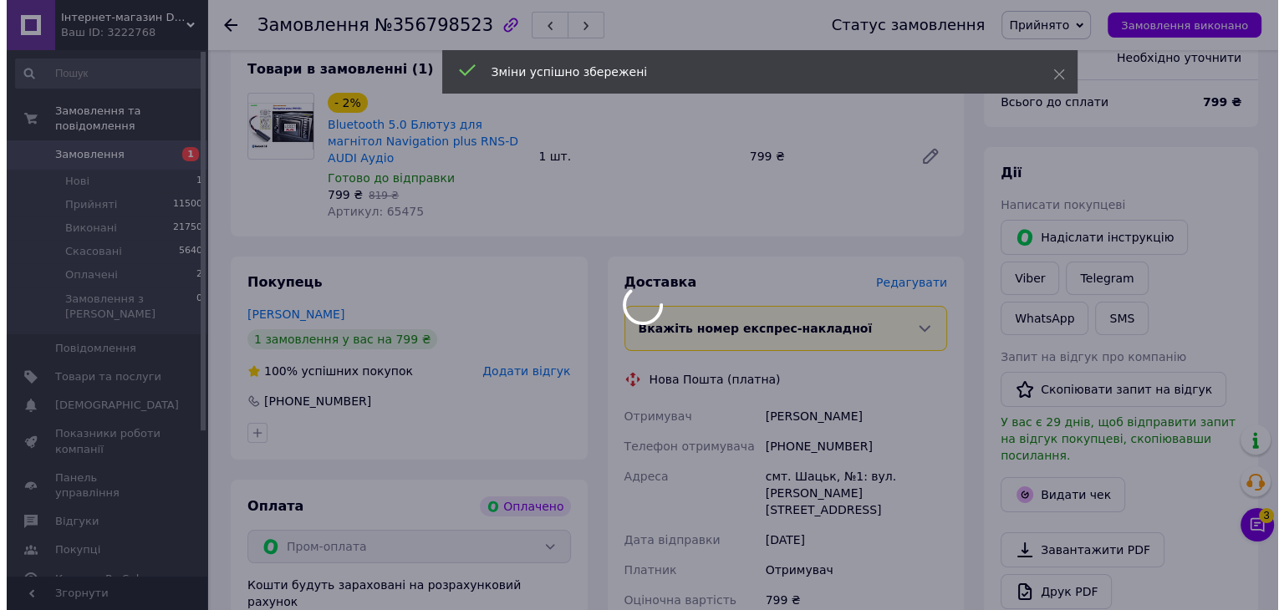
scroll to position [418, 0]
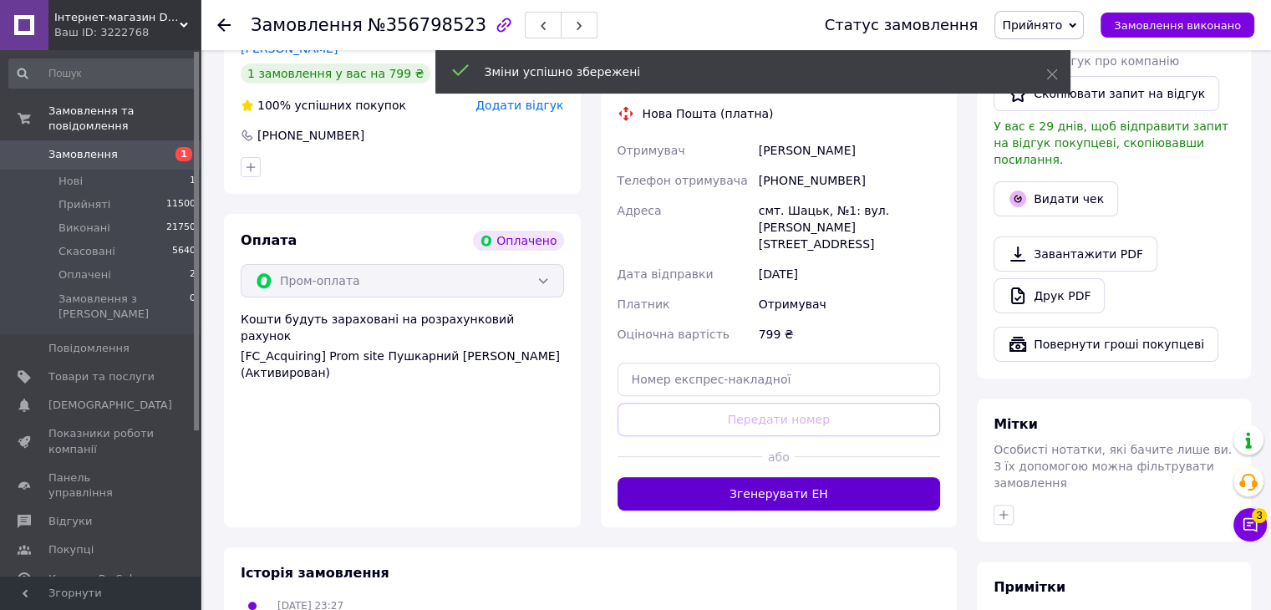
click at [803, 477] on button "Згенерувати ЕН" at bounding box center [779, 493] width 323 height 33
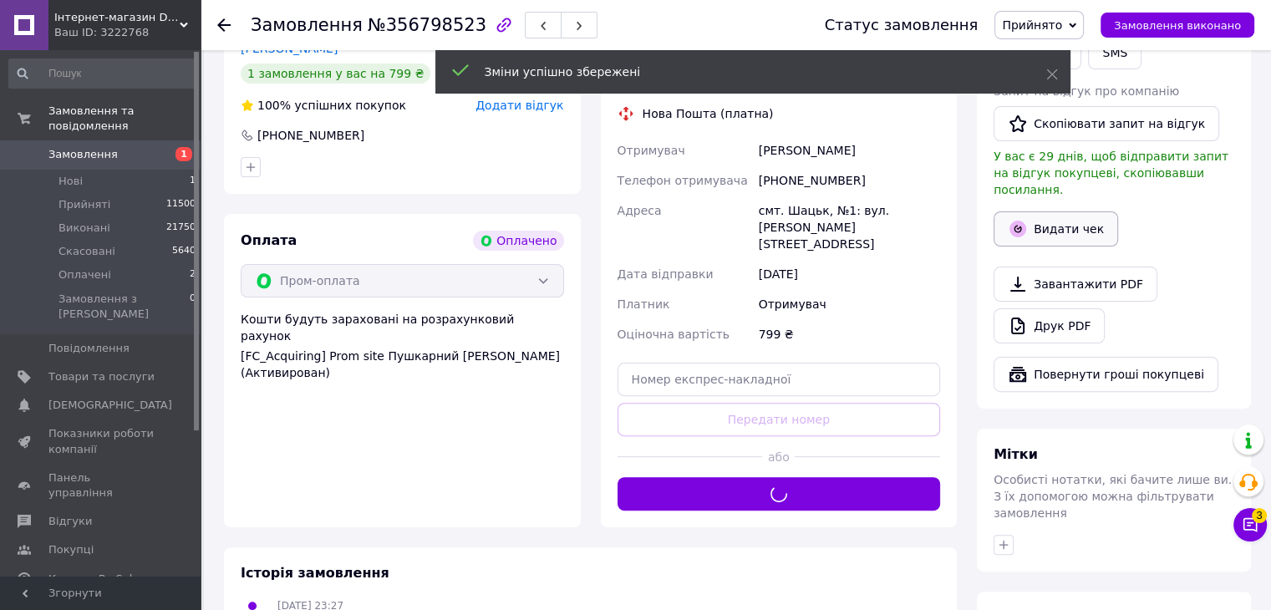
click at [1050, 211] on button "Видати чек" at bounding box center [1056, 228] width 125 height 35
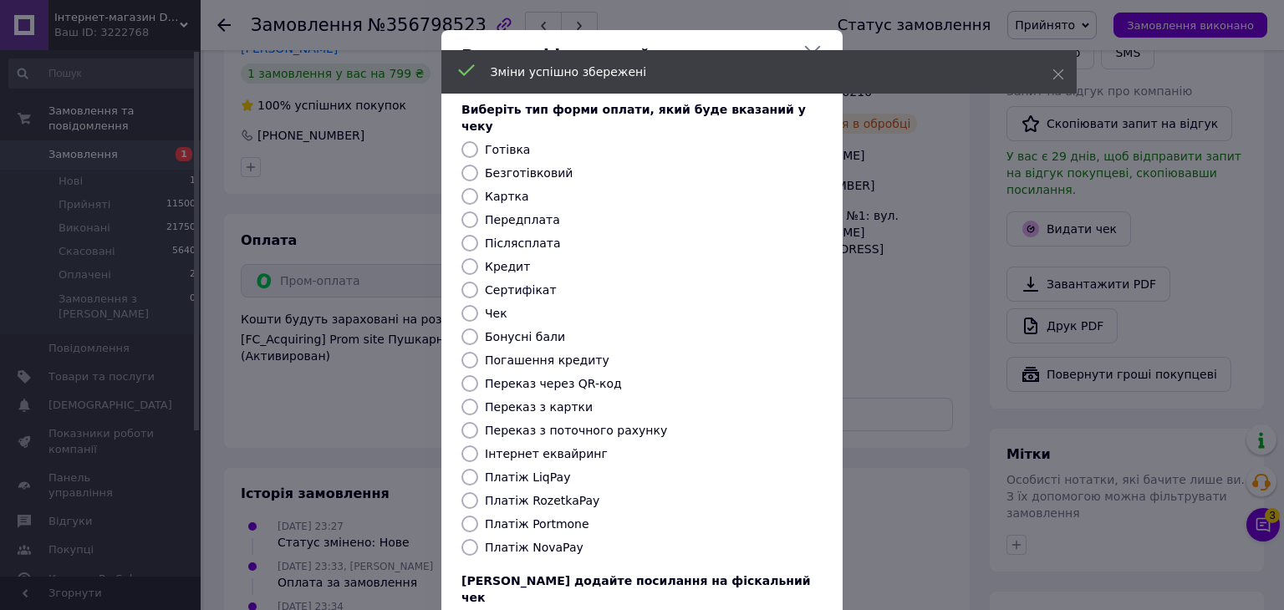
click at [522, 166] on label "Безготівковий" at bounding box center [529, 172] width 88 height 13
click at [478, 165] on input "Безготівковий" at bounding box center [469, 173] width 17 height 17
radio input "true"
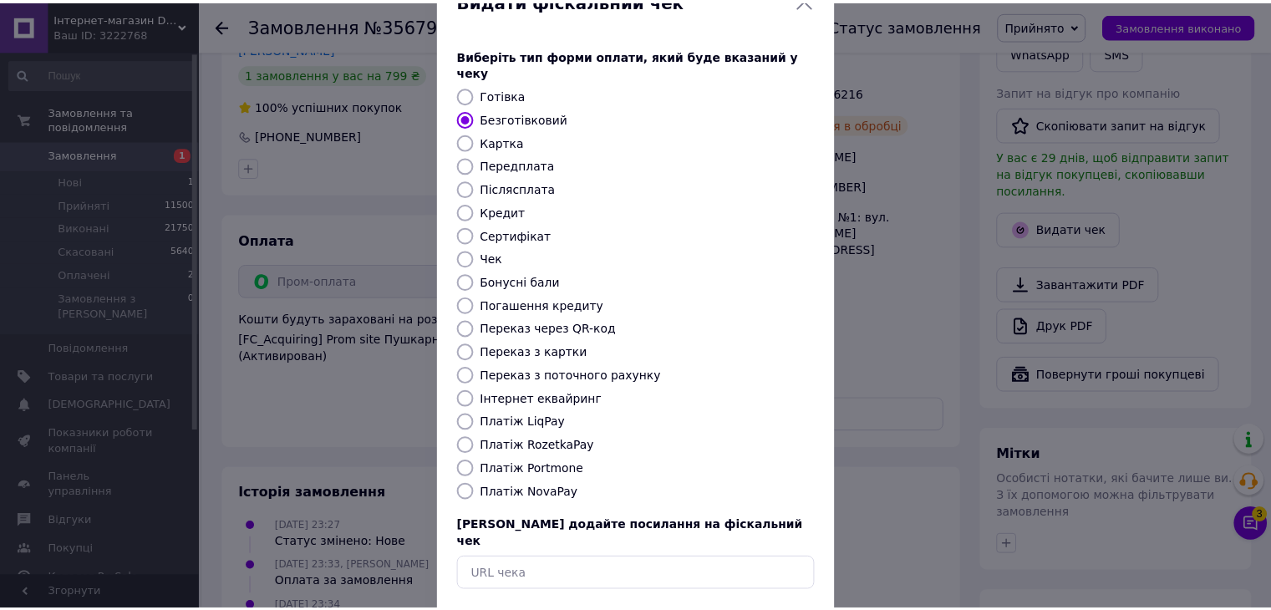
scroll to position [107, 0]
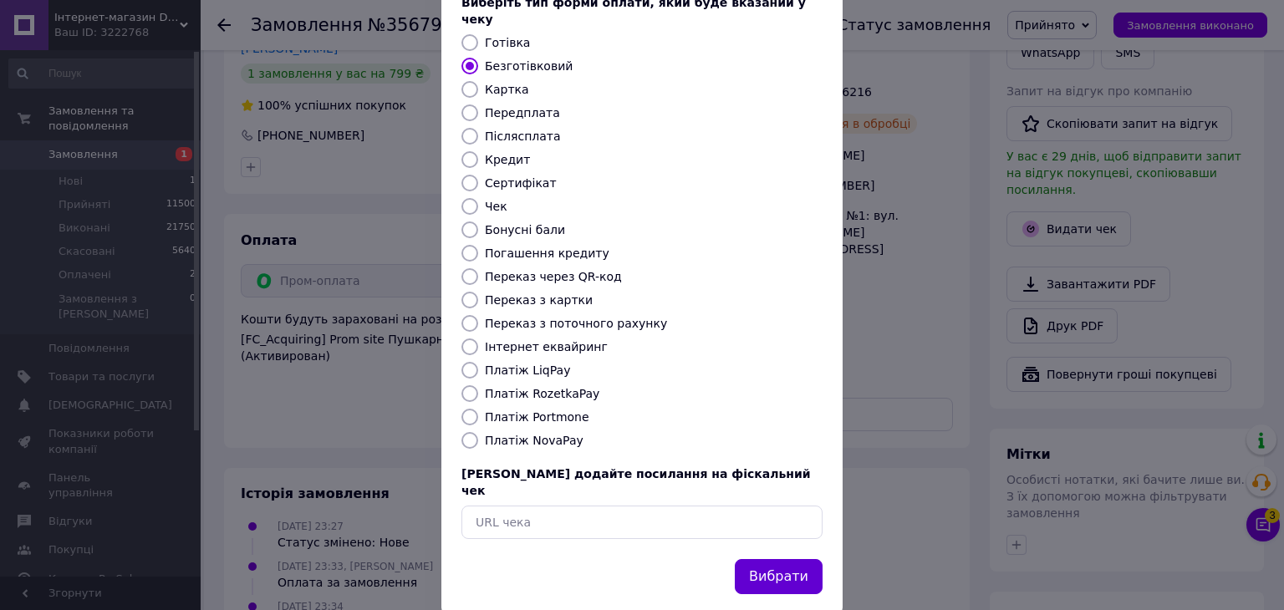
click at [781, 559] on button "Вибрати" at bounding box center [779, 577] width 88 height 36
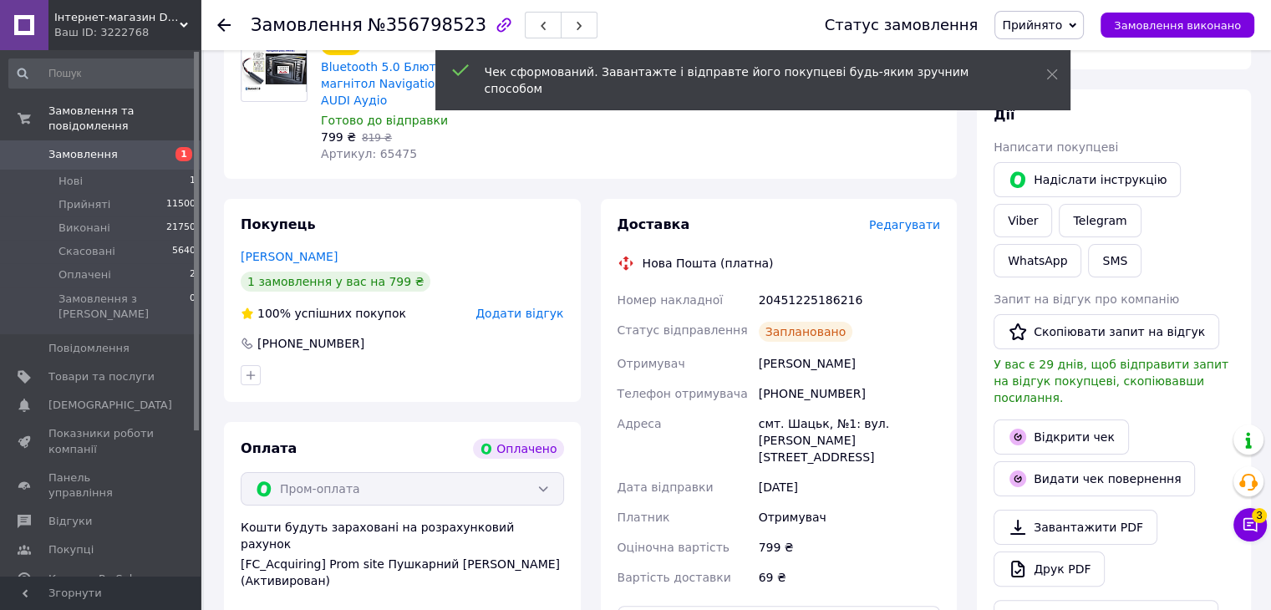
scroll to position [0, 0]
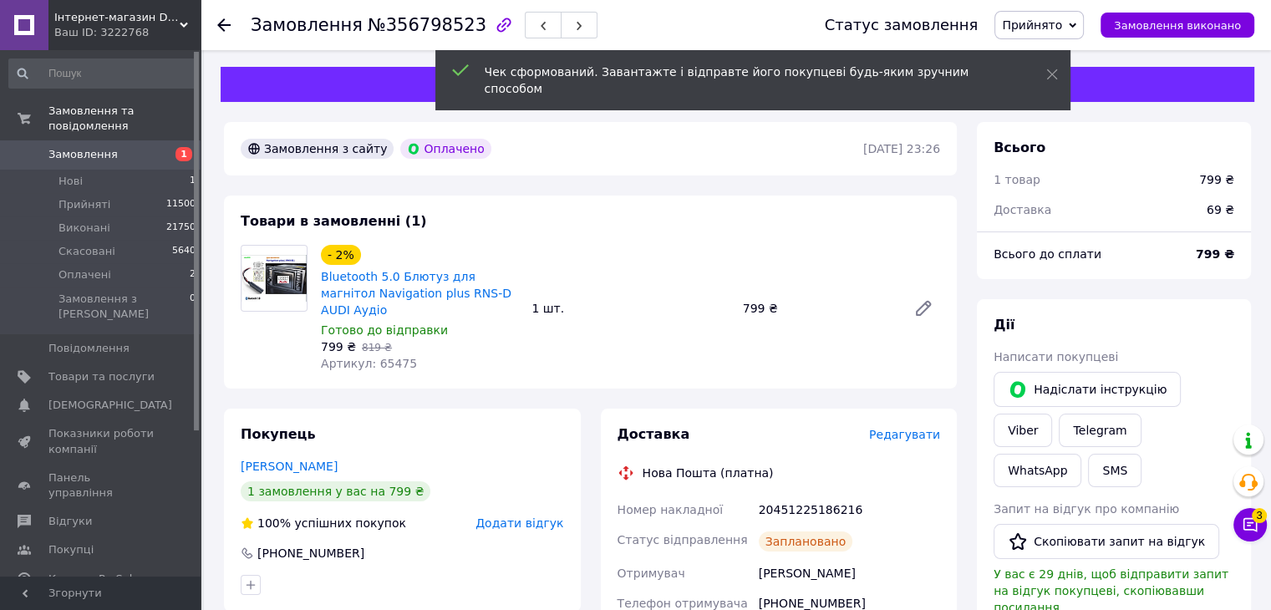
click at [808, 495] on div "20451225186216" at bounding box center [849, 510] width 188 height 30
copy div "20451225186216"
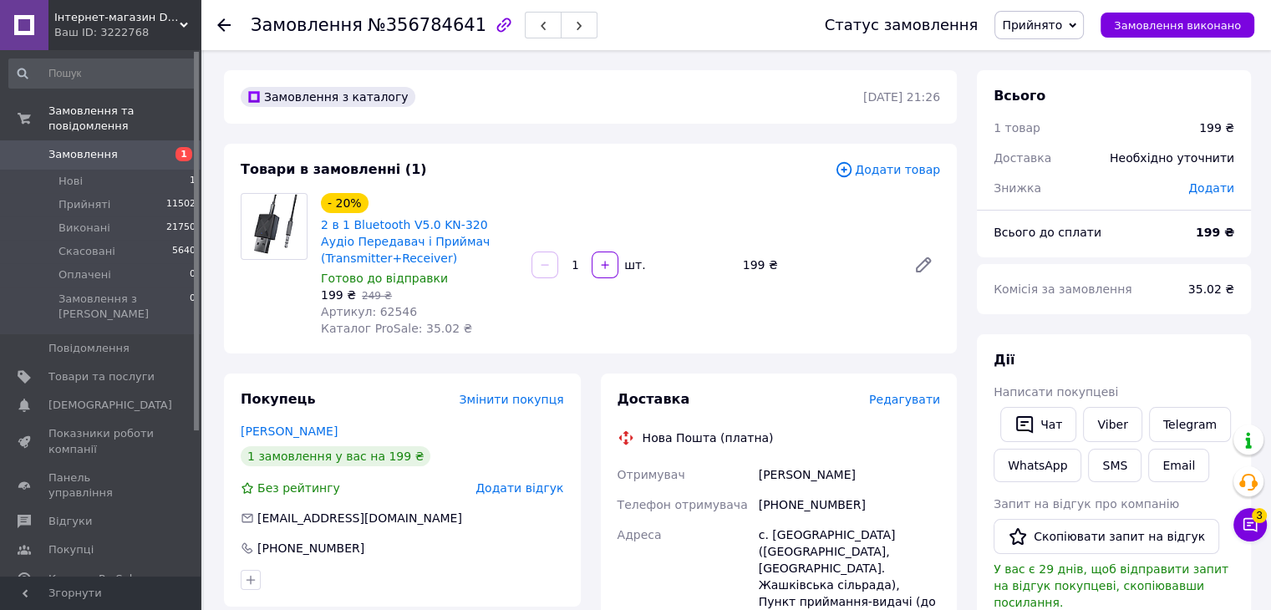
click at [914, 400] on span "Редагувати" at bounding box center [904, 399] width 71 height 13
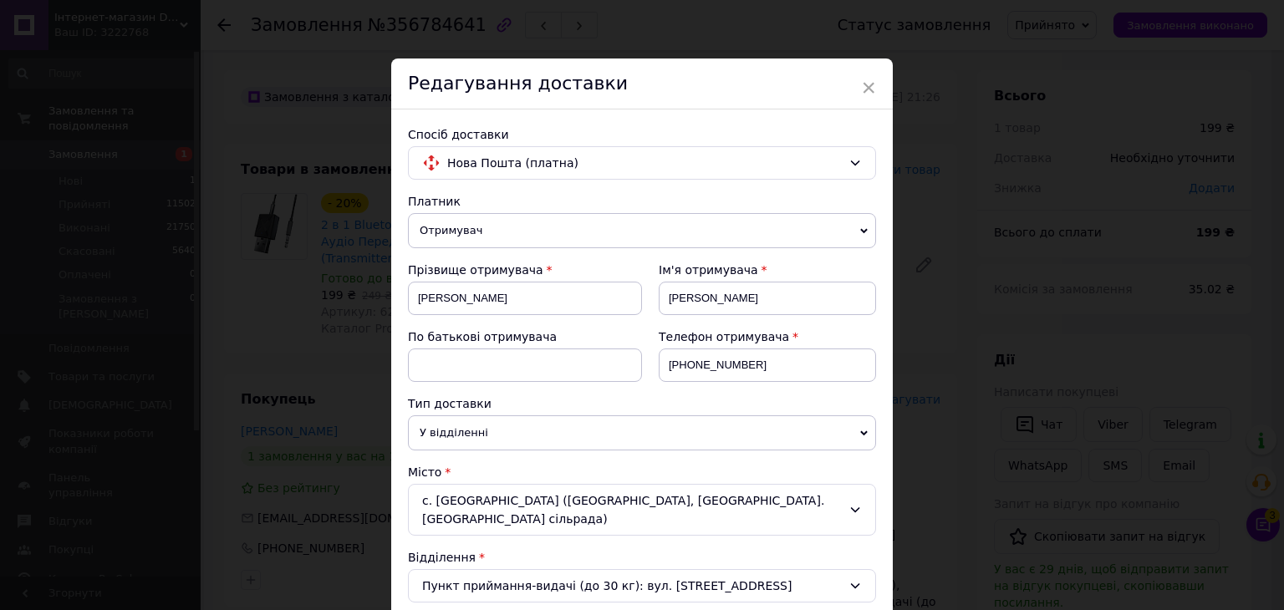
scroll to position [418, 0]
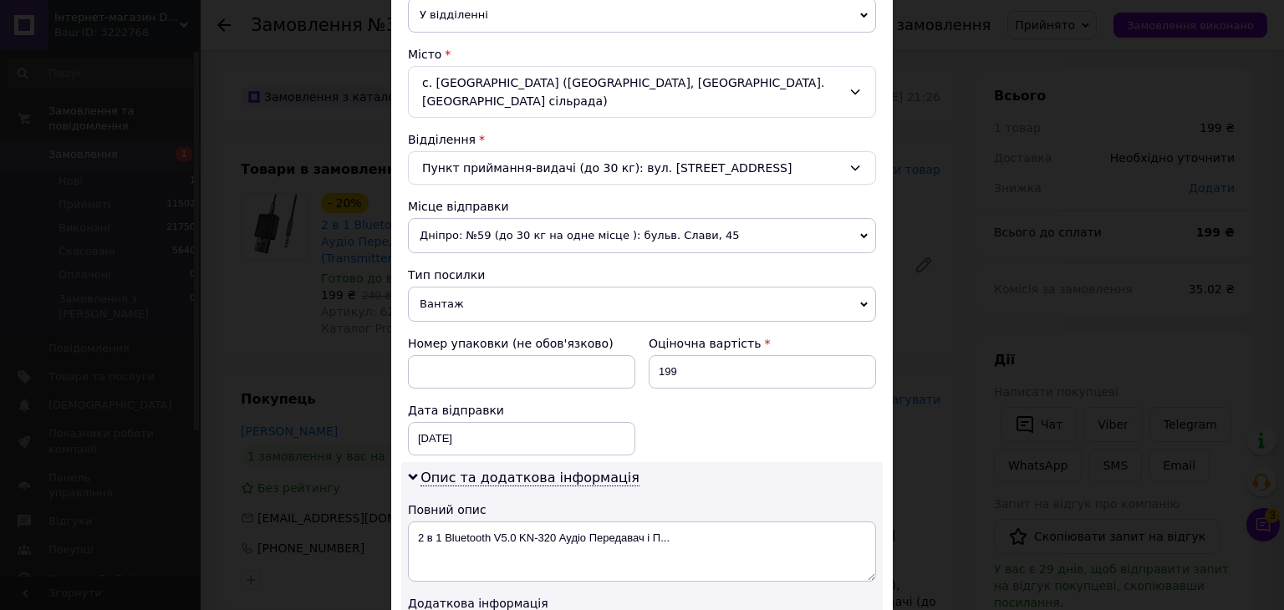
click at [470, 287] on span "Вантаж" at bounding box center [642, 304] width 468 height 35
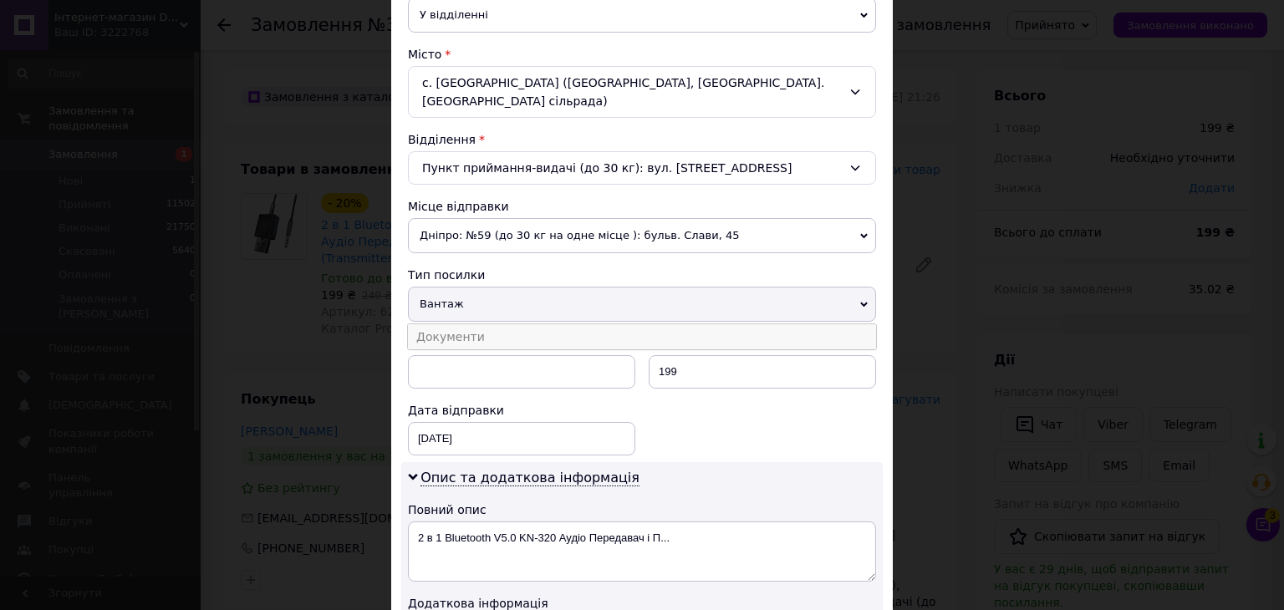
click at [448, 324] on li "Документи" at bounding box center [642, 336] width 468 height 25
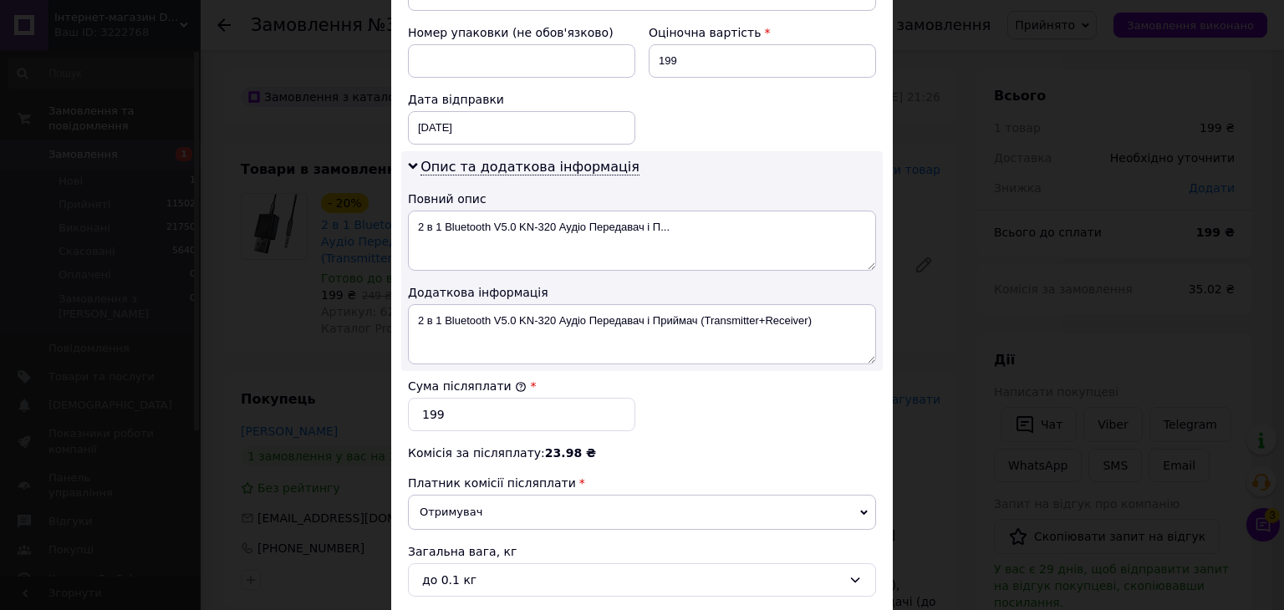
scroll to position [863, 0]
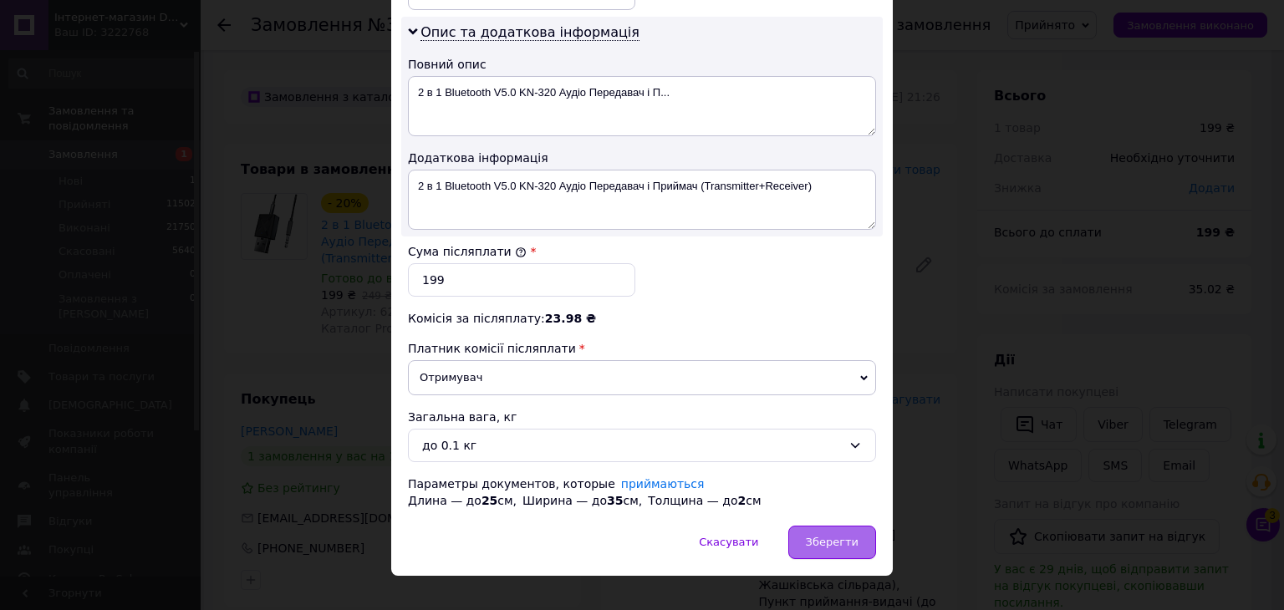
click at [822, 536] on span "Зберегти" at bounding box center [832, 542] width 53 height 13
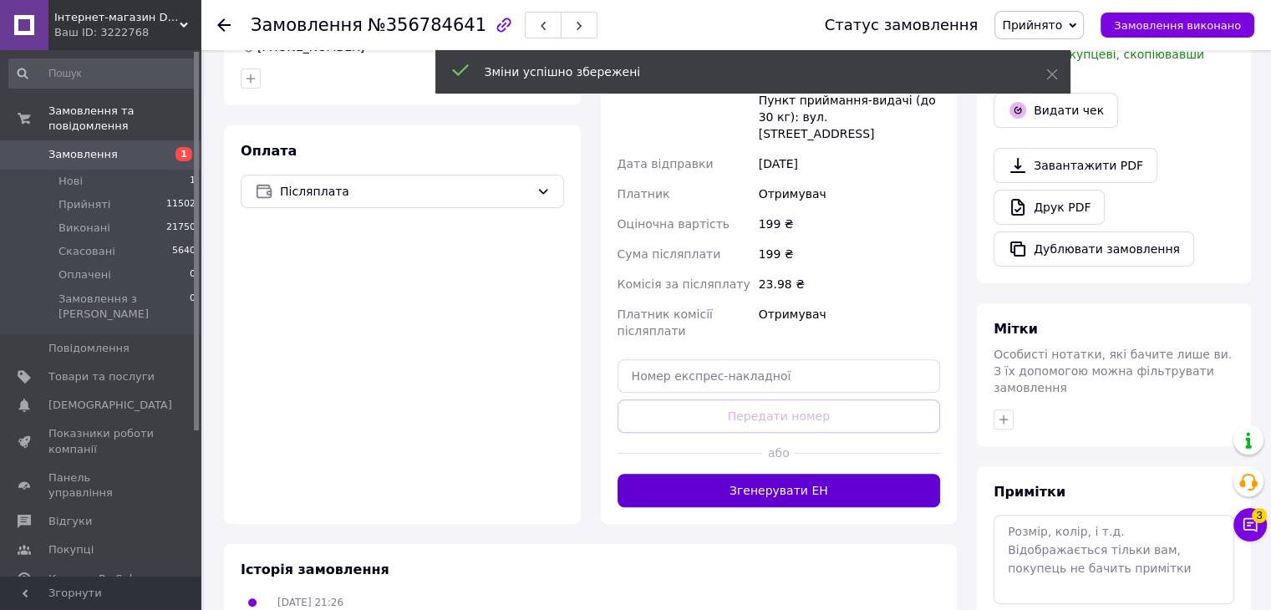
click at [796, 474] on button "Згенерувати ЕН" at bounding box center [779, 490] width 323 height 33
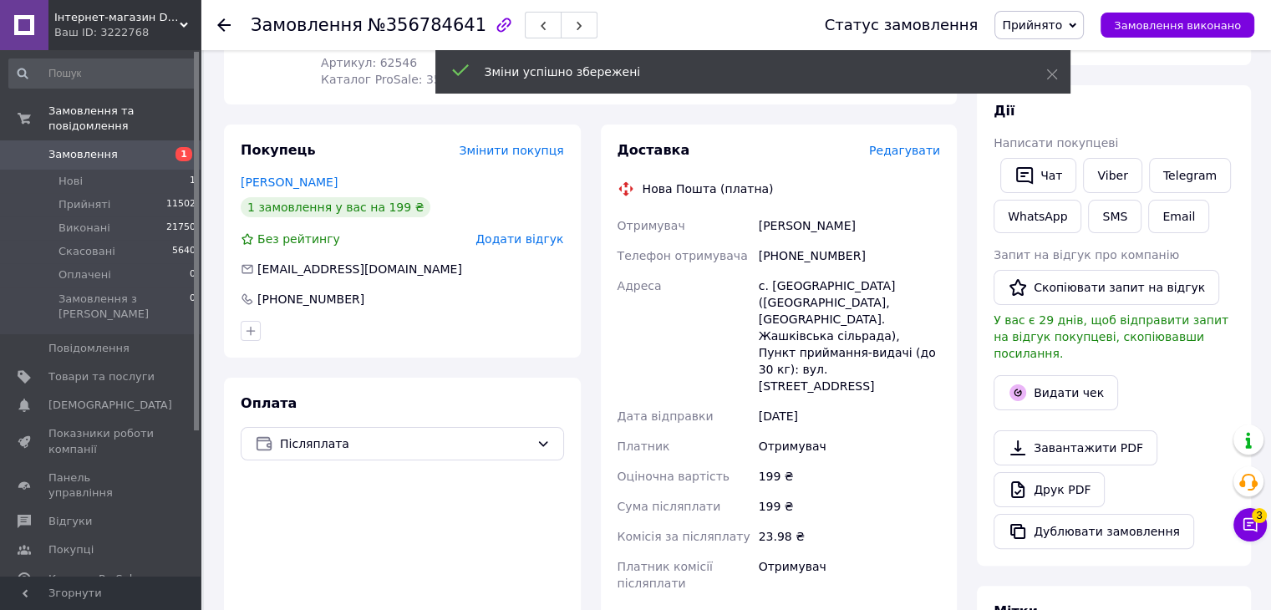
scroll to position [167, 0]
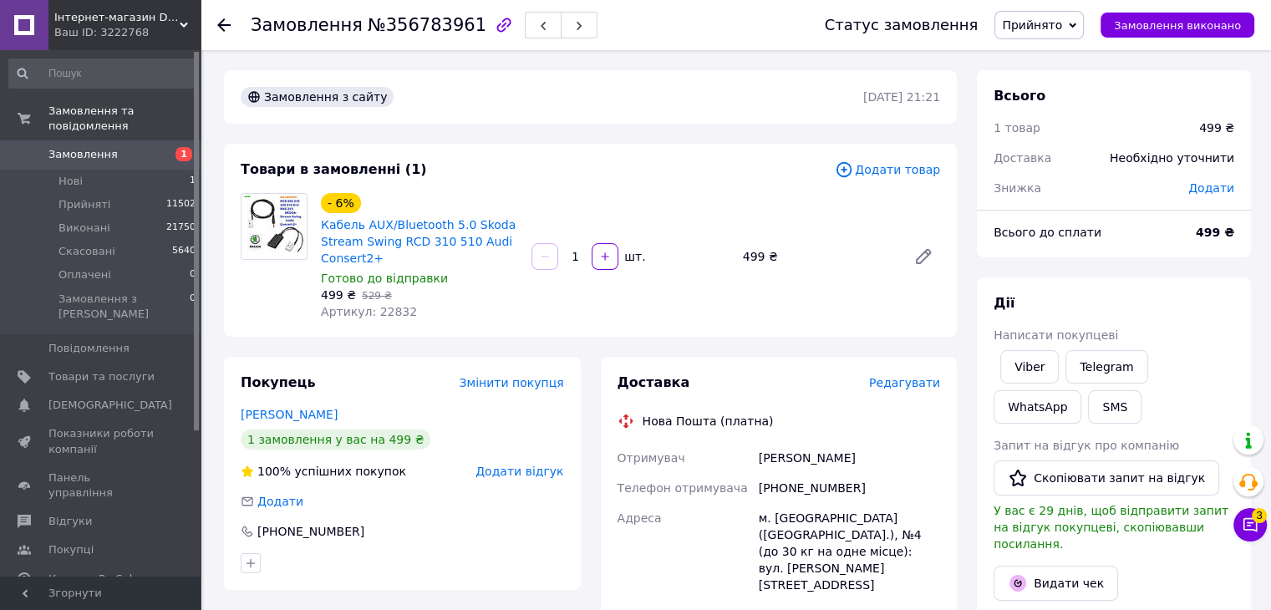
click at [901, 386] on span "Редагувати" at bounding box center [904, 382] width 71 height 13
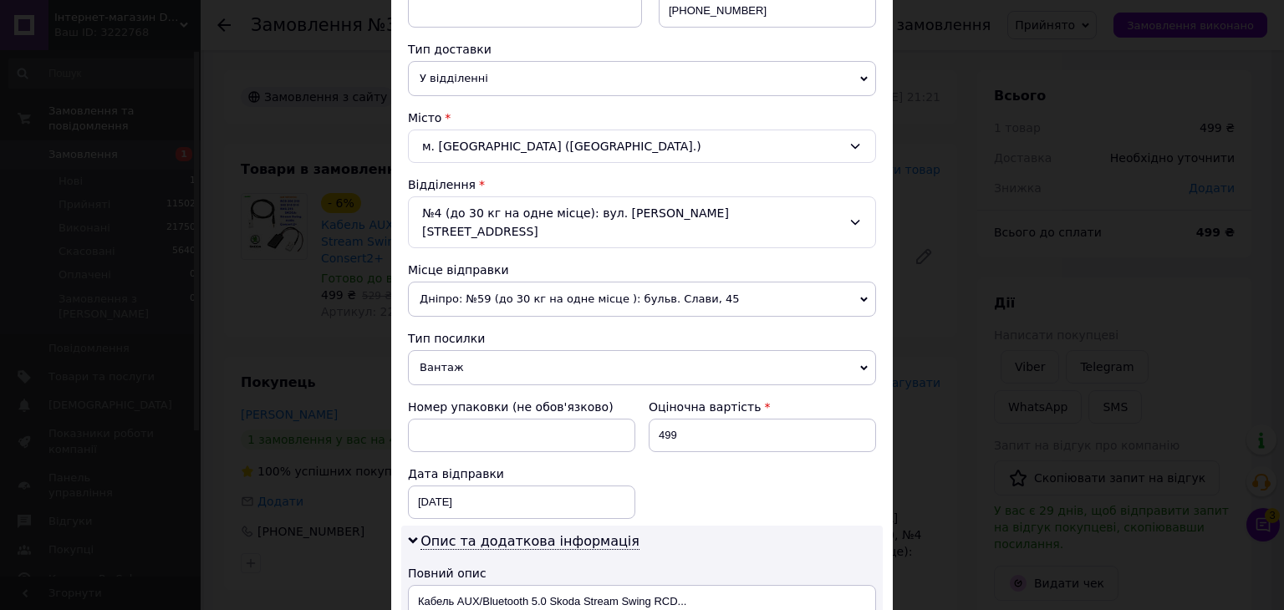
scroll to position [501, 0]
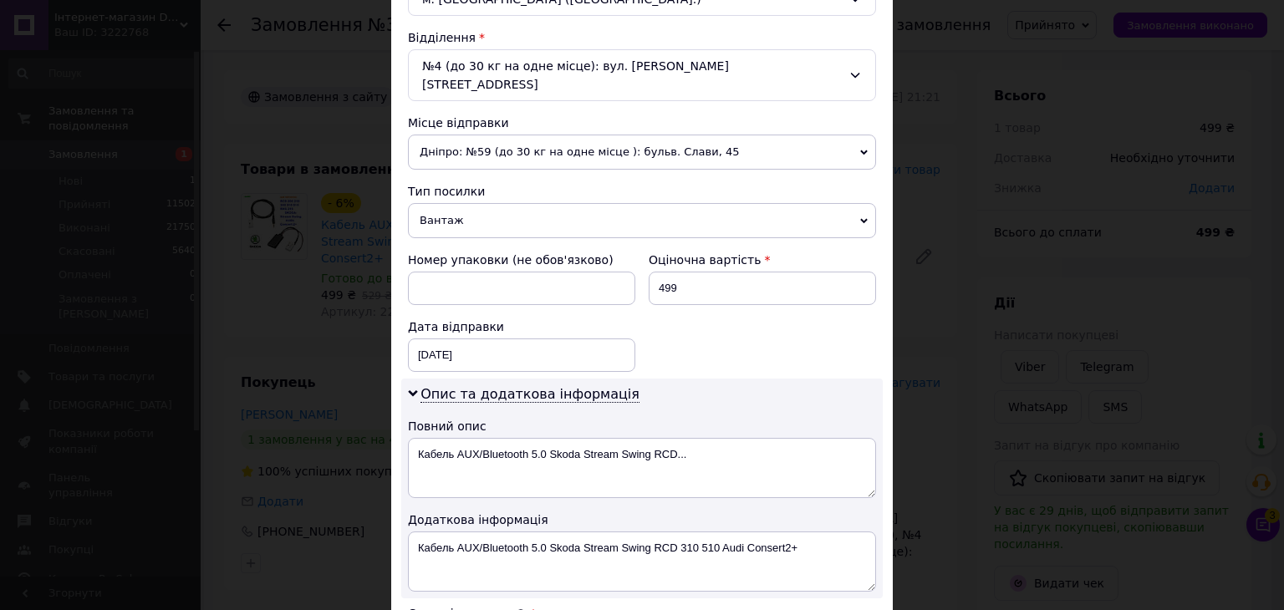
click at [468, 203] on span "Вантаж" at bounding box center [642, 220] width 468 height 35
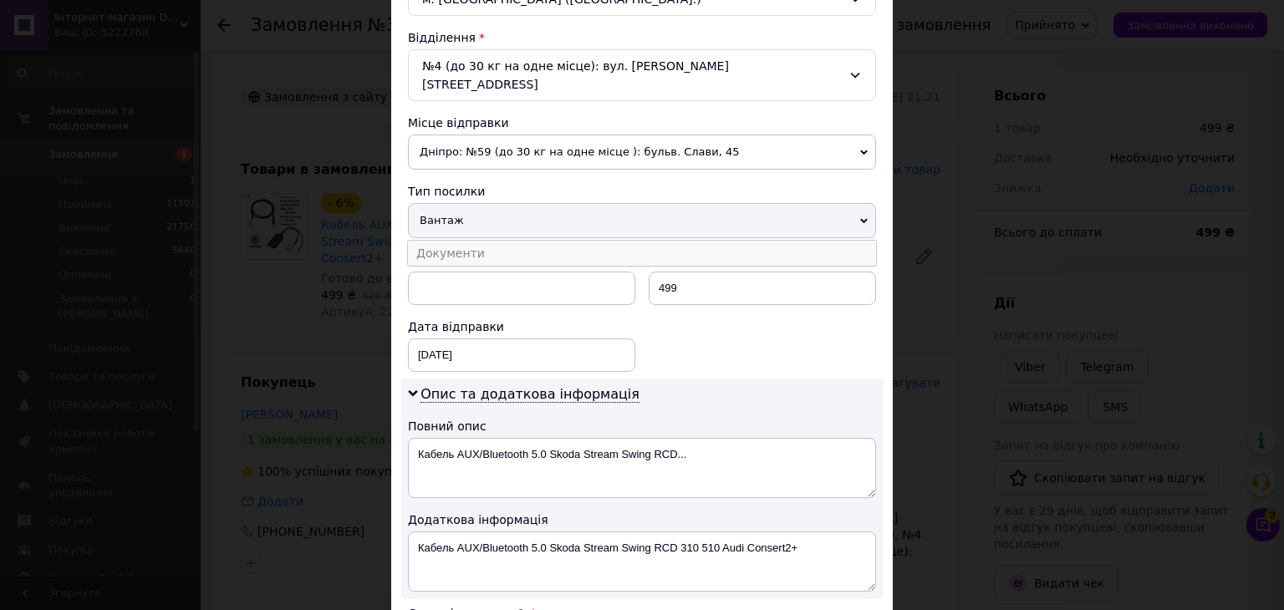
click at [449, 241] on li "Документи" at bounding box center [642, 253] width 468 height 25
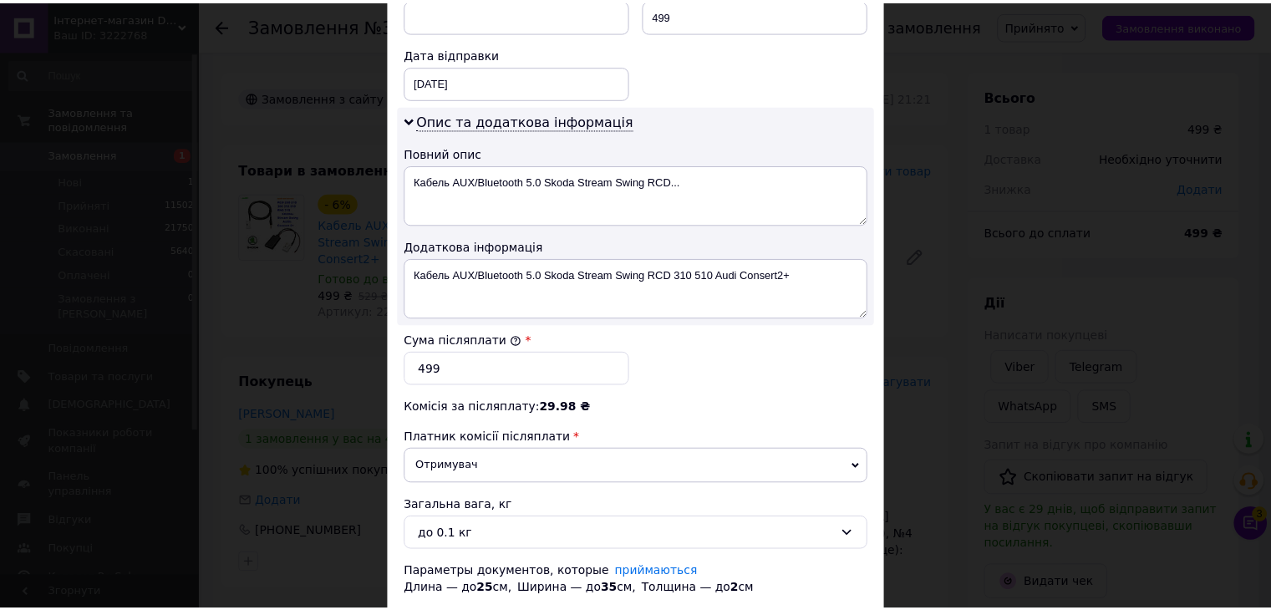
scroll to position [836, 0]
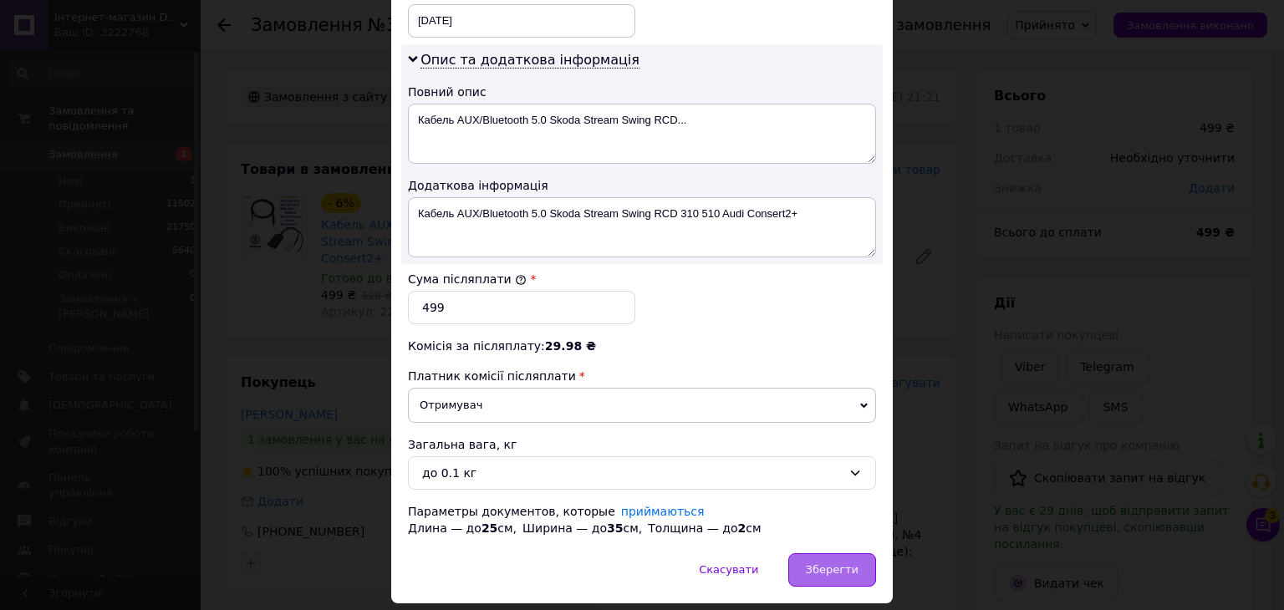
click at [832, 563] on span "Зберегти" at bounding box center [832, 569] width 53 height 13
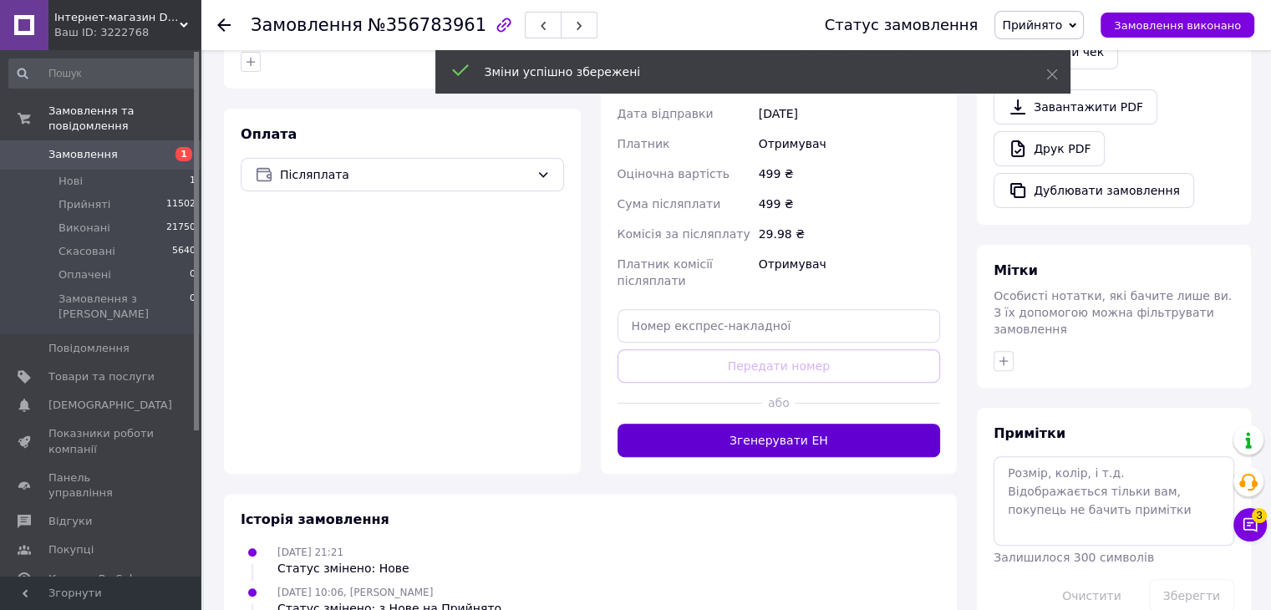
click at [802, 424] on button "Згенерувати ЕН" at bounding box center [779, 440] width 323 height 33
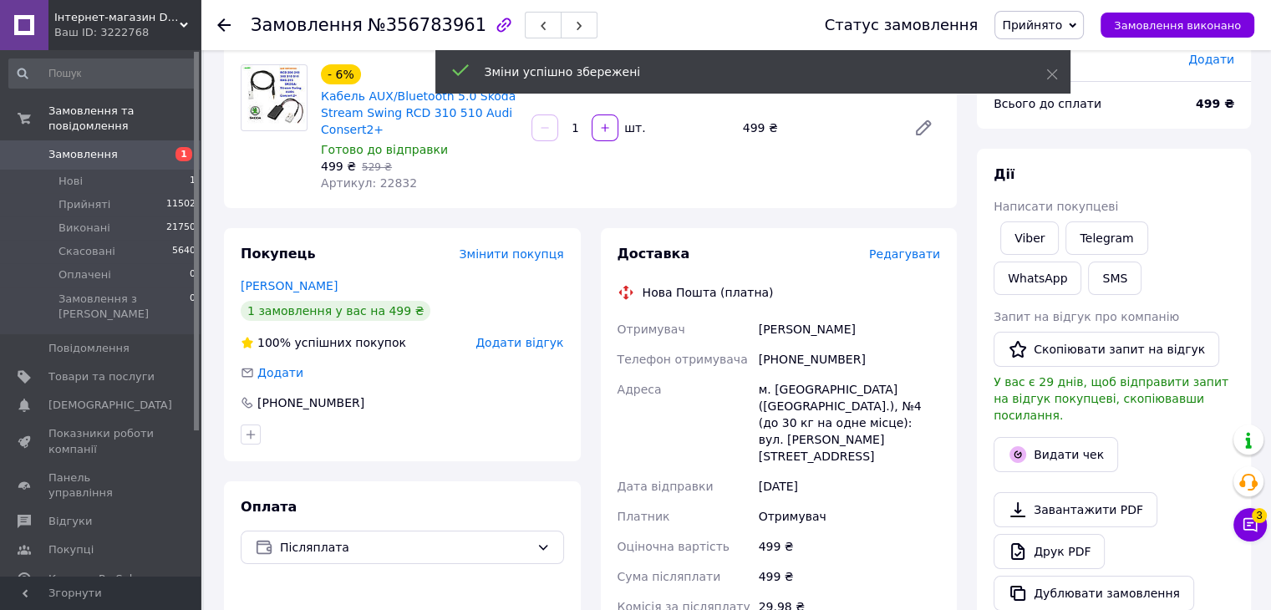
scroll to position [84, 0]
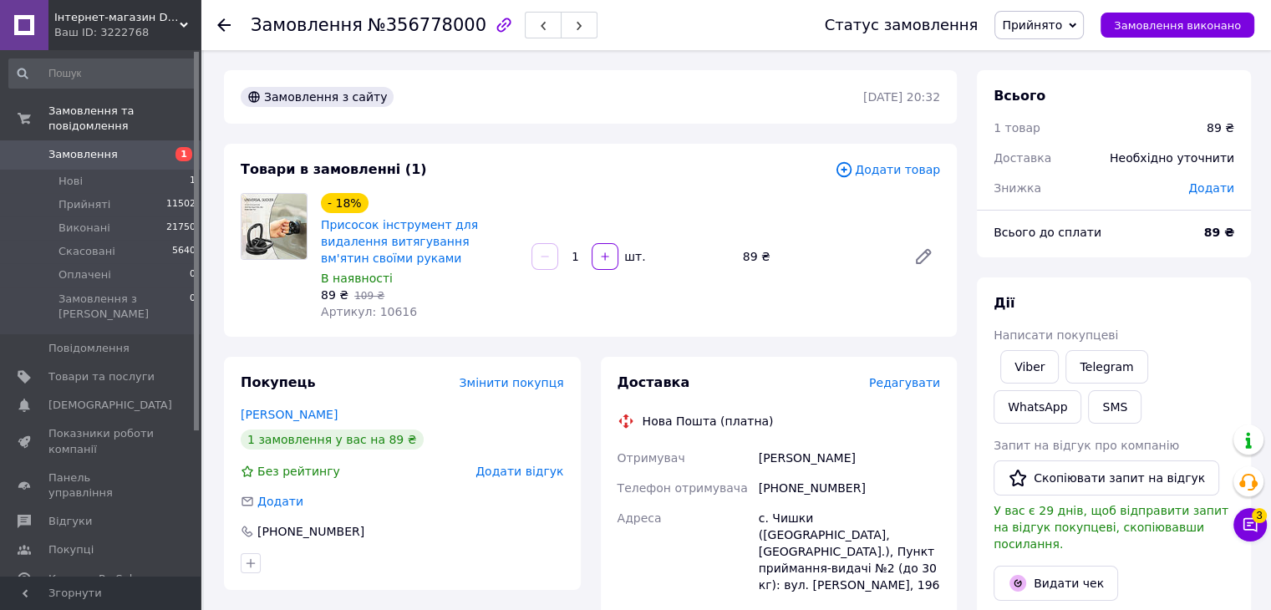
click at [925, 376] on span "Редагувати" at bounding box center [904, 382] width 71 height 13
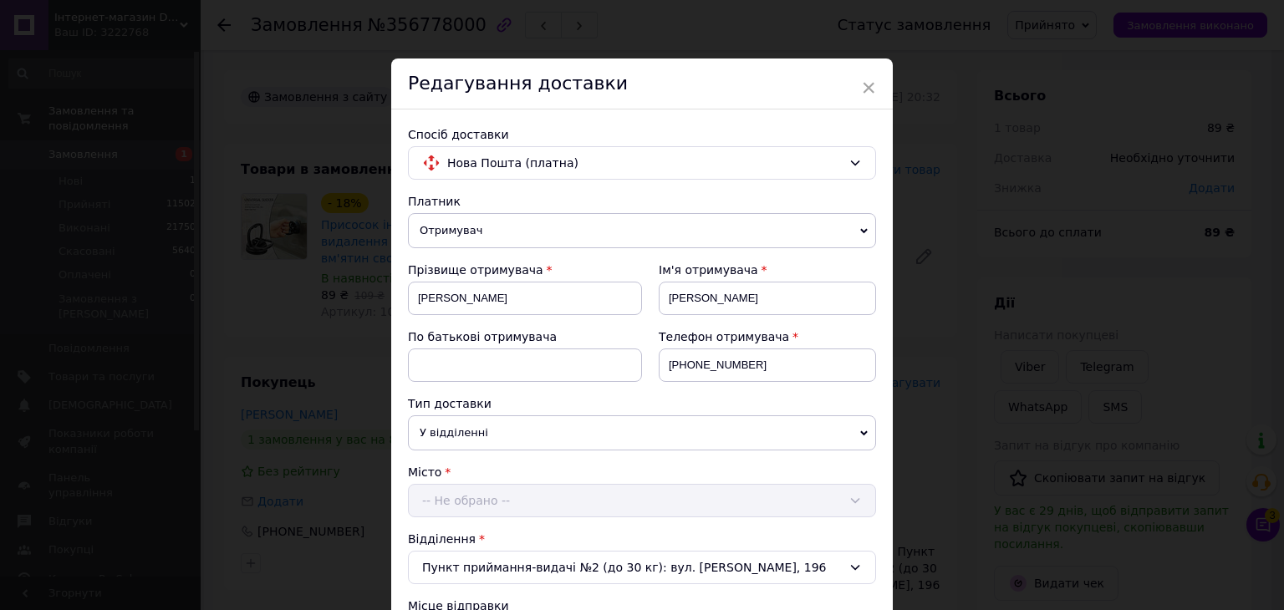
scroll to position [501, 0]
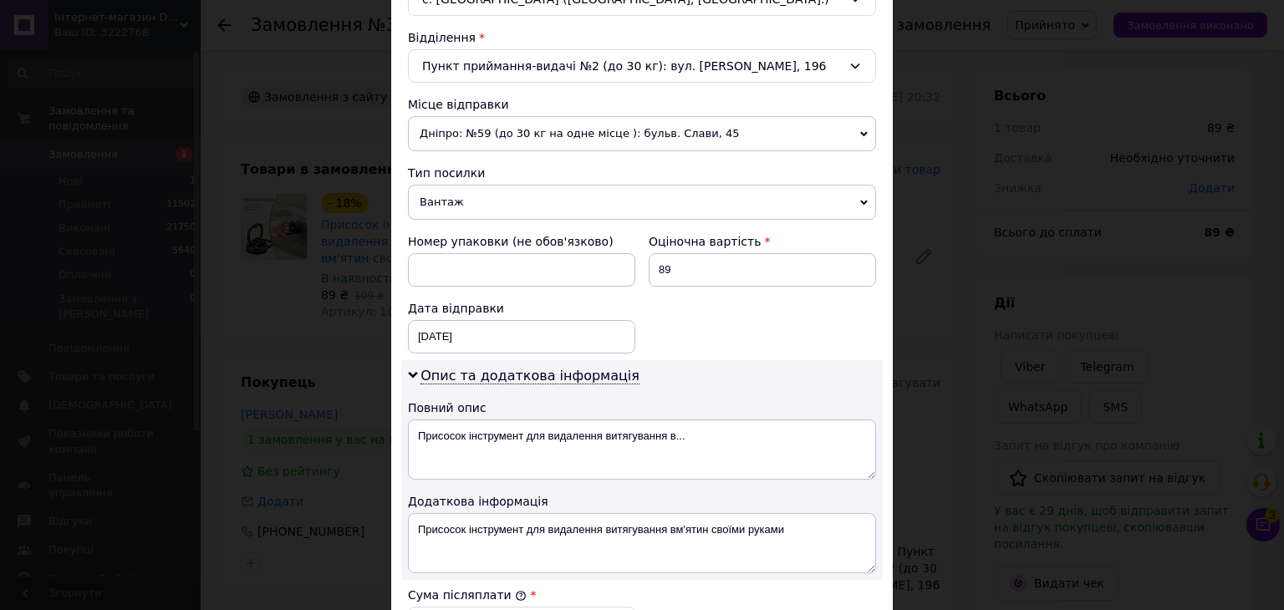
click at [440, 203] on span "Вантаж" at bounding box center [642, 202] width 468 height 35
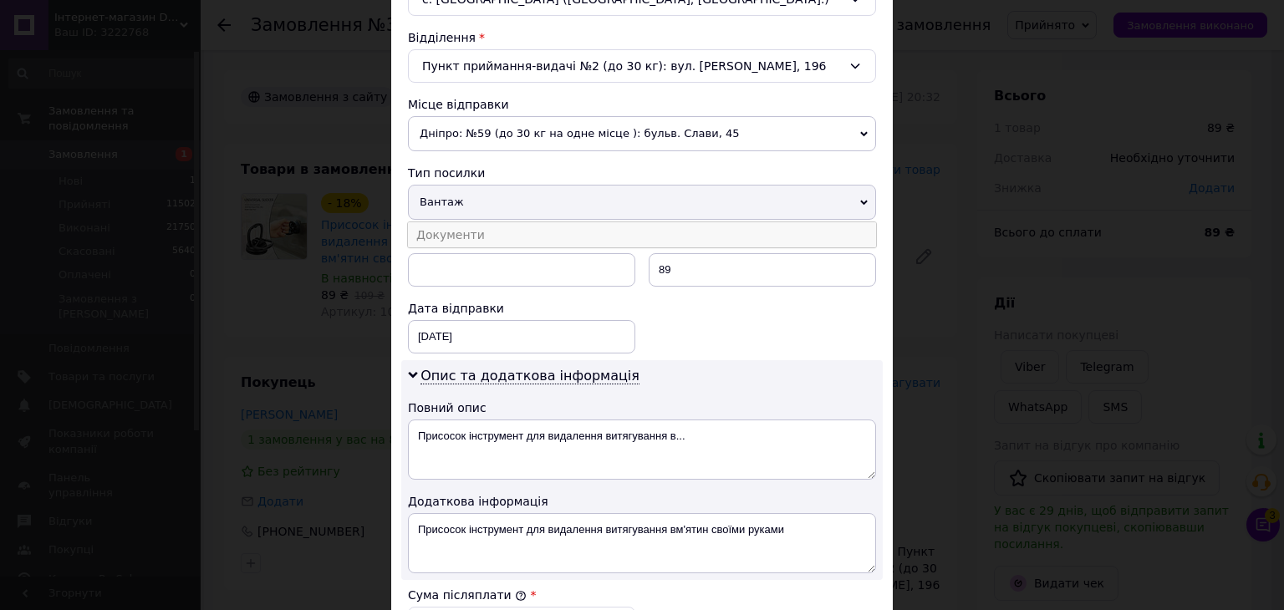
click at [440, 237] on li "Документи" at bounding box center [642, 234] width 468 height 25
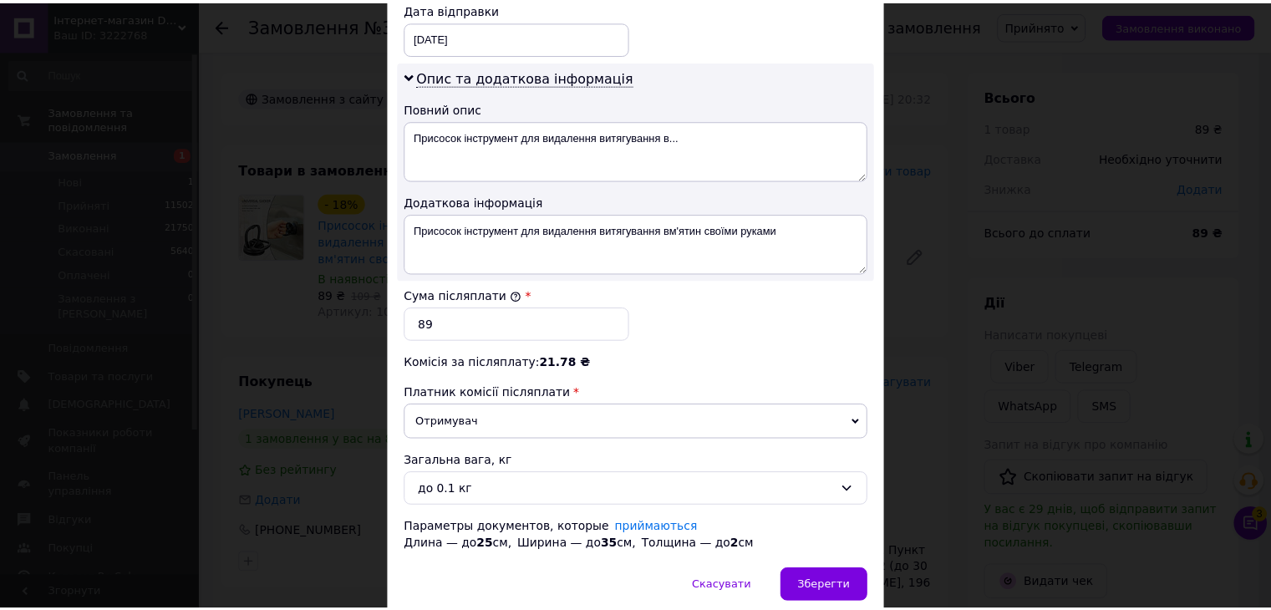
scroll to position [863, 0]
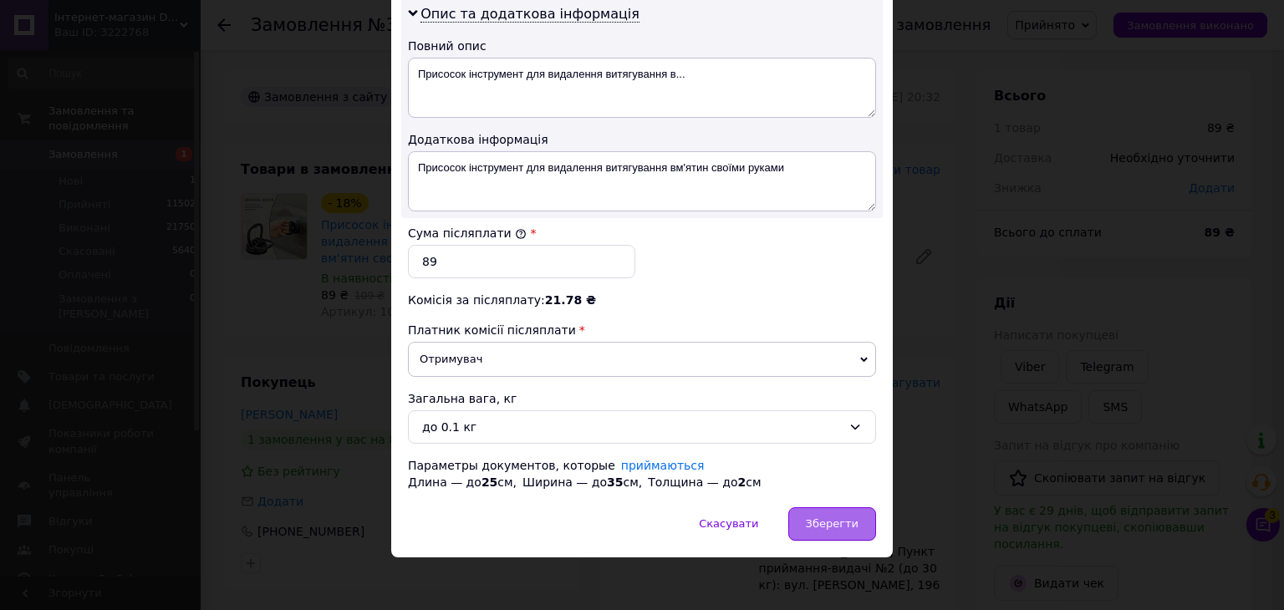
click at [834, 519] on span "Зберегти" at bounding box center [832, 523] width 53 height 13
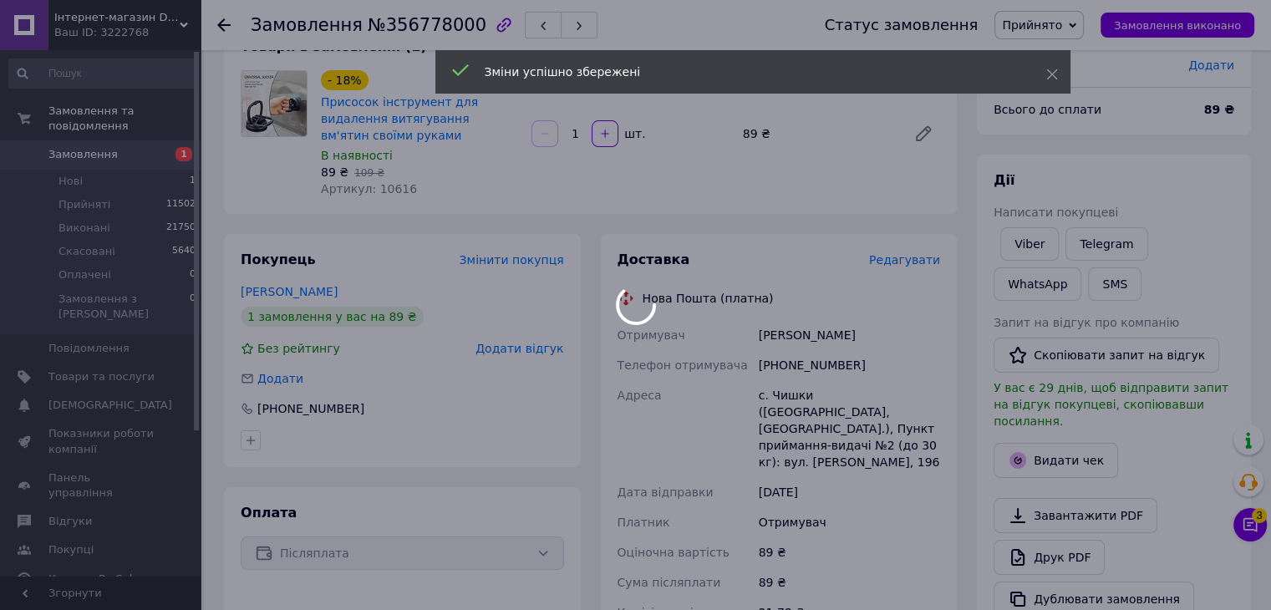
scroll to position [501, 0]
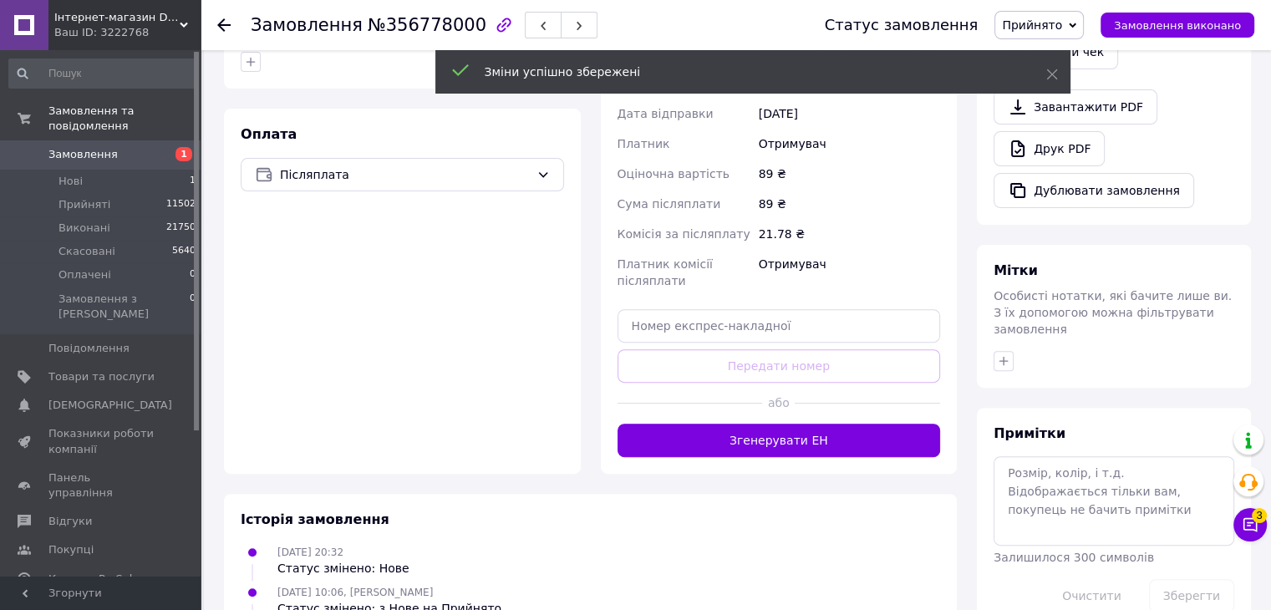
click at [799, 424] on button "Згенерувати ЕН" at bounding box center [779, 440] width 323 height 33
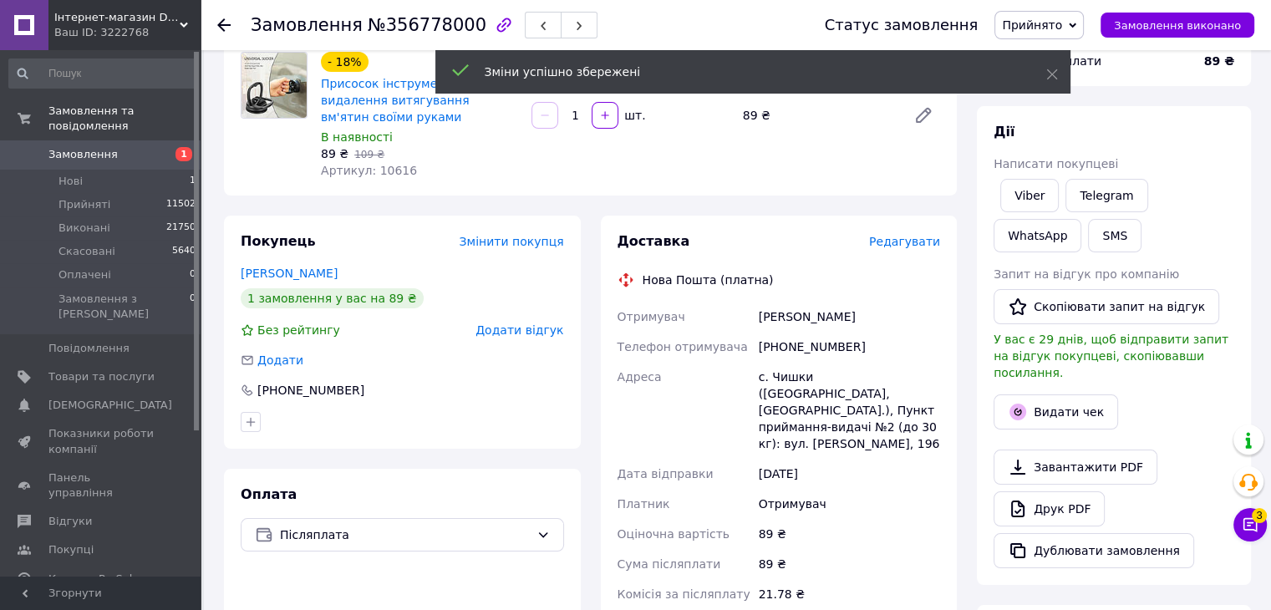
scroll to position [0, 0]
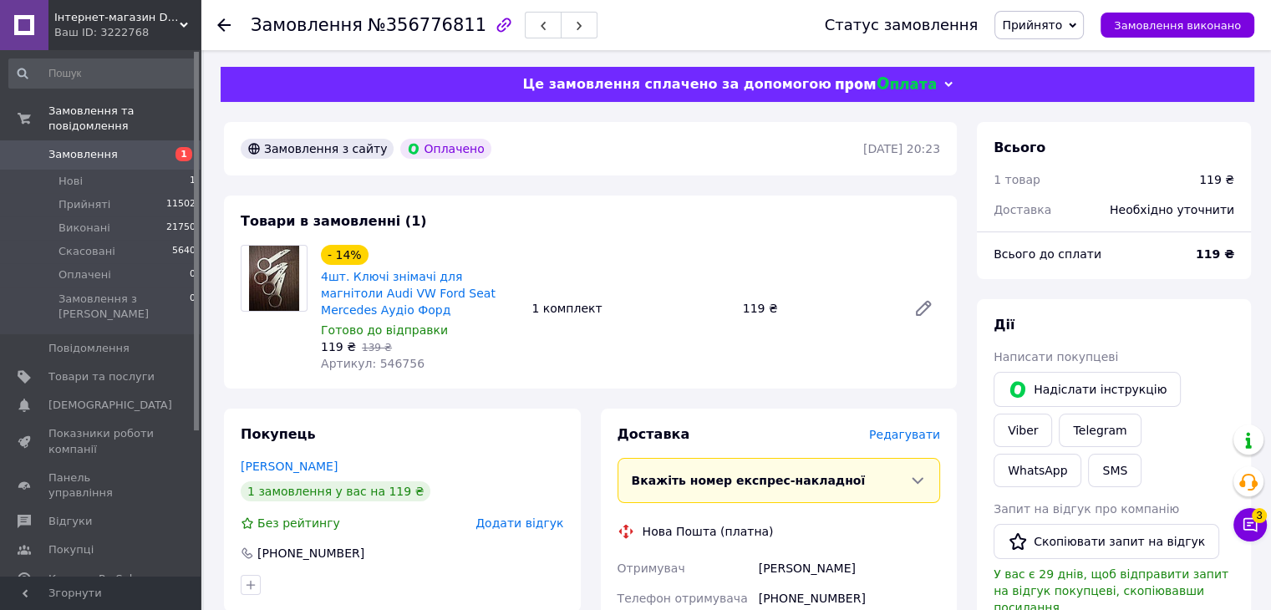
click at [913, 439] on span "Редагувати" at bounding box center [904, 434] width 71 height 13
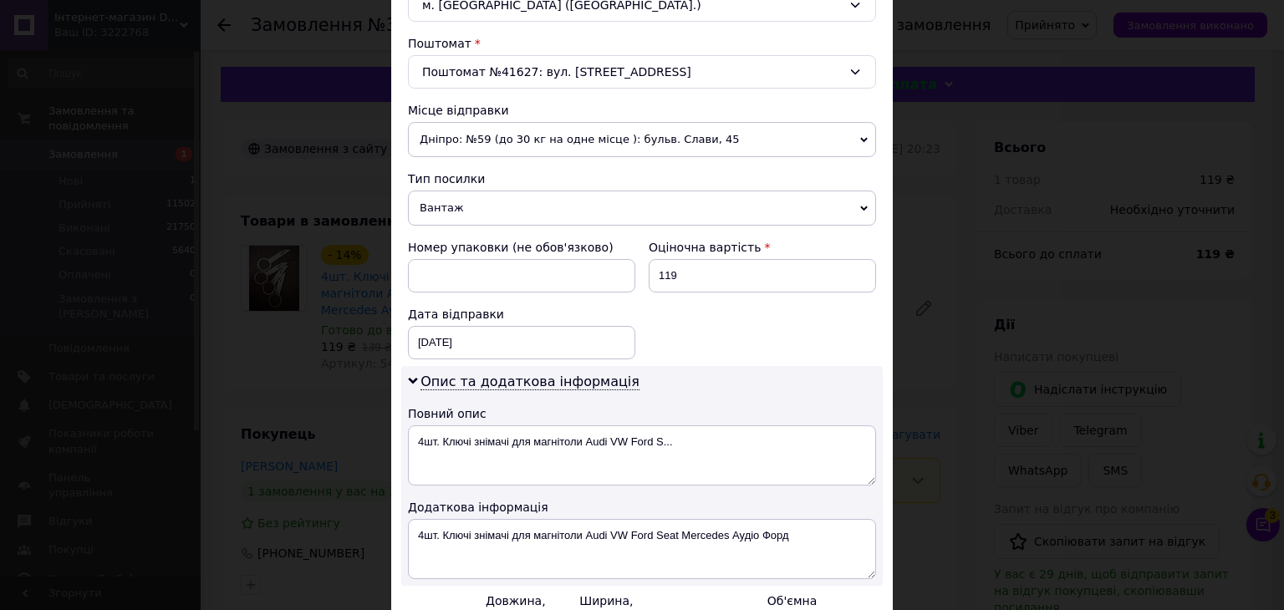
scroll to position [501, 0]
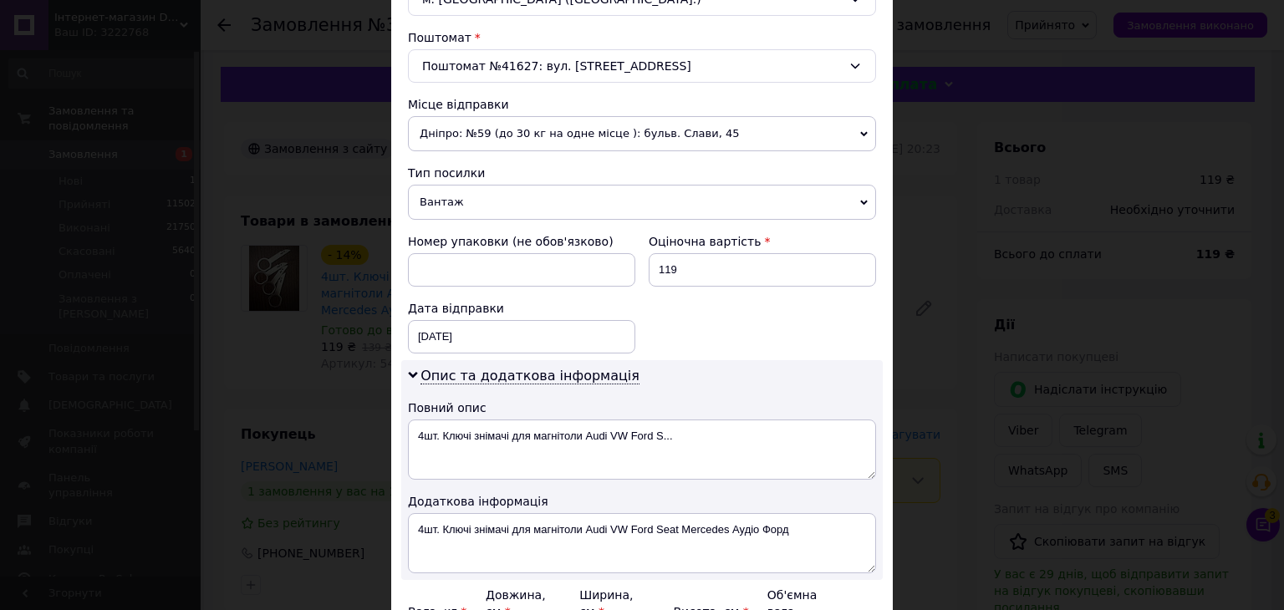
click at [450, 199] on span "Вантаж" at bounding box center [642, 202] width 468 height 35
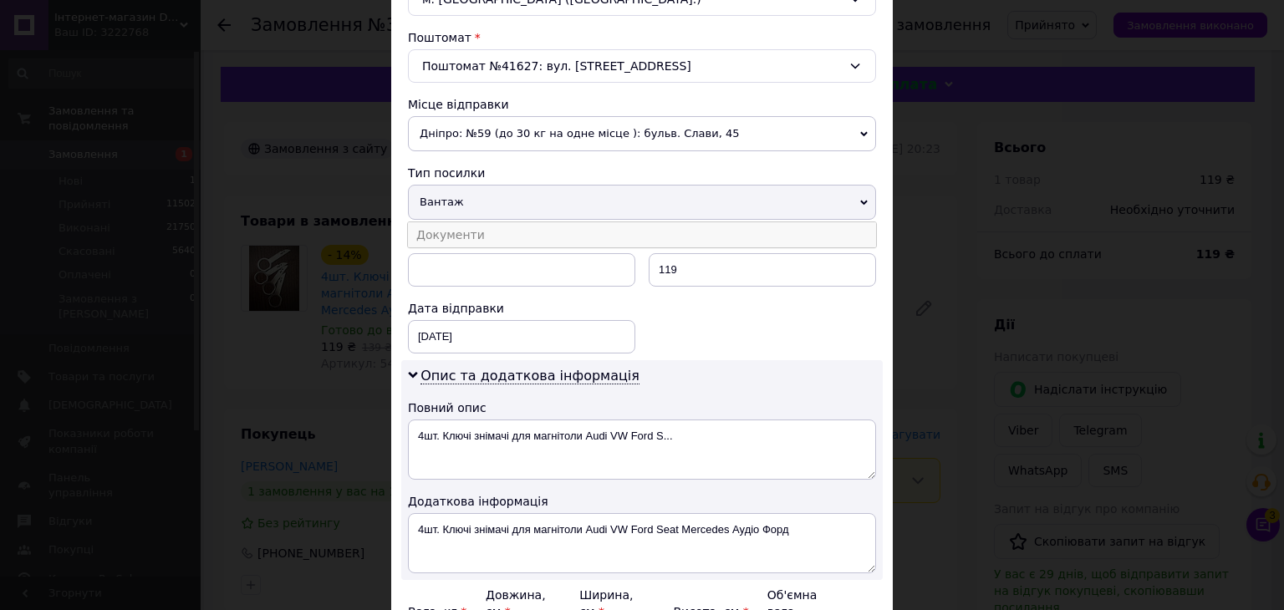
click at [448, 228] on li "Документи" at bounding box center [642, 234] width 468 height 25
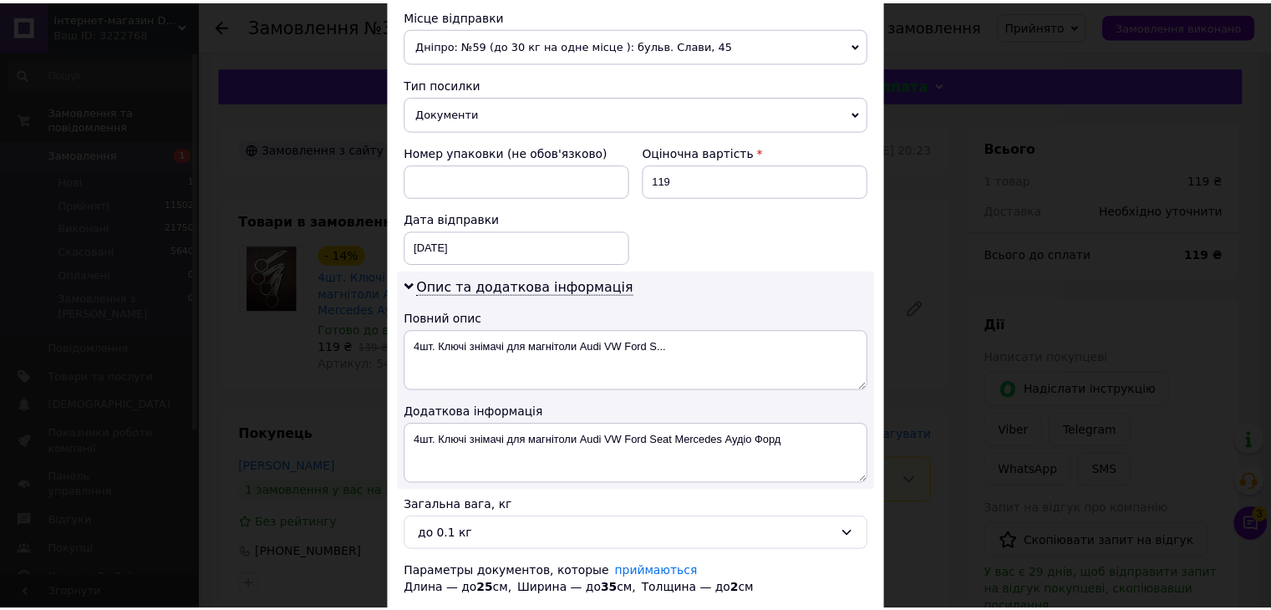
scroll to position [699, 0]
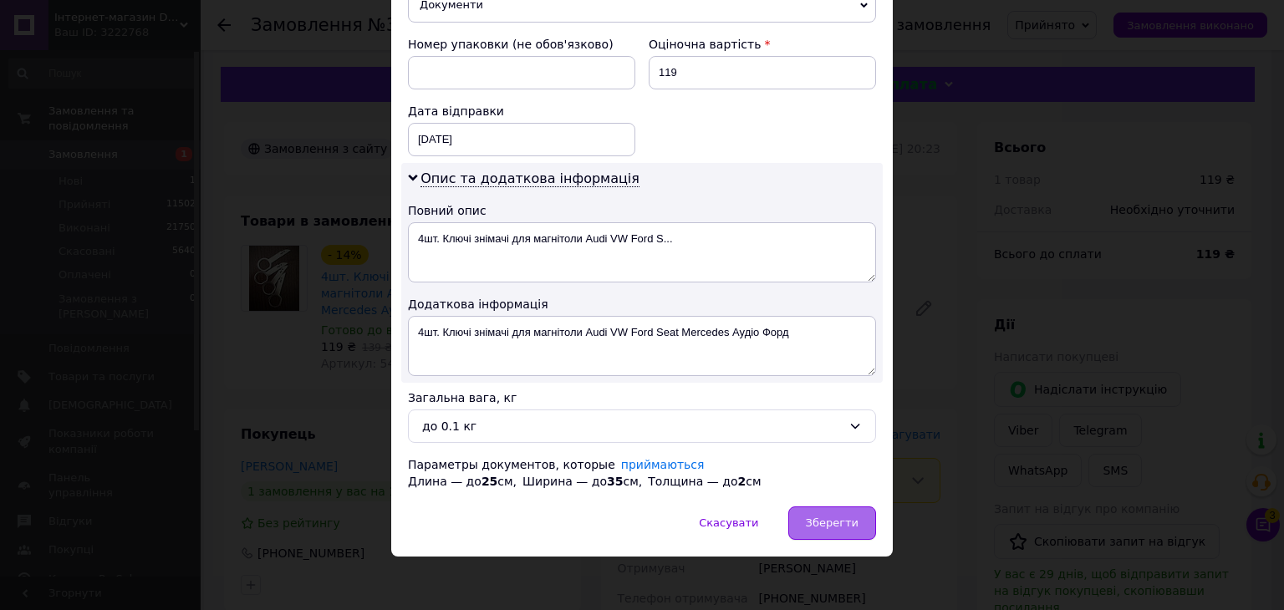
click at [843, 518] on span "Зберегти" at bounding box center [832, 522] width 53 height 13
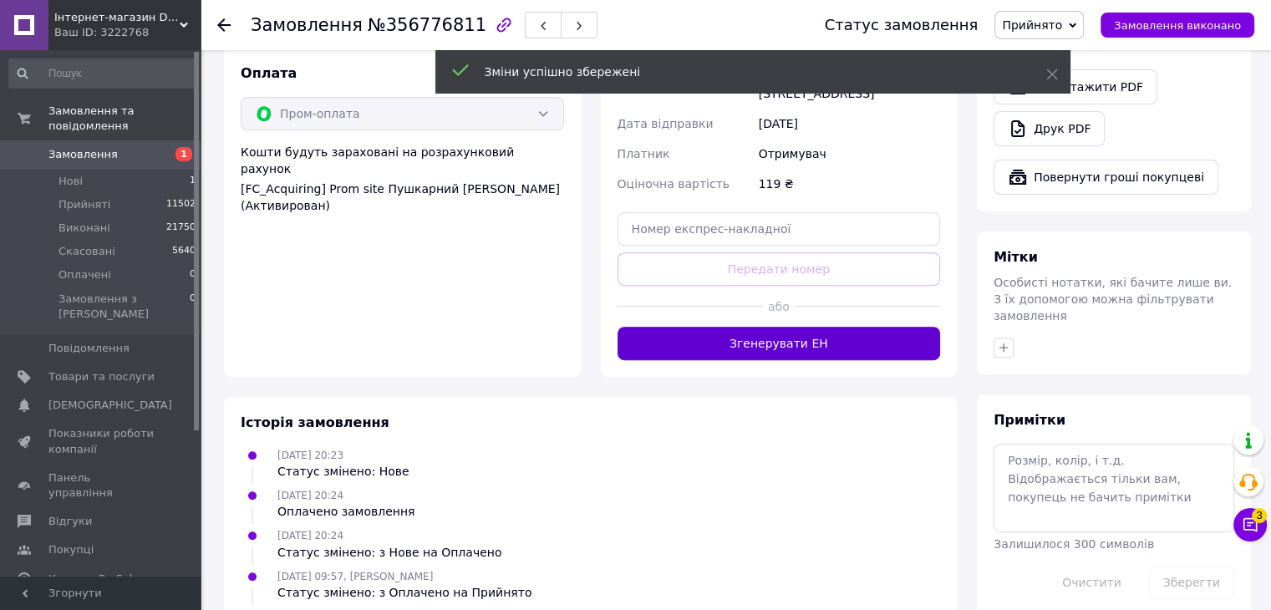
click at [812, 334] on button "Згенерувати ЕН" at bounding box center [779, 343] width 323 height 33
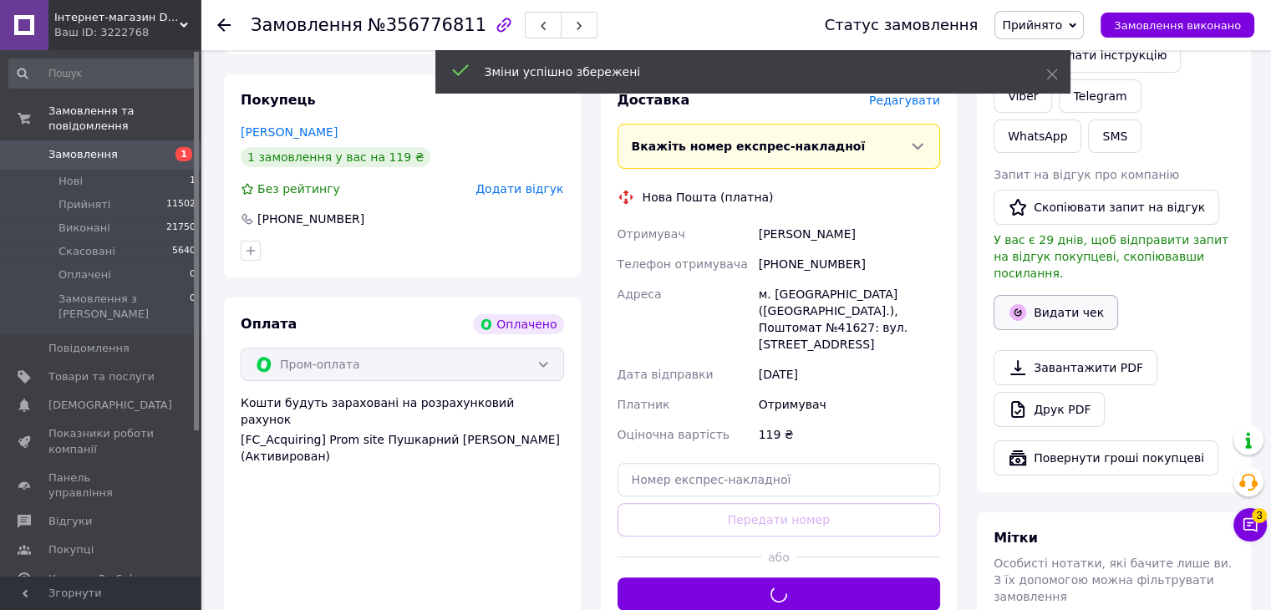
click at [1050, 295] on button "Видати чек" at bounding box center [1056, 312] width 125 height 35
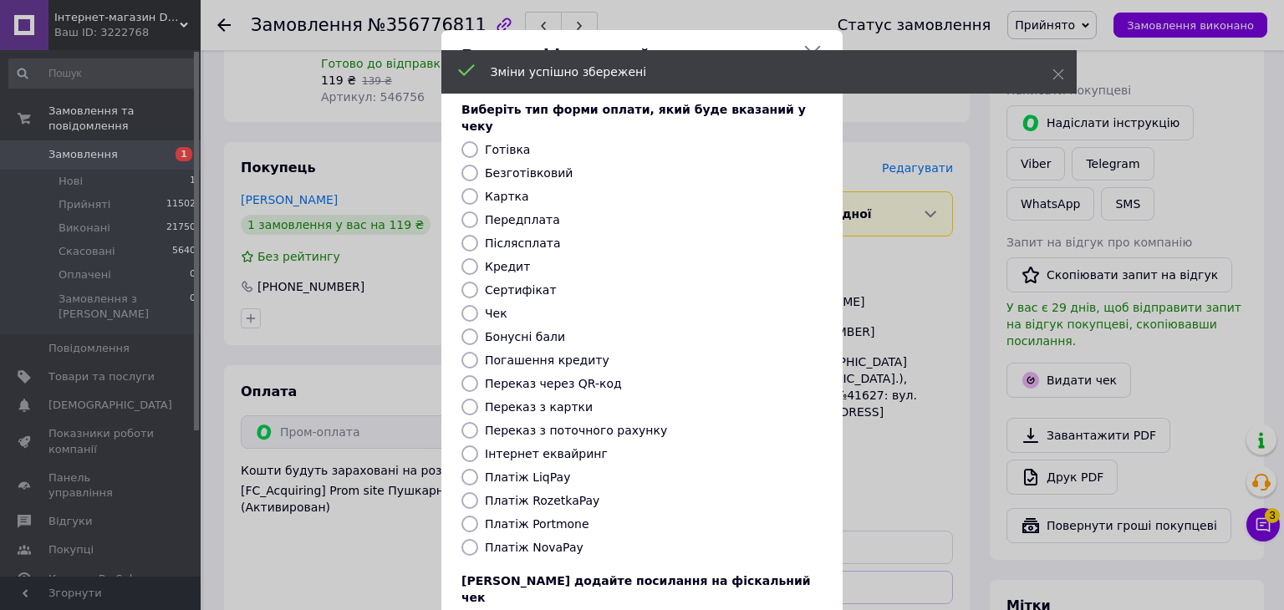
scroll to position [251, 0]
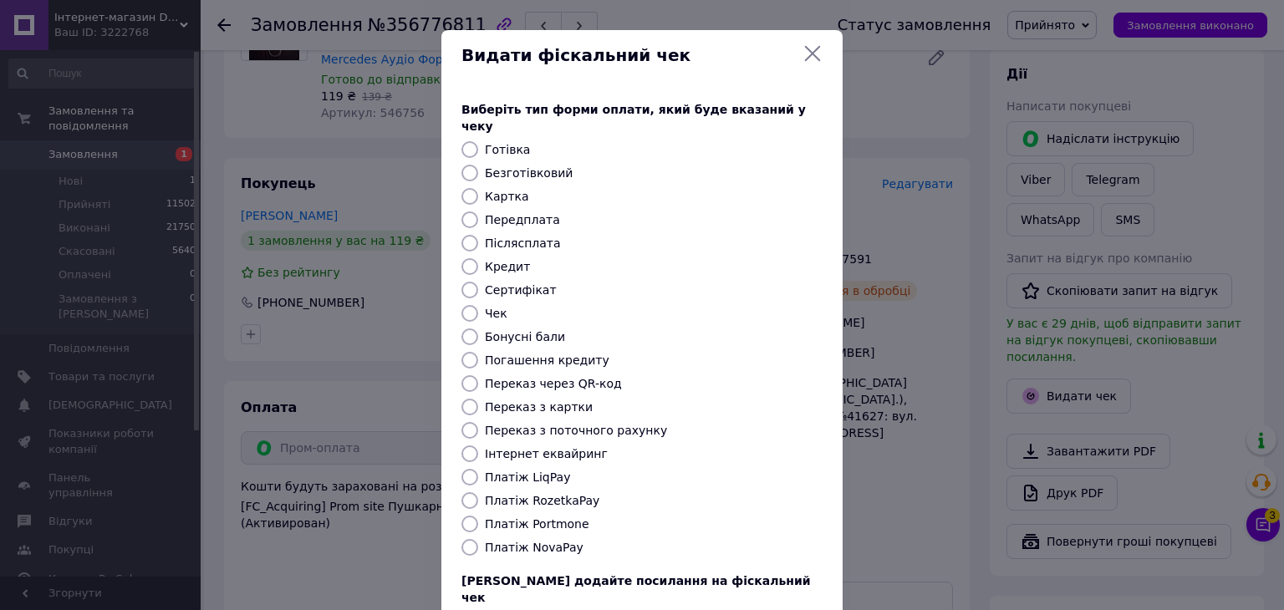
click at [538, 166] on label "Безготівковий" at bounding box center [529, 172] width 88 height 13
click at [478, 165] on input "Безготівковий" at bounding box center [469, 173] width 17 height 17
radio input "true"
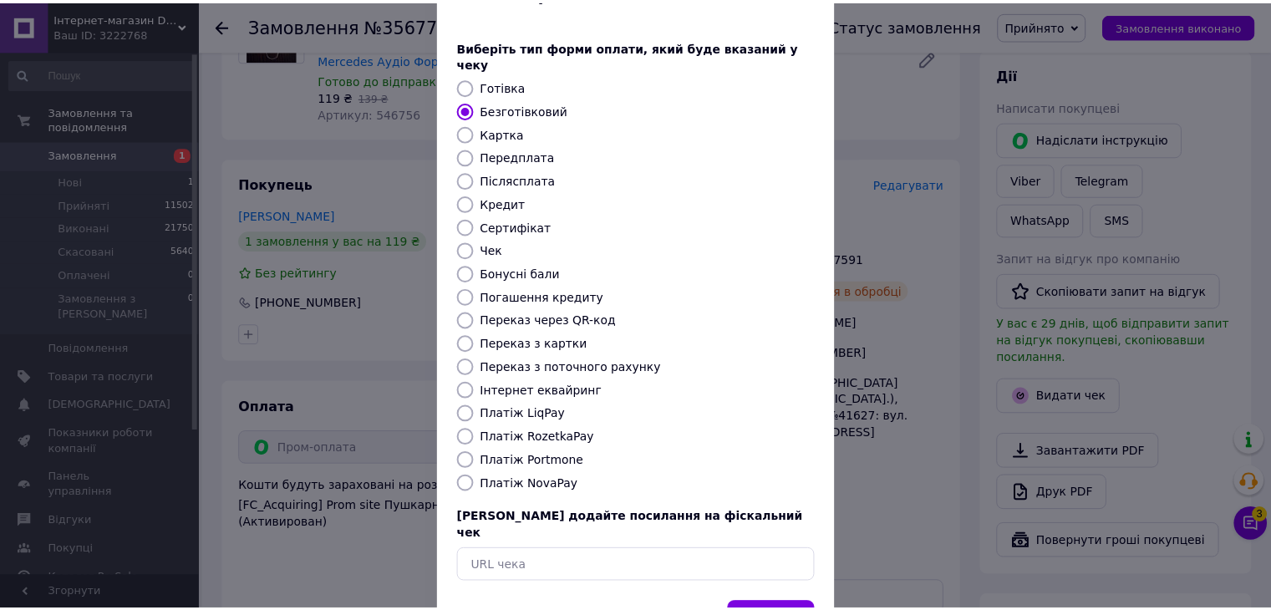
scroll to position [107, 0]
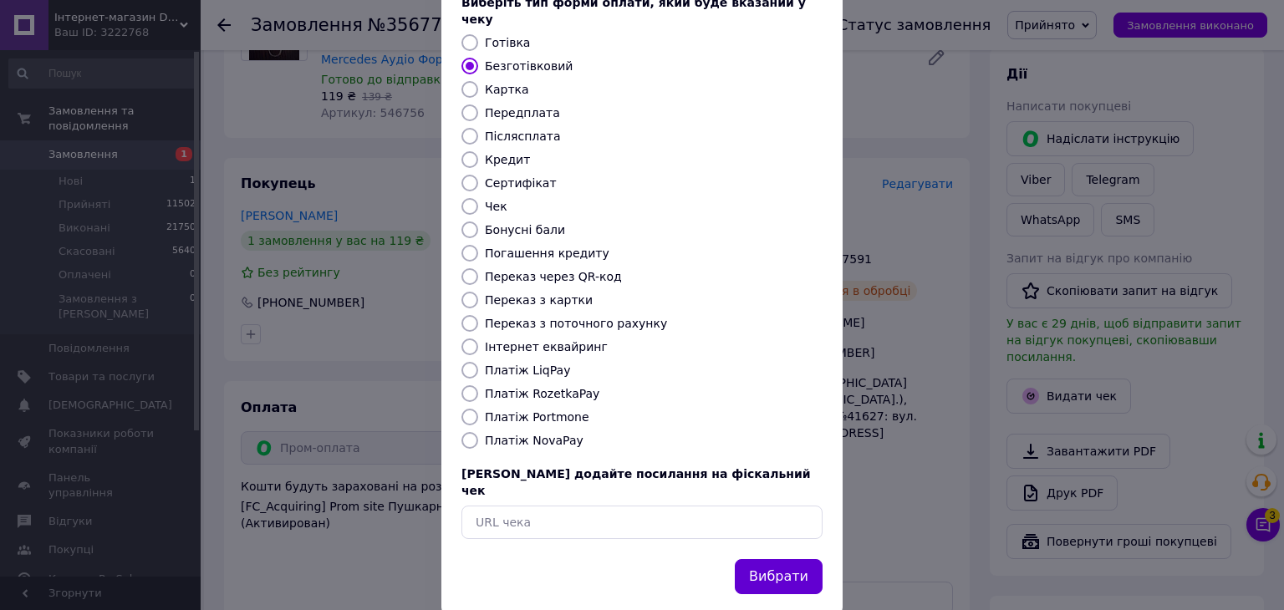
click at [800, 559] on button "Вибрати" at bounding box center [779, 577] width 88 height 36
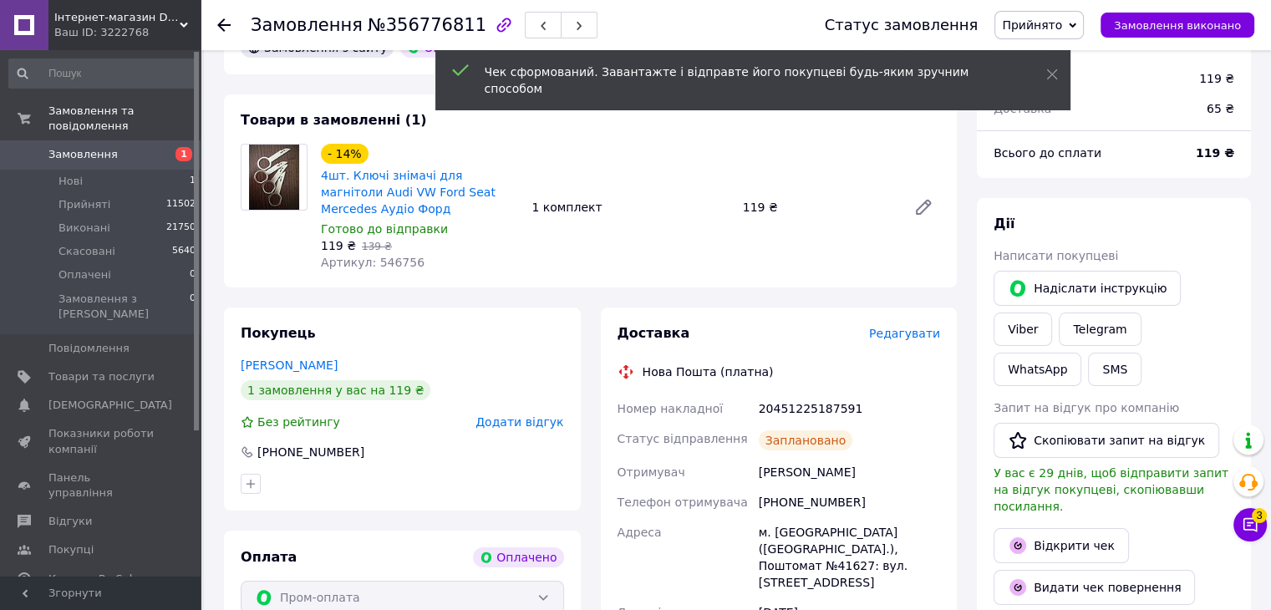
scroll to position [0, 0]
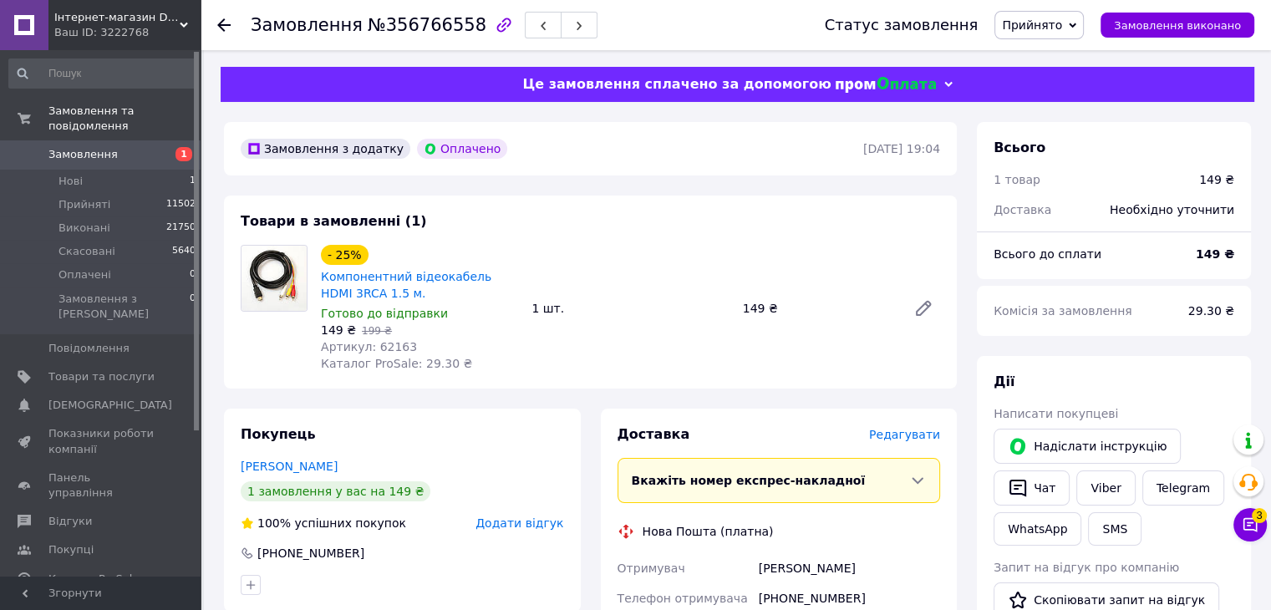
click at [902, 436] on span "Редагувати" at bounding box center [904, 434] width 71 height 13
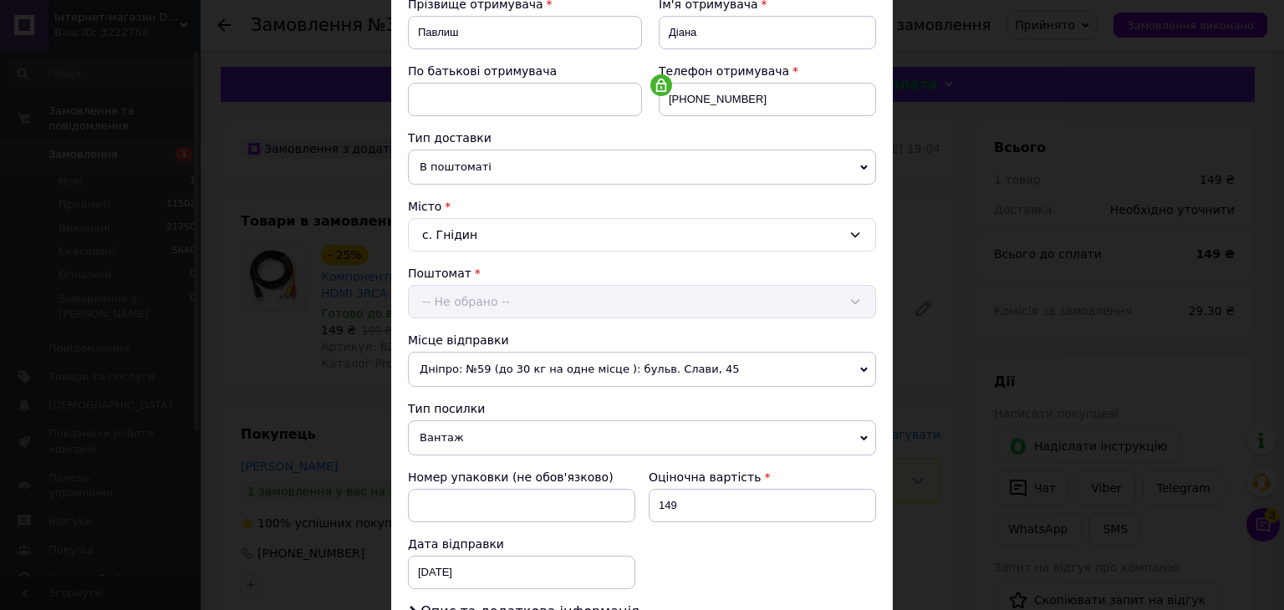
scroll to position [418, 0]
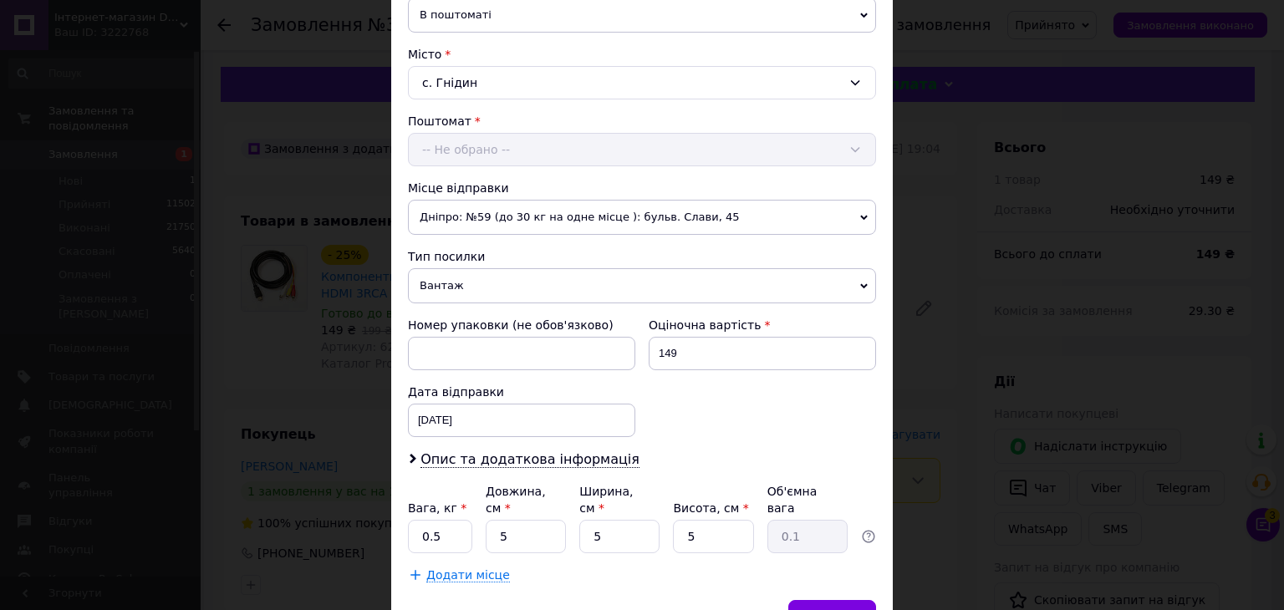
click at [431, 277] on span "Вантаж" at bounding box center [642, 285] width 468 height 35
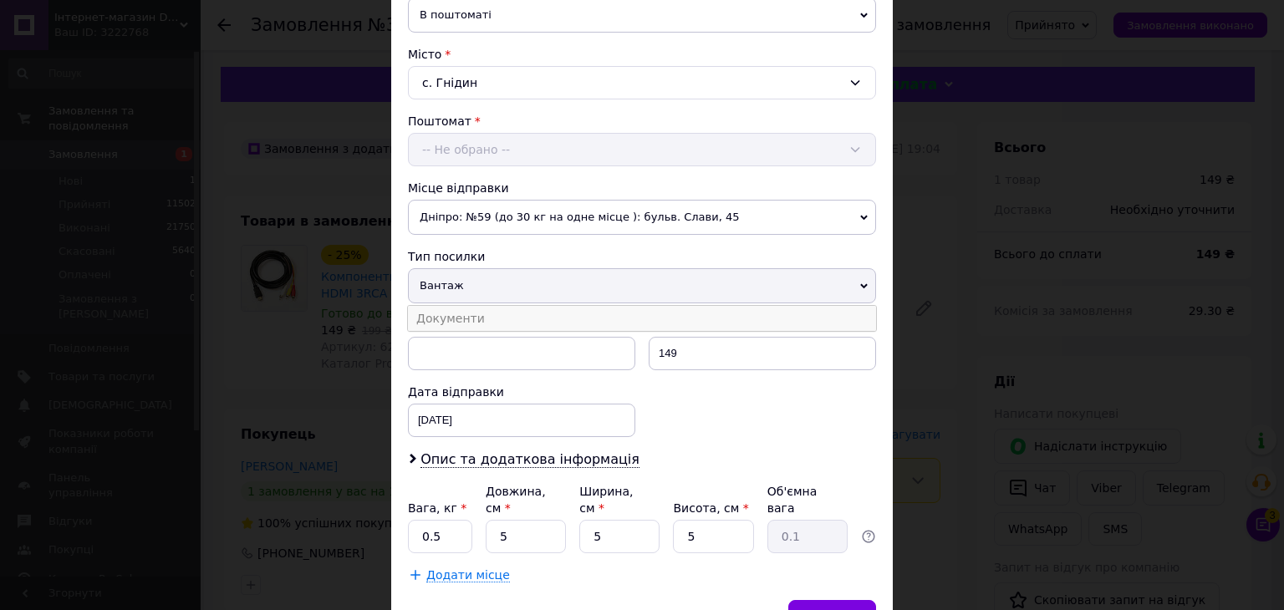
click at [438, 314] on li "Документи" at bounding box center [642, 318] width 468 height 25
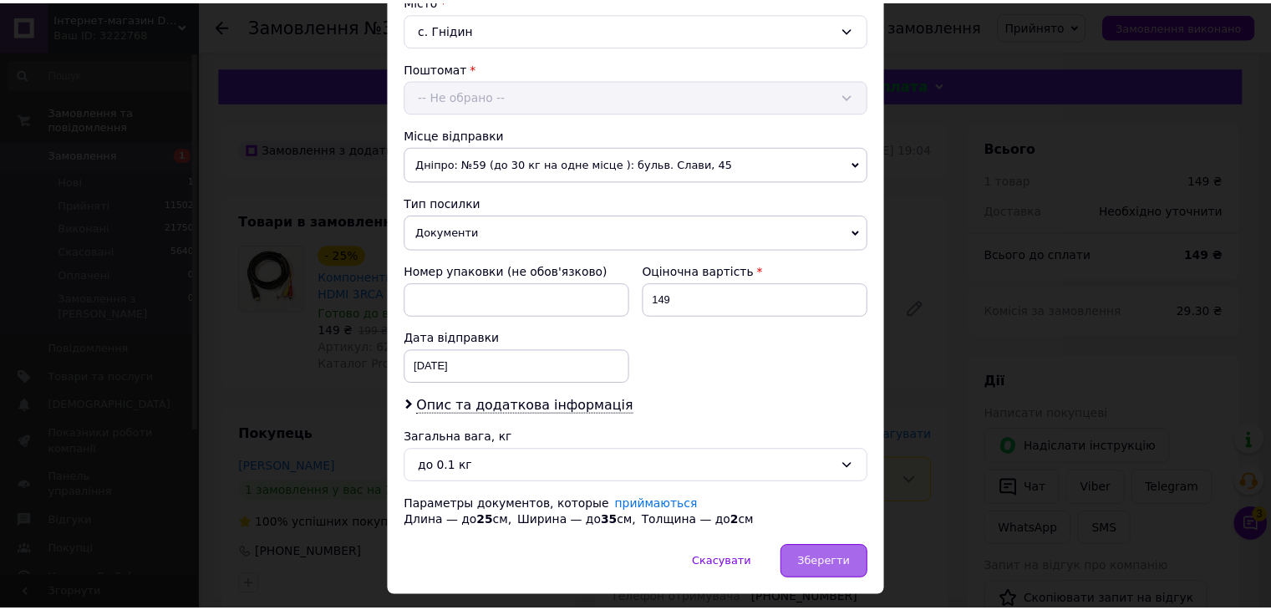
scroll to position [511, 0]
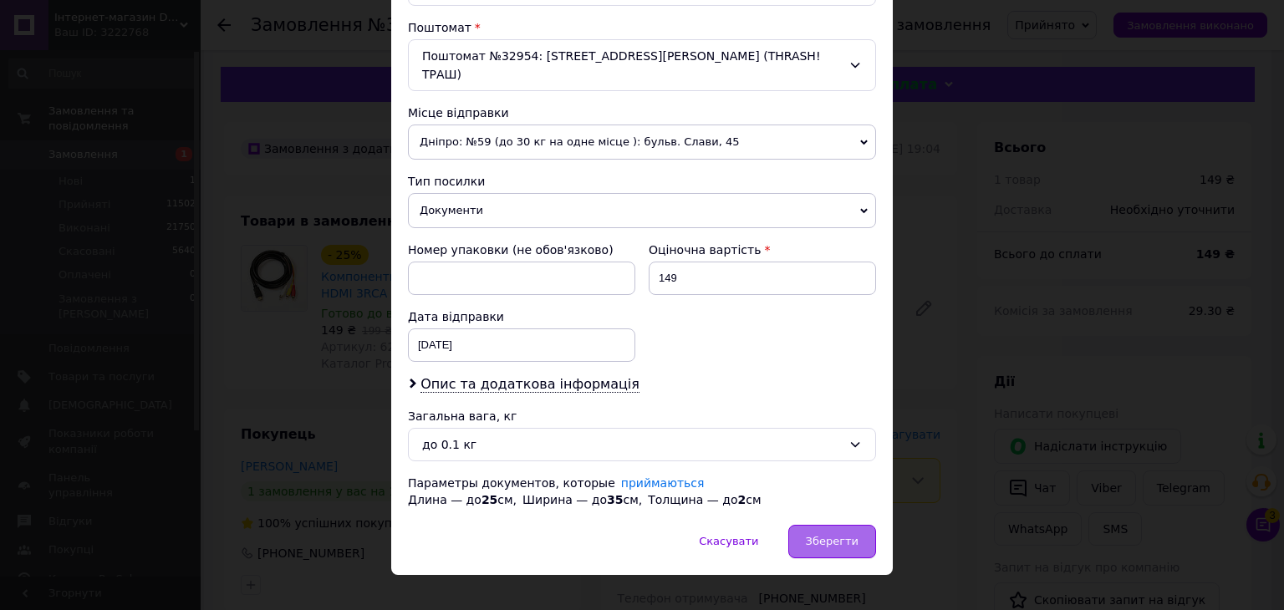
click at [847, 535] on span "Зберегти" at bounding box center [832, 541] width 53 height 13
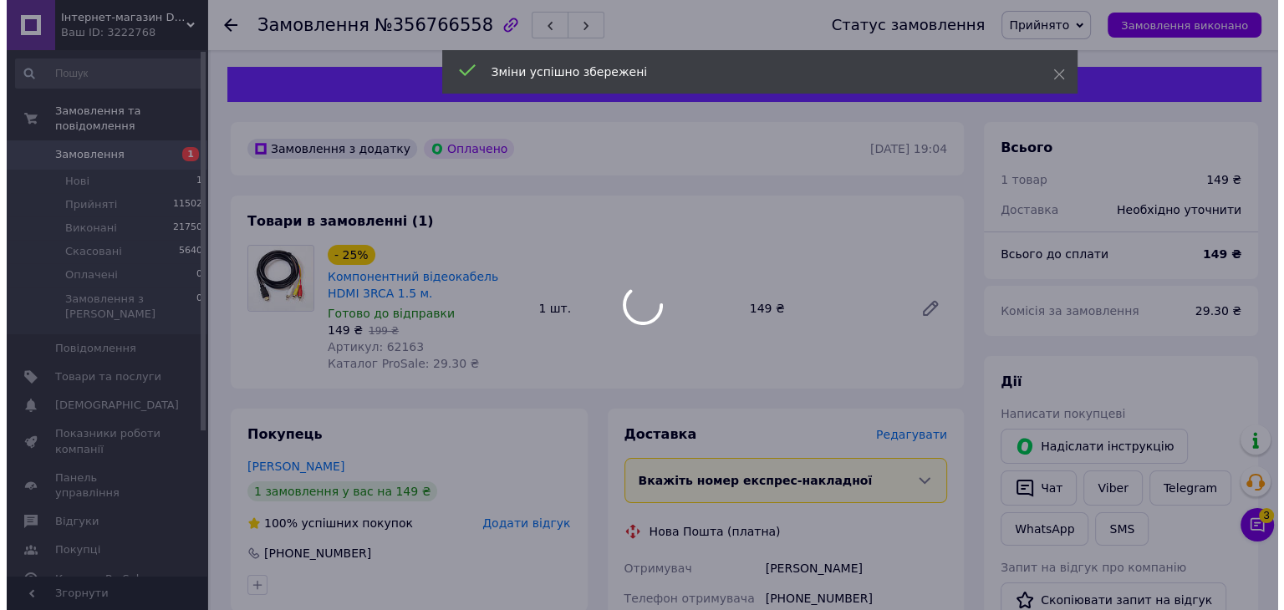
scroll to position [418, 0]
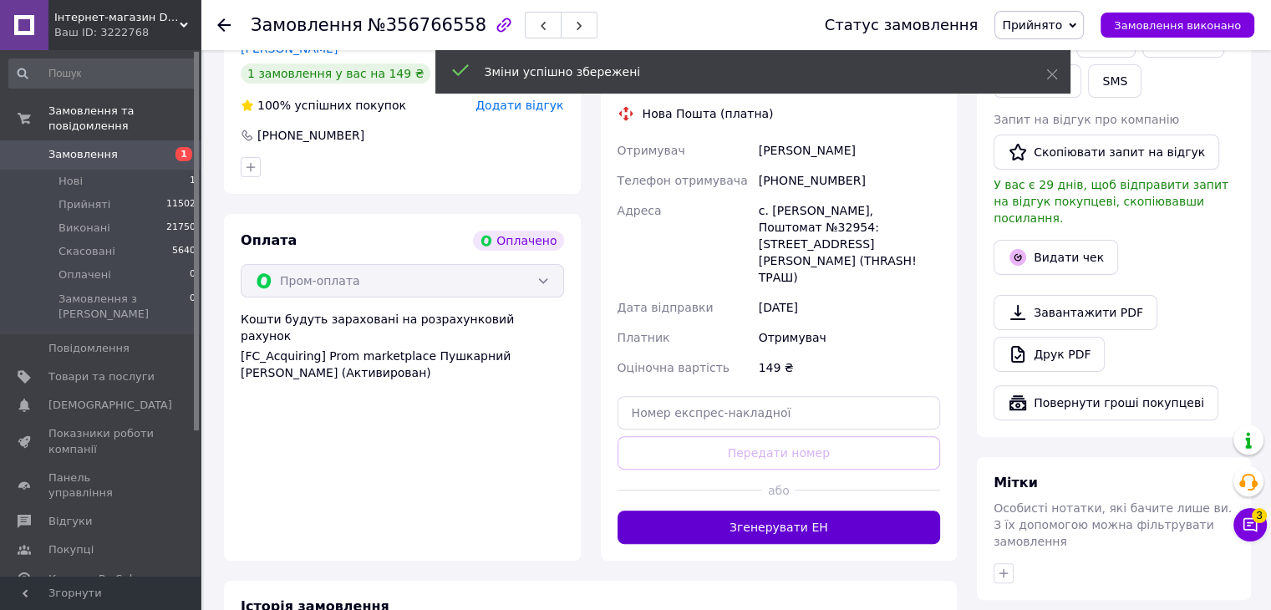
click at [785, 511] on button "Згенерувати ЕН" at bounding box center [779, 527] width 323 height 33
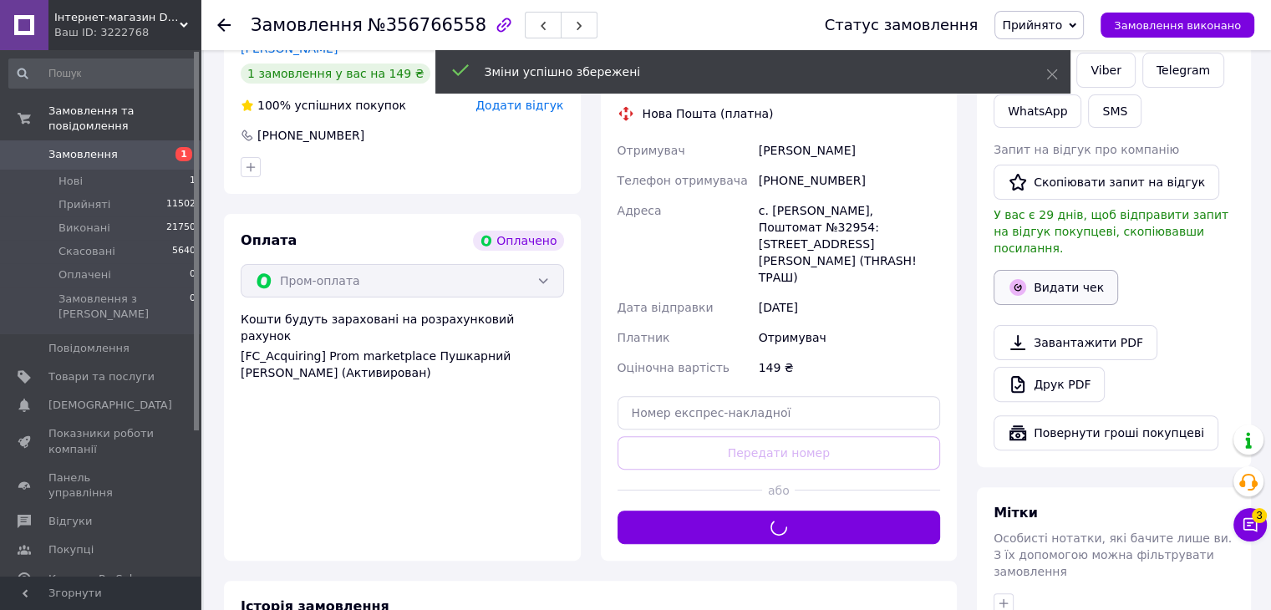
click at [1065, 270] on button "Видати чек" at bounding box center [1056, 287] width 125 height 35
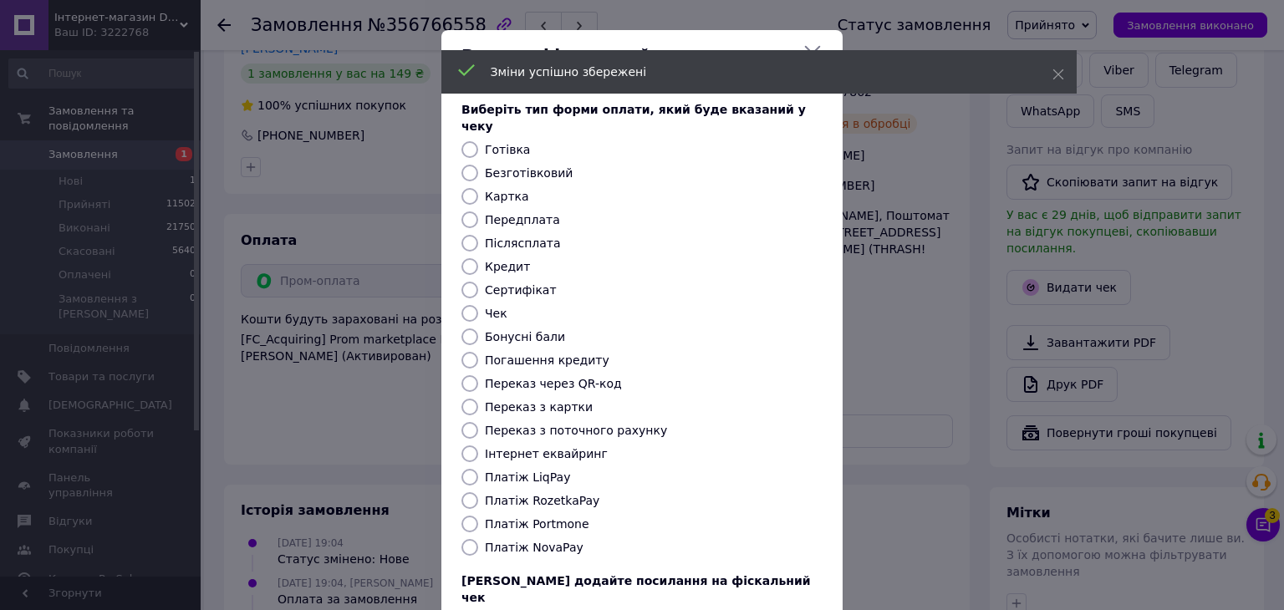
click at [500, 166] on label "Безготівковий" at bounding box center [529, 172] width 88 height 13
click at [478, 165] on input "Безготівковий" at bounding box center [469, 173] width 17 height 17
radio input "true"
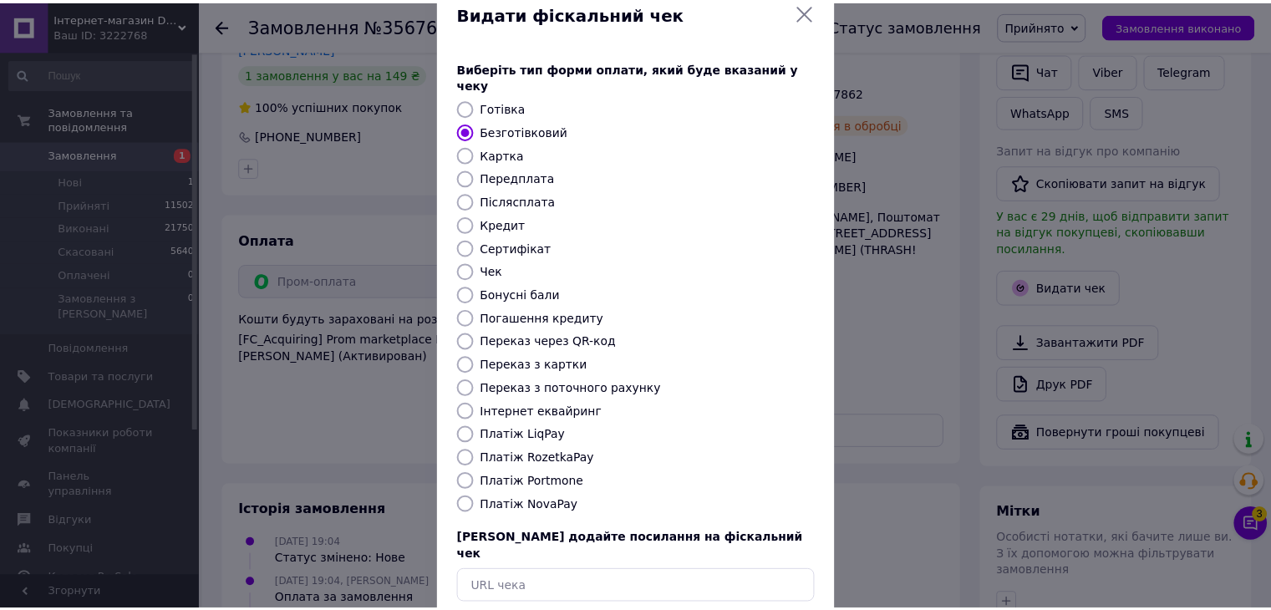
scroll to position [107, 0]
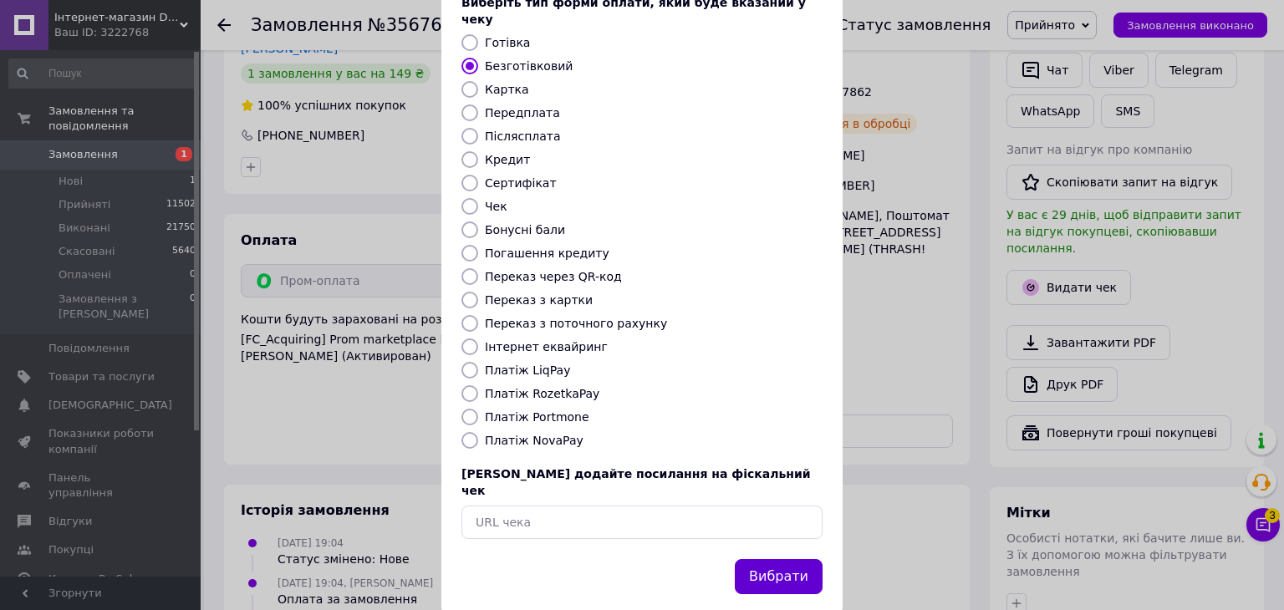
click at [787, 559] on button "Вибрати" at bounding box center [779, 577] width 88 height 36
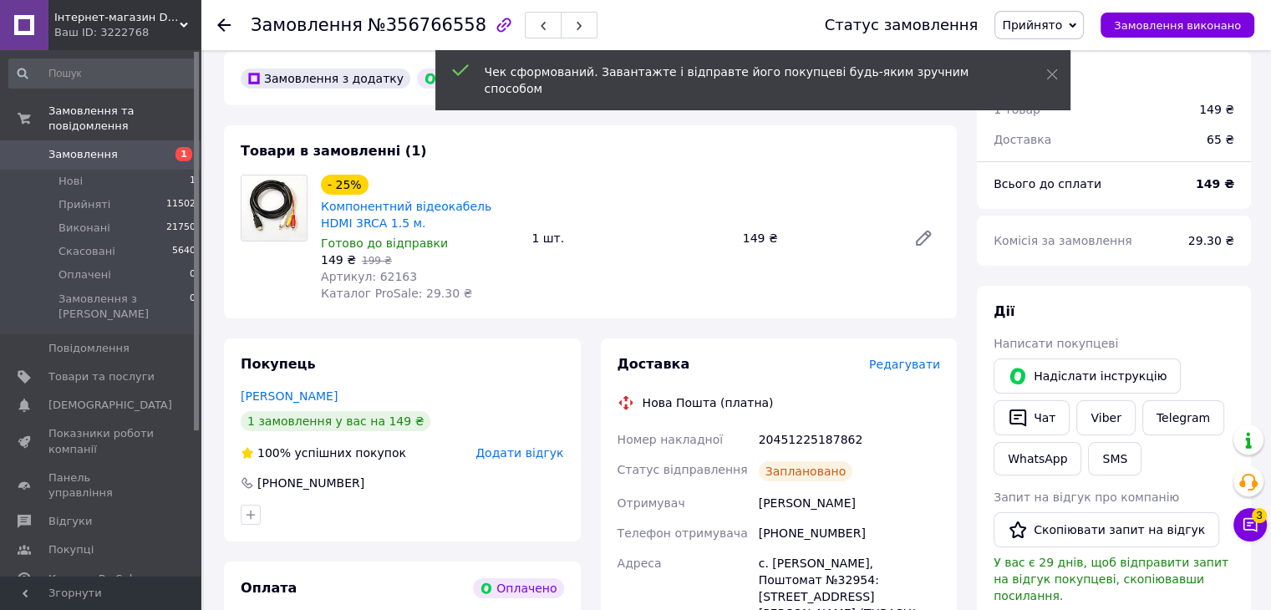
scroll to position [0, 0]
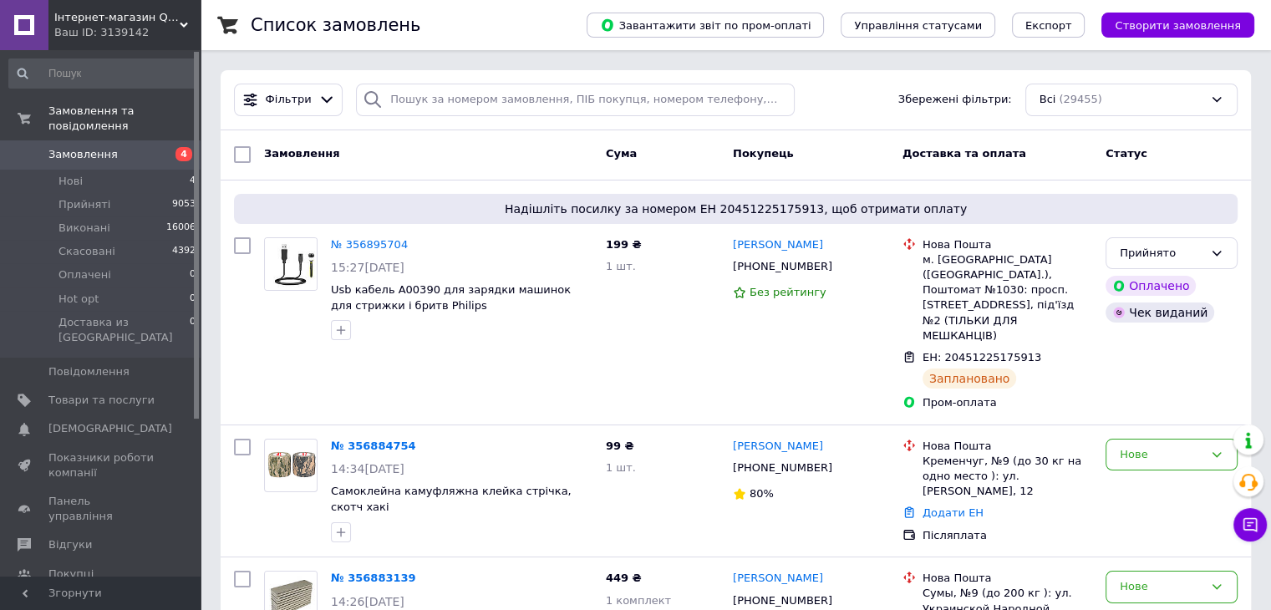
scroll to position [2338, 0]
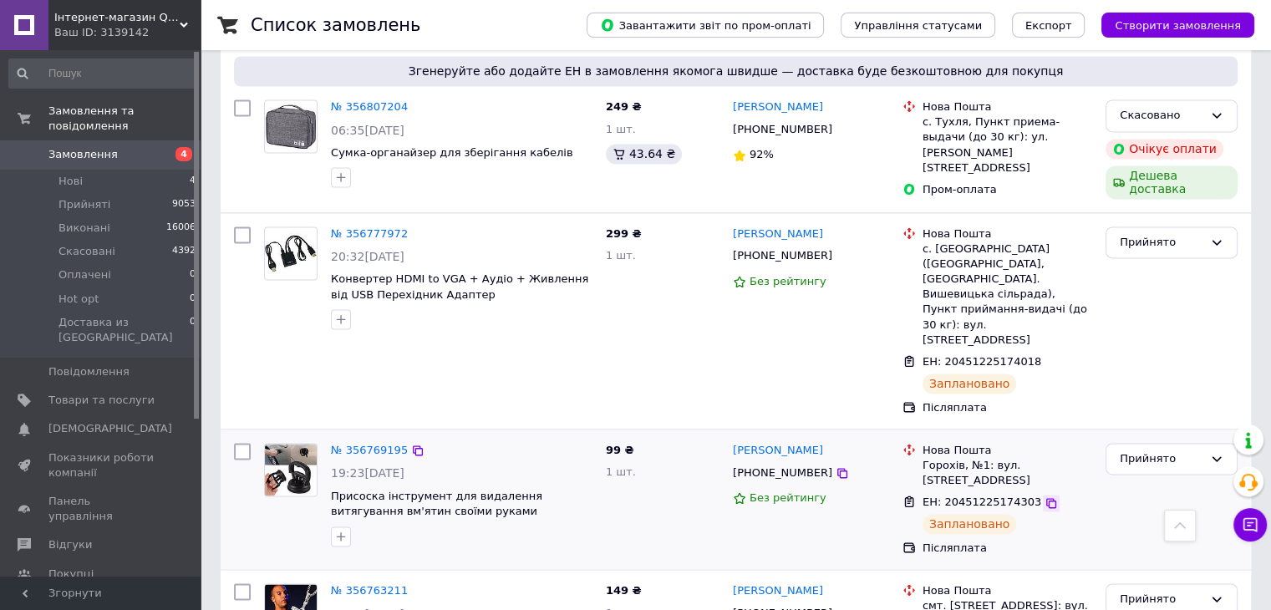
click at [1045, 496] on icon at bounding box center [1051, 502] width 13 height 13
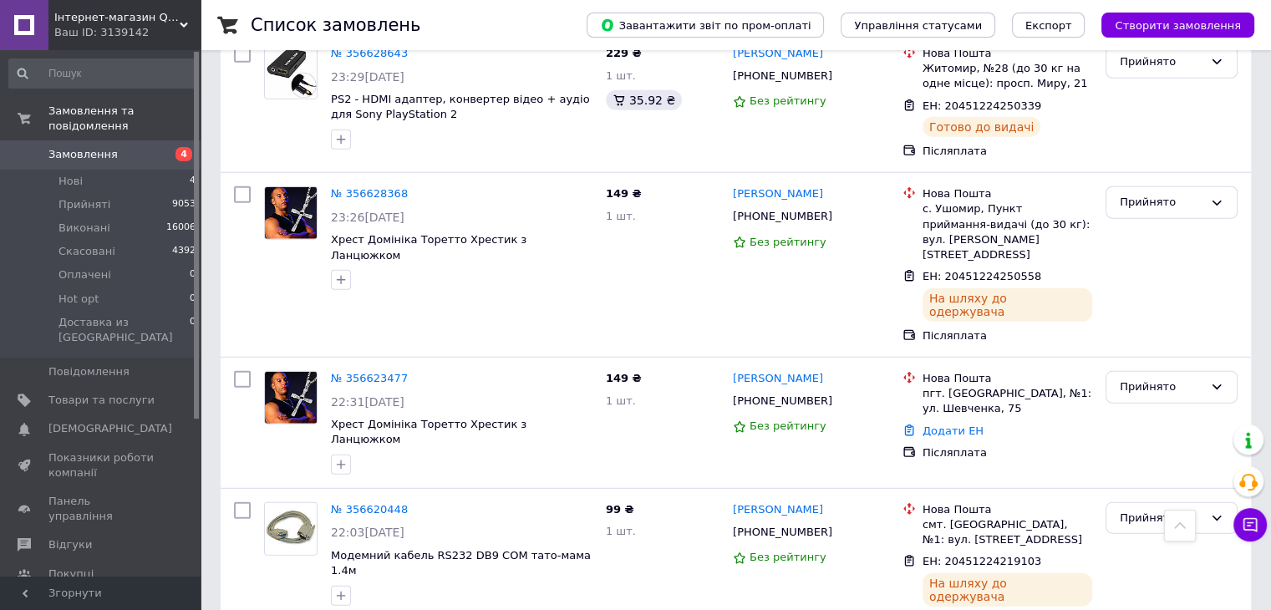
scroll to position [4679, 0]
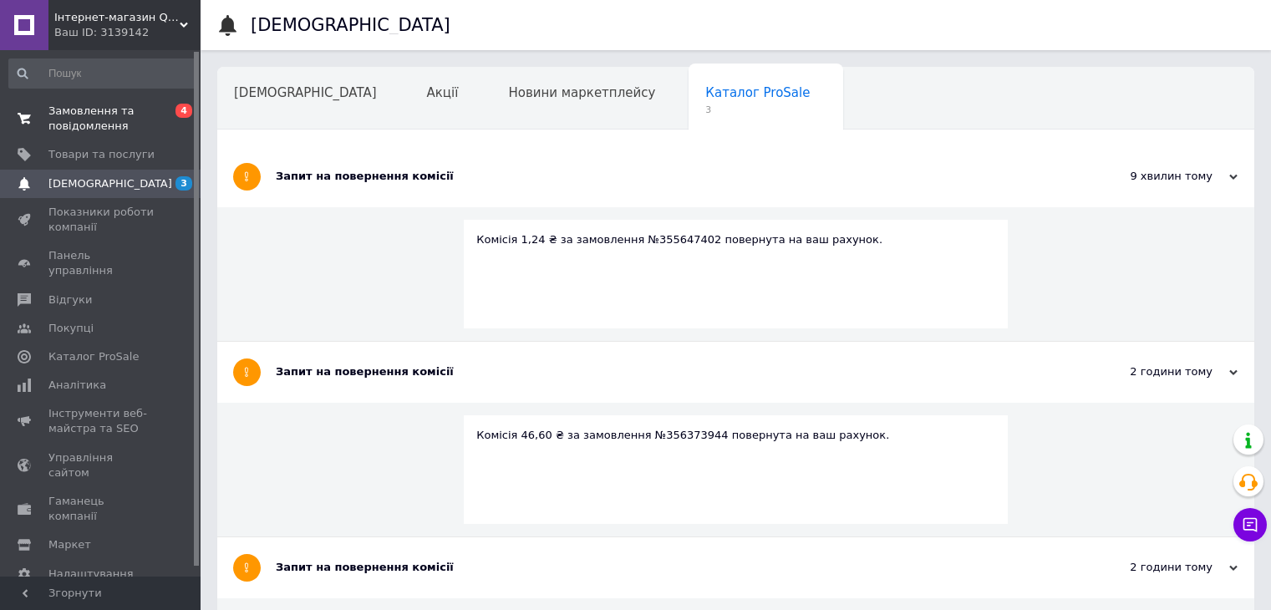
scroll to position [84, 0]
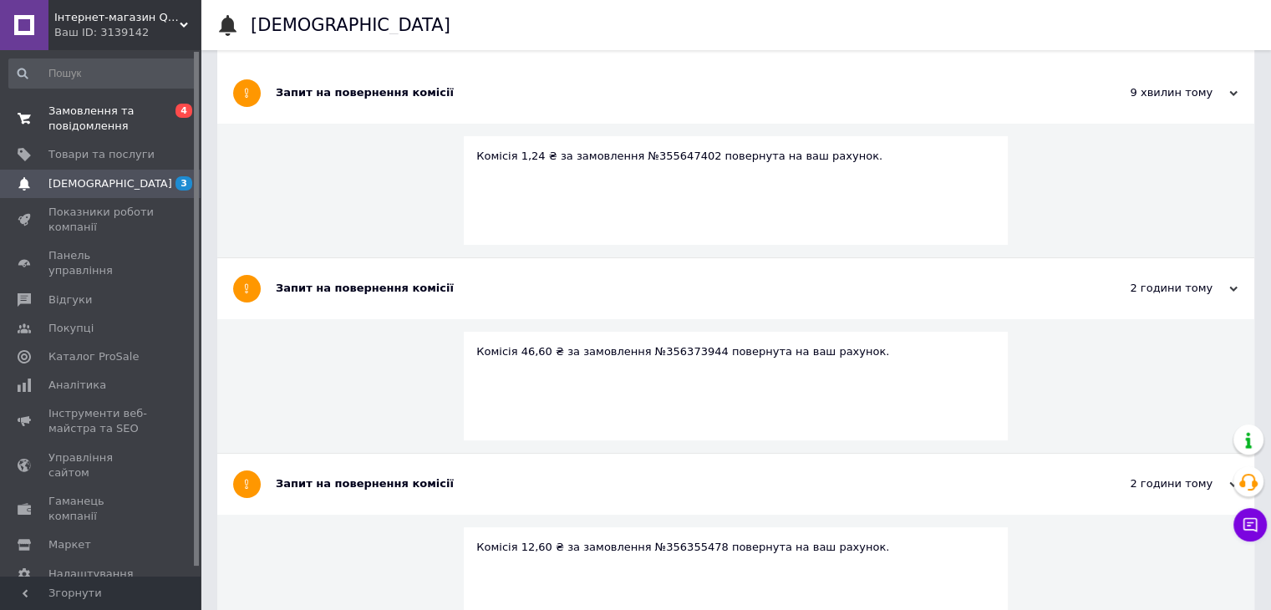
click at [78, 118] on span "Замовлення та повідомлення" at bounding box center [101, 119] width 106 height 30
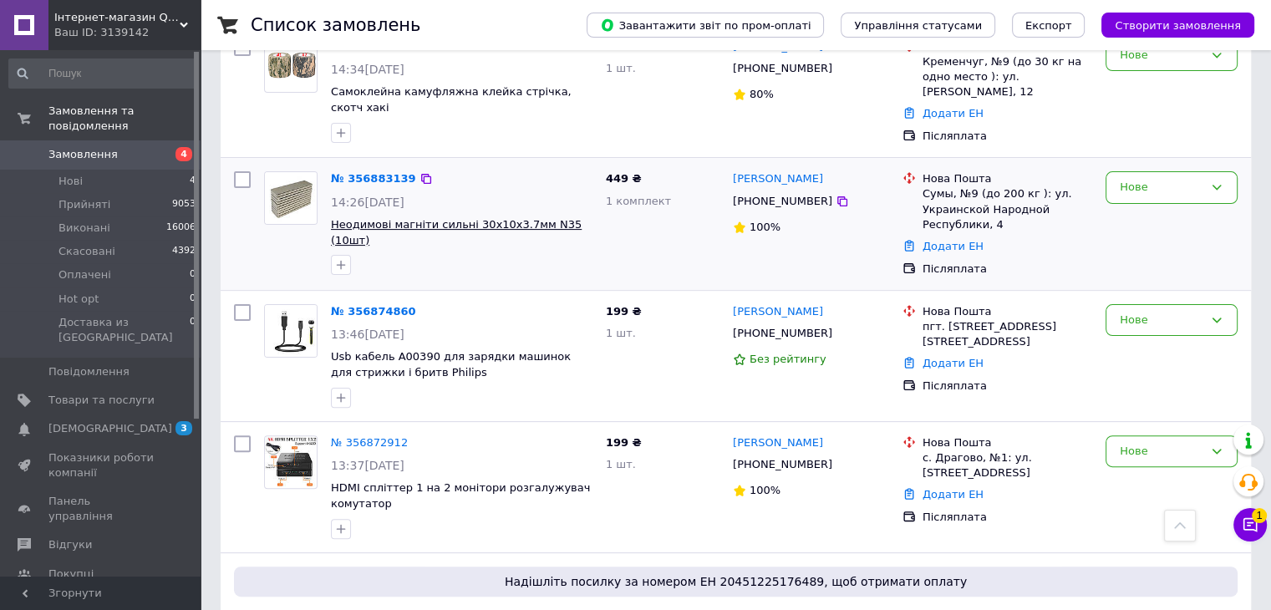
scroll to position [418, 0]
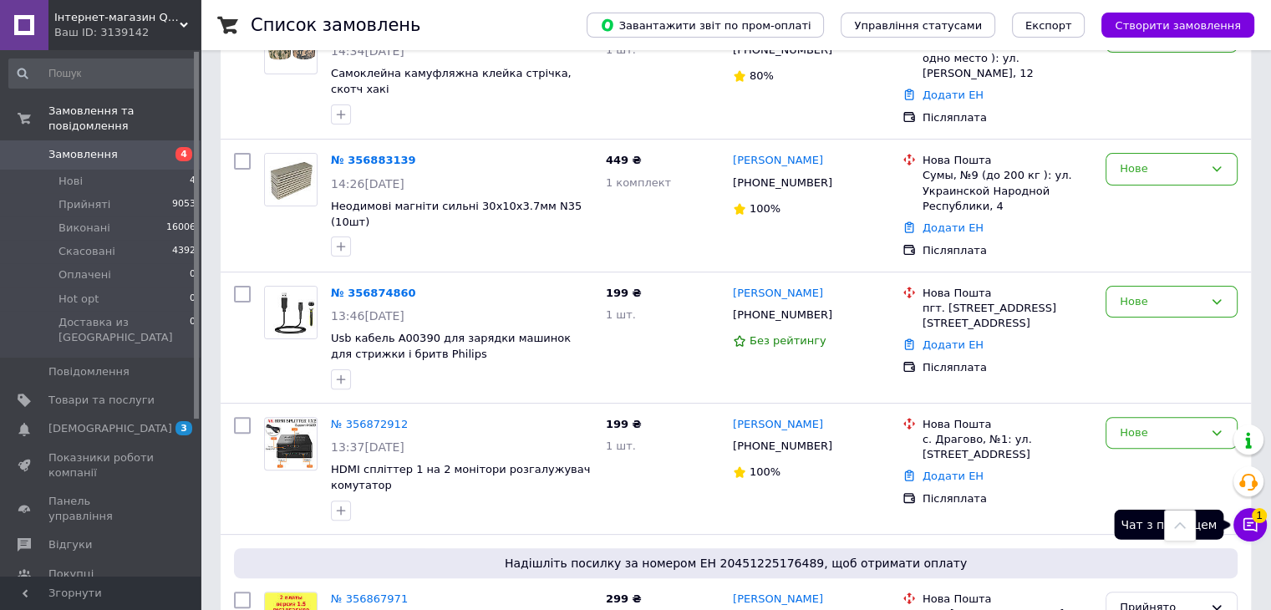
click at [1260, 529] on button "Чат з покупцем 1" at bounding box center [1249, 524] width 33 height 33
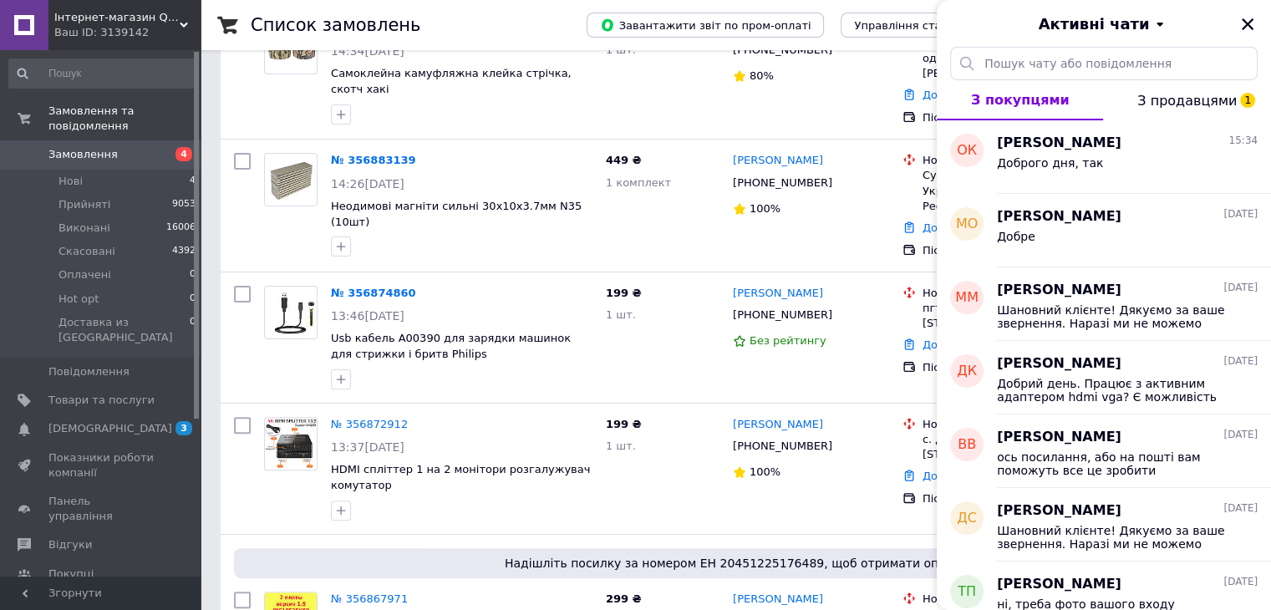
click at [1177, 101] on span "З продавцями 1" at bounding box center [1186, 101] width 99 height 16
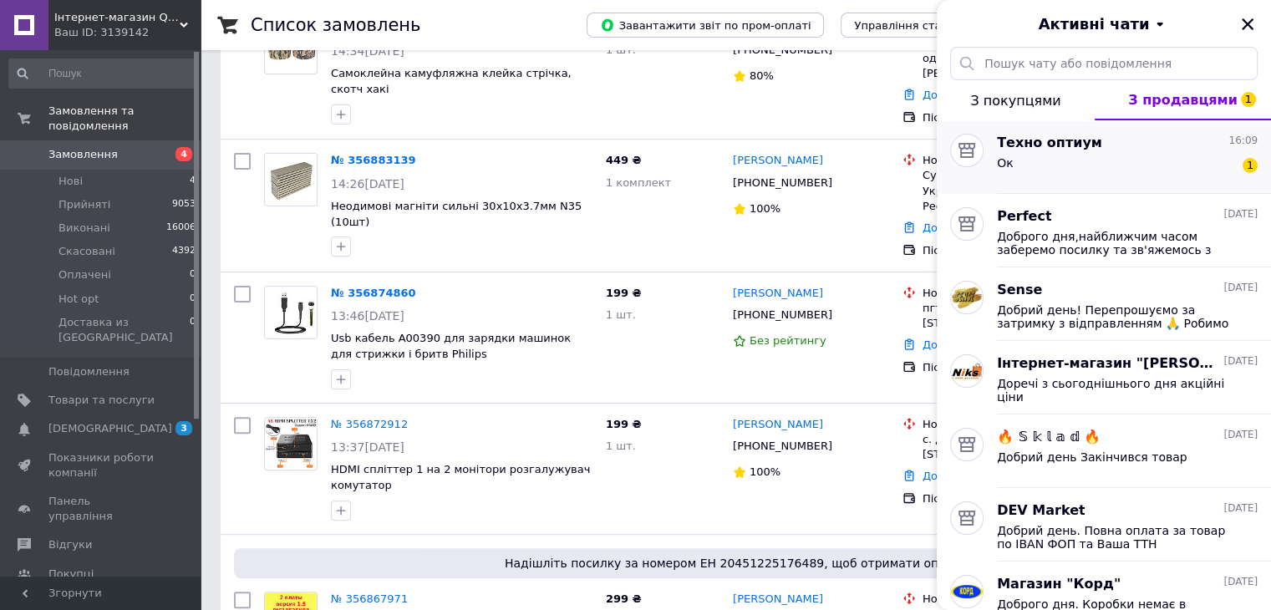
click at [1077, 164] on div "Ок 1" at bounding box center [1127, 166] width 261 height 27
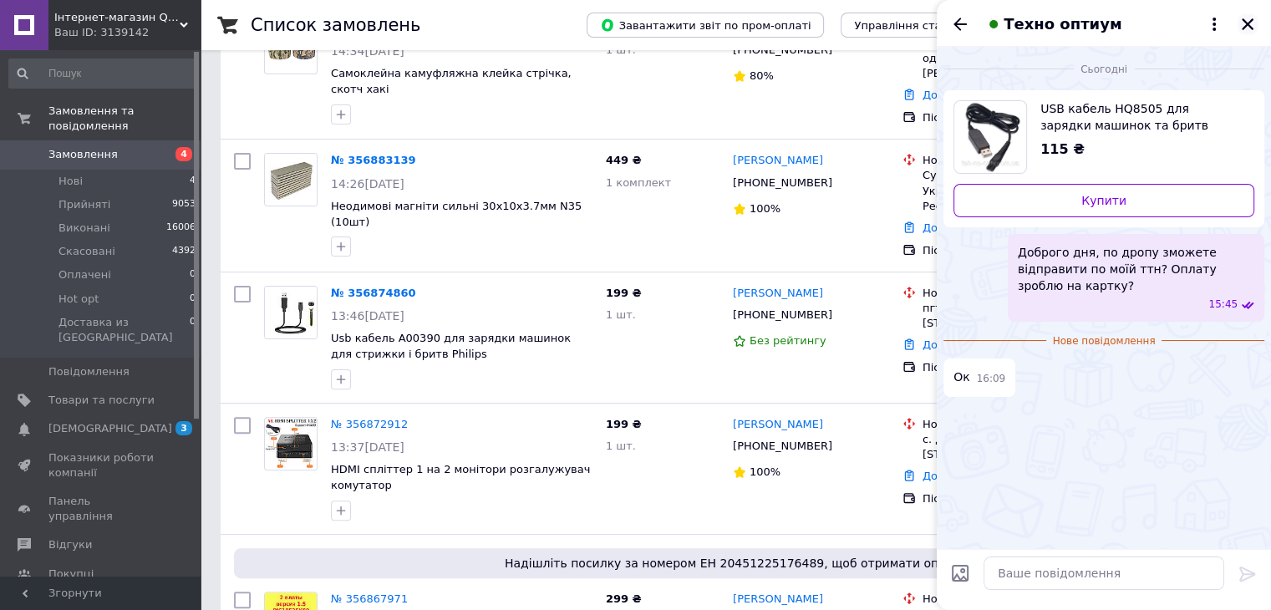
click at [1243, 23] on icon "Закрити" at bounding box center [1247, 24] width 15 height 15
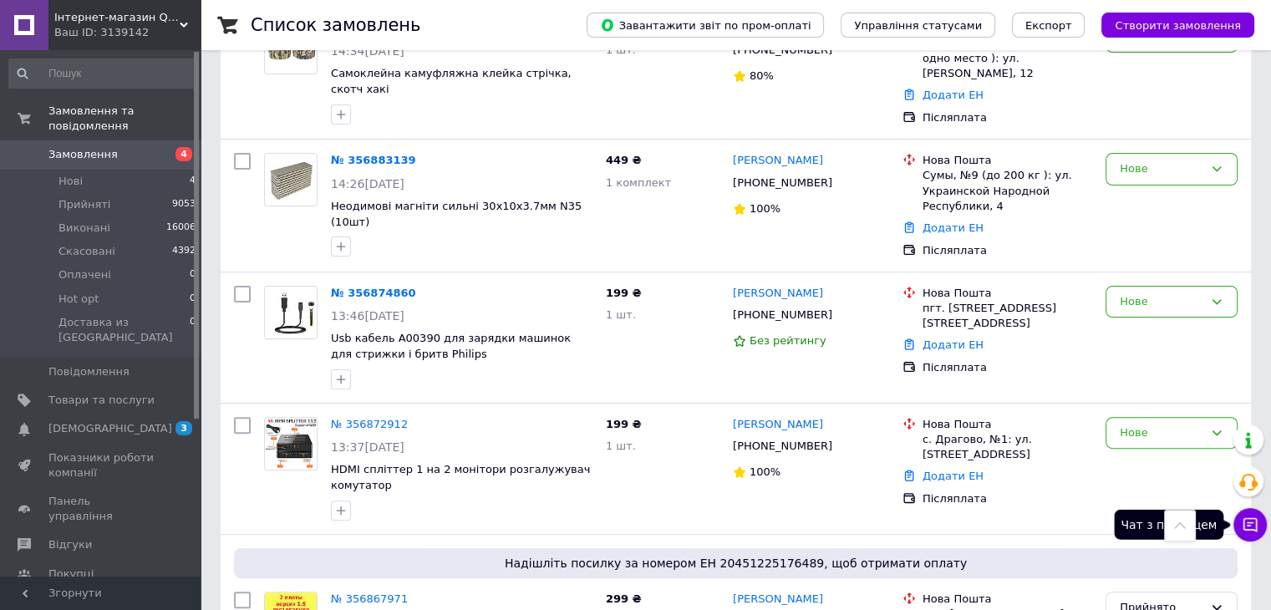
click at [1253, 526] on icon at bounding box center [1250, 524] width 17 height 17
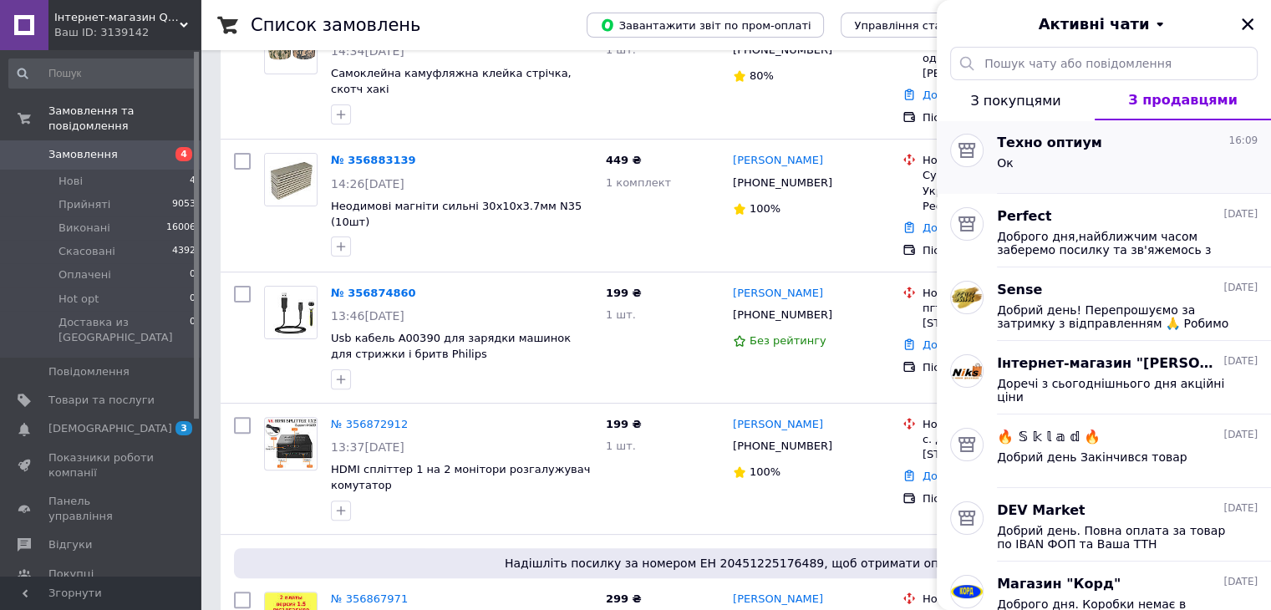
click at [1133, 163] on div "Ок" at bounding box center [1127, 166] width 261 height 27
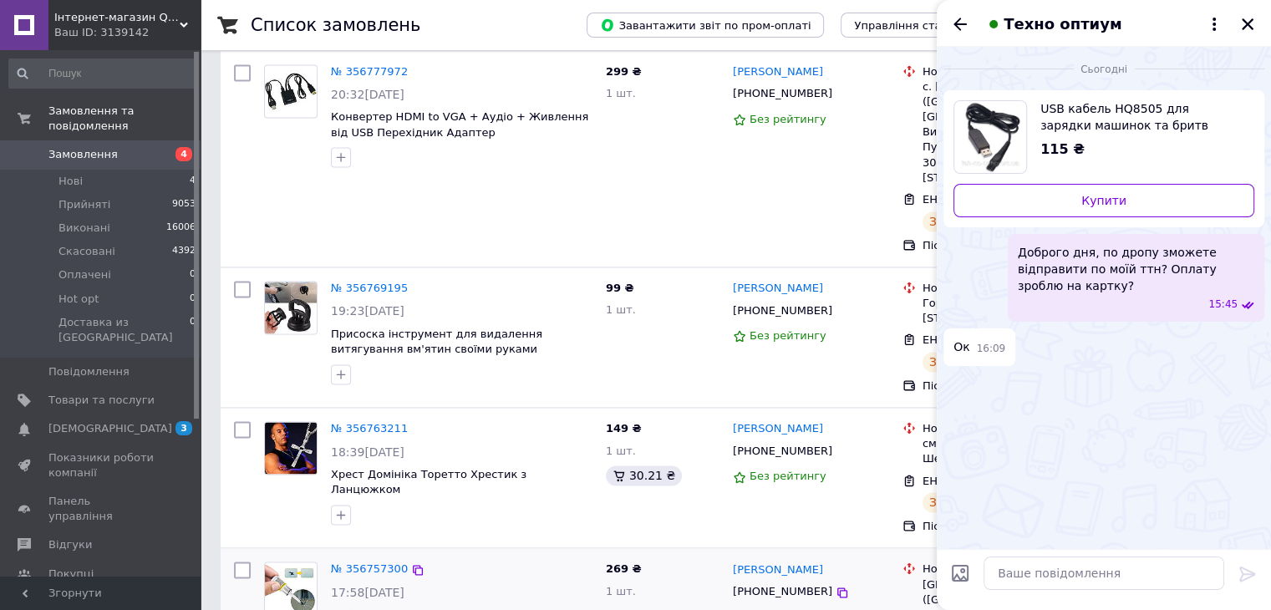
scroll to position [2507, 0]
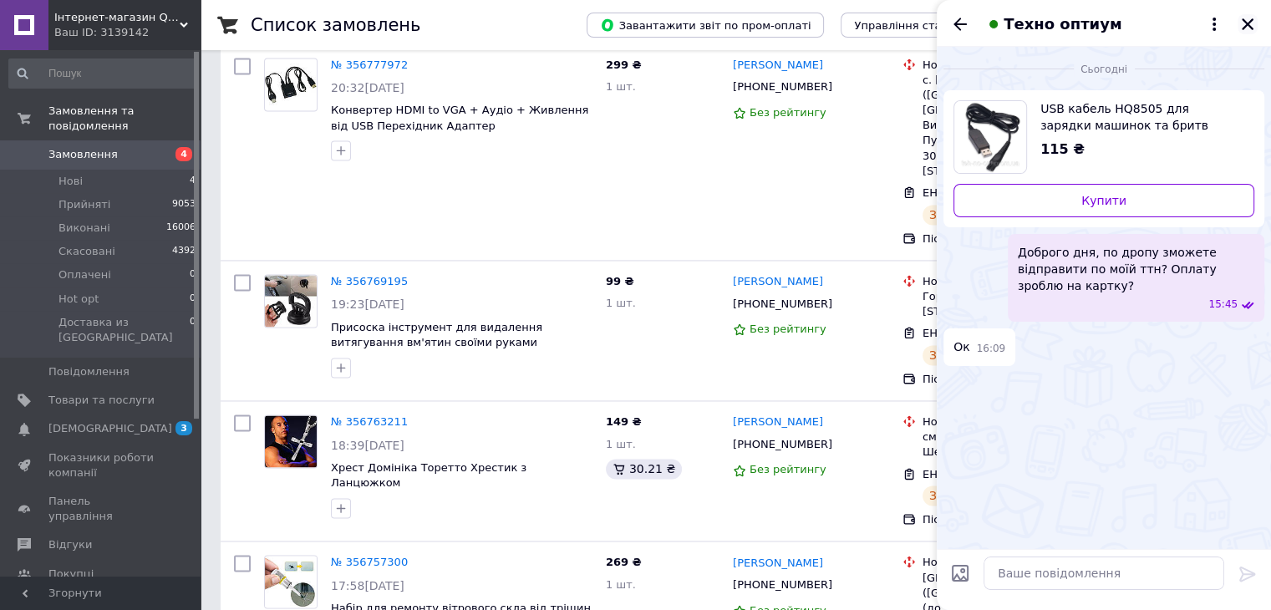
click at [1253, 21] on icon "Закрити" at bounding box center [1247, 24] width 15 height 15
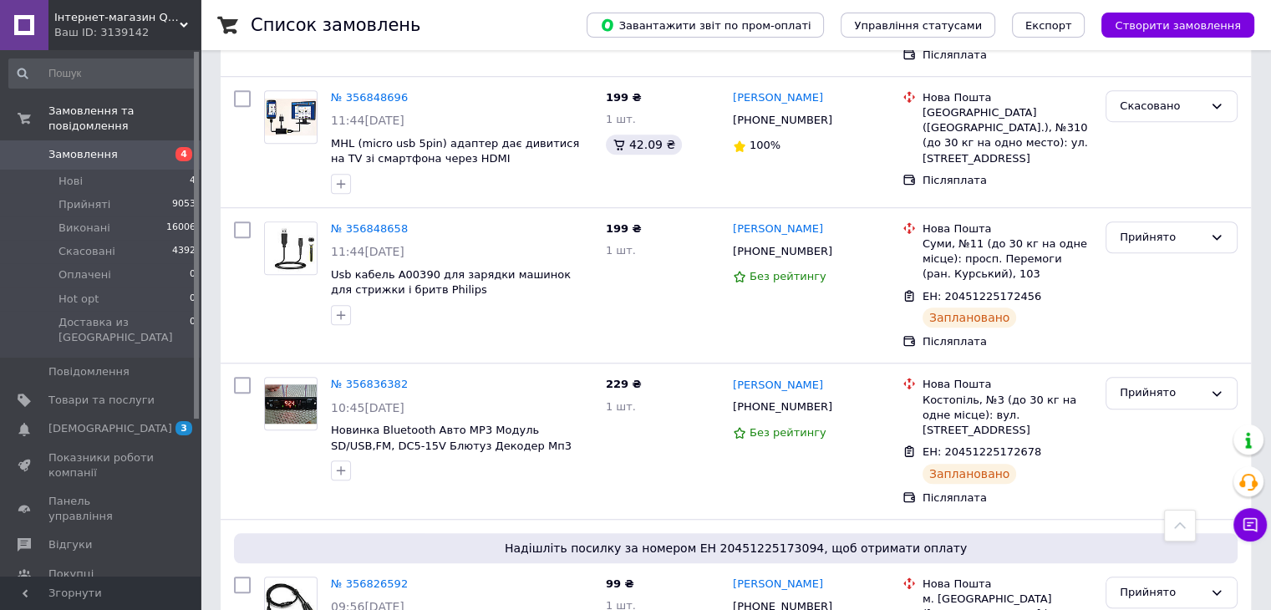
scroll to position [1253, 0]
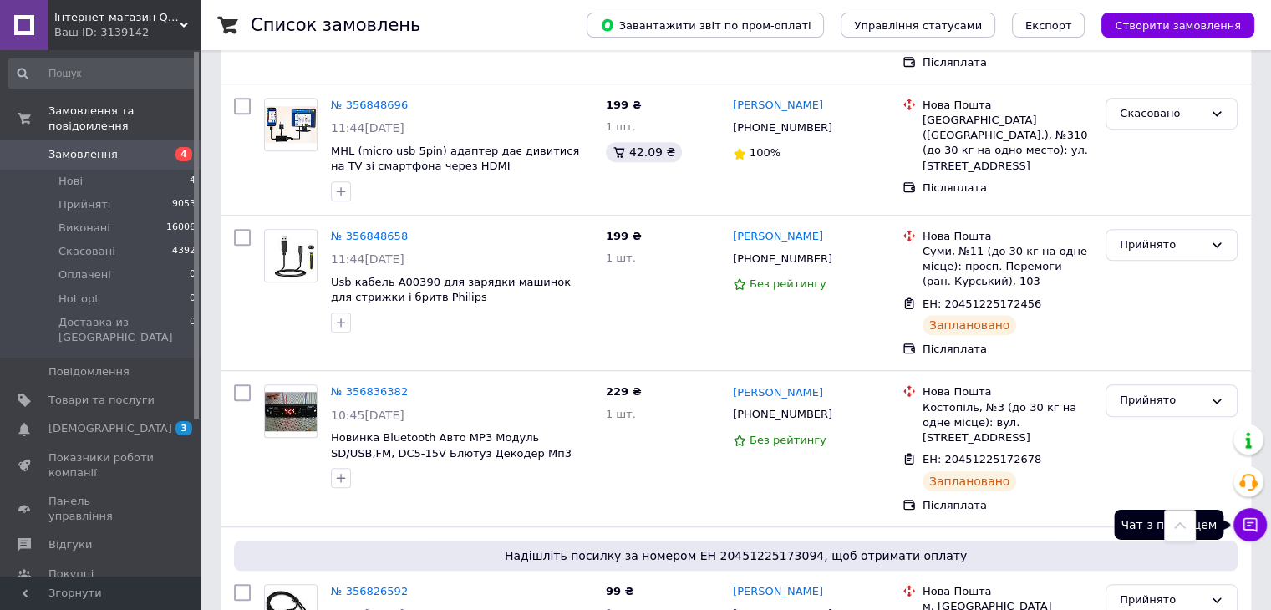
click at [1259, 526] on button "Чат з покупцем" at bounding box center [1249, 524] width 33 height 33
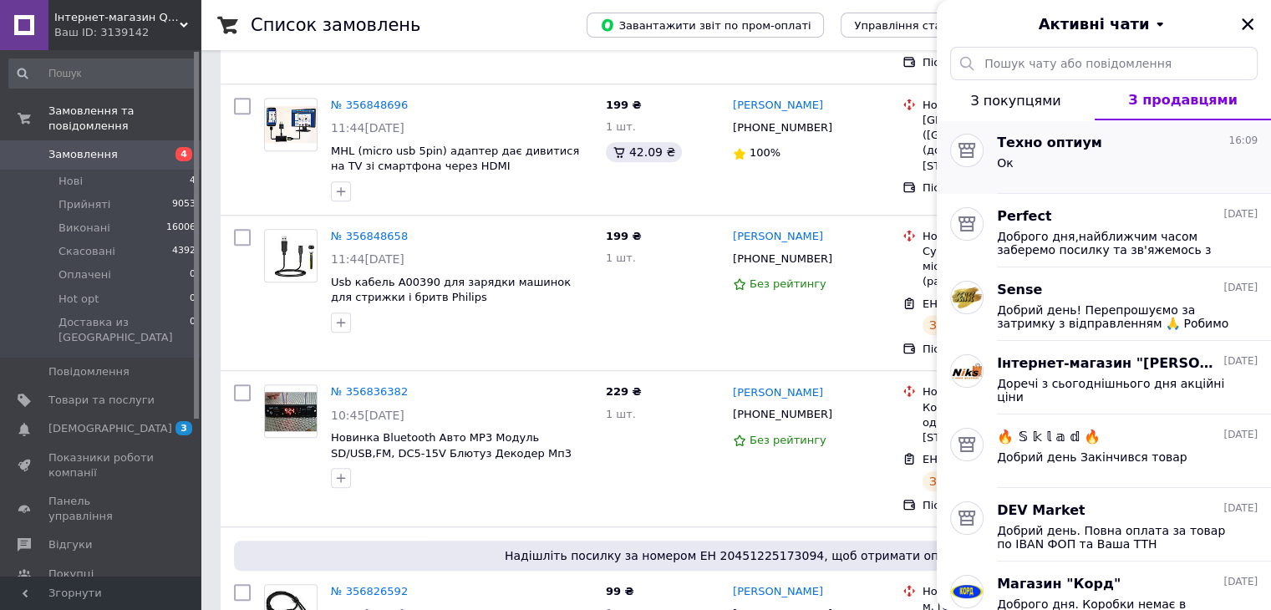
click at [1113, 156] on div "Ок" at bounding box center [1127, 166] width 261 height 27
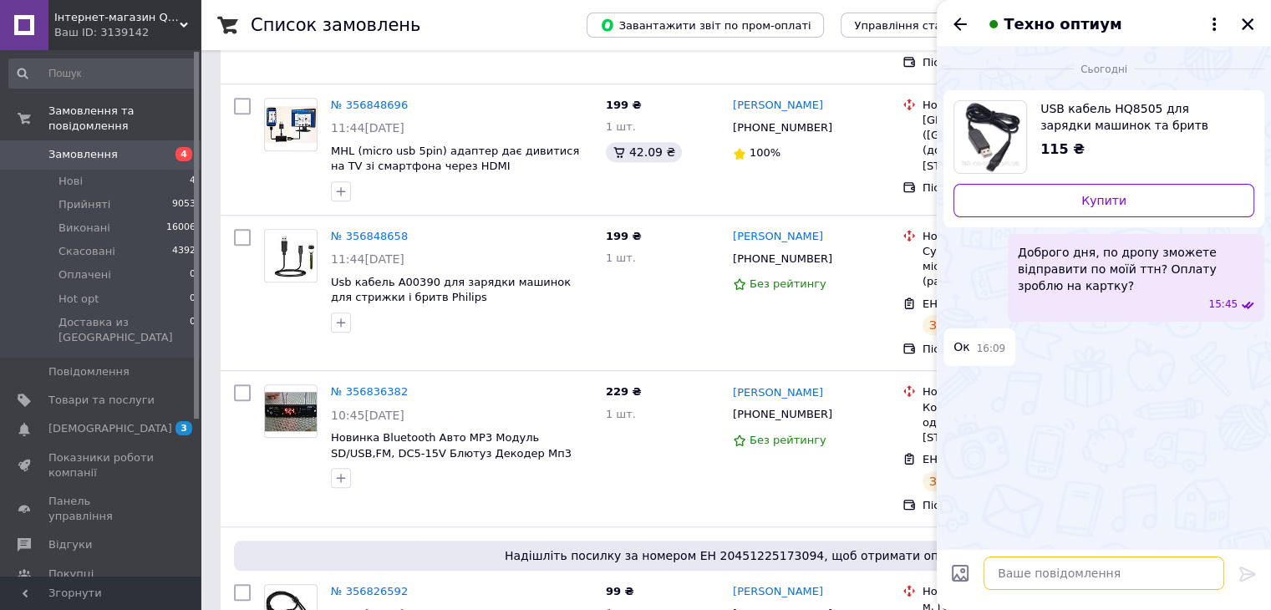
click at [1089, 577] on textarea at bounding box center [1104, 573] width 241 height 33
type textarea "К"
type textarea "к"
type textarea "реквізити для оплати будь ласка"
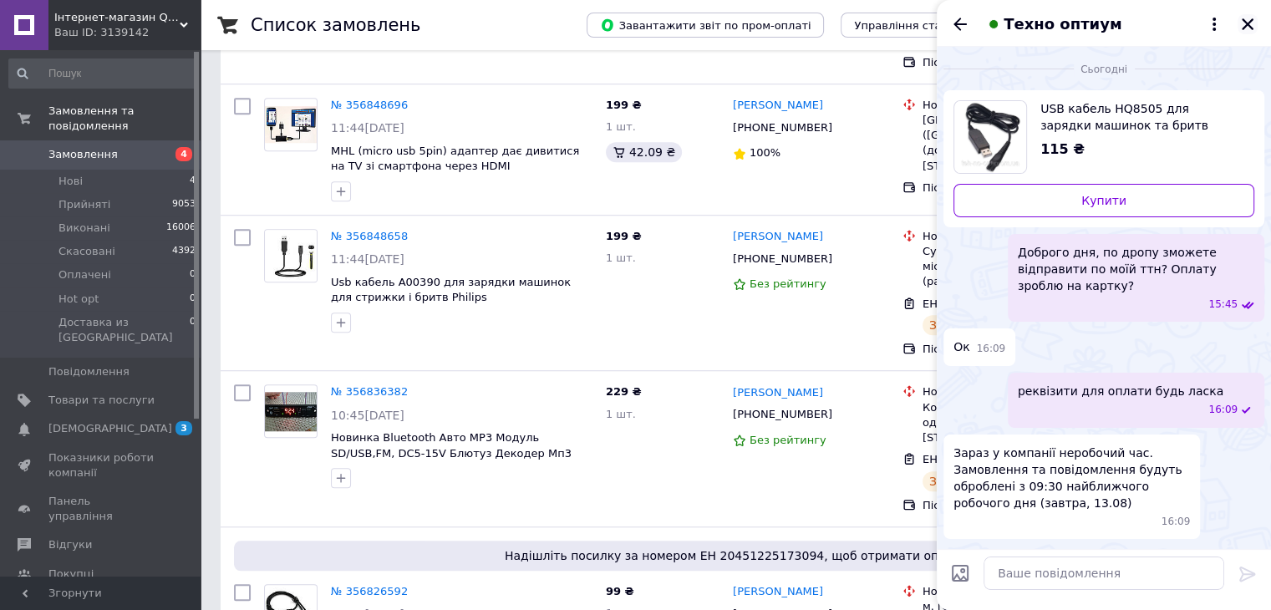
click at [1248, 24] on icon "Закрити" at bounding box center [1248, 24] width 12 height 12
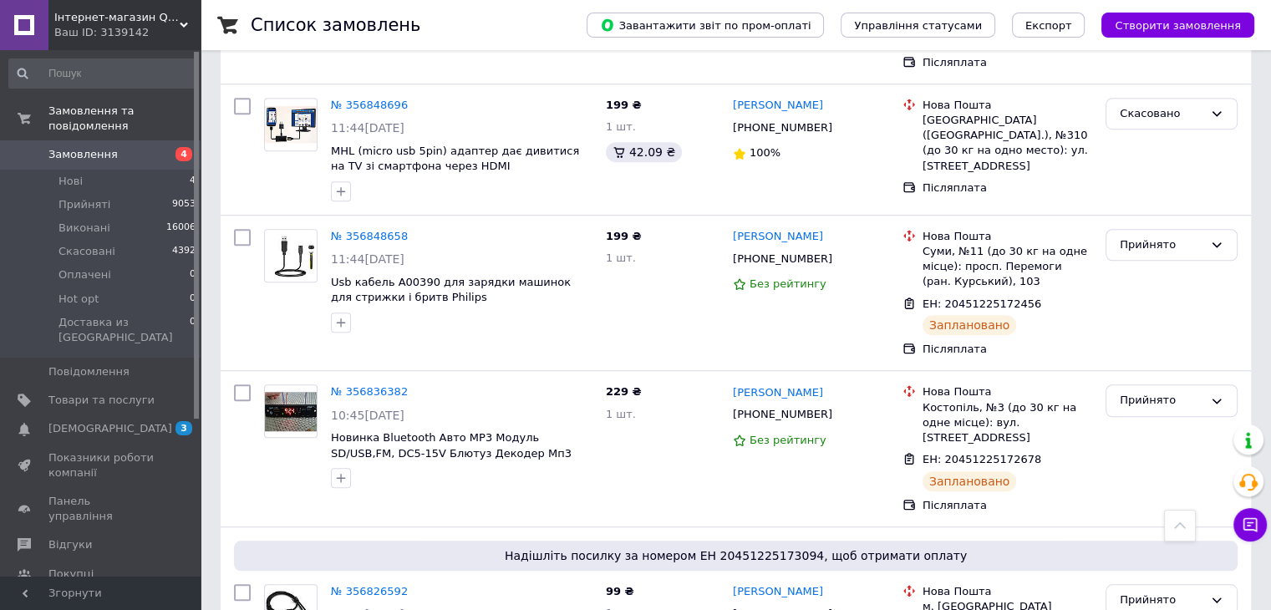
click at [90, 147] on span "Замовлення" at bounding box center [82, 154] width 69 height 15
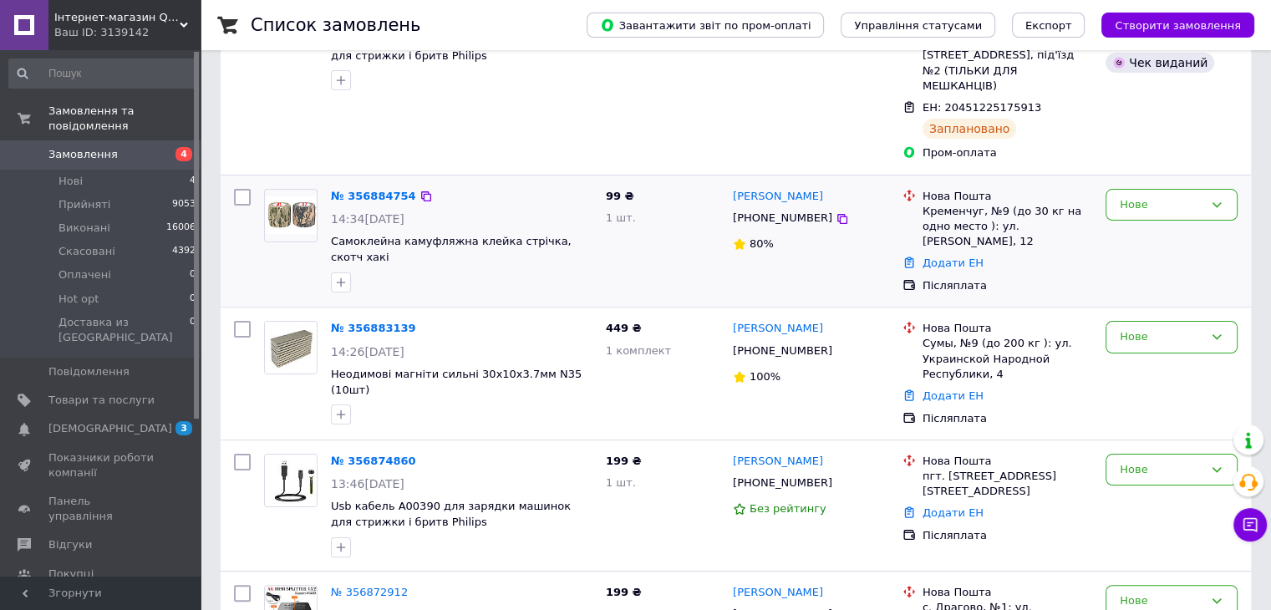
scroll to position [251, 0]
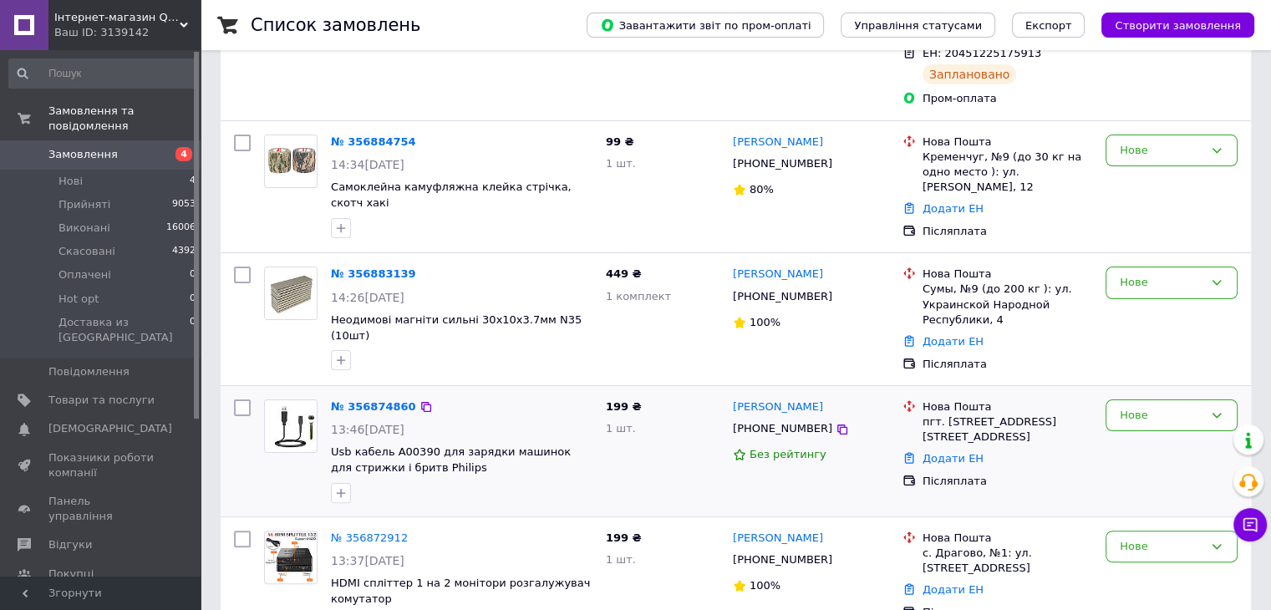
scroll to position [334, 0]
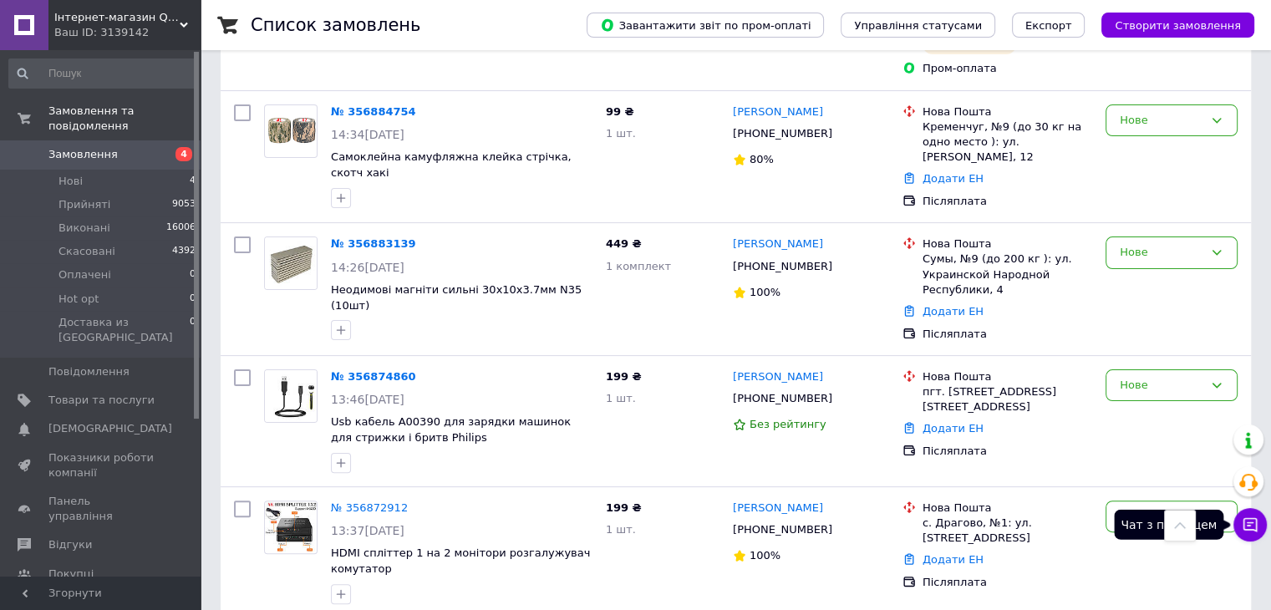
click at [1245, 529] on icon at bounding box center [1250, 525] width 14 height 14
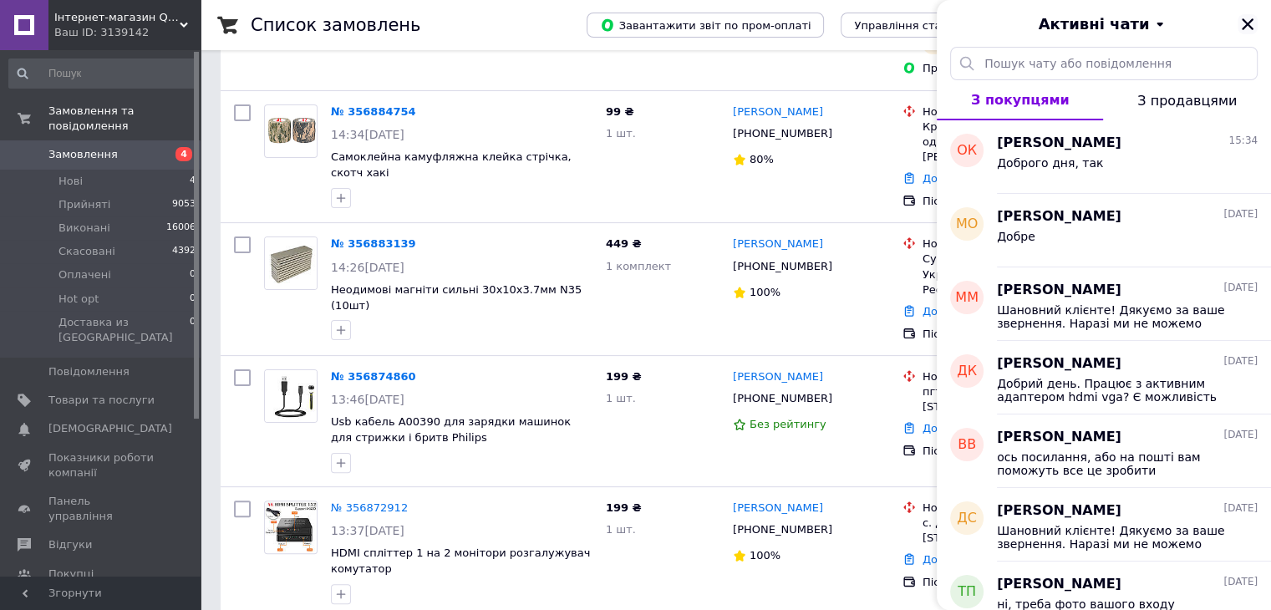
click at [1253, 23] on icon "Закрити" at bounding box center [1247, 24] width 15 height 15
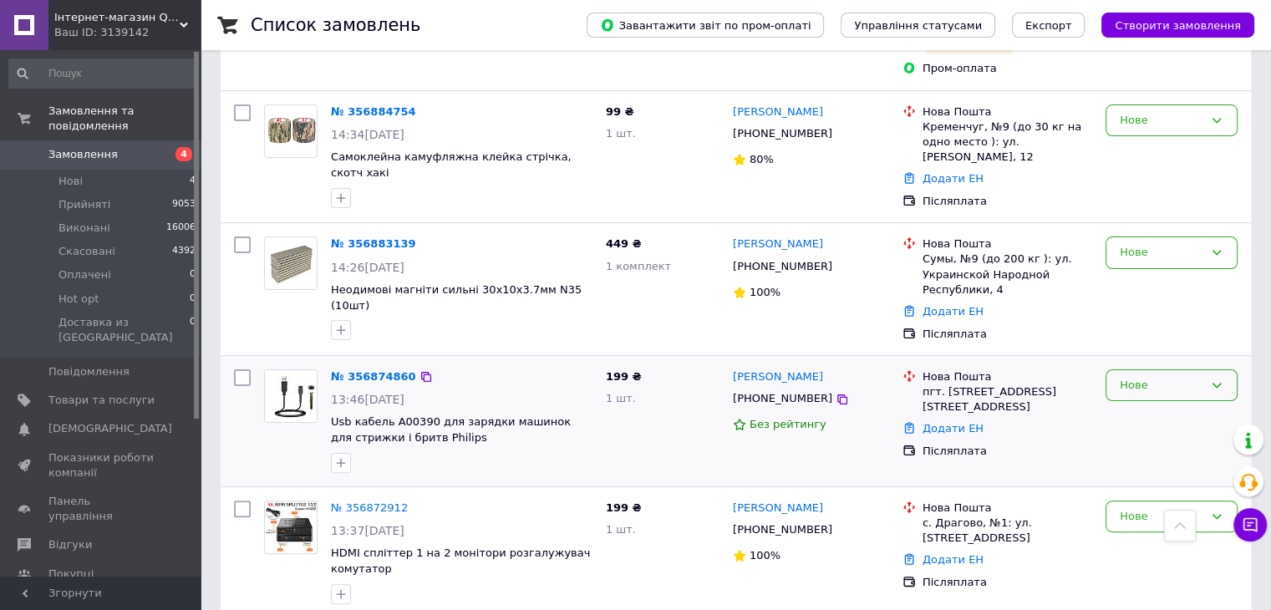
click at [1208, 369] on div "Нове" at bounding box center [1172, 385] width 132 height 33
click at [1198, 404] on li "Прийнято" at bounding box center [1171, 419] width 130 height 31
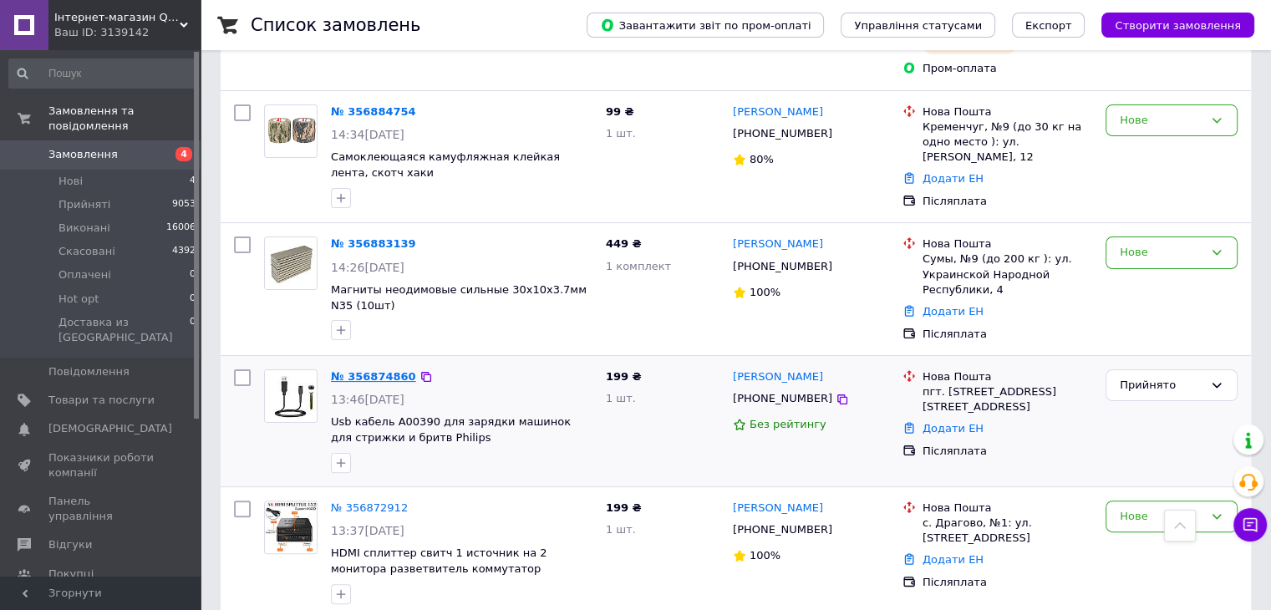
click at [365, 370] on link "№ 356874860" at bounding box center [373, 376] width 85 height 13
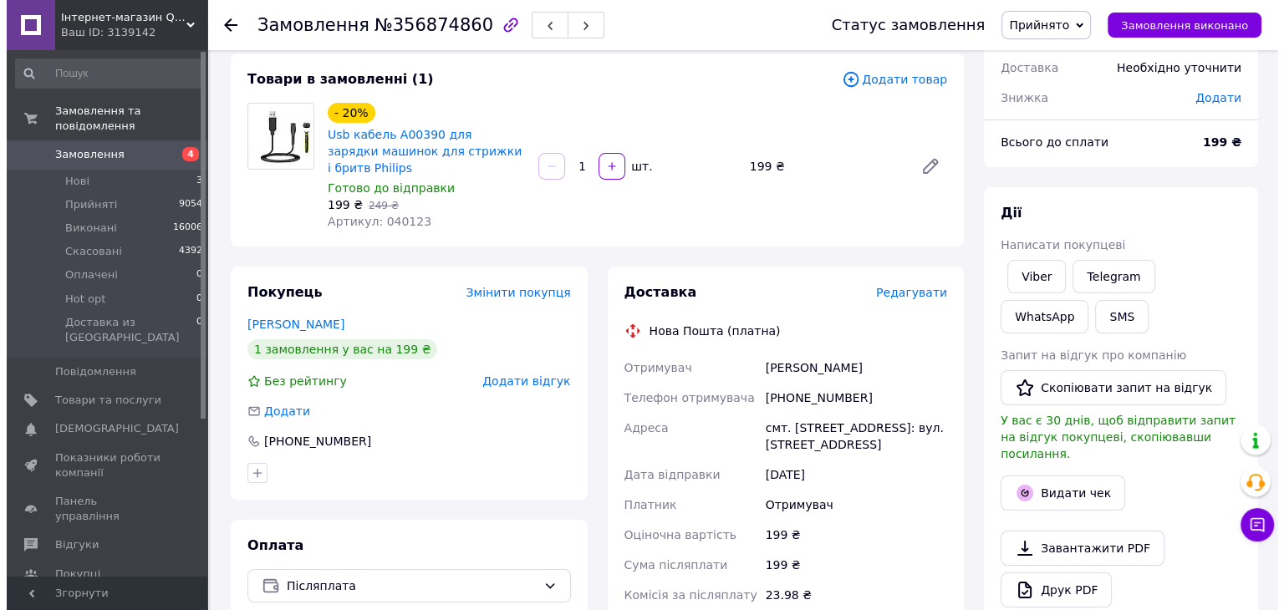
scroll to position [251, 0]
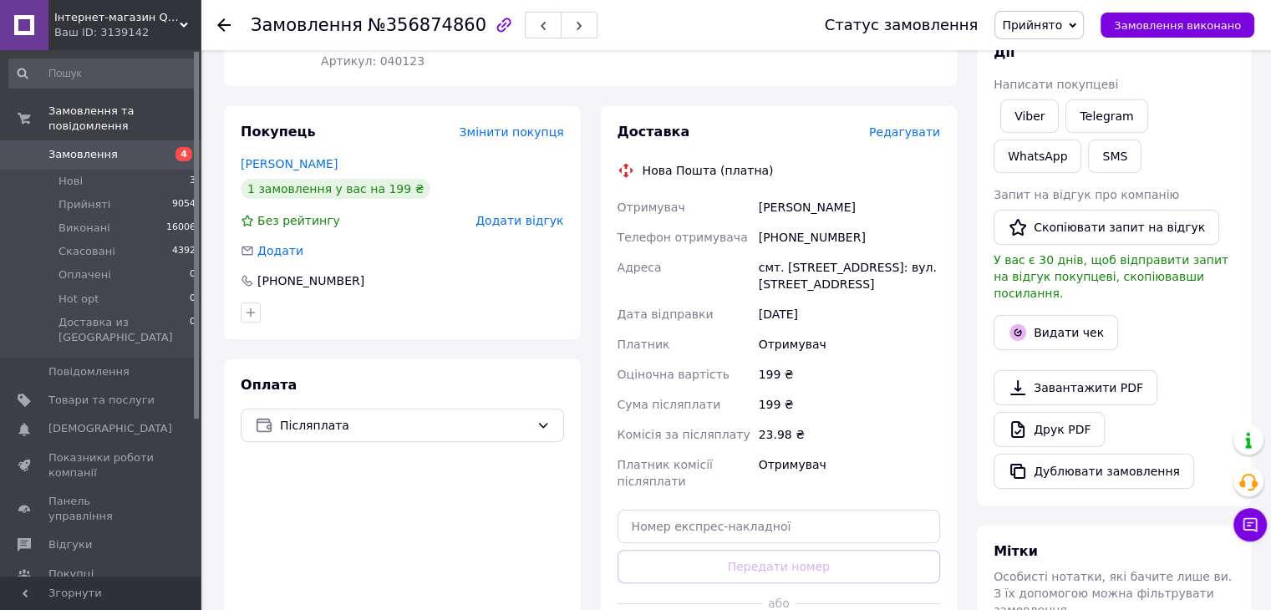
click at [1076, 24] on icon at bounding box center [1073, 26] width 8 height 8
click at [1076, 82] on li "Скасовано" at bounding box center [1097, 83] width 205 height 25
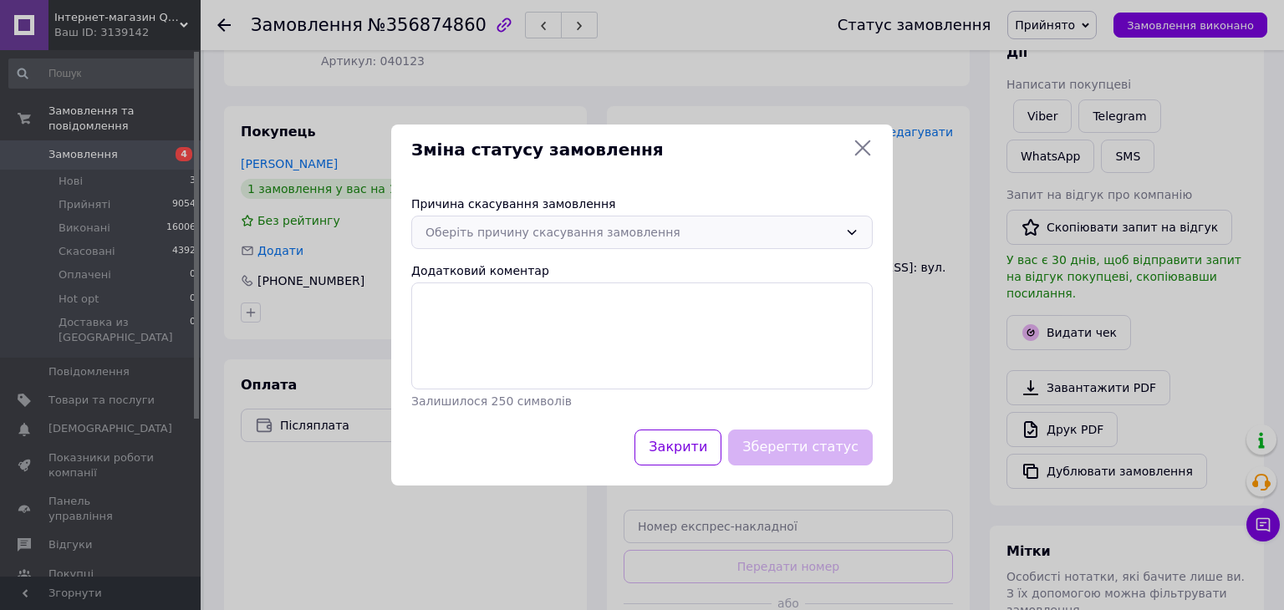
click at [836, 239] on div "Оберіть причину скасування замовлення" at bounding box center [631, 232] width 413 height 18
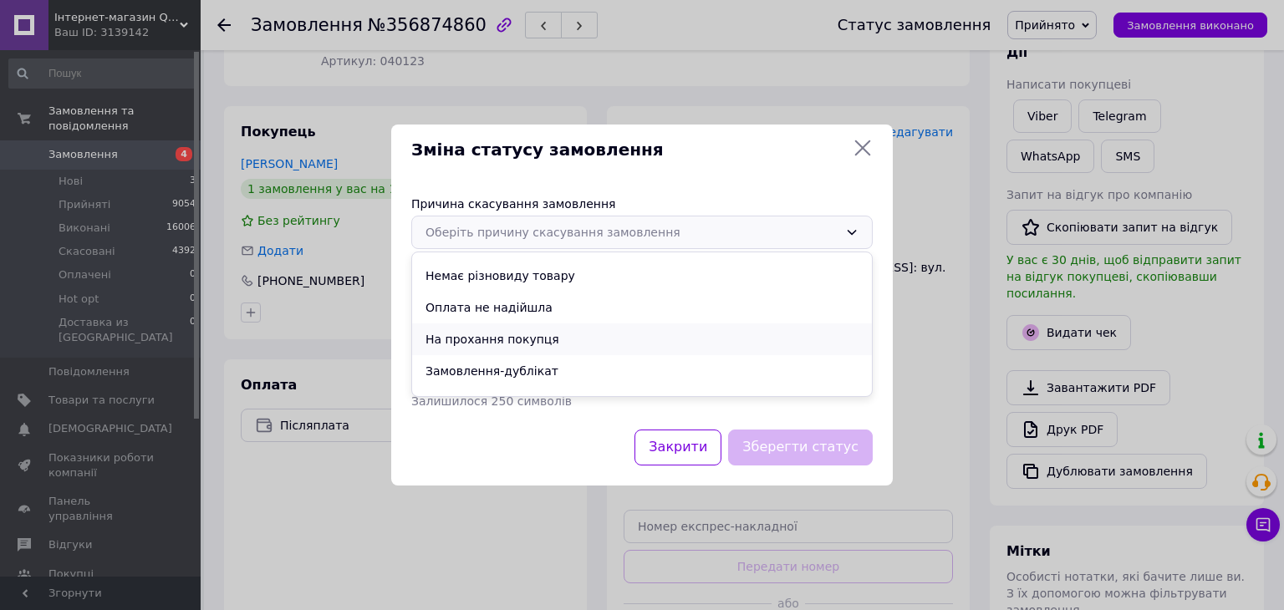
scroll to position [0, 0]
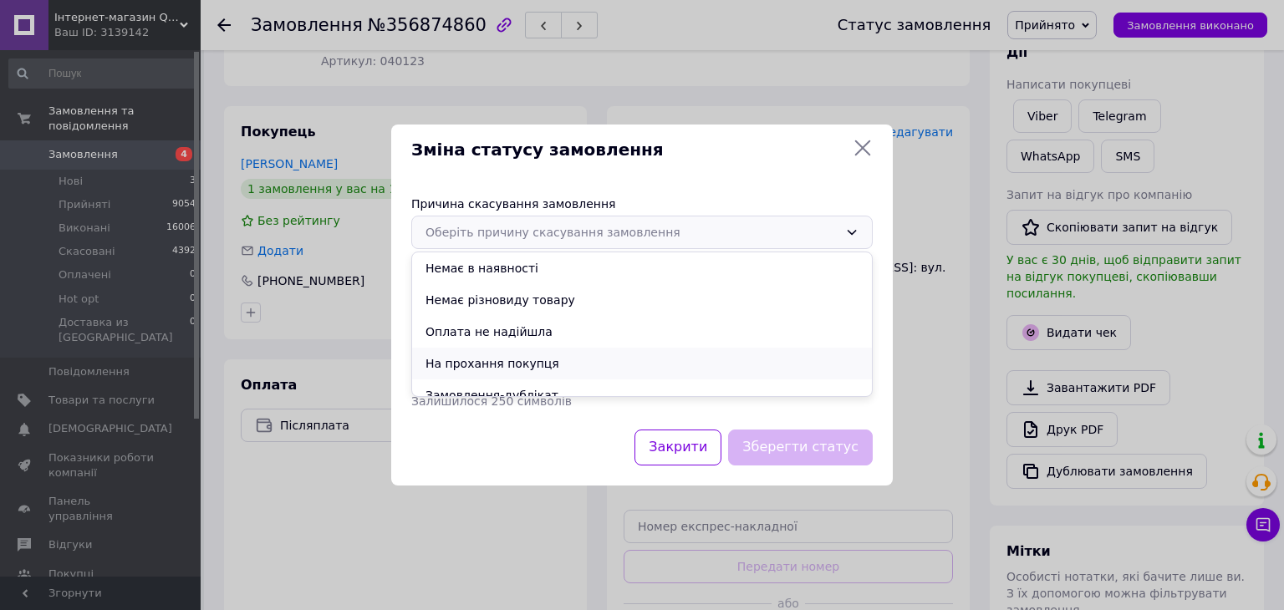
click at [523, 356] on li "На прохання покупця" at bounding box center [642, 364] width 460 height 32
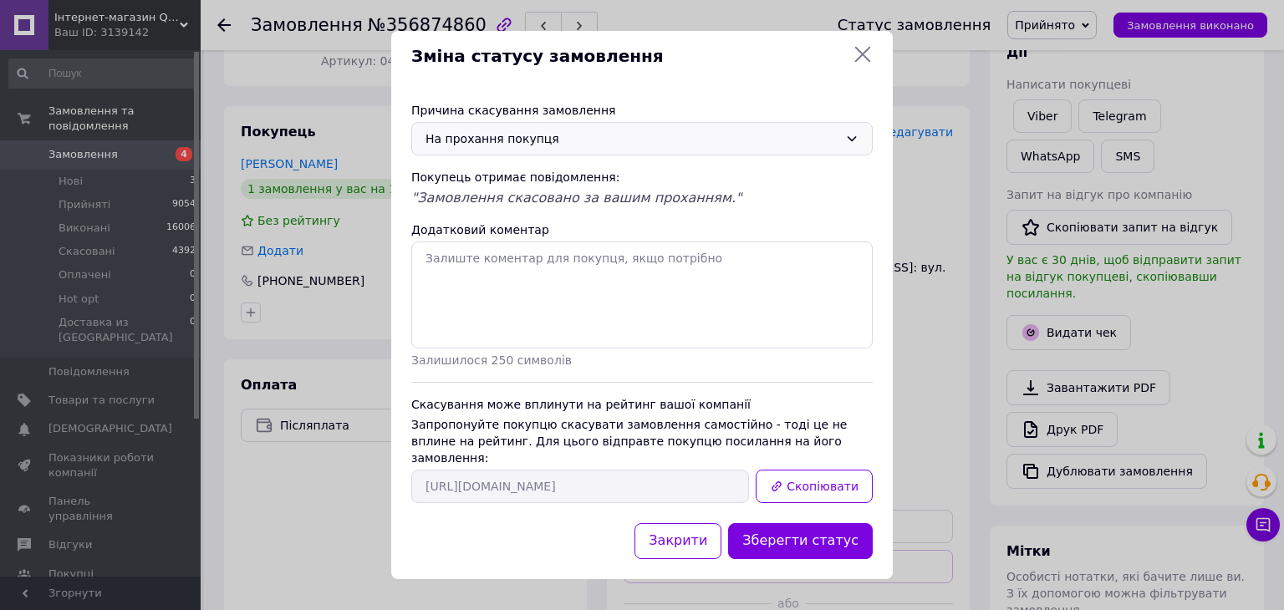
click at [831, 145] on div "На прохання покупця" at bounding box center [631, 139] width 413 height 18
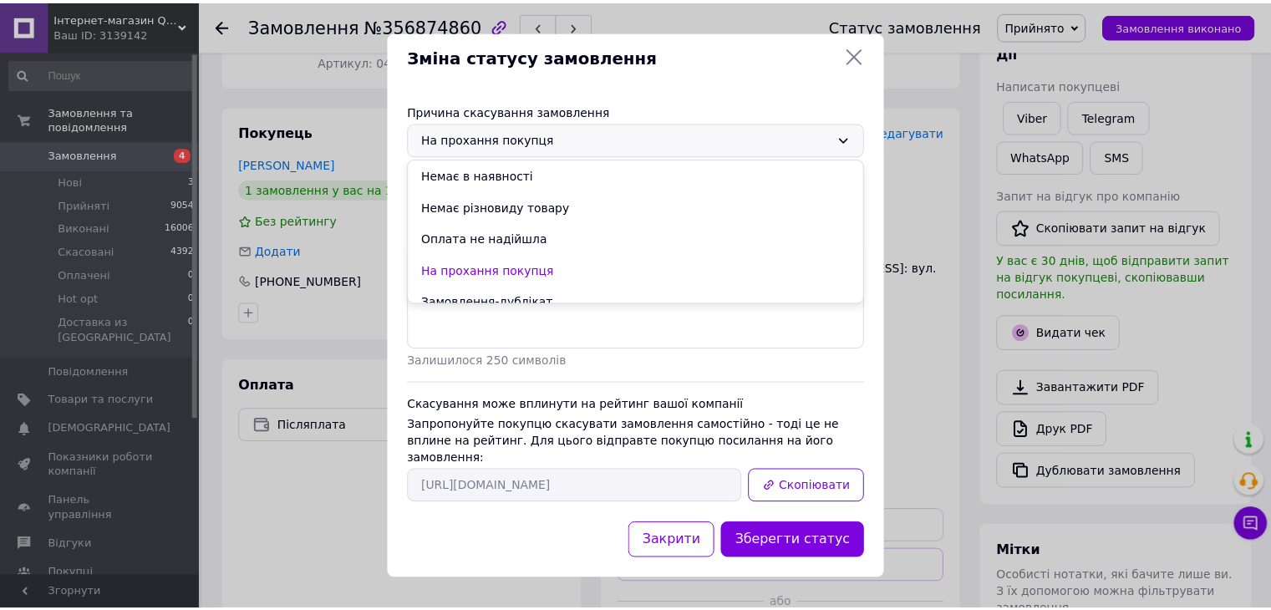
scroll to position [79, 0]
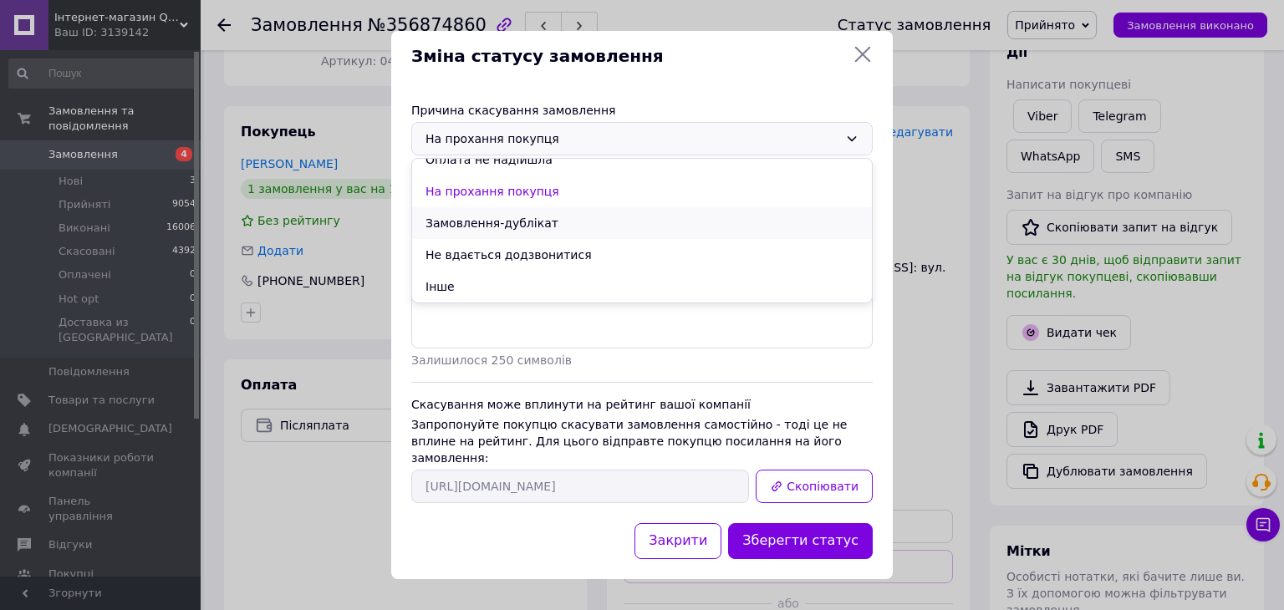
click at [772, 235] on li "Замовлення-дублікат" at bounding box center [642, 223] width 460 height 32
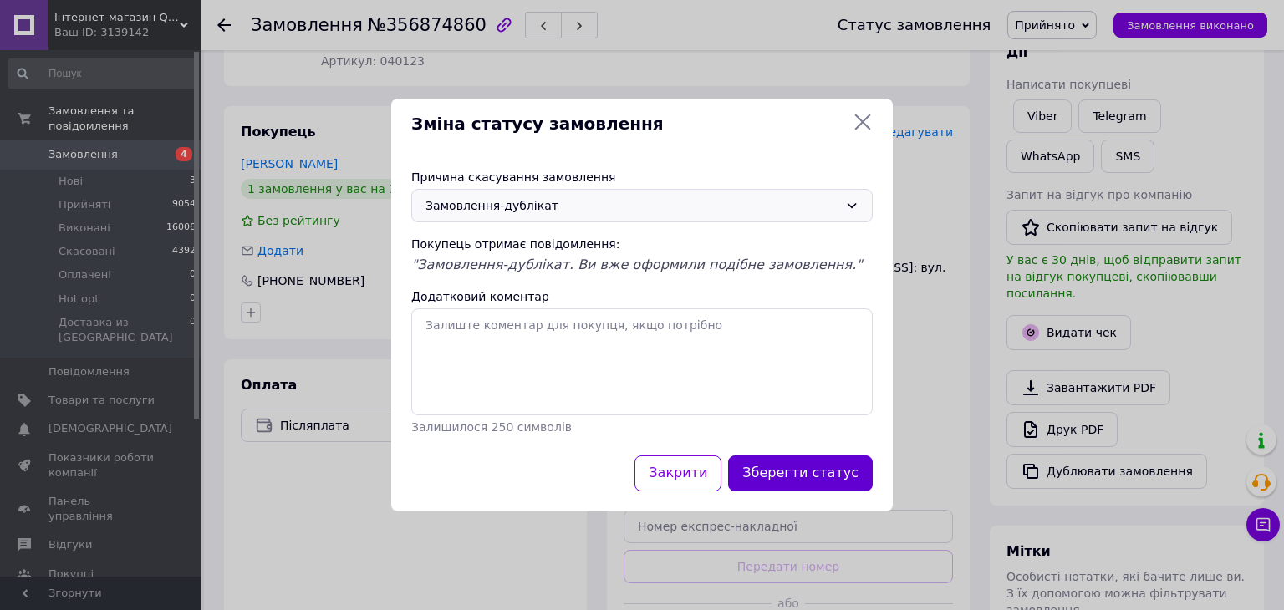
click at [802, 464] on button "Зберегти статус" at bounding box center [800, 473] width 145 height 36
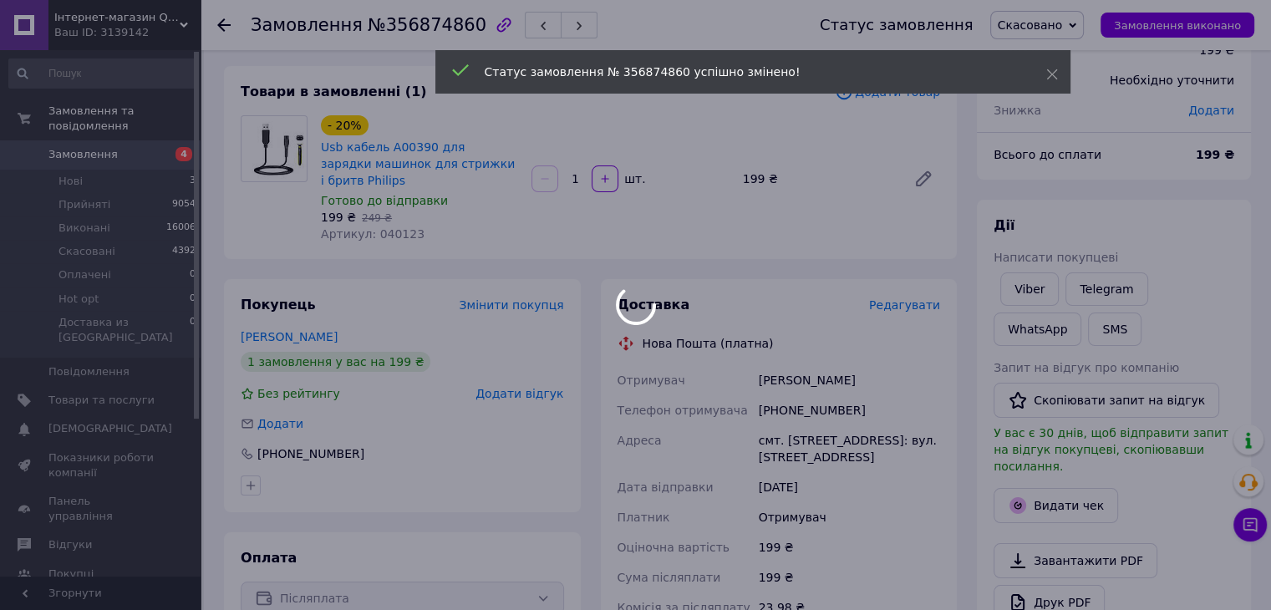
scroll to position [0, 0]
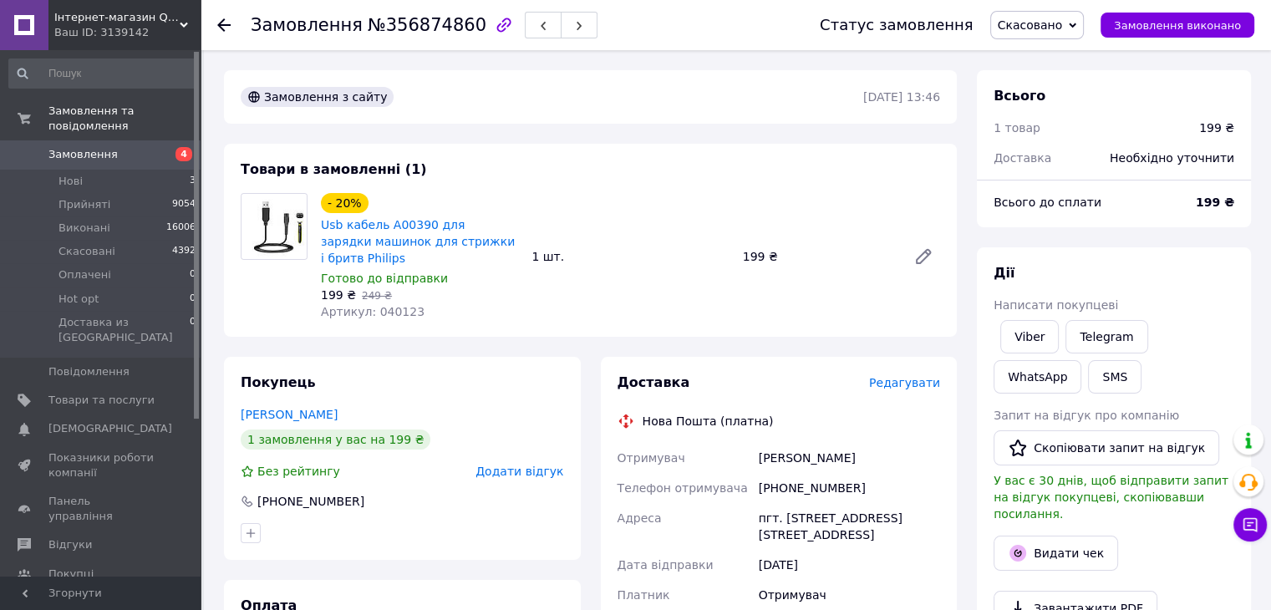
click at [129, 147] on span "Замовлення" at bounding box center [101, 154] width 106 height 15
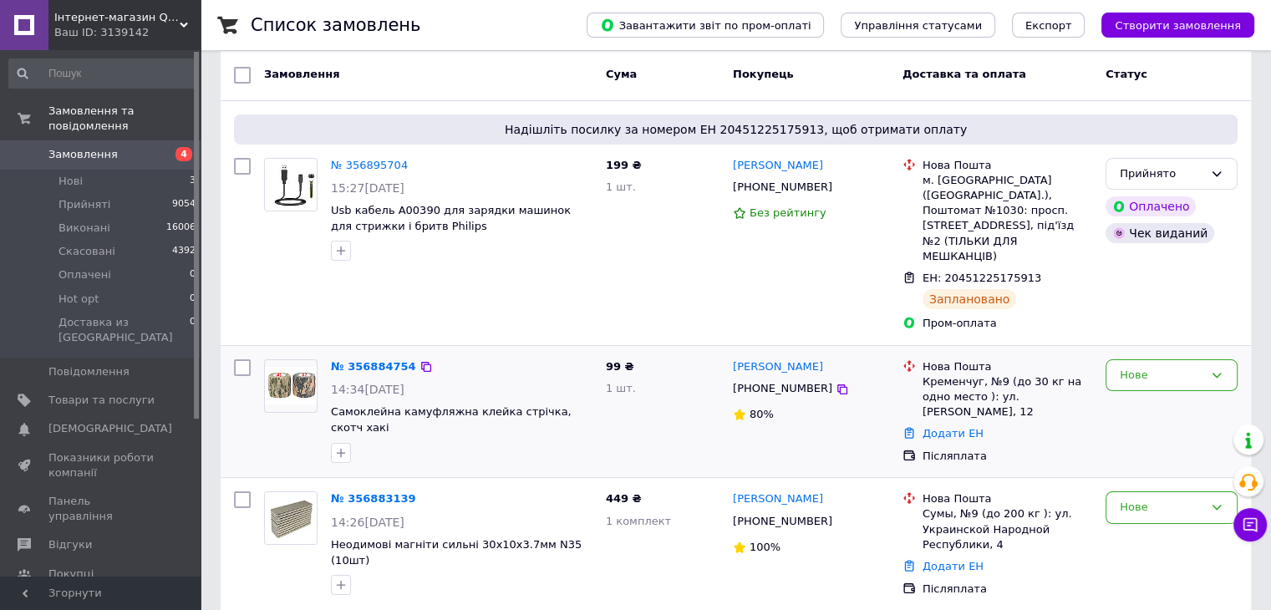
scroll to position [251, 0]
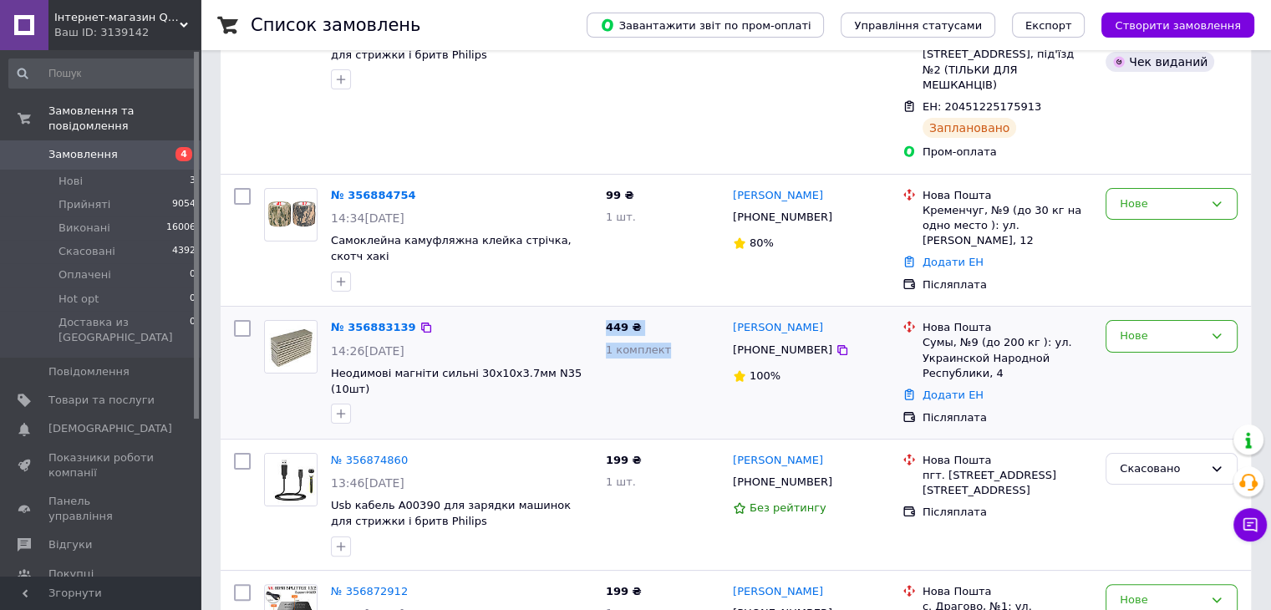
drag, startPoint x: 605, startPoint y: 278, endPoint x: 666, endPoint y: 302, distance: 65.6
click at [665, 313] on div "449 ₴ 1 комплект" at bounding box center [662, 372] width 127 height 119
click at [666, 332] on div "449 ₴ 1 комплект" at bounding box center [662, 372] width 127 height 119
drag, startPoint x: 643, startPoint y: 301, endPoint x: 605, endPoint y: 282, distance: 43.0
click at [605, 313] on div "449 ₴ 1 комплект" at bounding box center [662, 372] width 127 height 119
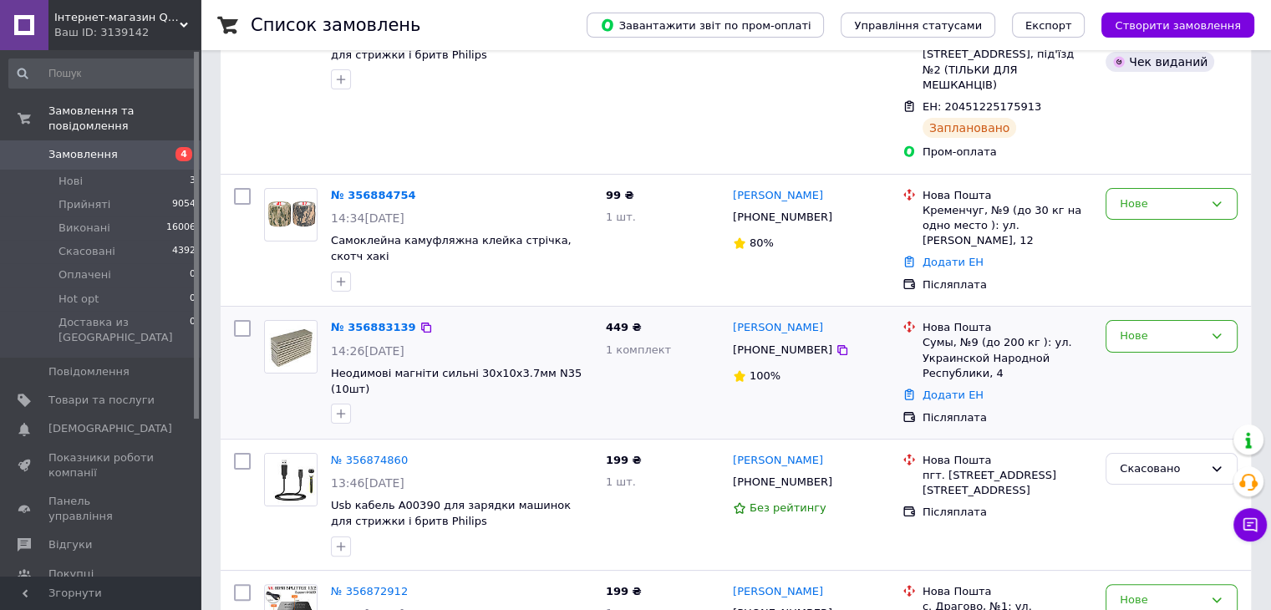
click at [592, 318] on div "№ 356883139" at bounding box center [461, 327] width 265 height 19
drag, startPoint x: 607, startPoint y: 282, endPoint x: 660, endPoint y: 302, distance: 56.0
click at [660, 313] on div "449 ₴ 1 комплект" at bounding box center [662, 372] width 127 height 119
click at [1151, 328] on div "Нове" at bounding box center [1162, 337] width 84 height 18
click at [1175, 356] on li "Прийнято" at bounding box center [1171, 371] width 130 height 31
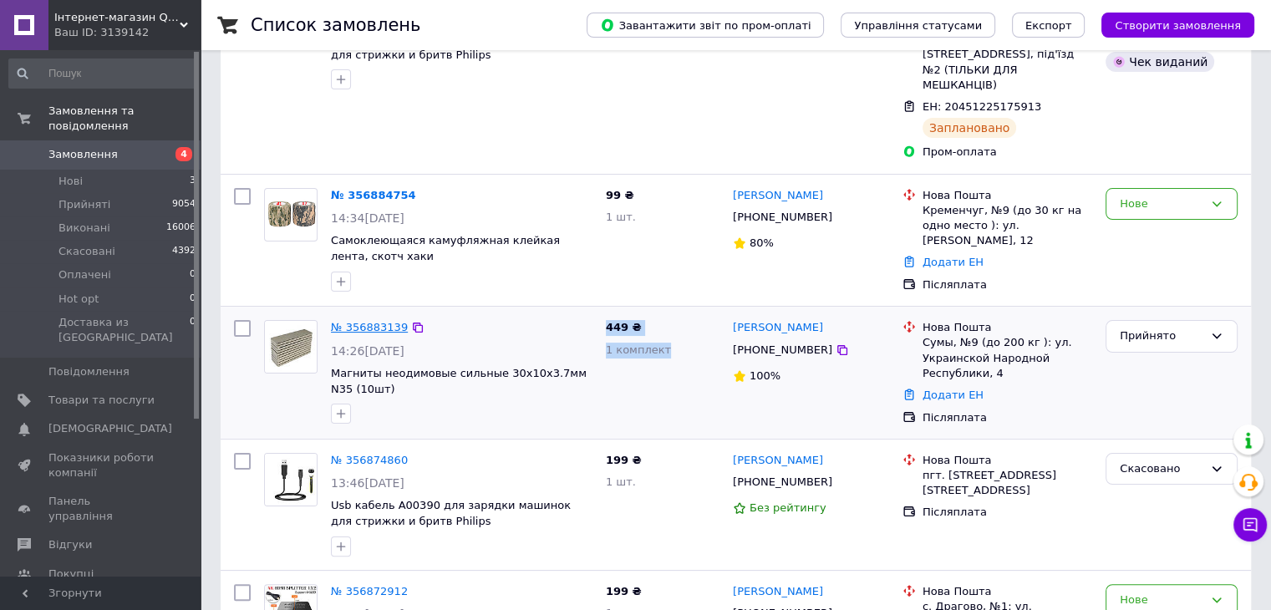
click at [359, 321] on link "№ 356883139" at bounding box center [369, 327] width 77 height 13
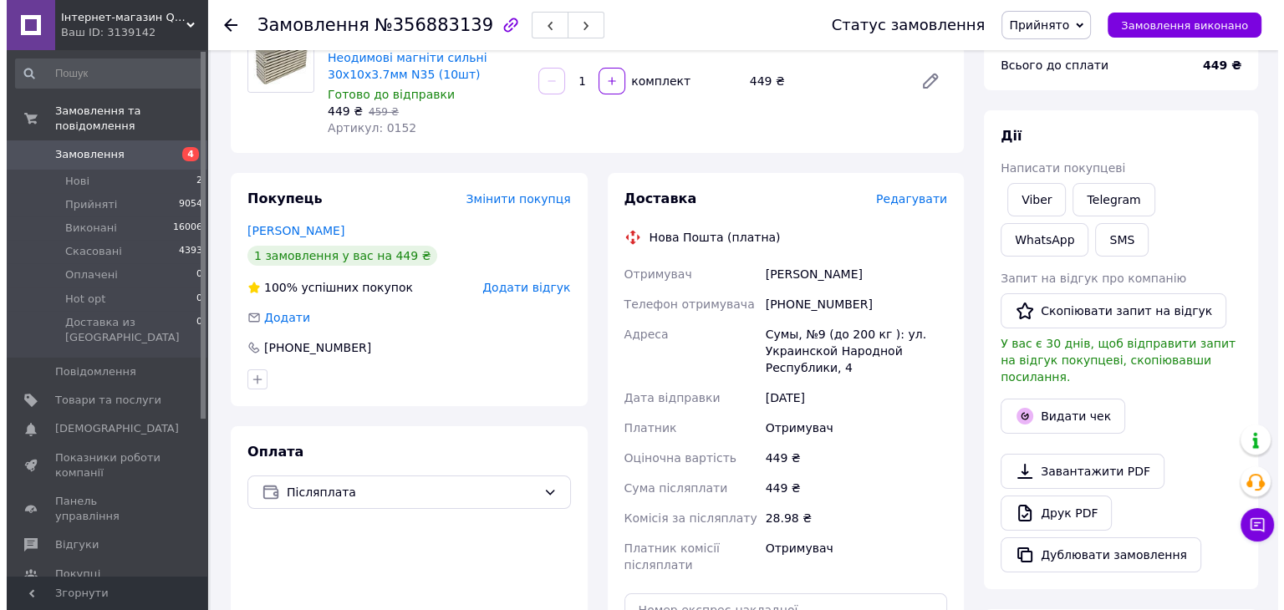
scroll to position [84, 0]
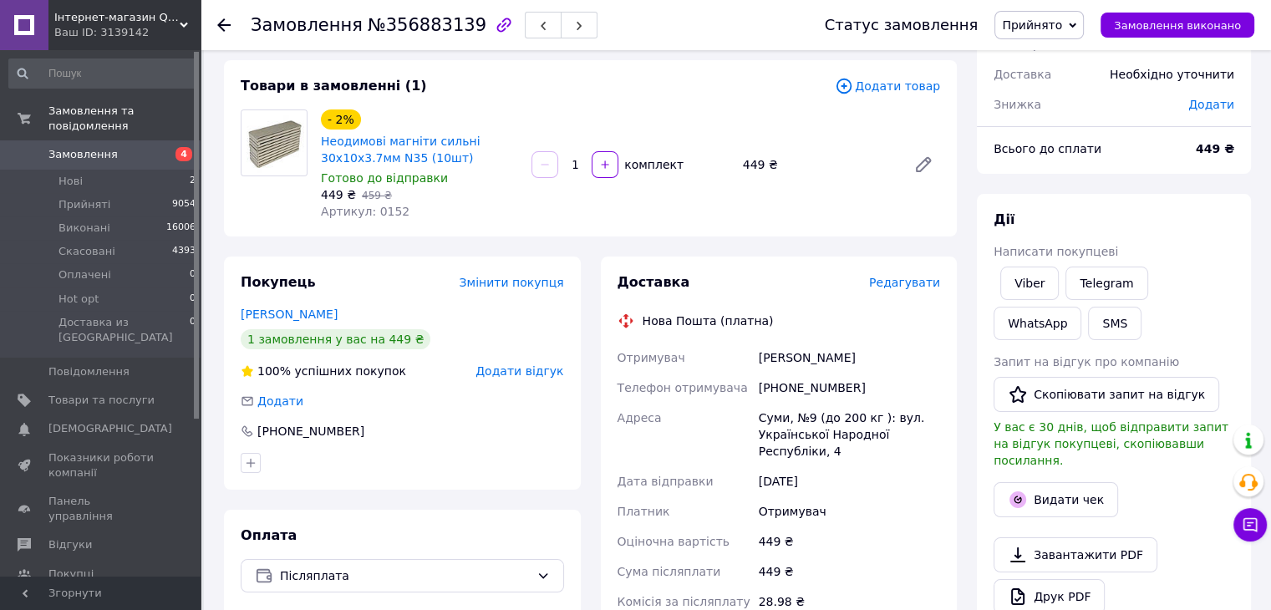
click at [896, 282] on span "Редагувати" at bounding box center [904, 282] width 71 height 13
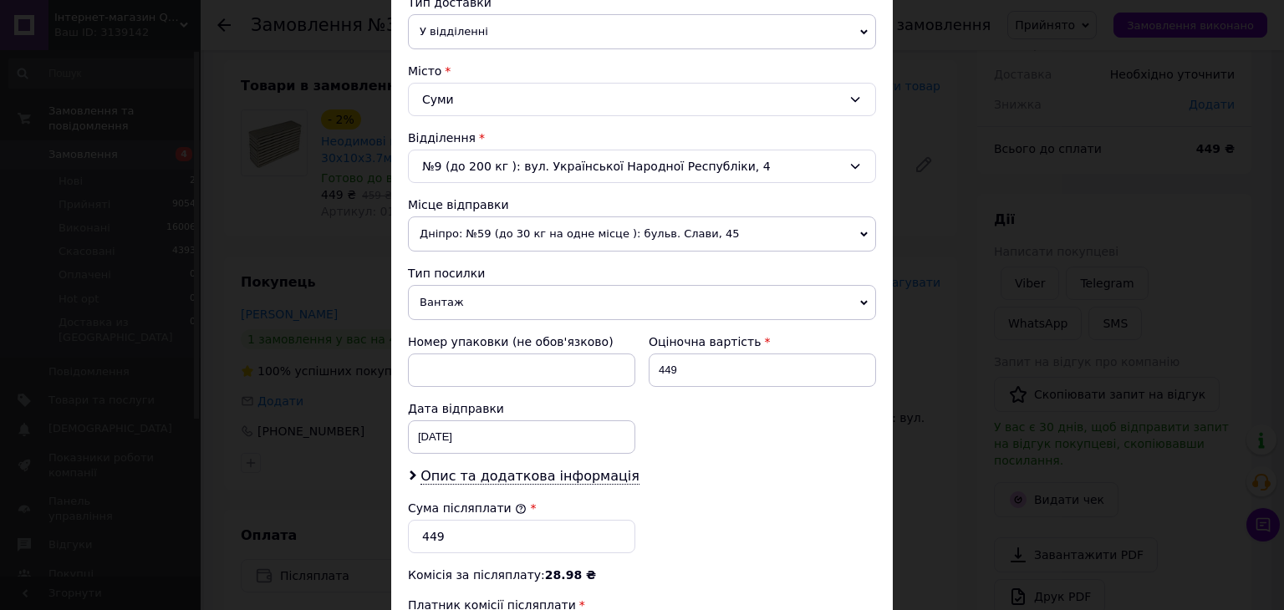
scroll to position [418, 0]
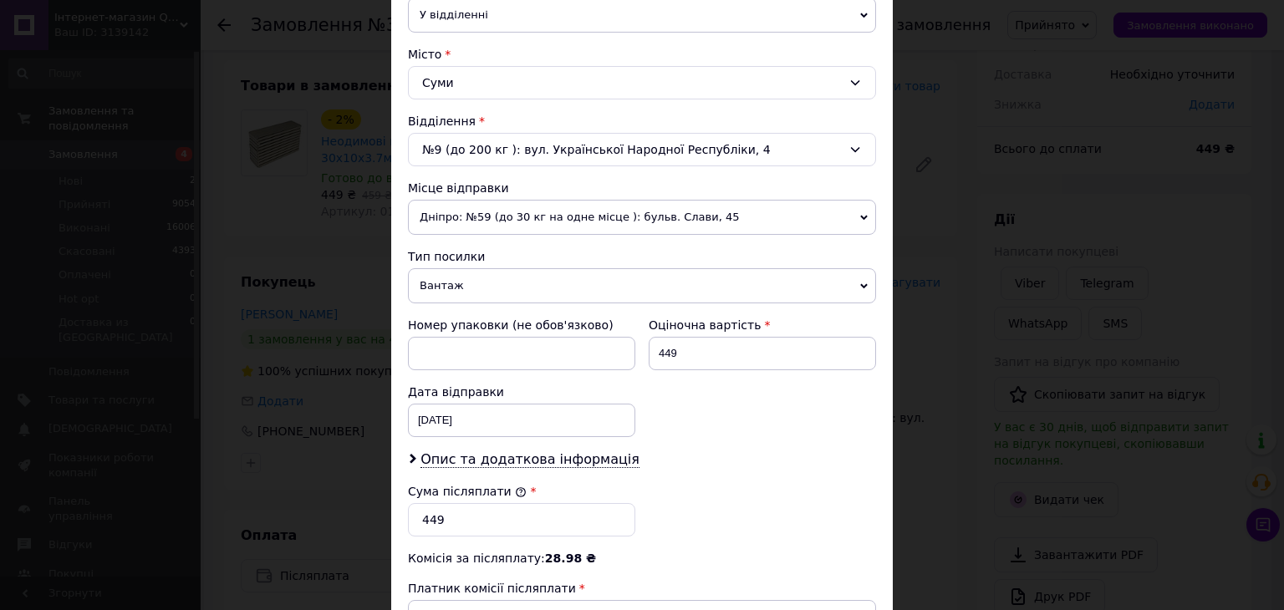
click at [631, 285] on span "Вантаж" at bounding box center [642, 285] width 468 height 35
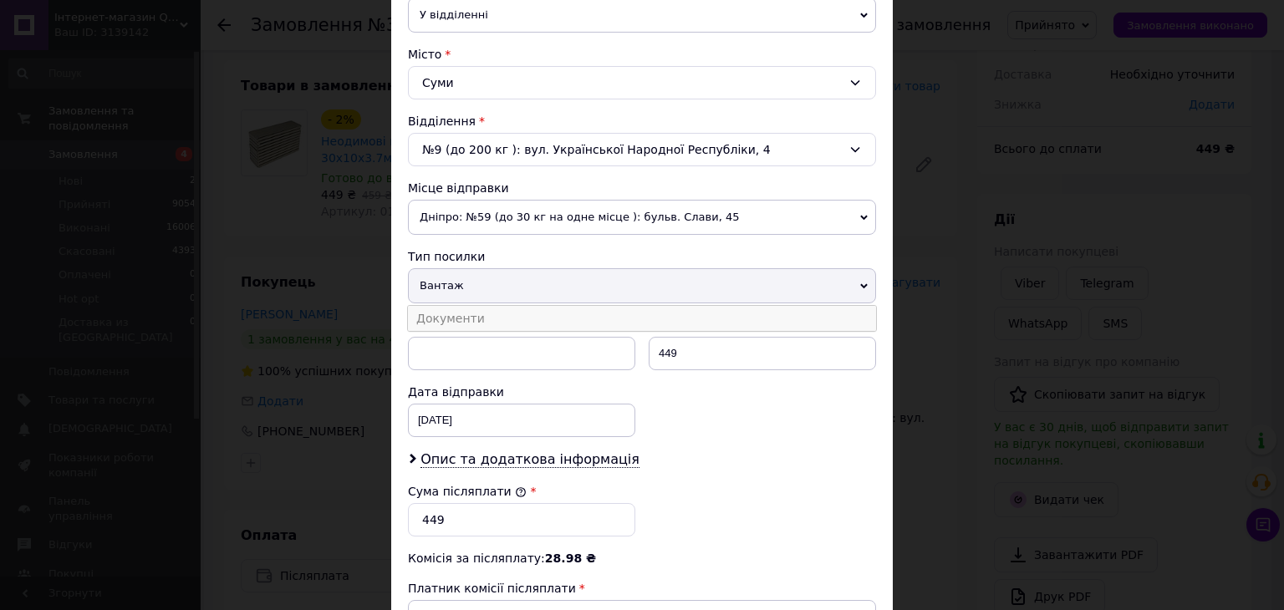
click at [635, 306] on li "Документи" at bounding box center [642, 318] width 468 height 25
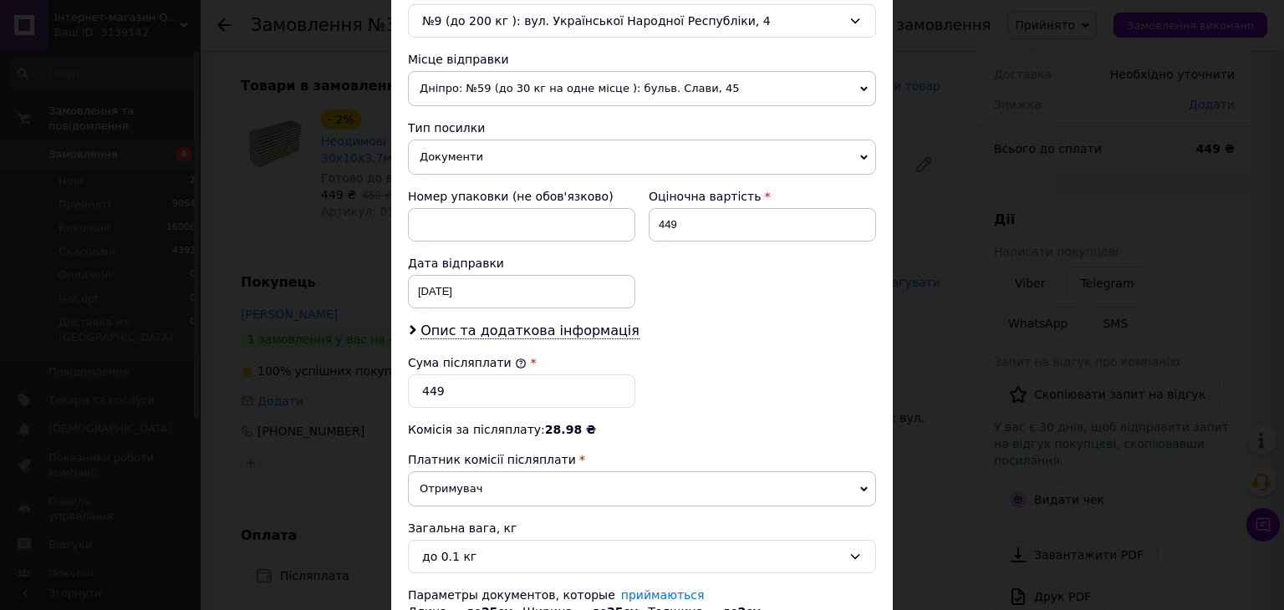
scroll to position [677, 0]
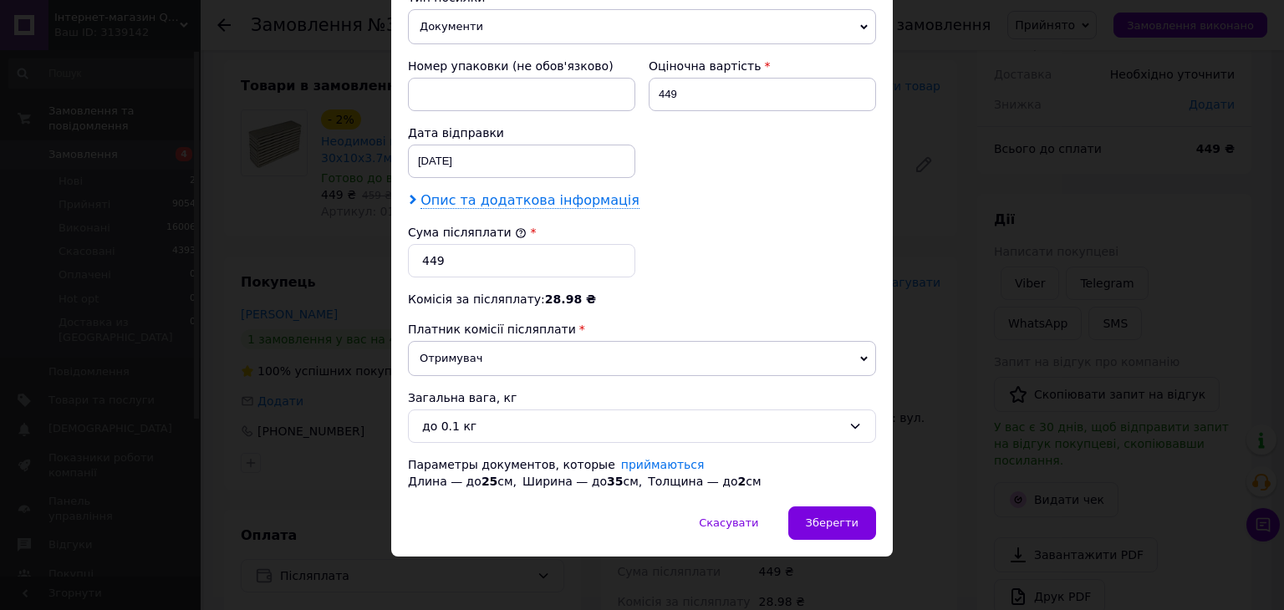
click at [554, 204] on span "Опис та додаткова інформація" at bounding box center [529, 200] width 219 height 17
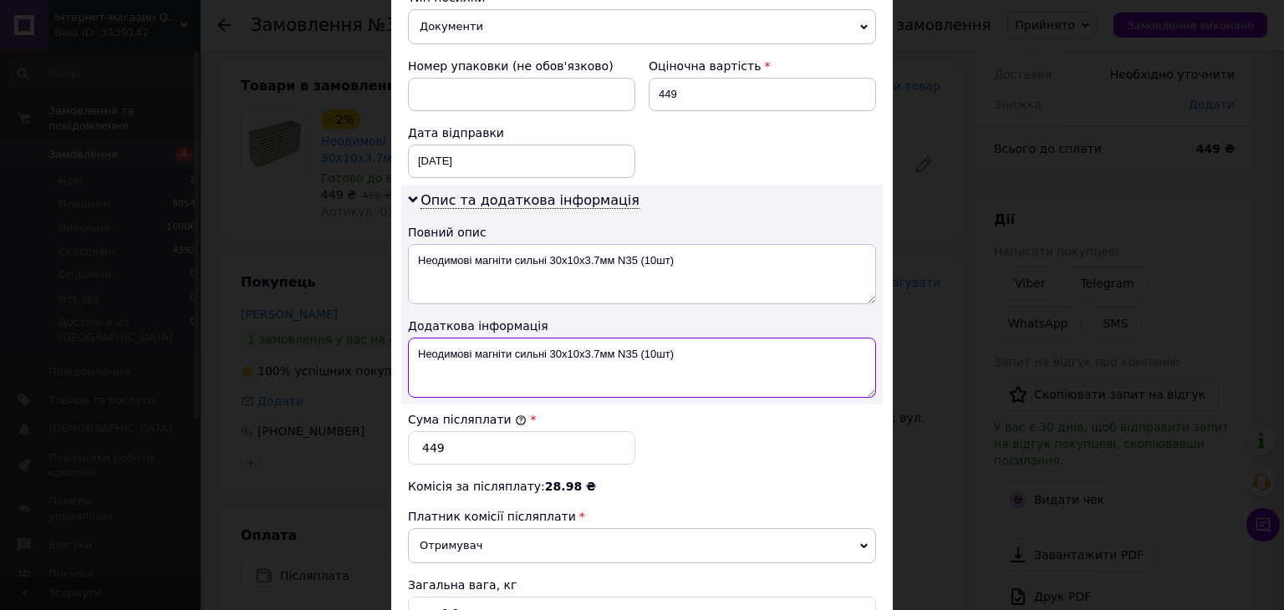
drag, startPoint x: 675, startPoint y: 353, endPoint x: 580, endPoint y: 349, distance: 95.3
click at [580, 349] on textarea "Неодимові магніти сильні 30х10х3.7мм N35 (10шт)" at bounding box center [642, 368] width 468 height 60
type textarea "Неодимові магніти сильні 30х10 - 2шт"
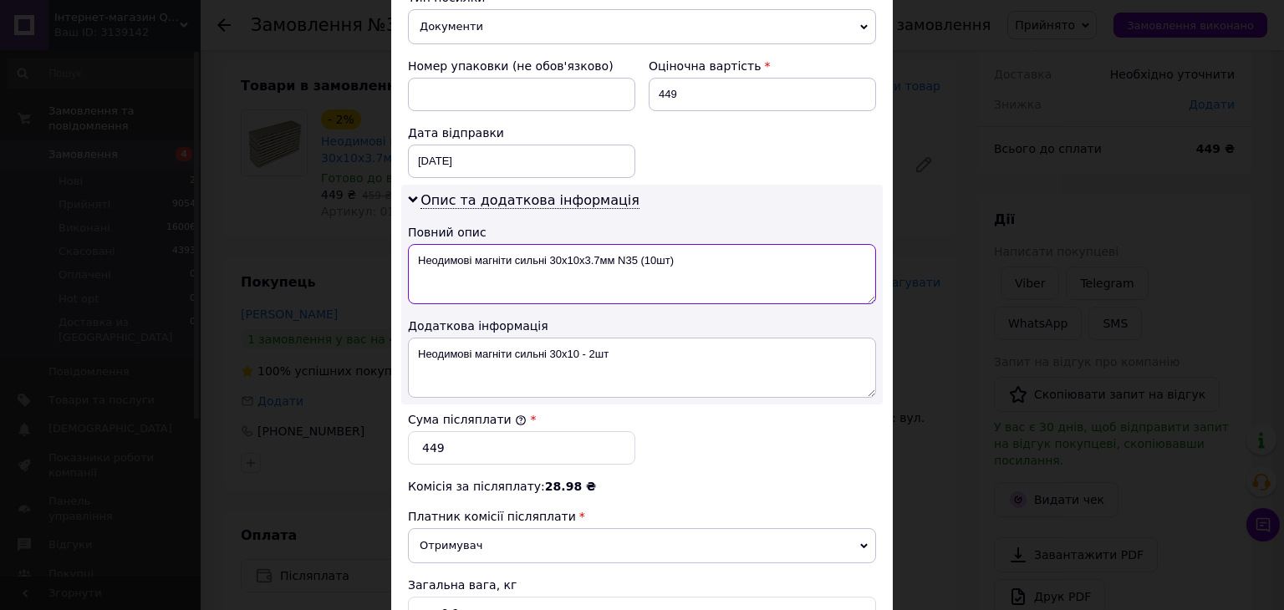
click at [685, 265] on textarea "Неодимові магніти сильні 30х10х3.7мм N35 (10шт)" at bounding box center [642, 274] width 468 height 60
paste textarea "- 2шт"
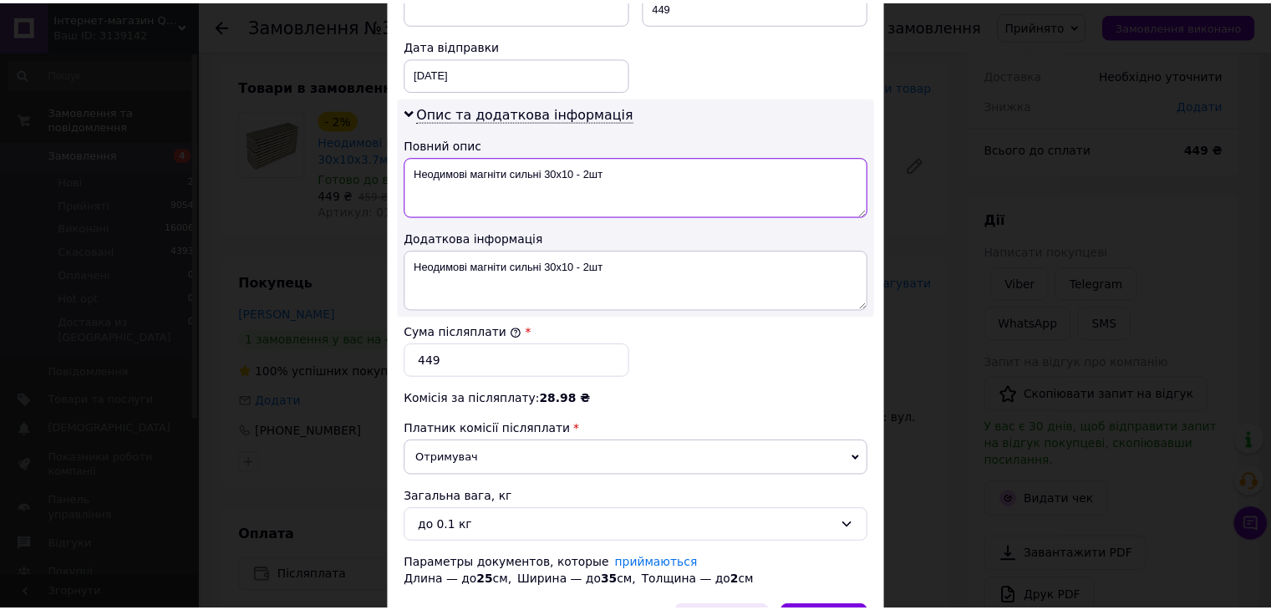
scroll to position [863, 0]
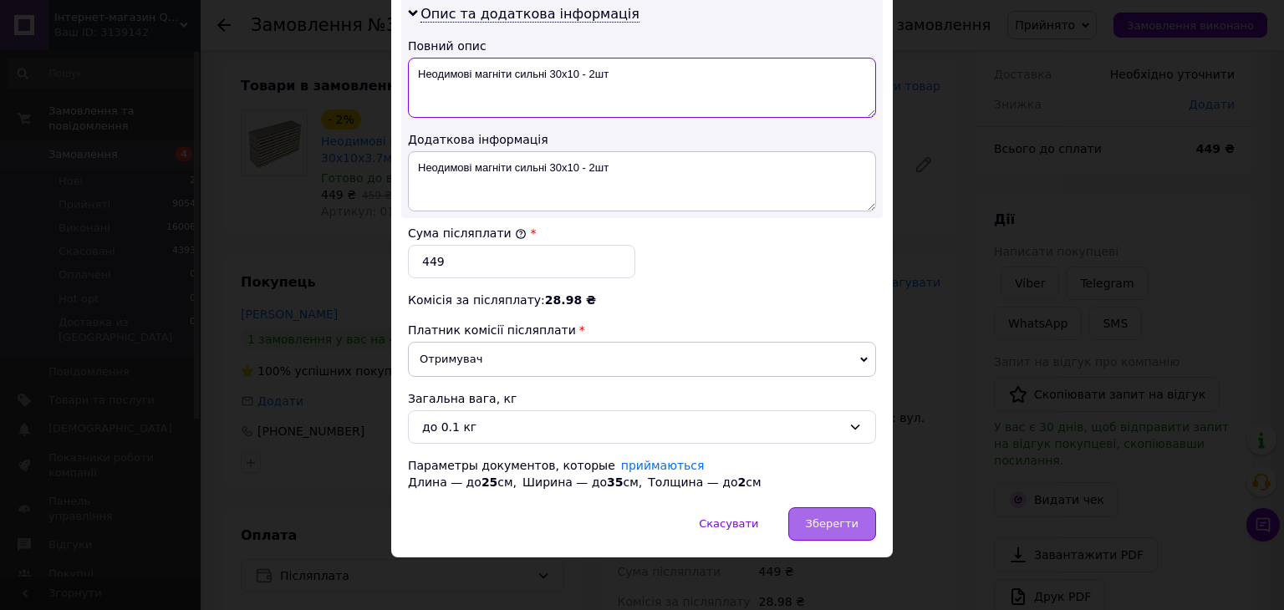
type textarea "Неодимові магніти сильні 30х10 - 2шт"
click at [818, 517] on span "Зберегти" at bounding box center [832, 523] width 53 height 13
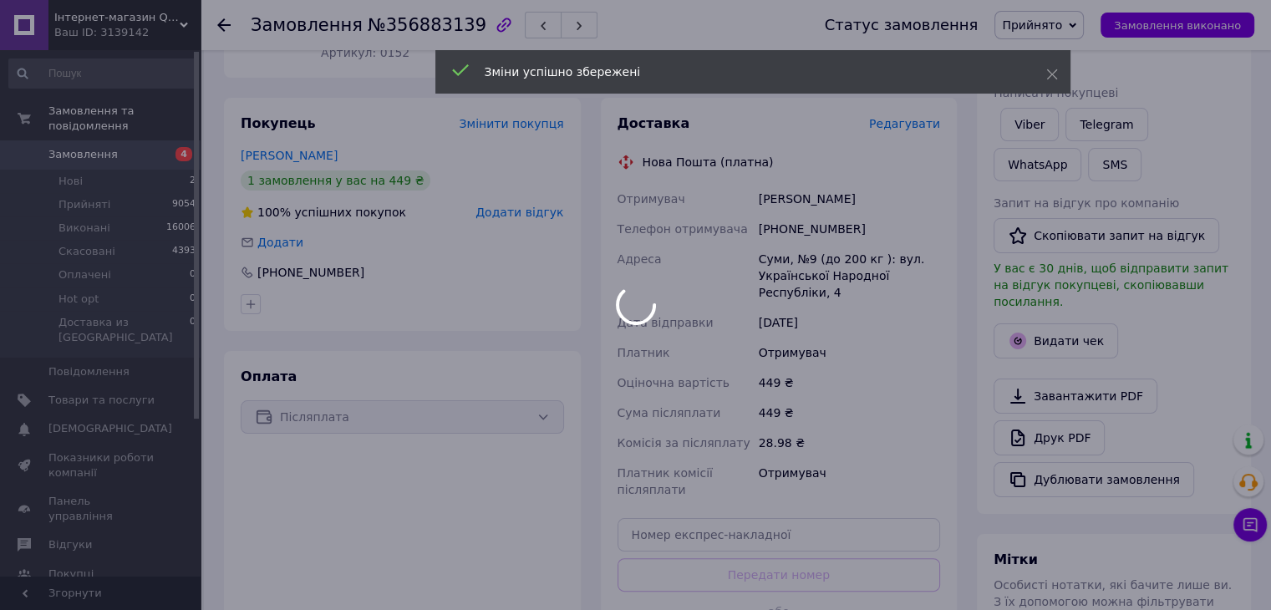
scroll to position [334, 0]
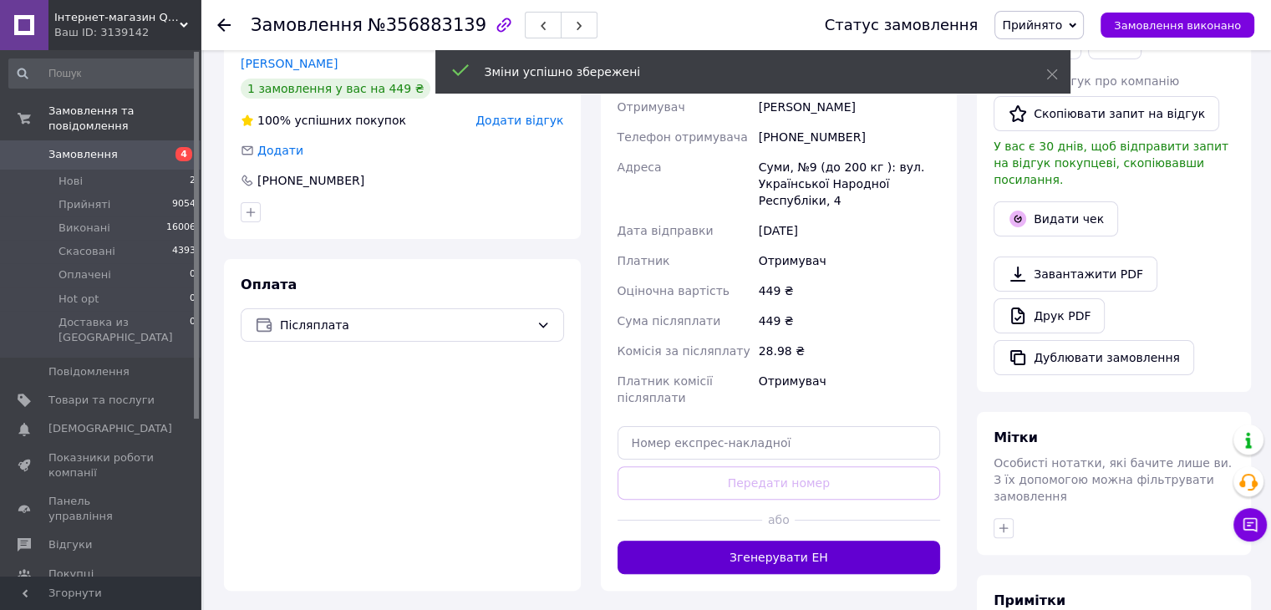
click at [804, 562] on button "Згенерувати ЕН" at bounding box center [779, 557] width 323 height 33
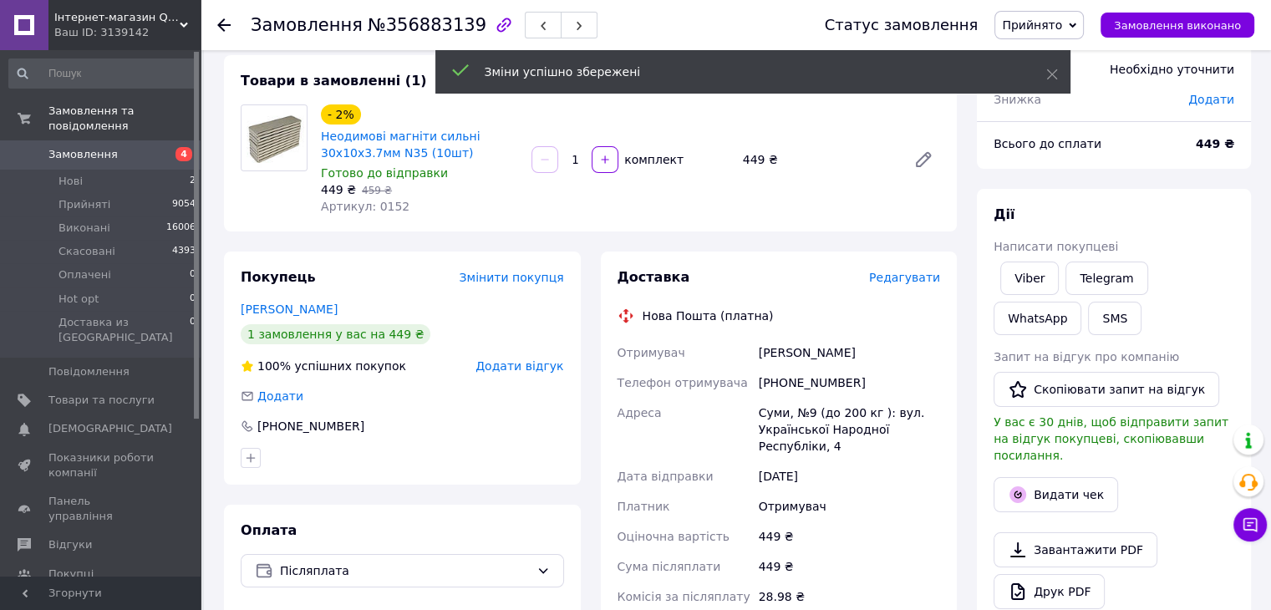
scroll to position [0, 0]
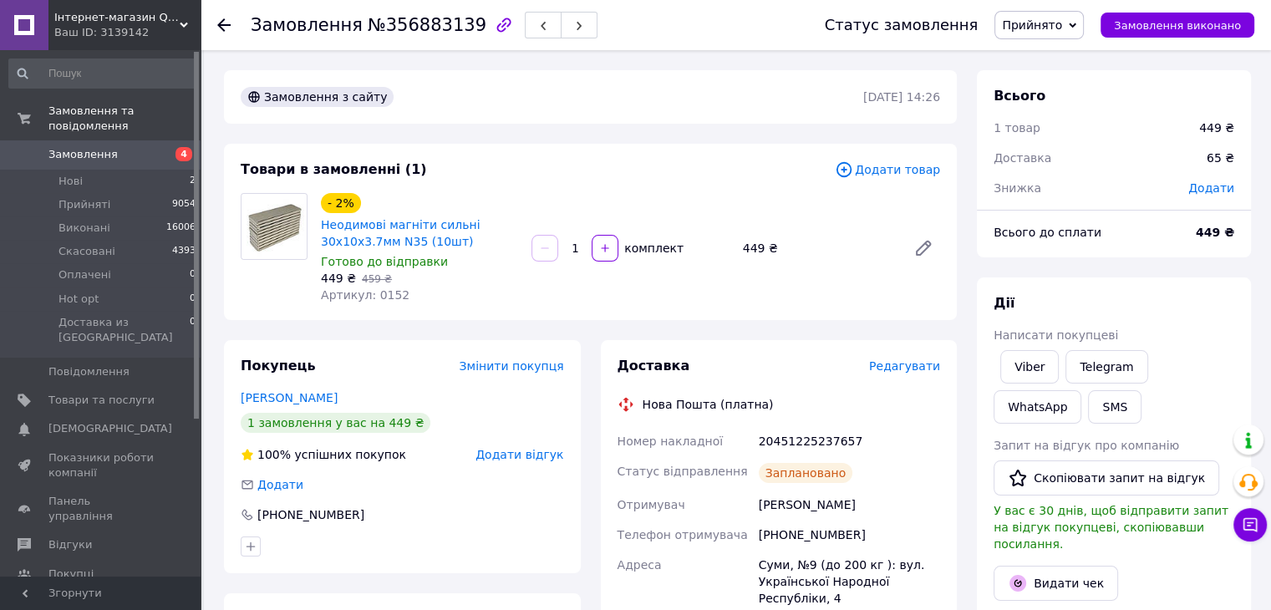
click at [157, 147] on span "4" at bounding box center [178, 154] width 46 height 15
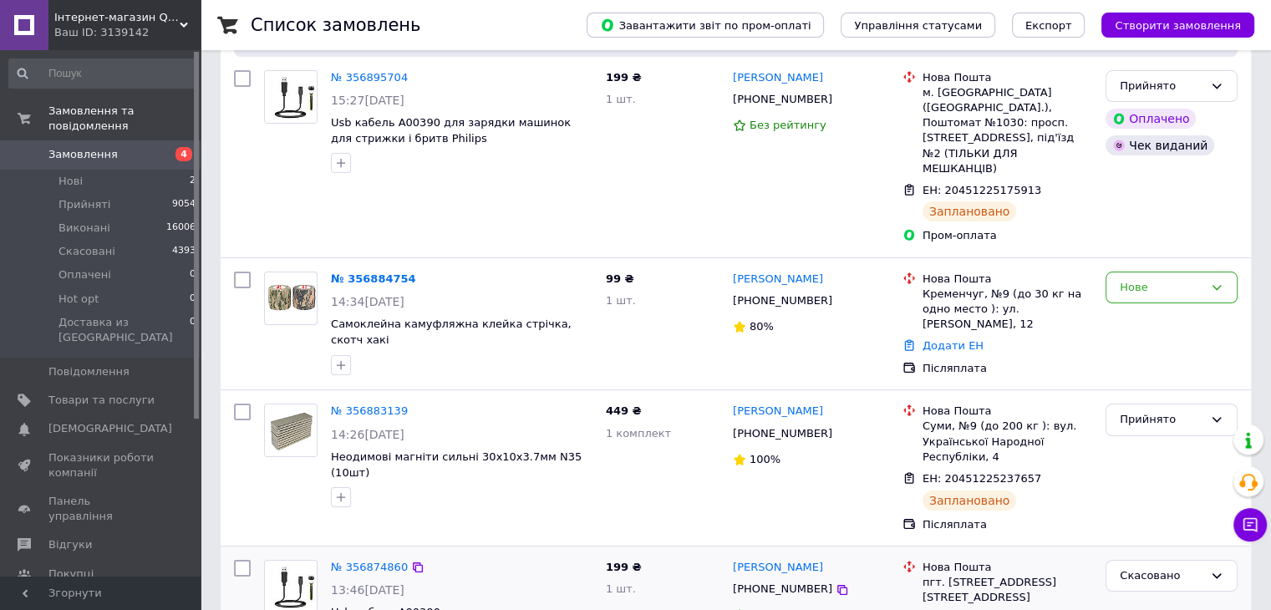
scroll to position [418, 0]
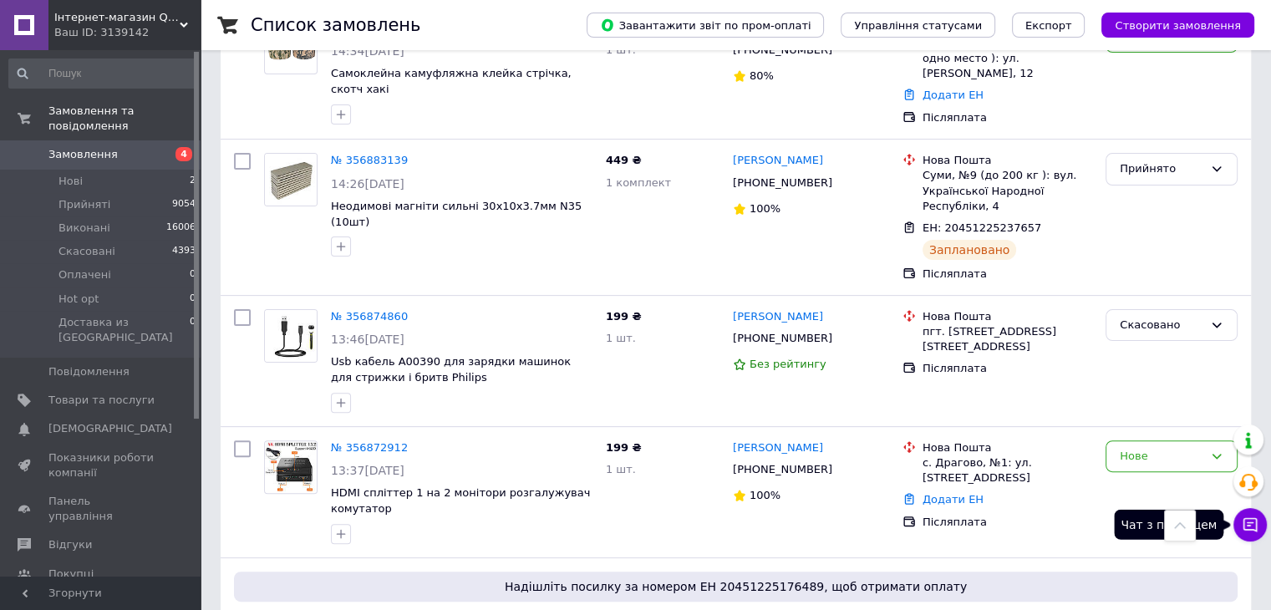
click at [1252, 526] on icon at bounding box center [1250, 524] width 17 height 17
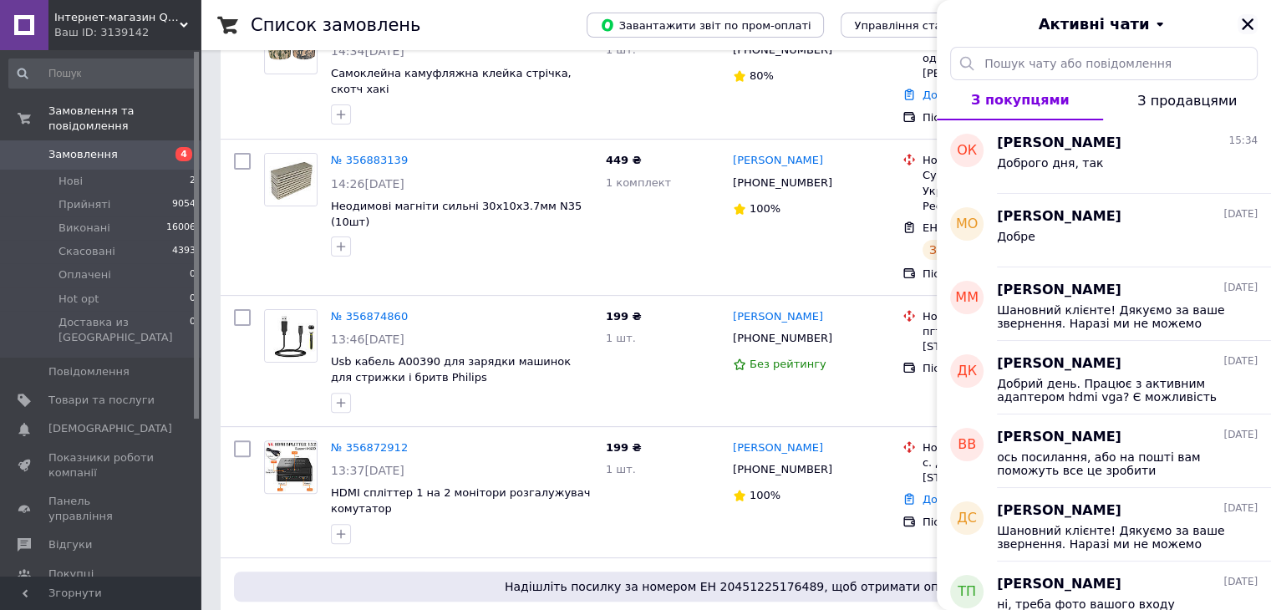
click at [1250, 24] on icon "Закрити" at bounding box center [1247, 24] width 15 height 15
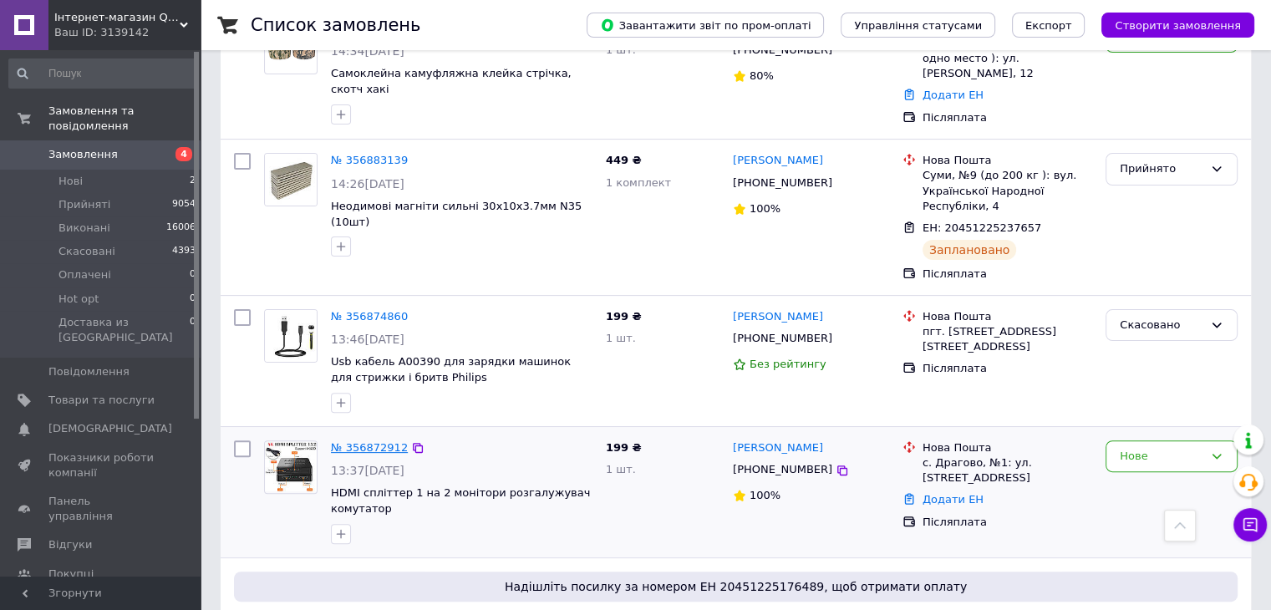
click at [373, 441] on link "№ 356872912" at bounding box center [369, 447] width 77 height 13
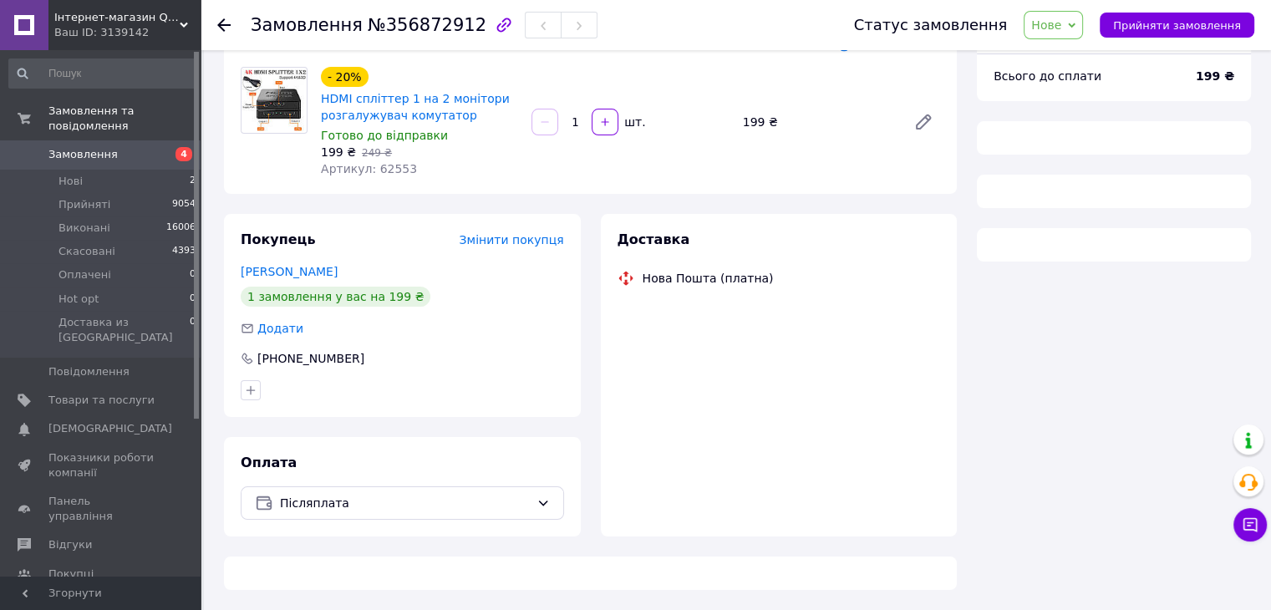
scroll to position [418, 0]
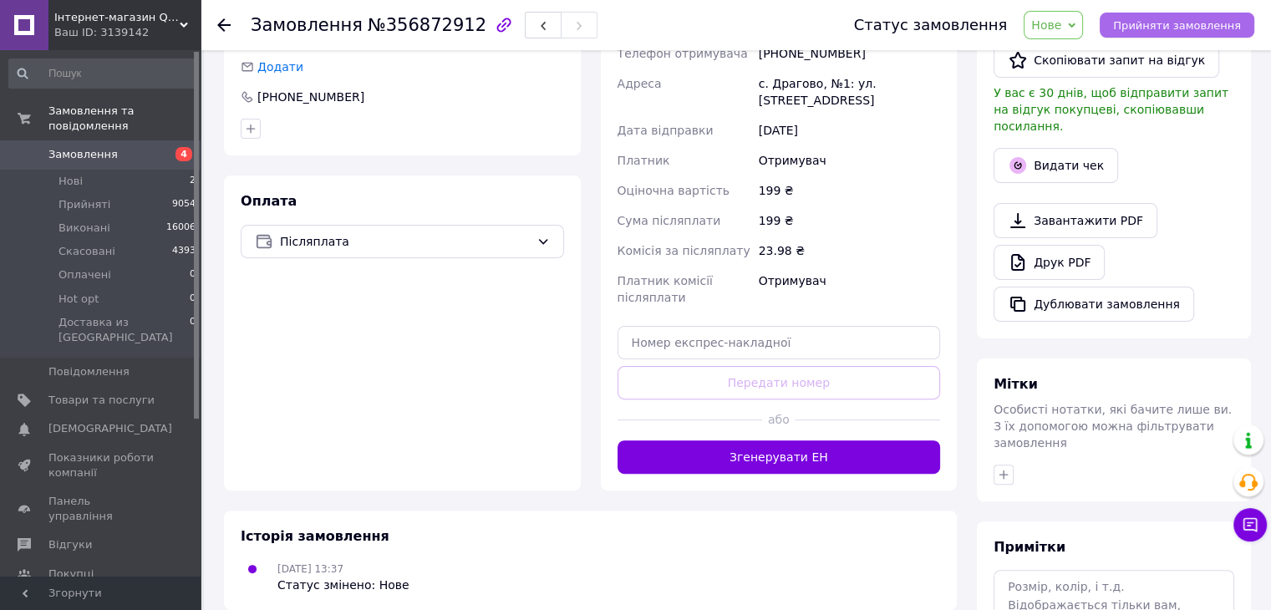
click at [1205, 23] on span "Прийняти замовлення" at bounding box center [1177, 25] width 128 height 13
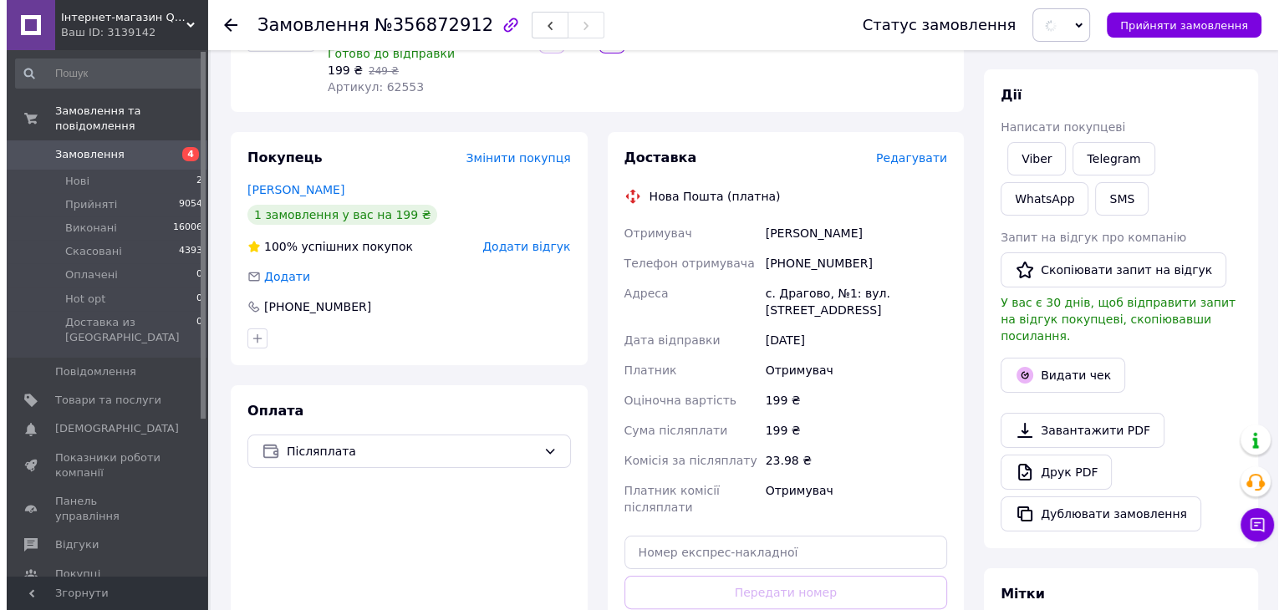
scroll to position [84, 0]
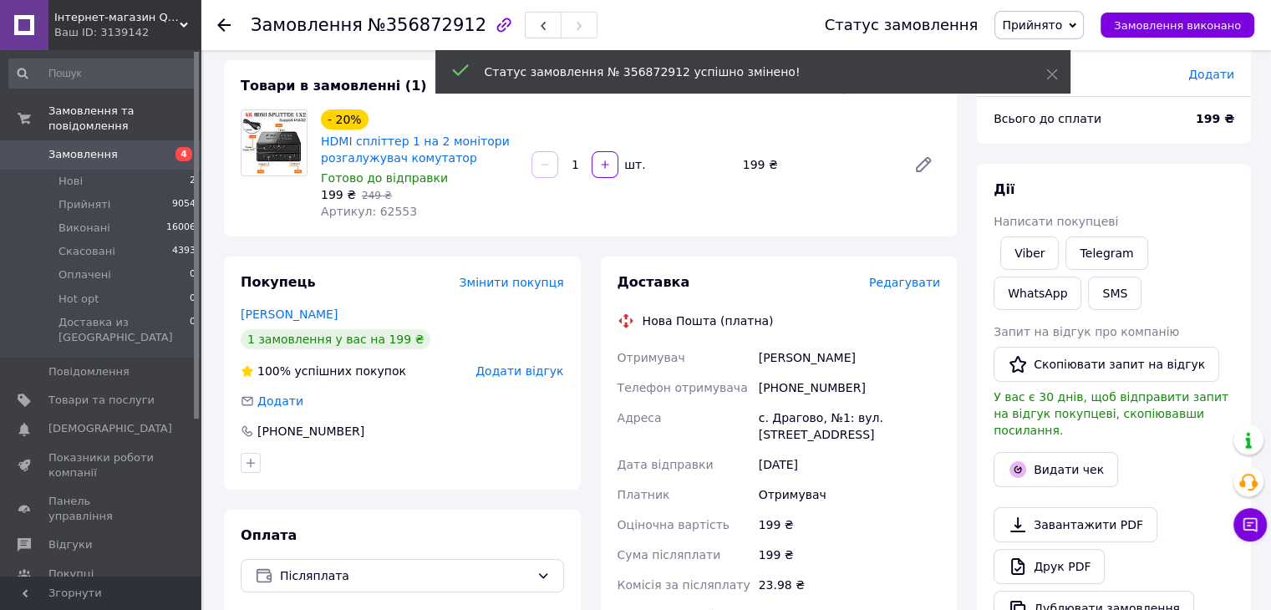
click at [912, 282] on span "Редагувати" at bounding box center [904, 282] width 71 height 13
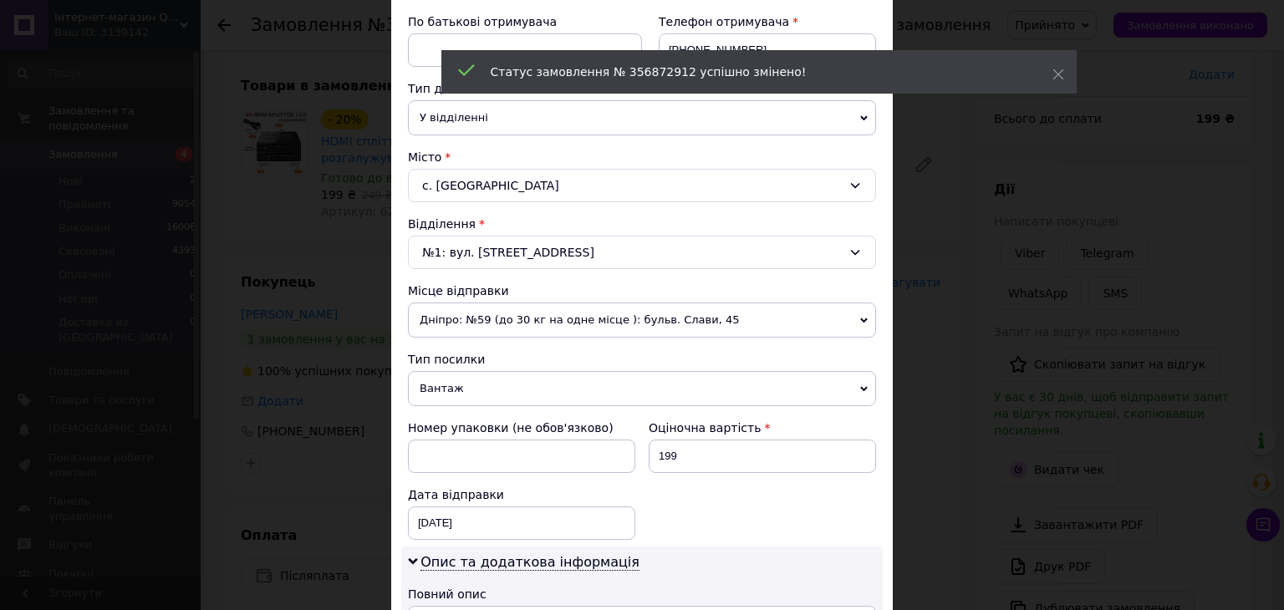
scroll to position [501, 0]
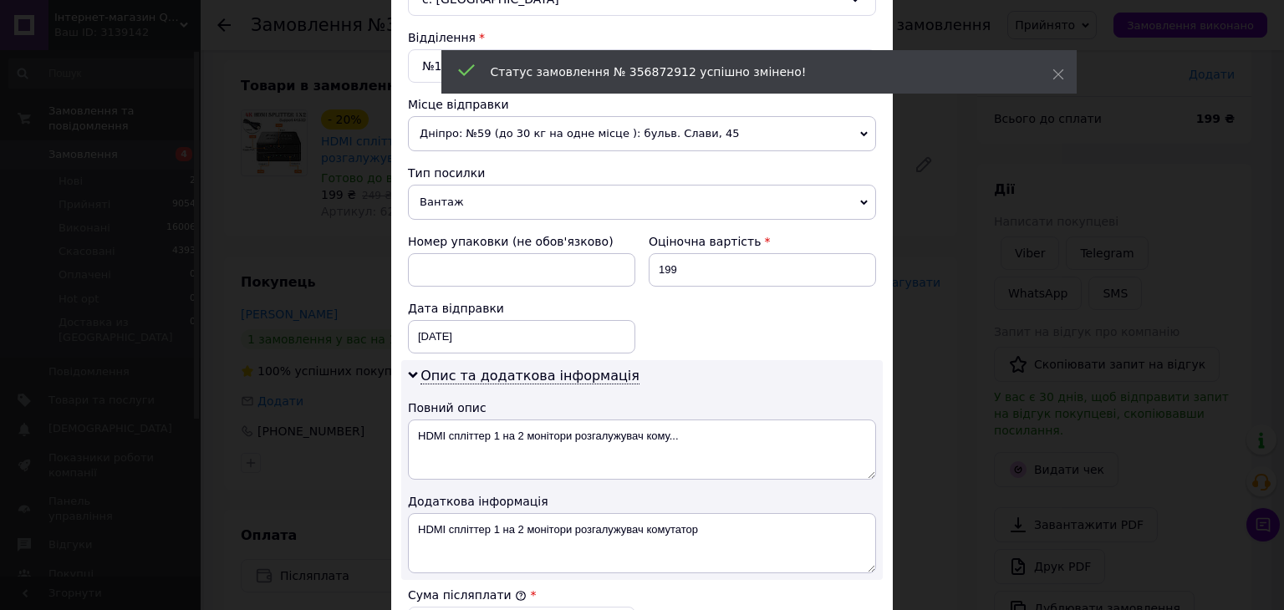
click at [705, 205] on span "Вантаж" at bounding box center [642, 202] width 468 height 35
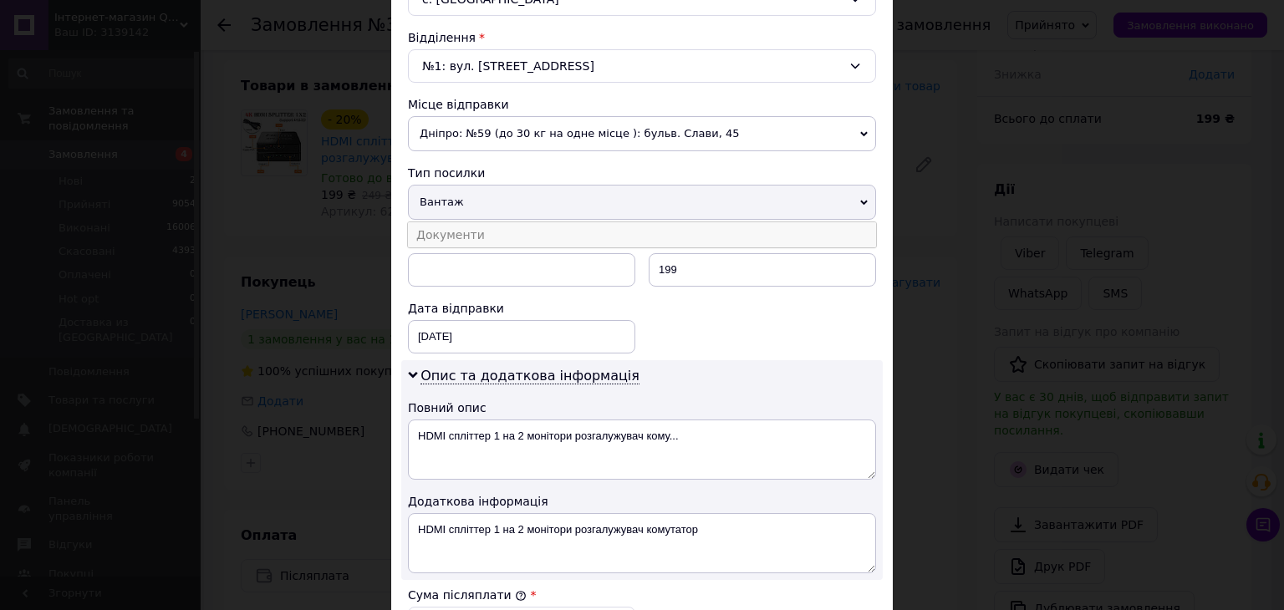
click at [702, 225] on li "Документи" at bounding box center [642, 234] width 468 height 25
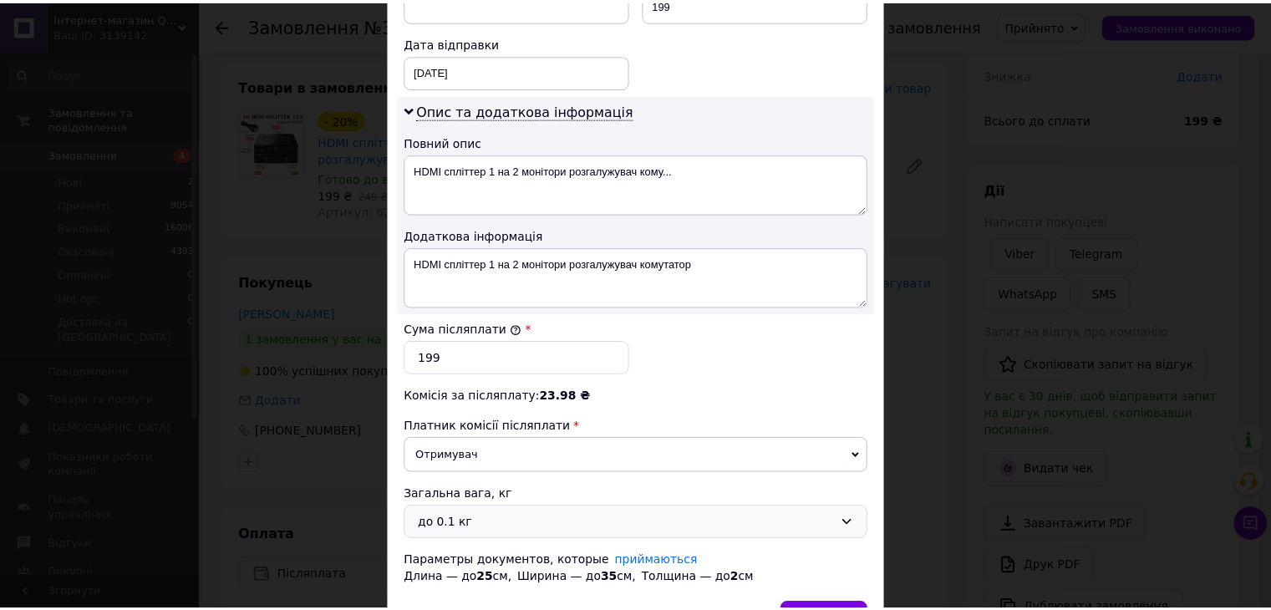
scroll to position [836, 0]
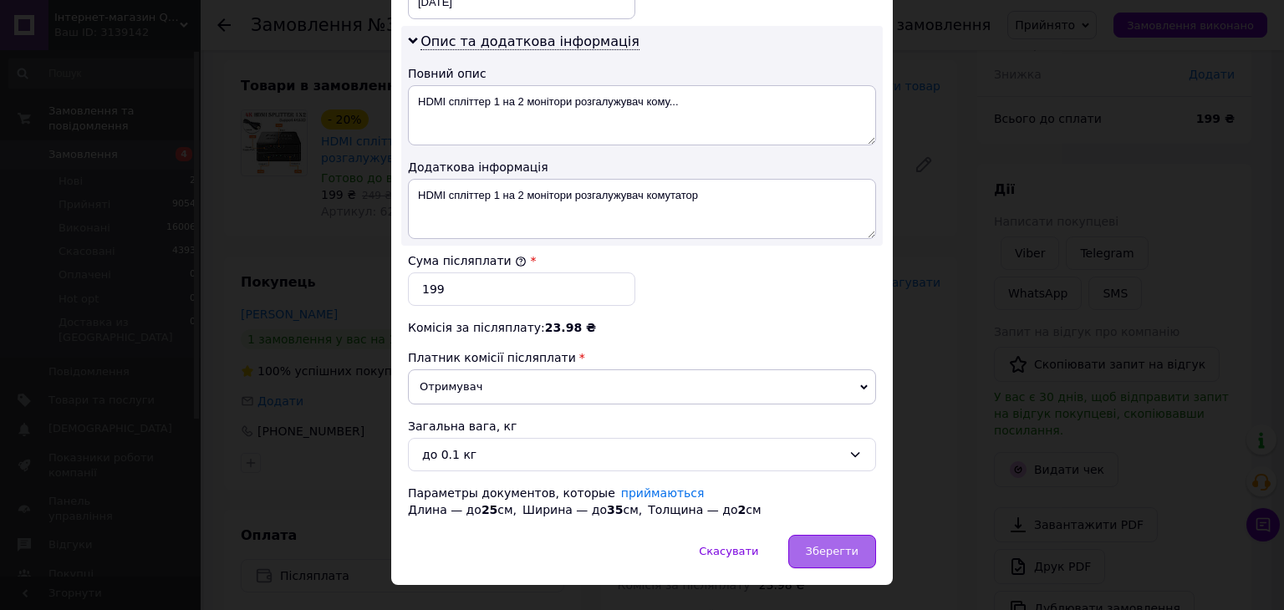
click at [839, 546] on span "Зберегти" at bounding box center [832, 551] width 53 height 13
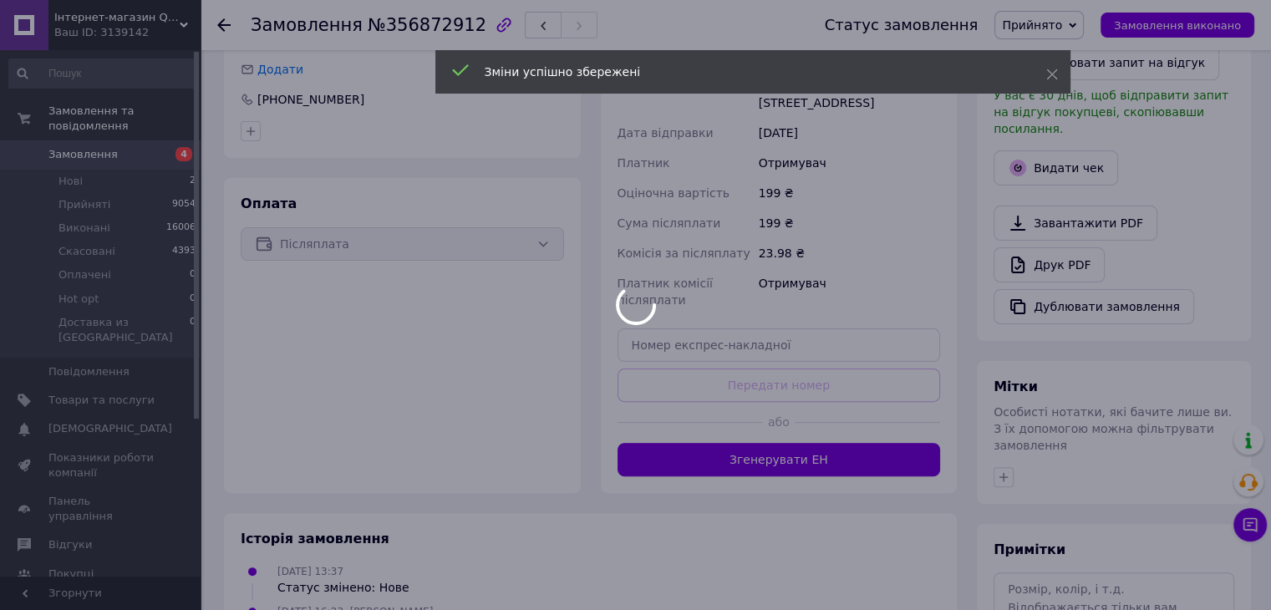
scroll to position [418, 0]
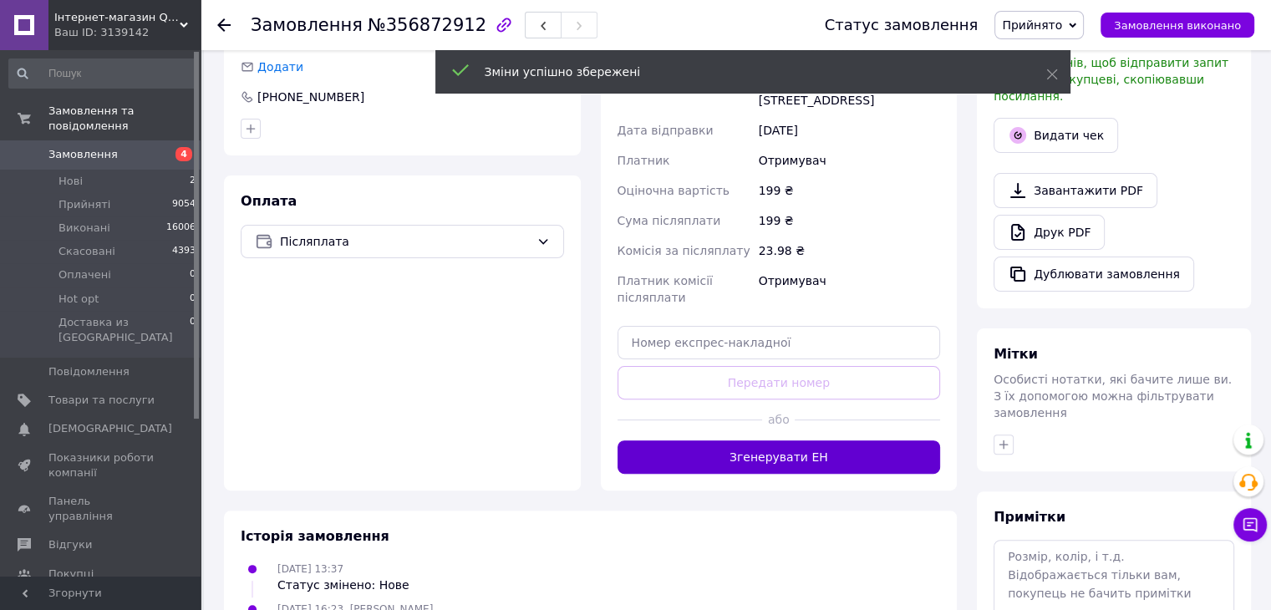
click at [791, 465] on button "Згенерувати ЕН" at bounding box center [779, 456] width 323 height 33
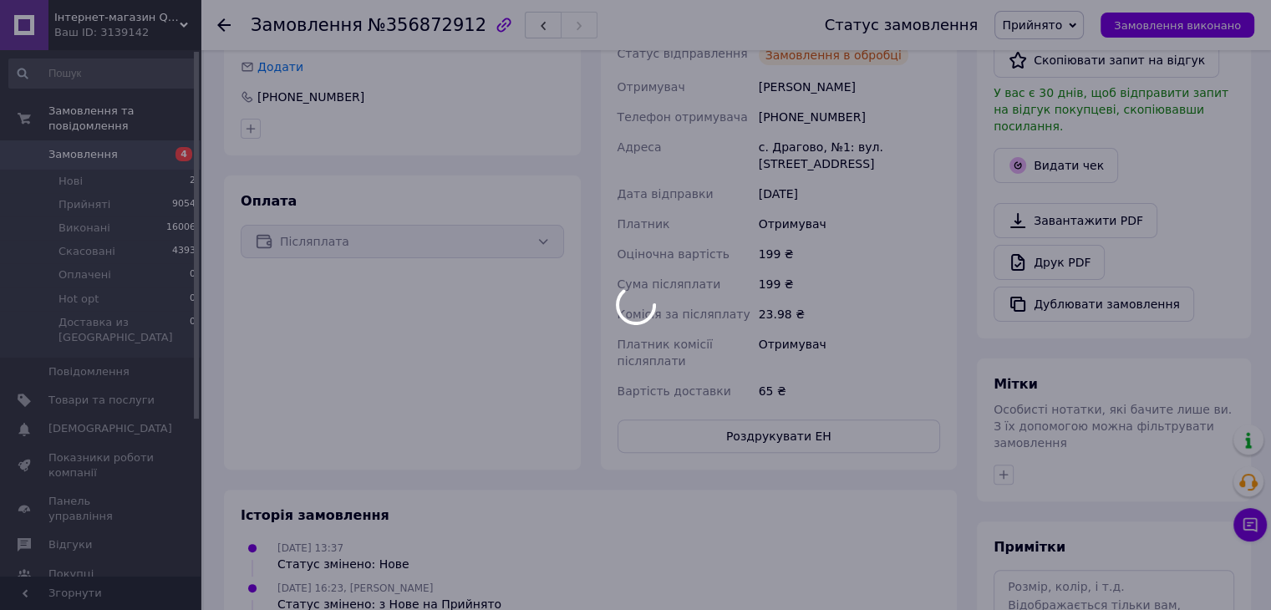
scroll to position [0, 0]
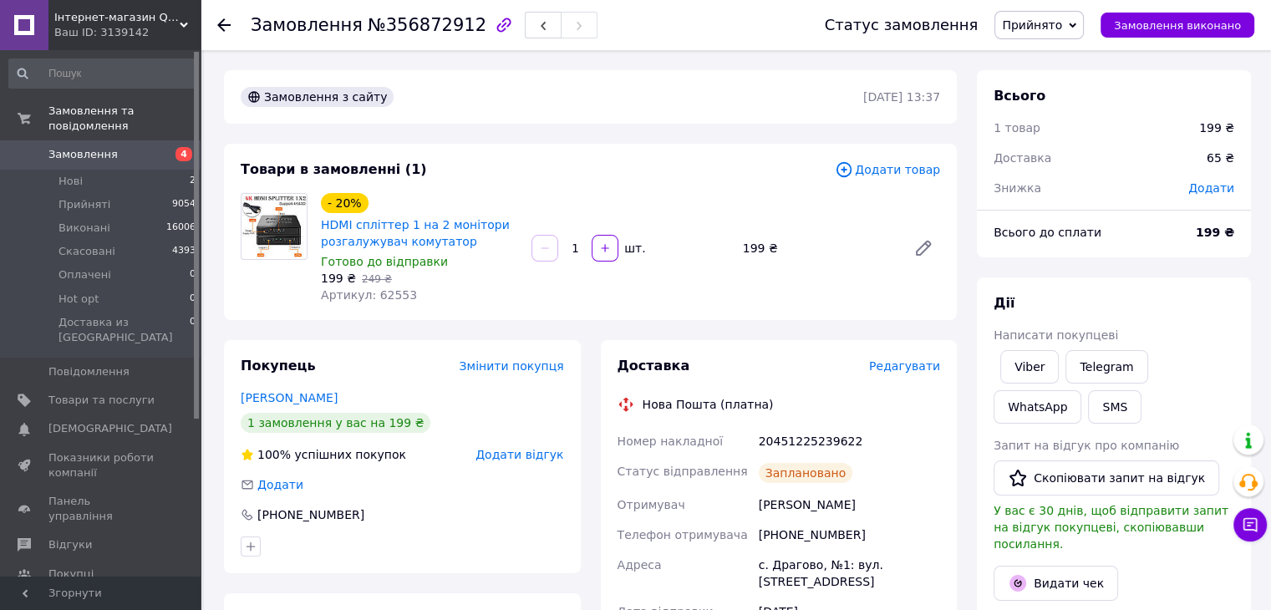
click at [158, 147] on span "4" at bounding box center [178, 154] width 46 height 15
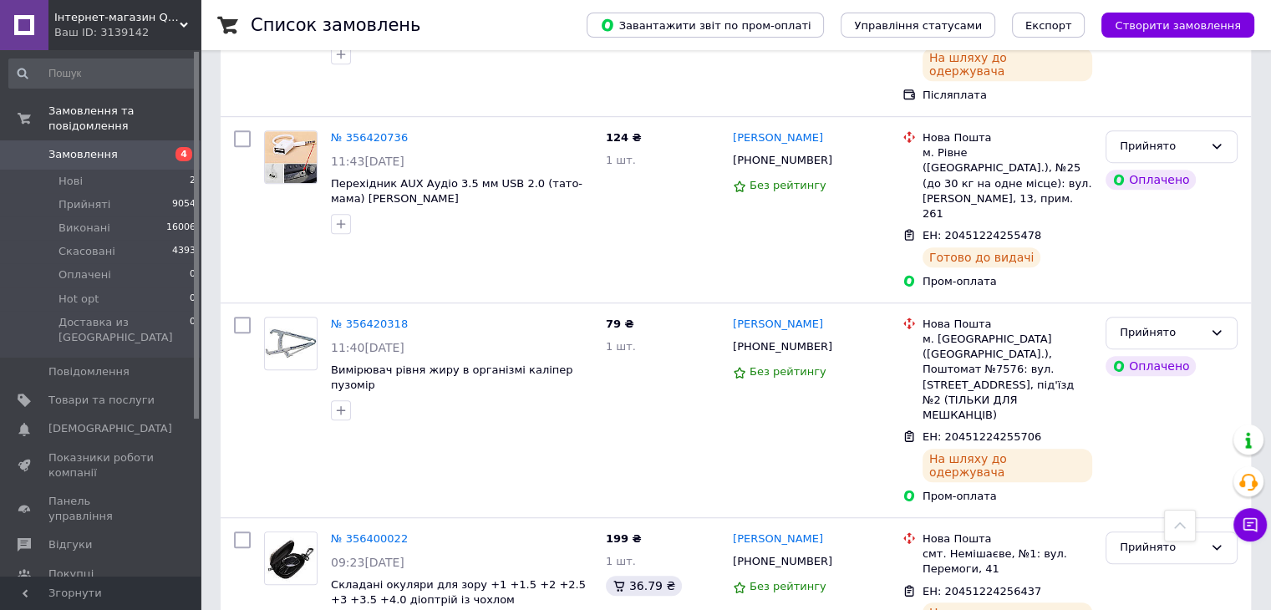
scroll to position [7521, 0]
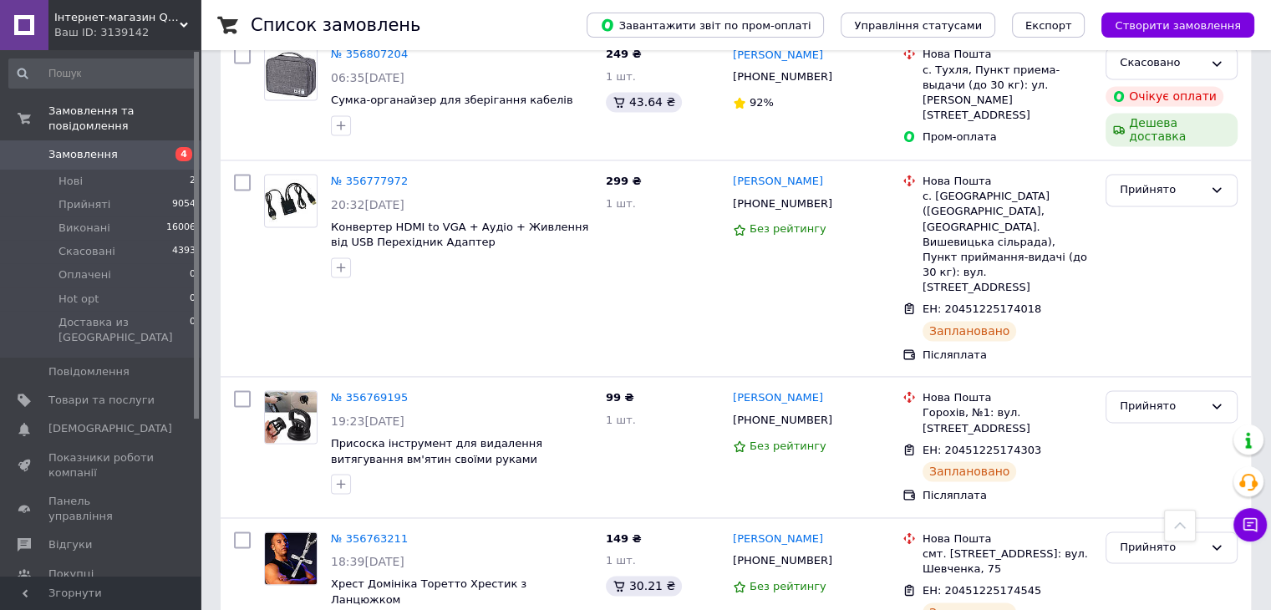
scroll to position [1922, 0]
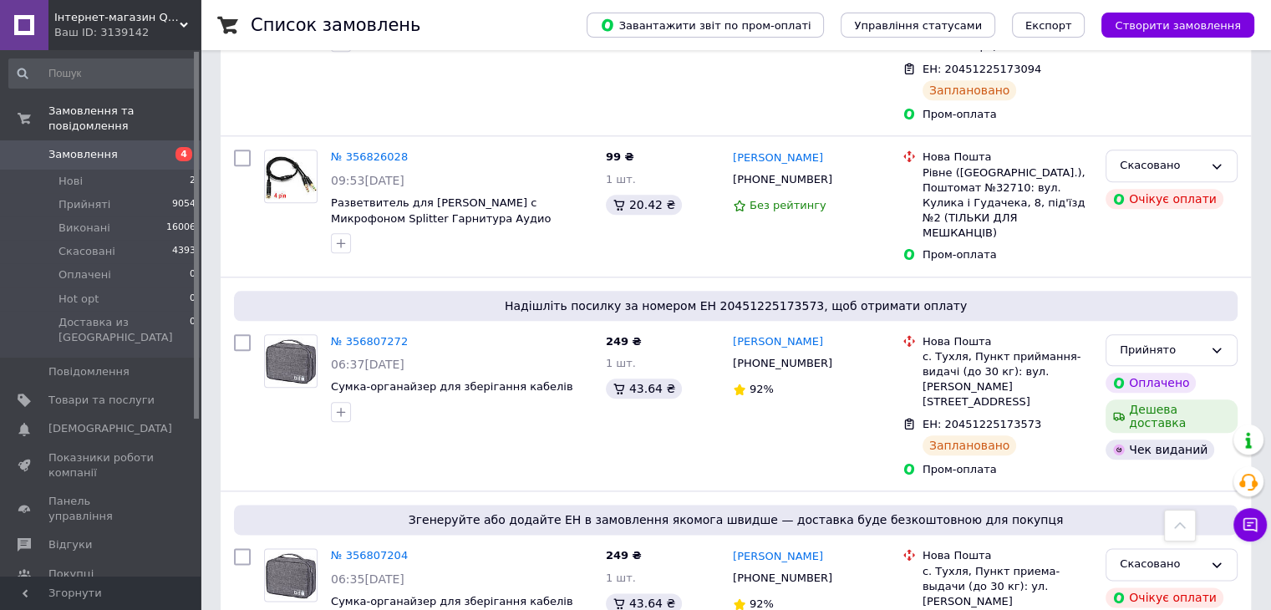
click at [166, 28] on div "Ваш ID: 3139142" at bounding box center [127, 32] width 146 height 15
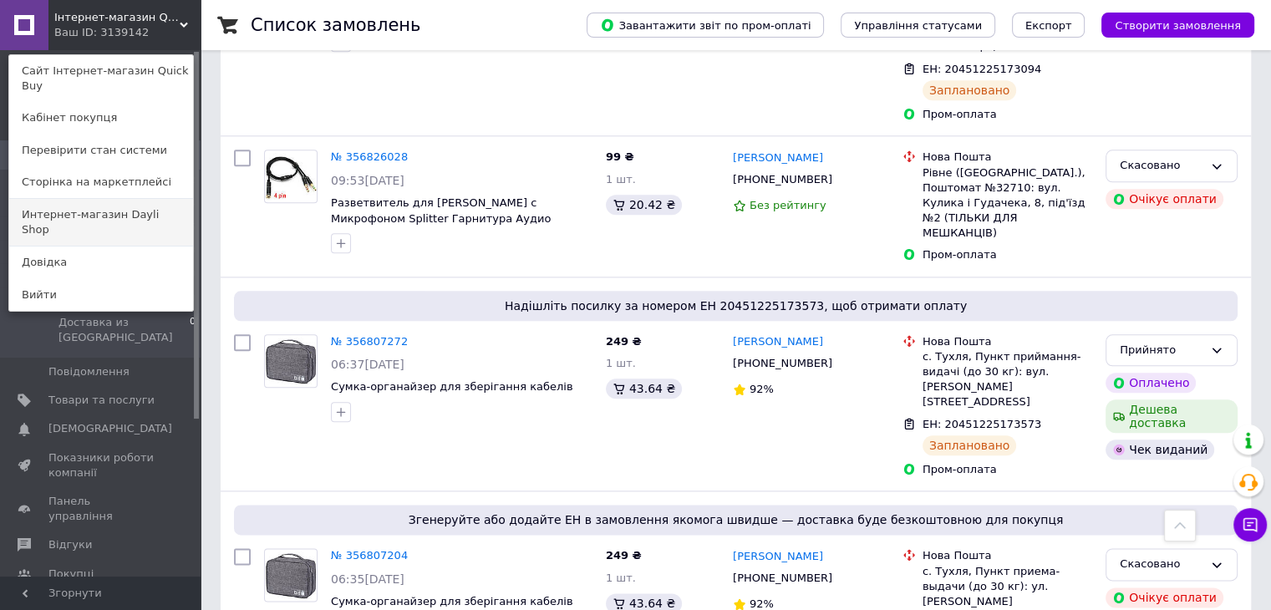
click at [144, 199] on link "Интернет-магазин Dayli Shop" at bounding box center [101, 222] width 184 height 47
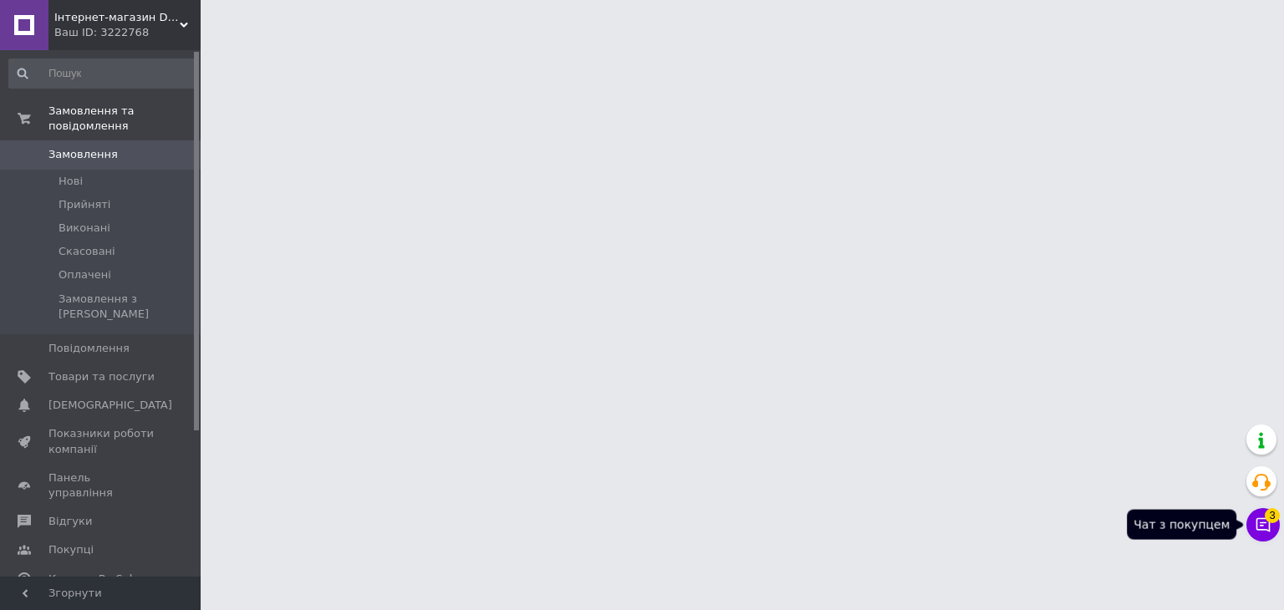
click at [1260, 526] on icon at bounding box center [1263, 525] width 14 height 14
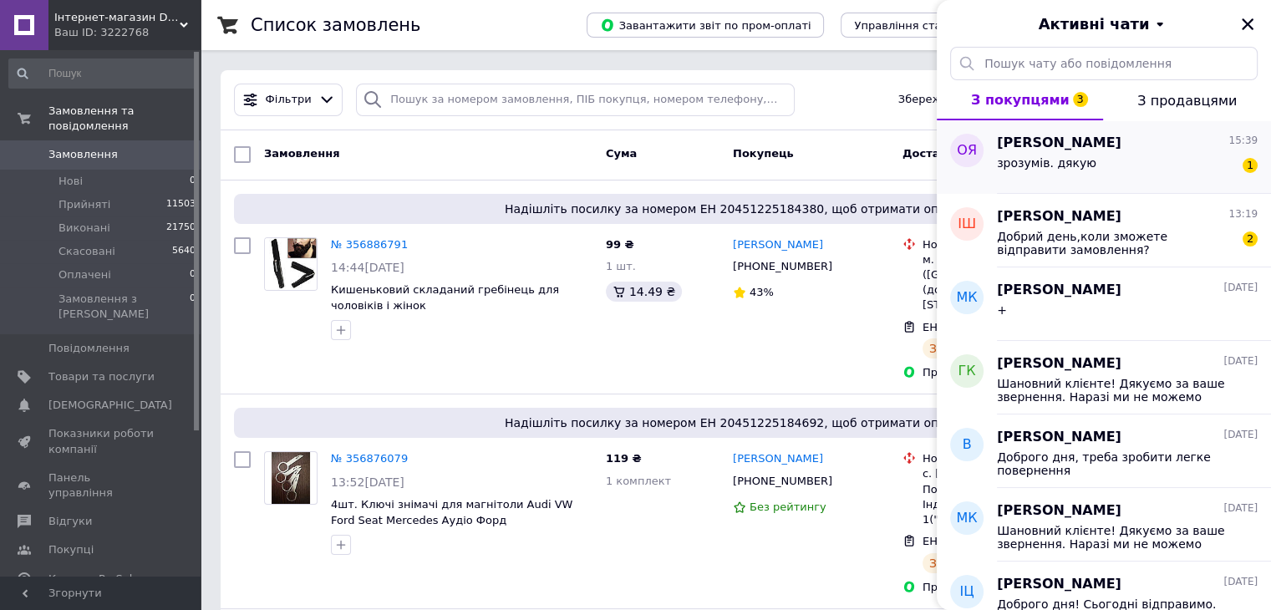
click at [1121, 170] on div "зрозумів. дякую 1" at bounding box center [1127, 166] width 261 height 27
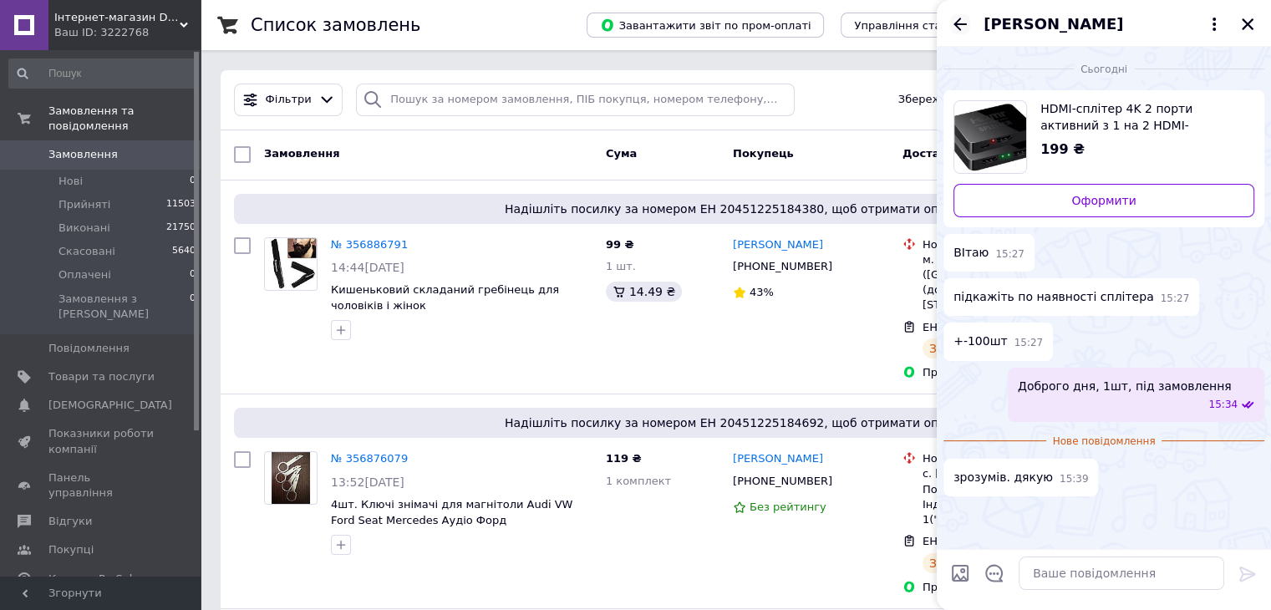
click at [959, 24] on icon "Назад" at bounding box center [959, 24] width 13 height 13
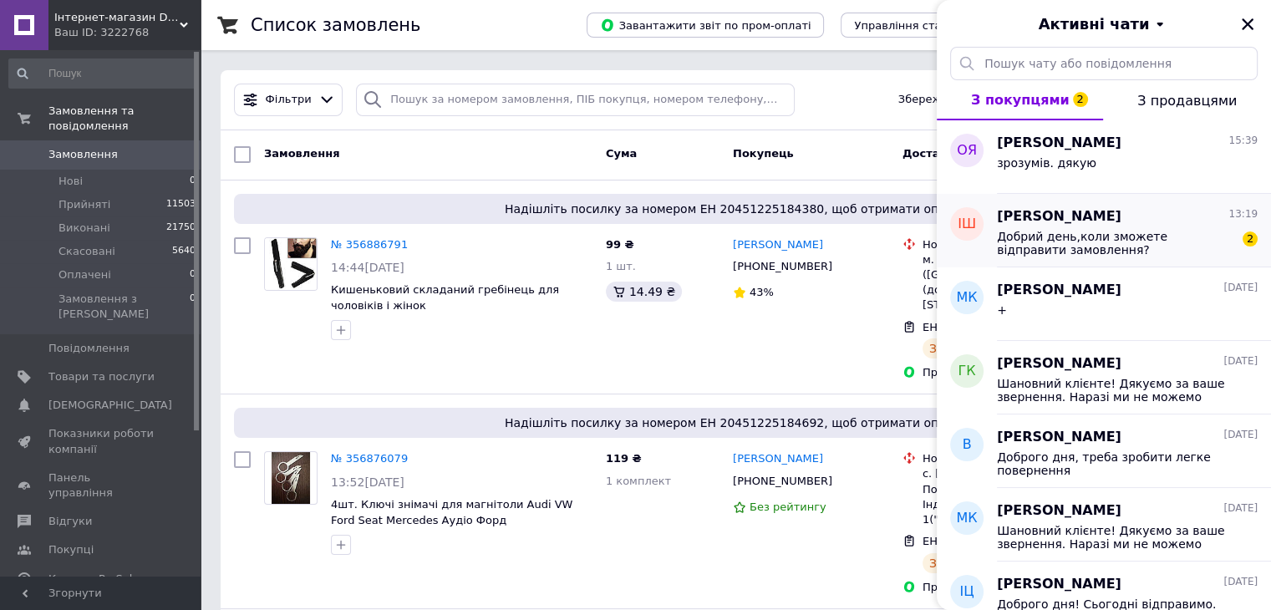
click at [1091, 226] on div "Добрий день,коли зможете відправити замовлення? 2" at bounding box center [1127, 241] width 261 height 30
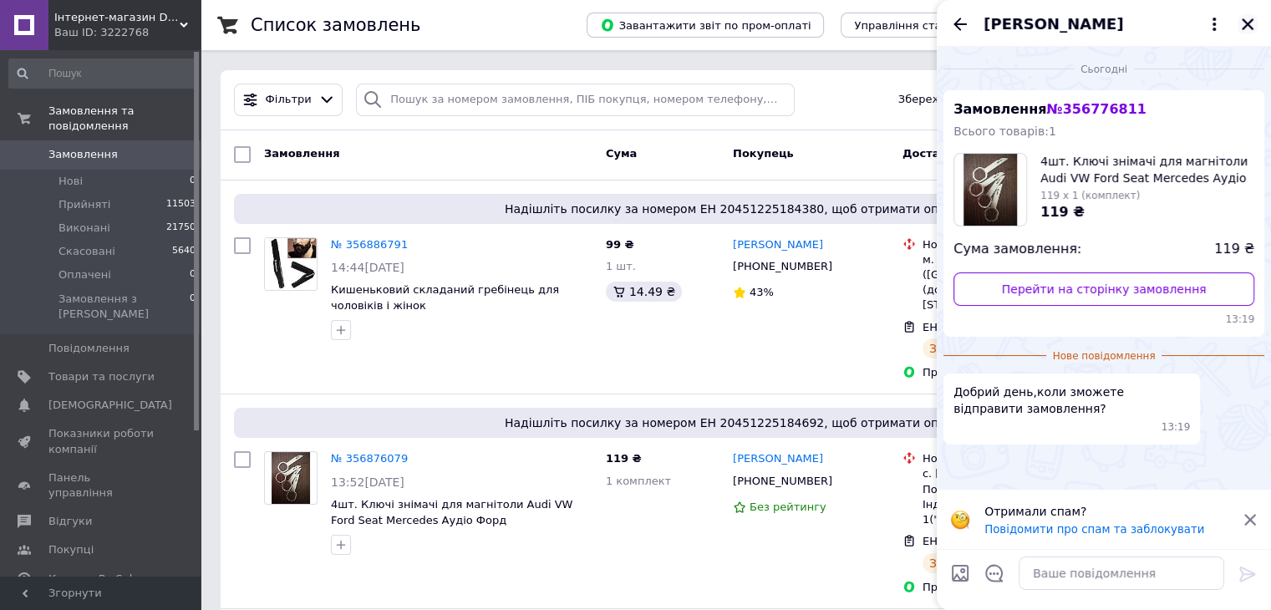
click at [1250, 23] on icon "Закрити" at bounding box center [1247, 24] width 15 height 15
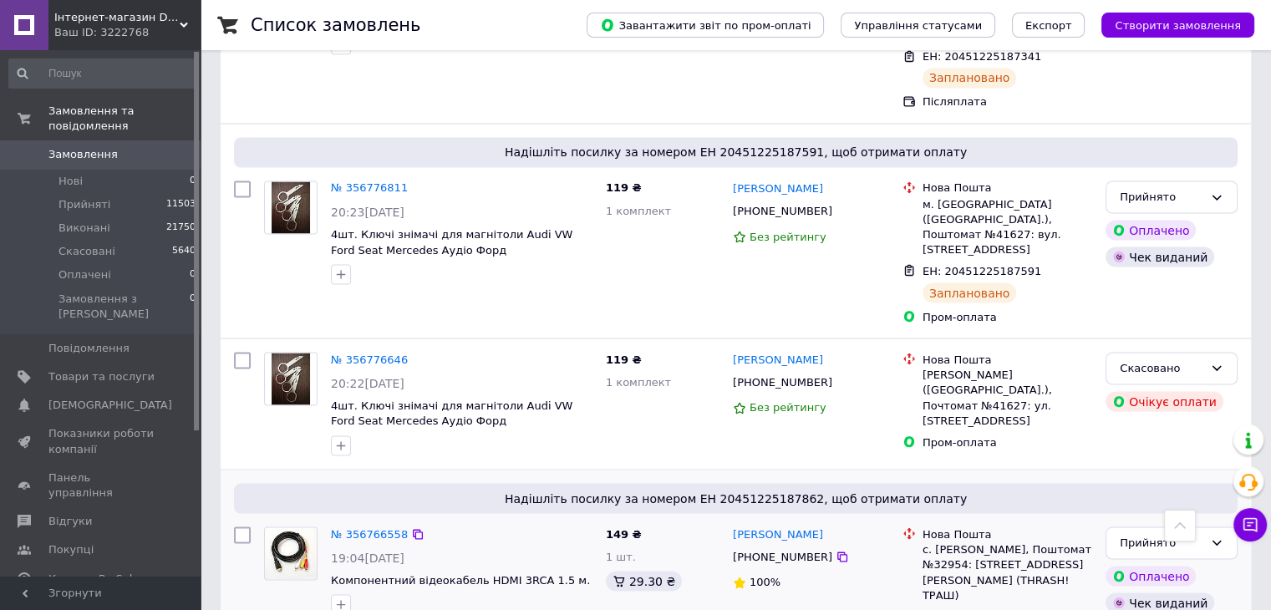
scroll to position [3175, 0]
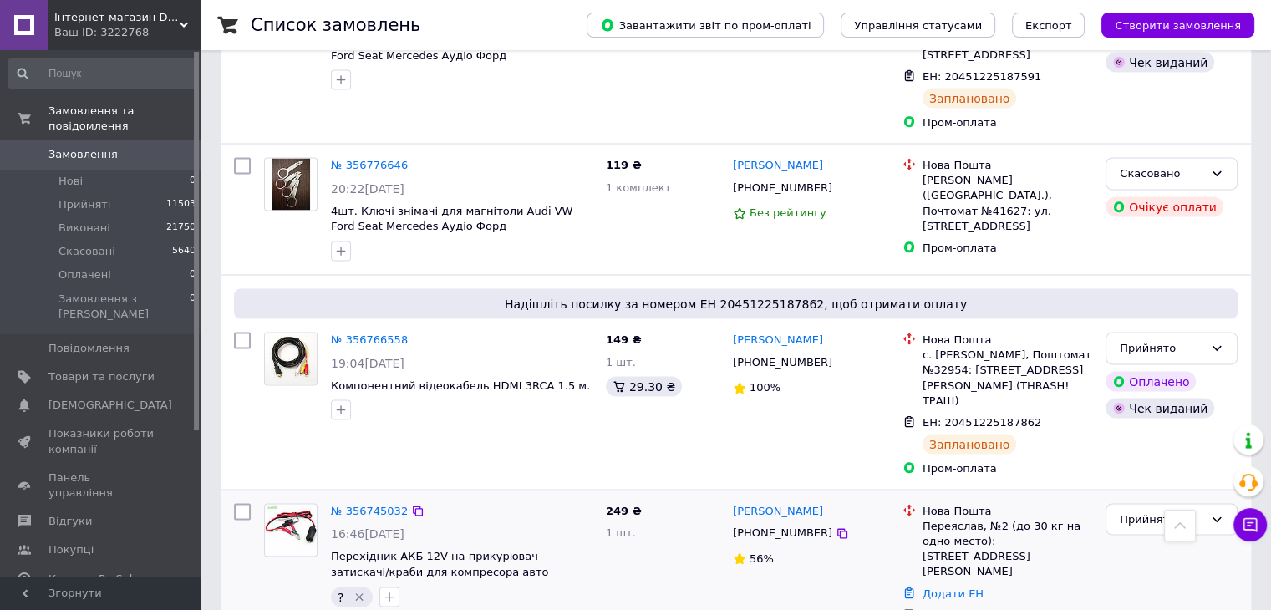
click at [361, 592] on icon "Видалити мітку" at bounding box center [360, 596] width 8 height 8
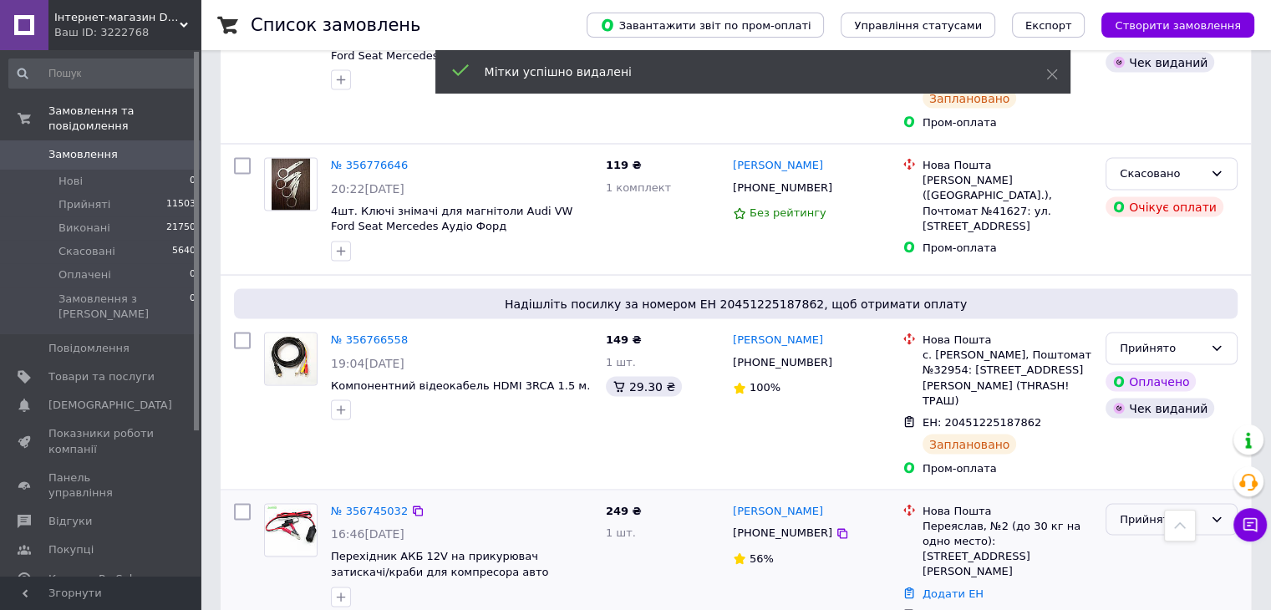
click at [1176, 503] on div "Прийнято" at bounding box center [1172, 519] width 132 height 33
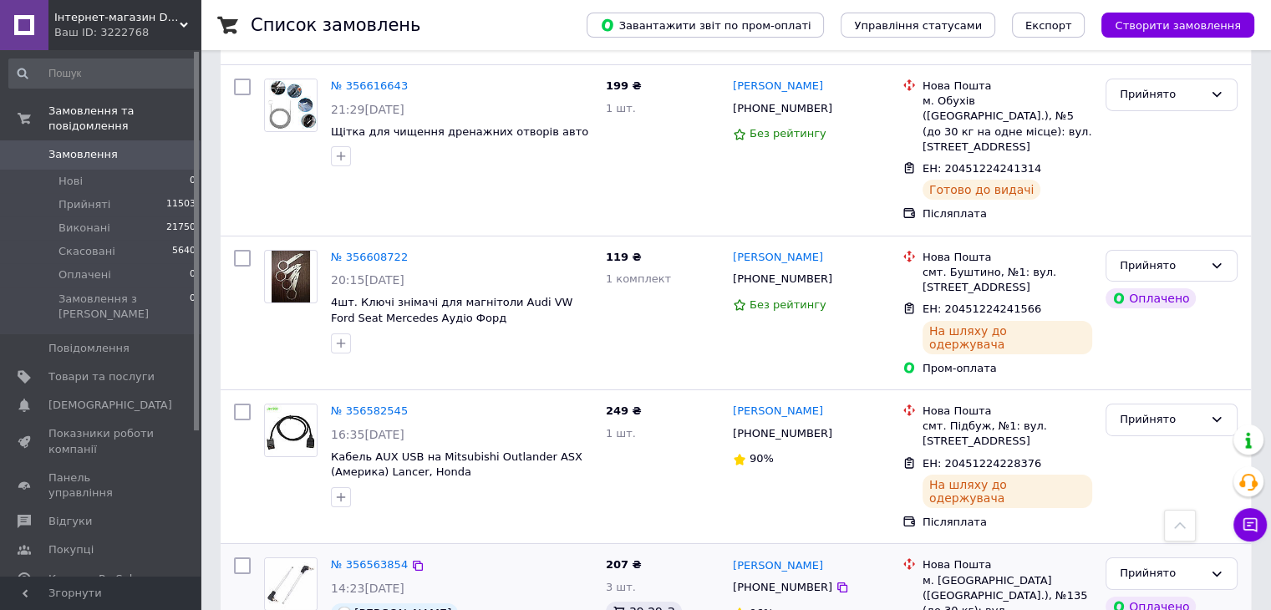
scroll to position [5682, 0]
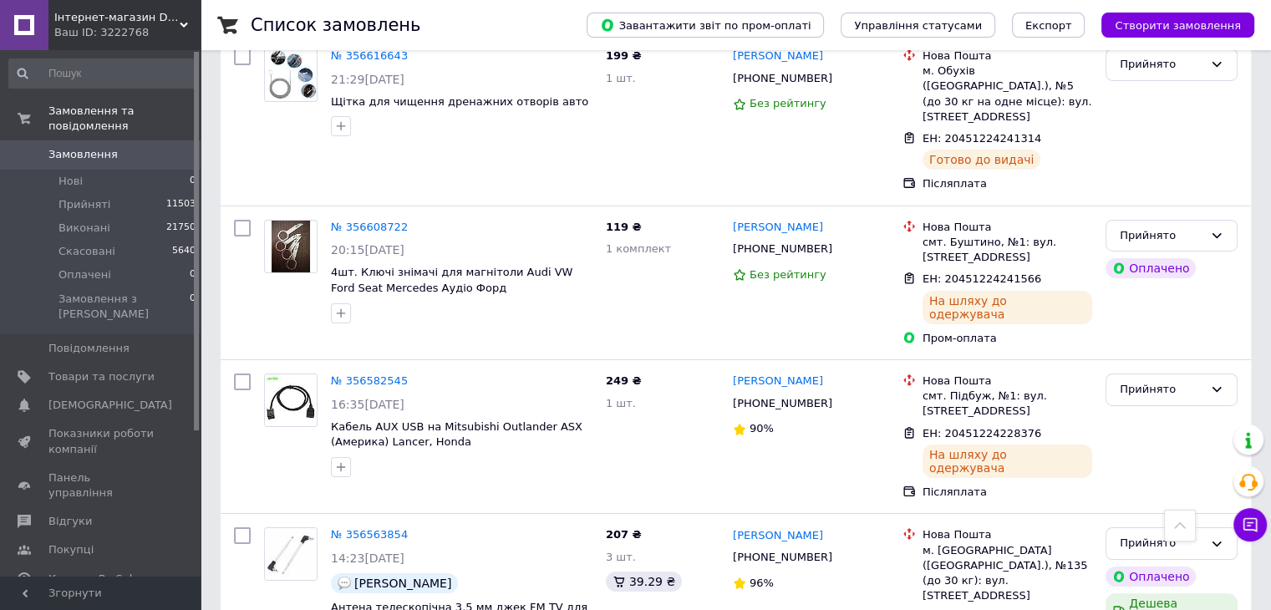
drag, startPoint x: 158, startPoint y: 140, endPoint x: 198, endPoint y: 172, distance: 51.7
click at [158, 147] on span "0" at bounding box center [178, 154] width 46 height 15
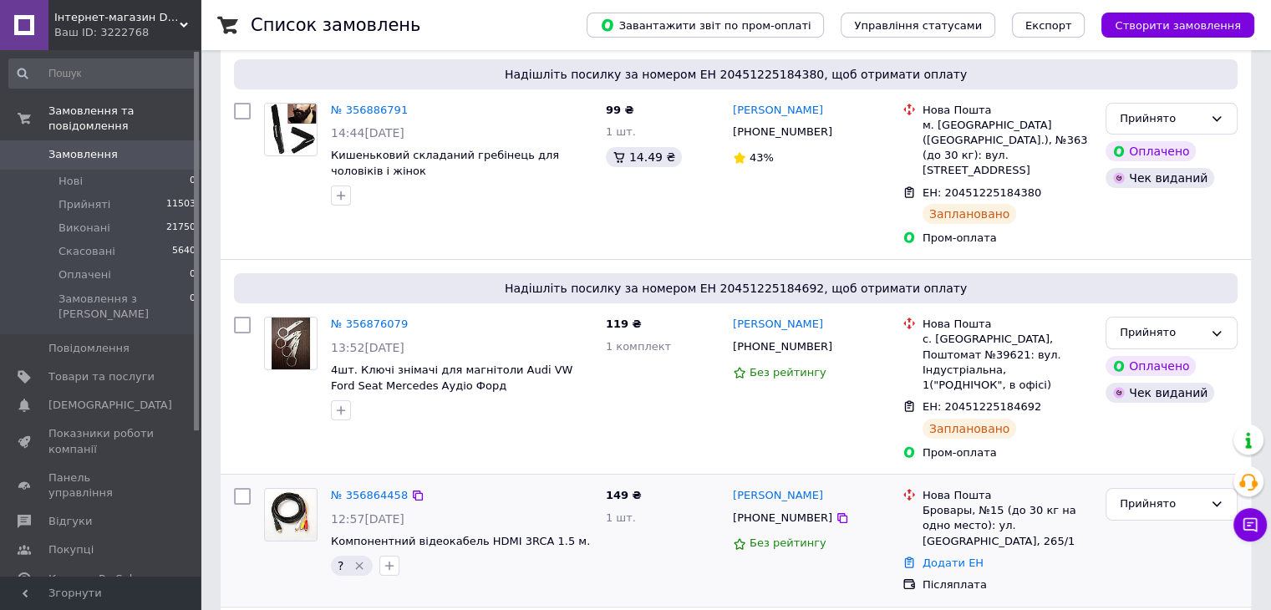
scroll to position [334, 0]
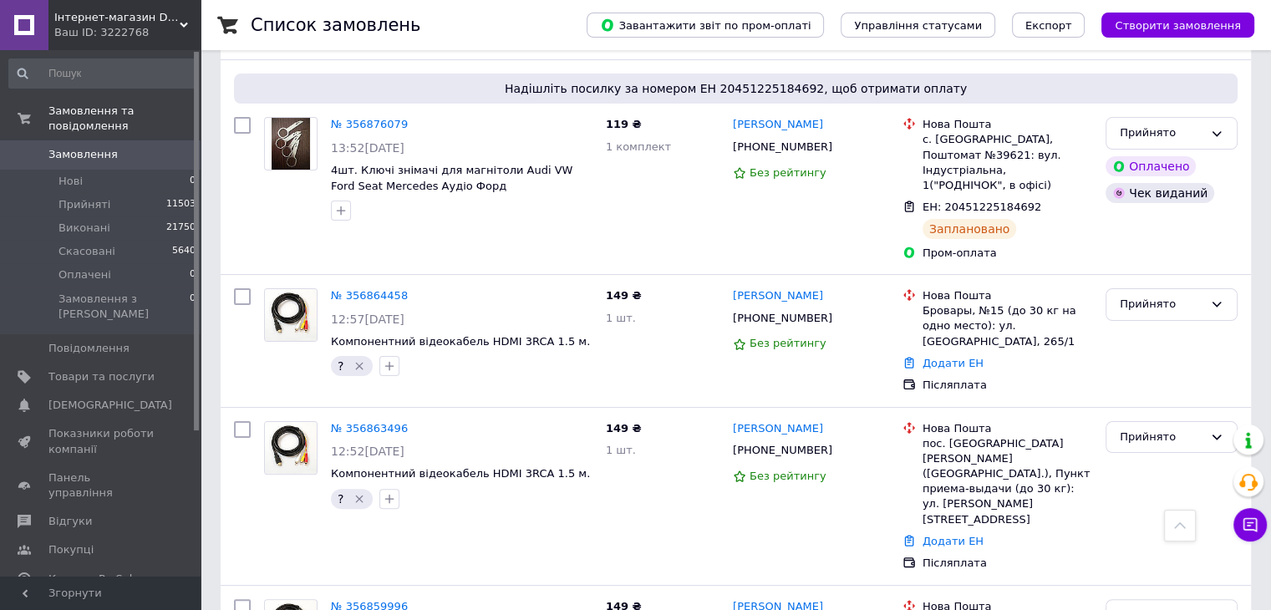
click at [175, 30] on div "Ваш ID: 3222768" at bounding box center [127, 32] width 146 height 15
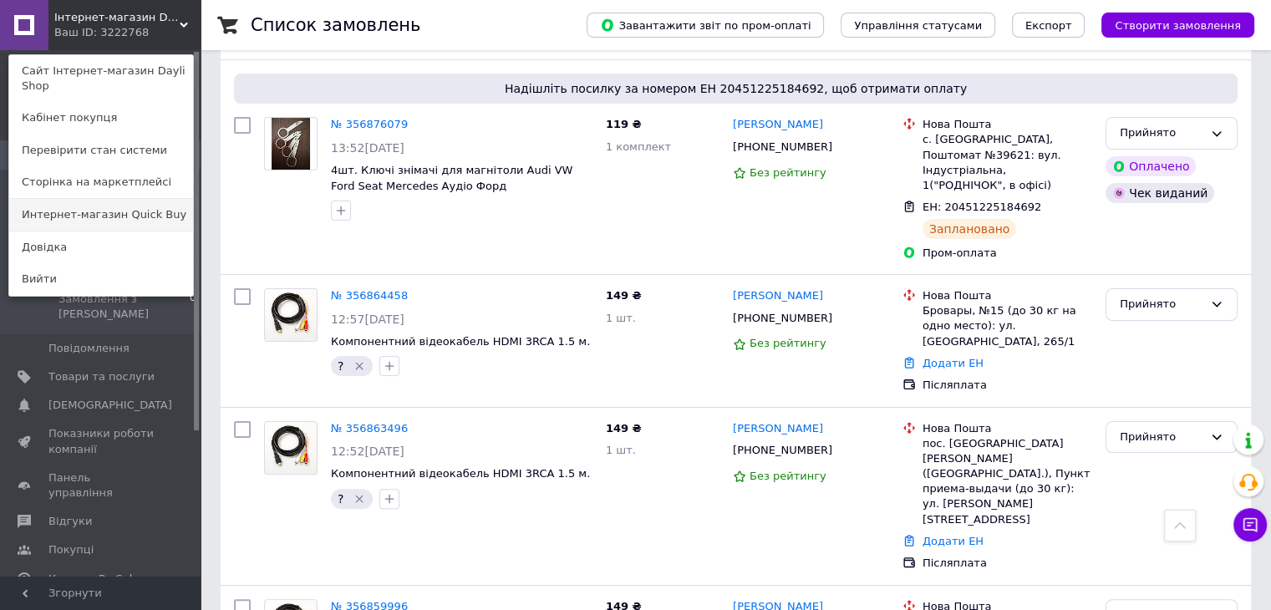
click at [144, 199] on link "Интернет-магазин Quick Buy" at bounding box center [101, 215] width 184 height 32
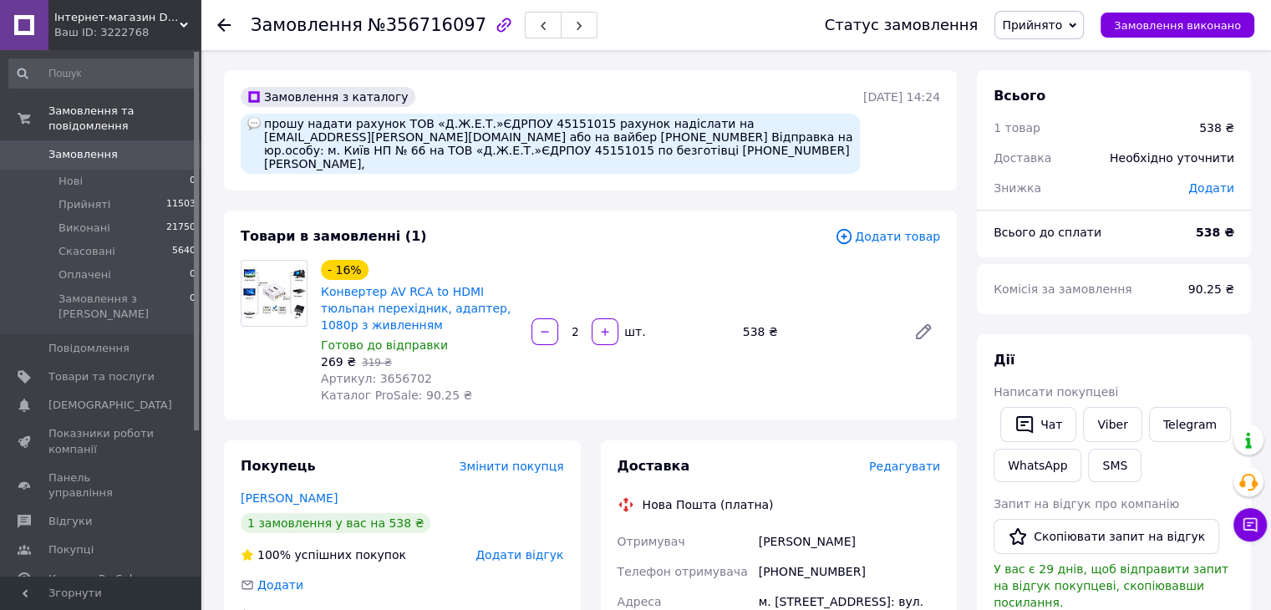
click at [297, 151] on div "прошу надати рахунок ТОВ «Д.Ж.Е.Т.»ЄДРПОУ 45151015 рахунок надіслати на [EMAIL_…" at bounding box center [550, 144] width 619 height 60
copy div "45151015"
click at [450, 153] on div "прошу надати рахунок ТОВ «Д.Ж.Е.Т.»ЄДРПОУ 45151015 рахунок надіслати на [EMAIL_…" at bounding box center [550, 144] width 619 height 60
click at [449, 153] on div "прошу надати рахунок ТОВ «Д.Ж.Е.Т.»ЄДРПОУ 45151015 рахунок надіслати на [EMAIL_…" at bounding box center [550, 144] width 619 height 60
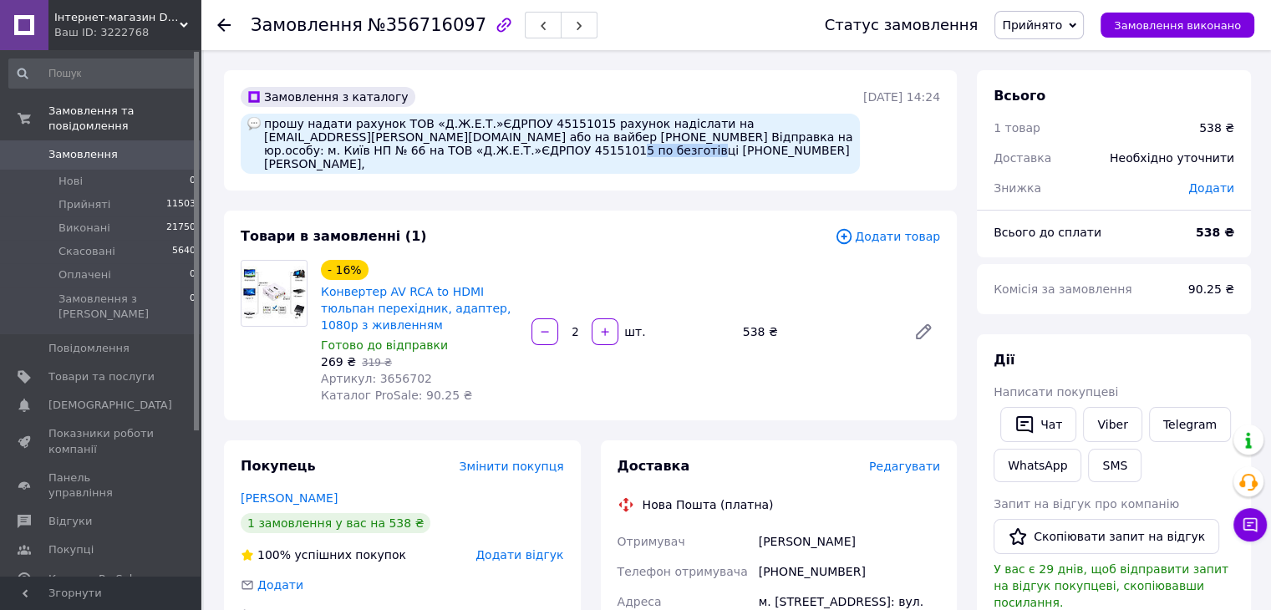
copy div "380983795237"
drag, startPoint x: 553, startPoint y: 151, endPoint x: 485, endPoint y: 148, distance: 68.6
click at [485, 148] on div "прошу надати рахунок ТОВ «Д.Ж.Е.Т.»ЄДРПОУ 45151015 рахунок надіслати на [EMAIL_…" at bounding box center [550, 144] width 619 height 60
click at [481, 148] on div "прошу надати рахунок ТОВ «Д.Ж.Е.Т.»ЄДРПОУ 45151015 рахунок надіслати на o.chern…" at bounding box center [550, 144] width 619 height 60
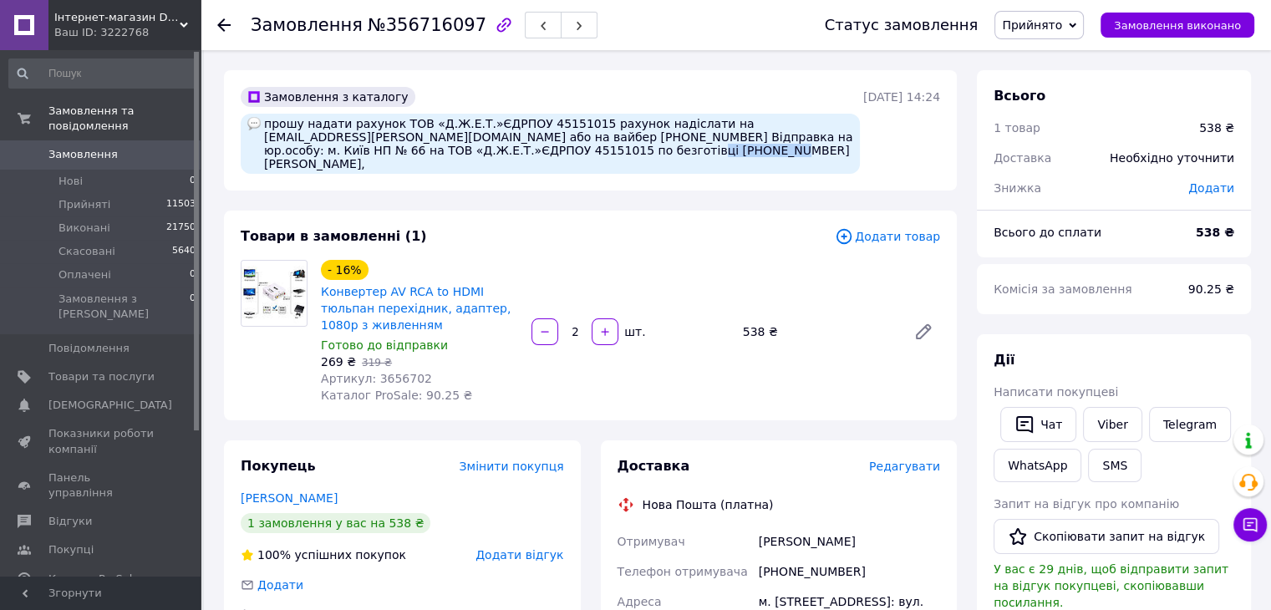
drag, startPoint x: 552, startPoint y: 148, endPoint x: 480, endPoint y: 150, distance: 71.9
click at [480, 150] on div "прошу надати рахунок ТОВ «Д.Ж.Е.Т.»ЄДРПОУ 45151015 рахунок надіслати на o.chern…" at bounding box center [550, 144] width 619 height 60
copy div "Олег Хоменко"
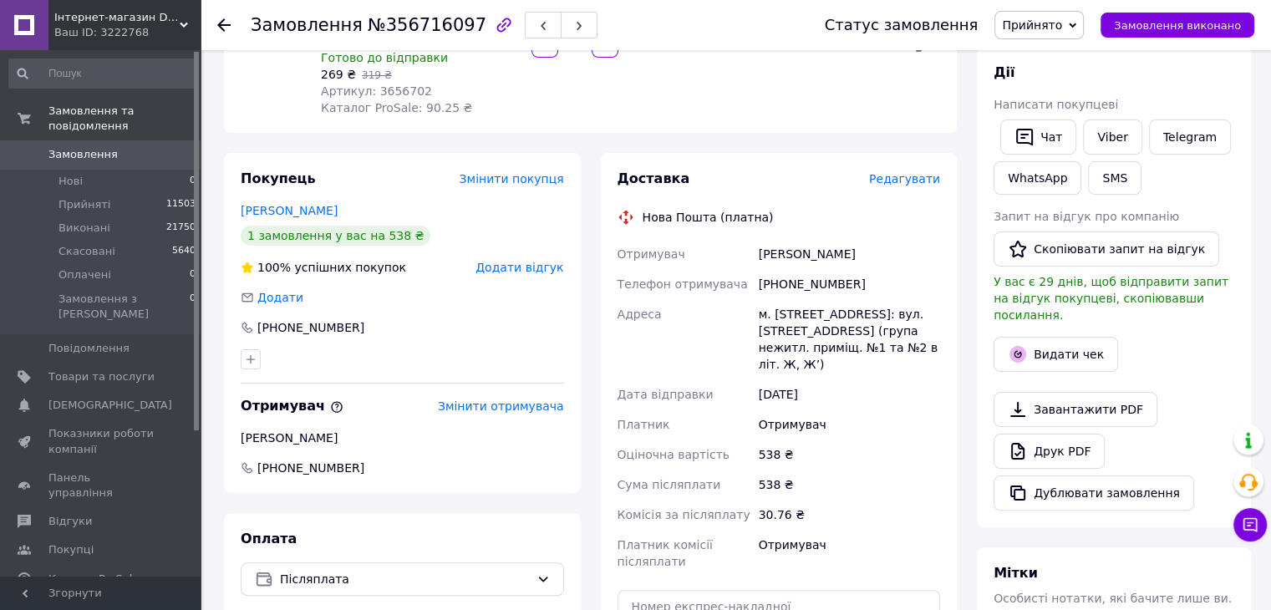
scroll to position [501, 0]
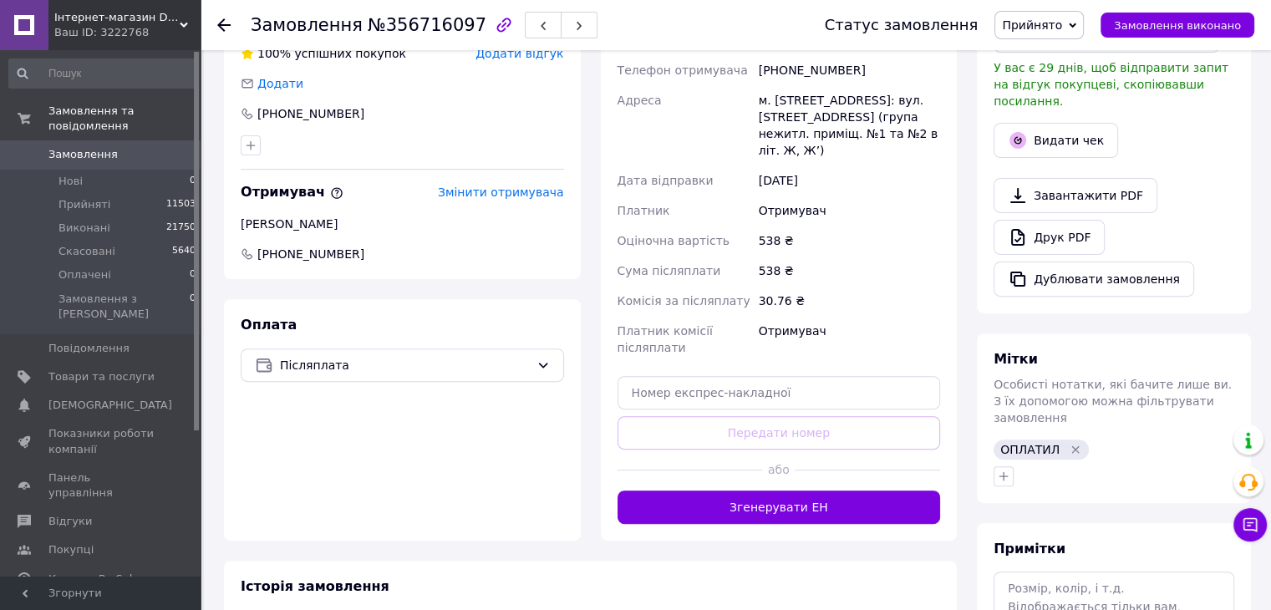
click at [1073, 443] on icon "Видалити мітку" at bounding box center [1075, 449] width 13 height 13
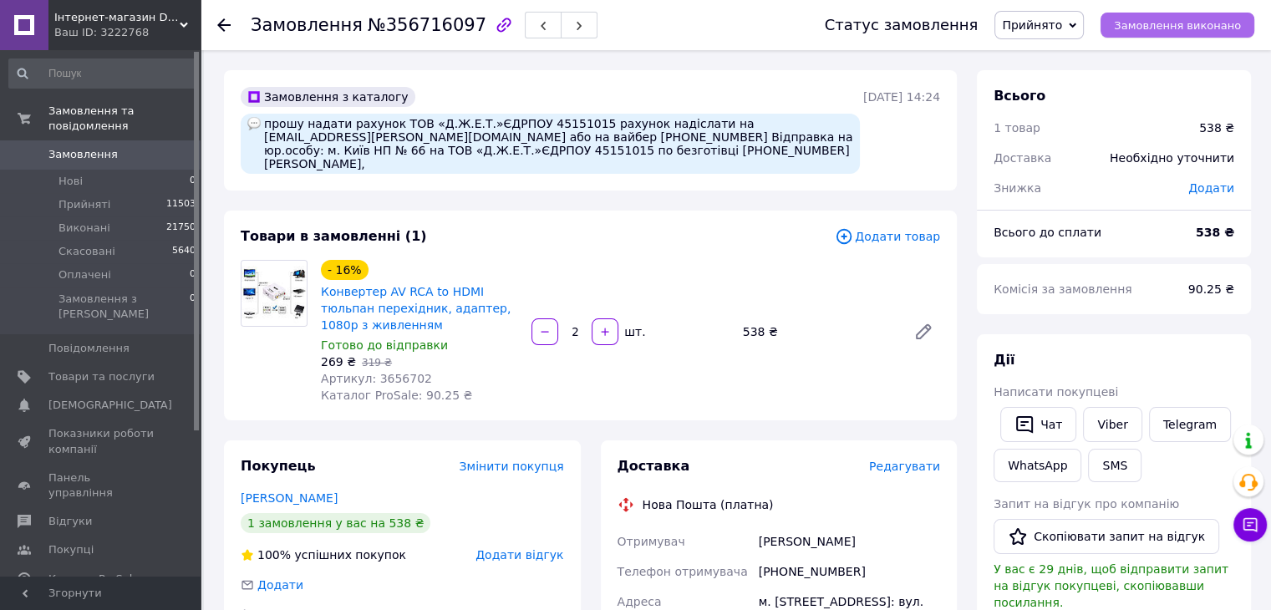
click at [1175, 24] on span "Замовлення виконано" at bounding box center [1177, 25] width 127 height 13
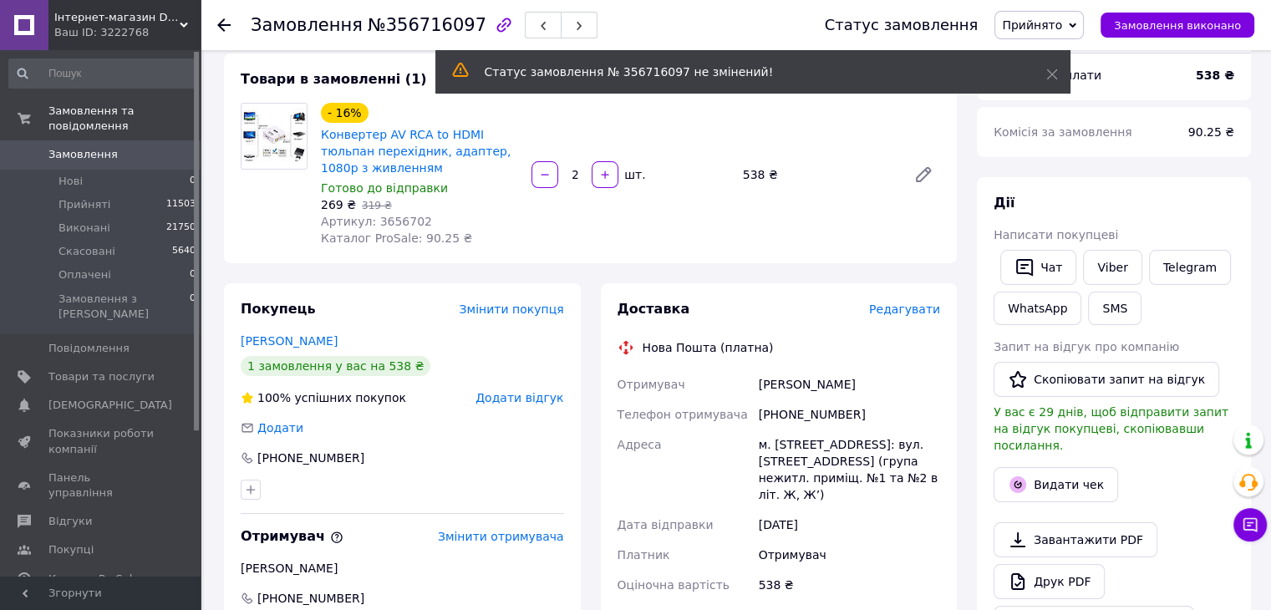
scroll to position [418, 0]
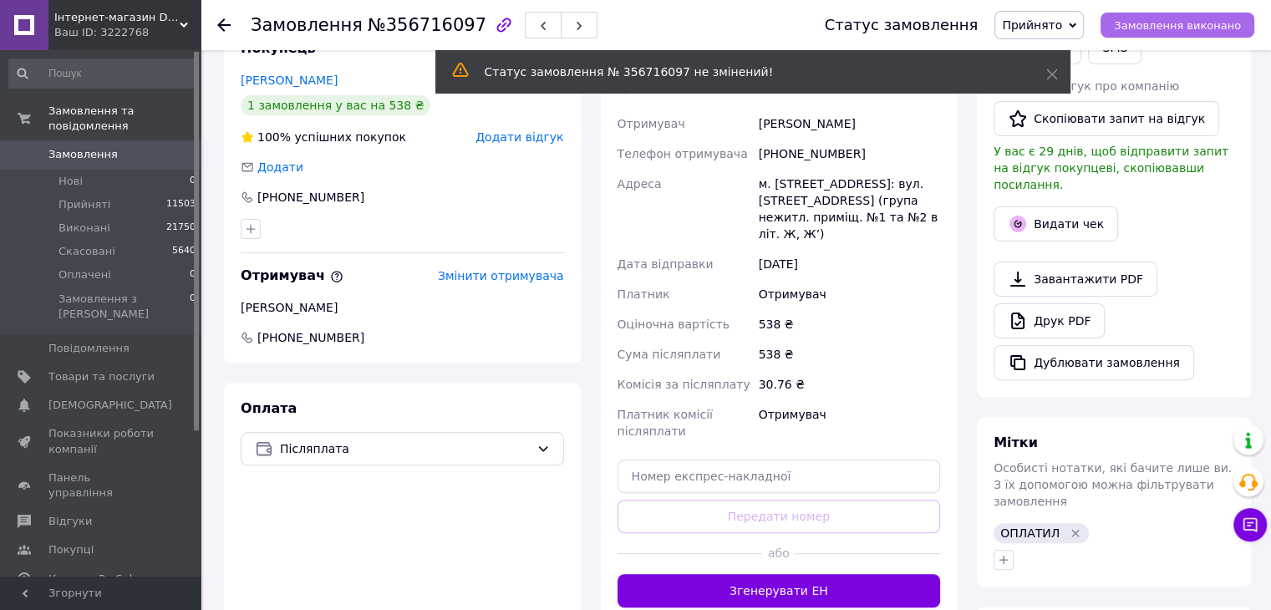
click at [1165, 32] on span "Замовлення виконано" at bounding box center [1177, 25] width 127 height 13
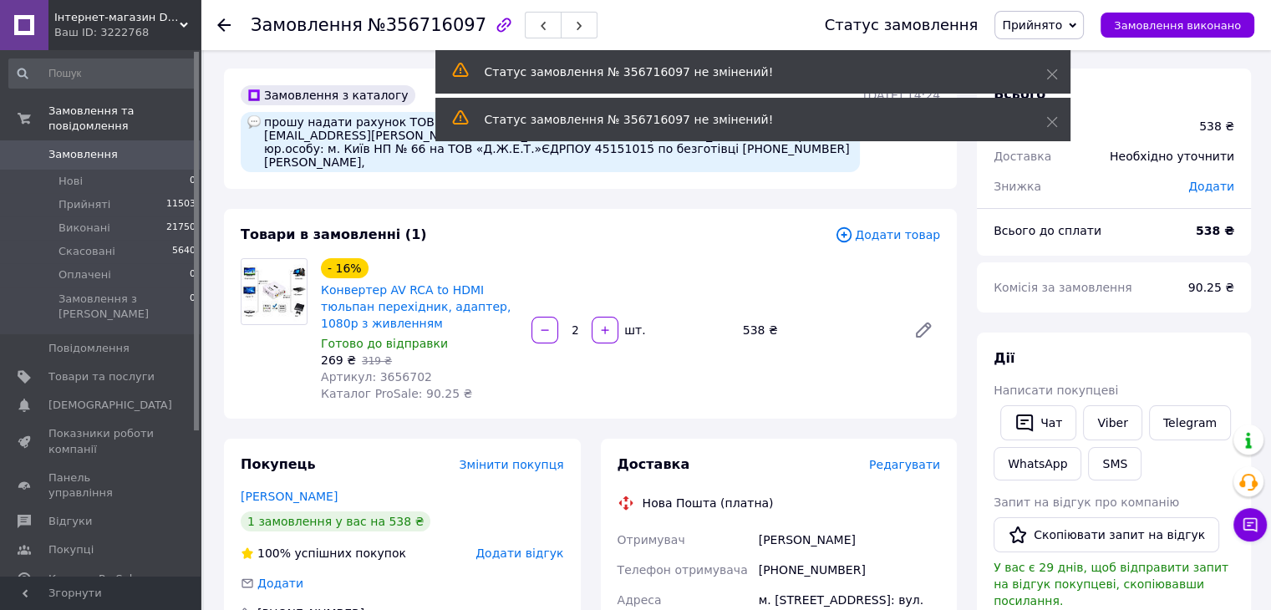
scroll to position [0, 0]
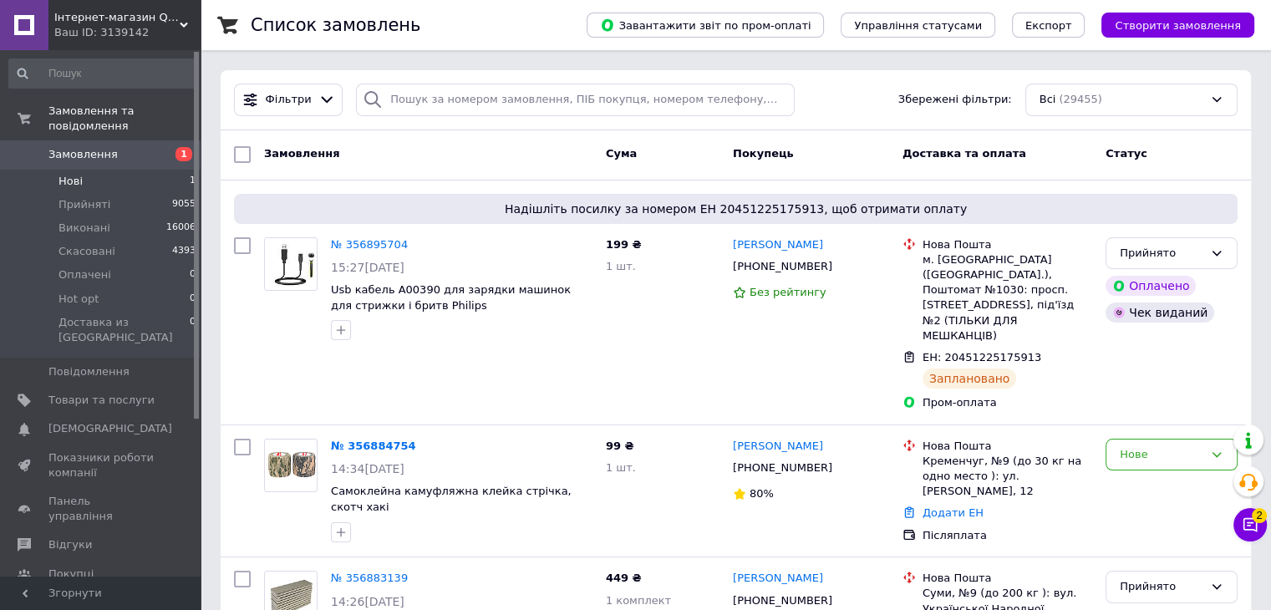
click at [144, 170] on li "Нові 1" at bounding box center [103, 181] width 206 height 23
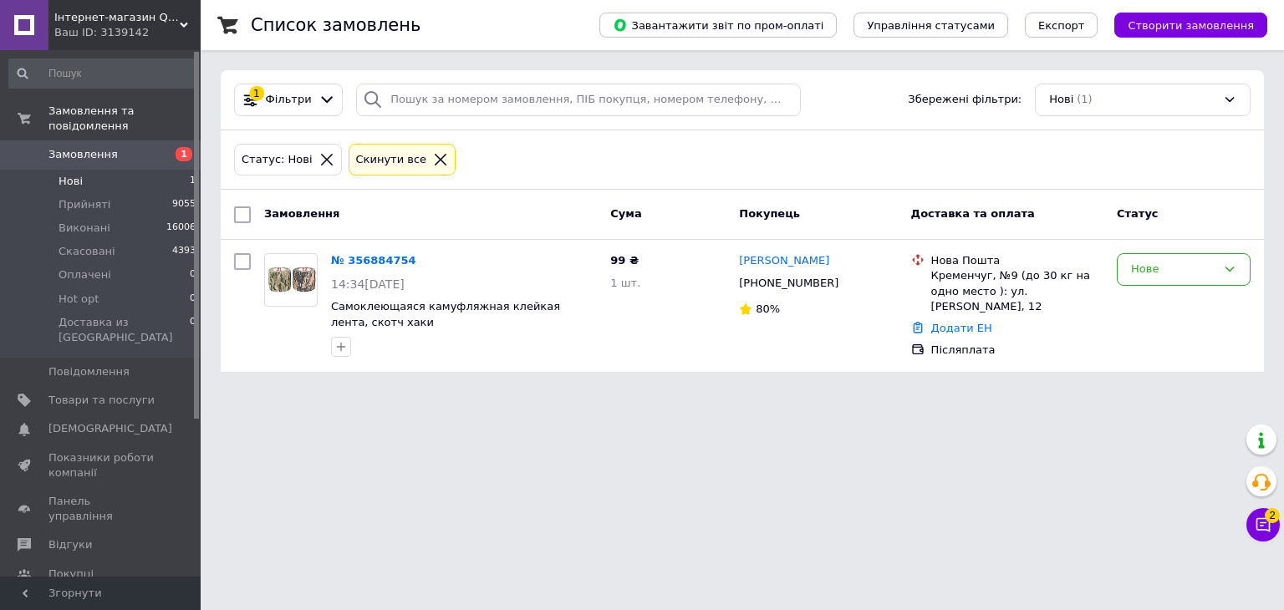
click at [169, 28] on div "Ваш ID: 3139142" at bounding box center [127, 32] width 146 height 15
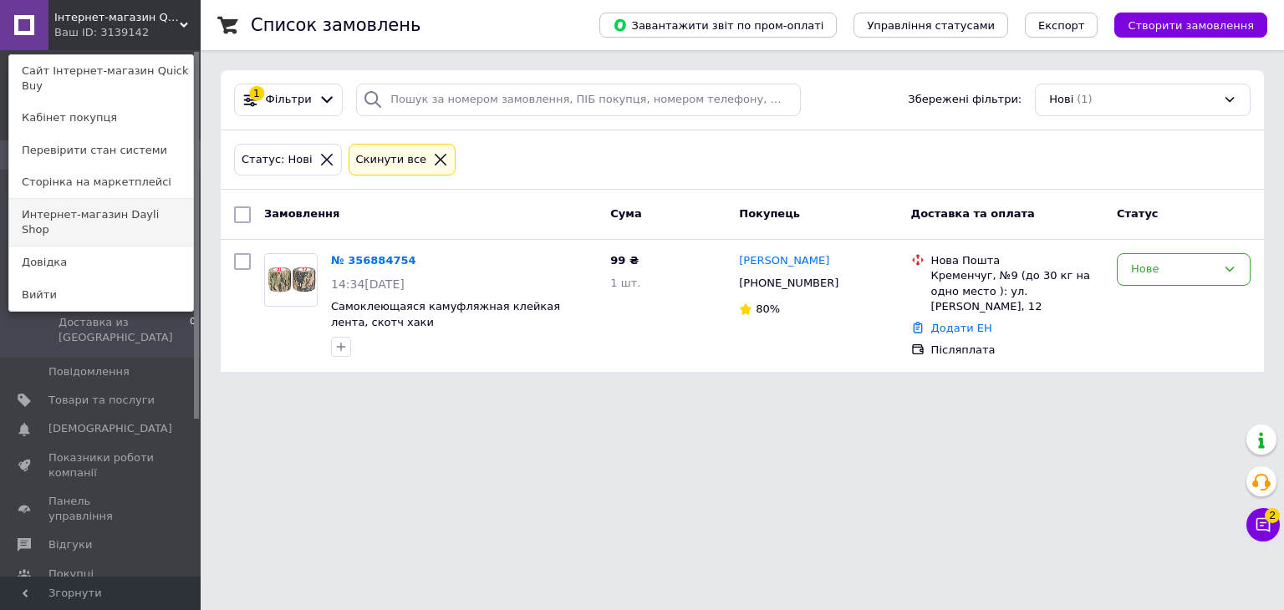
click at [155, 199] on link "Интернет-магазин Dayli Shop" at bounding box center [101, 222] width 184 height 47
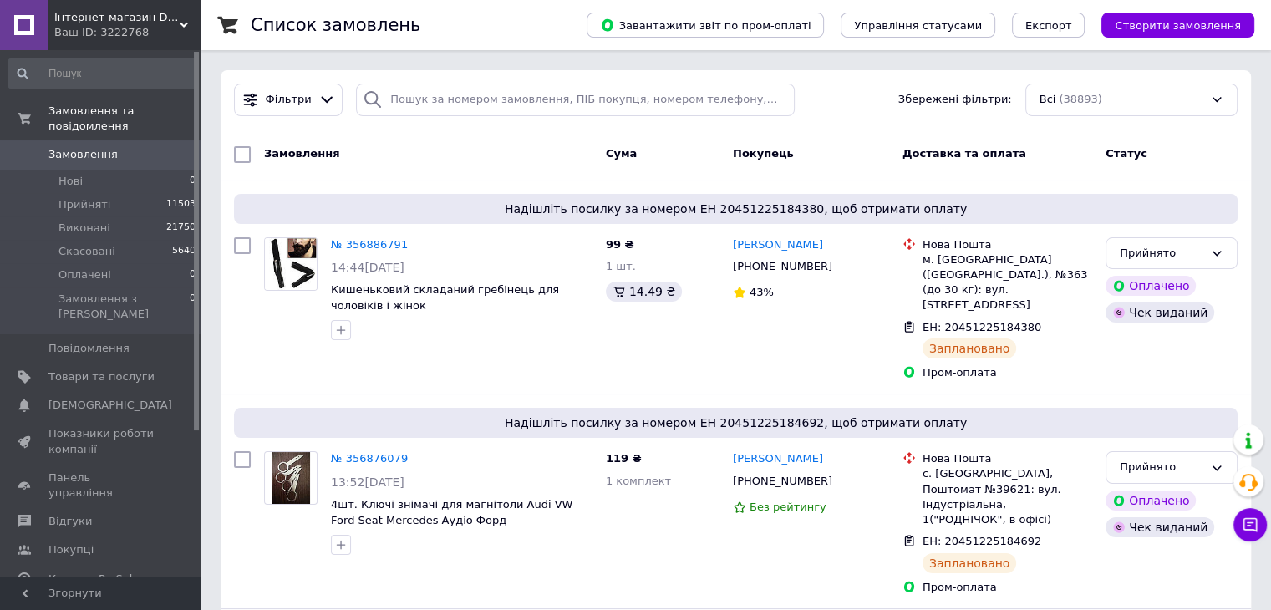
click at [170, 26] on div "Ваш ID: 3222768" at bounding box center [127, 32] width 146 height 15
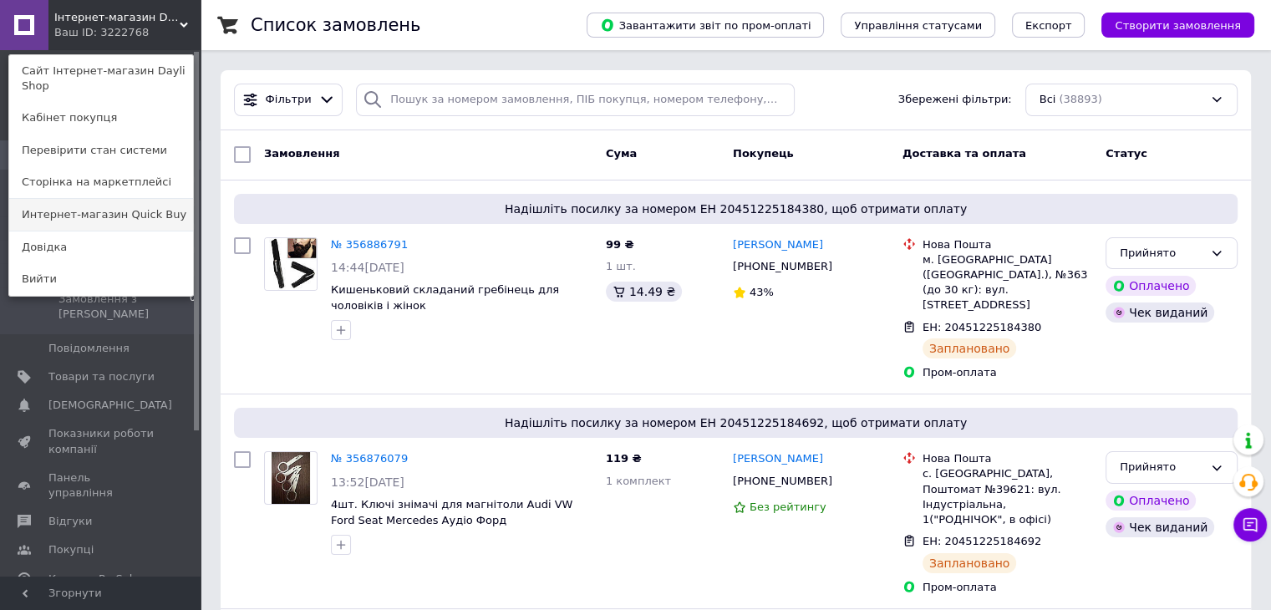
click at [159, 199] on link "Интернет-магазин Quick Buy" at bounding box center [101, 215] width 184 height 32
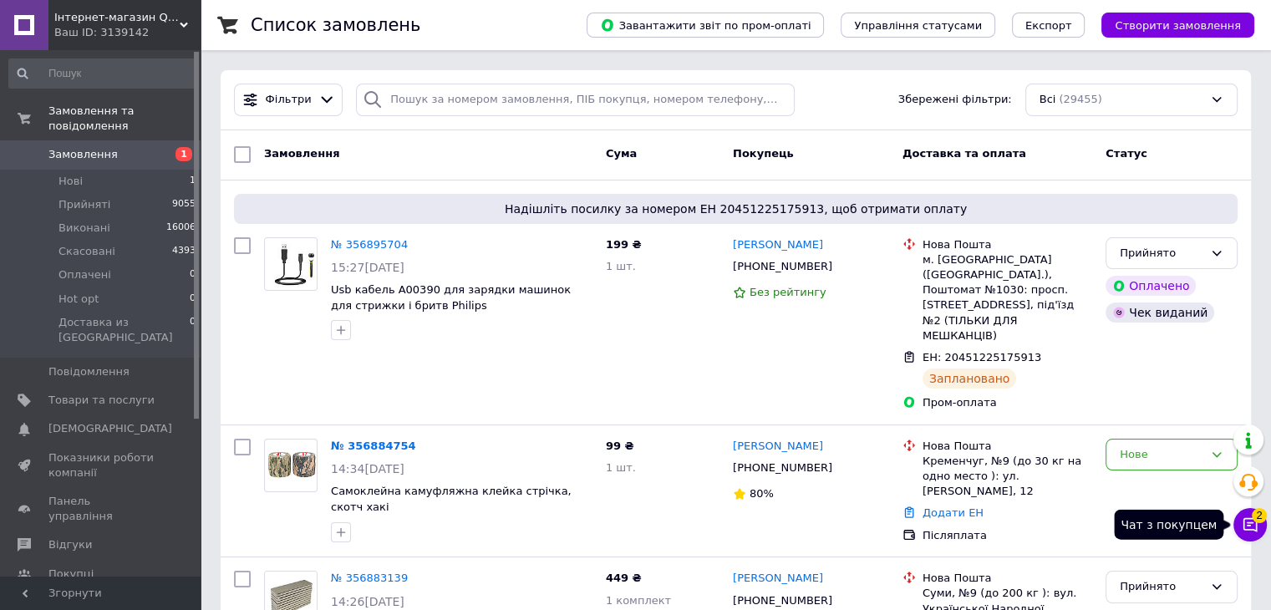
click at [1248, 519] on icon at bounding box center [1250, 524] width 17 height 17
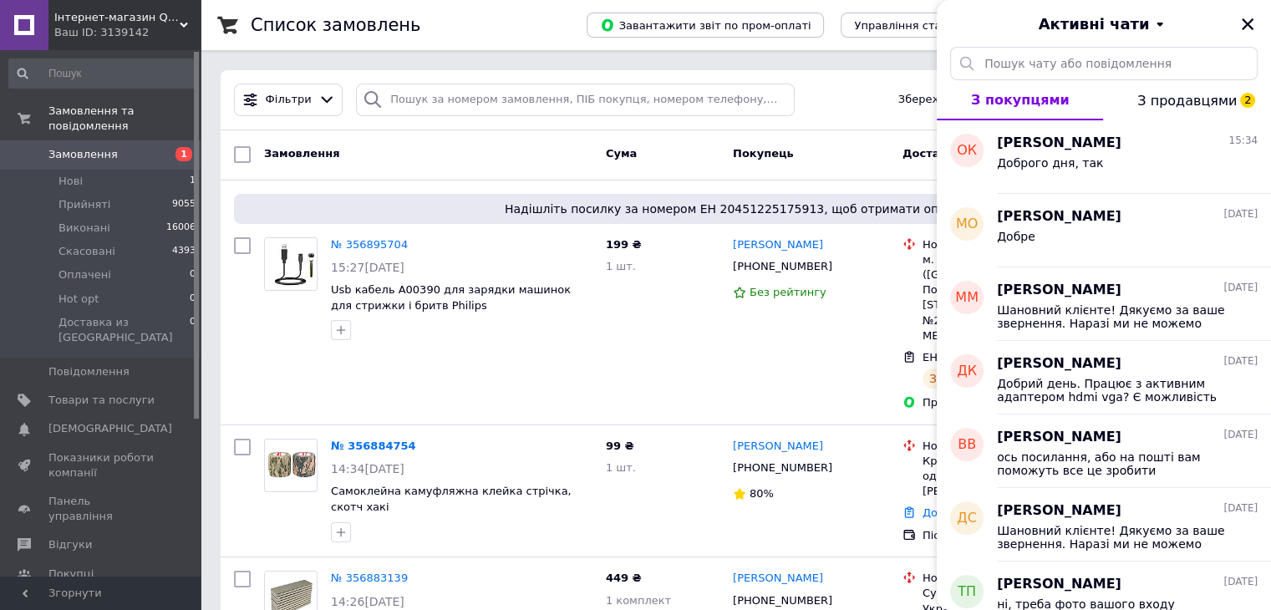
click at [1188, 98] on span "З продавцями 2" at bounding box center [1186, 101] width 99 height 16
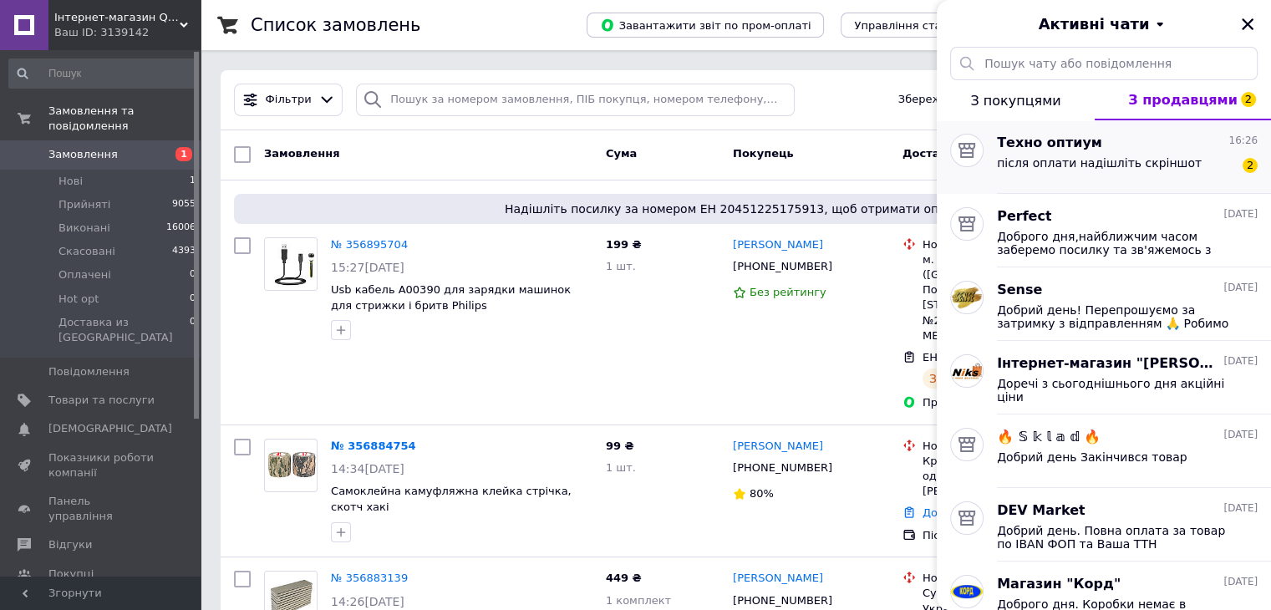
click at [1158, 156] on span "після оплати надішліть скріншот" at bounding box center [1099, 162] width 205 height 13
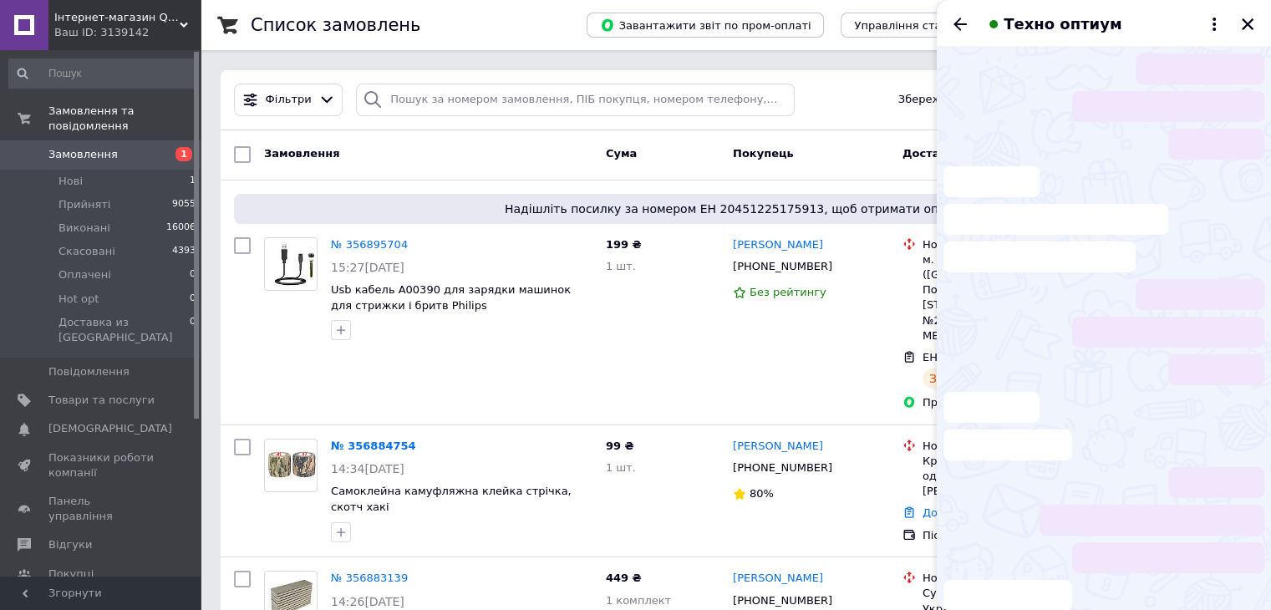
scroll to position [126, 0]
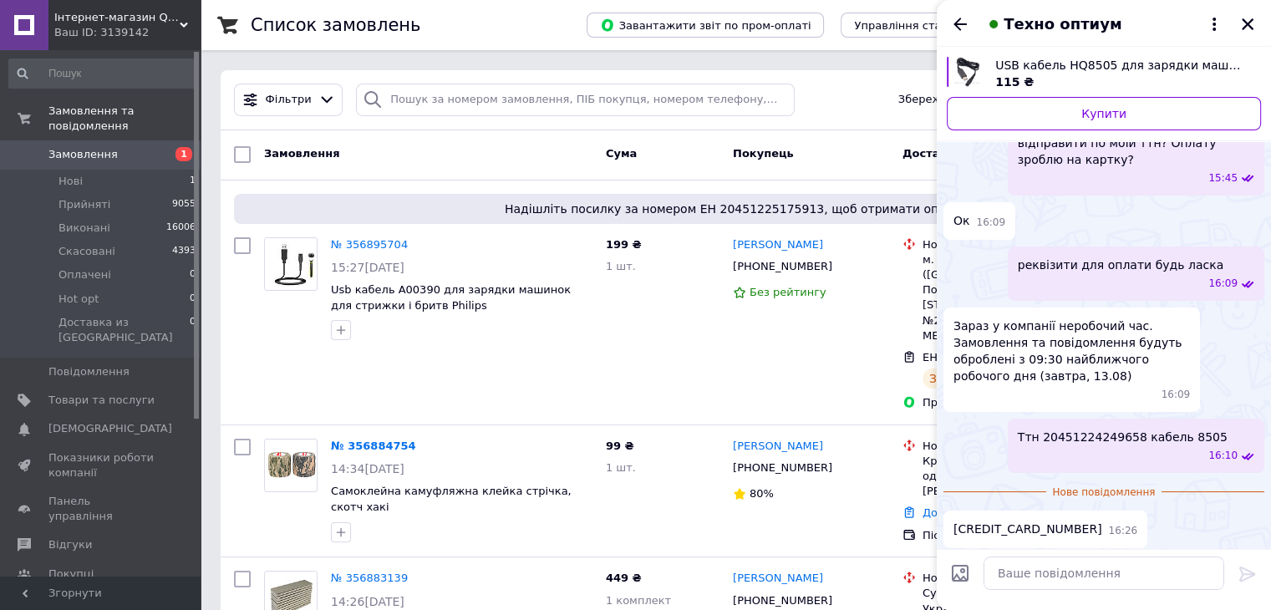
click at [1019, 521] on span "[CREDIT_CARD_NUMBER]" at bounding box center [1027, 530] width 149 height 18
copy span "[CREDIT_CARD_NUMBER]"
click at [1140, 580] on textarea at bounding box center [1104, 573] width 241 height 33
type textarea "сплачено"
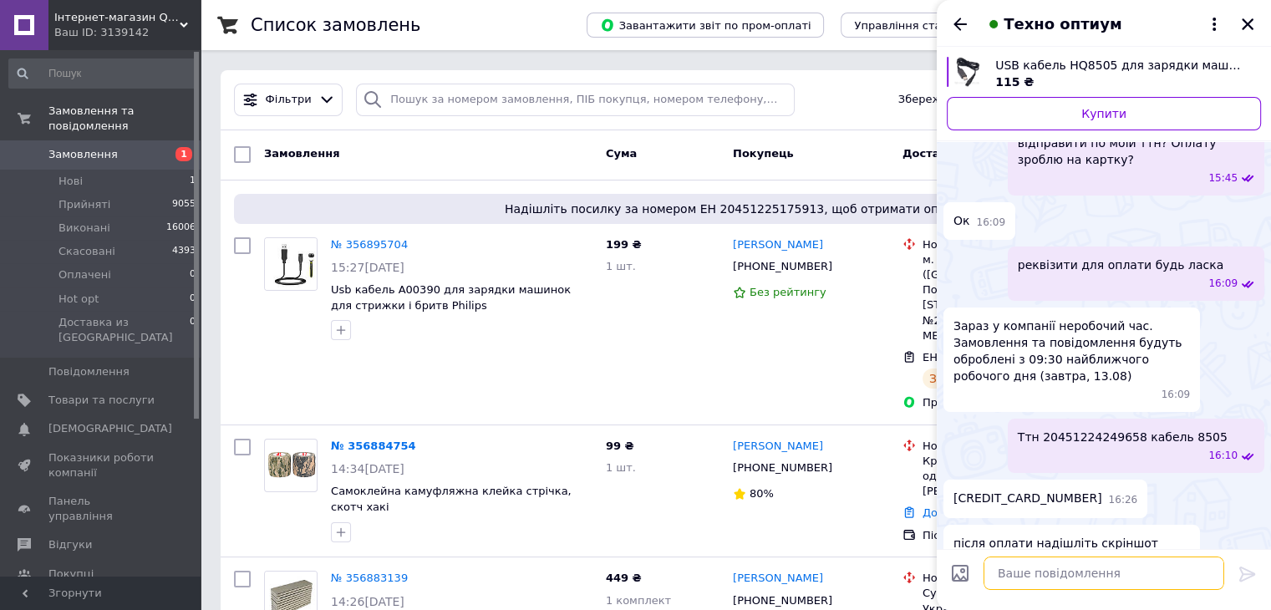
scroll to position [97, 0]
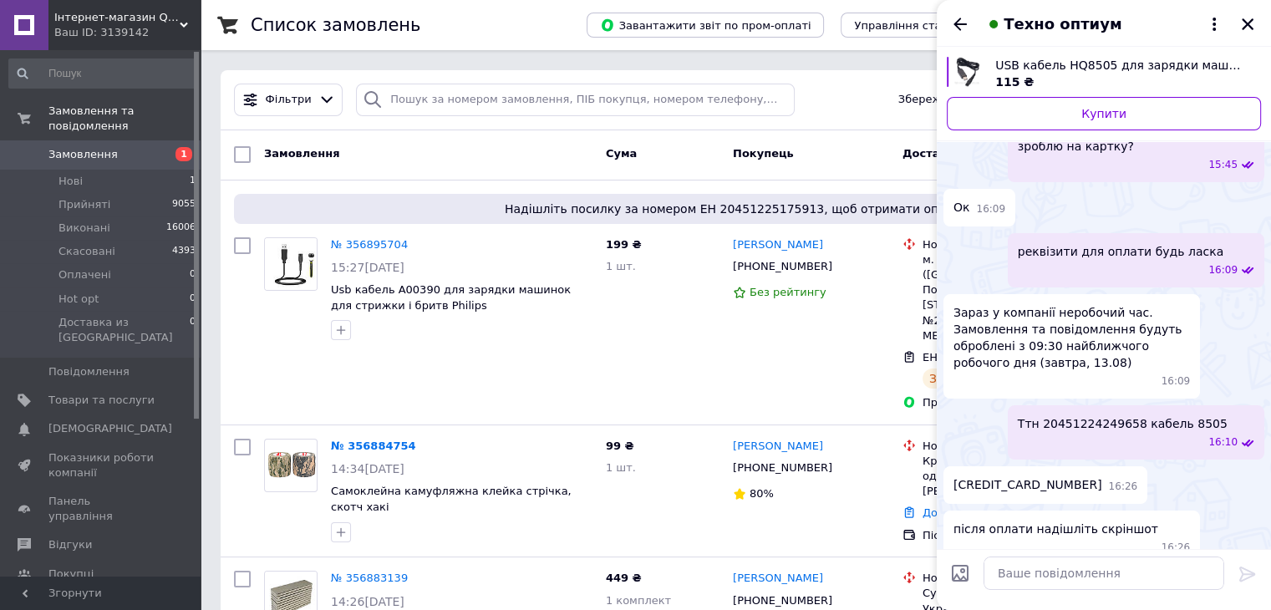
click at [956, 577] on input "Завантажити файли" at bounding box center [960, 573] width 20 height 20
type input "C:\fakepath\изображение_viber_2025-08-12_16-36-19-875.jpg"
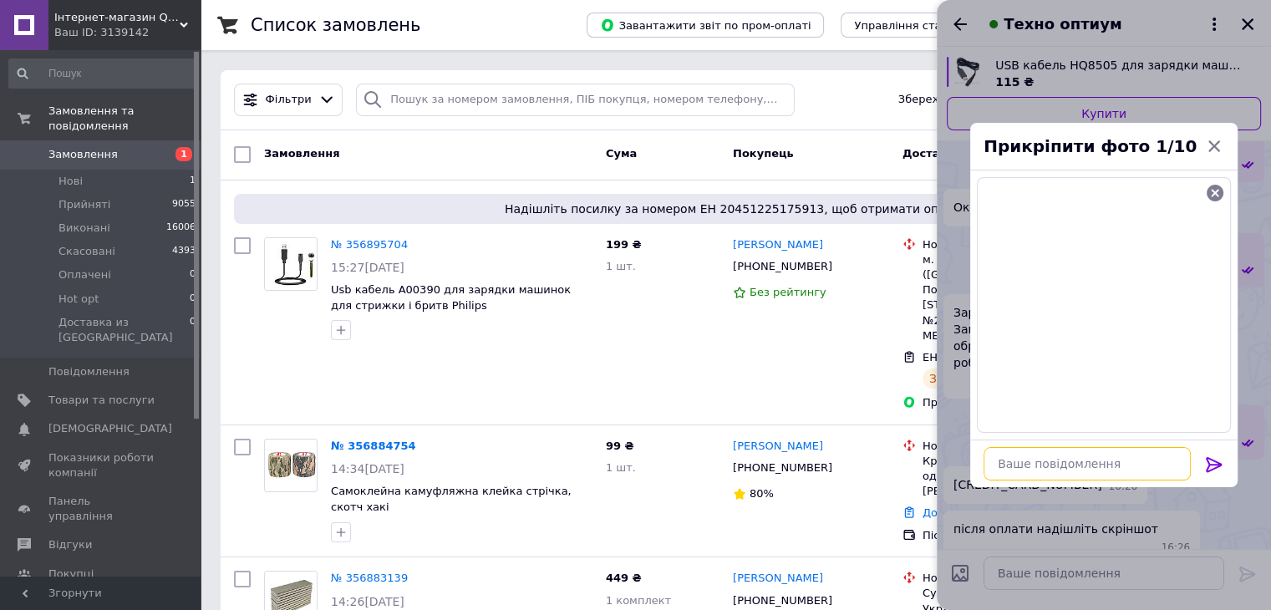
click at [1163, 451] on textarea at bounding box center [1087, 463] width 207 height 33
type textarea ","
click at [1210, 458] on icon at bounding box center [1214, 464] width 16 height 15
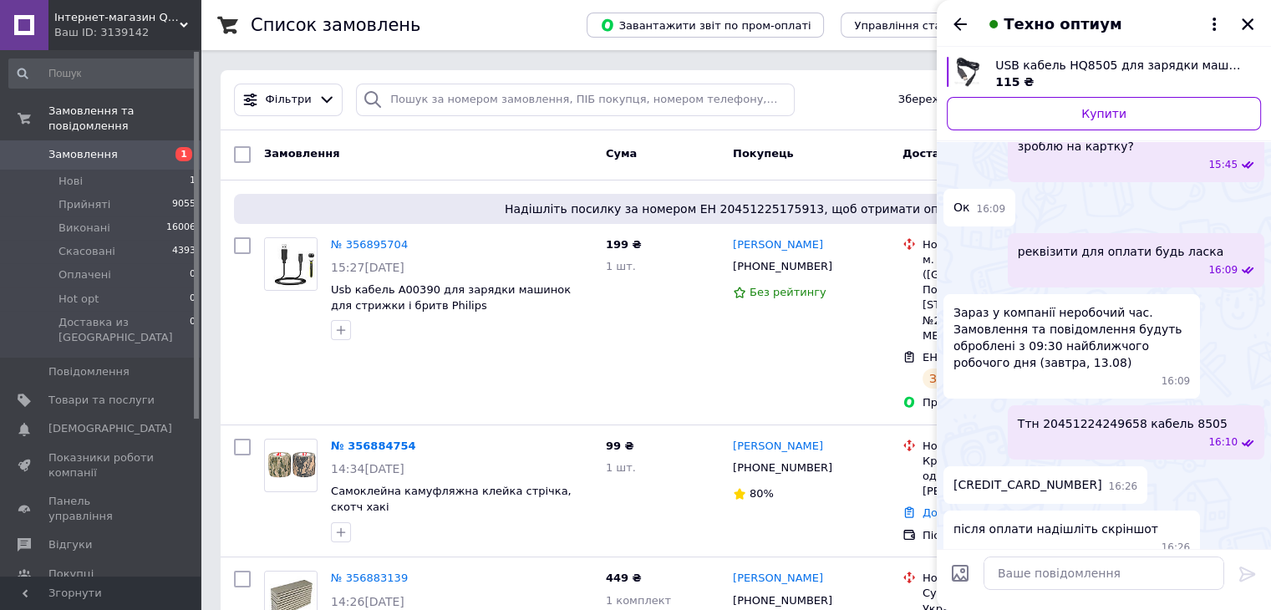
scroll to position [399, 0]
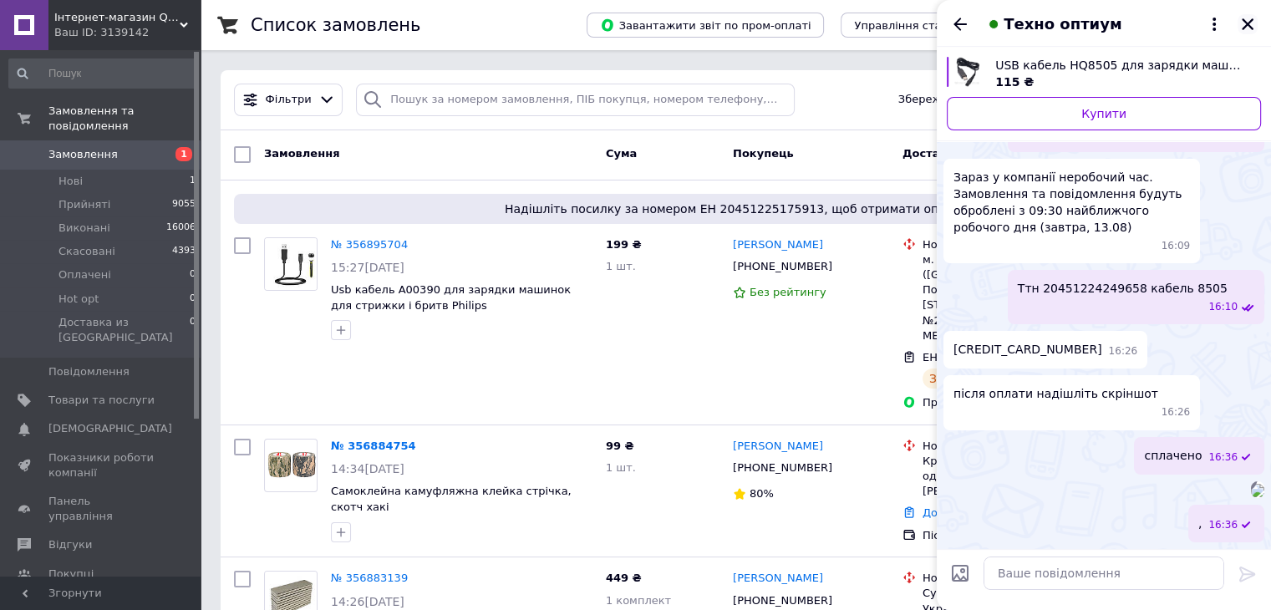
click at [1249, 28] on icon "Закрити" at bounding box center [1247, 24] width 15 height 15
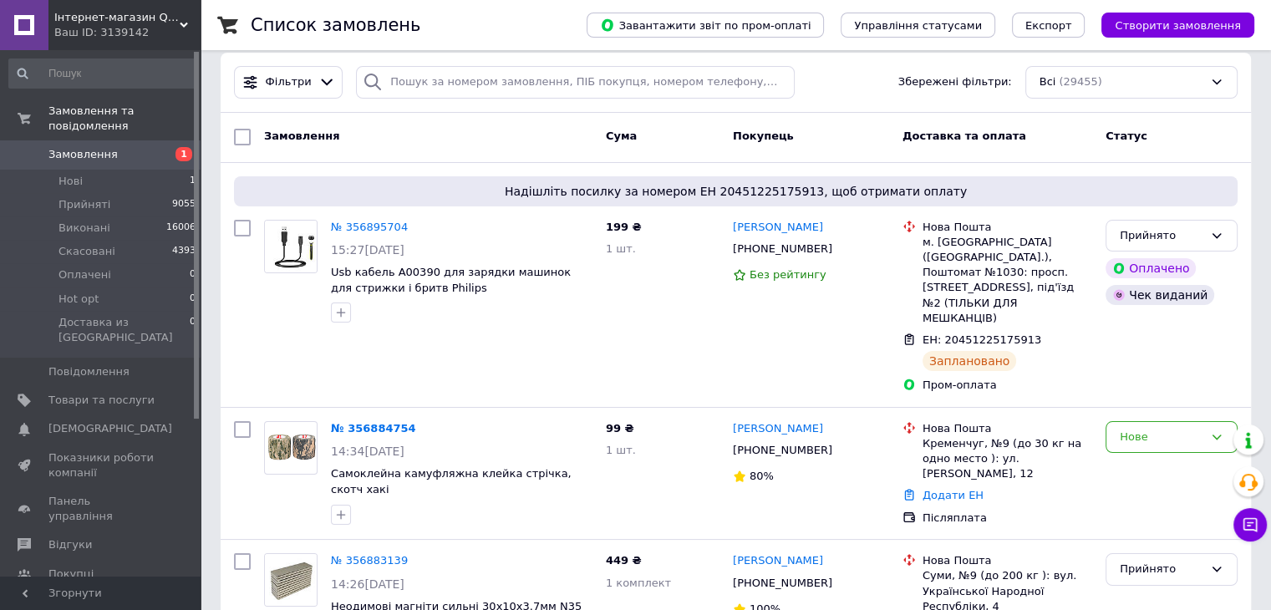
scroll to position [0, 0]
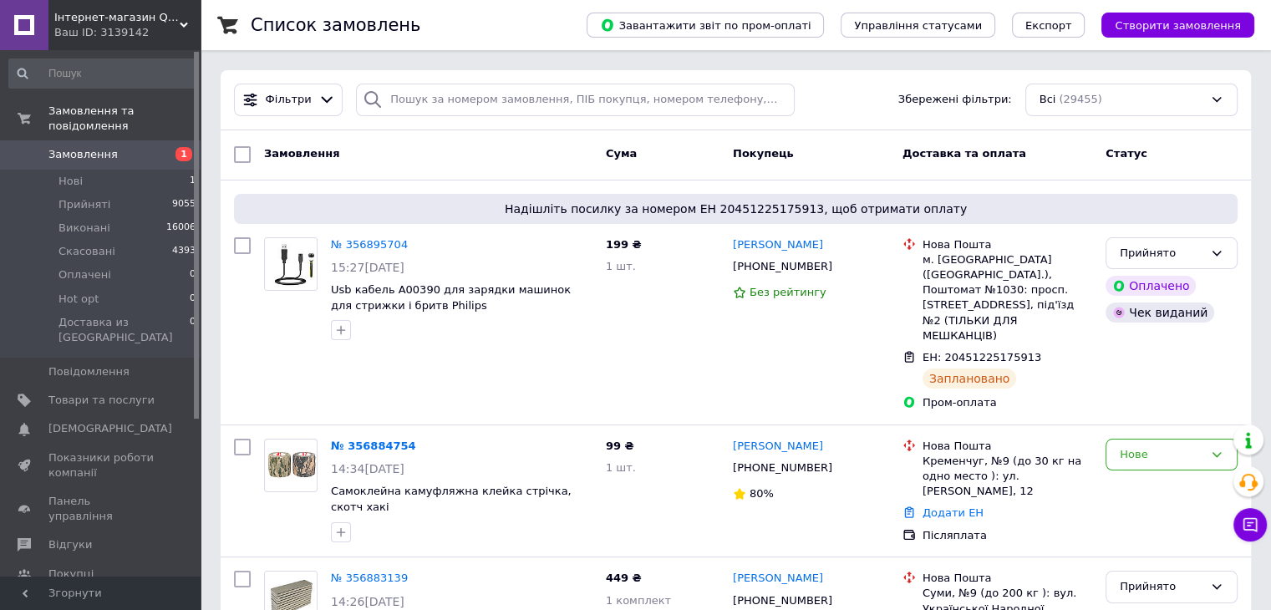
click at [167, 35] on div "Ваш ID: 3139142" at bounding box center [127, 32] width 146 height 15
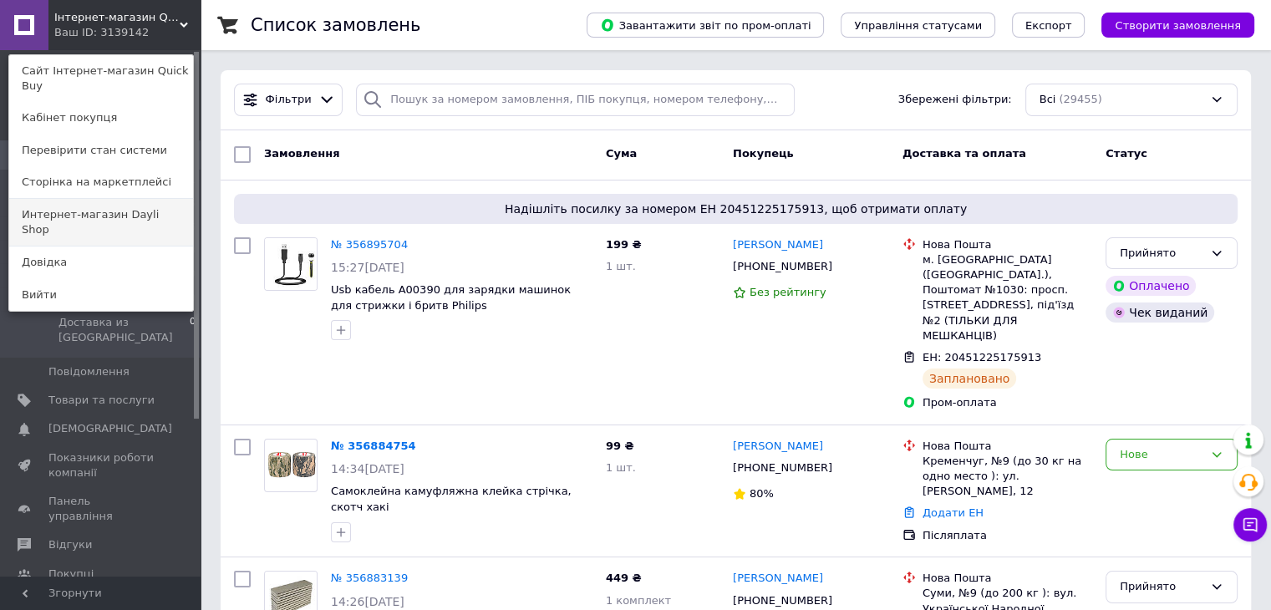
click at [146, 200] on link "Интернет-магазин Dayli Shop" at bounding box center [101, 222] width 184 height 47
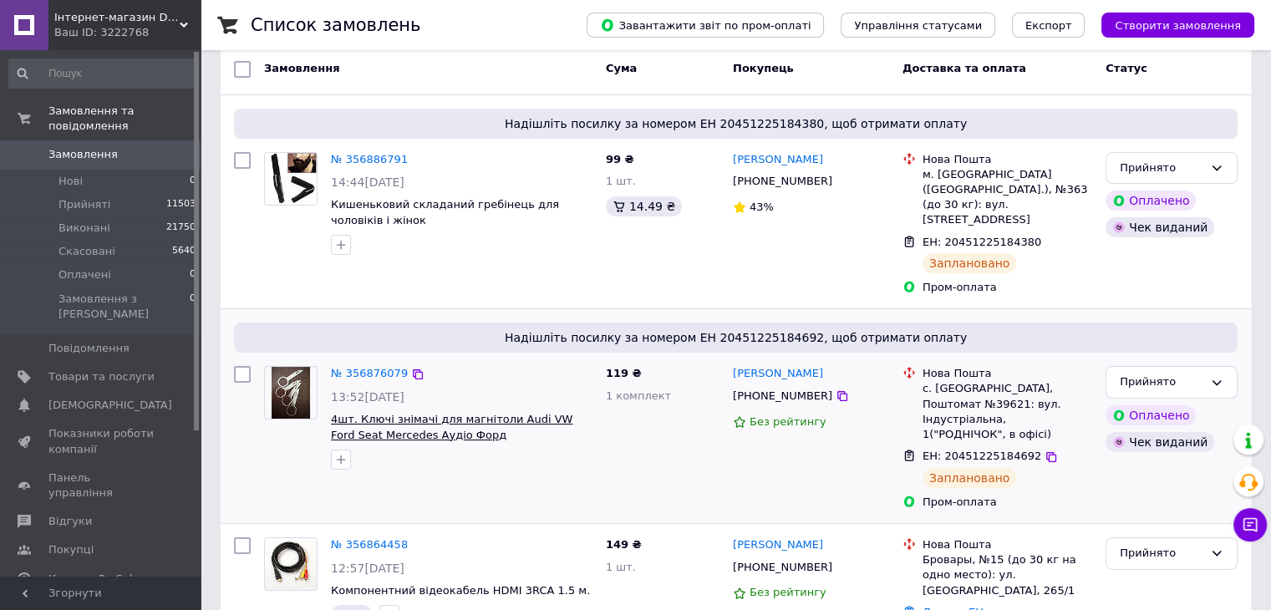
scroll to position [251, 0]
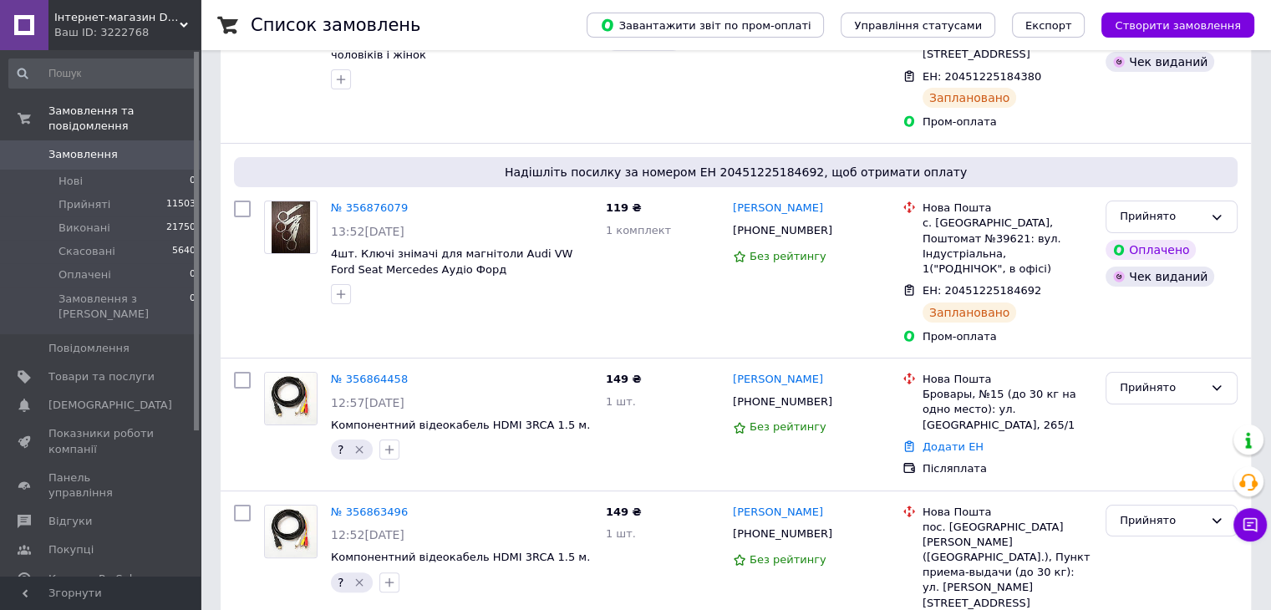
click at [167, 17] on span "Інтернет-магазин Dayli Shop" at bounding box center [116, 17] width 125 height 15
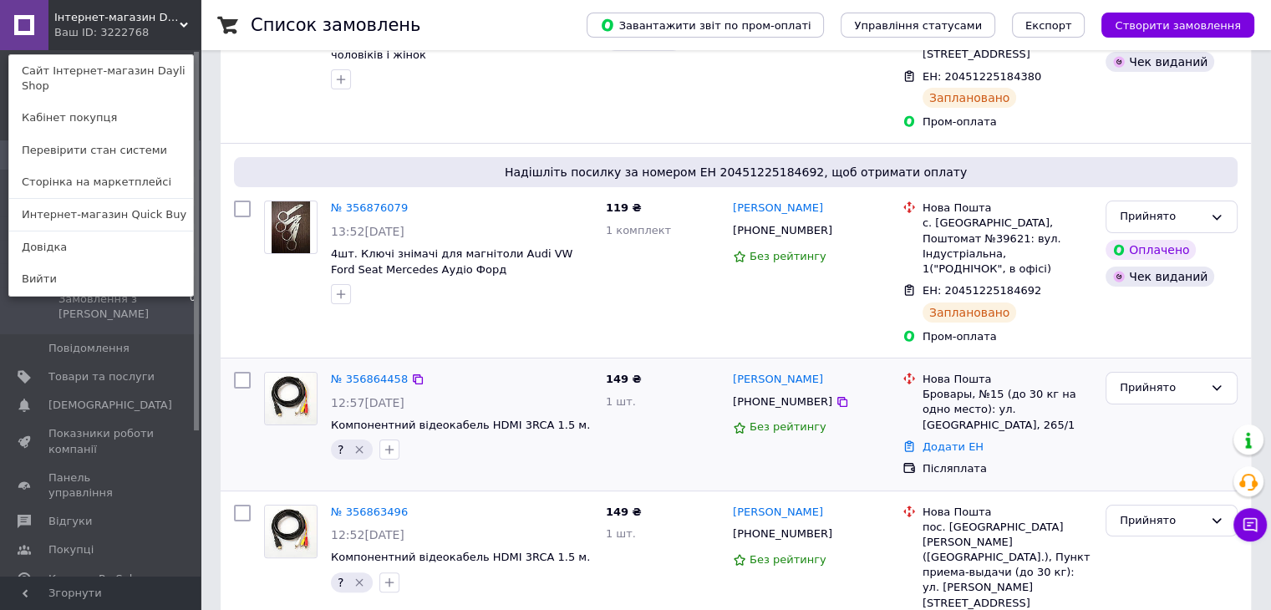
click at [516, 358] on div "№ 356864458 12:57, 12.08.2025 Компонентний відеокабель HDMI 3RCA 1.5 м. ?   149…" at bounding box center [736, 424] width 1030 height 132
click at [1253, 531] on icon at bounding box center [1250, 524] width 17 height 17
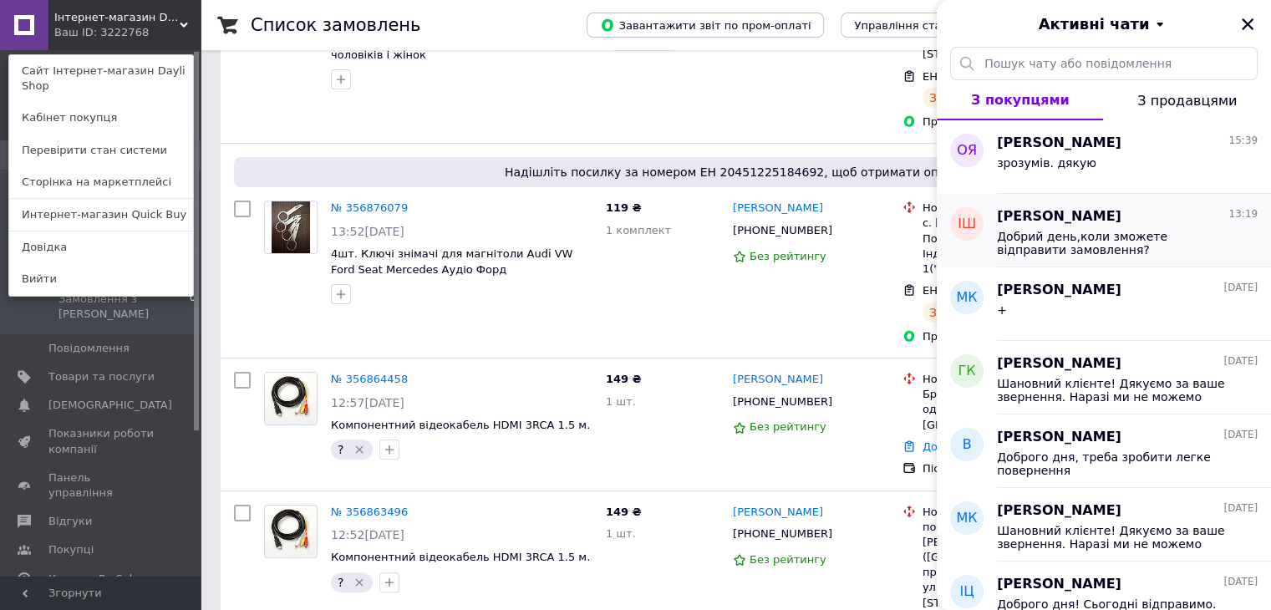
click at [1104, 227] on div "Добрий день,коли зможете відправити замовлення?" at bounding box center [1127, 241] width 261 height 30
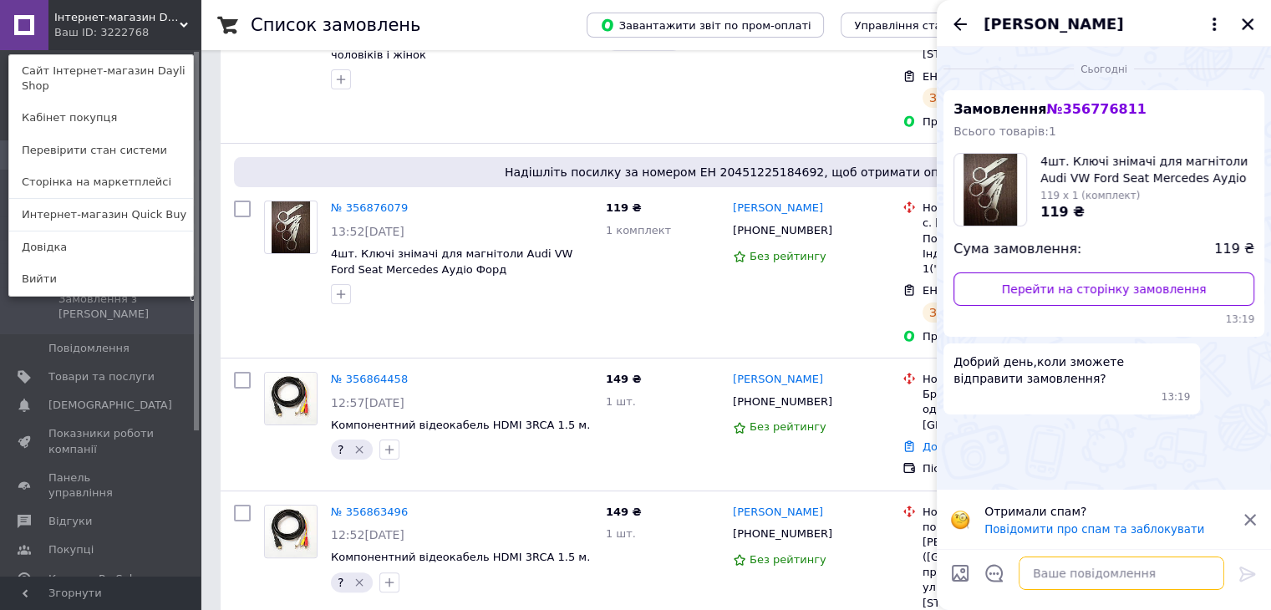
click at [1098, 572] on textarea at bounding box center [1122, 573] width 206 height 33
type textarea "Доброго дня! Через годину"
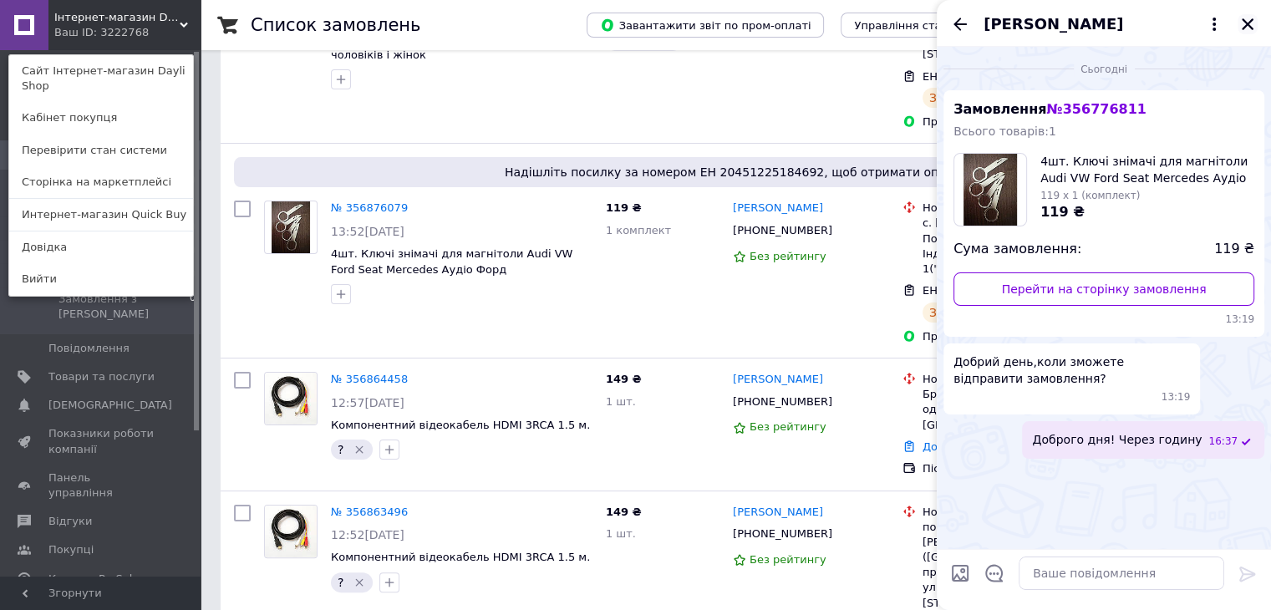
click at [1250, 24] on icon "Закрити" at bounding box center [1247, 24] width 15 height 15
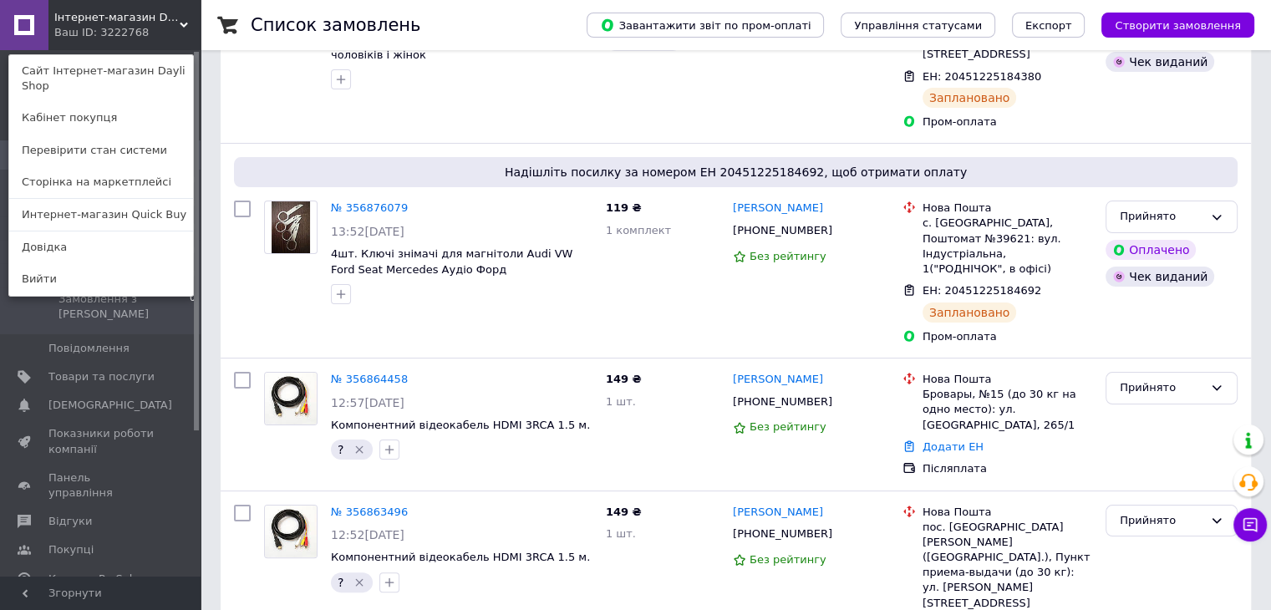
click at [186, 28] on icon at bounding box center [184, 25] width 8 height 8
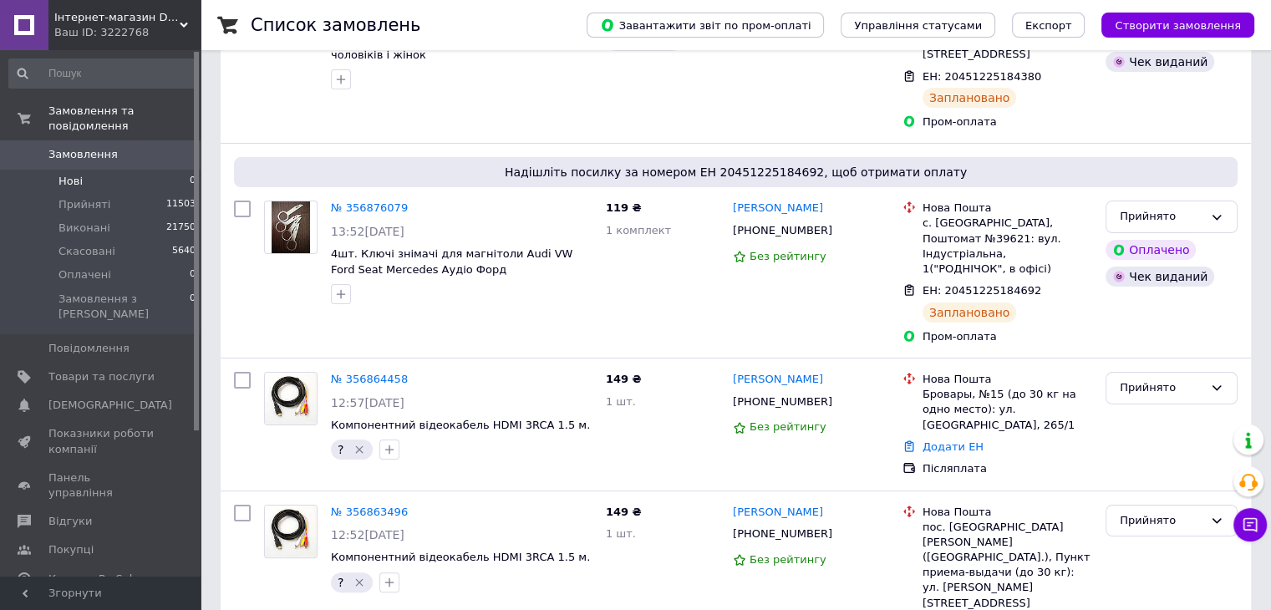
drag, startPoint x: 154, startPoint y: 171, endPoint x: 166, endPoint y: 173, distance: 12.6
click at [154, 171] on li "Нові 0" at bounding box center [103, 181] width 206 height 23
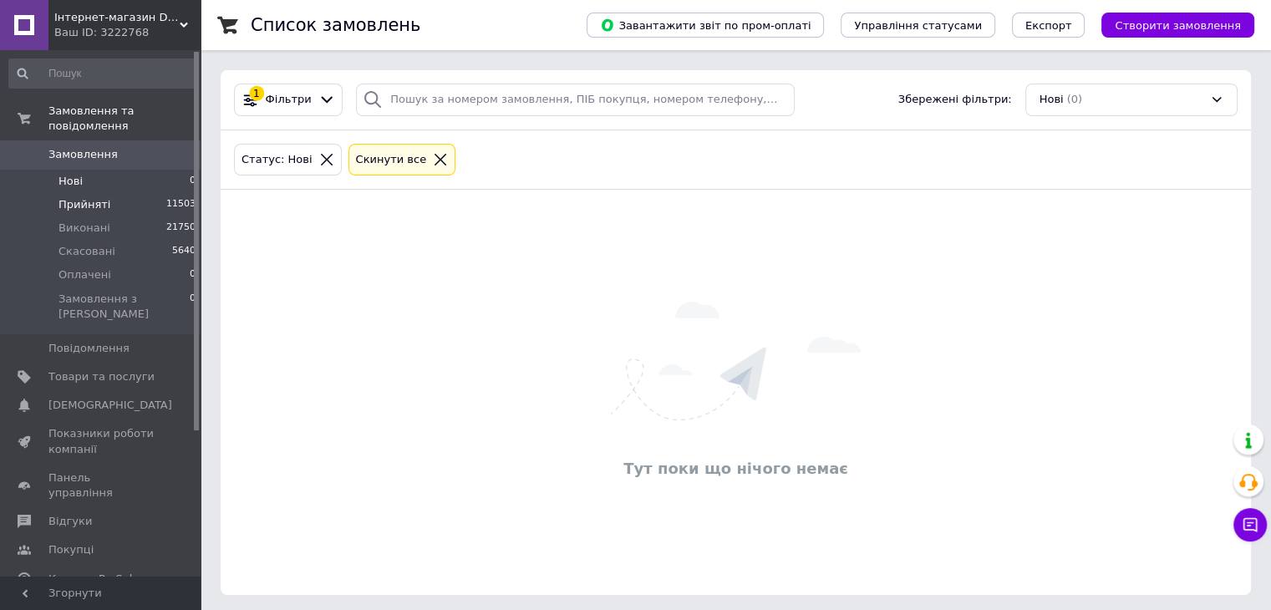
click at [157, 193] on li "Прийняті 11503" at bounding box center [103, 204] width 206 height 23
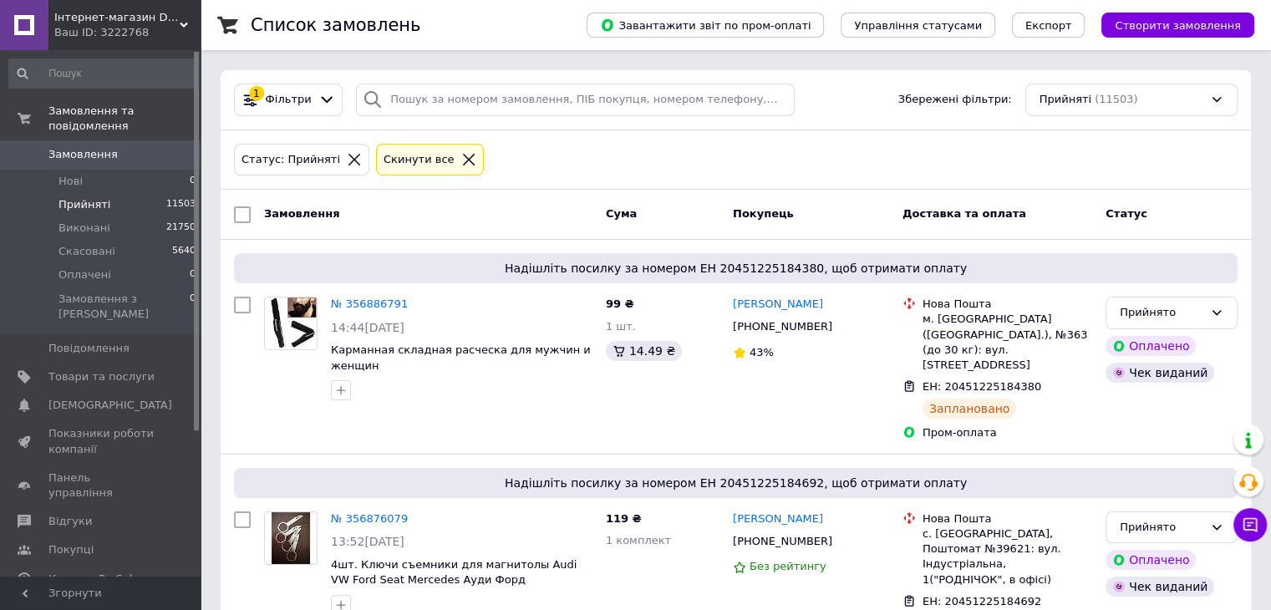
click at [175, 41] on div "Інтернет-магазин Dayli Shop Ваш ID: 3222768" at bounding box center [124, 25] width 152 height 50
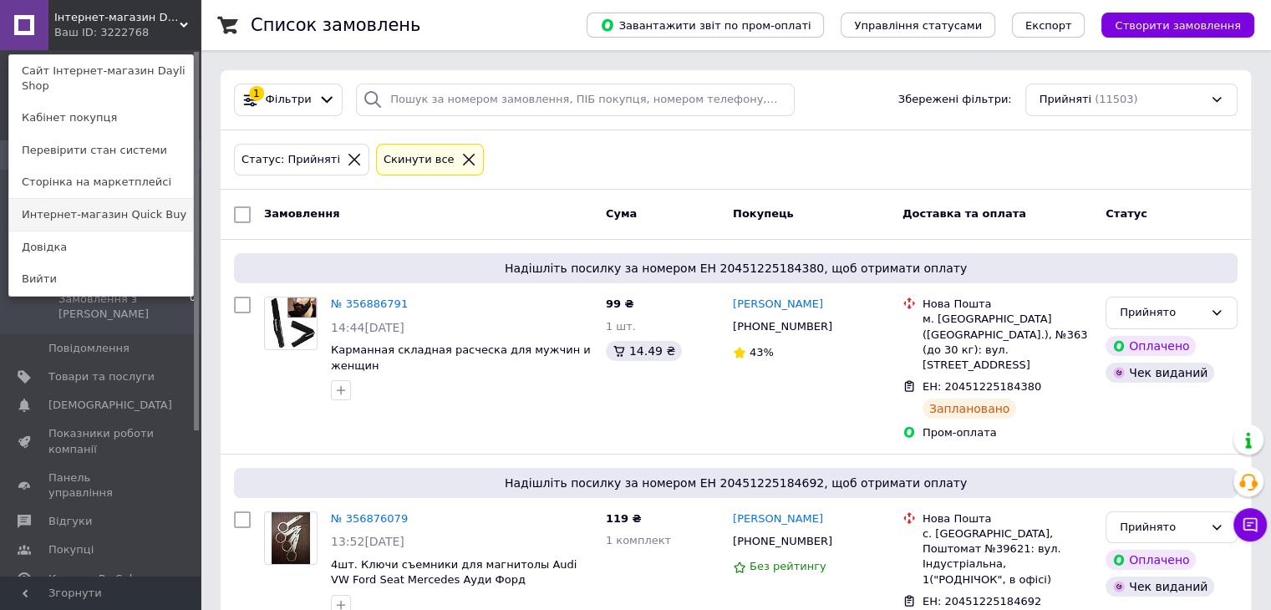
click at [164, 199] on link "Интернет-магазин Quick Buy" at bounding box center [101, 215] width 184 height 32
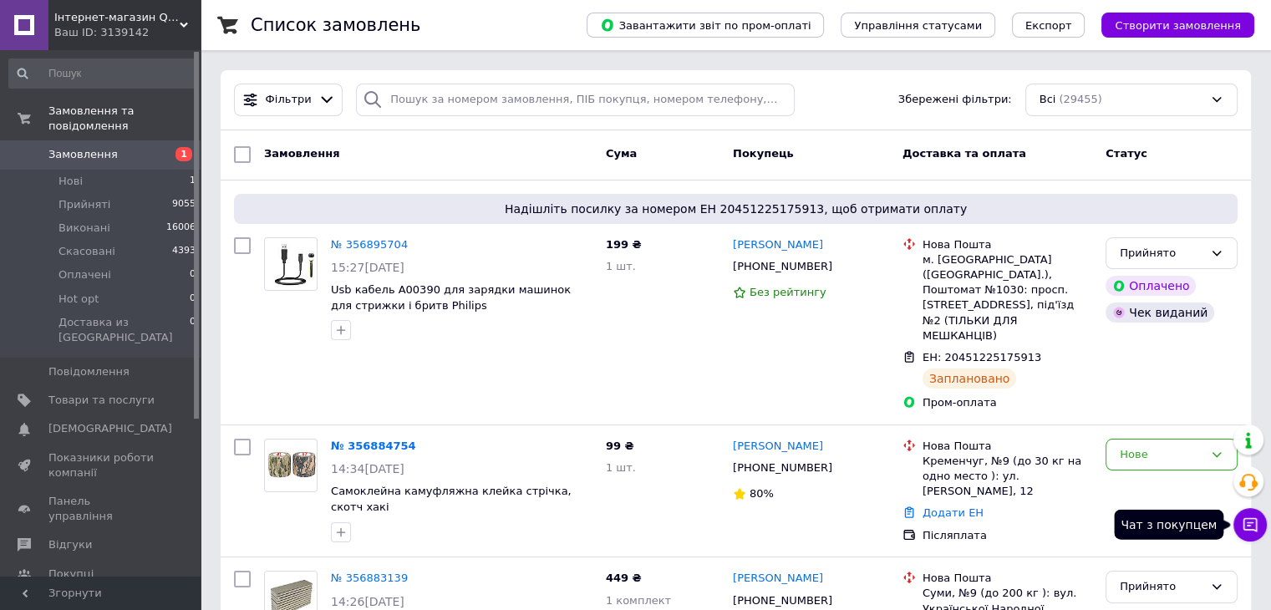
click at [1242, 516] on icon at bounding box center [1250, 524] width 17 height 17
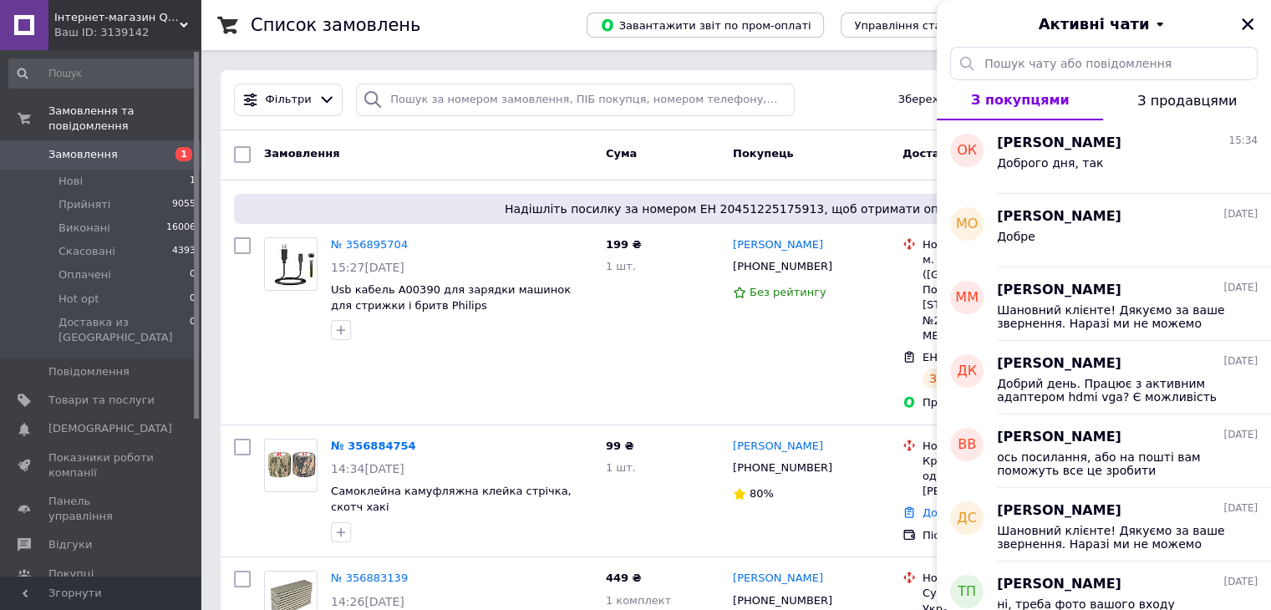
click at [1220, 103] on span "З продавцями" at bounding box center [1186, 101] width 99 height 16
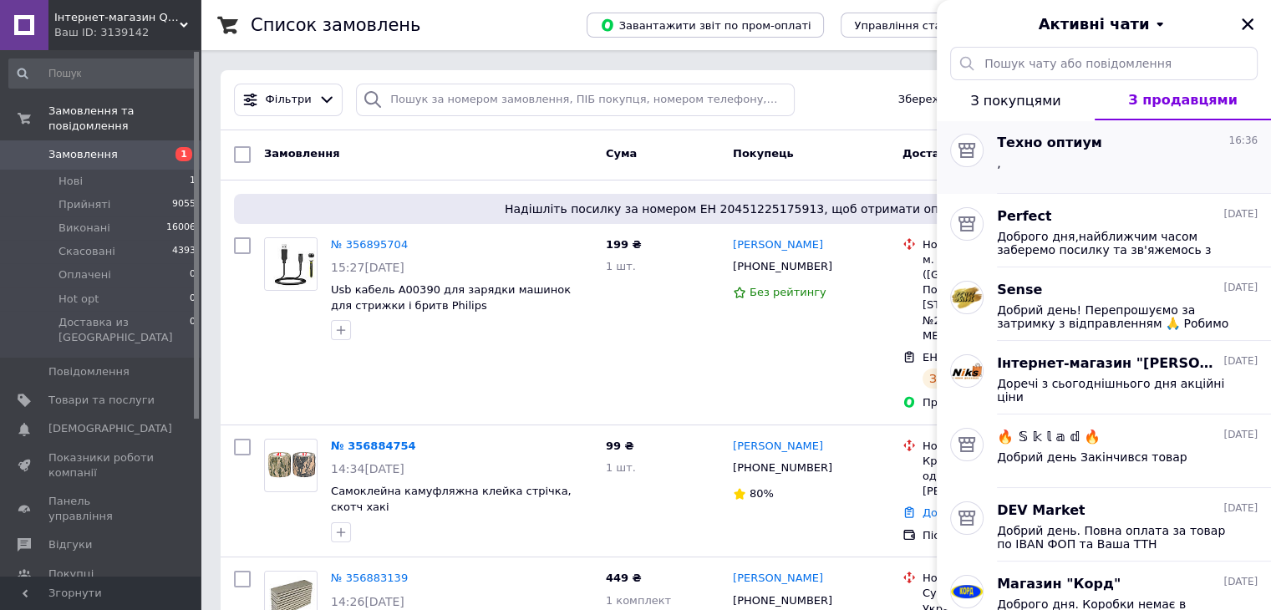
click at [1108, 145] on div "Техно оптиум 16:36" at bounding box center [1127, 143] width 261 height 19
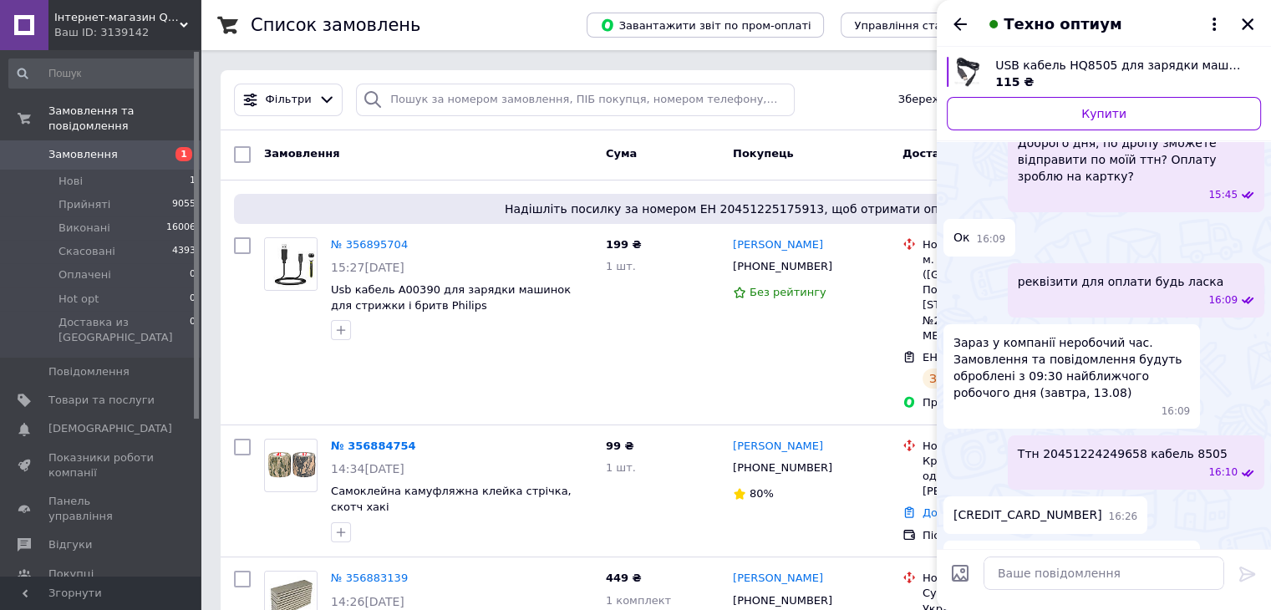
scroll to position [399, 0]
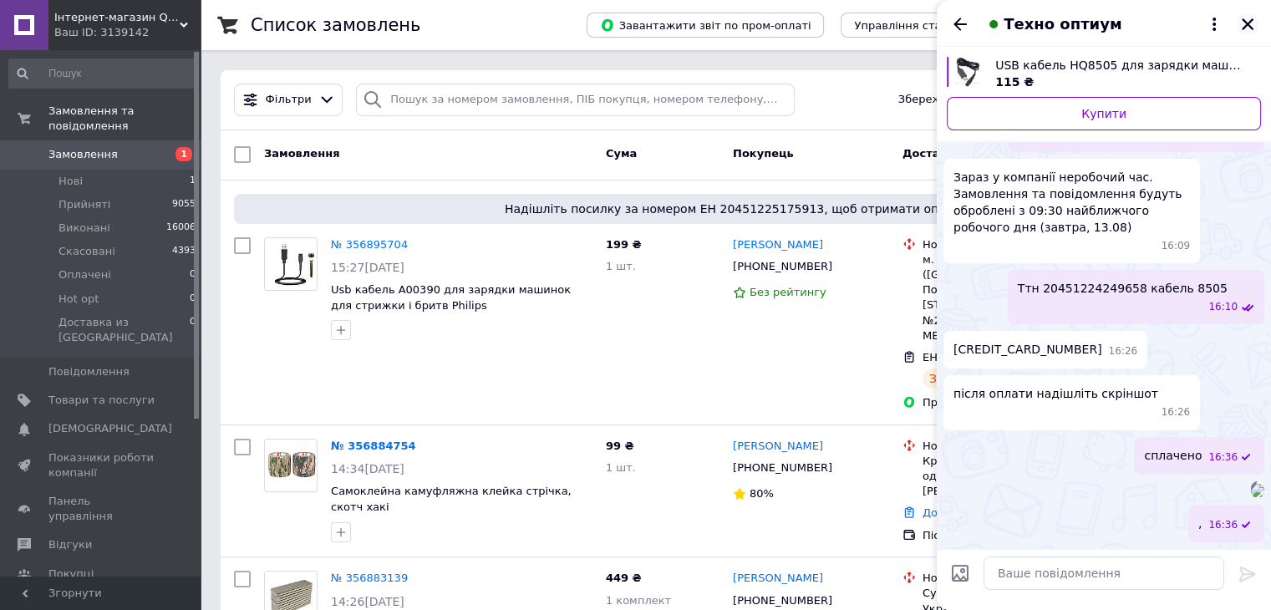
click at [1245, 29] on icon "Закрити" at bounding box center [1247, 24] width 15 height 15
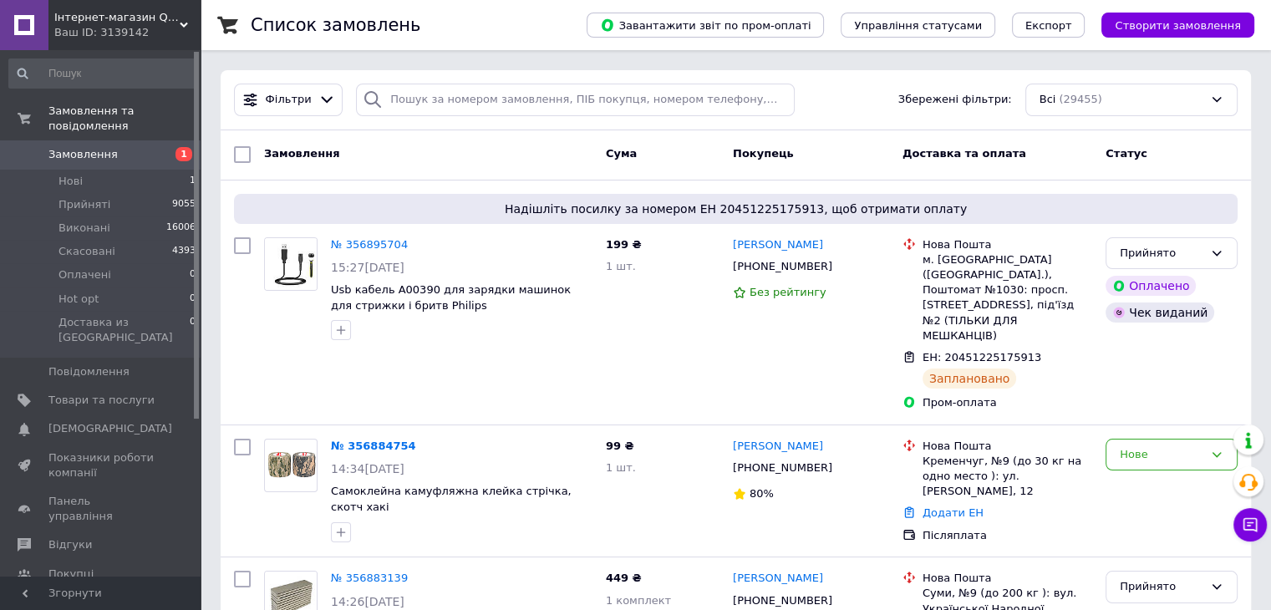
click at [117, 147] on span "Замовлення" at bounding box center [101, 154] width 106 height 15
